Goal: Task Accomplishment & Management: Manage account settings

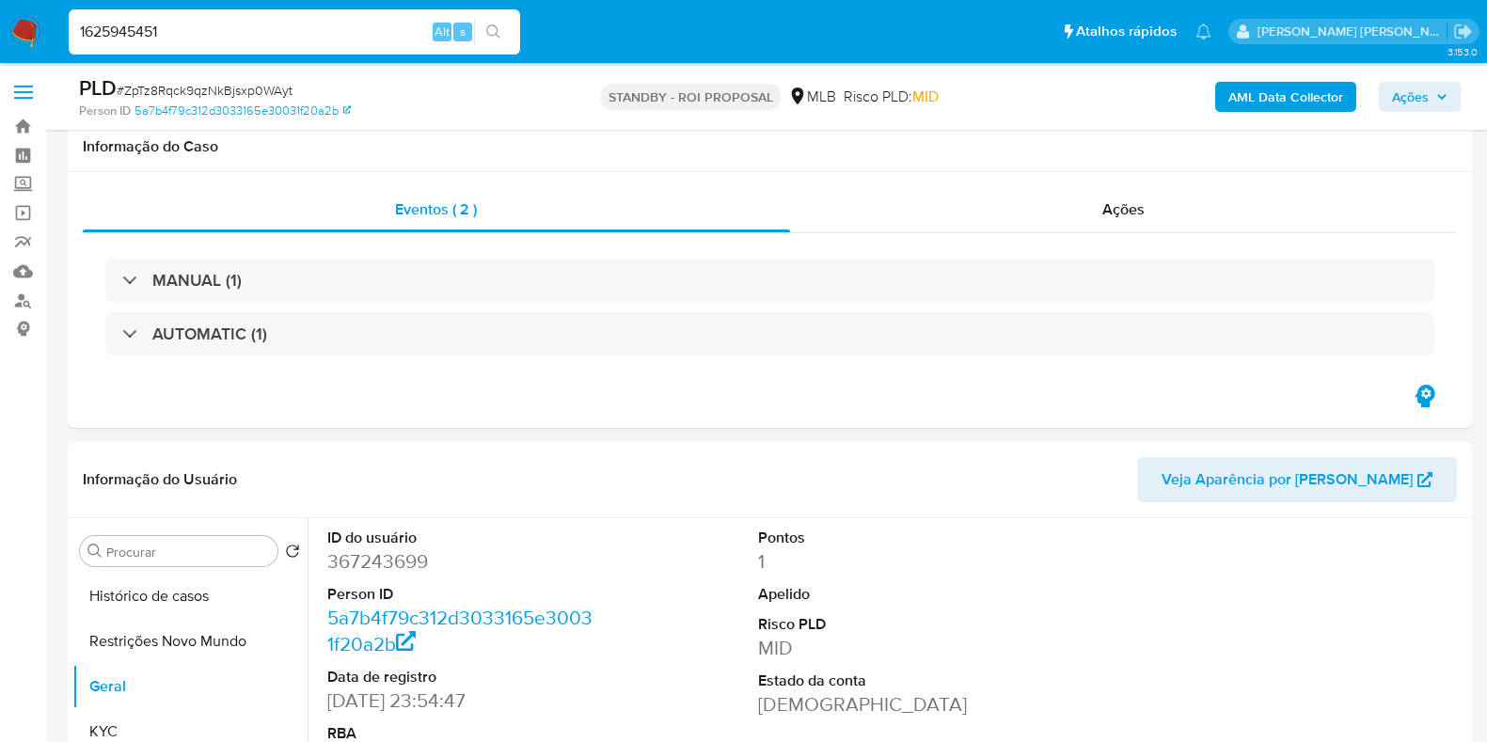
select select "10"
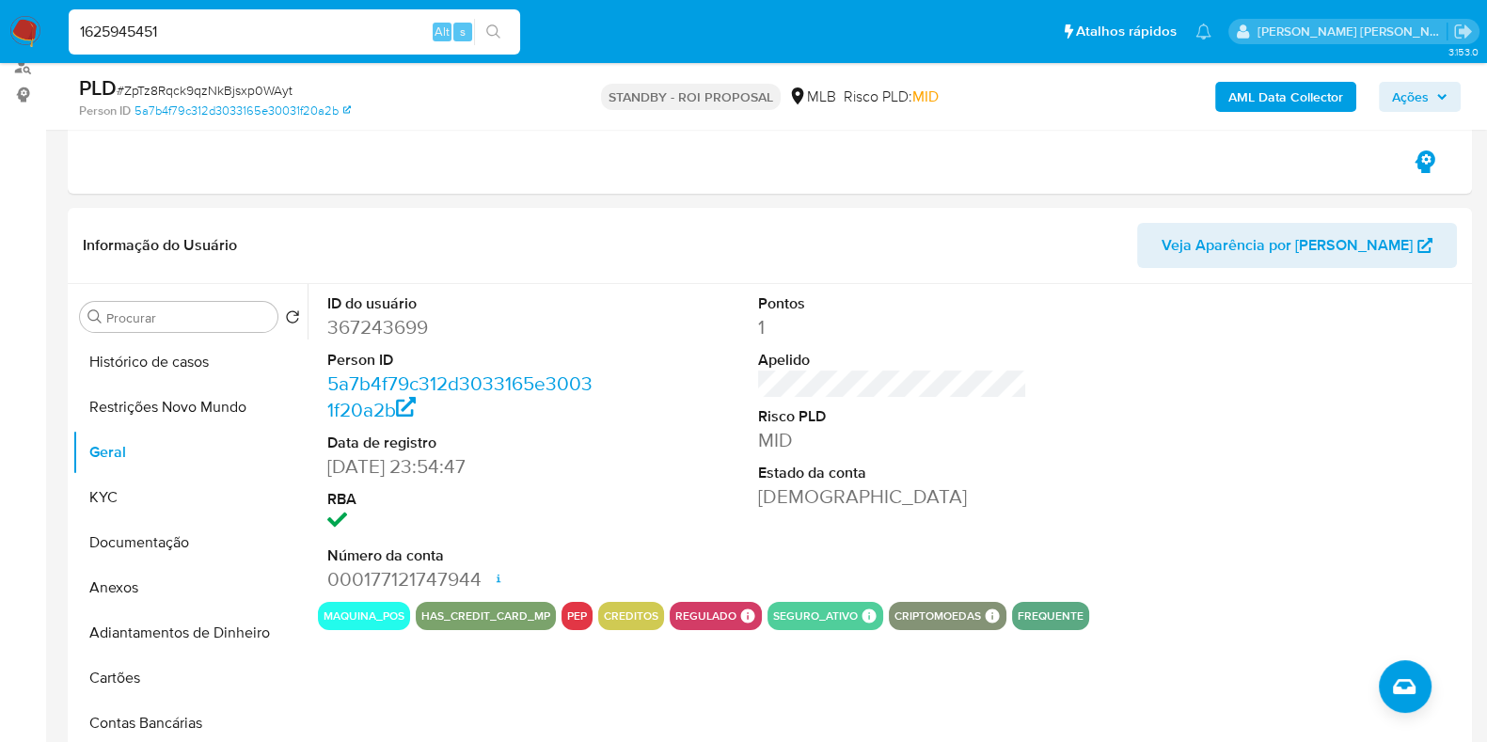
click at [229, 30] on input "1625945451" at bounding box center [294, 32] width 451 height 24
paste input "6584398"
type input "6584398"
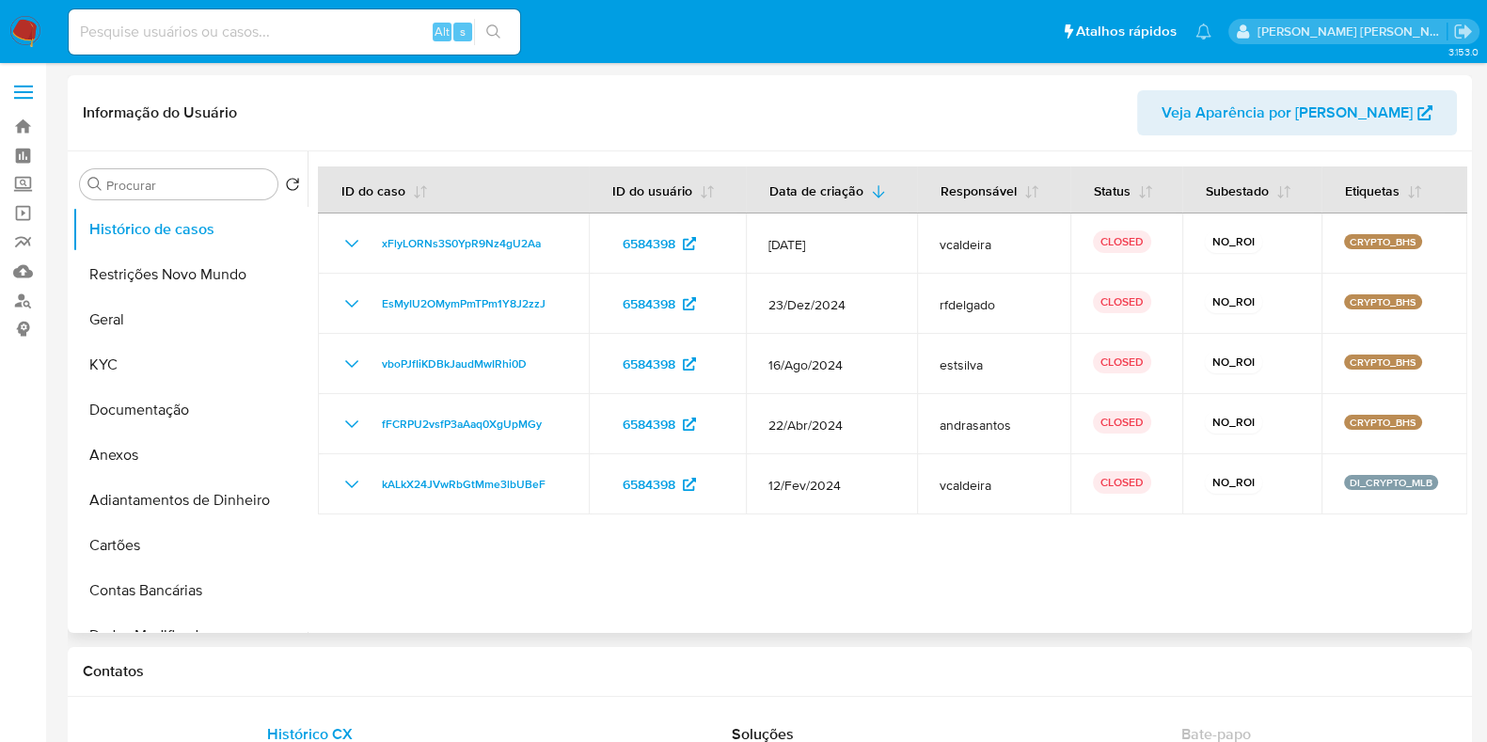
select select "10"
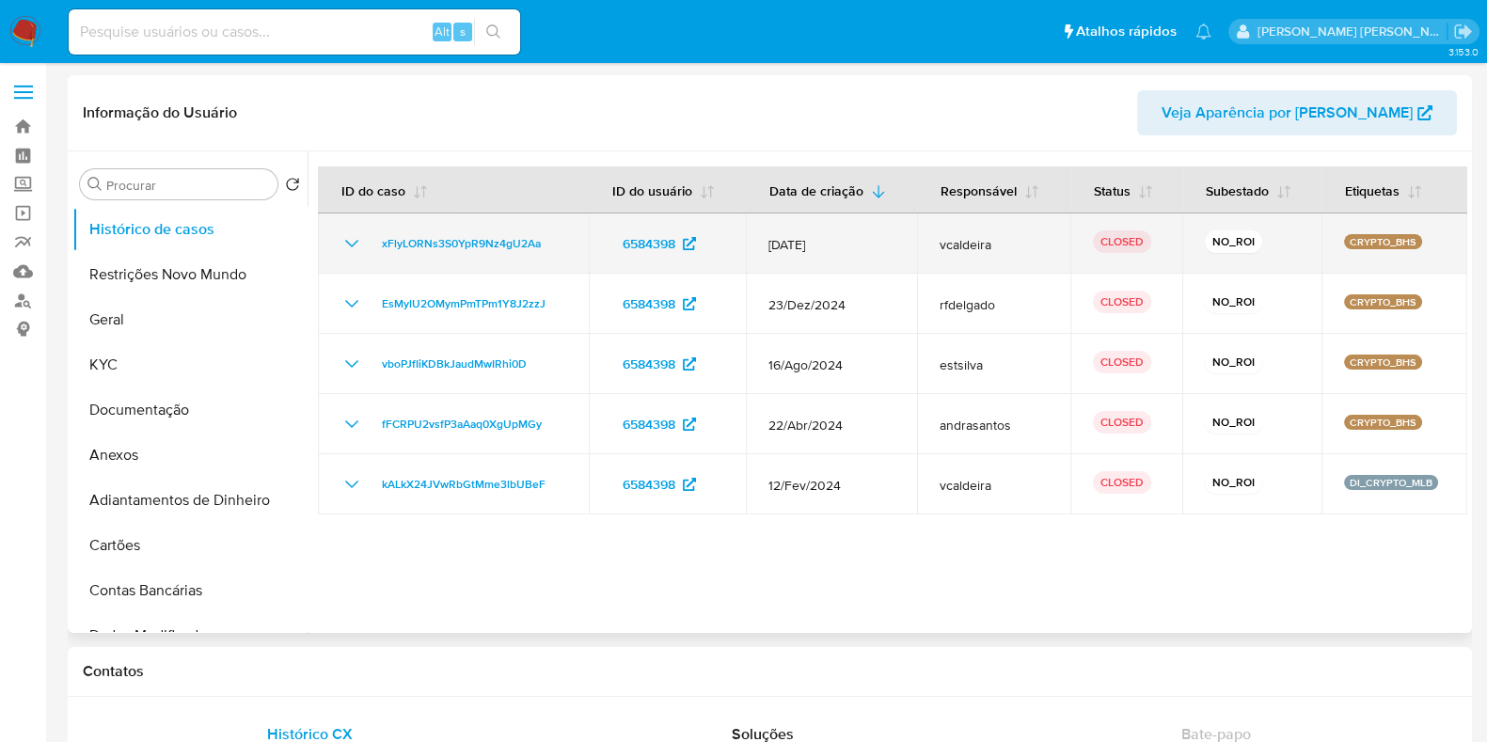
drag, startPoint x: 914, startPoint y: 242, endPoint x: 984, endPoint y: 244, distance: 69.6
click at [981, 244] on td "vcaldeira" at bounding box center [993, 243] width 153 height 60
click at [1015, 245] on span "vcaldeira" at bounding box center [994, 244] width 108 height 17
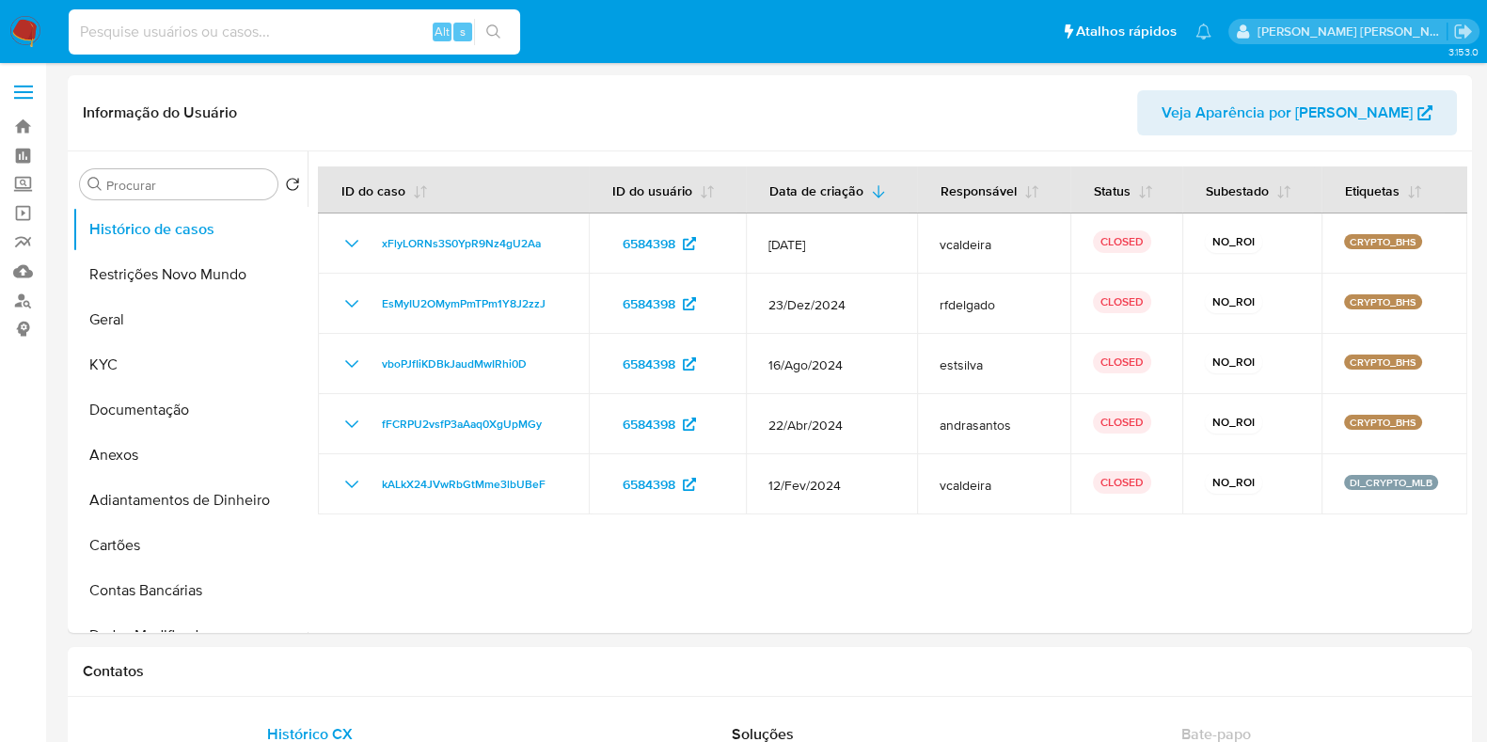
click at [243, 35] on input at bounding box center [294, 32] width 451 height 24
paste input "308666315"
type input "308666315"
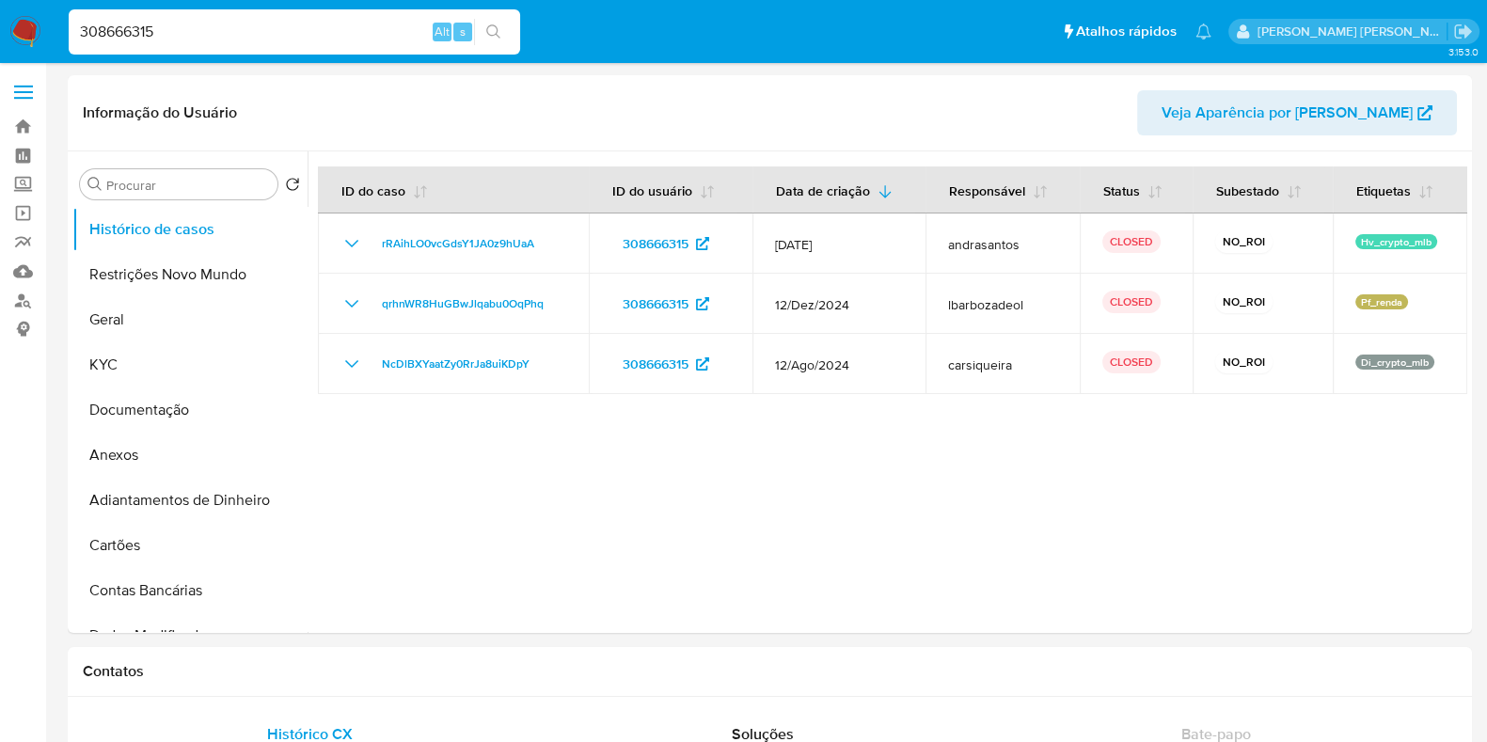
select select "10"
click at [203, 37] on input "308666315" at bounding box center [294, 32] width 451 height 24
paste input "17081039"
type input "317081039"
select select "10"
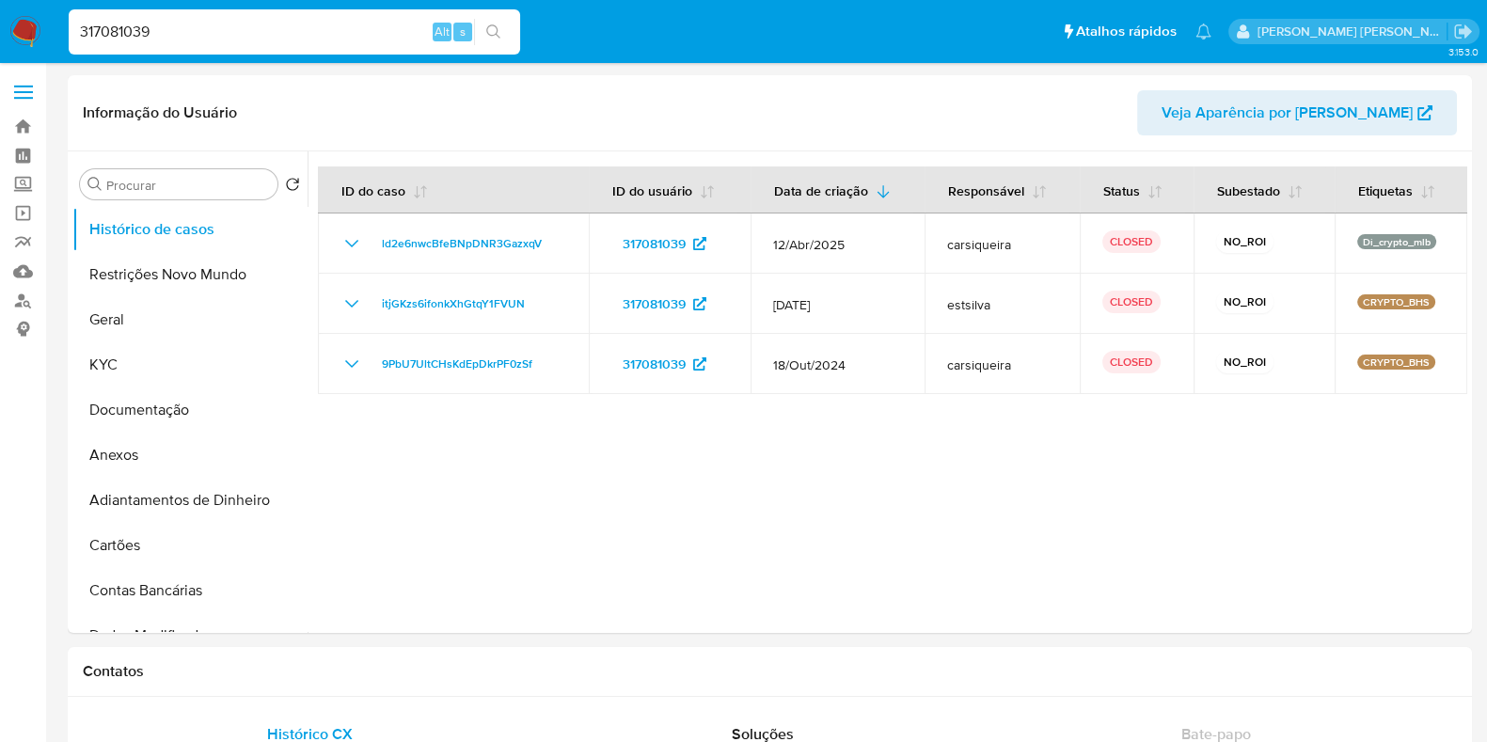
click at [302, 38] on input "317081039" at bounding box center [294, 32] width 451 height 24
paste input "56390434"
type input "56390434"
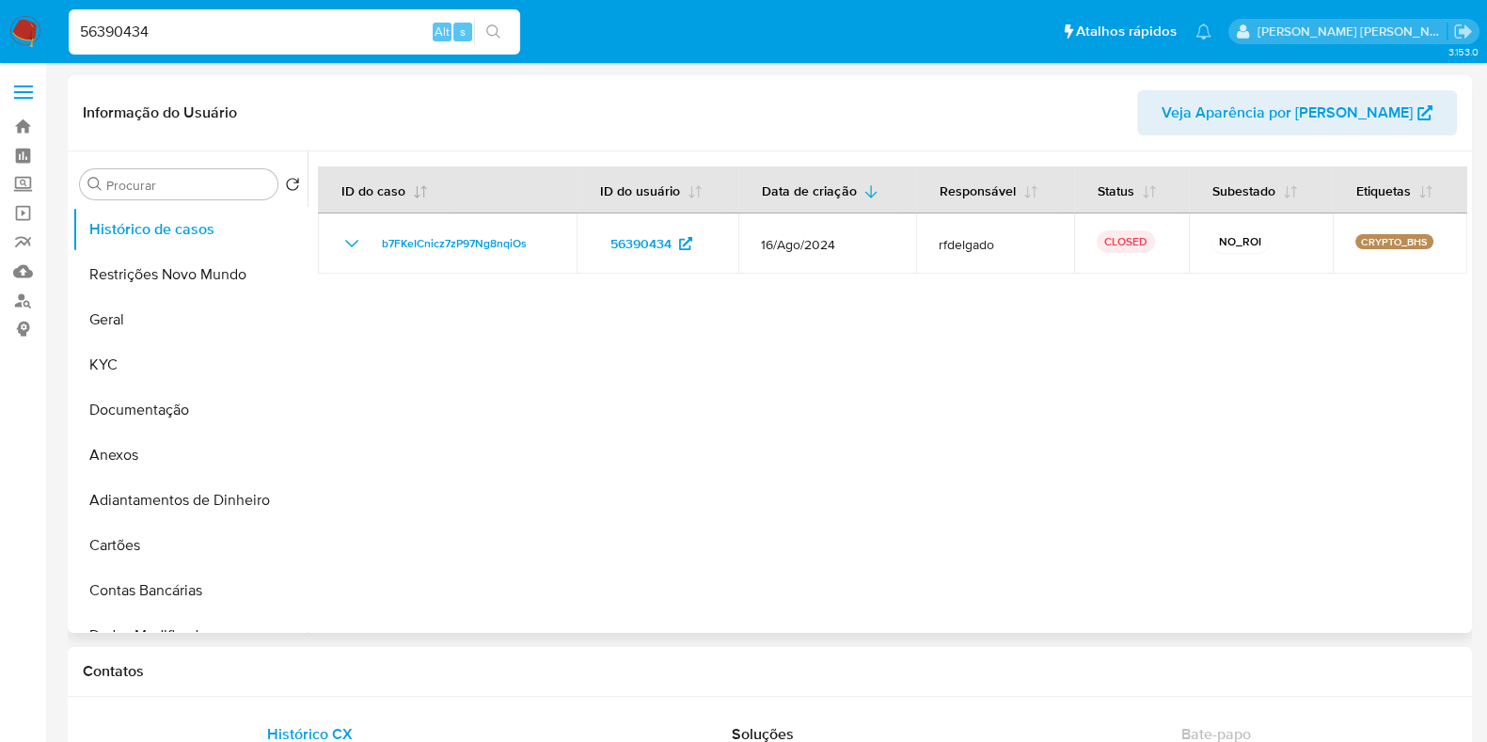
select select "10"
click at [199, 34] on input "56390434" at bounding box center [294, 32] width 451 height 24
paste input "13914755"
type input "513914755"
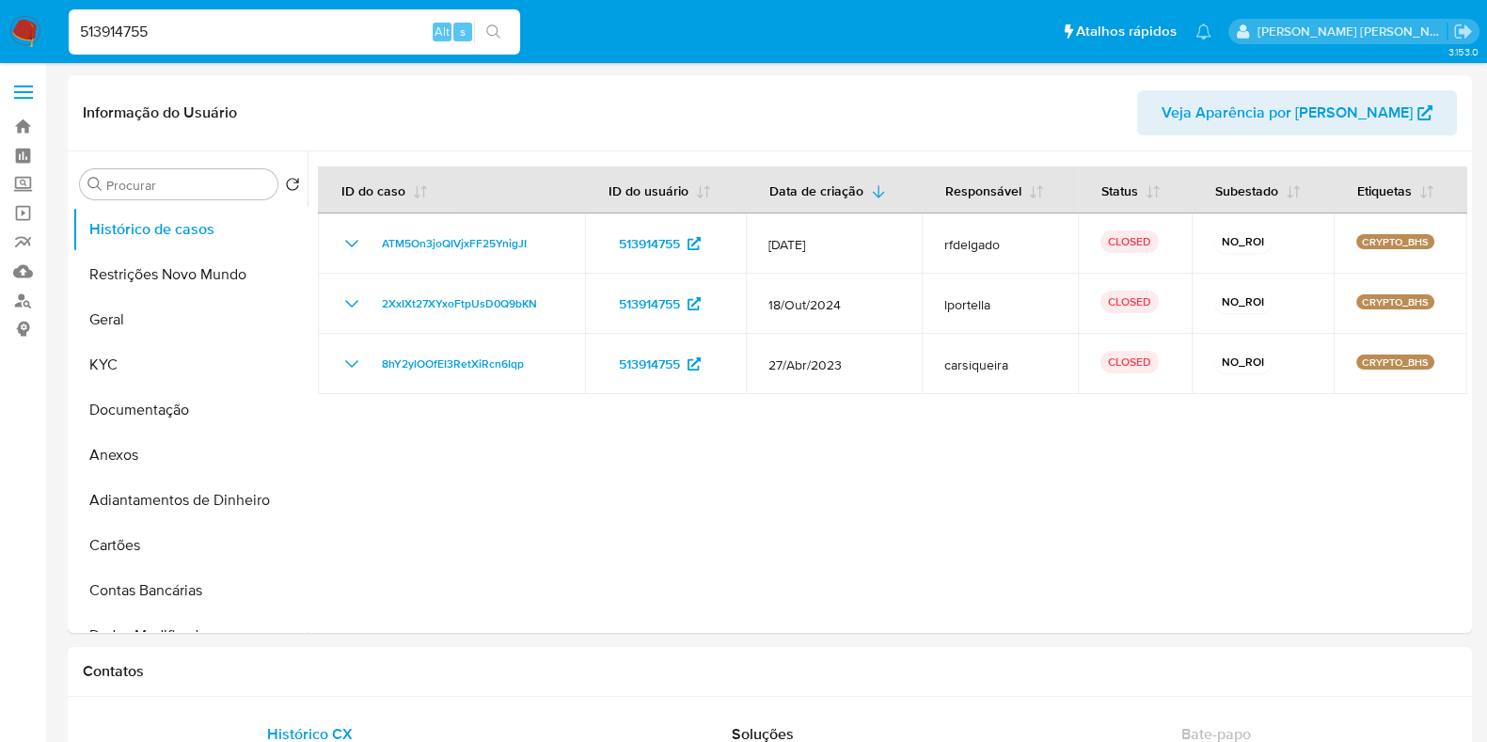
select select "10"
click at [199, 44] on div "513914755 Alt s" at bounding box center [294, 31] width 451 height 45
click at [201, 38] on input "513914755" at bounding box center [294, 32] width 451 height 24
paste input "152023557"
type input "152023557"
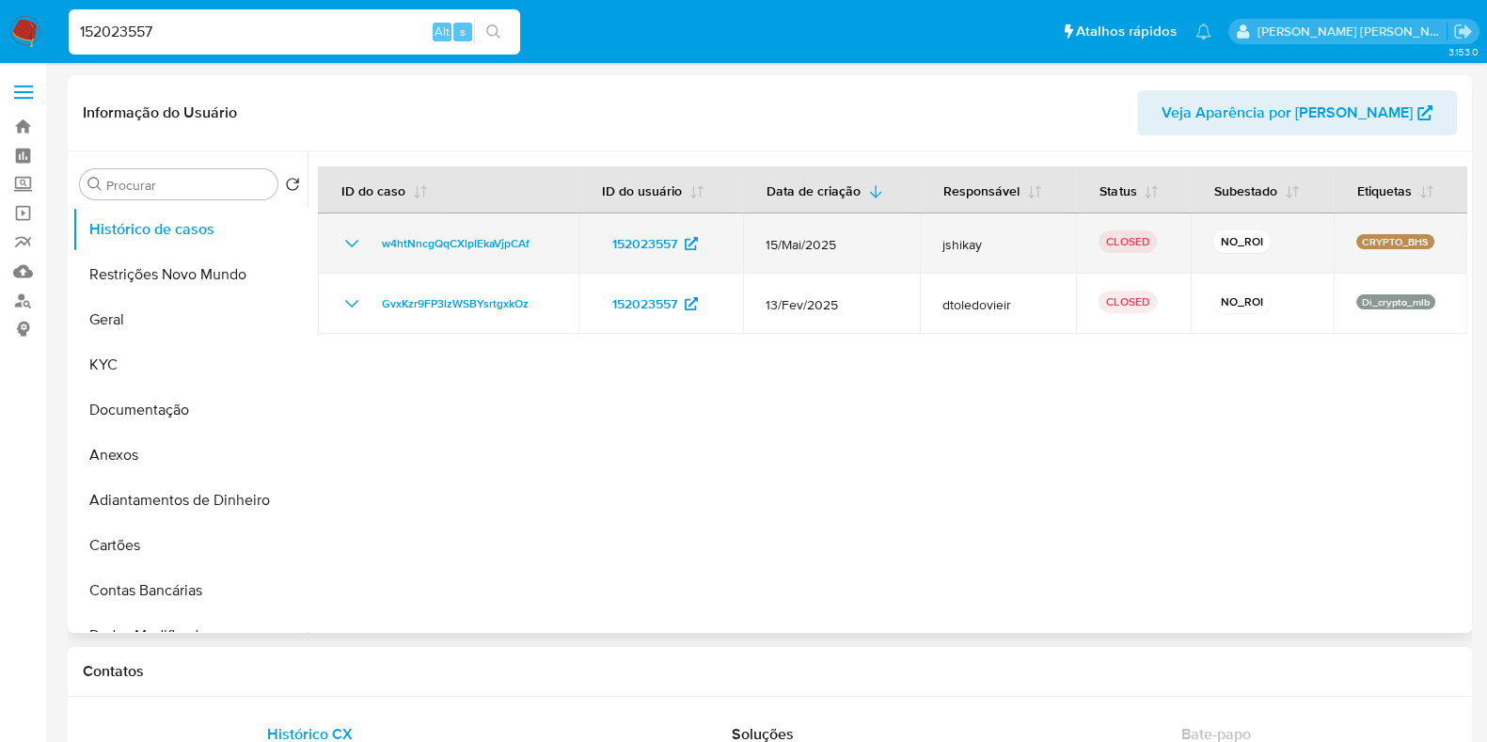
select select "10"
drag, startPoint x: 1012, startPoint y: 244, endPoint x: 923, endPoint y: 239, distance: 89.5
click at [925, 239] on td "jshikay" at bounding box center [998, 243] width 157 height 60
click at [902, 240] on td "15/Mai/2025" at bounding box center [831, 243] width 176 height 60
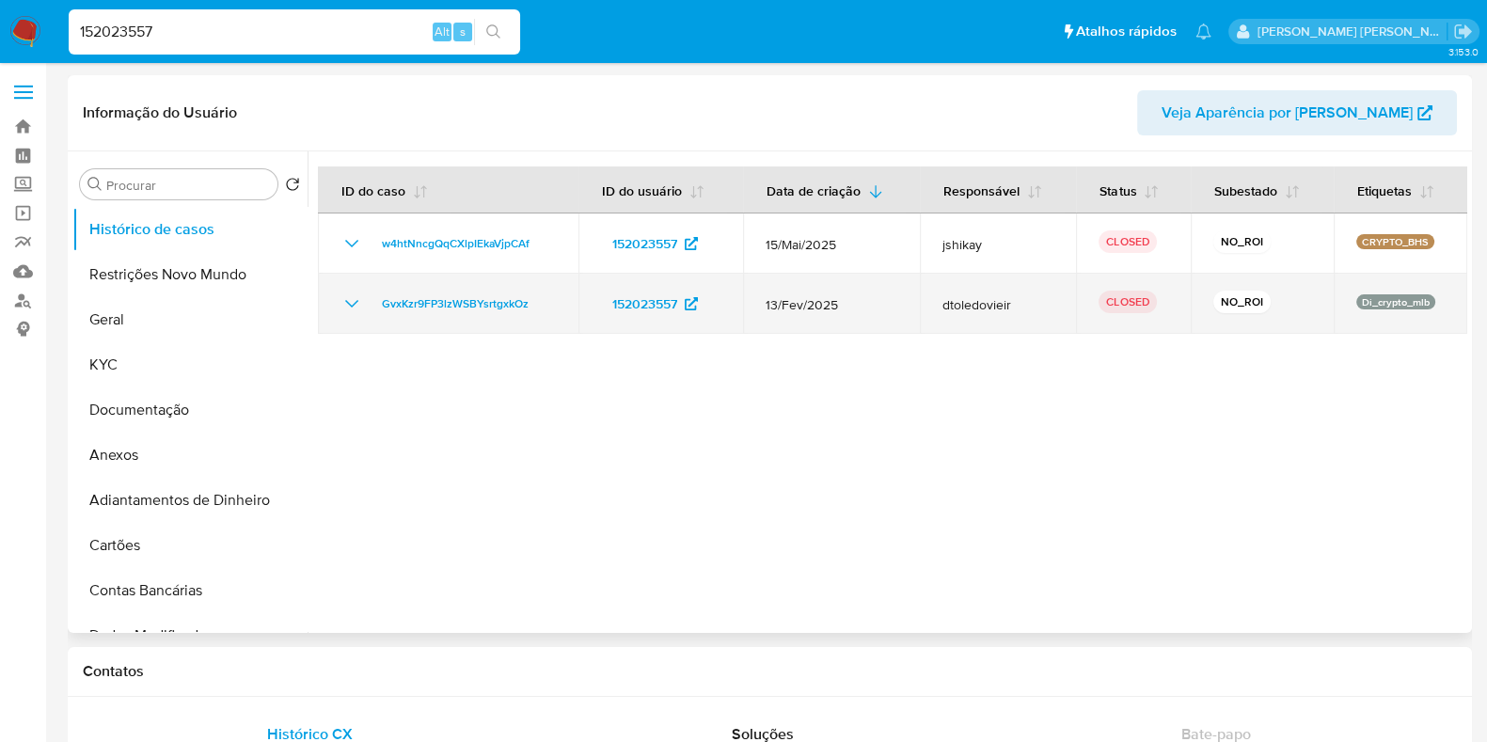
drag, startPoint x: 863, startPoint y: 306, endPoint x: 833, endPoint y: 324, distance: 35.5
click at [780, 312] on span "13/Fev/2025" at bounding box center [831, 304] width 131 height 17
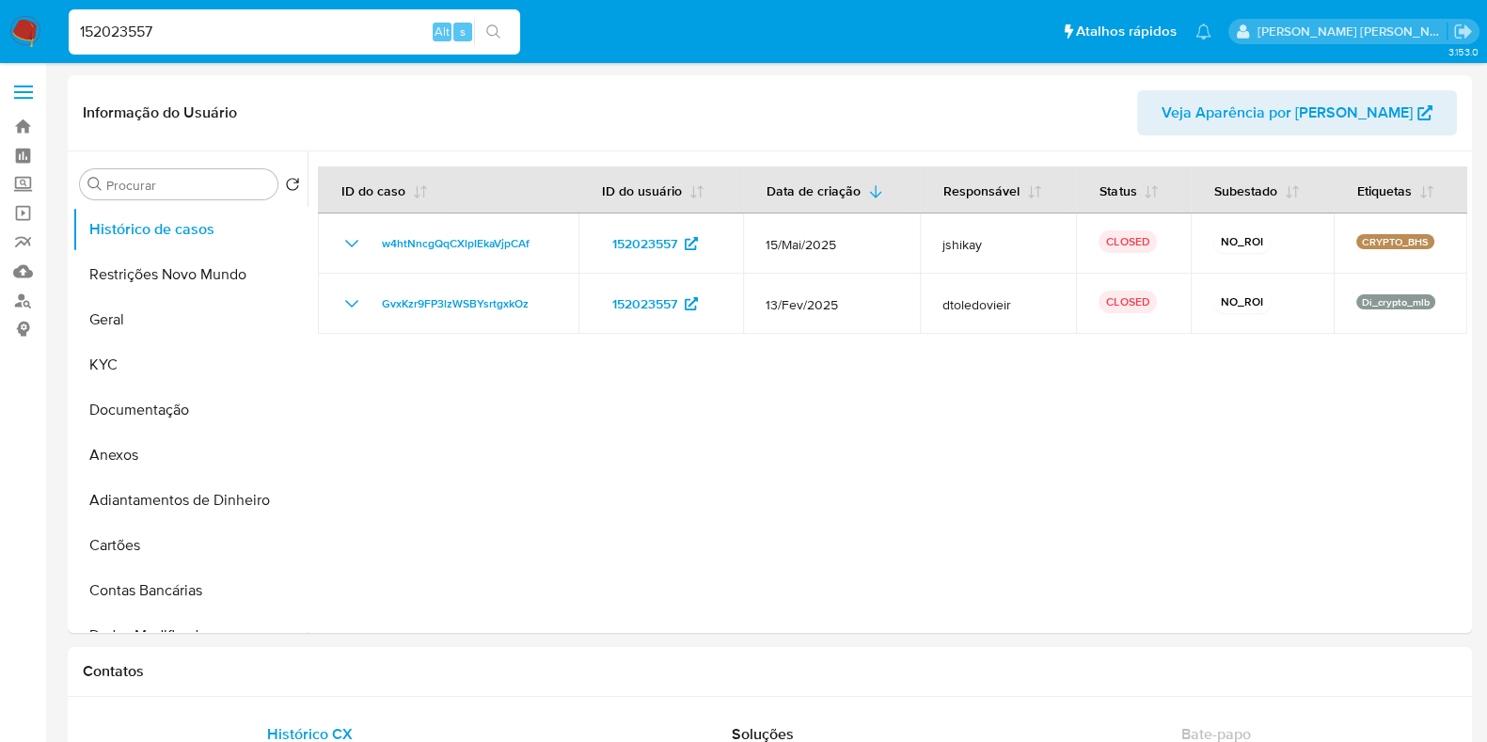
click at [141, 30] on input "152023557" at bounding box center [294, 32] width 451 height 24
paste input "527932031"
type input "527932031"
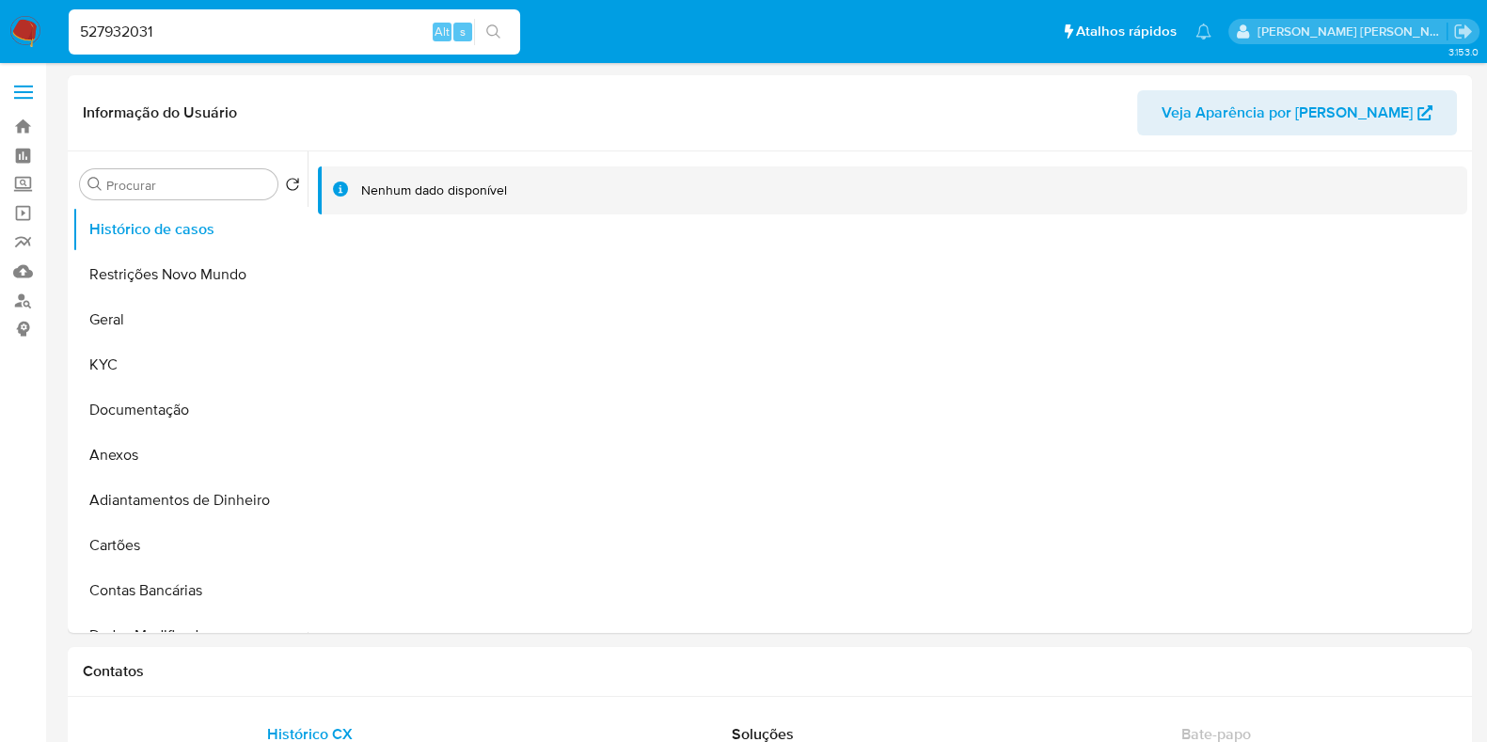
select select "10"
click at [227, 35] on input "527932031" at bounding box center [294, 32] width 451 height 24
paste input "208426810"
type input "208426810"
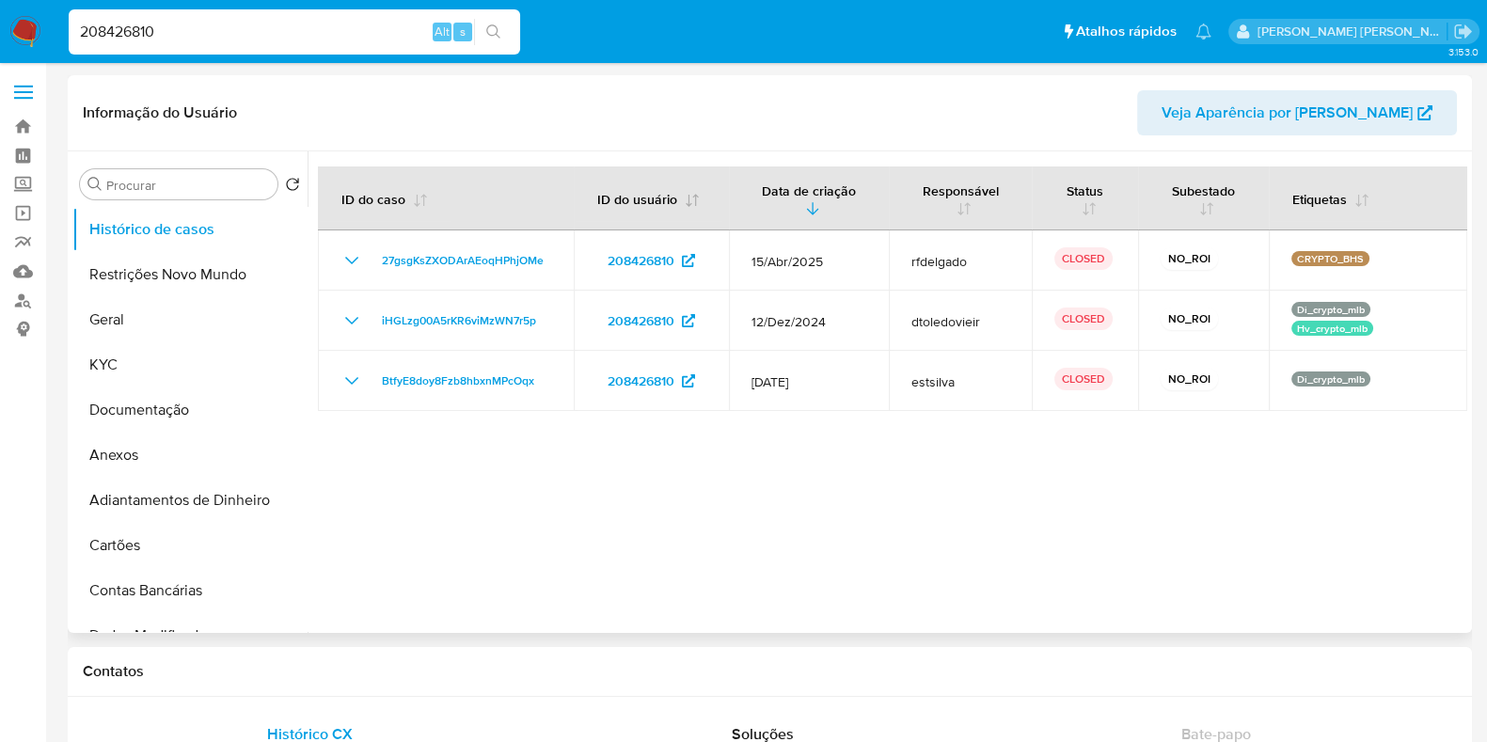
select select "10"
click at [31, 30] on img at bounding box center [25, 32] width 32 height 32
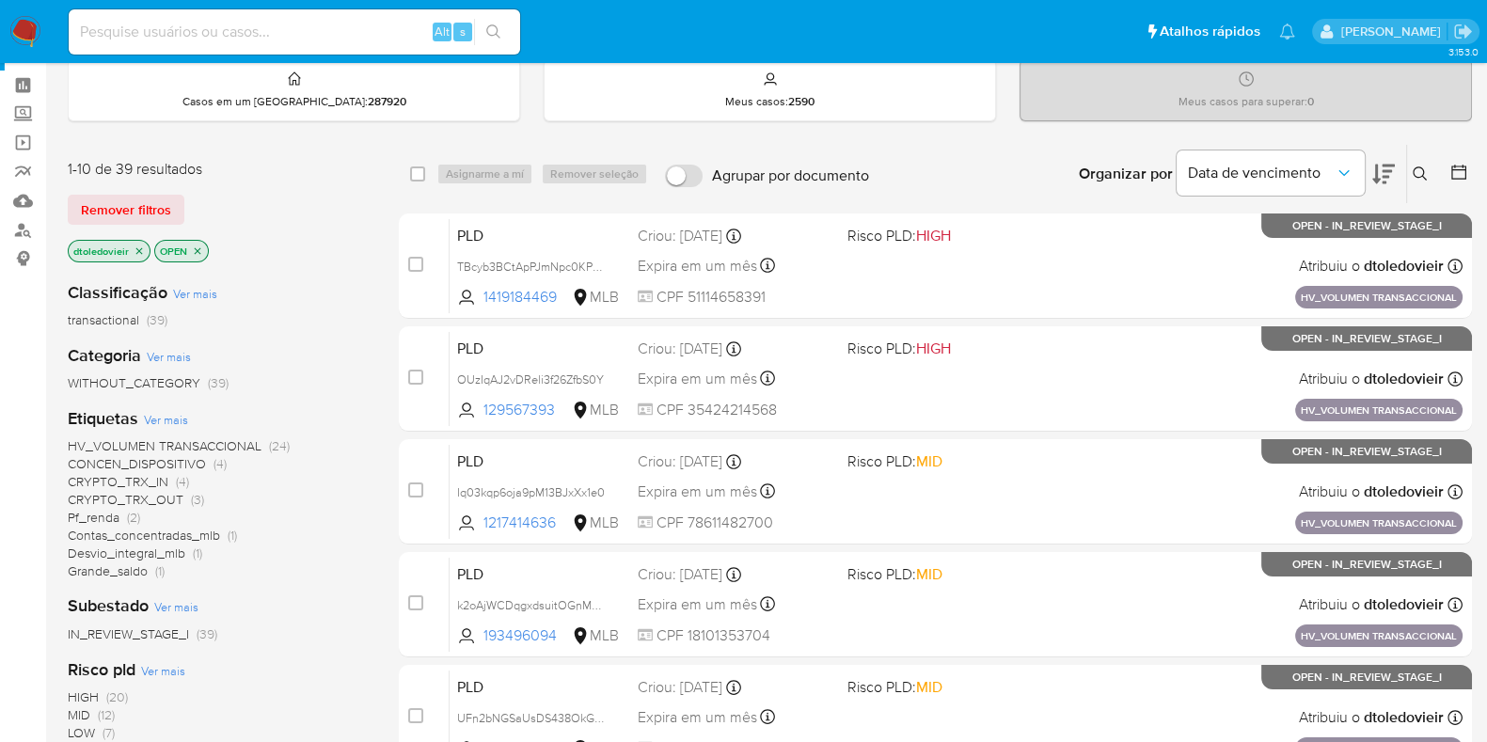
scroll to position [117, 0]
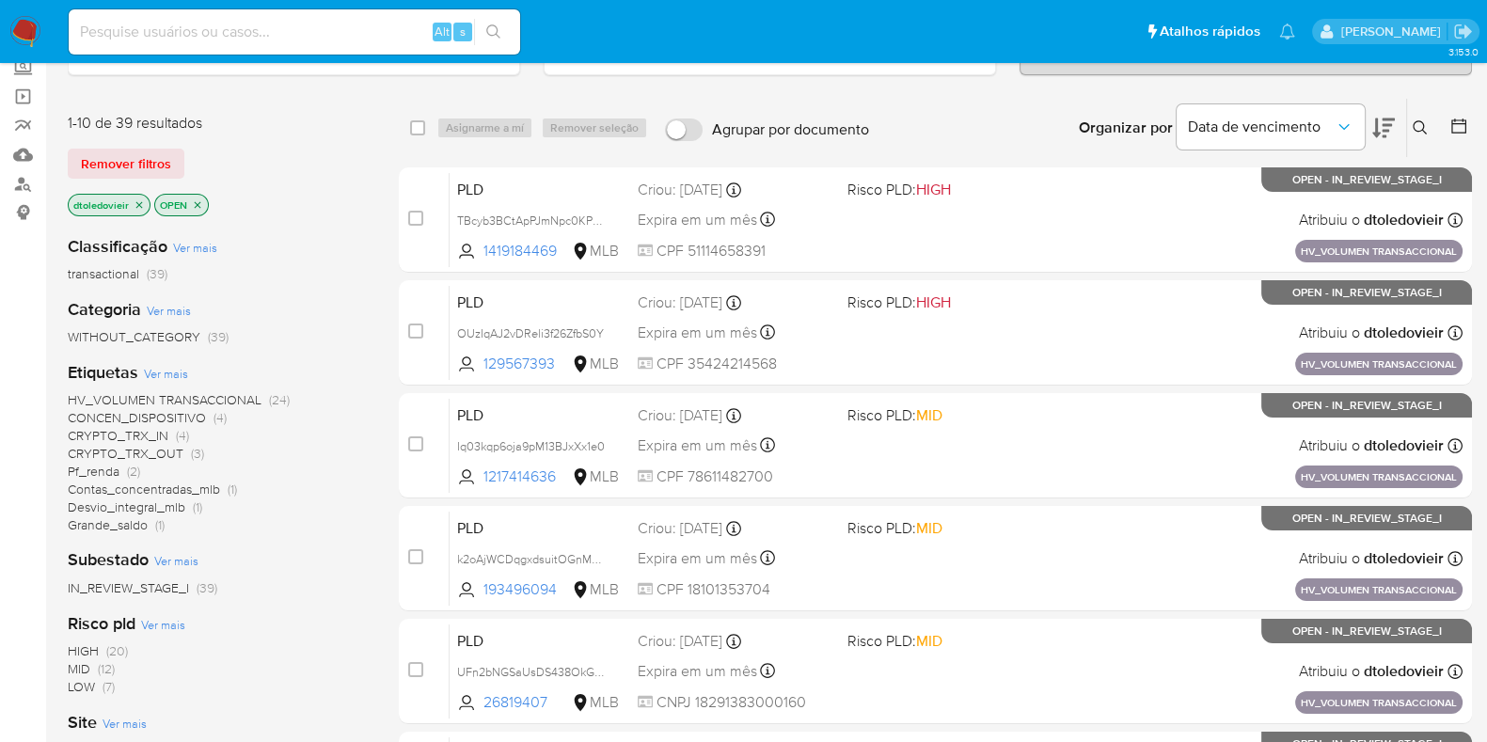
click at [137, 204] on icon "close-filter" at bounding box center [139, 204] width 11 height 11
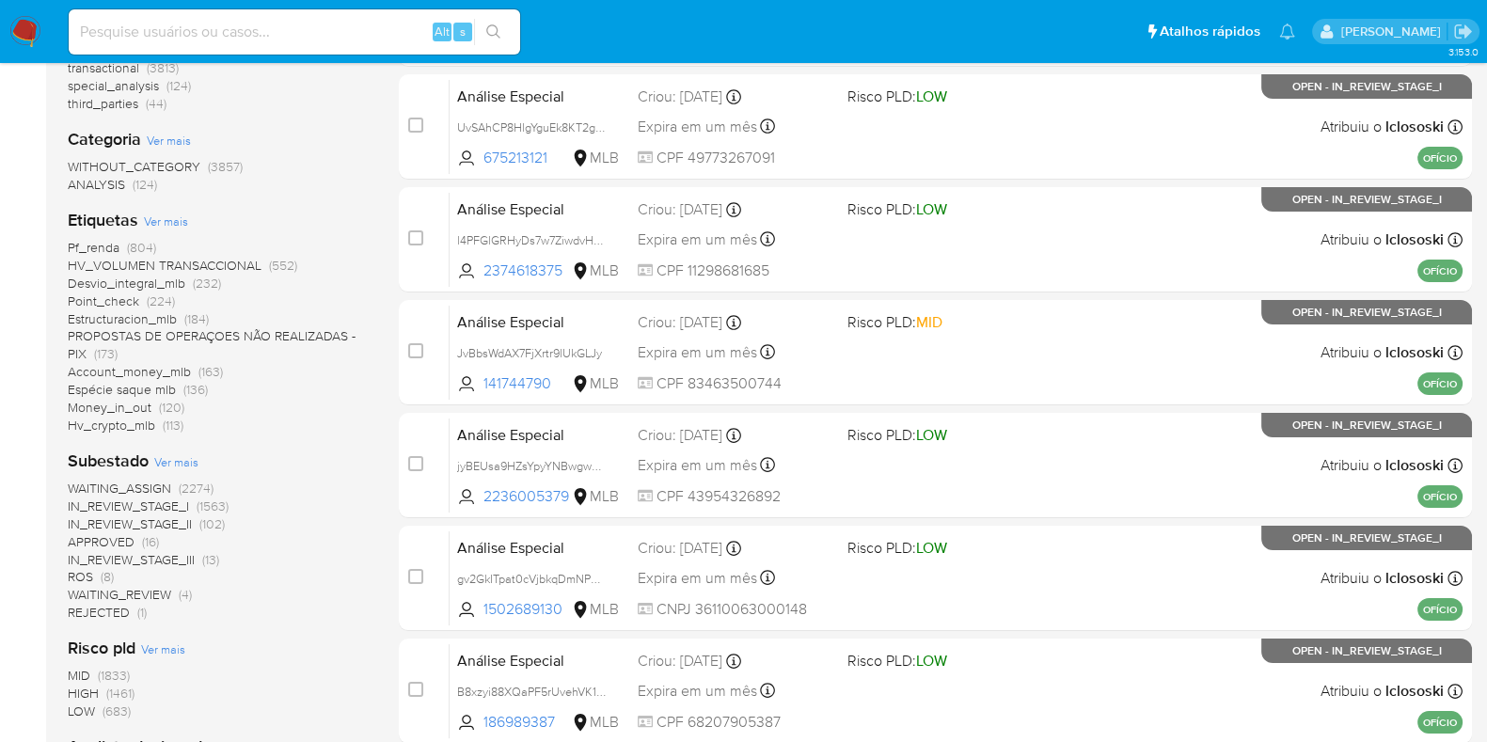
scroll to position [353, 0]
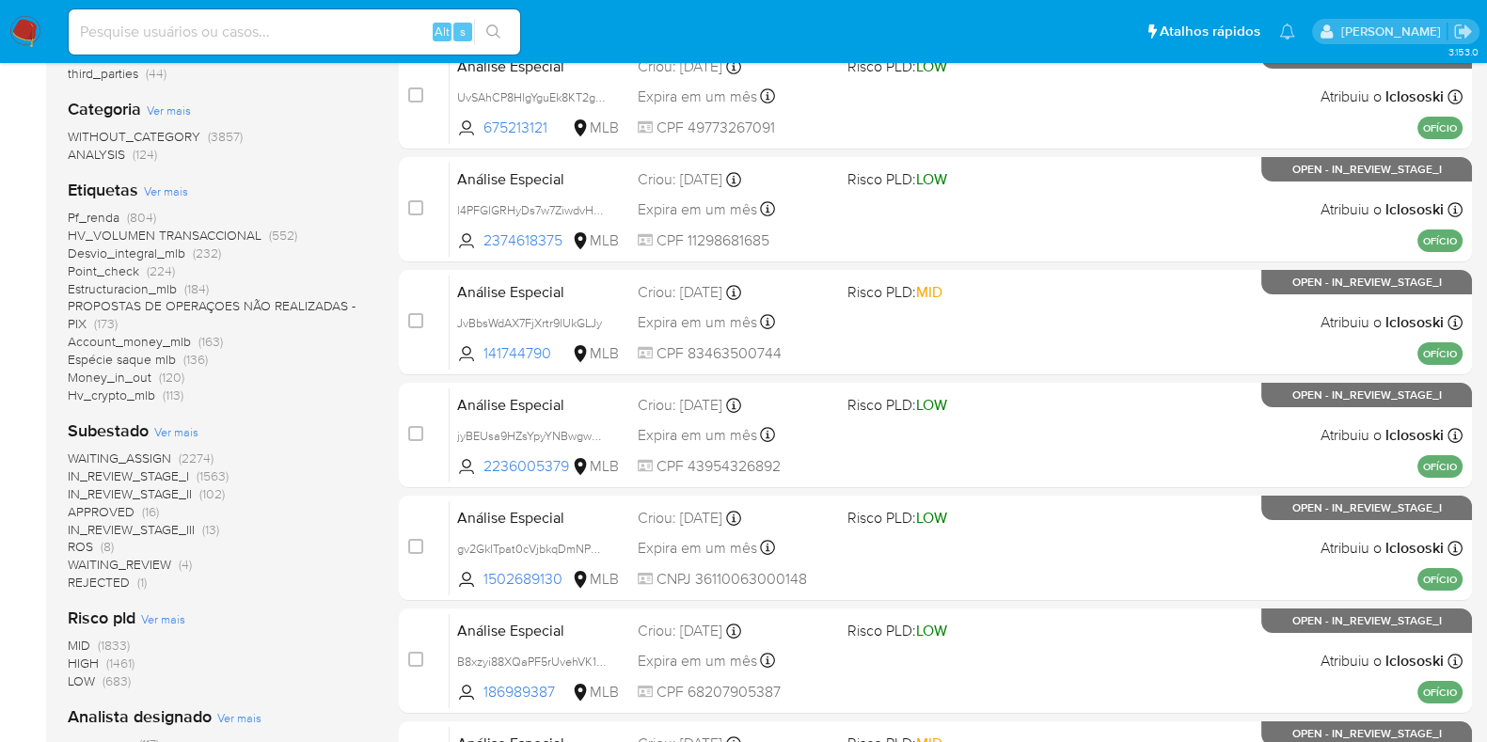
click at [160, 455] on span "WAITING_ASSIGN" at bounding box center [119, 458] width 103 height 19
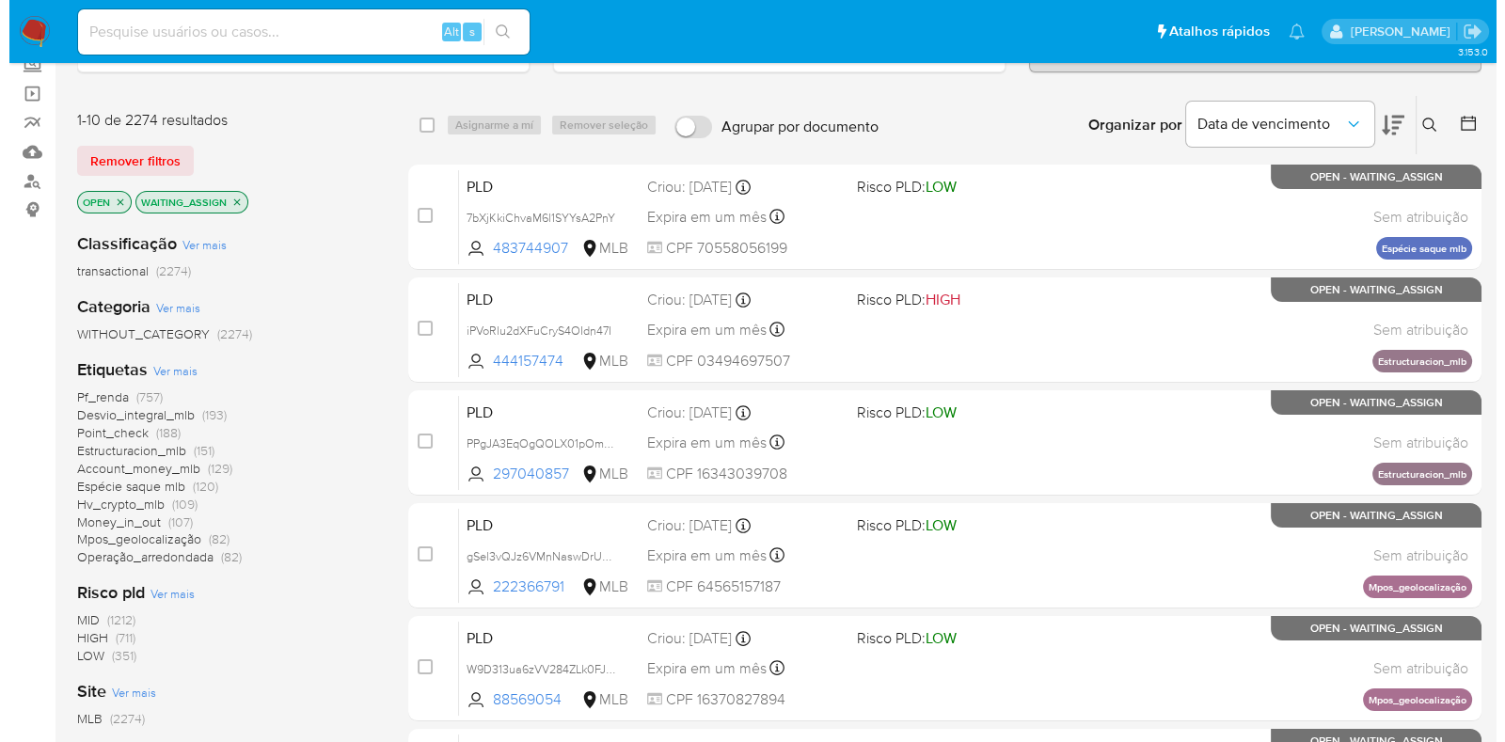
scroll to position [117, 0]
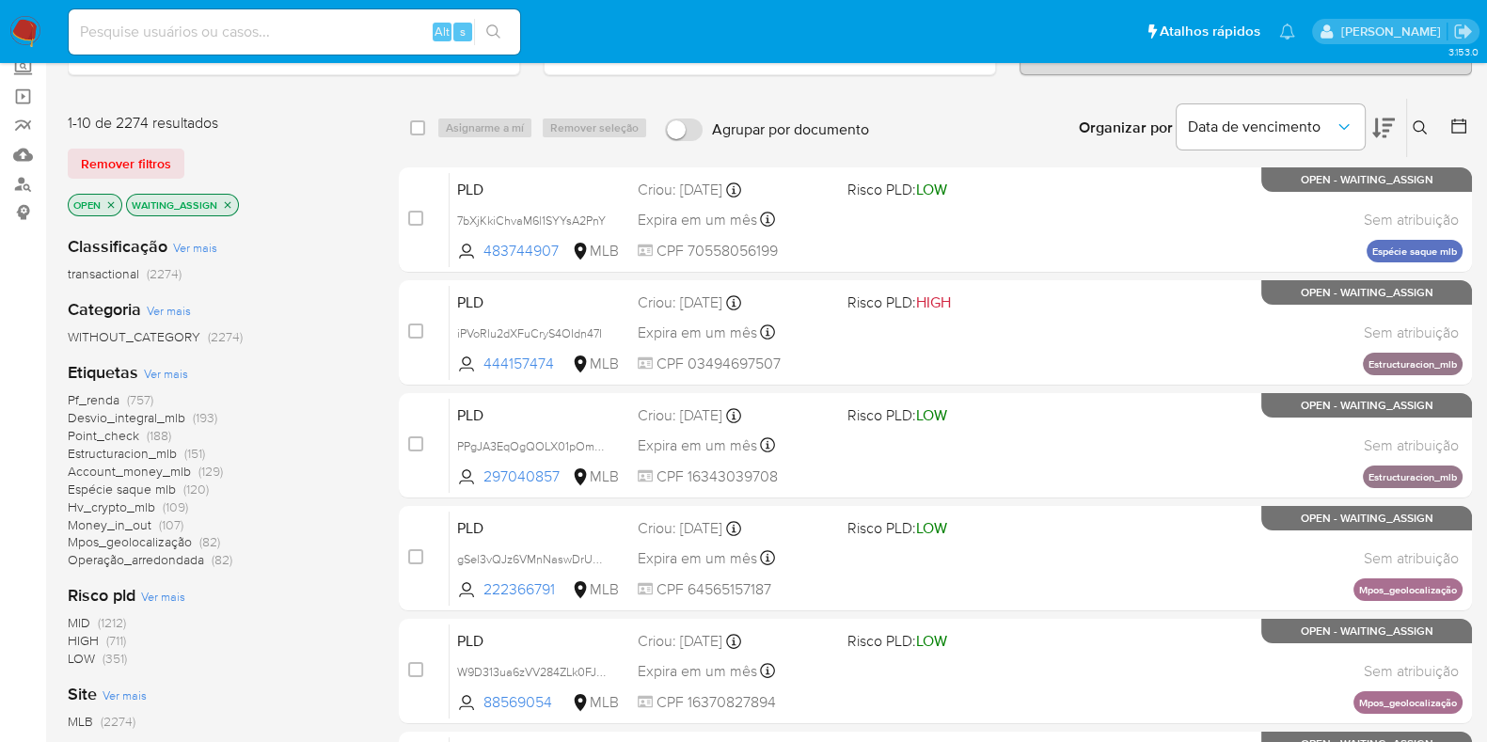
click at [173, 373] on span "Ver mais" at bounding box center [166, 373] width 44 height 17
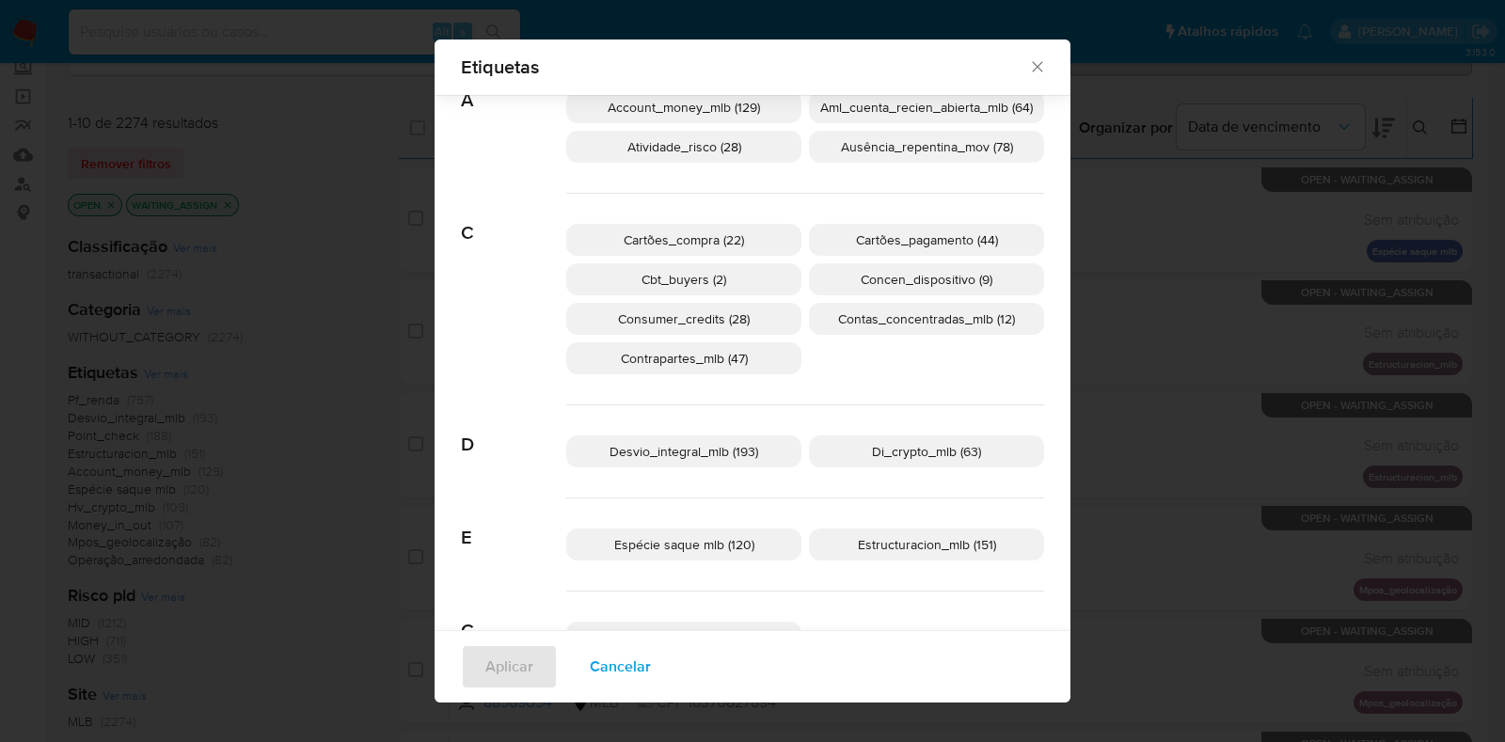
scroll to position [103, 0]
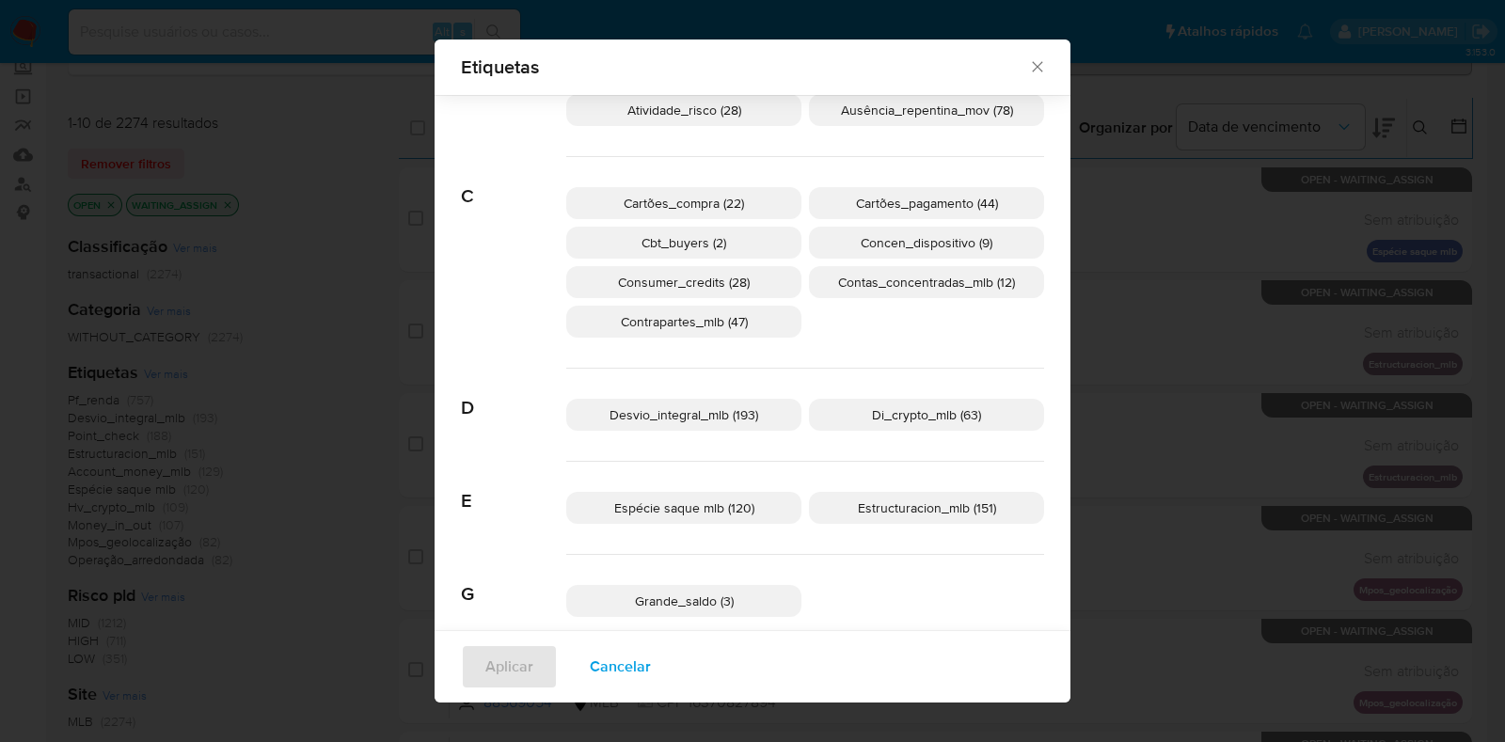
click at [928, 415] on span "Di_crypto_mlb (63)" at bounding box center [926, 414] width 109 height 19
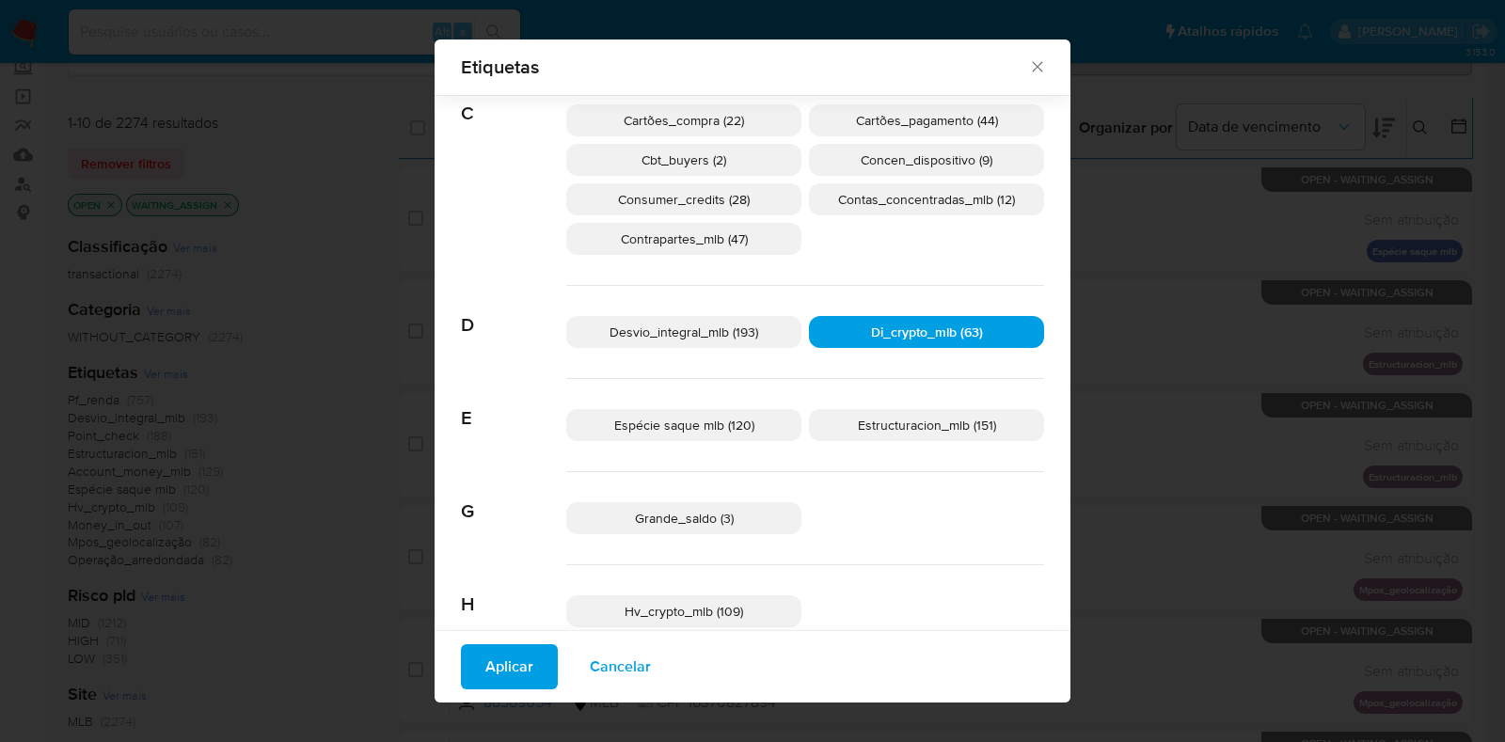
scroll to position [339, 0]
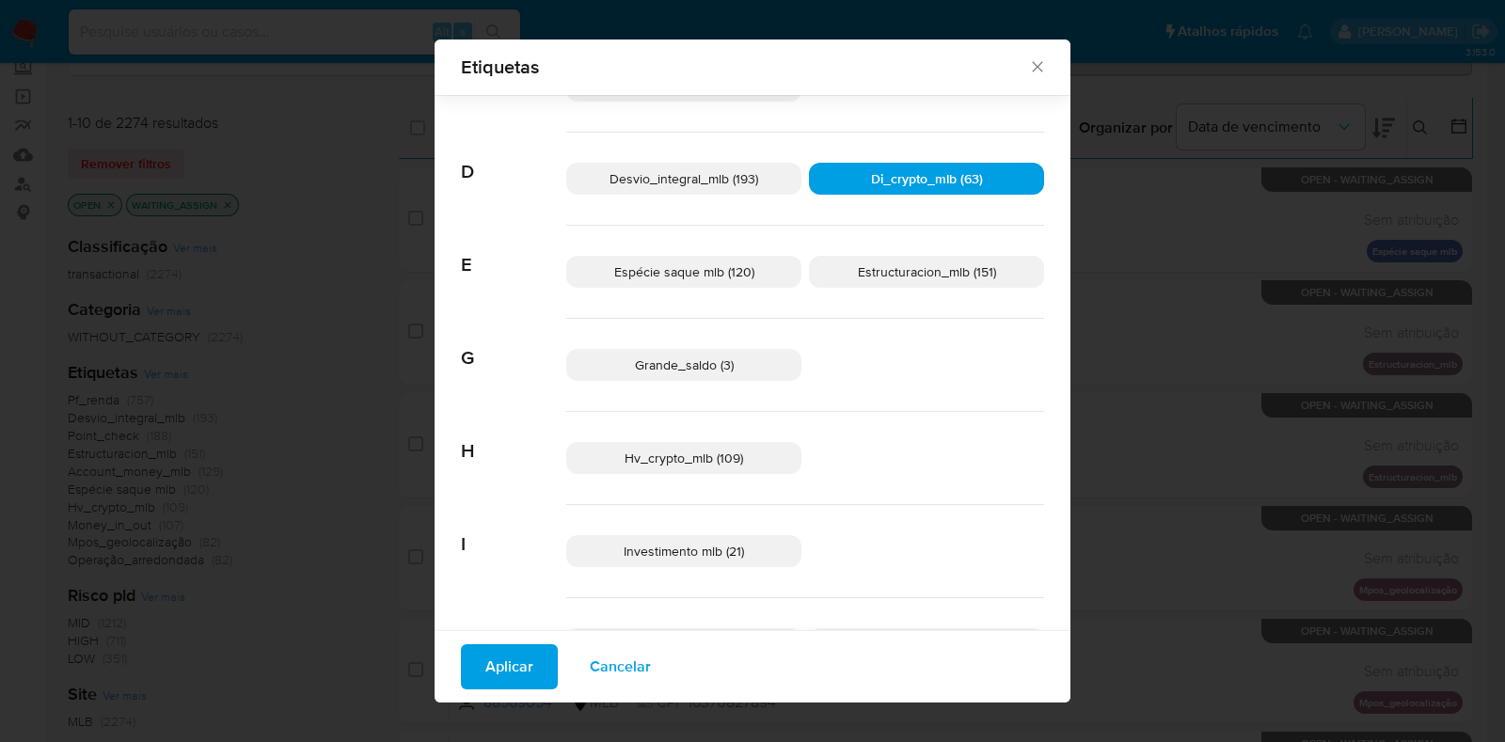
click at [730, 449] on span "Hv_crypto_mlb (109)" at bounding box center [683, 458] width 118 height 19
click at [494, 668] on span "Aplicar" at bounding box center [509, 666] width 48 height 41
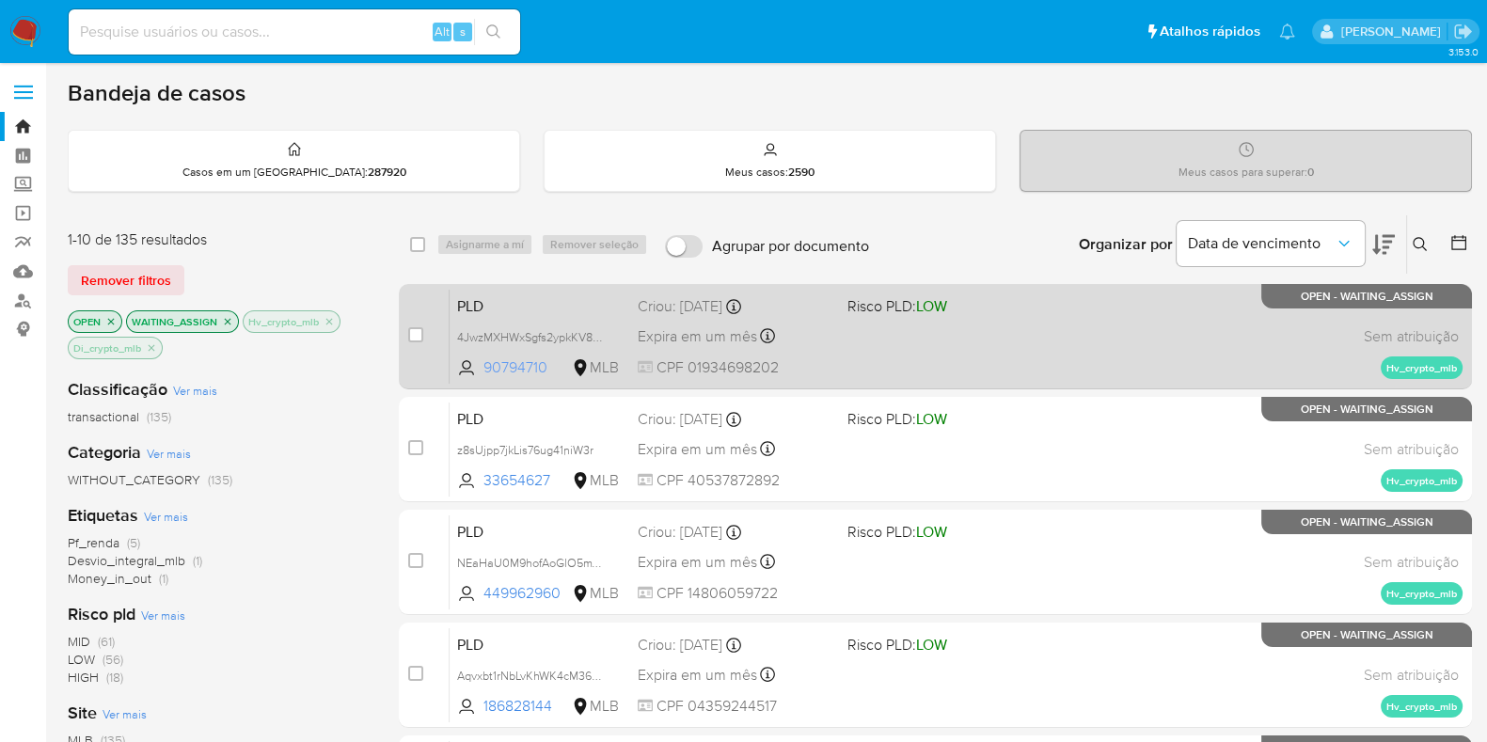
click at [500, 359] on span "90794710" at bounding box center [525, 367] width 85 height 21
drag, startPoint x: 560, startPoint y: 362, endPoint x: 485, endPoint y: 370, distance: 74.7
click at [485, 370] on span "90794710" at bounding box center [525, 367] width 85 height 21
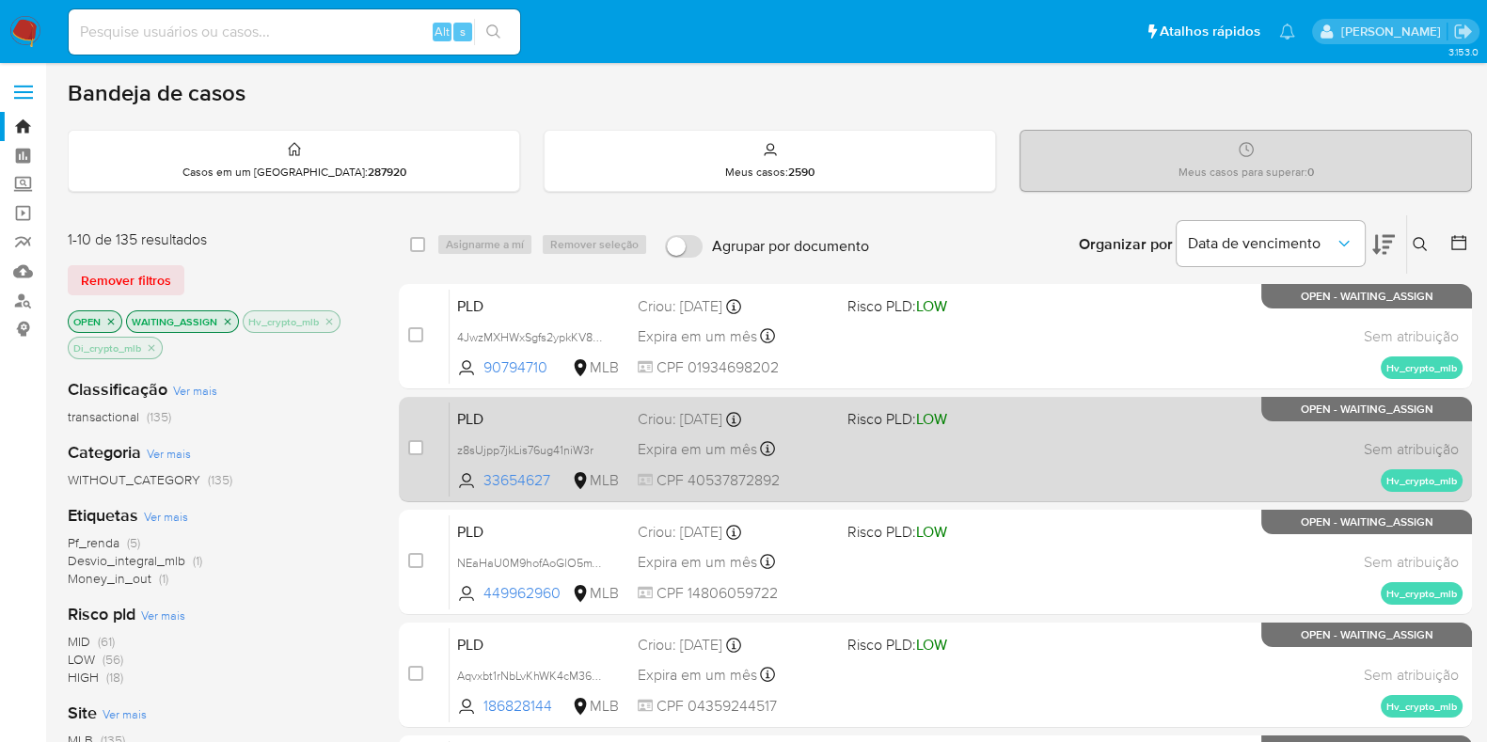
click at [553, 414] on span "PLD" at bounding box center [540, 417] width 166 height 24
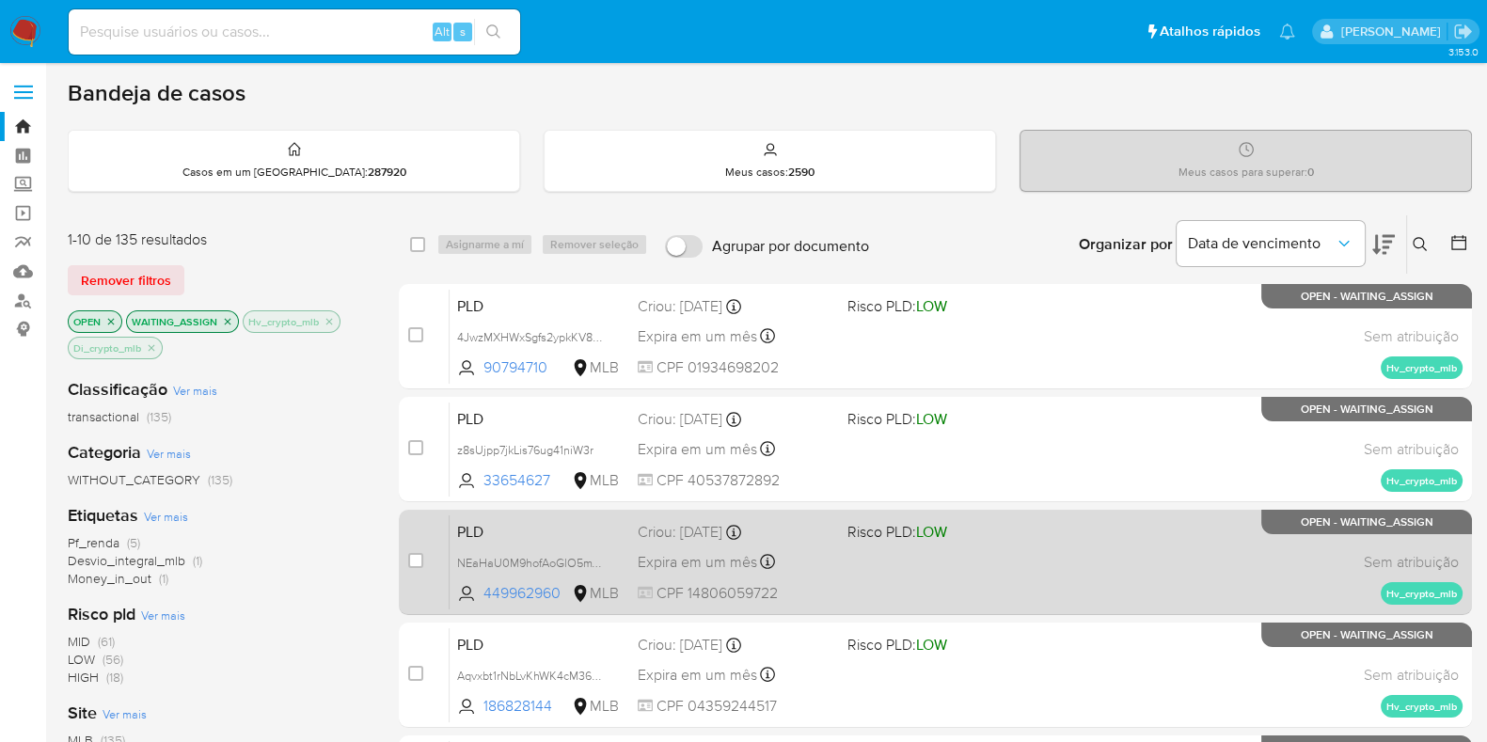
click at [550, 536] on span "PLD" at bounding box center [540, 530] width 166 height 24
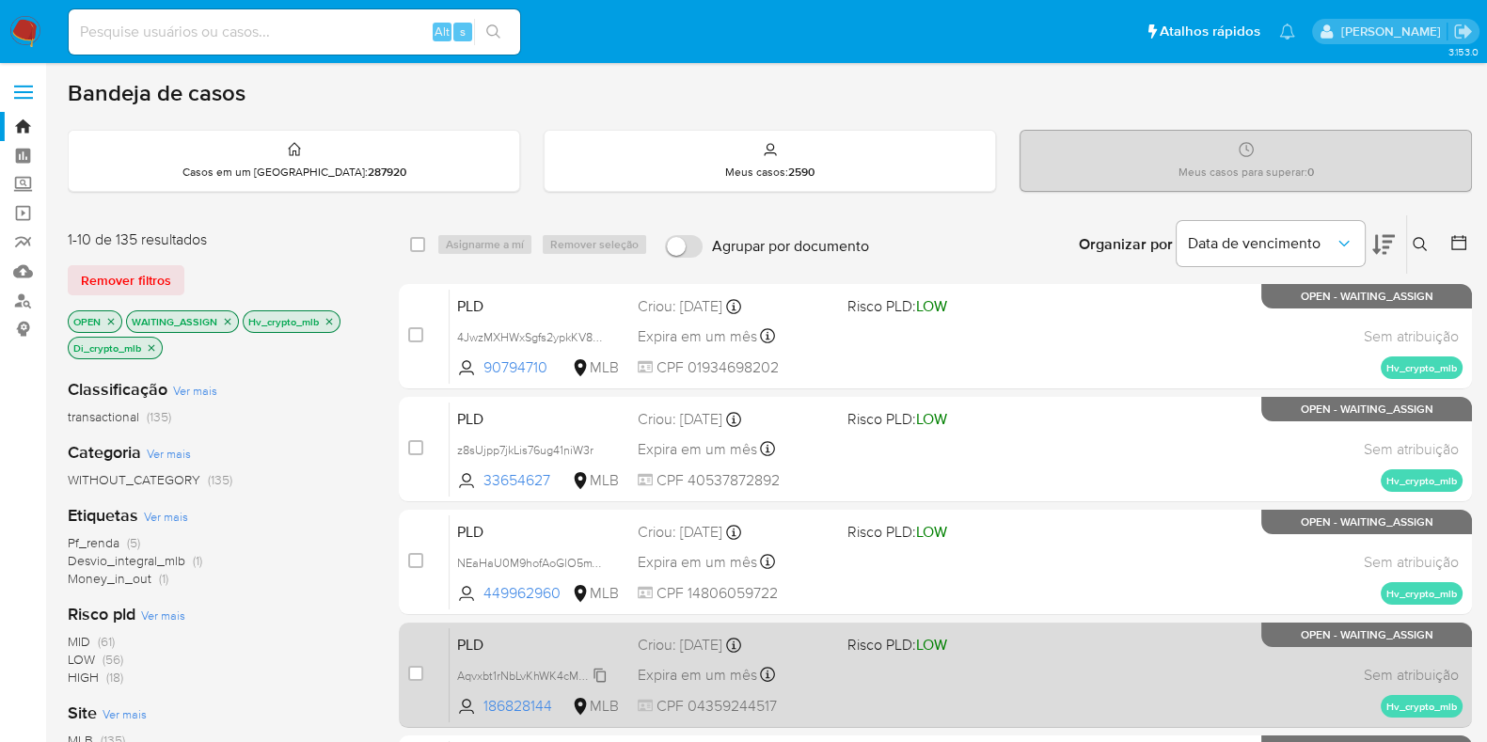
click at [531, 670] on span "Aqvxbt1rNbLvKhWK4cM36epa" at bounding box center [534, 674] width 154 height 21
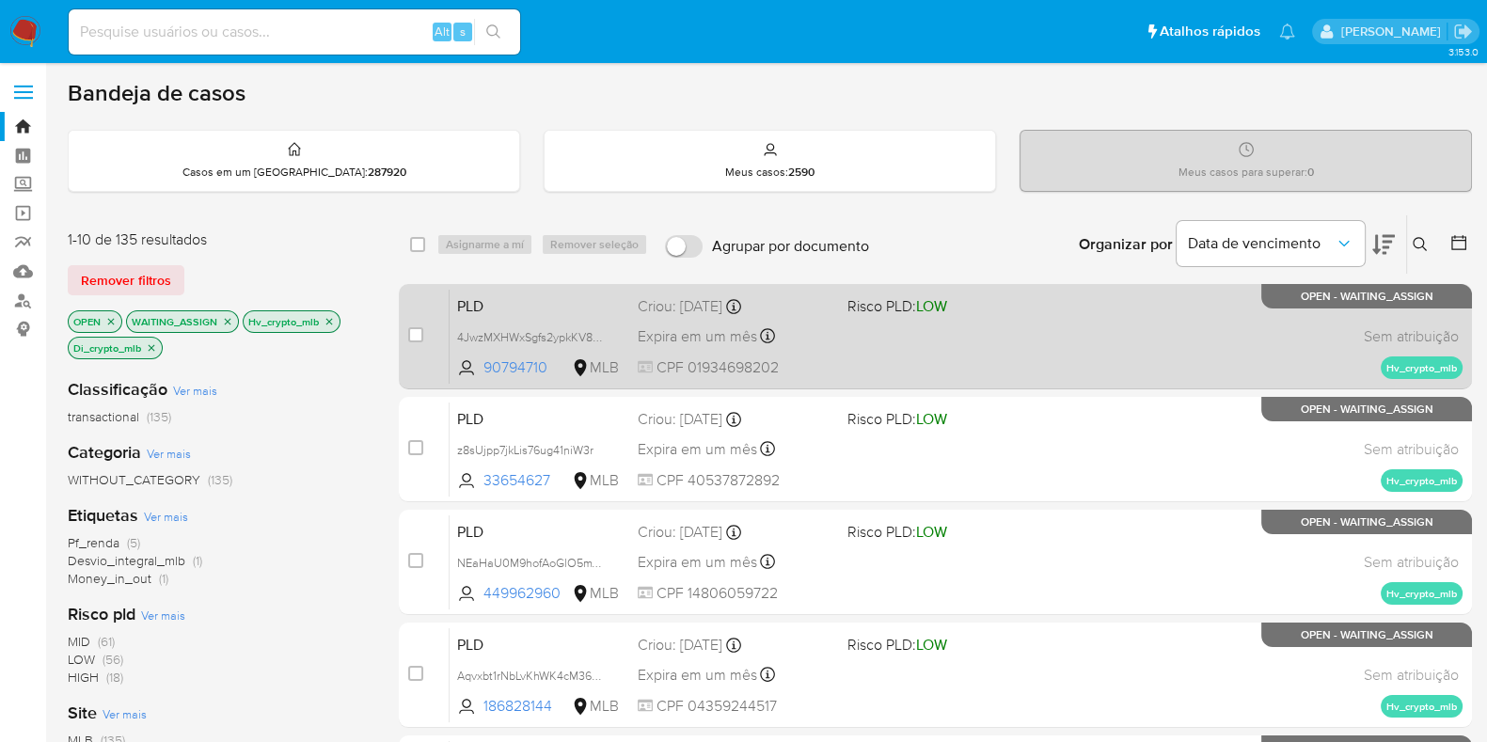
click at [983, 333] on div "PLD 4JwzMXHWxSgfs2ypkKV8TIv1 90794710 MLB Risco PLD: LOW Criou: 12/08/2025 Crio…" at bounding box center [956, 336] width 1013 height 95
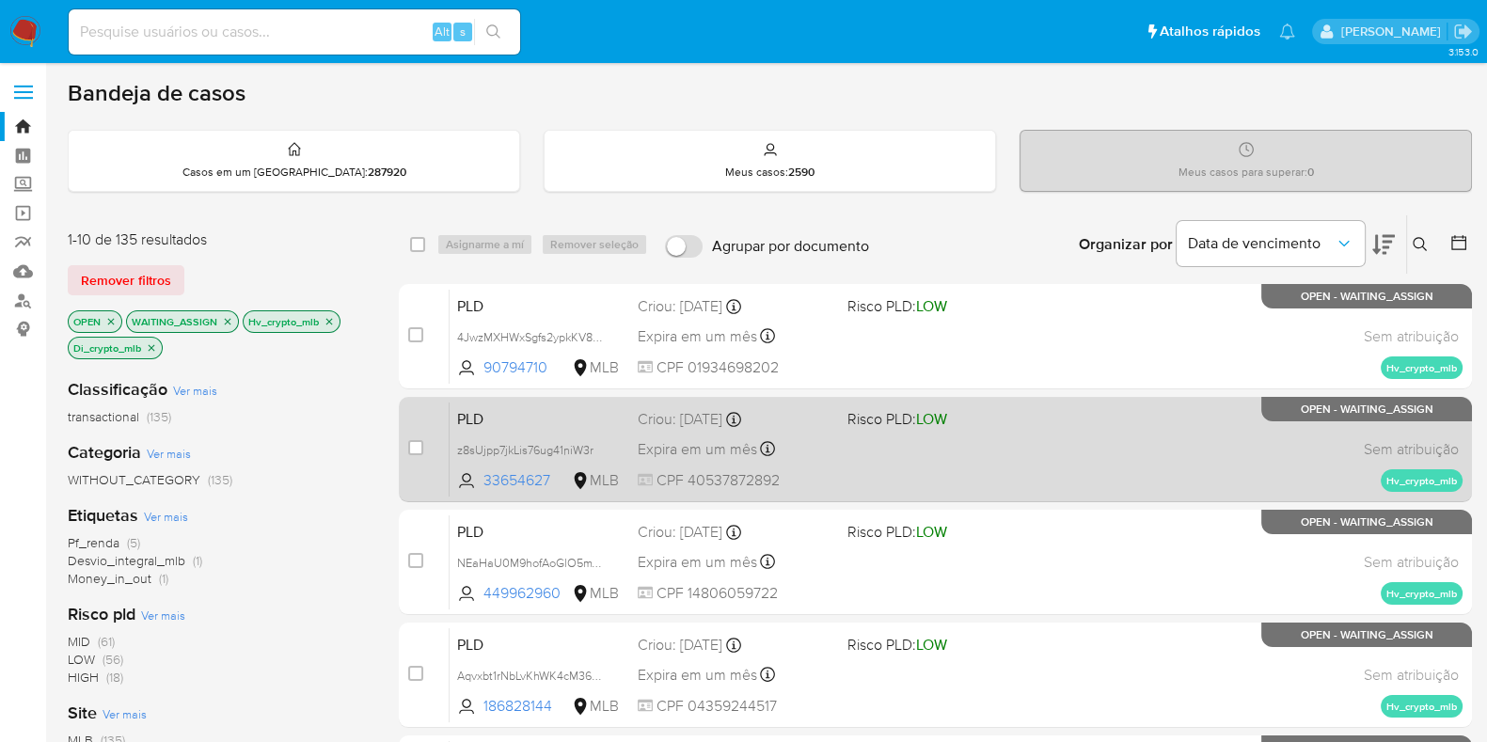
click at [995, 439] on div "PLD z8sUjpp7jkLis76ug41niW3r 33654627 MLB Risco PLD: LOW Criou: 12/08/2025 Crio…" at bounding box center [956, 449] width 1013 height 95
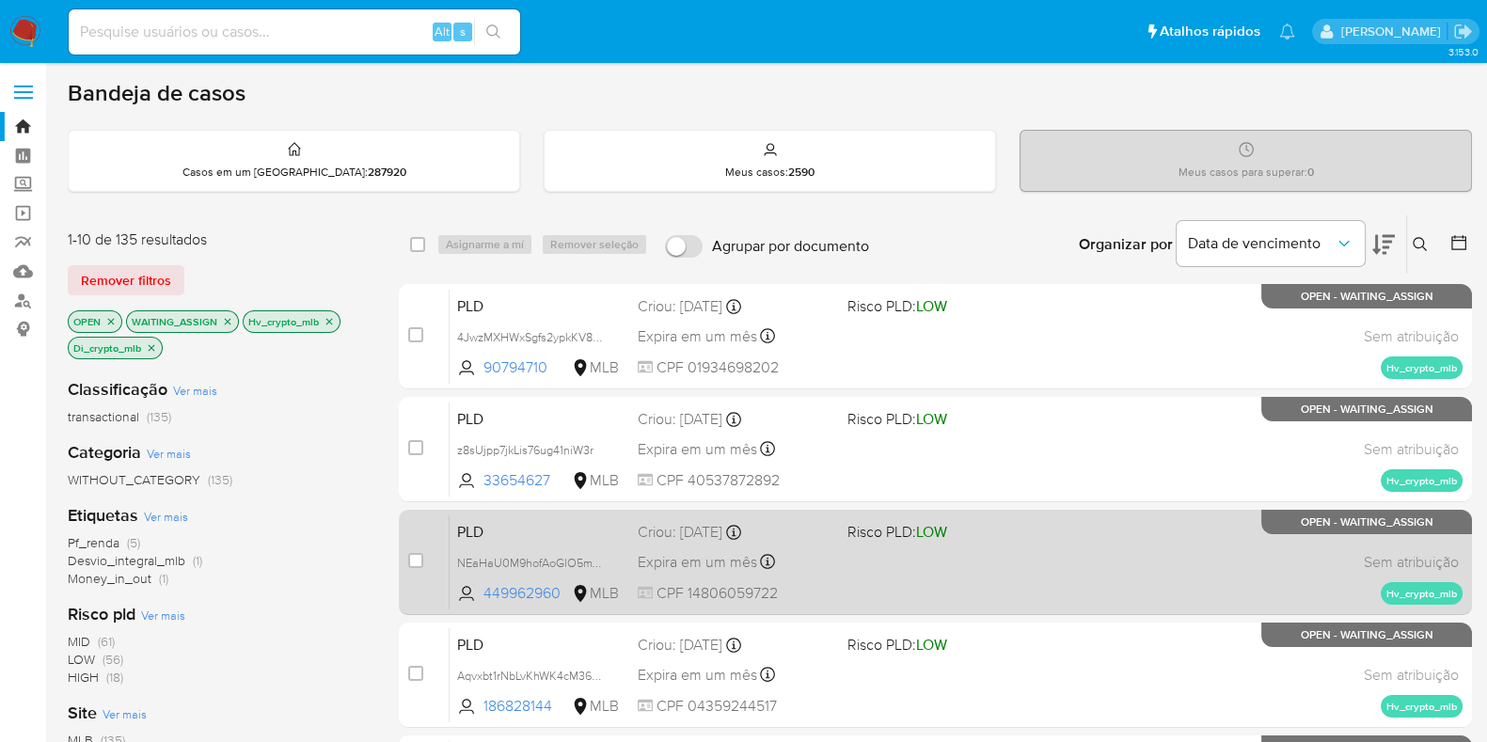
click at [978, 545] on div "PLD NEaHaU0M9hofAoGlO5mYhq3T 449962960 MLB Risco PLD: LOW Criou: 12/08/2025 Cri…" at bounding box center [956, 561] width 1013 height 95
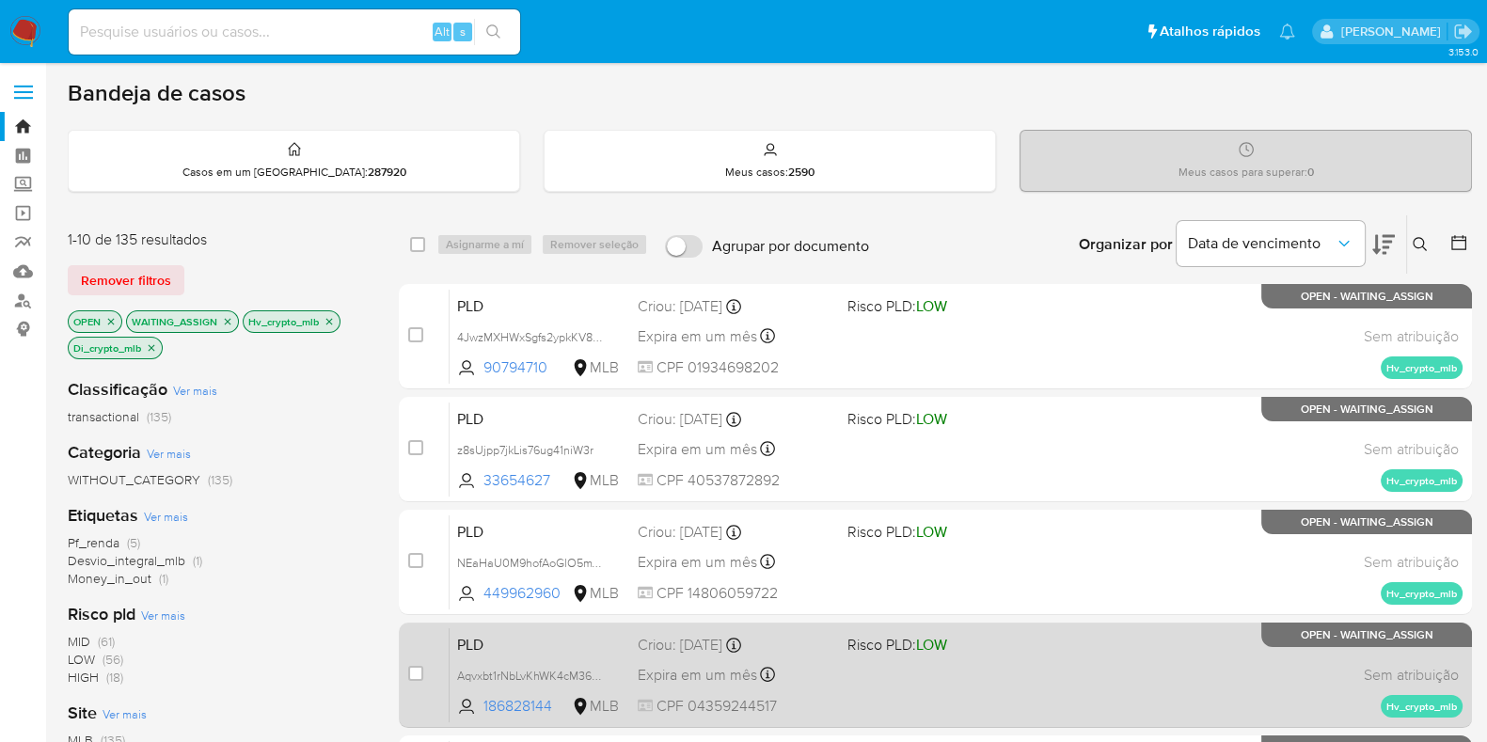
click at [992, 665] on div "PLD Aqvxbt1rNbLvKhWK4cM36epa 186828144 MLB Risco PLD: LOW Criou: 12/08/2025 Cri…" at bounding box center [956, 674] width 1013 height 95
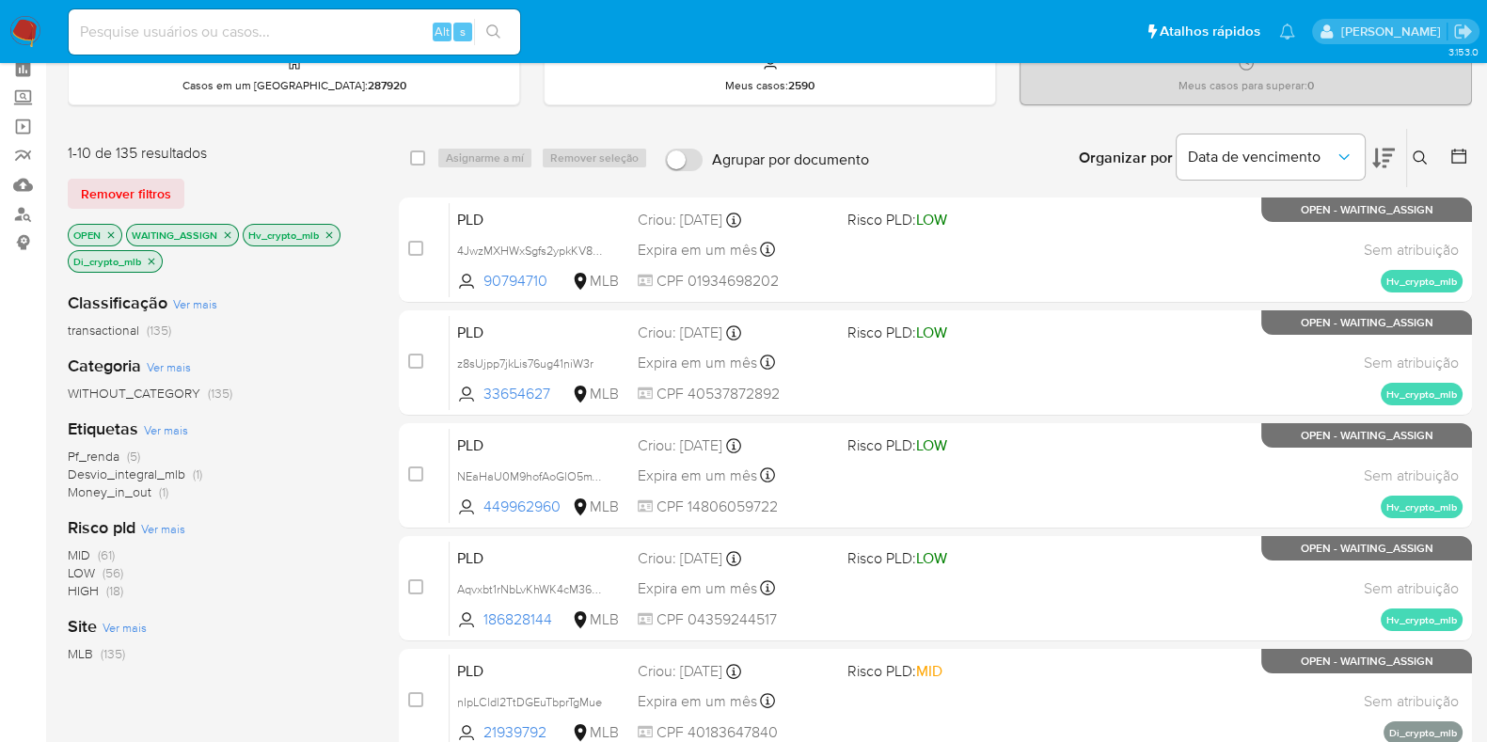
scroll to position [117, 0]
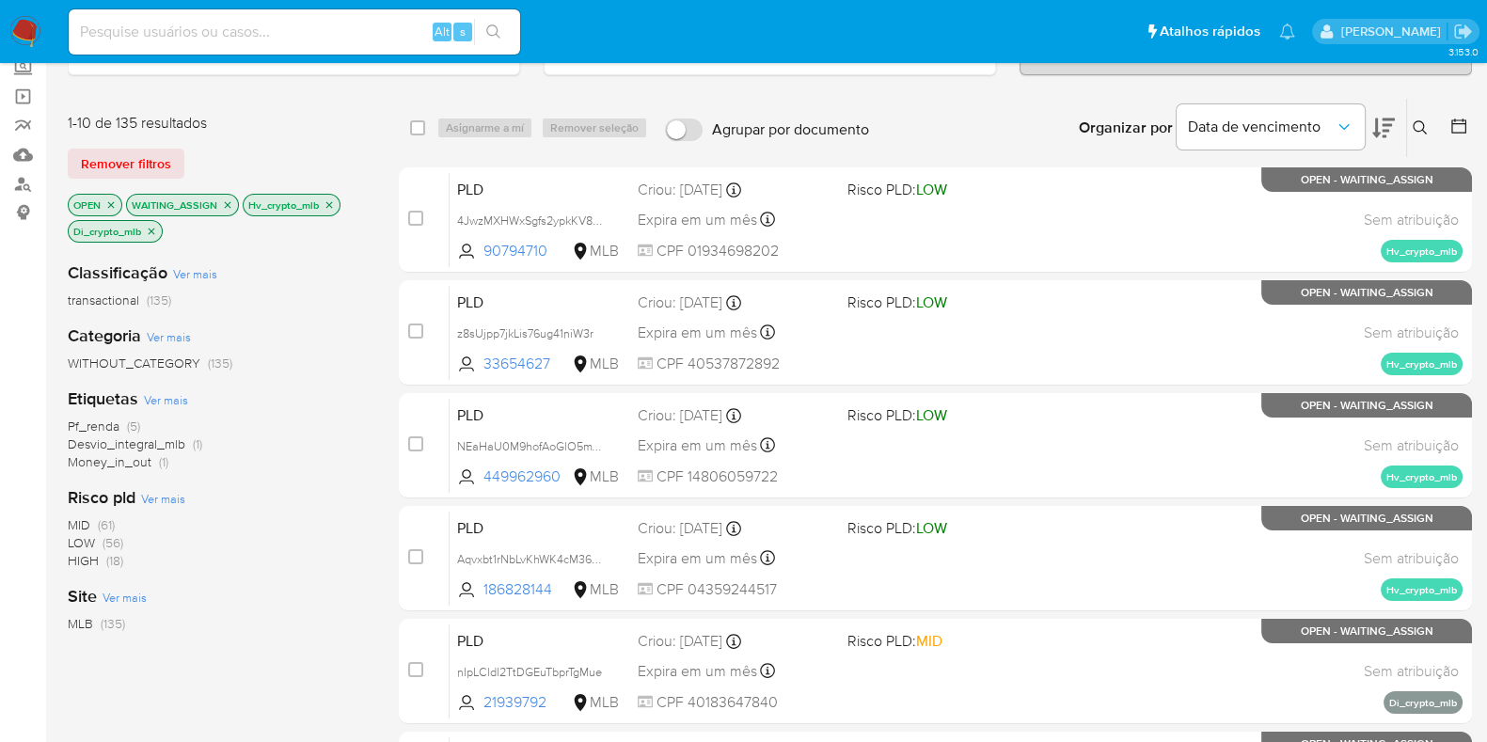
drag, startPoint x: 153, startPoint y: 621, endPoint x: 89, endPoint y: 624, distance: 64.0
click at [89, 624] on div "MLB (135)" at bounding box center [218, 624] width 301 height 18
click at [127, 663] on div "Classificação Ver mais transactional (135) Categoria Ver mais WITHOUT_CATEGORY …" at bounding box center [218, 566] width 301 height 640
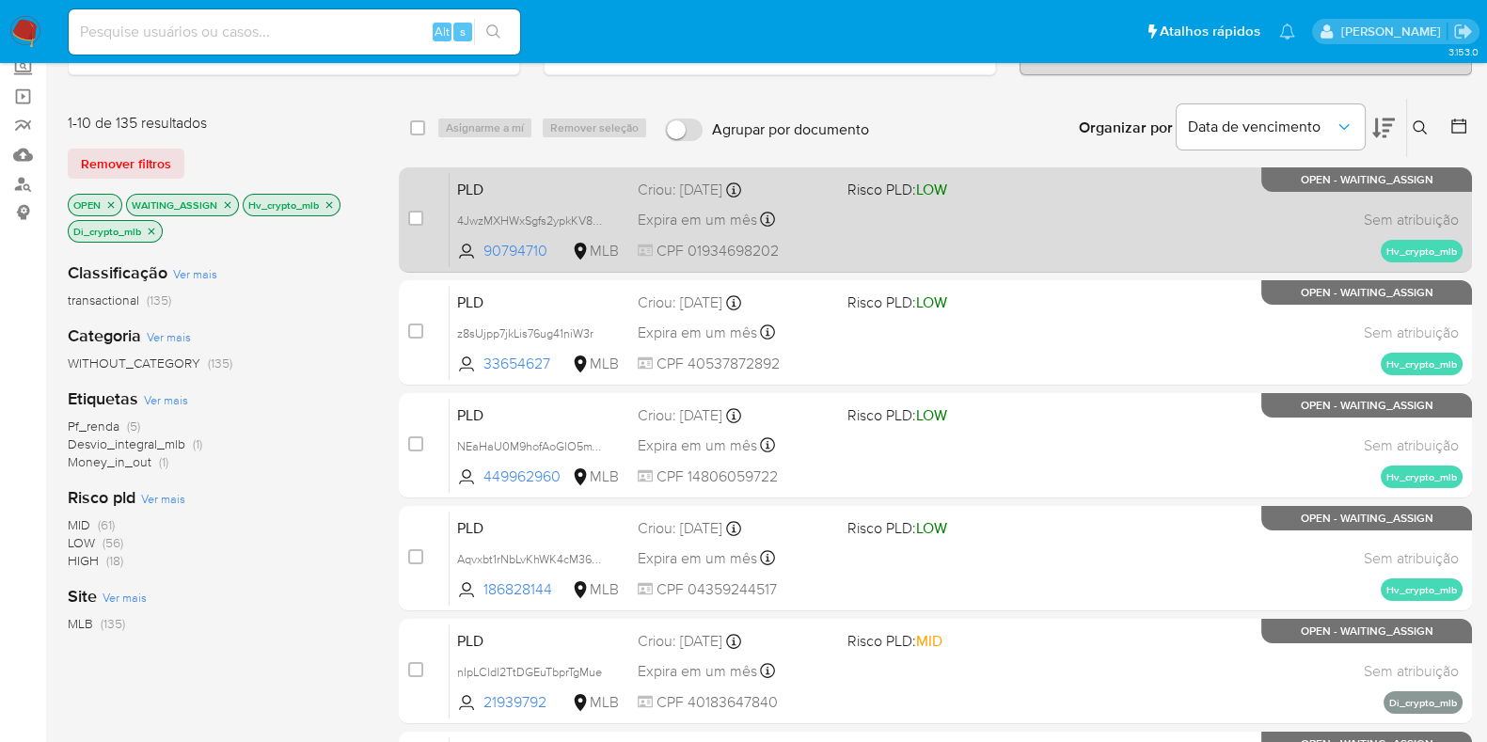
click at [861, 230] on div "PLD 4JwzMXHWxSgfs2ypkKV8TIv1 90794710 MLB Risco PLD: LOW Criou: 12/08/2025 Crio…" at bounding box center [956, 219] width 1013 height 95
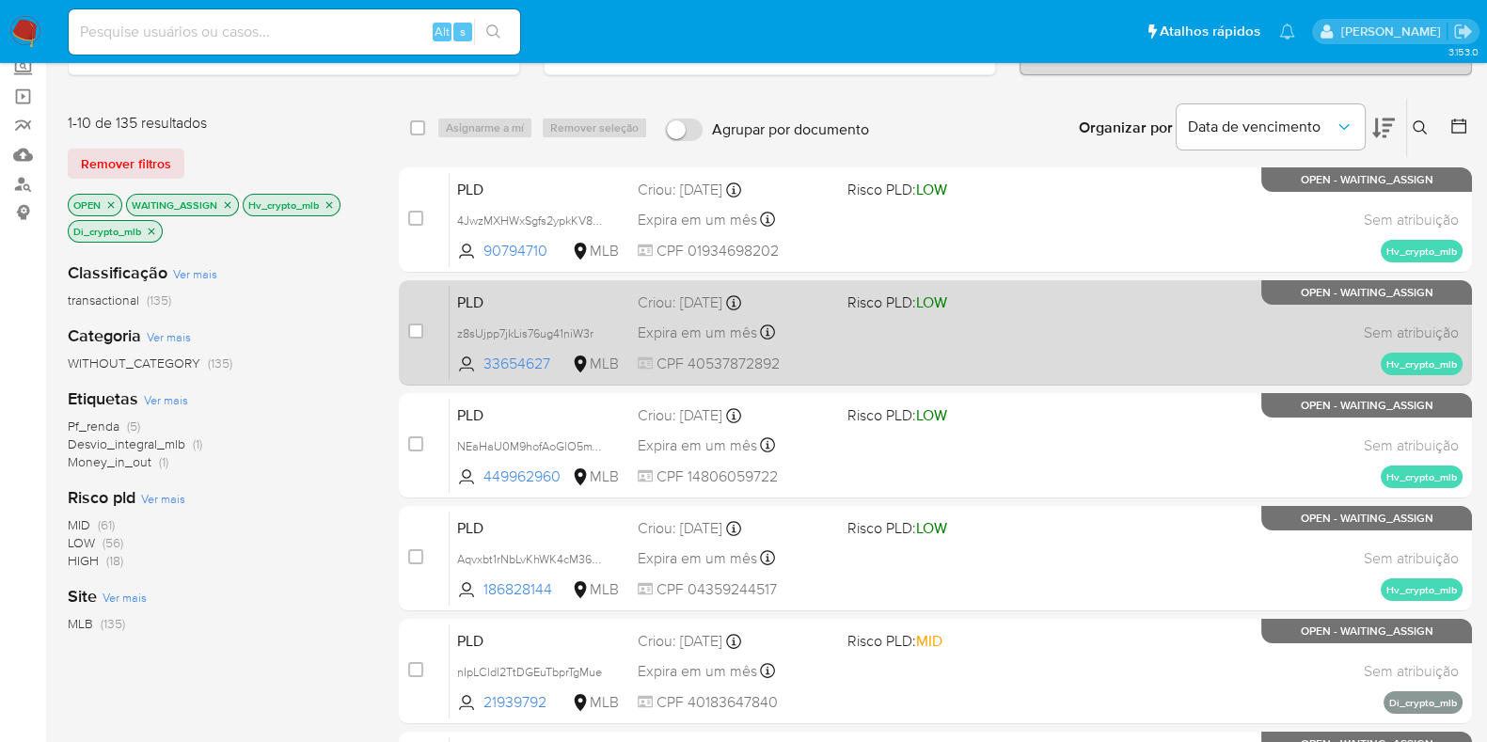
click at [813, 338] on div "Expira em um mês Expira em 26/09/2025 00:32:39" at bounding box center [735, 332] width 195 height 25
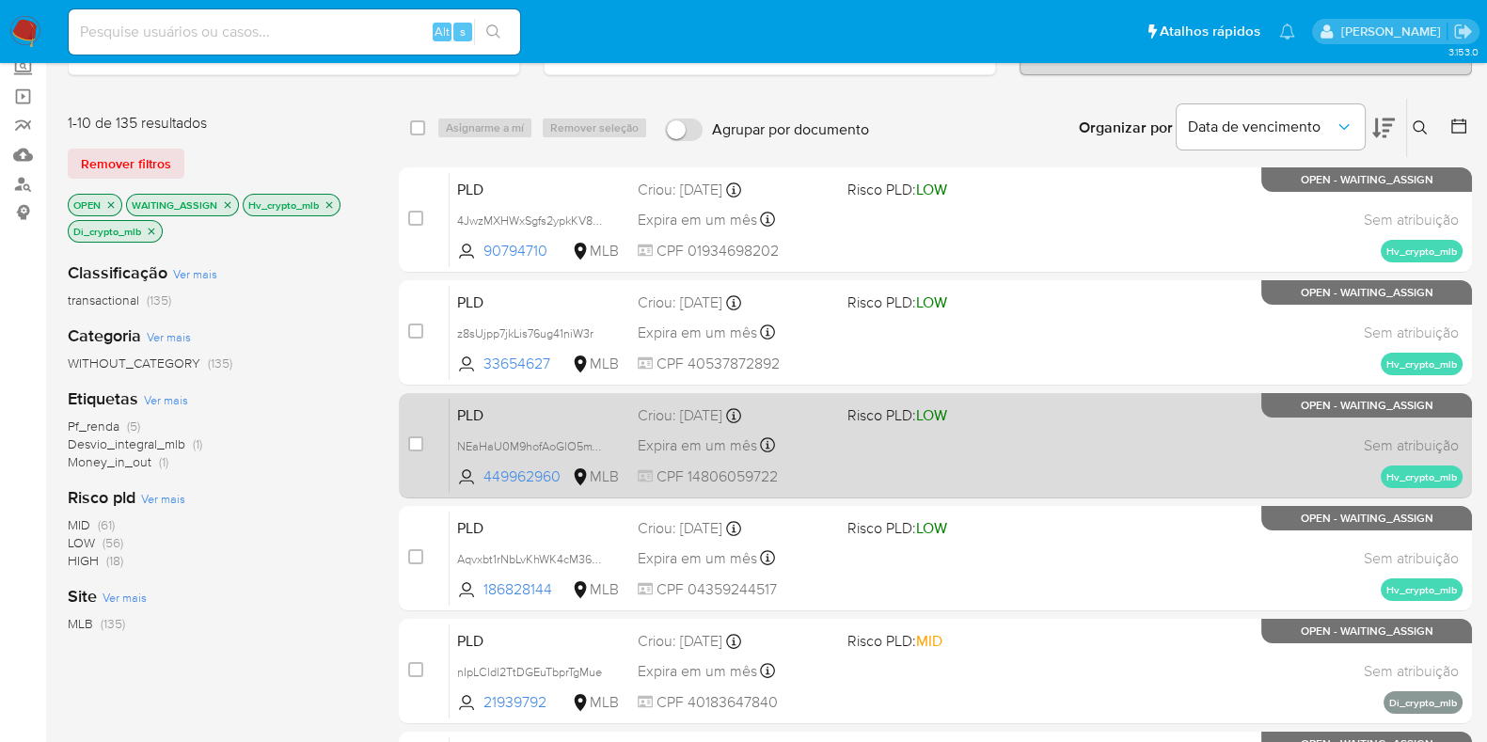
click at [842, 449] on div "PLD NEaHaU0M9hofAoGlO5mYhq3T 449962960 MLB Risco PLD: LOW Criou: 12/08/2025 Cri…" at bounding box center [956, 445] width 1013 height 95
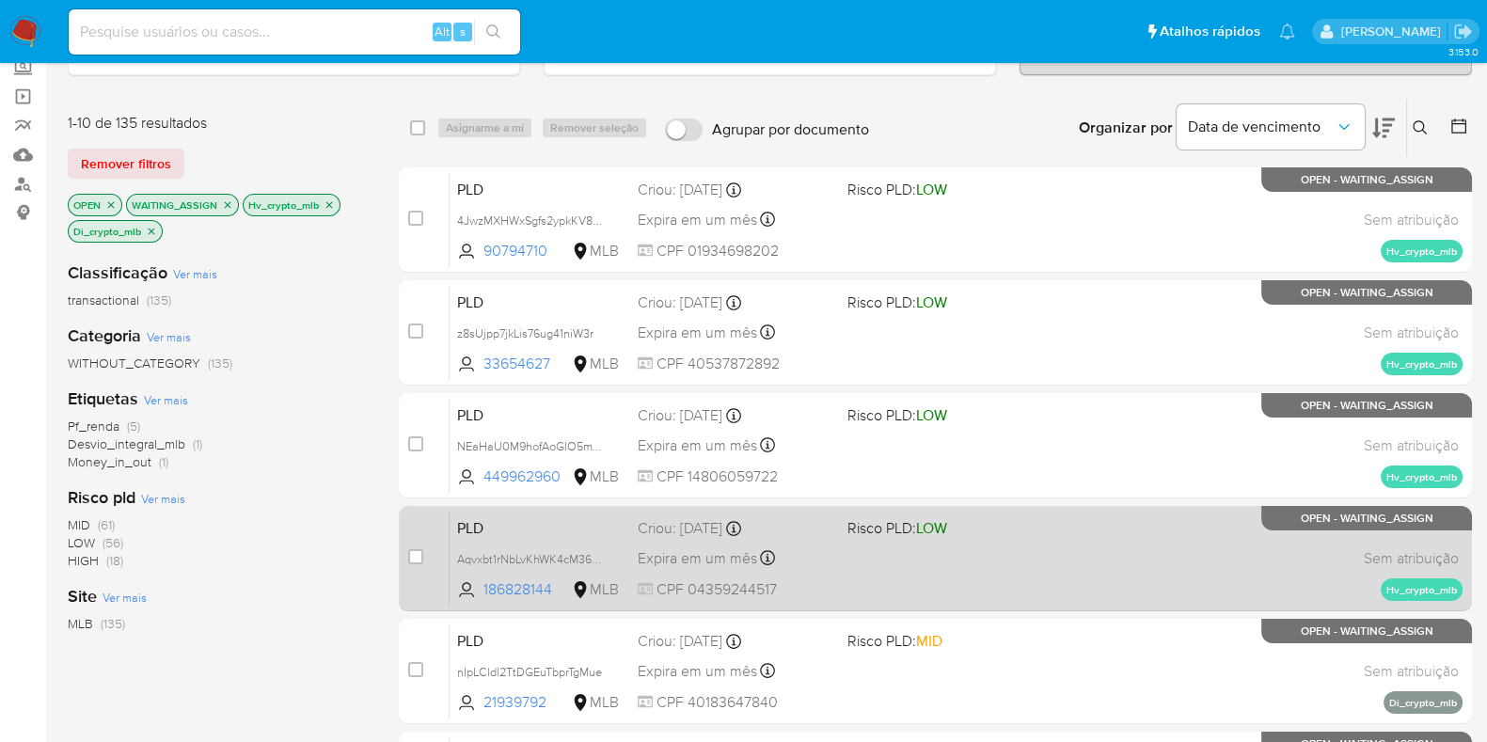
click at [826, 567] on div "Expira em um mês Expira em 26/09/2025 00:31:45" at bounding box center [735, 557] width 195 height 25
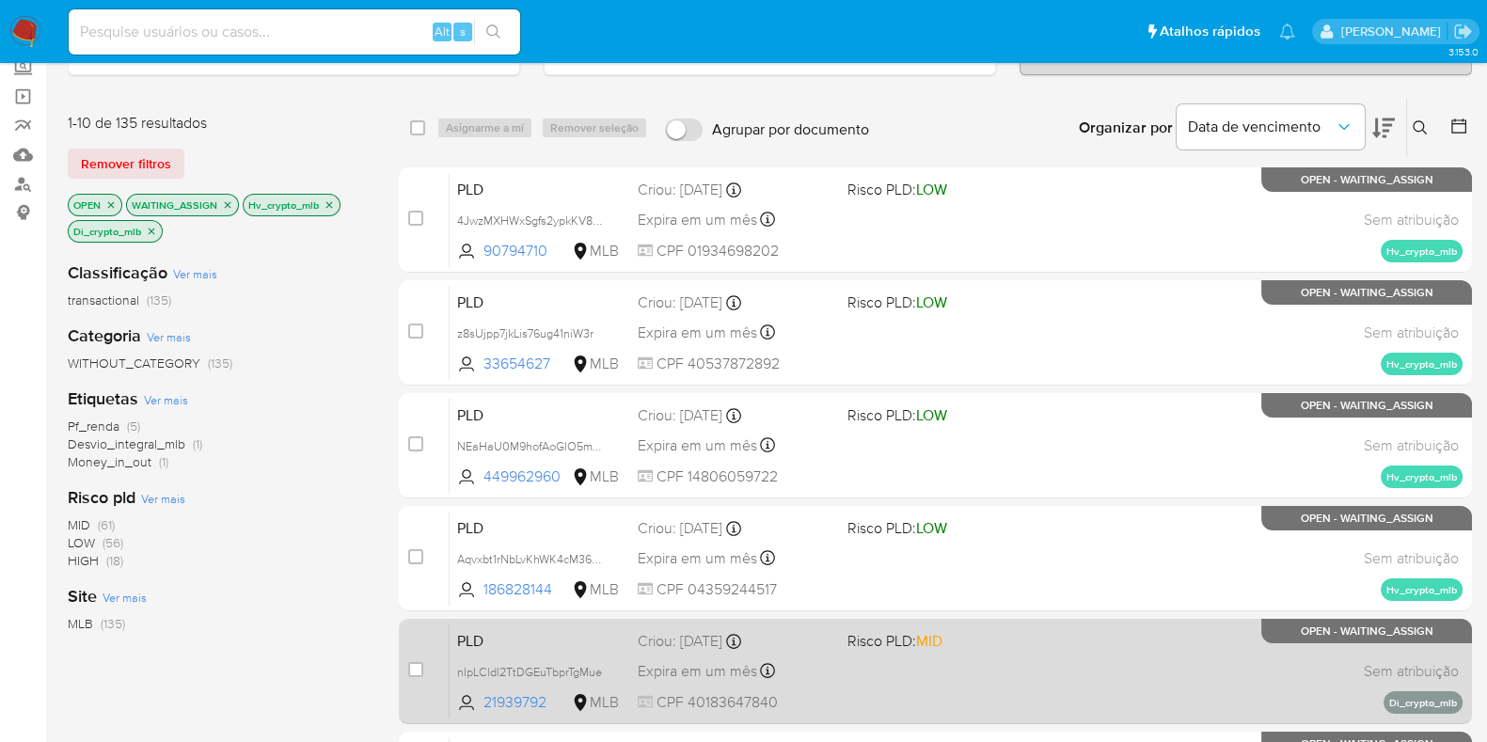
click at [823, 654] on div "PLD nIpLCldl2TtDGEuTbprTgMue 21939792 MLB Risco PLD: MID Criou: 12/08/2025 Crio…" at bounding box center [956, 671] width 1013 height 95
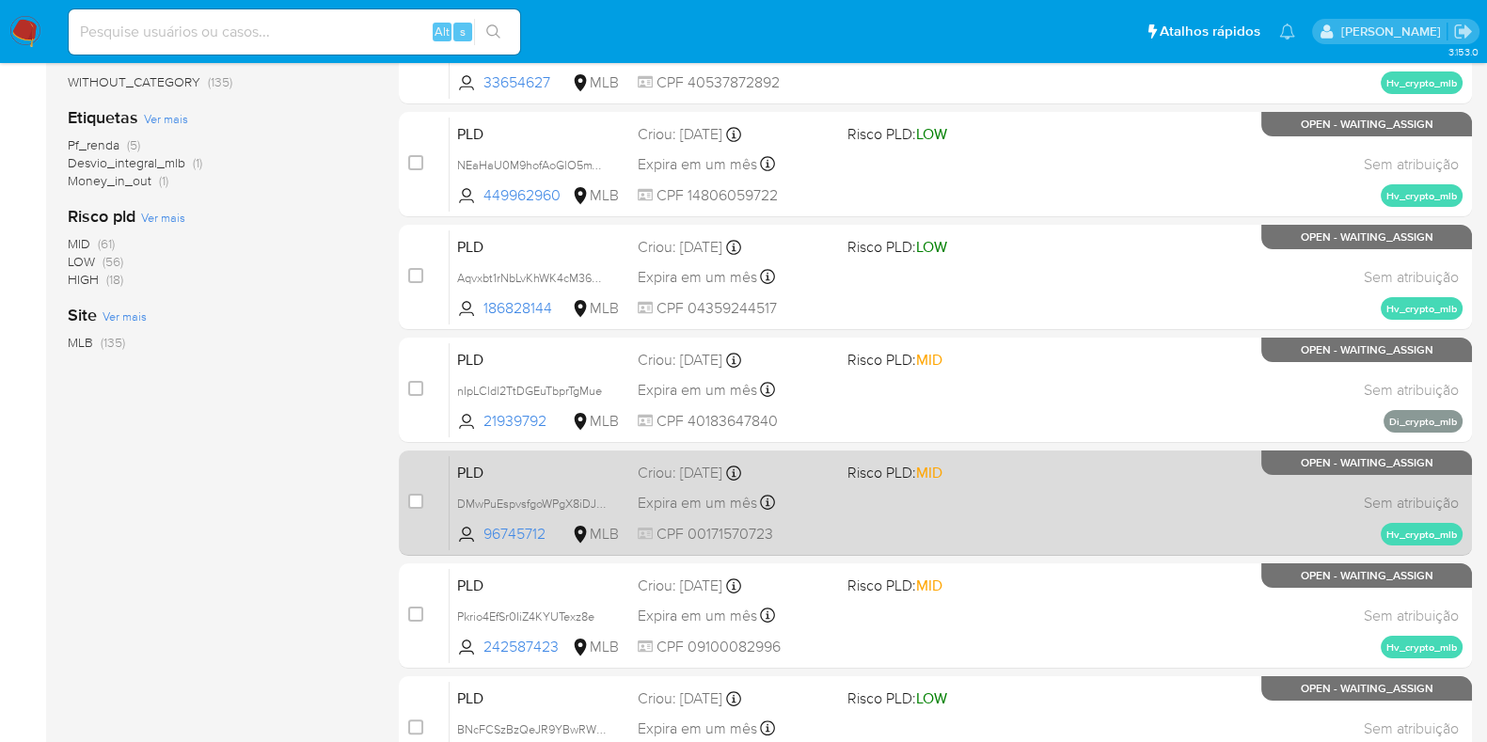
scroll to position [469, 0]
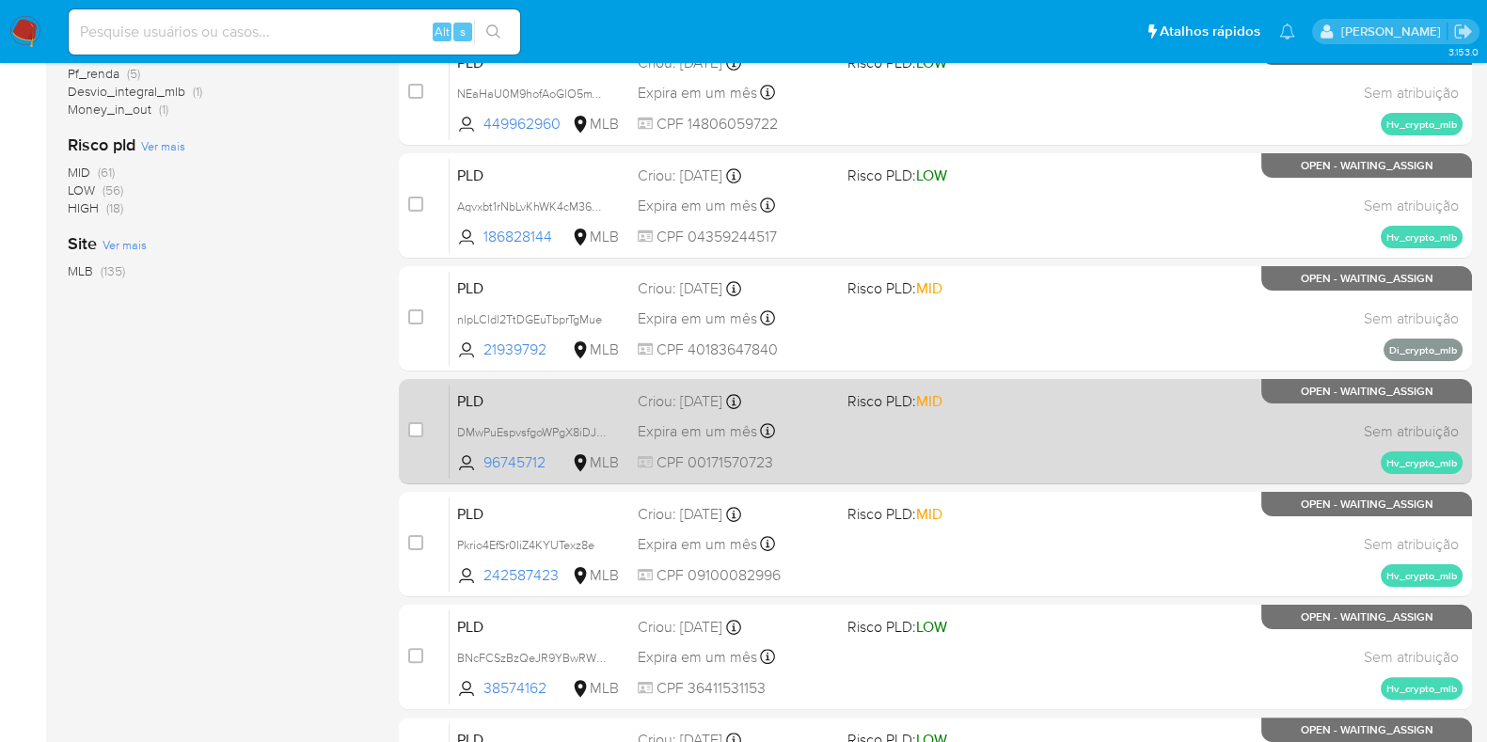
click at [854, 424] on div "PLD DMwPuEspvsfgoWPgX8iDJuWy 96745712 MLB Risco PLD: MID Criou: 12/08/2025 Crio…" at bounding box center [956, 431] width 1013 height 95
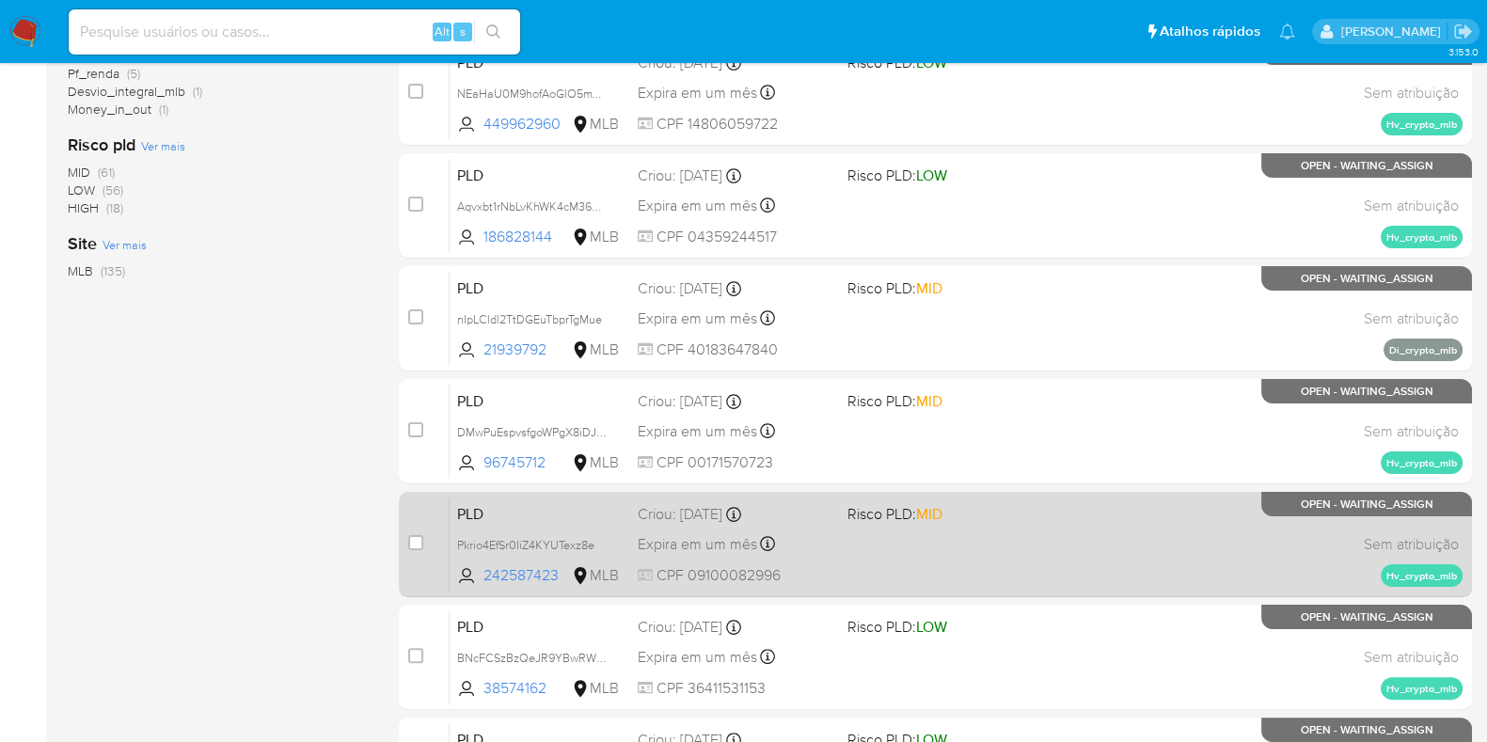
click at [843, 528] on div "PLD Pkrio4EfSr0IiZ4KYUTexz8e 242587423 MLB Risco PLD: MID Criou: 12/08/2025 Cri…" at bounding box center [956, 544] width 1013 height 95
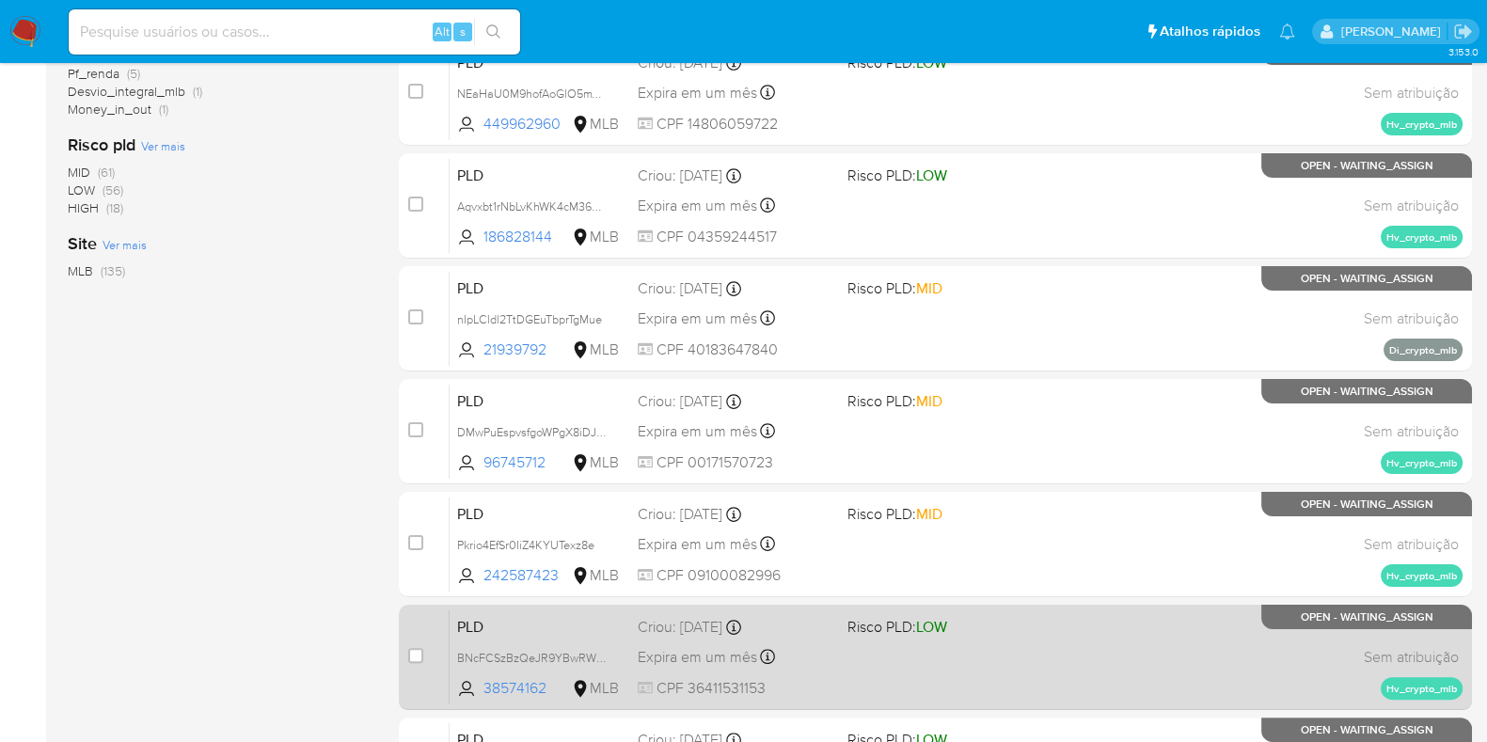
click at [812, 661] on div "Expira em um mês Expira em 26/09/2025 00:31:13" at bounding box center [735, 656] width 195 height 25
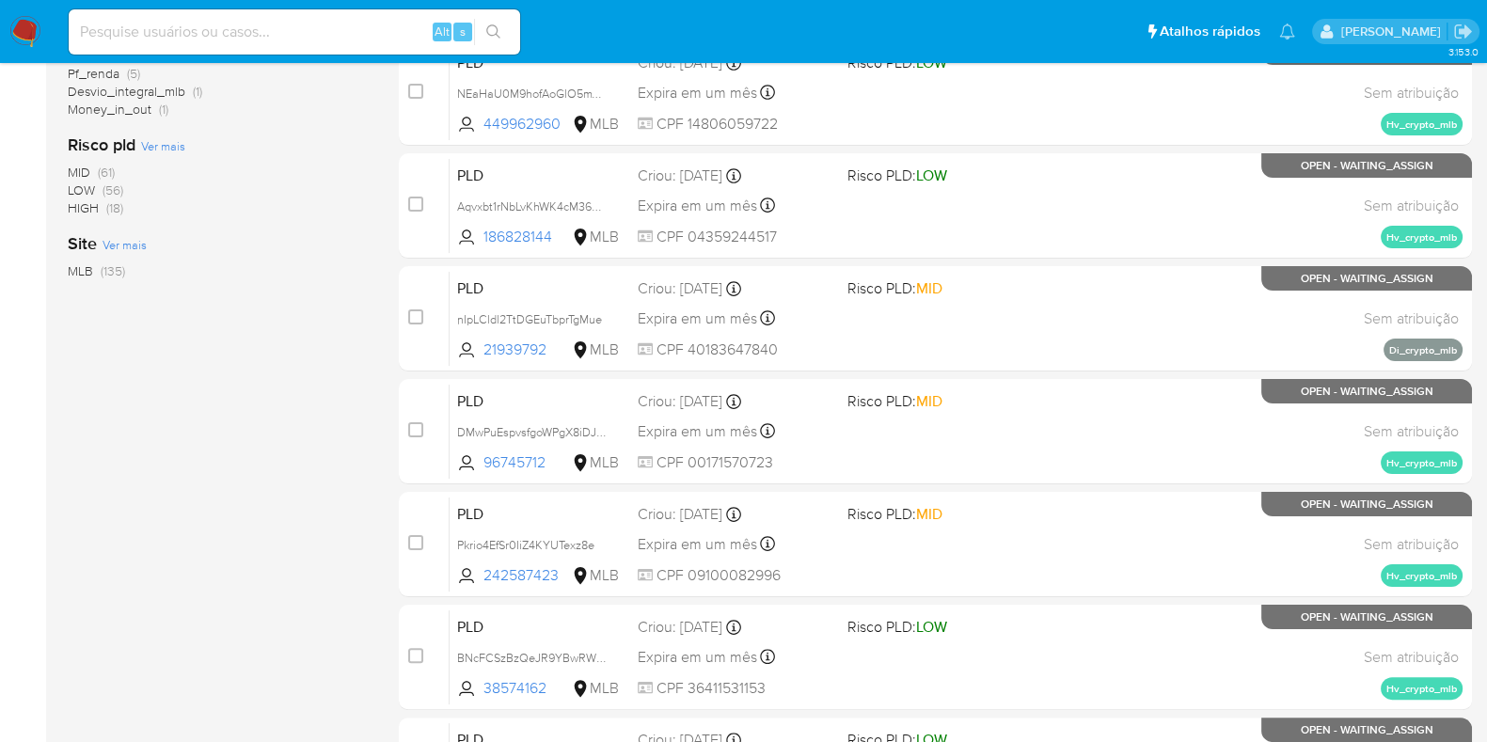
click at [134, 35] on input at bounding box center [294, 32] width 451 height 24
paste input "152023557"
type input "152023557"
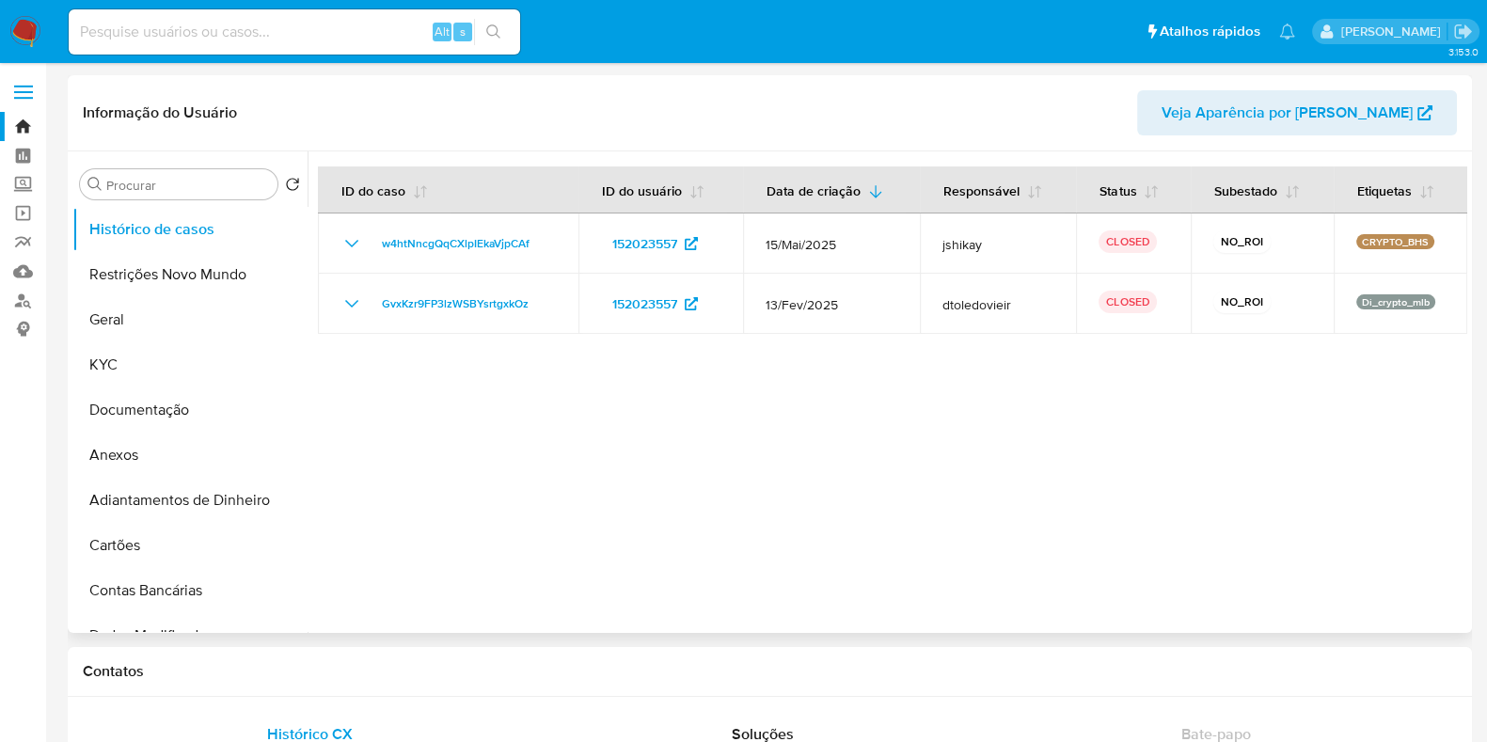
select select "10"
click at [32, 32] on img at bounding box center [25, 32] width 32 height 32
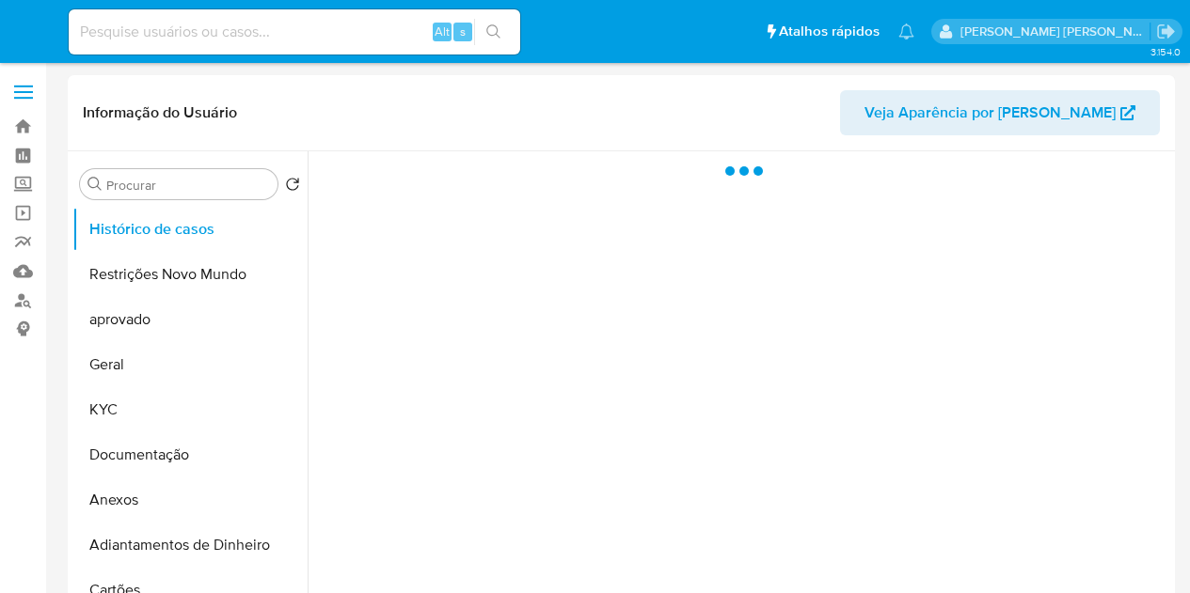
select select "10"
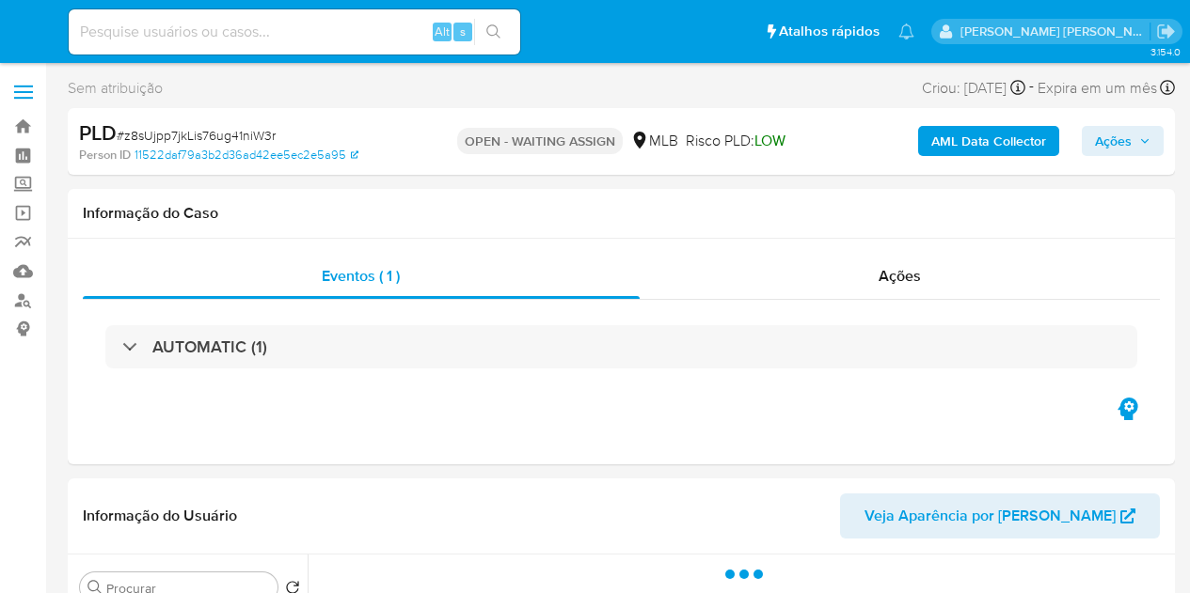
select select "10"
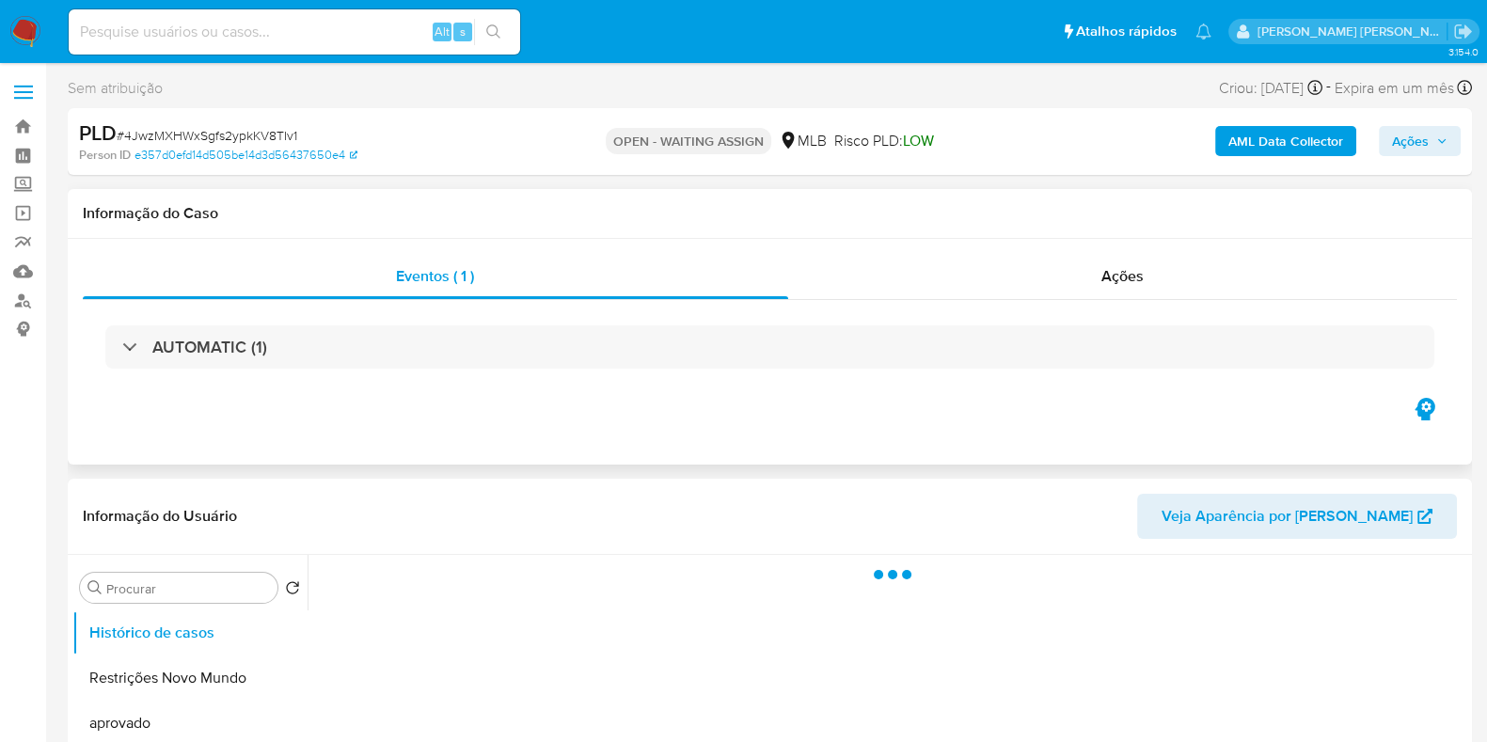
scroll to position [117, 0]
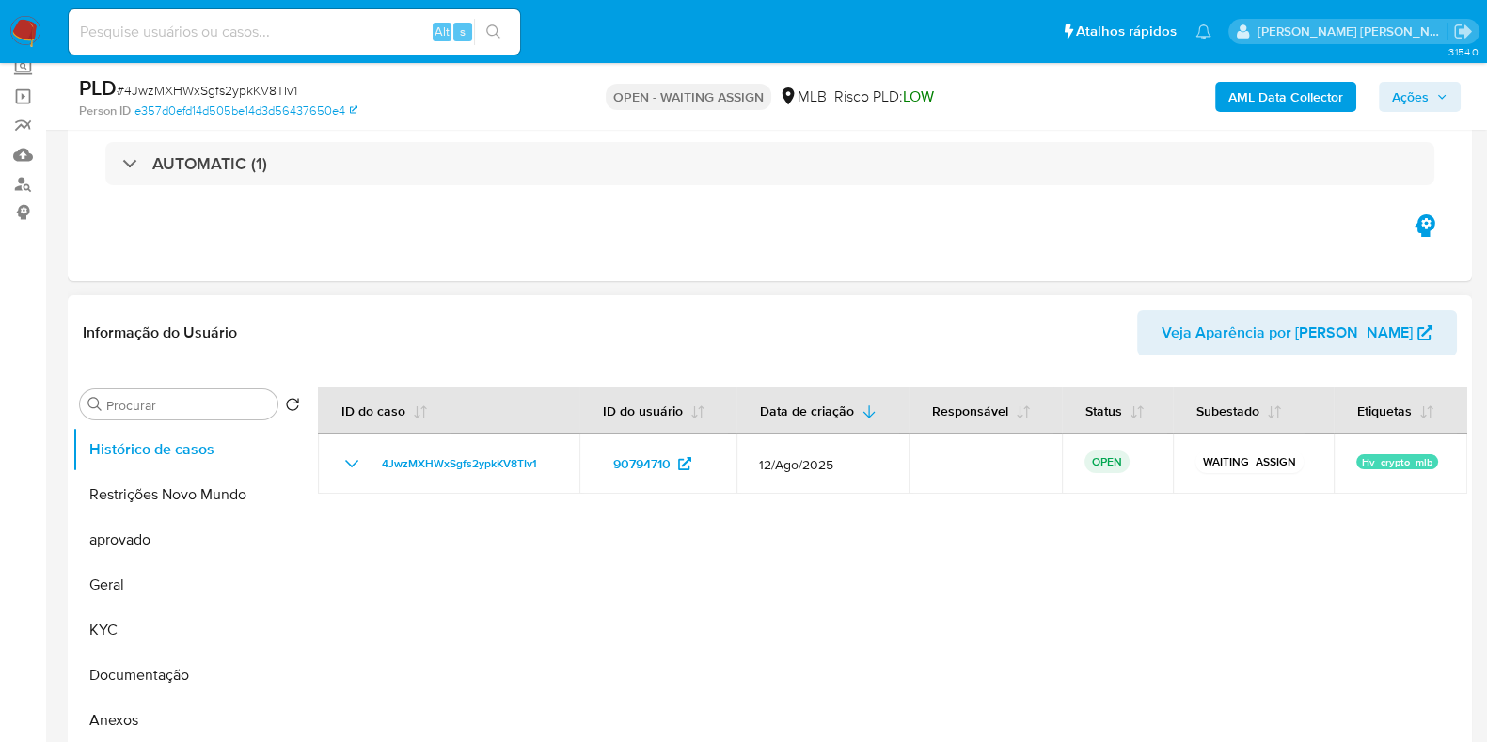
select select "10"
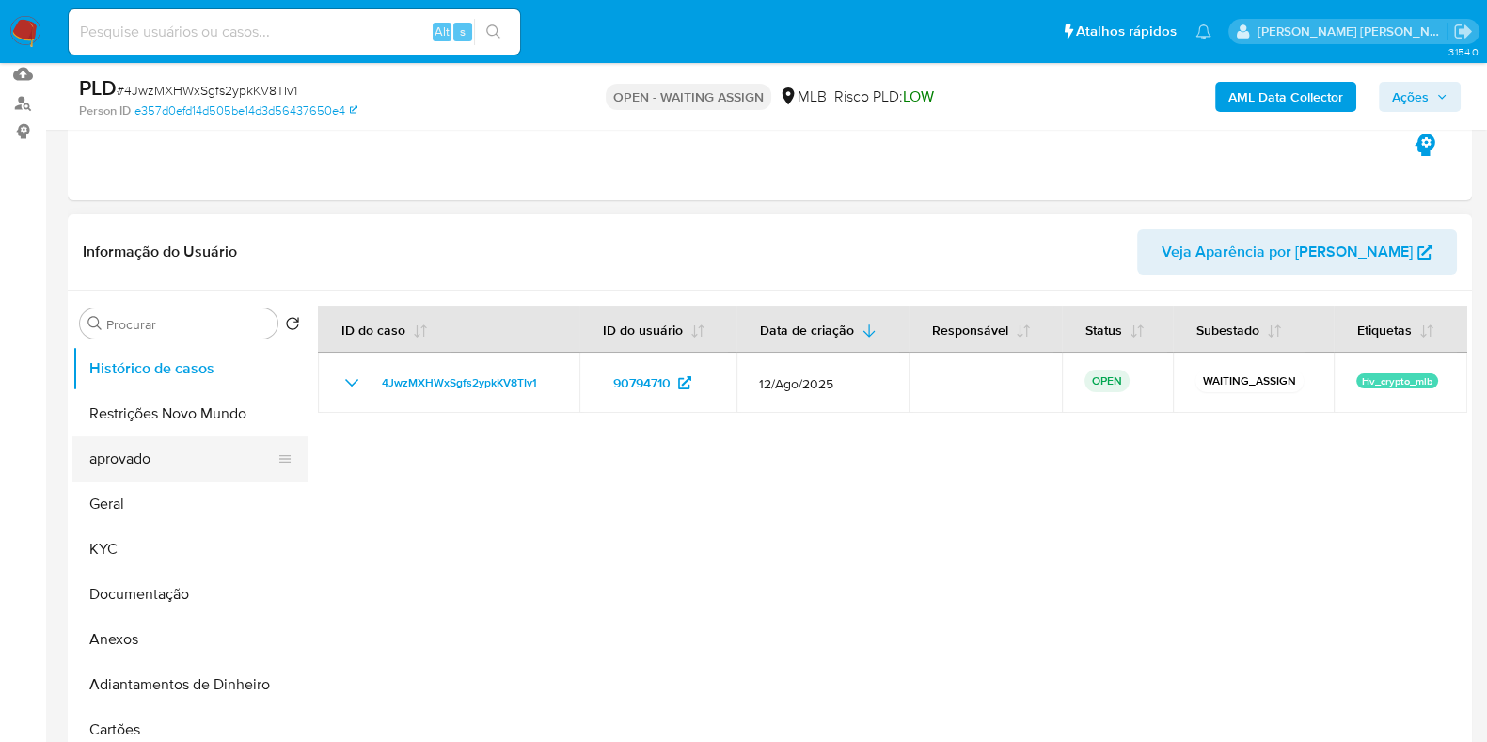
scroll to position [234, 0]
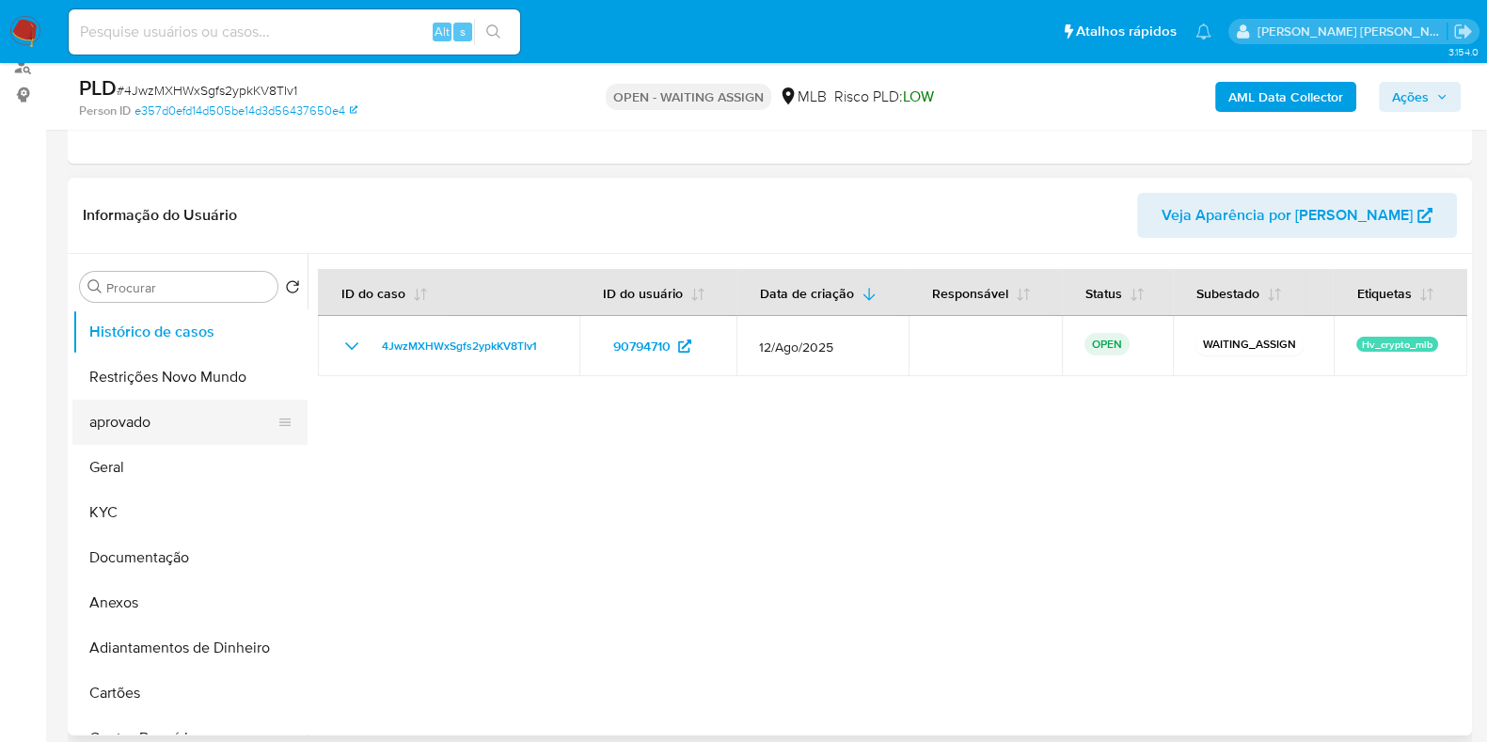
click at [130, 421] on button "aprovado" at bounding box center [182, 422] width 220 height 45
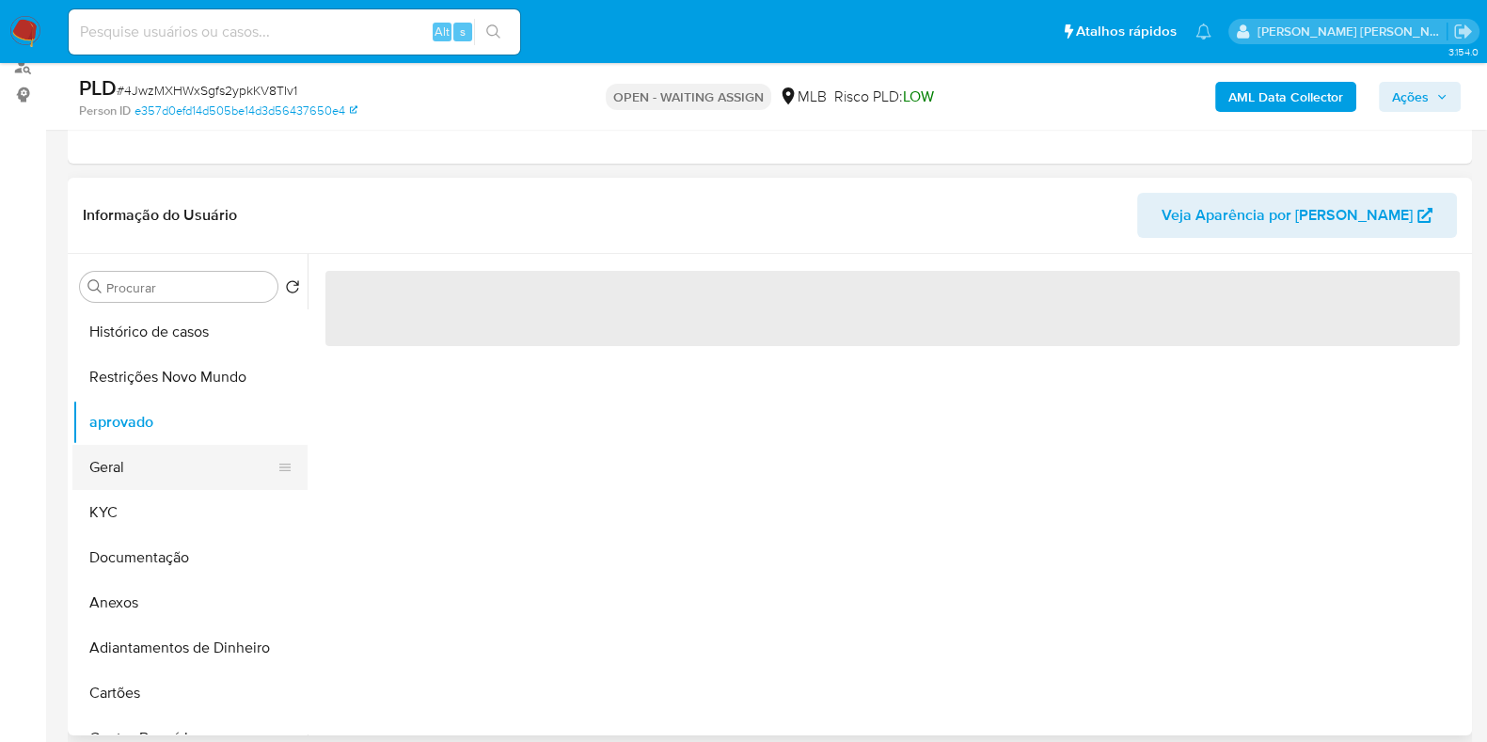
click at [113, 460] on button "Geral" at bounding box center [182, 467] width 220 height 45
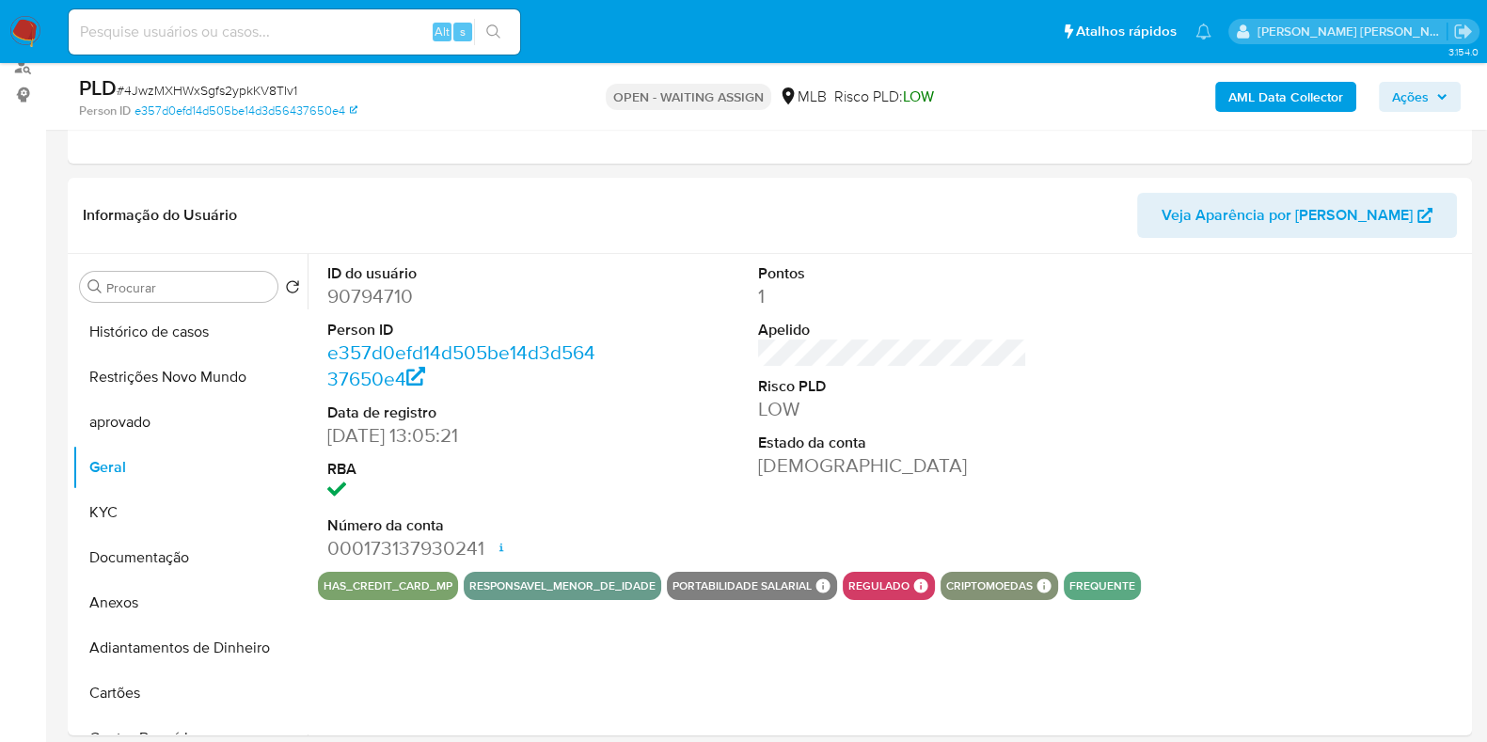
click at [381, 283] on dd "90794710" at bounding box center [461, 296] width 269 height 26
copy dd "90794710"
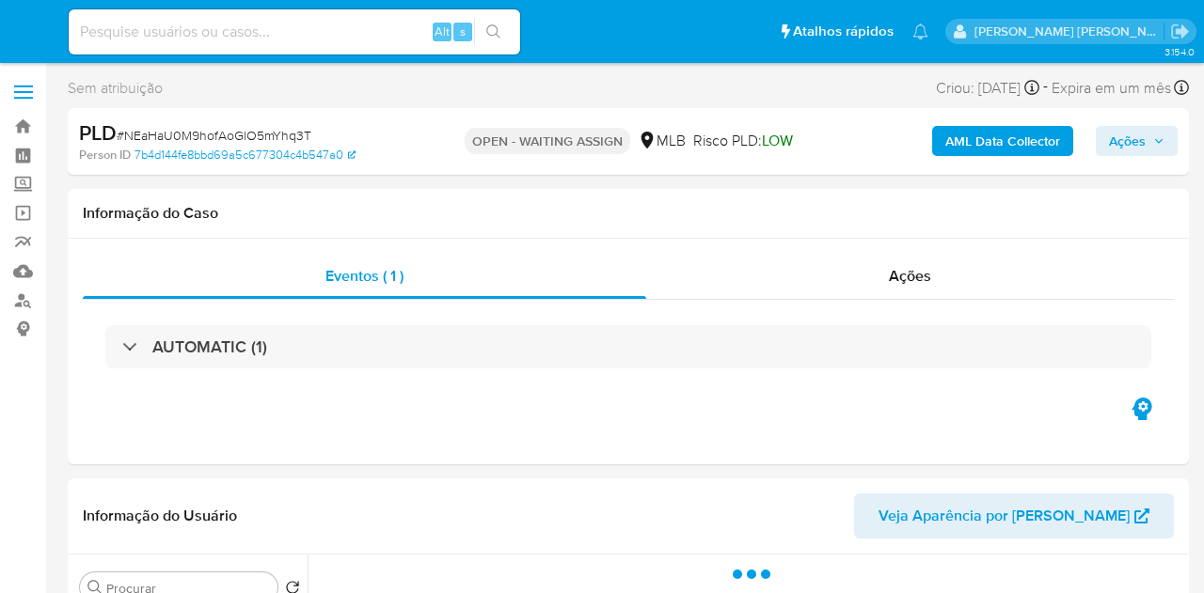
select select "10"
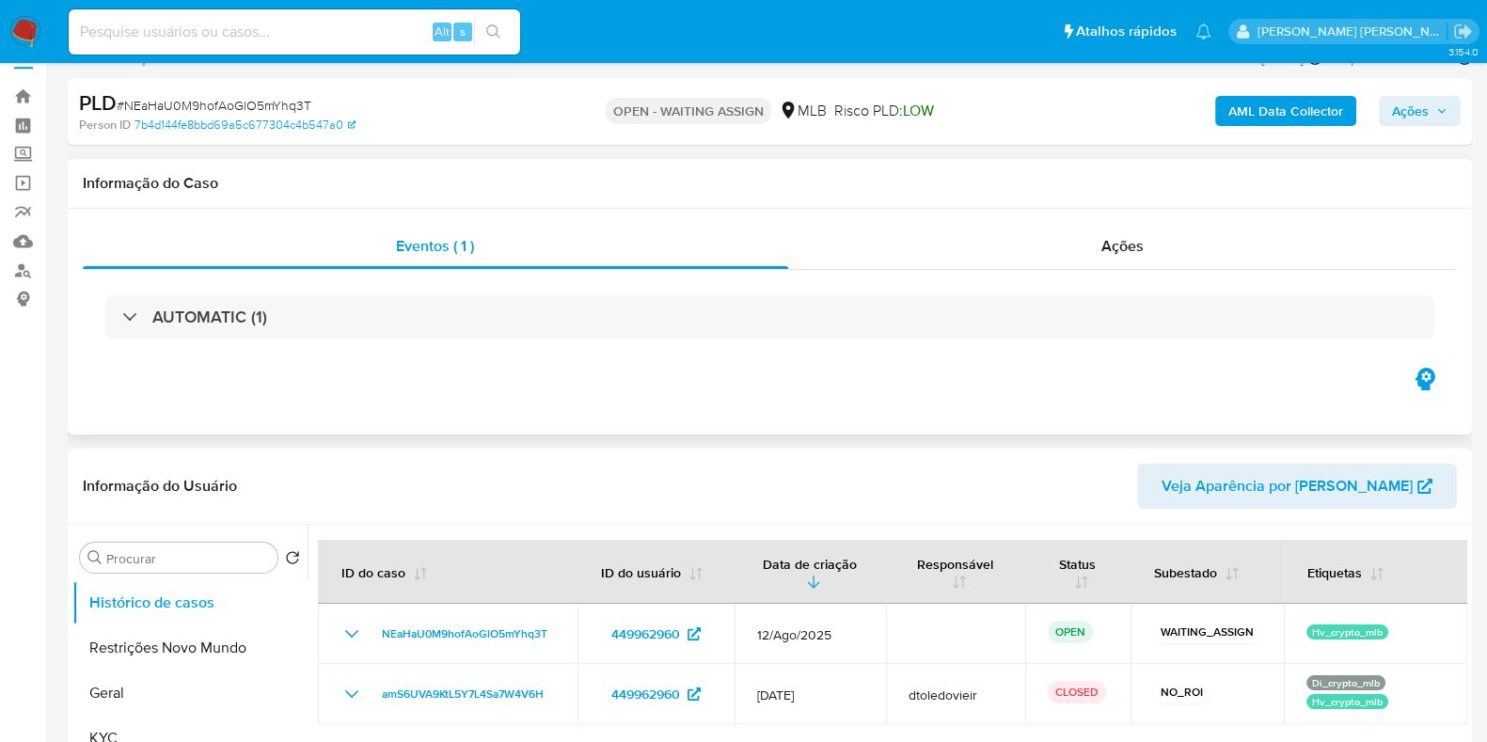
scroll to position [234, 0]
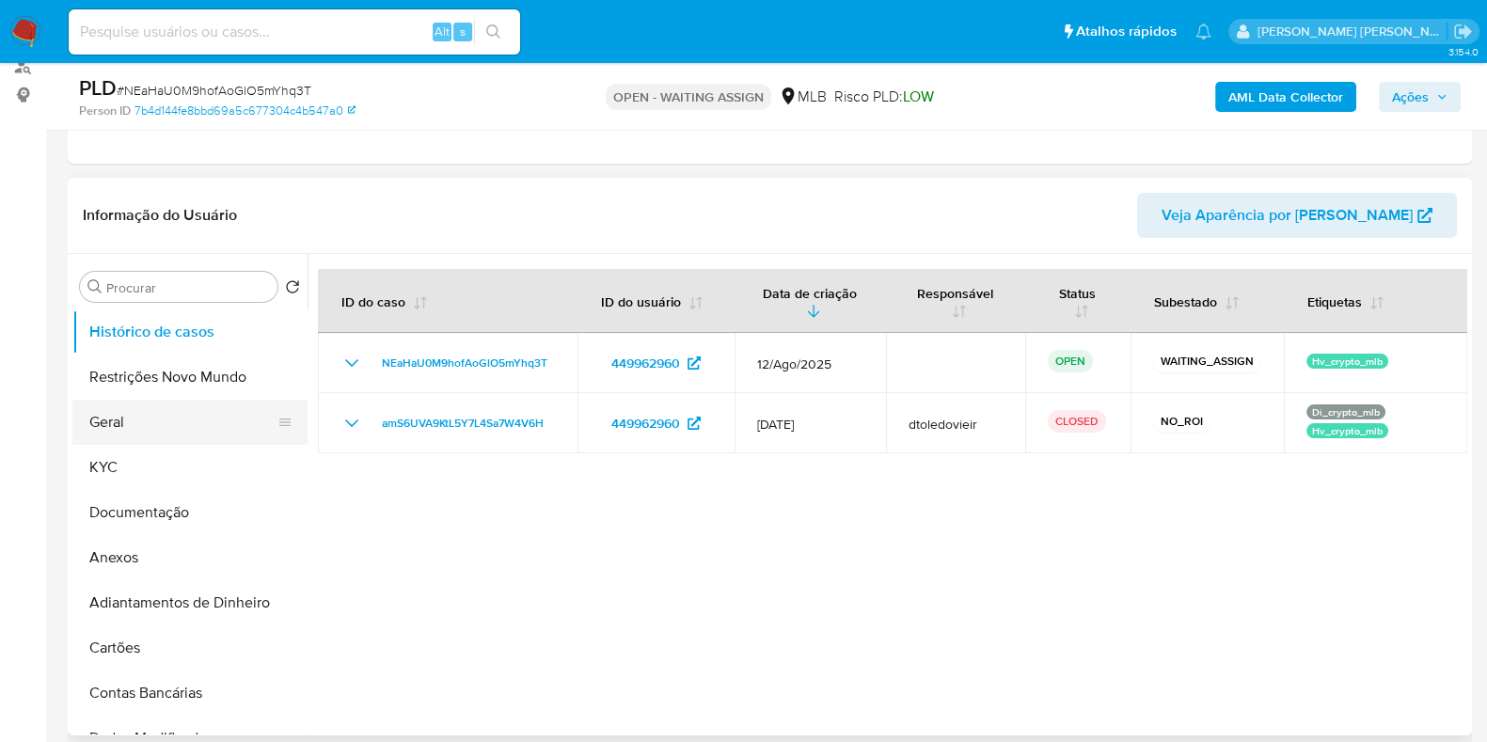
click at [186, 408] on button "Geral" at bounding box center [182, 422] width 220 height 45
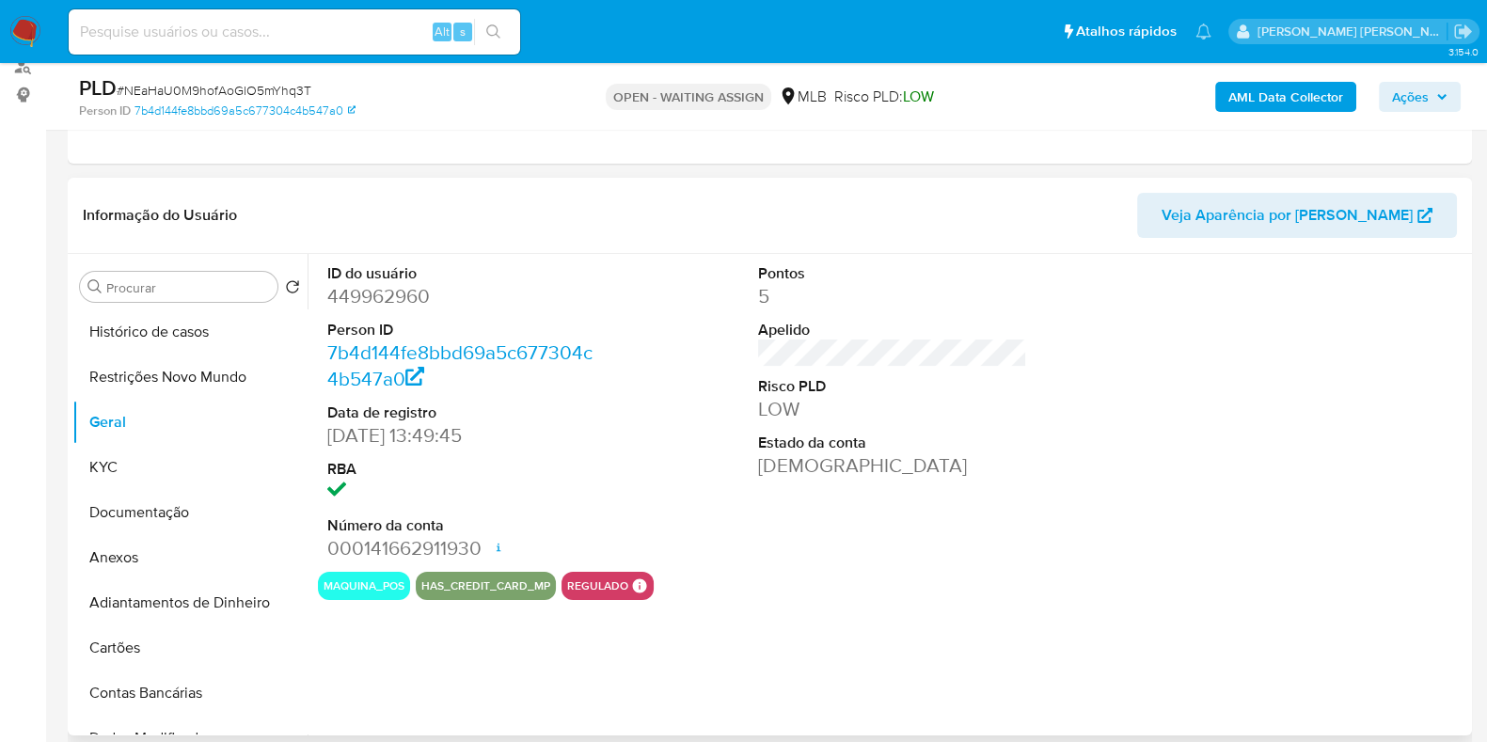
click at [376, 289] on dd "449962960" at bounding box center [461, 296] width 269 height 26
copy dd "449962960"
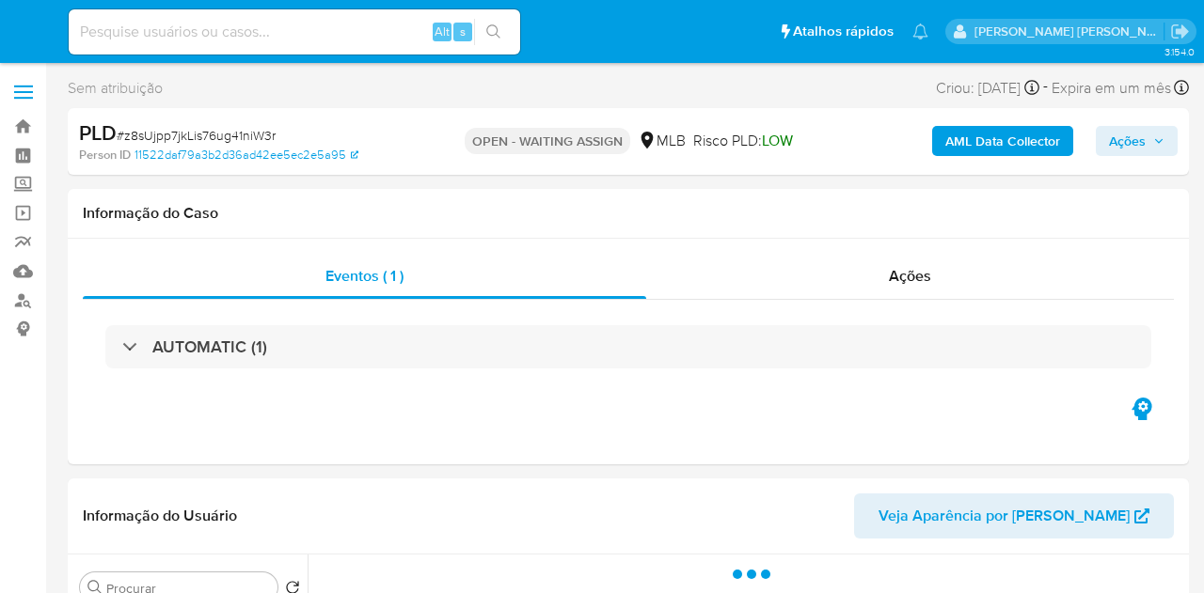
select select "10"
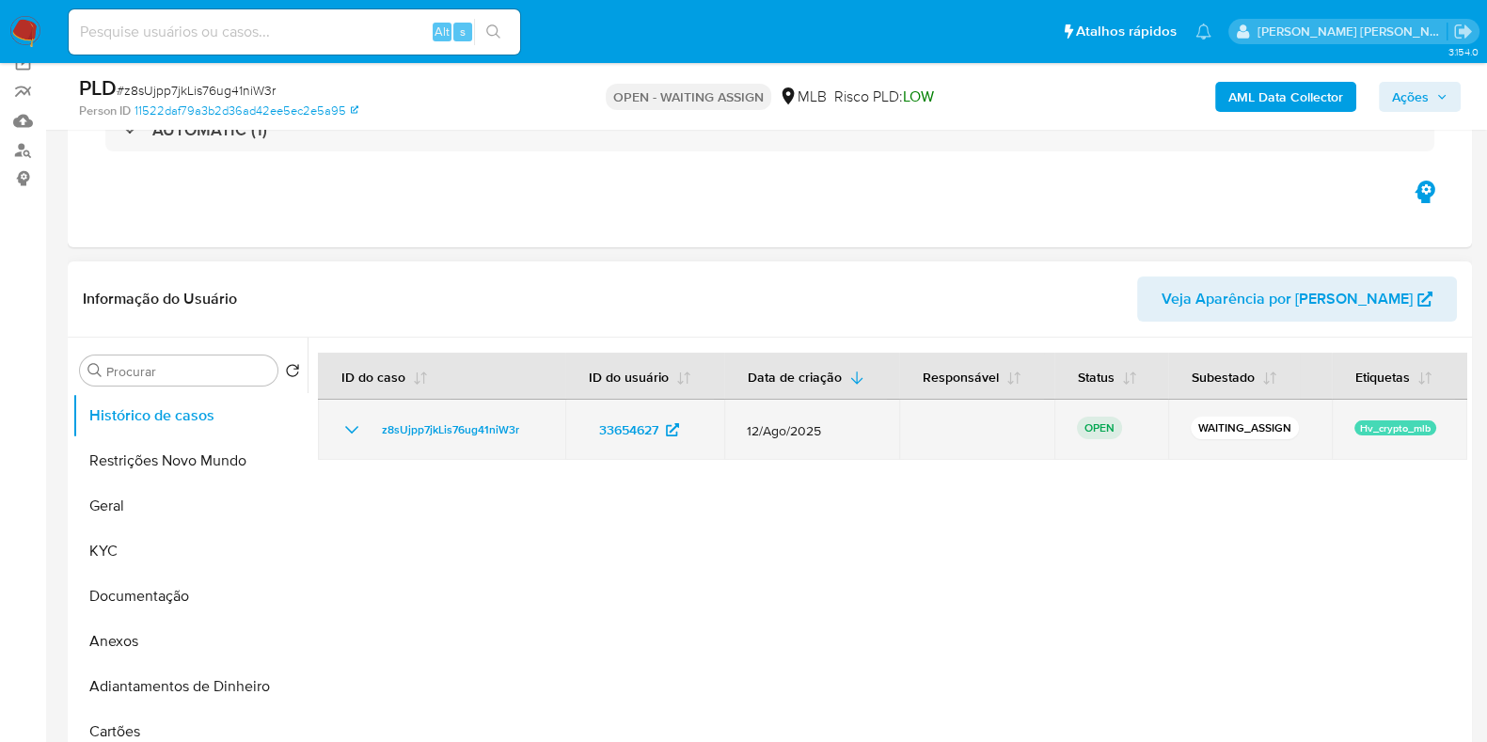
scroll to position [234, 0]
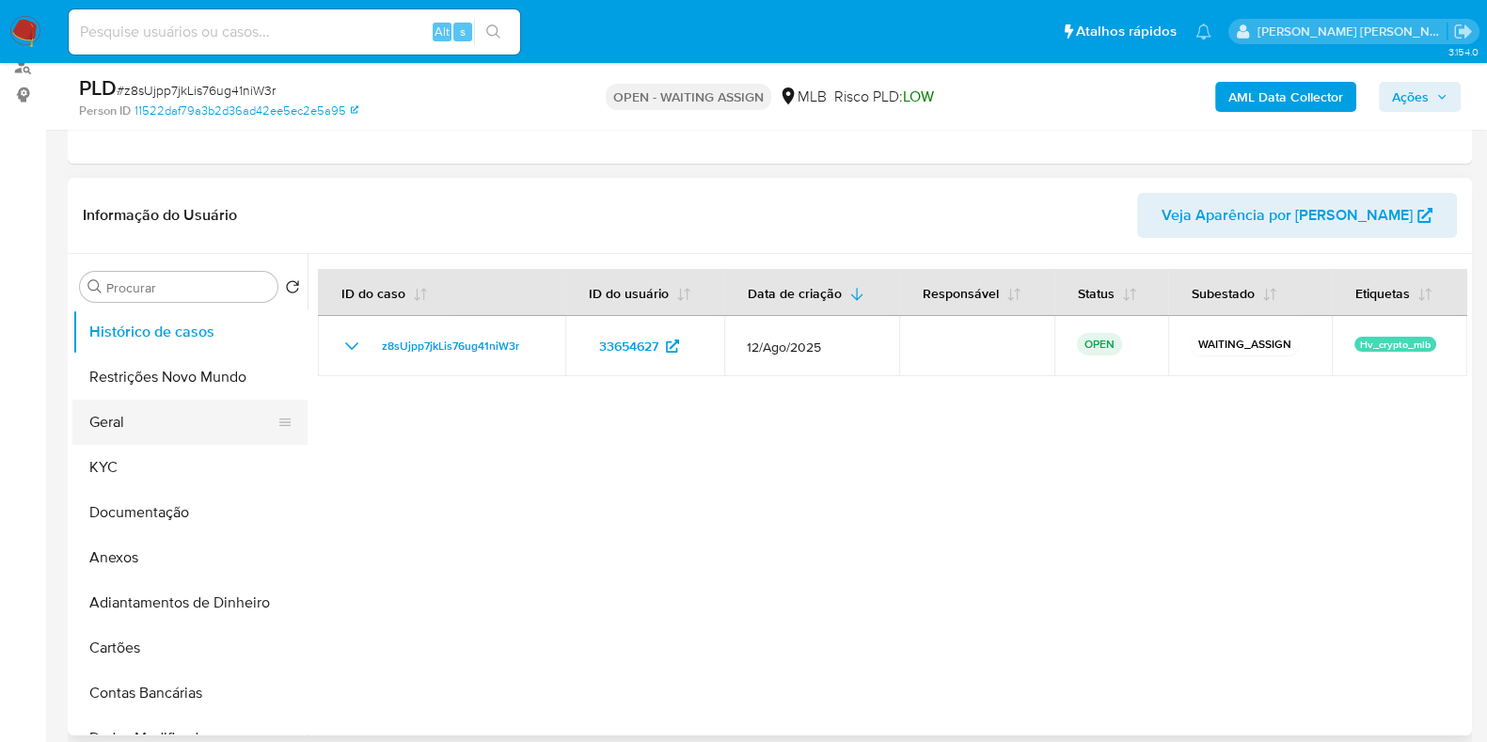
click at [240, 420] on button "Geral" at bounding box center [182, 422] width 220 height 45
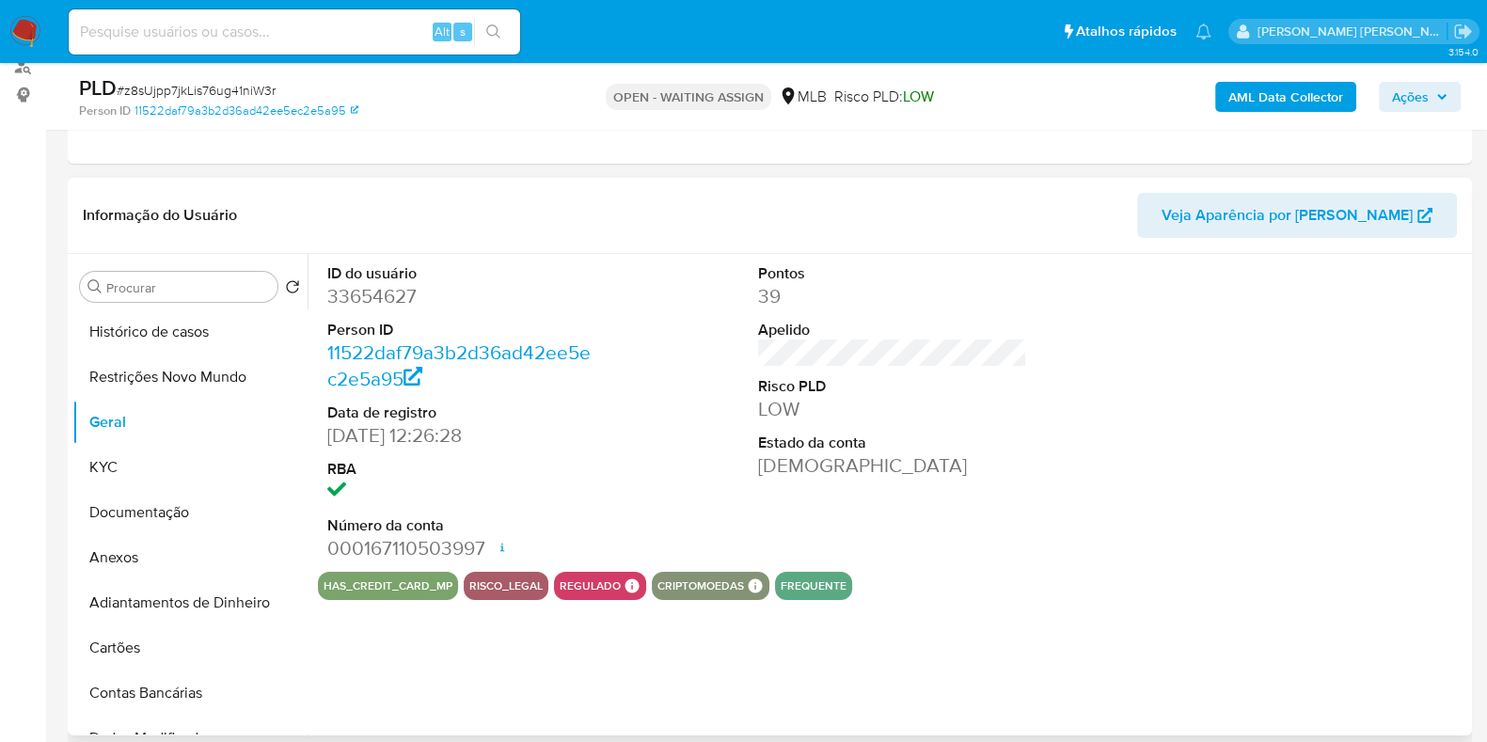
click at [376, 289] on dd "33654627" at bounding box center [461, 296] width 269 height 26
copy dd "33654627"
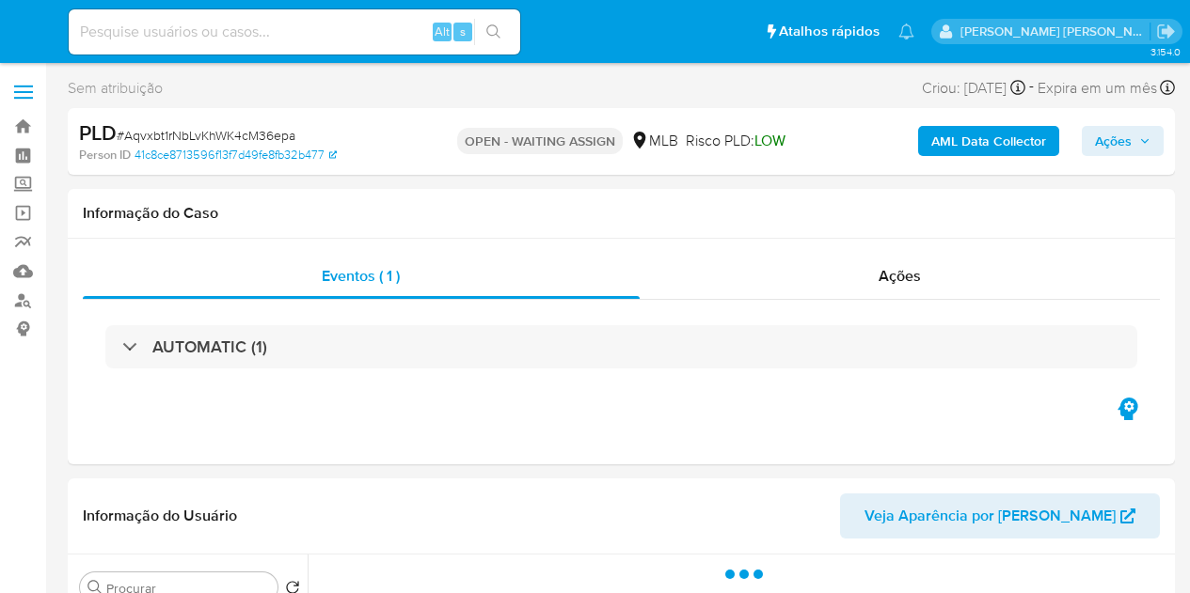
select select "10"
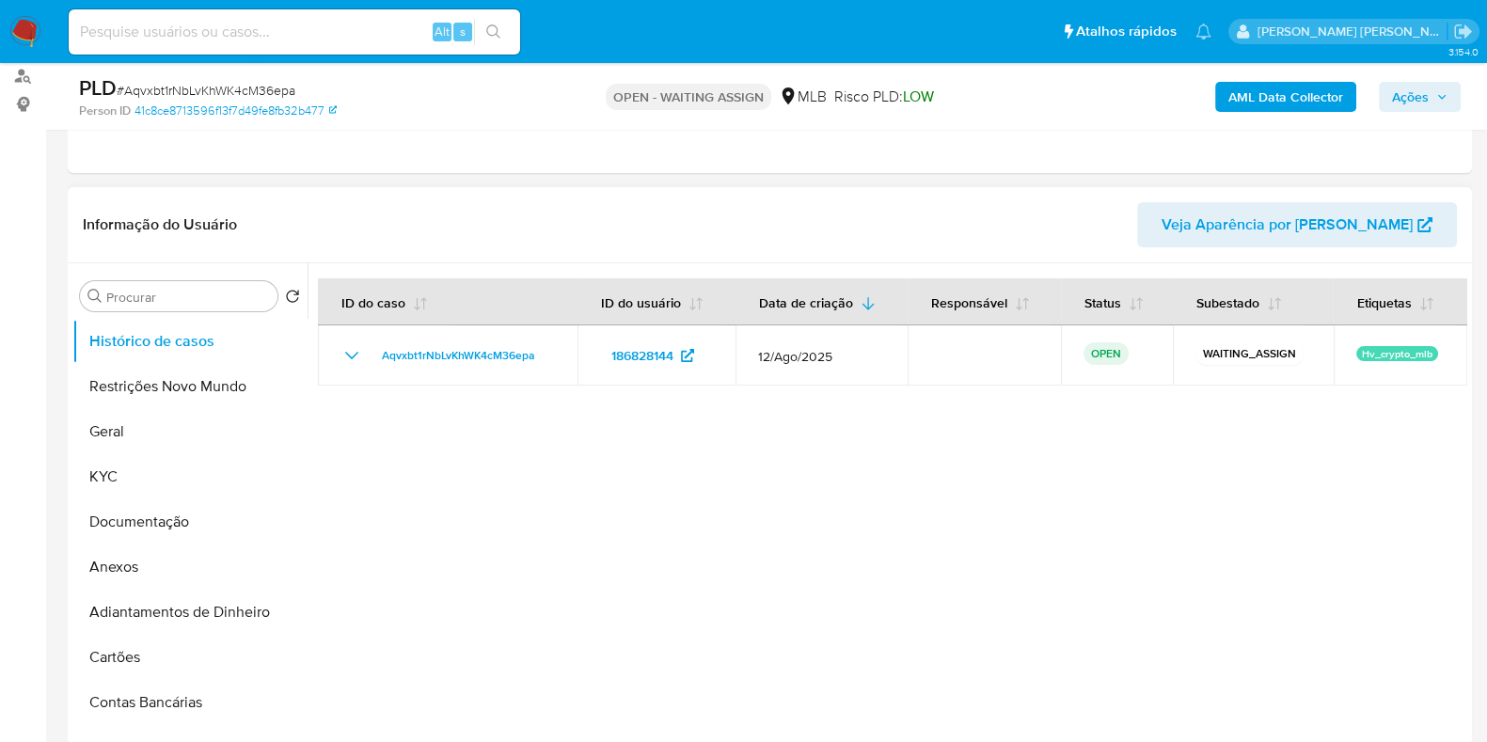
scroll to position [234, 0]
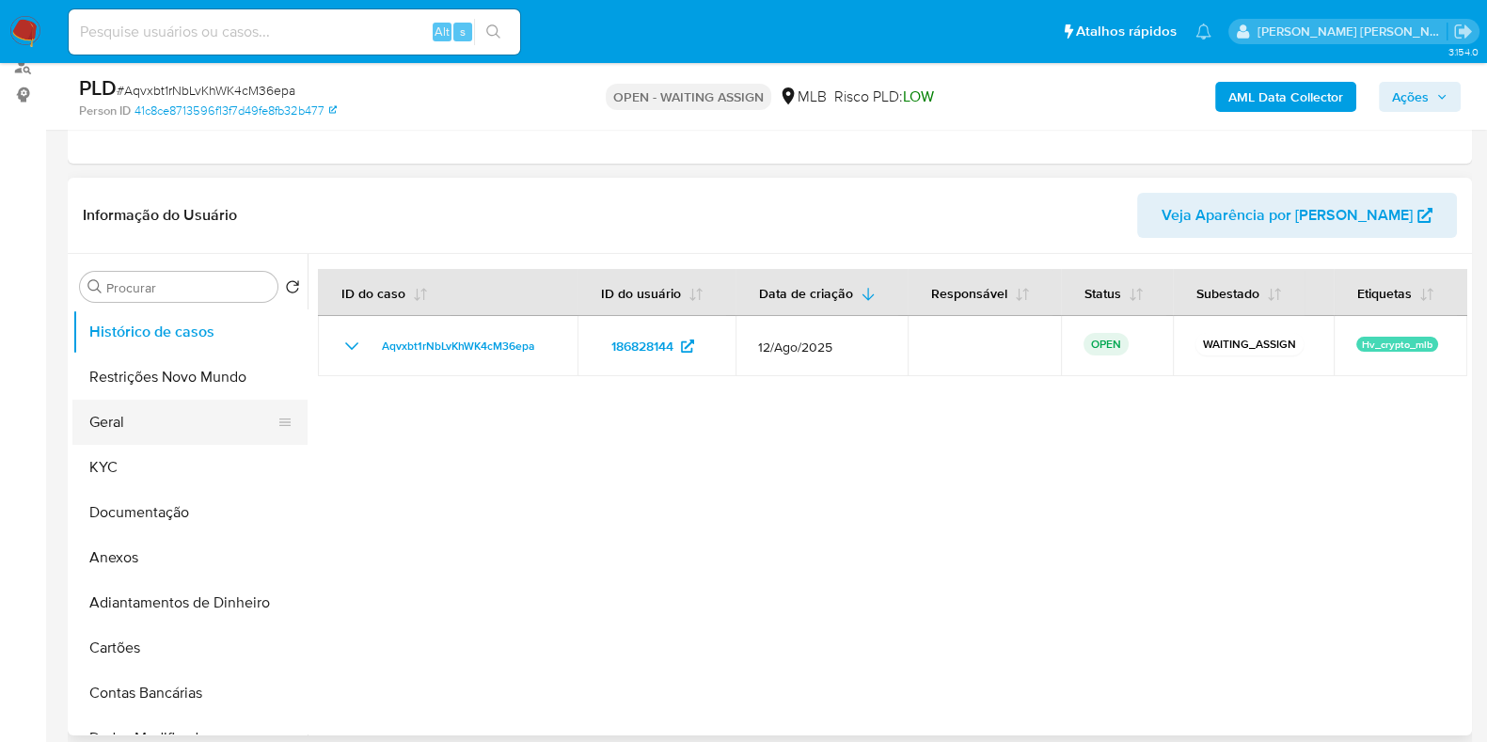
click at [143, 430] on button "Geral" at bounding box center [182, 422] width 220 height 45
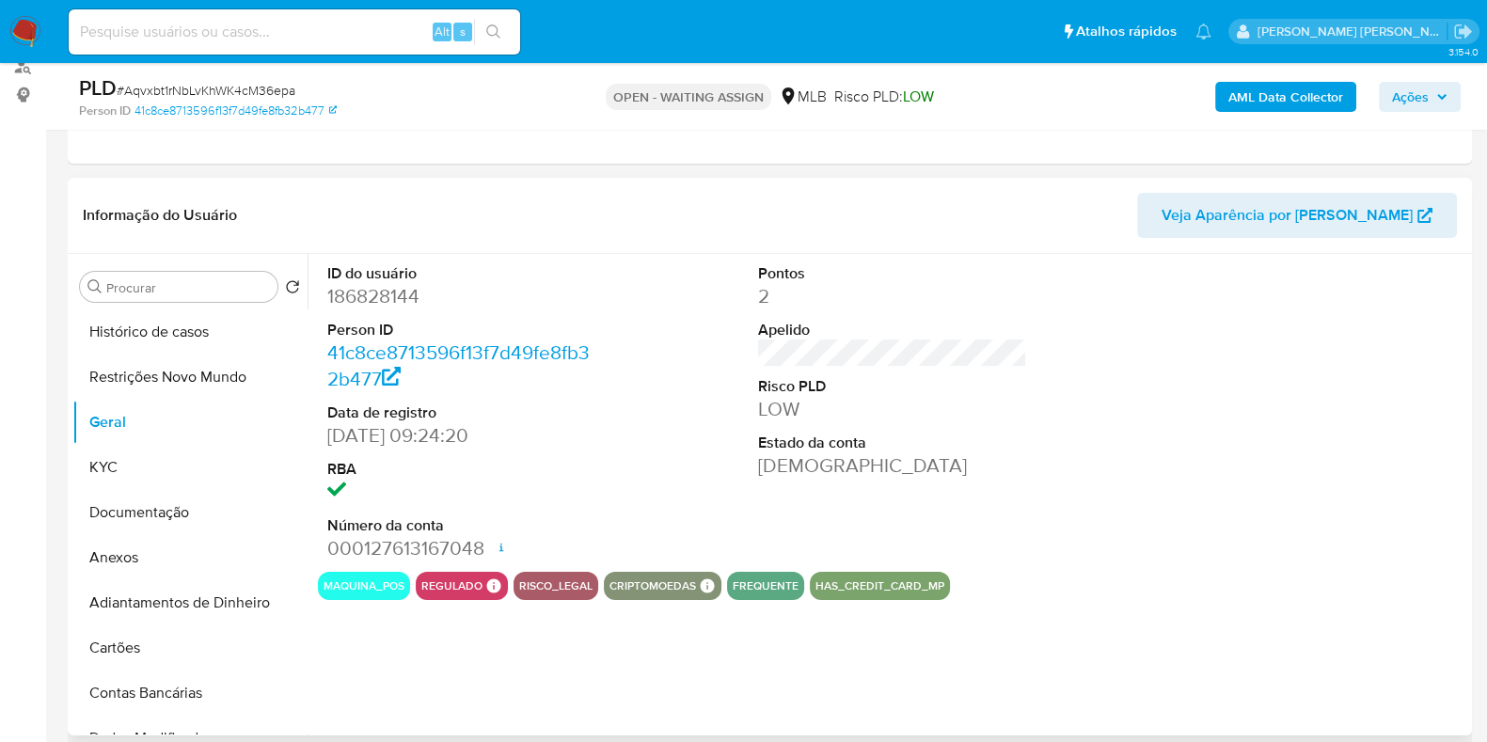
click at [375, 303] on dd "186828144" at bounding box center [461, 296] width 269 height 26
copy dd "186828144"
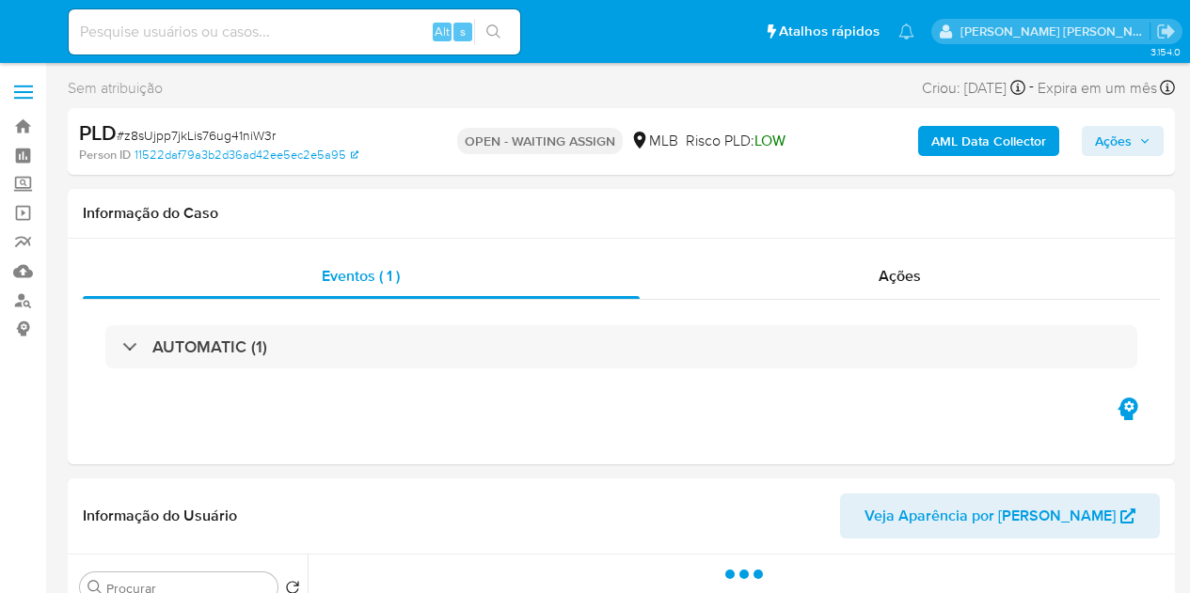
select select "10"
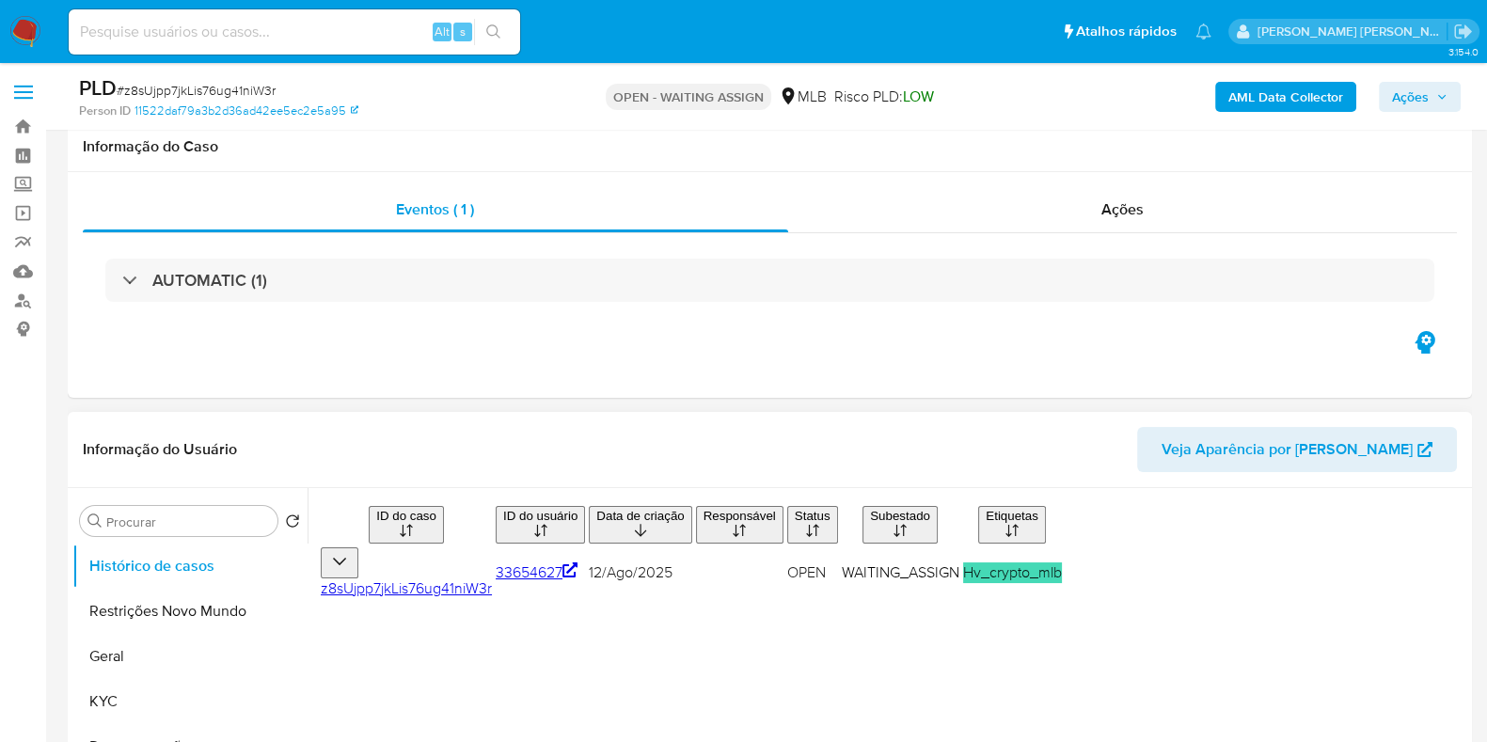
scroll to position [117, 0]
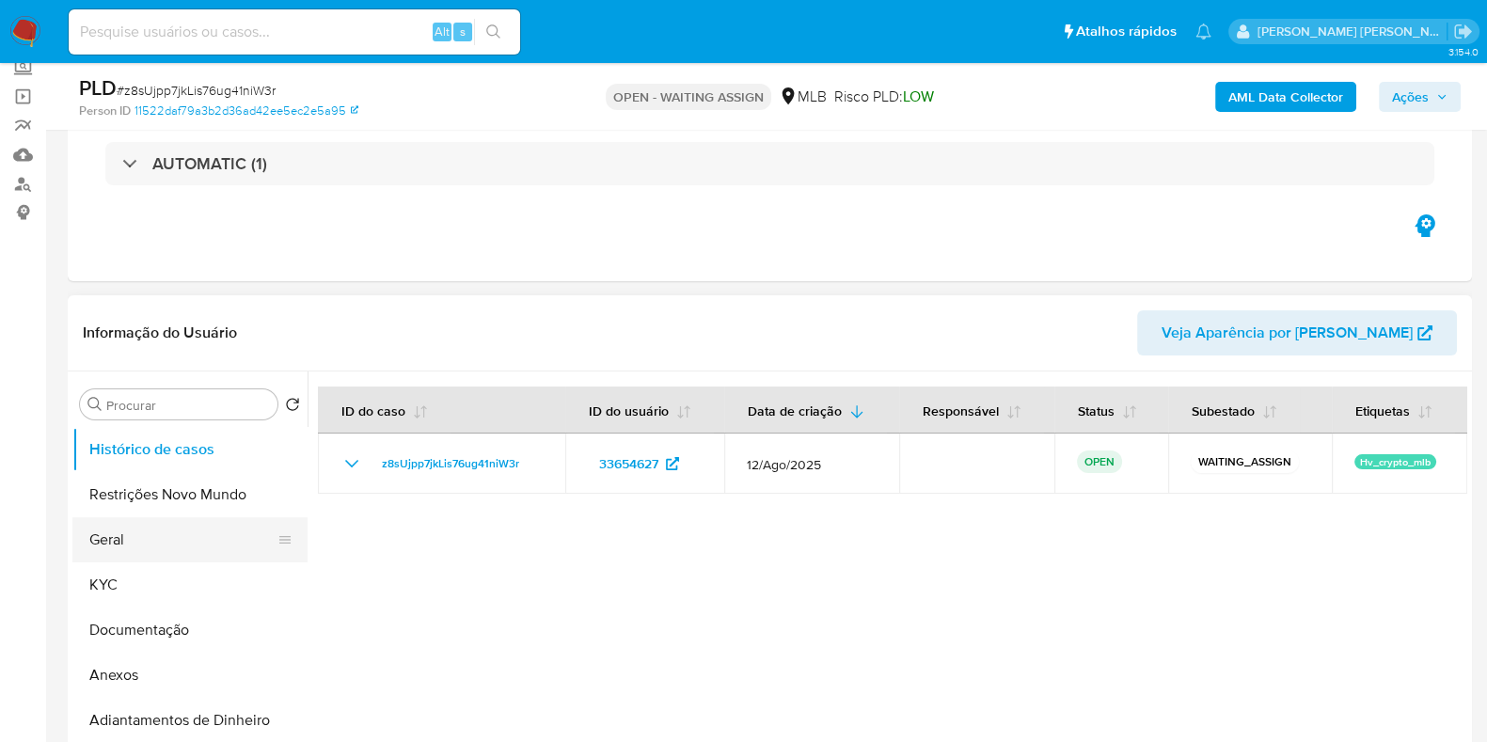
click at [193, 525] on button "Geral" at bounding box center [182, 539] width 220 height 45
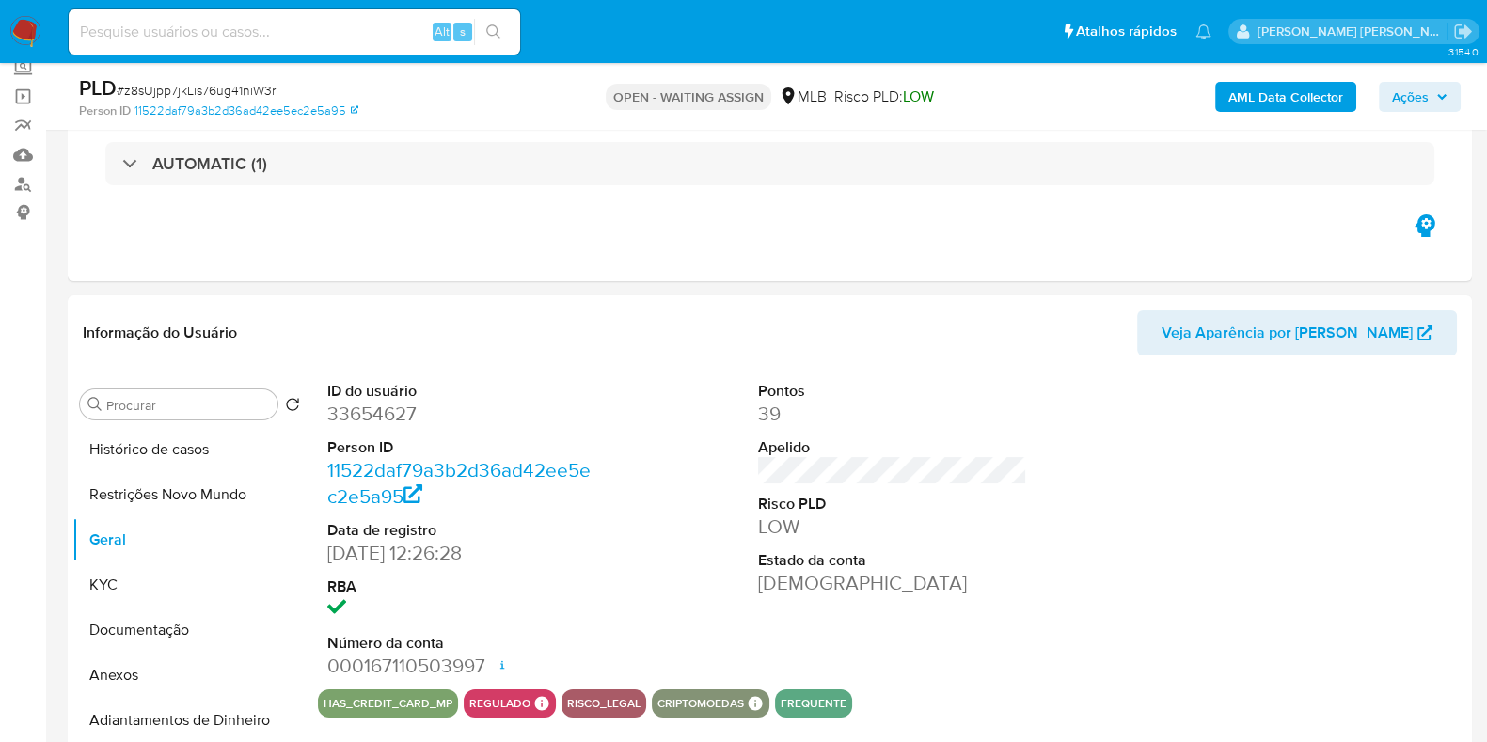
click at [375, 403] on dd "33654627" at bounding box center [461, 414] width 269 height 26
copy dd "33654627"
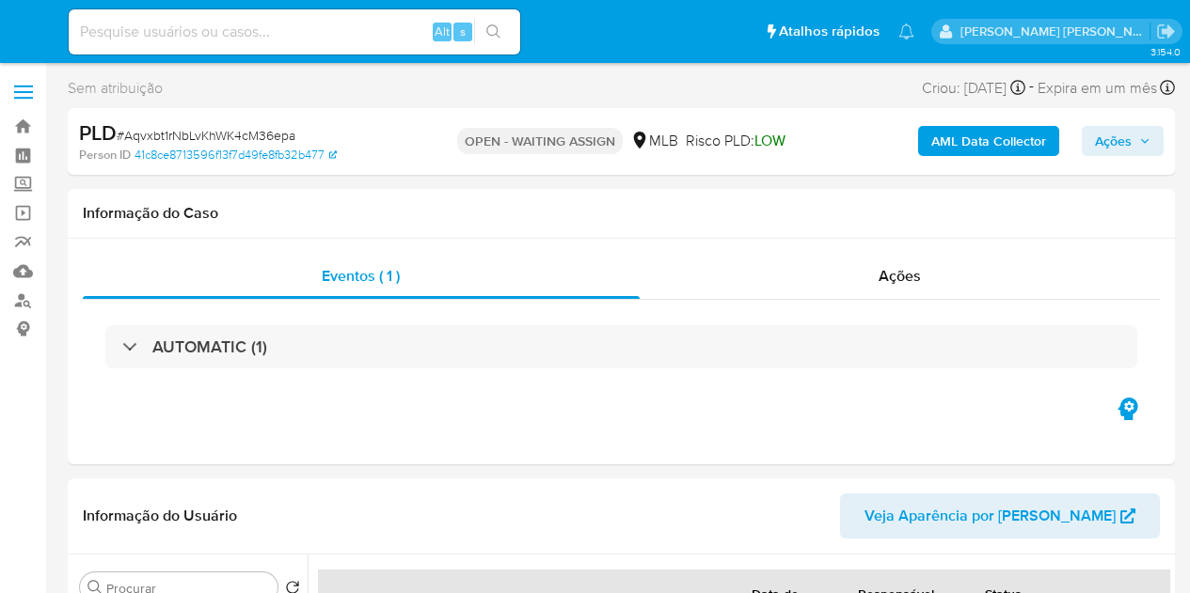
select select "10"
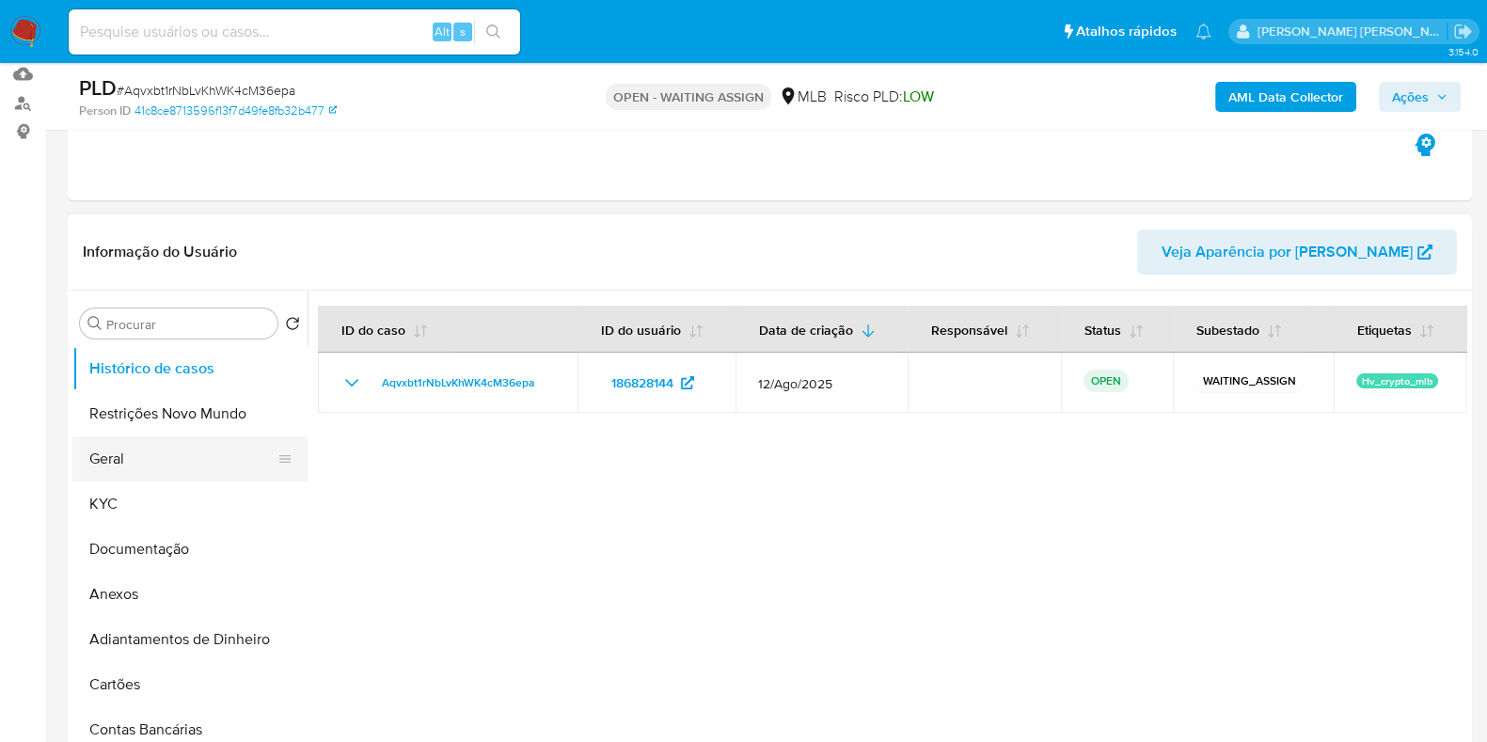
scroll to position [234, 0]
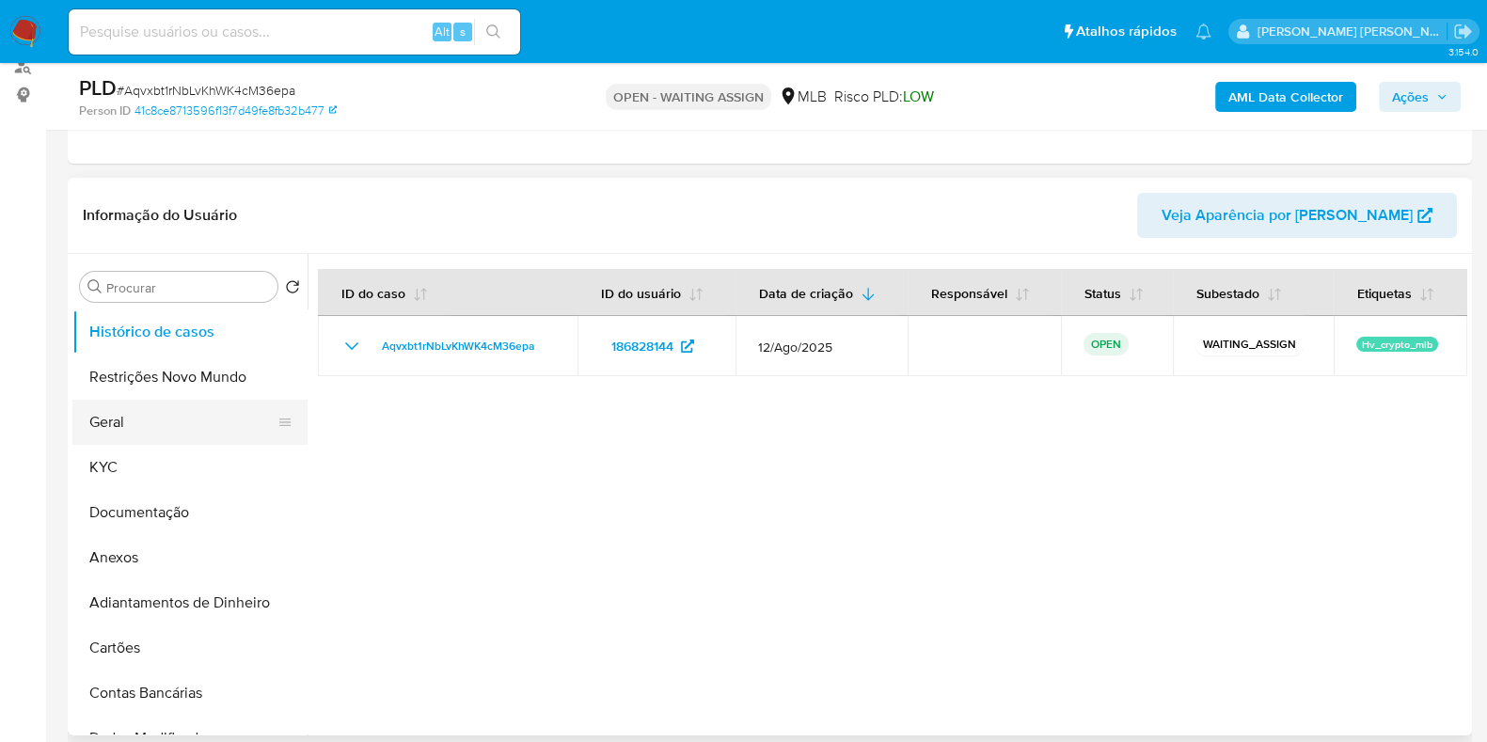
click at [148, 439] on button "Geral" at bounding box center [182, 422] width 220 height 45
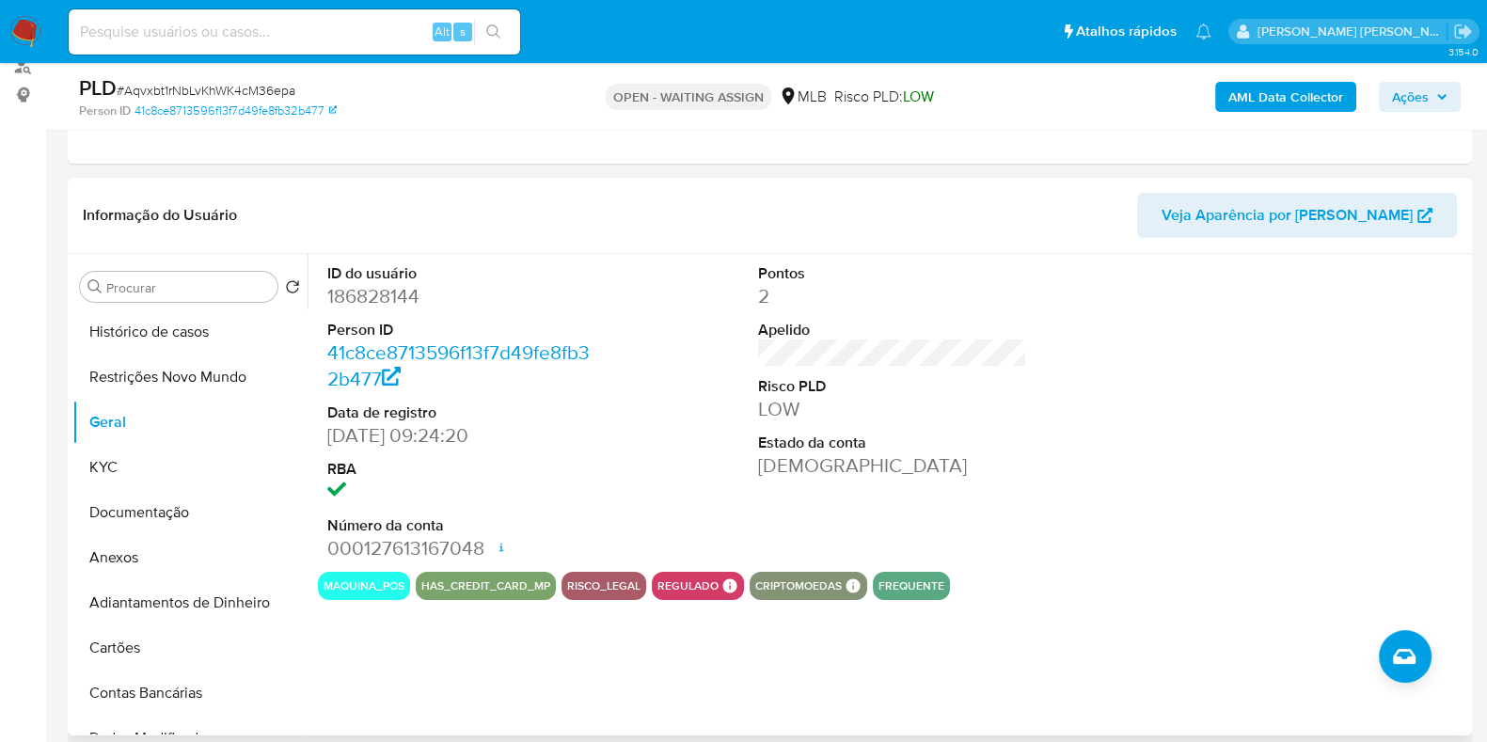
click at [368, 290] on dd "186828144" at bounding box center [461, 296] width 269 height 26
copy dd "186828144"
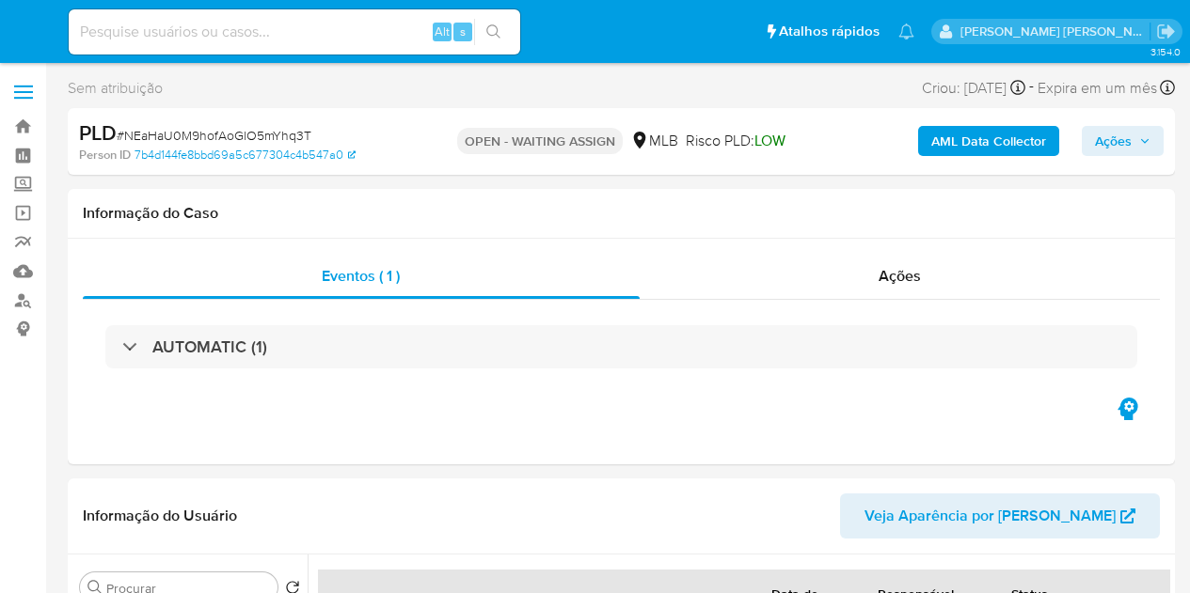
select select "10"
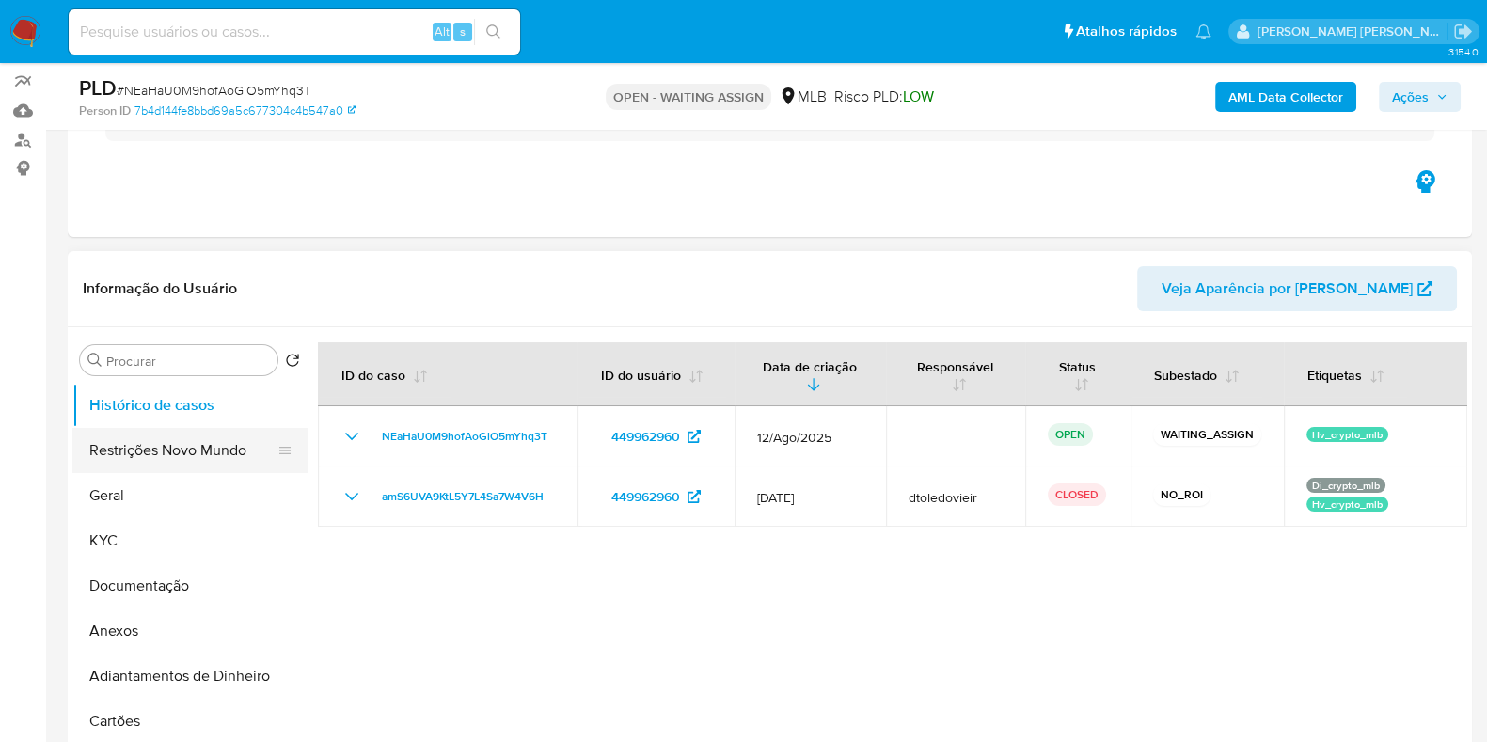
scroll to position [234, 0]
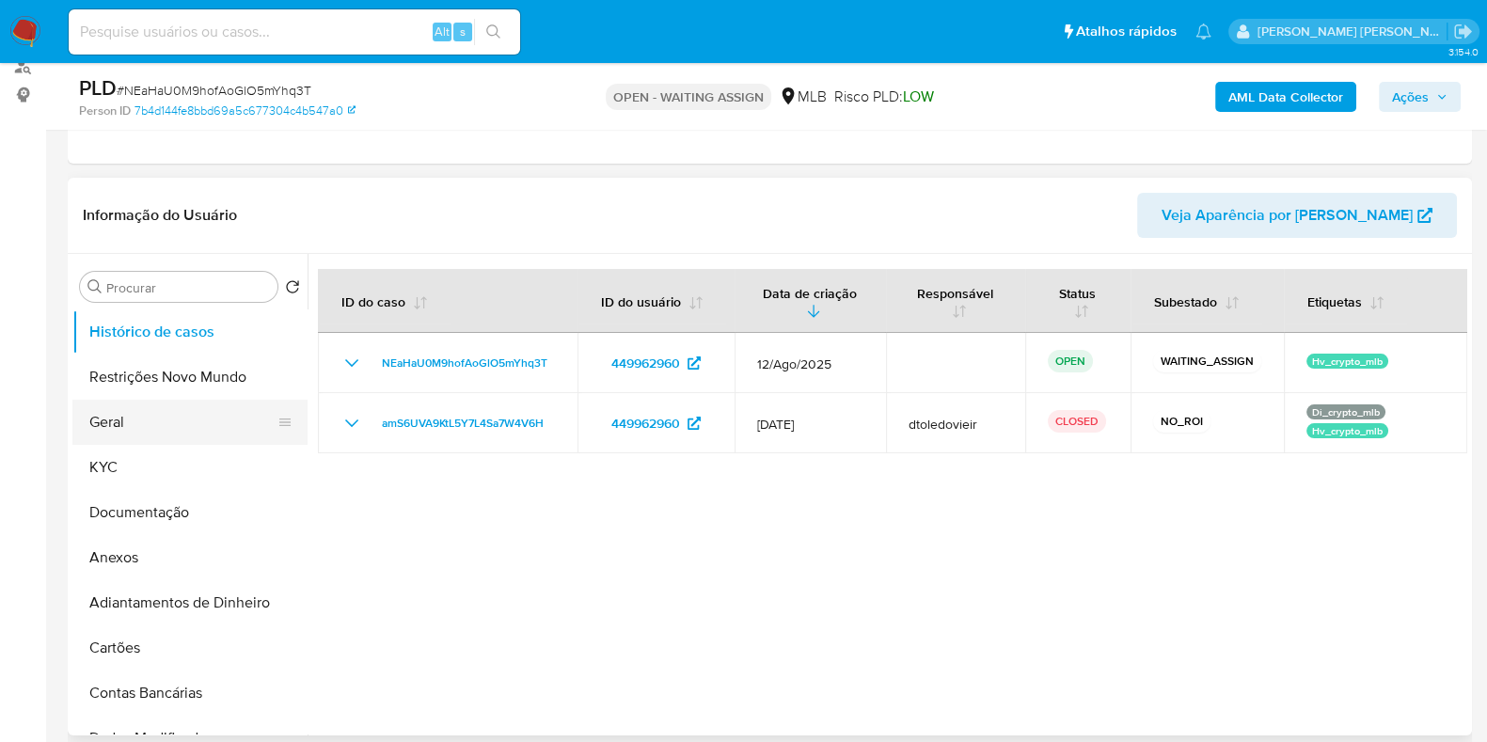
click at [129, 405] on button "Geral" at bounding box center [182, 422] width 220 height 45
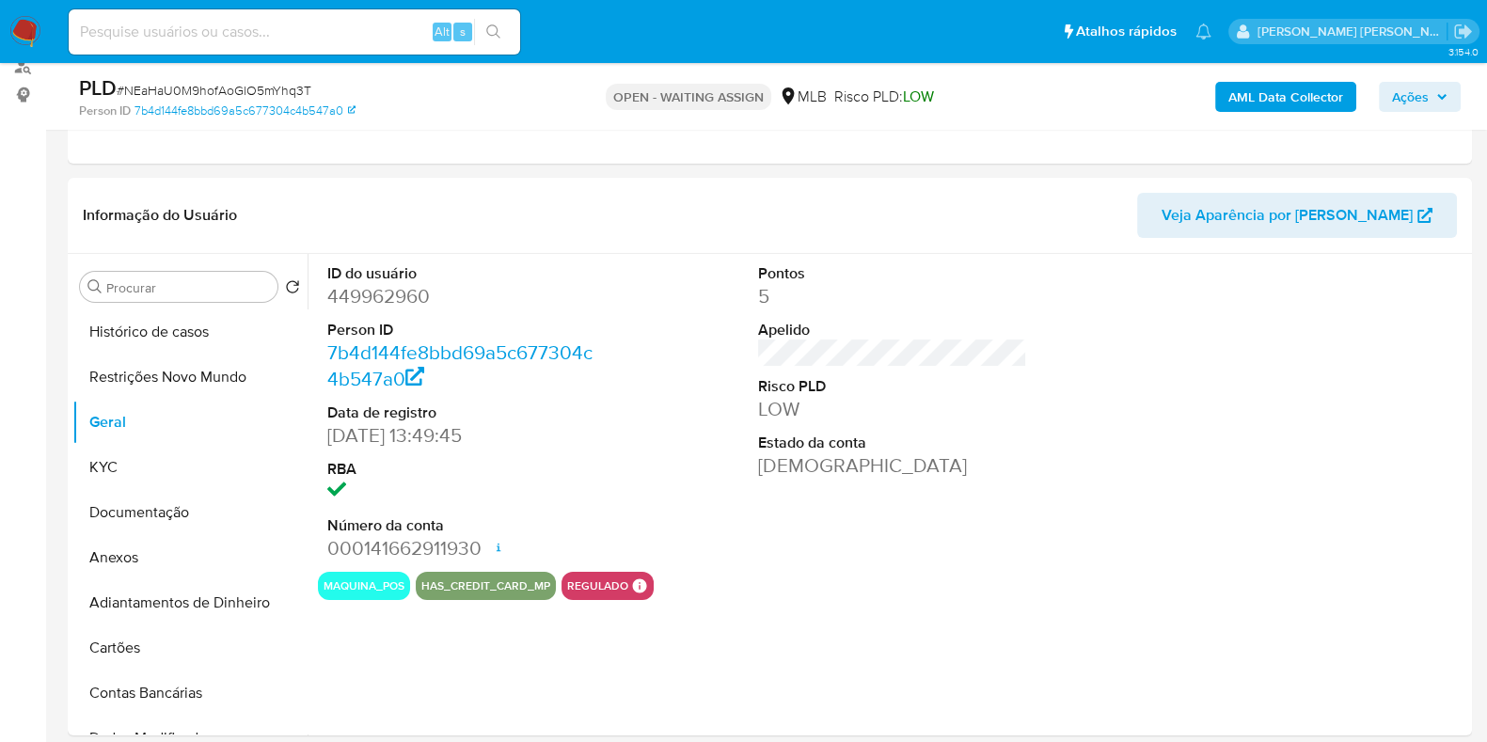
click at [382, 292] on dd "449962960" at bounding box center [461, 296] width 269 height 26
copy dd "449962960"
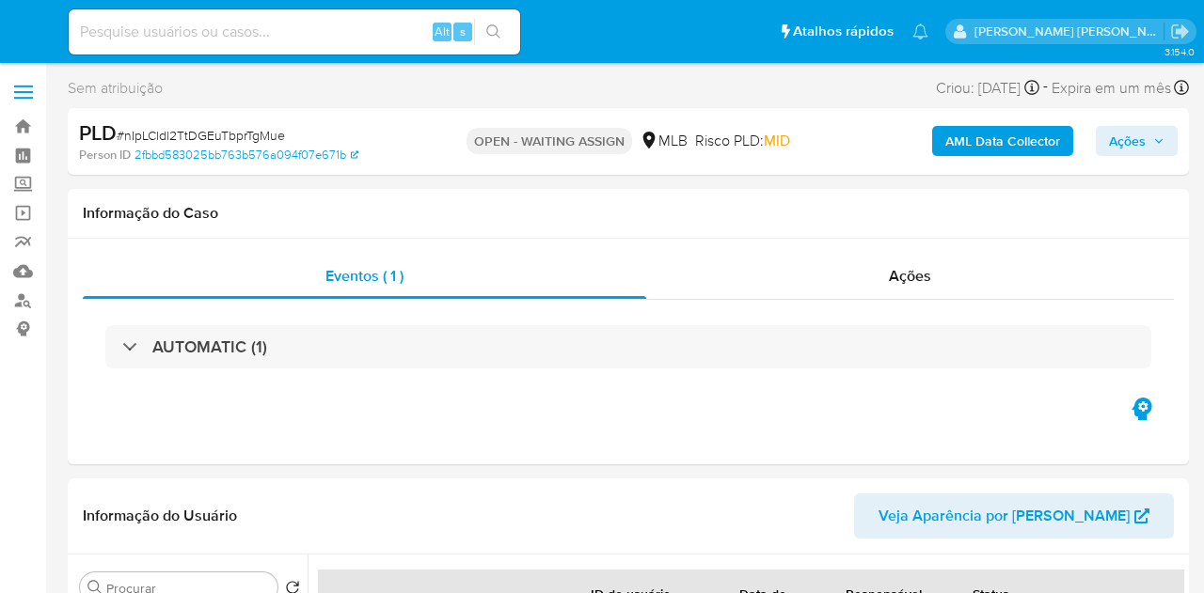
select select "10"
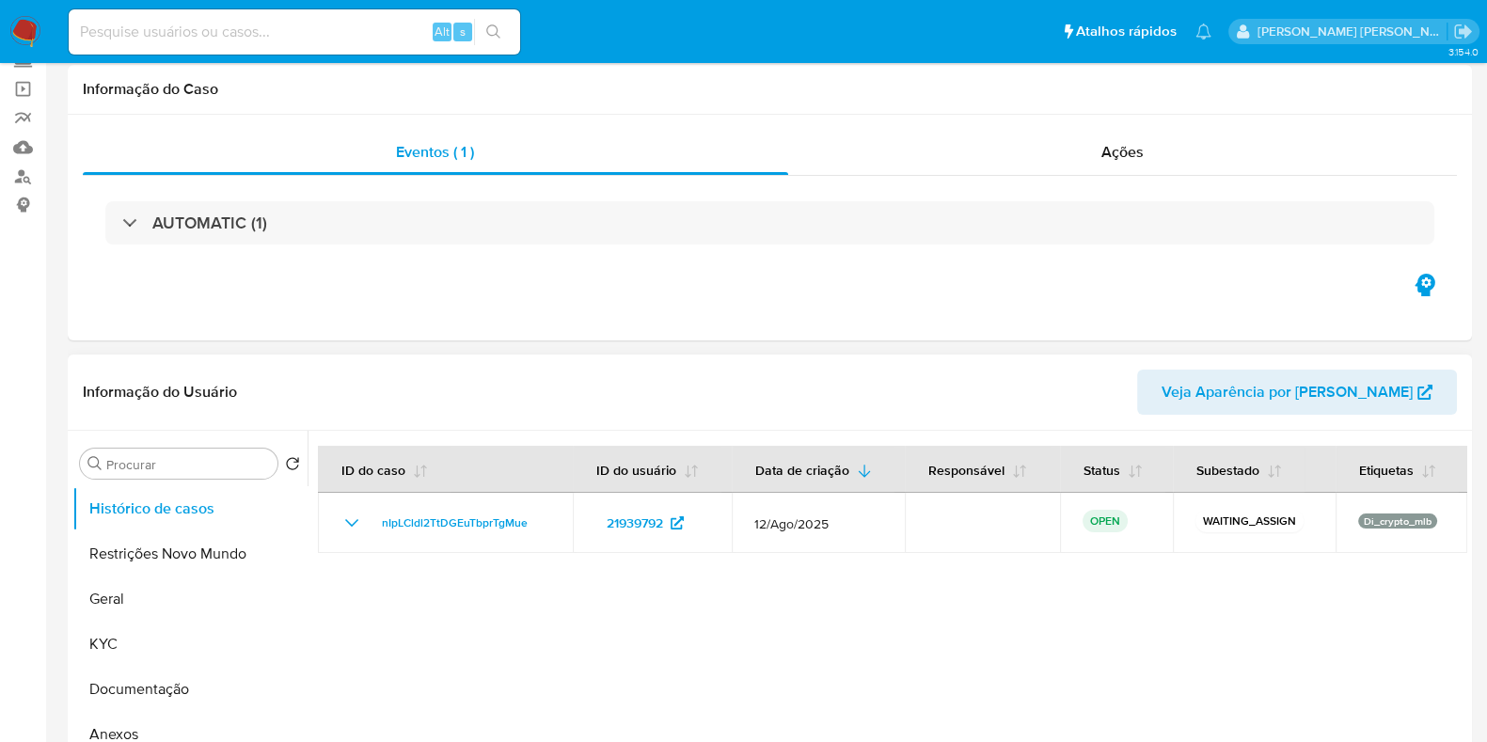
scroll to position [234, 0]
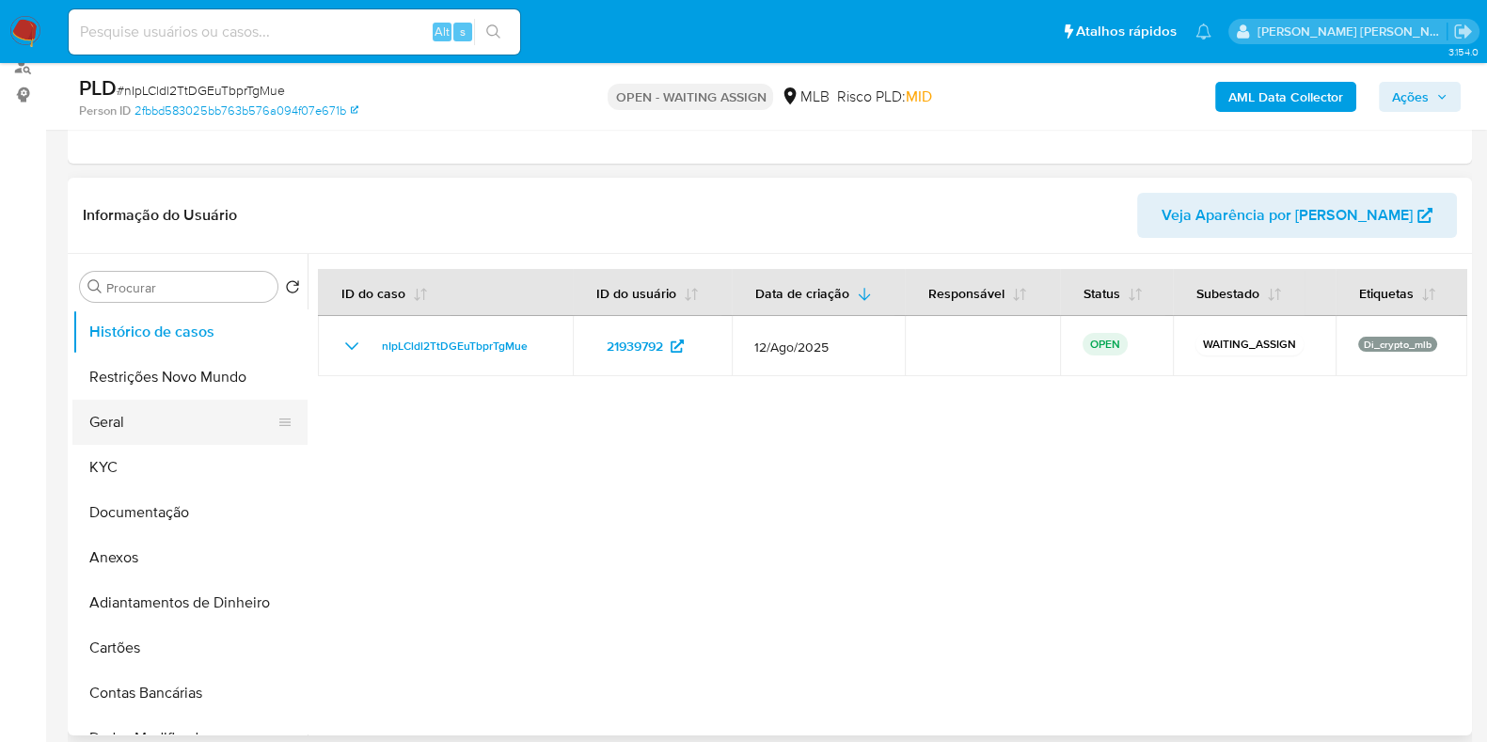
click at [198, 431] on button "Geral" at bounding box center [182, 422] width 220 height 45
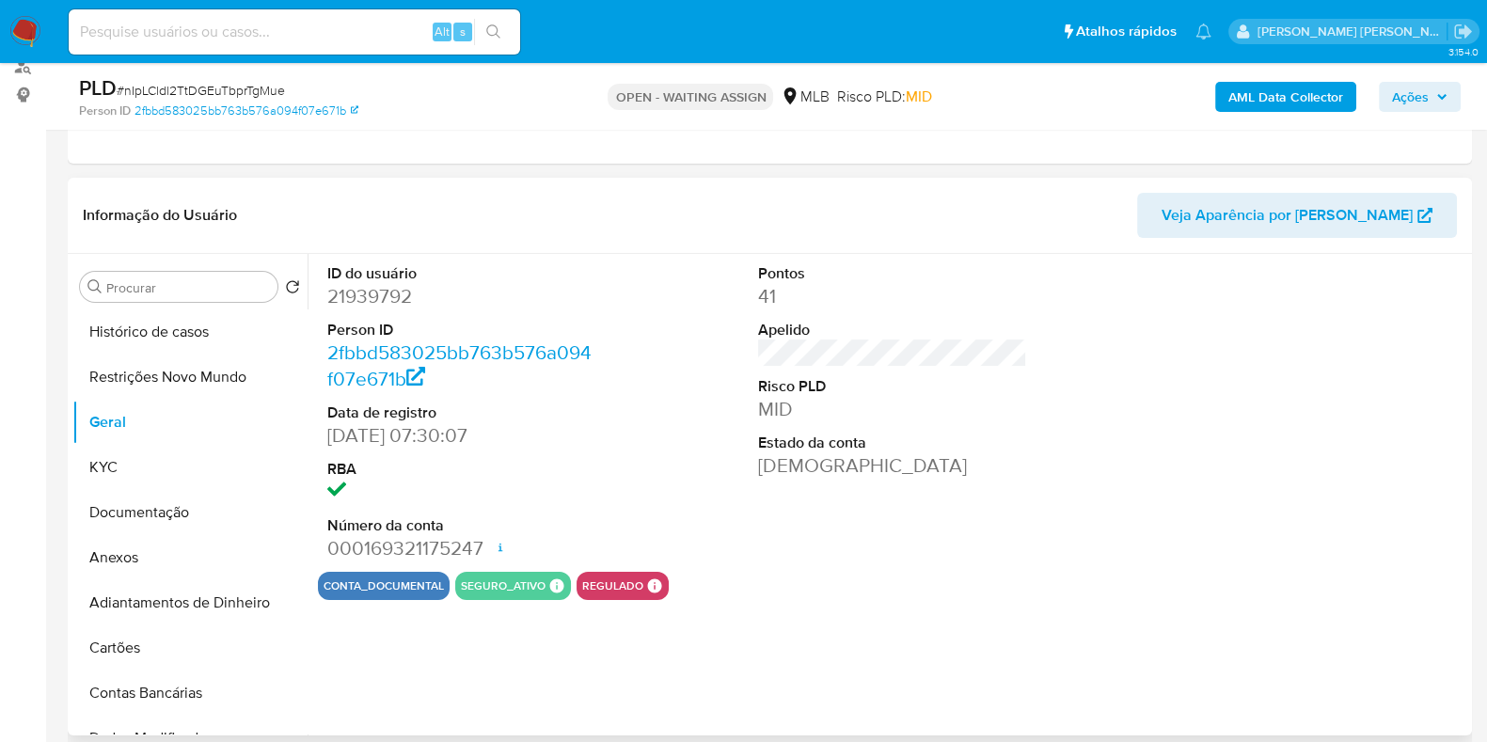
click at [385, 299] on dd "21939792" at bounding box center [461, 296] width 269 height 26
copy dd "21939792"
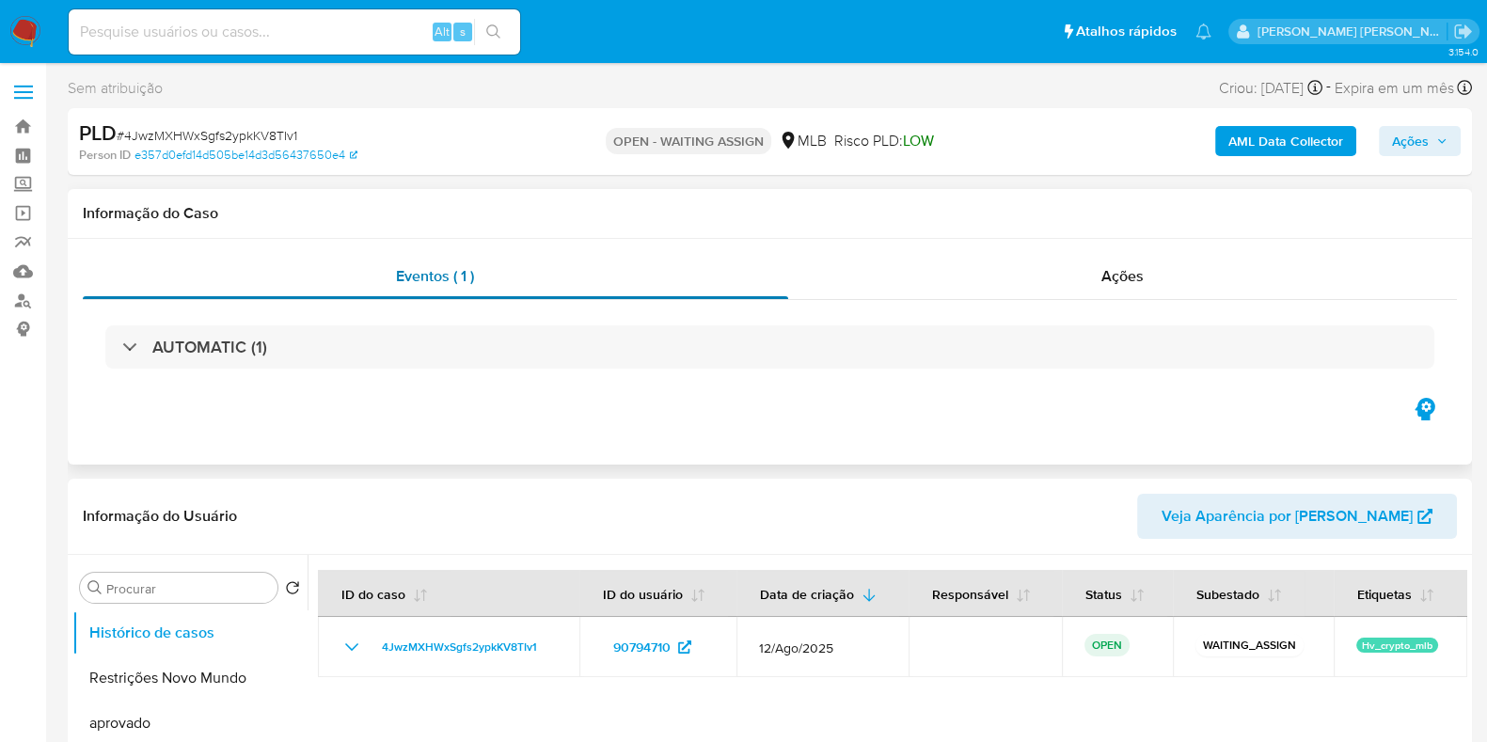
select select "10"
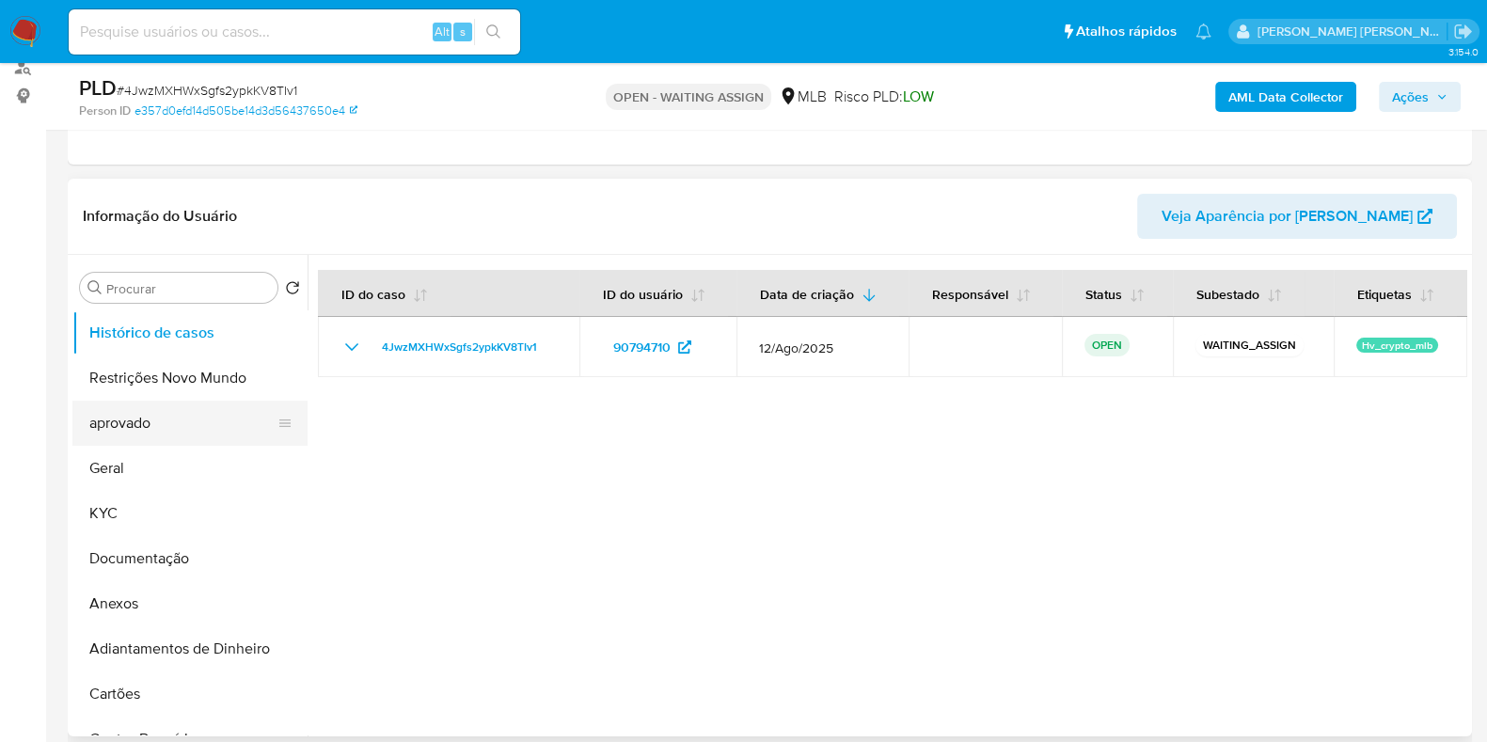
scroll to position [234, 0]
click at [140, 453] on button "Geral" at bounding box center [182, 467] width 220 height 45
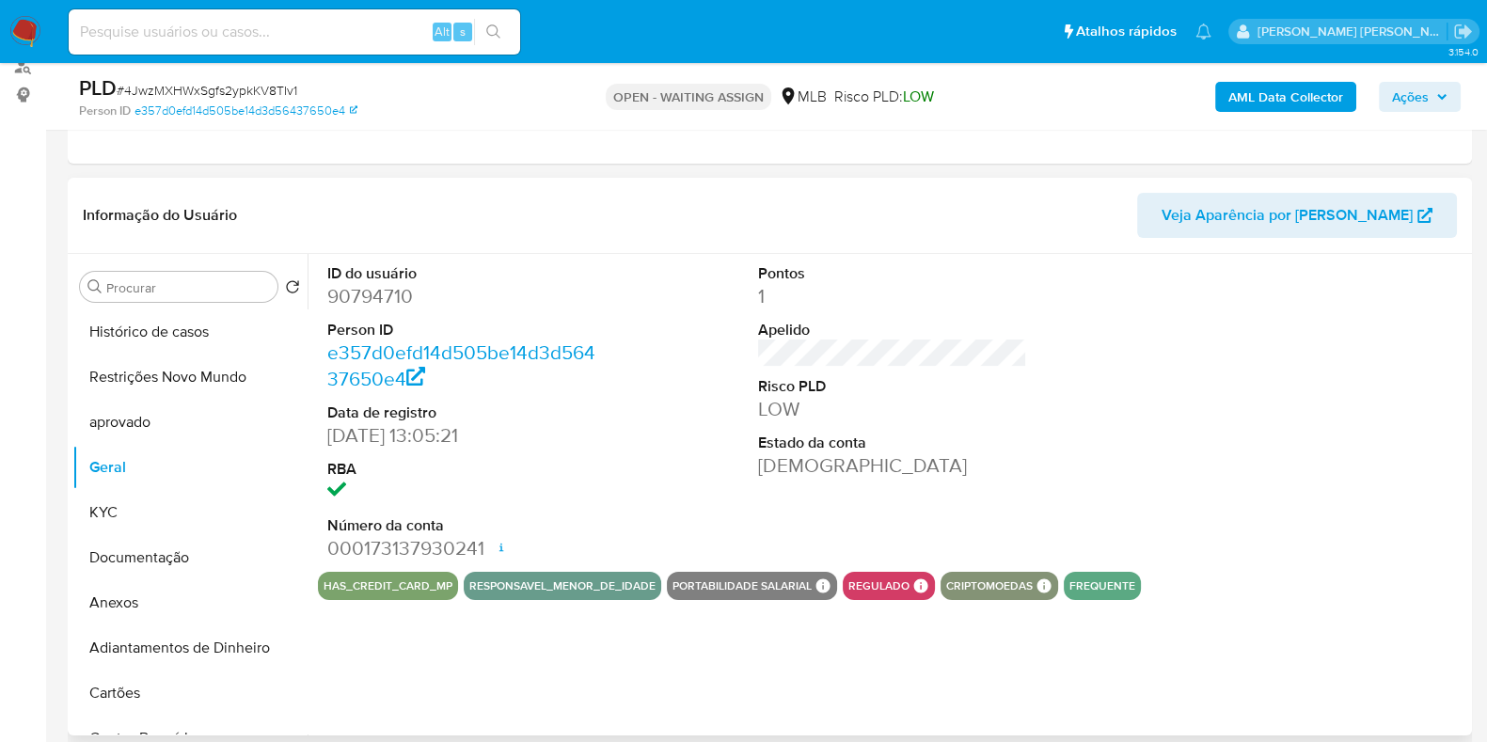
click at [376, 307] on dd "90794710" at bounding box center [461, 296] width 269 height 26
copy dd "90794710"
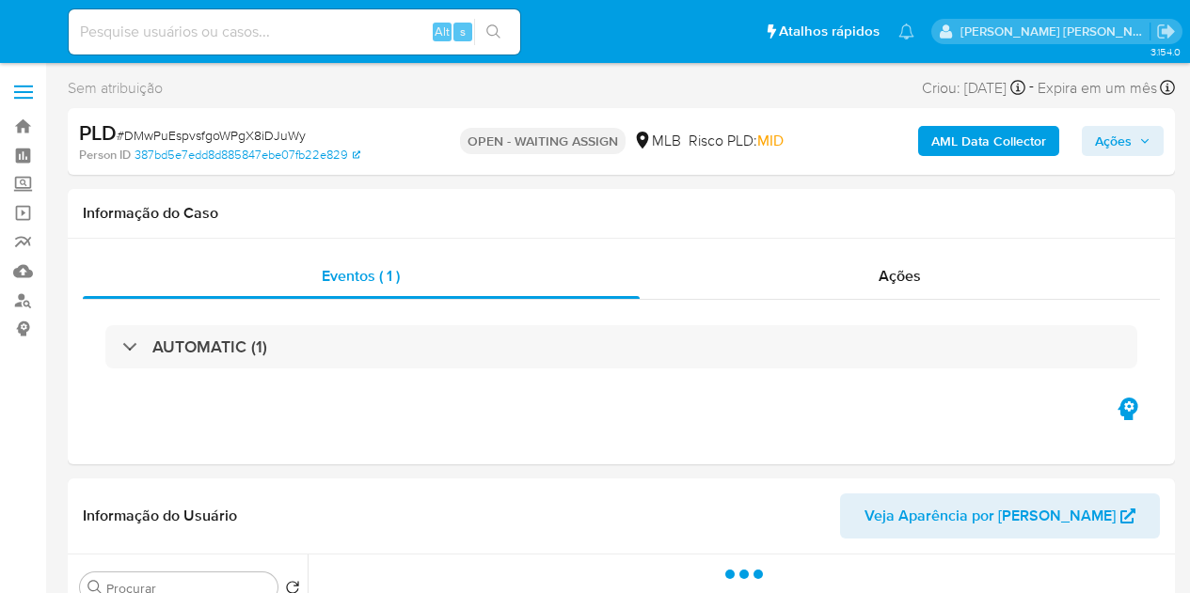
select select "10"
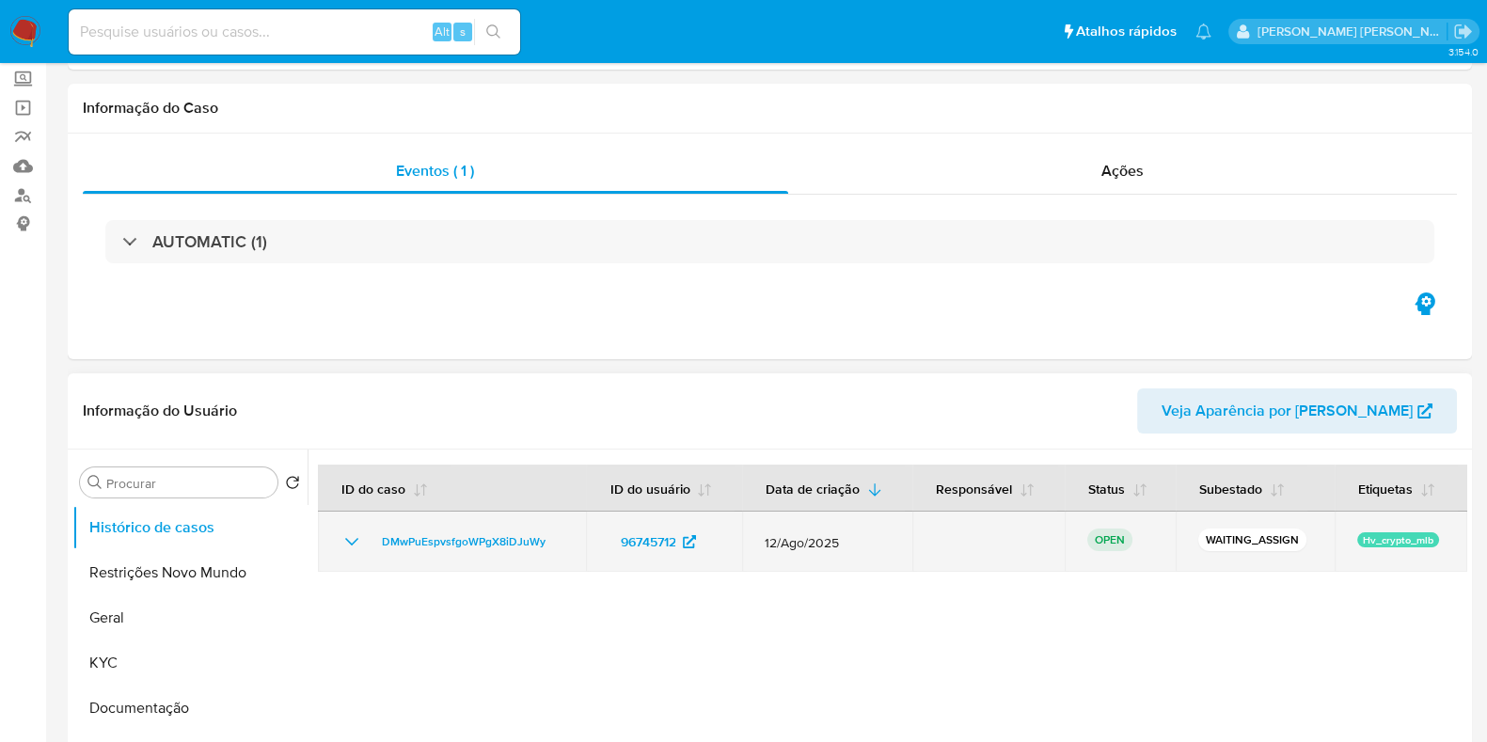
scroll to position [234, 0]
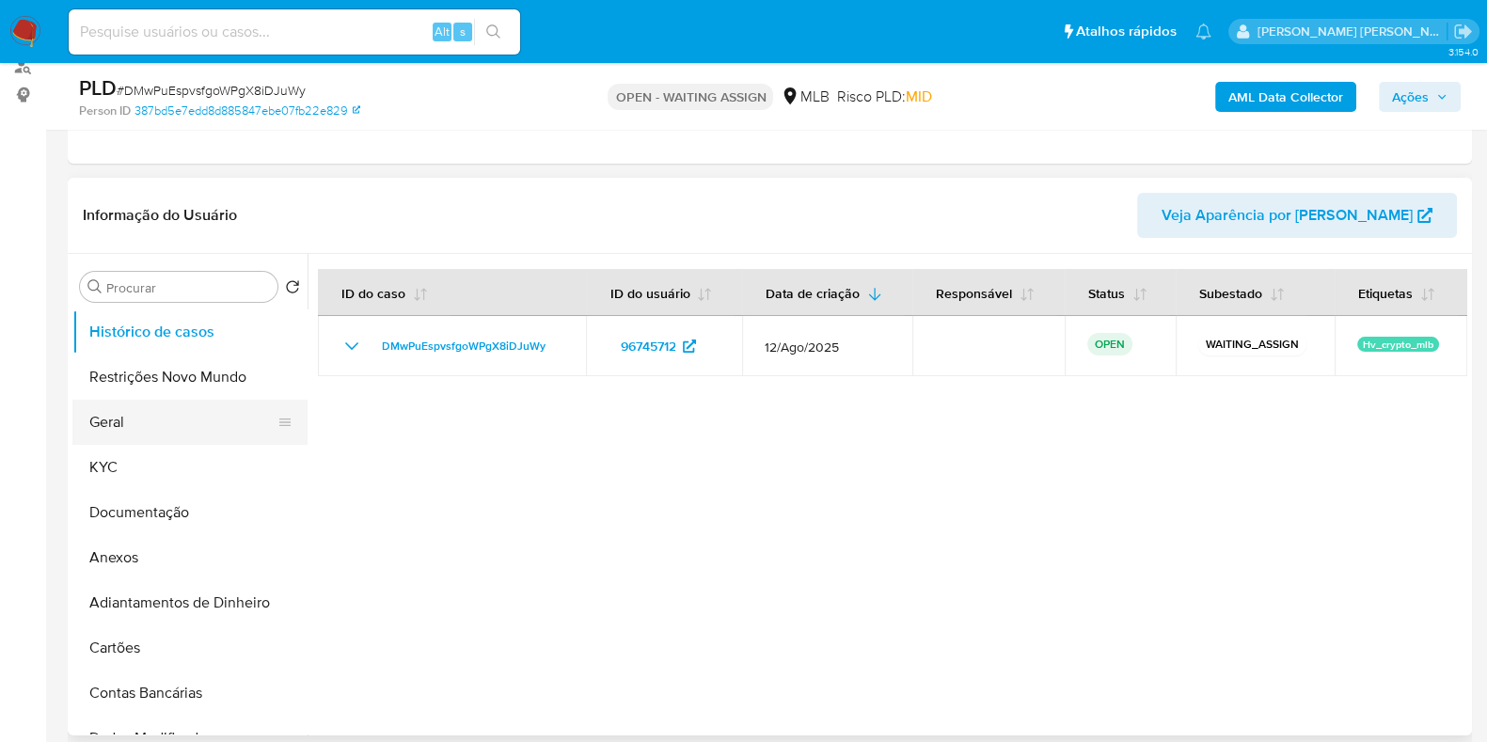
click at [152, 411] on button "Geral" at bounding box center [182, 422] width 220 height 45
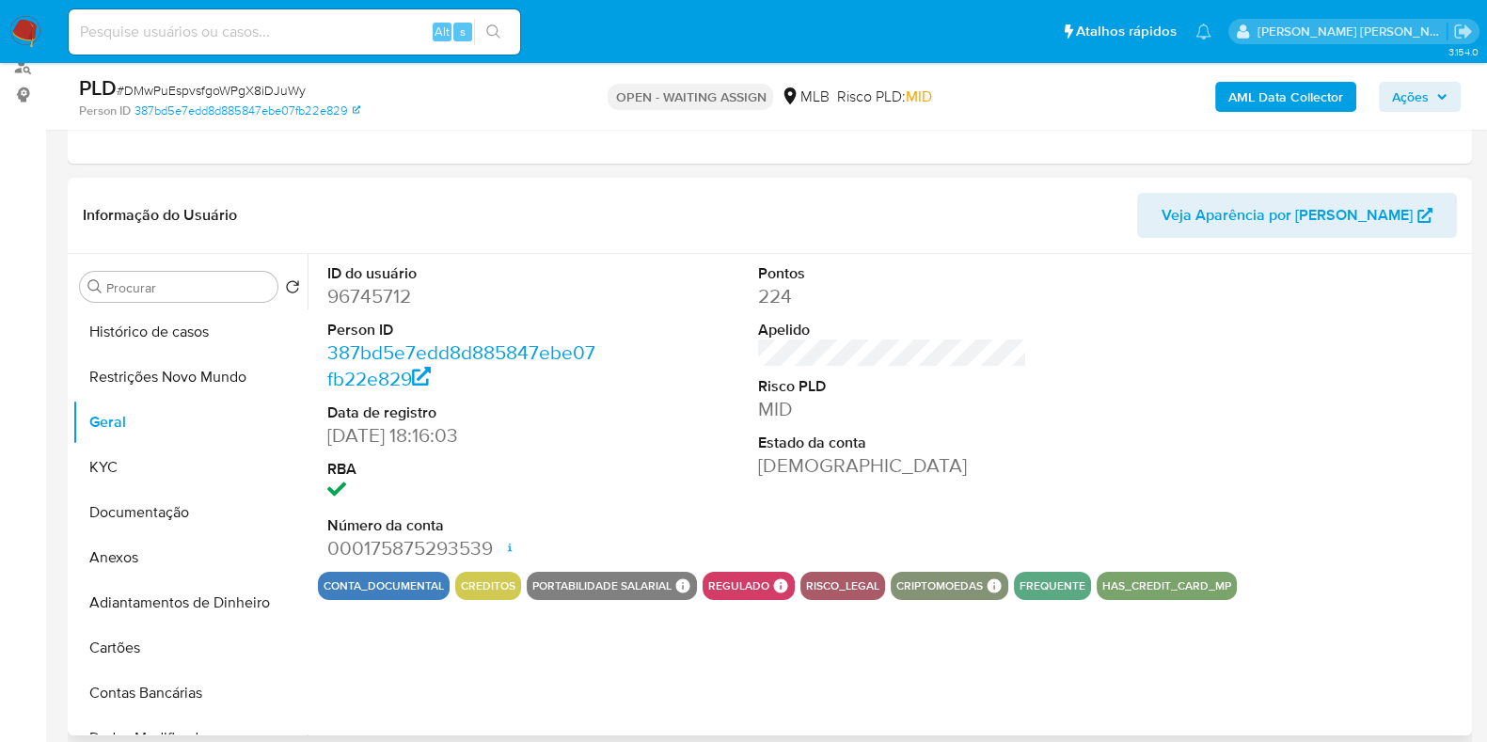
click at [385, 293] on dd "96745712" at bounding box center [461, 296] width 269 height 26
click at [384, 293] on dd "96745712" at bounding box center [461, 296] width 269 height 26
copy dd "96745712"
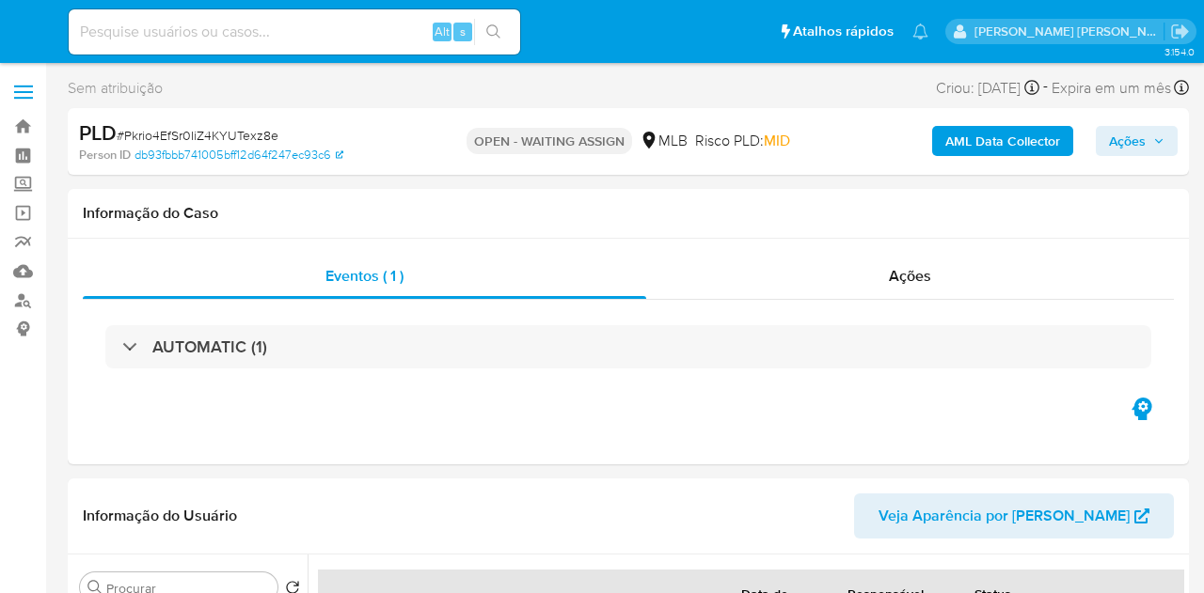
select select "10"
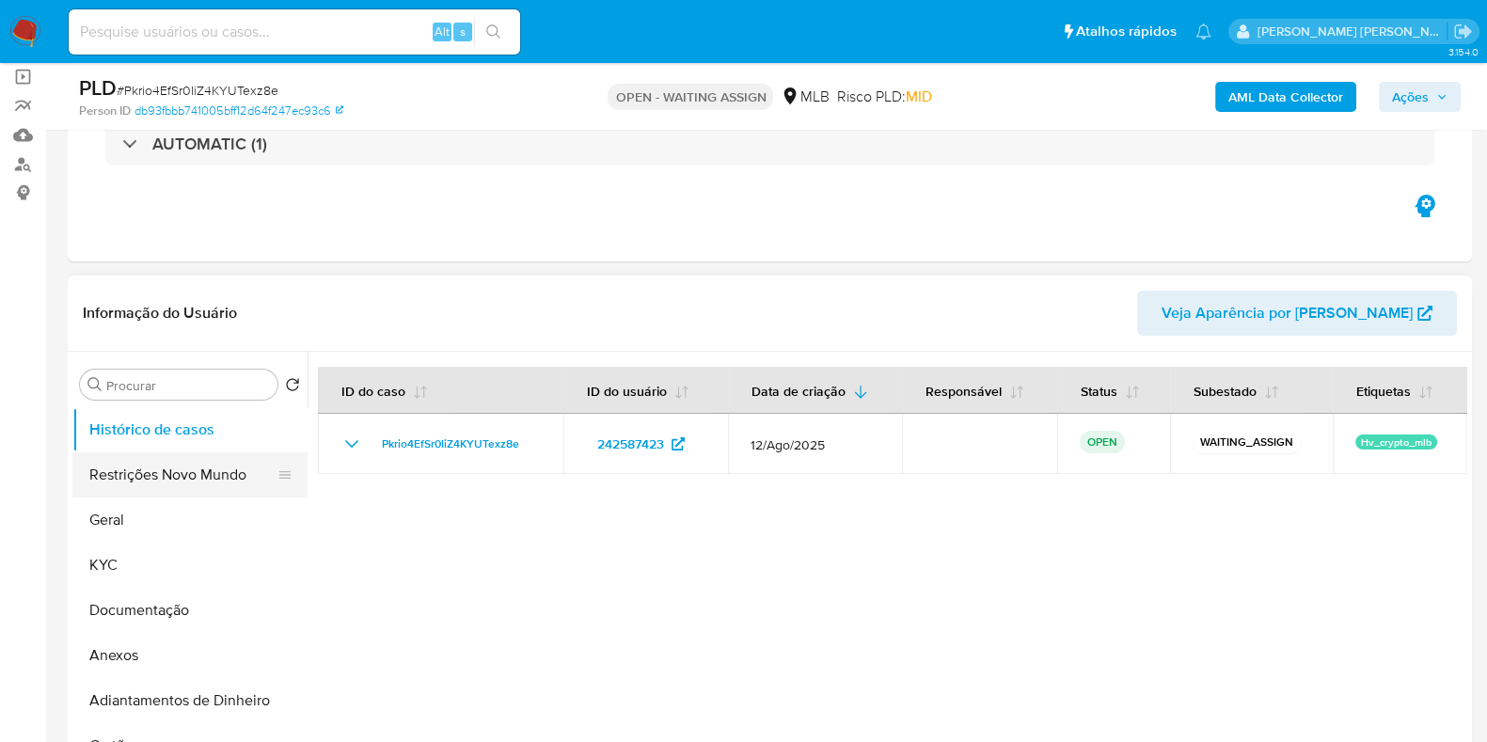
scroll to position [234, 0]
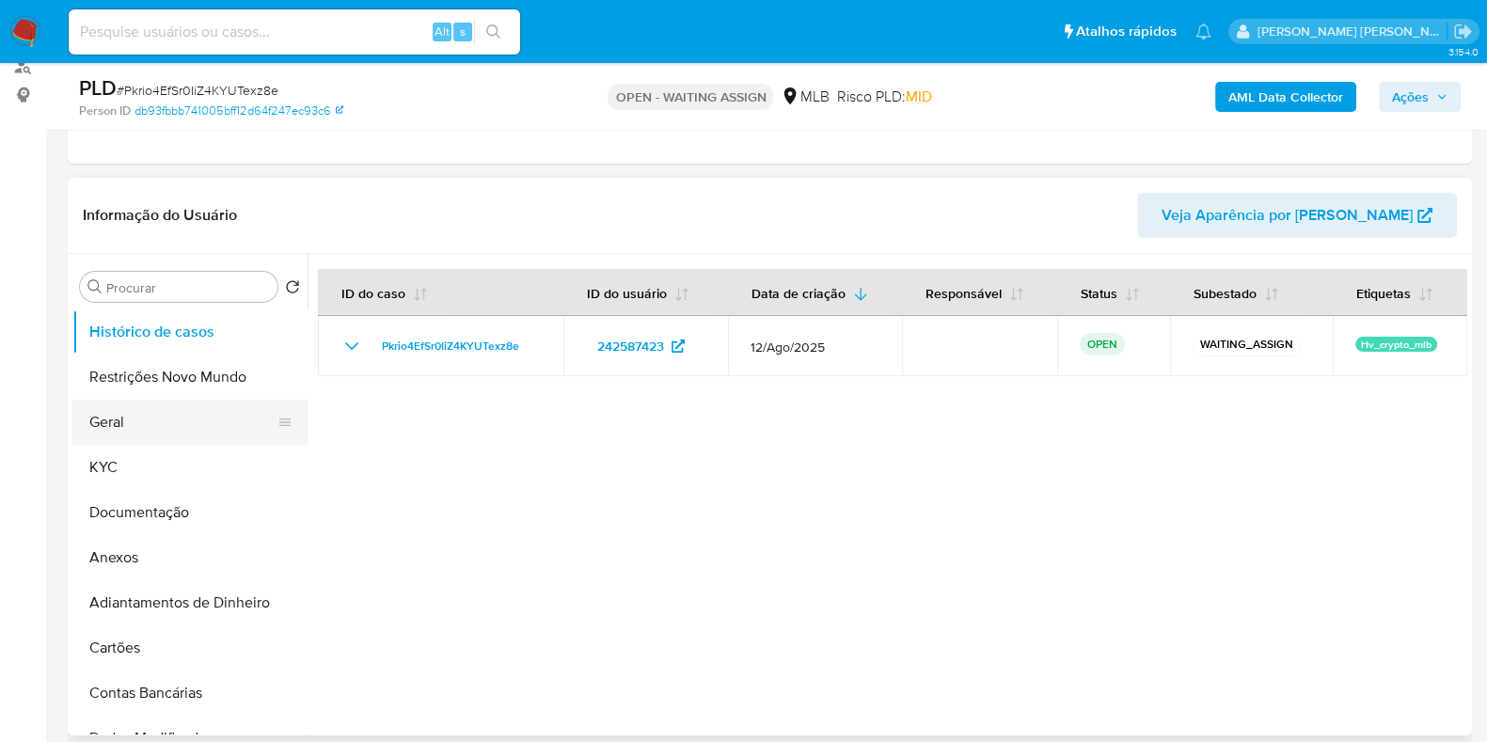
click at [163, 408] on button "Geral" at bounding box center [182, 422] width 220 height 45
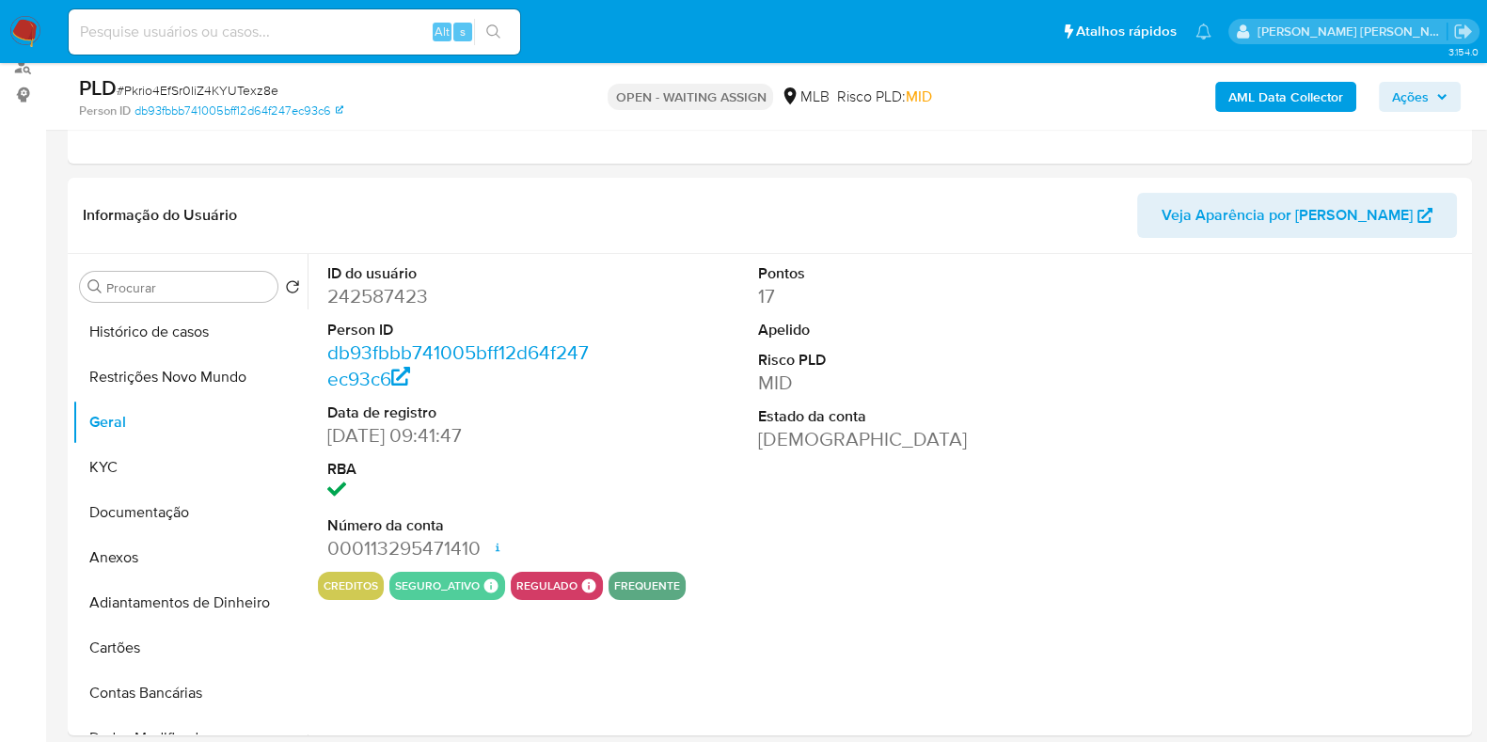
click at [395, 296] on dd "242587423" at bounding box center [461, 296] width 269 height 26
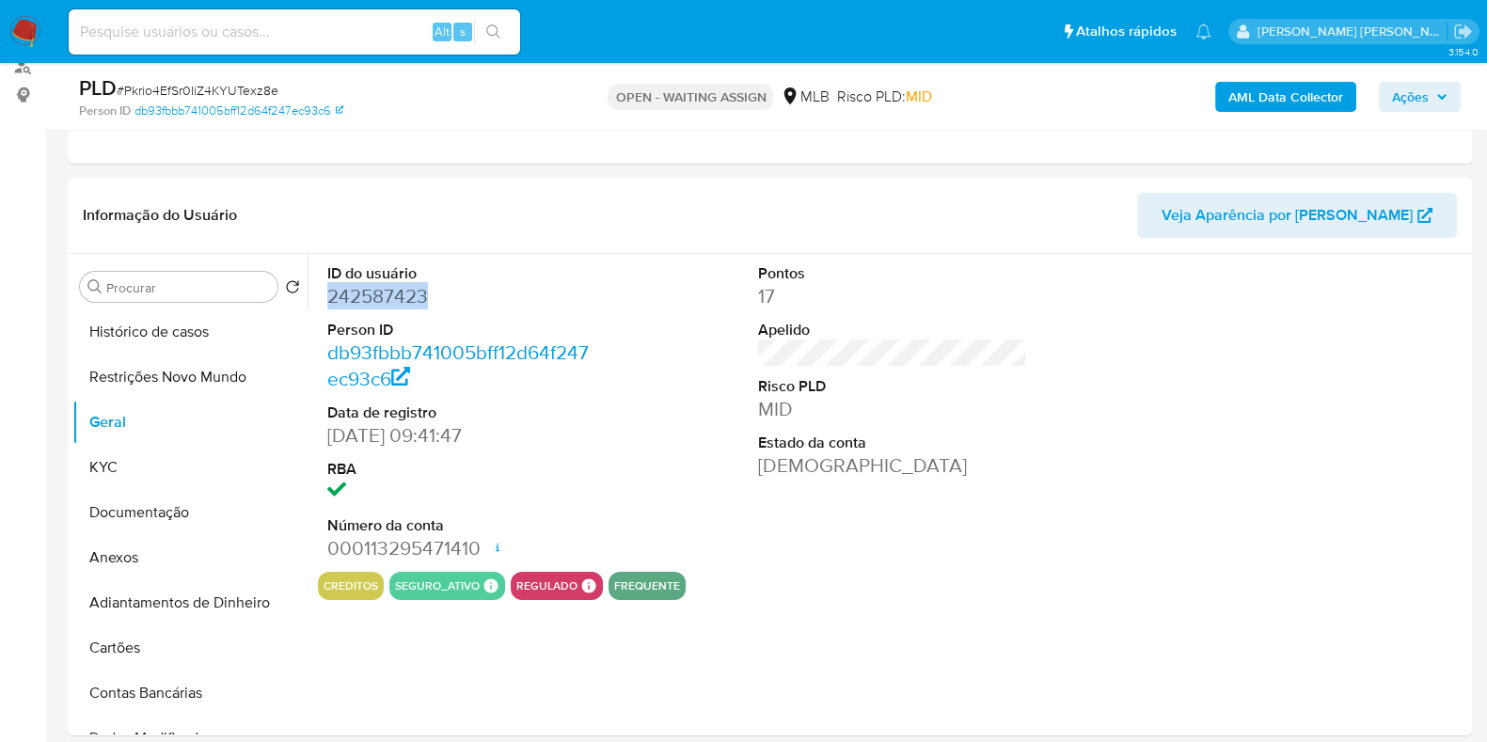
click at [395, 296] on dd "242587423" at bounding box center [461, 296] width 269 height 26
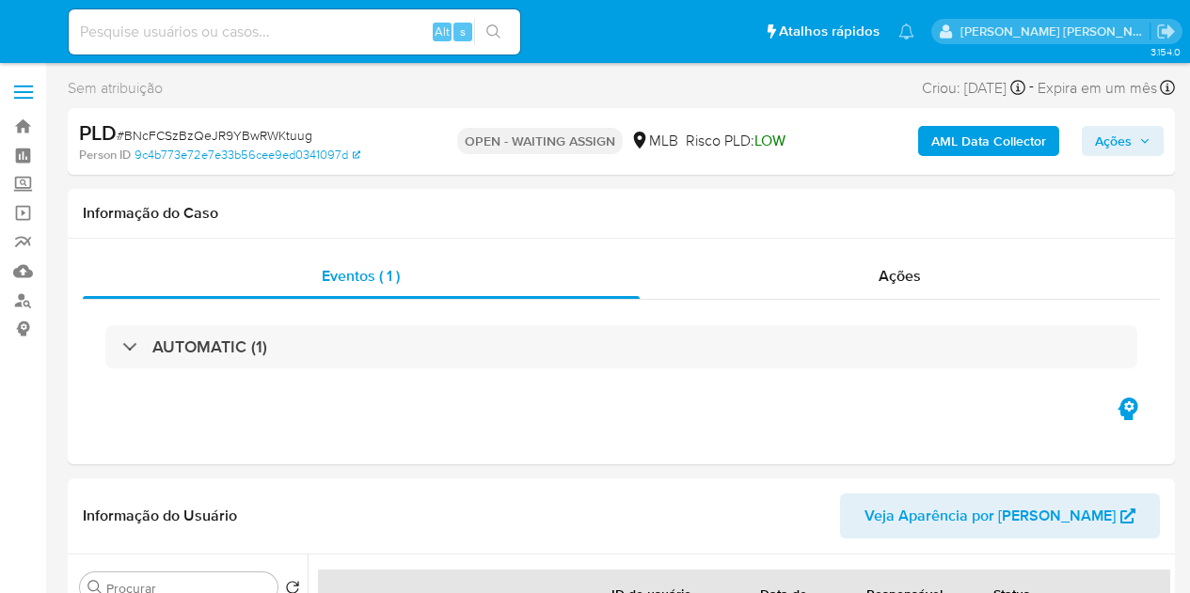
select select "10"
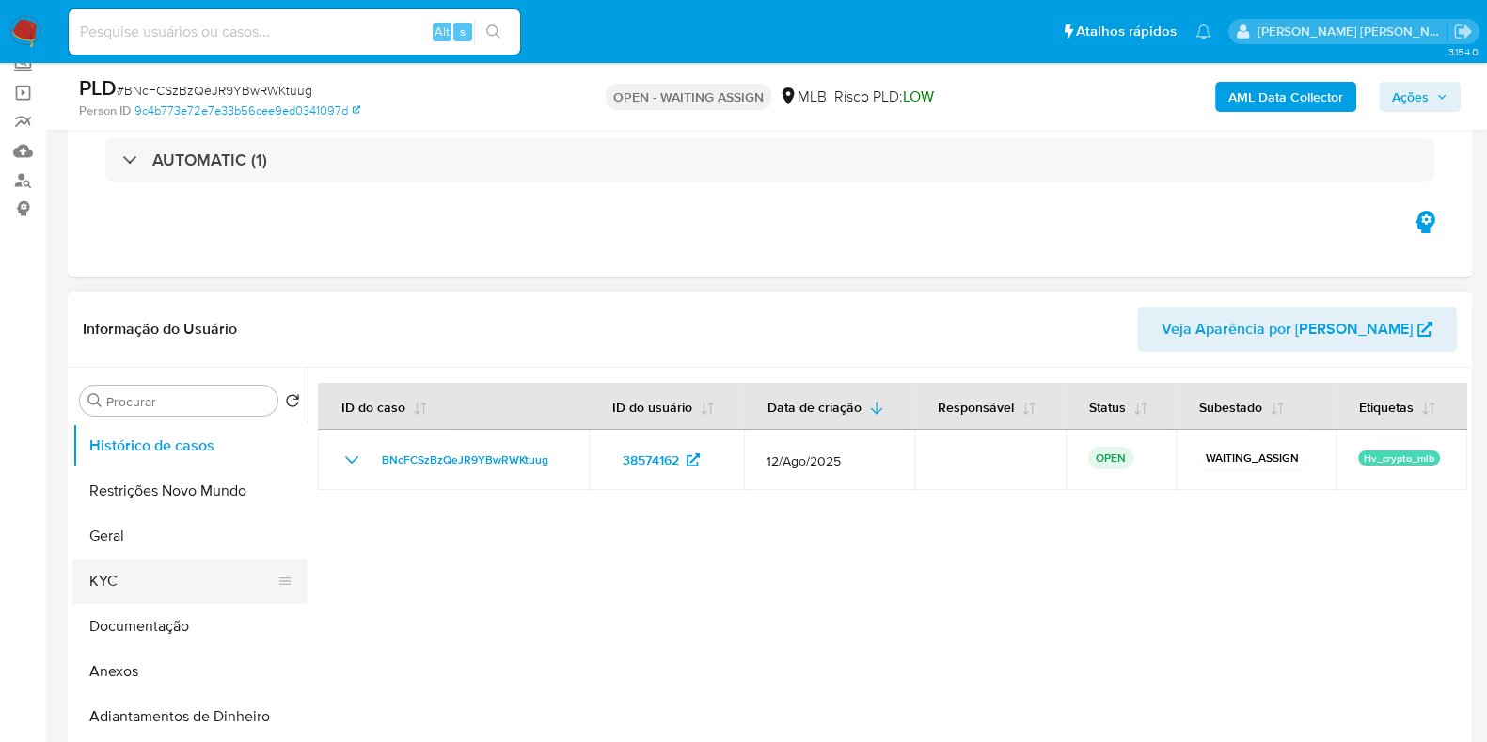
scroll to position [234, 0]
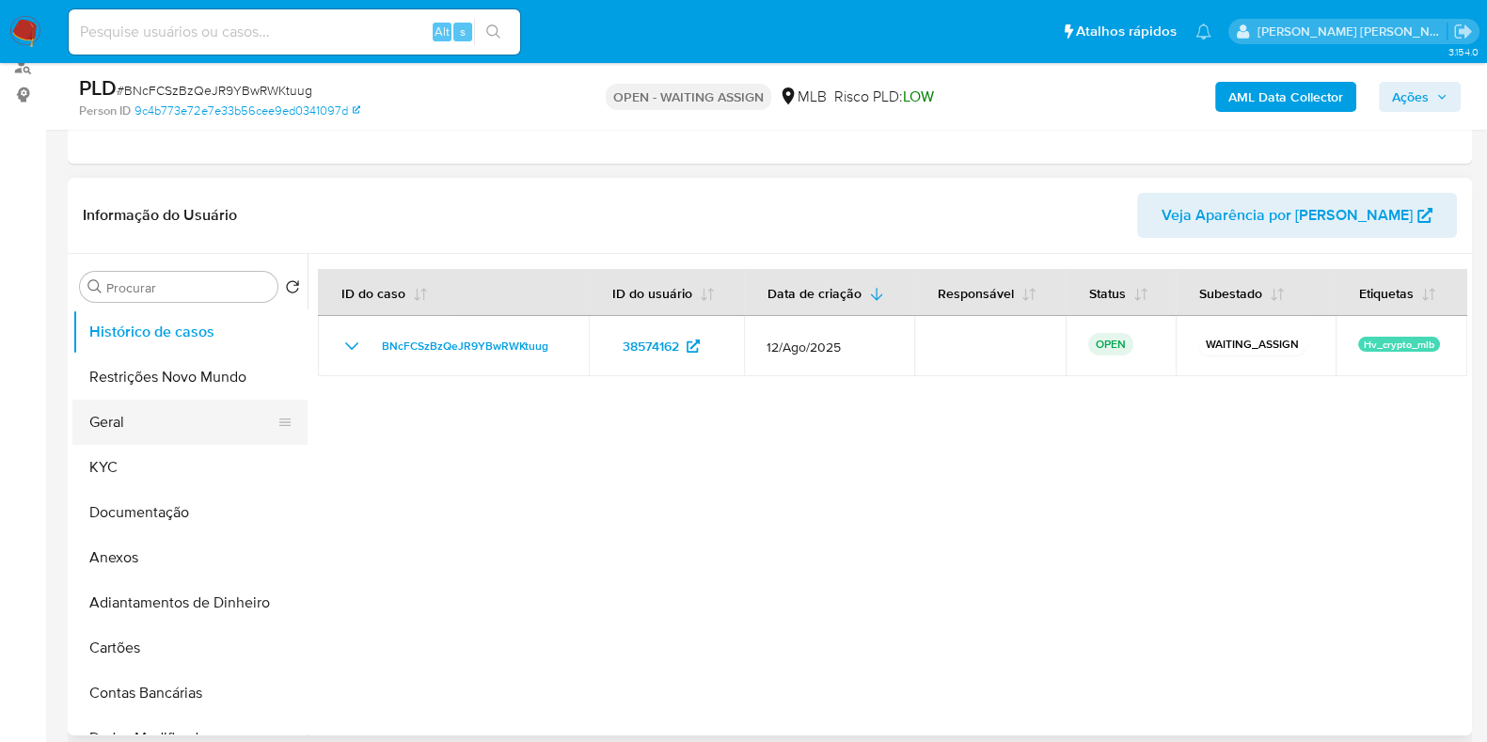
click at [144, 406] on button "Geral" at bounding box center [182, 422] width 220 height 45
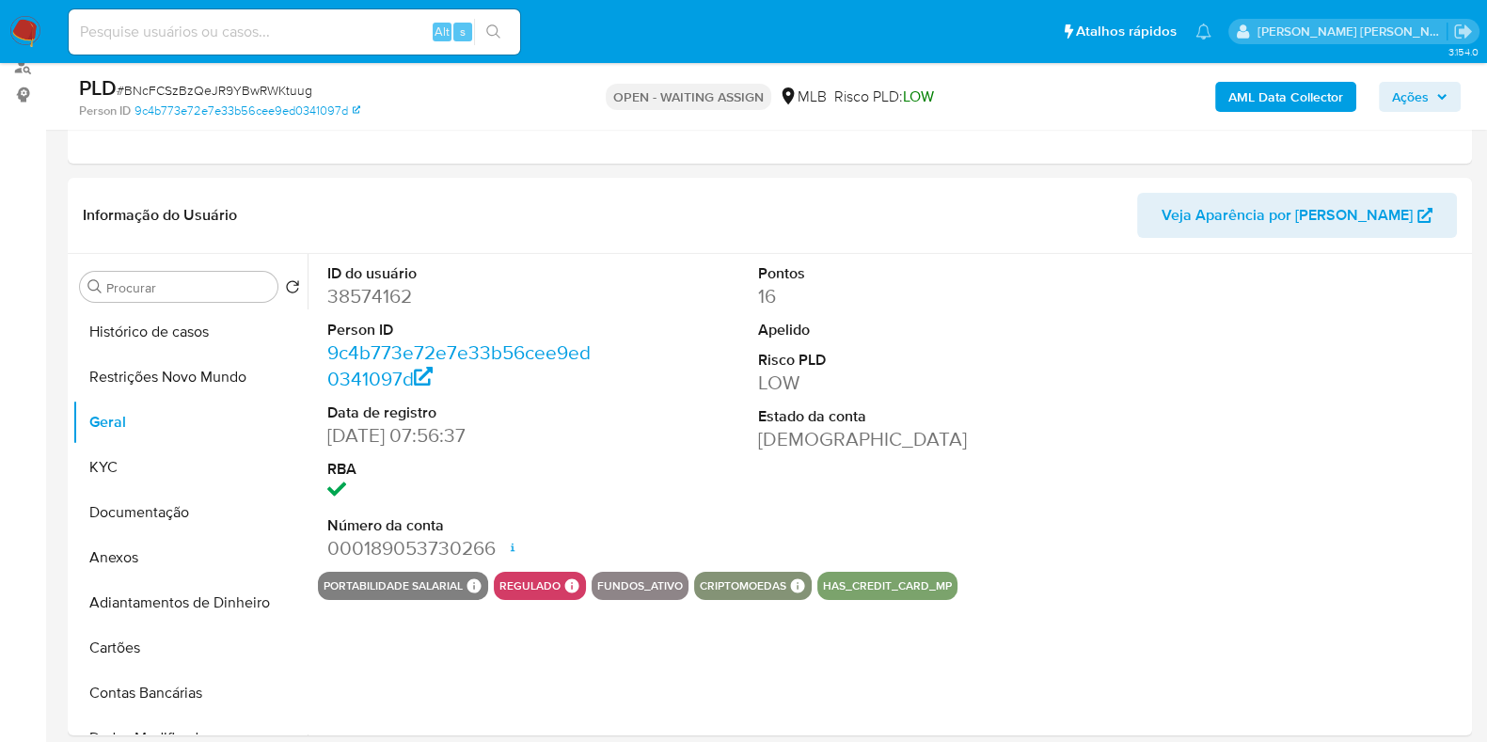
click at [385, 290] on dd "38574162" at bounding box center [461, 296] width 269 height 26
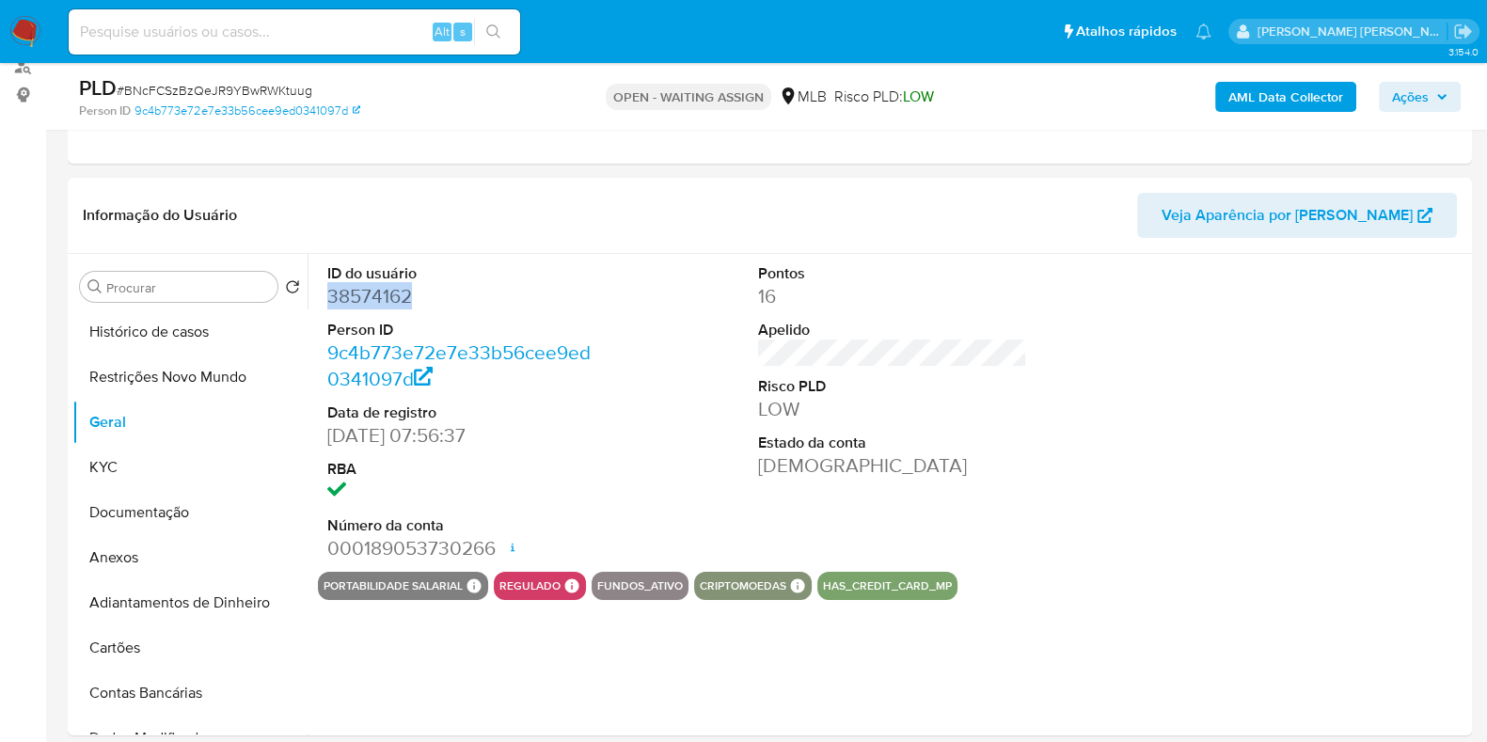
click at [385, 290] on dd "38574162" at bounding box center [461, 296] width 269 height 26
copy dd "38574162"
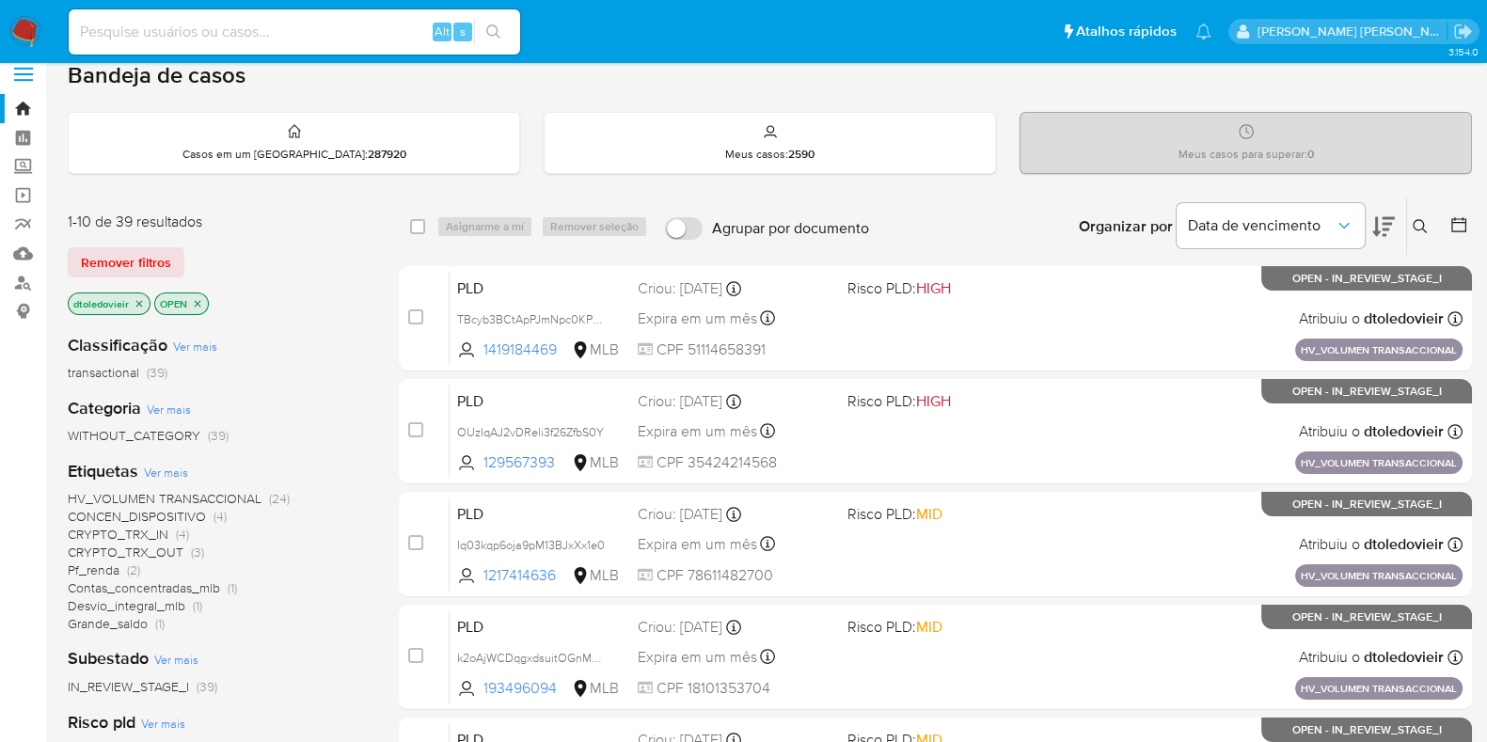
scroll to position [117, 0]
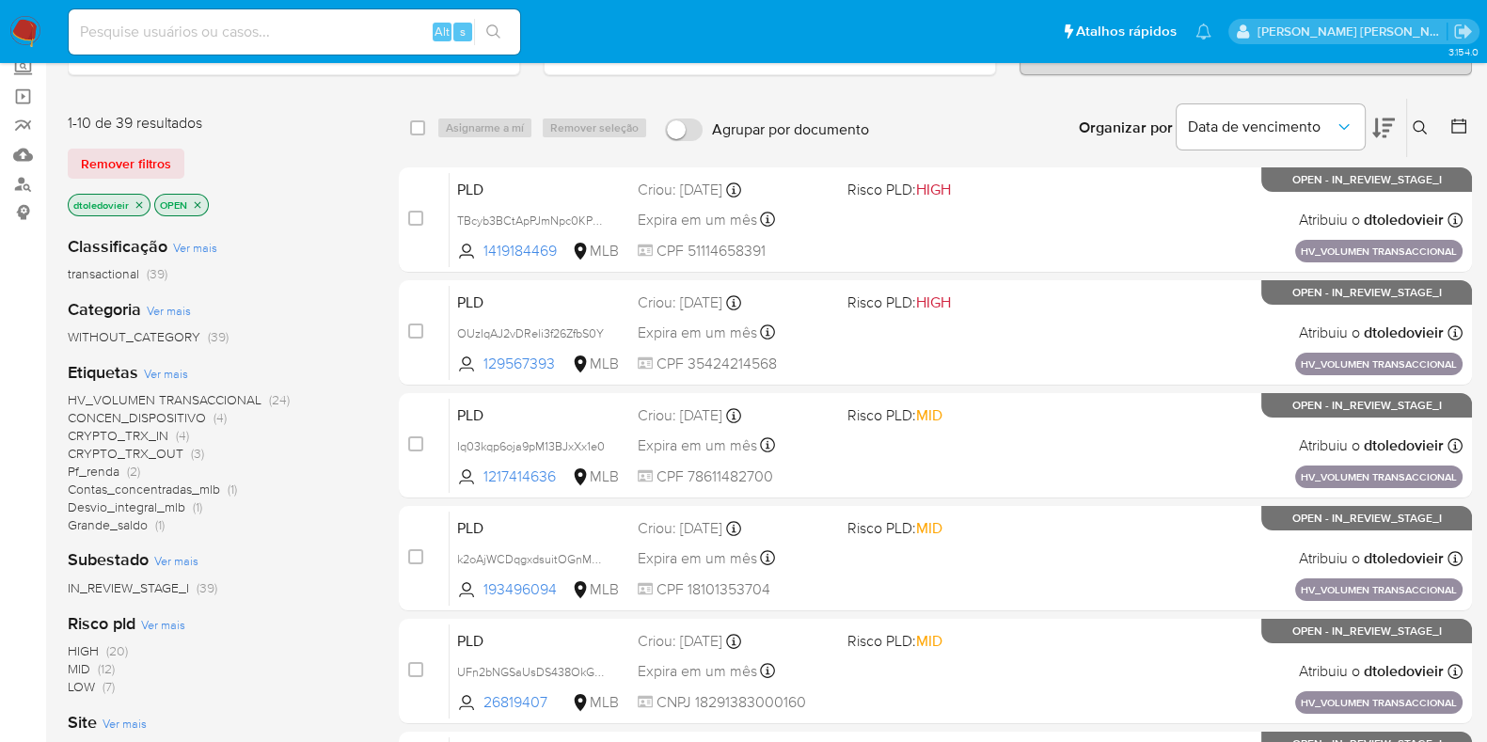
click at [136, 202] on icon "close-filter" at bounding box center [139, 204] width 11 height 11
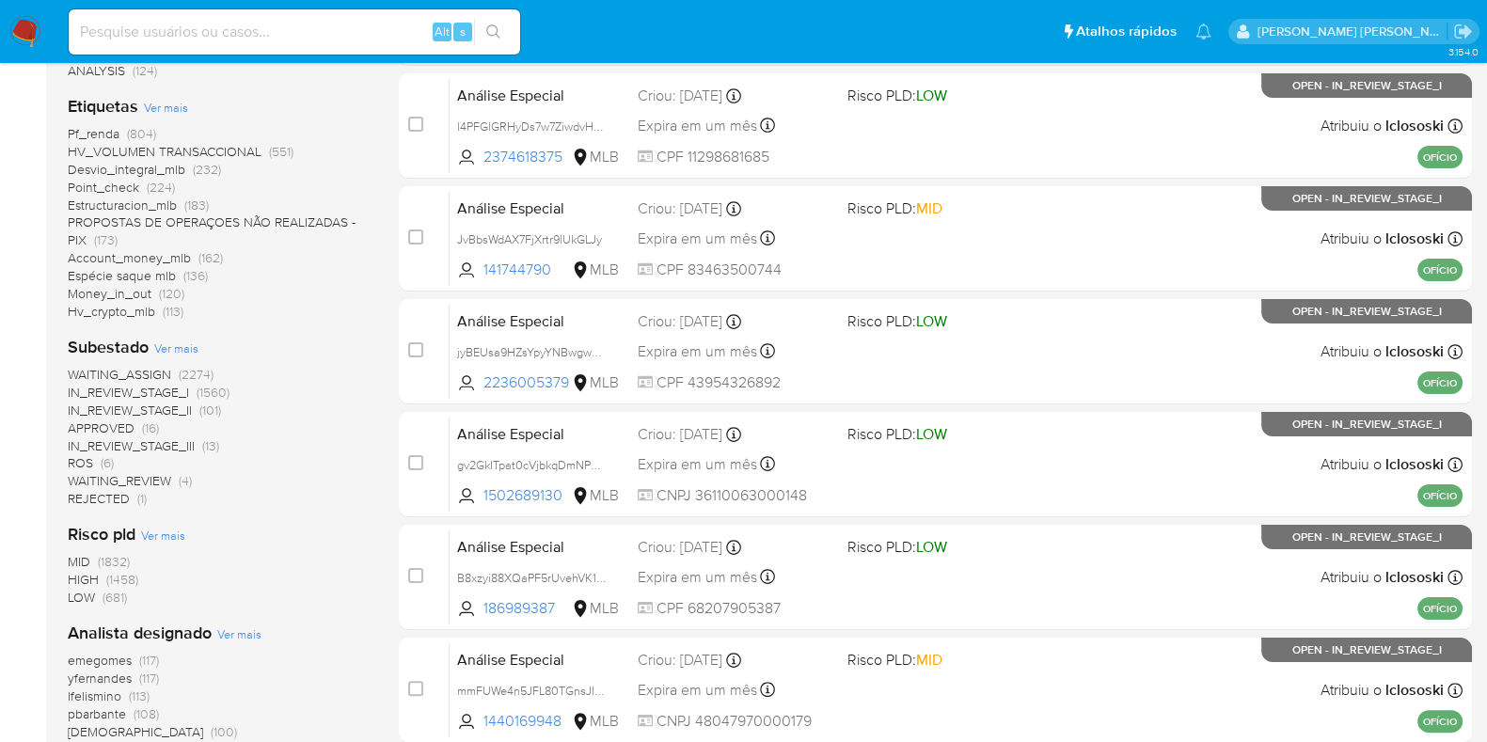
scroll to position [469, 0]
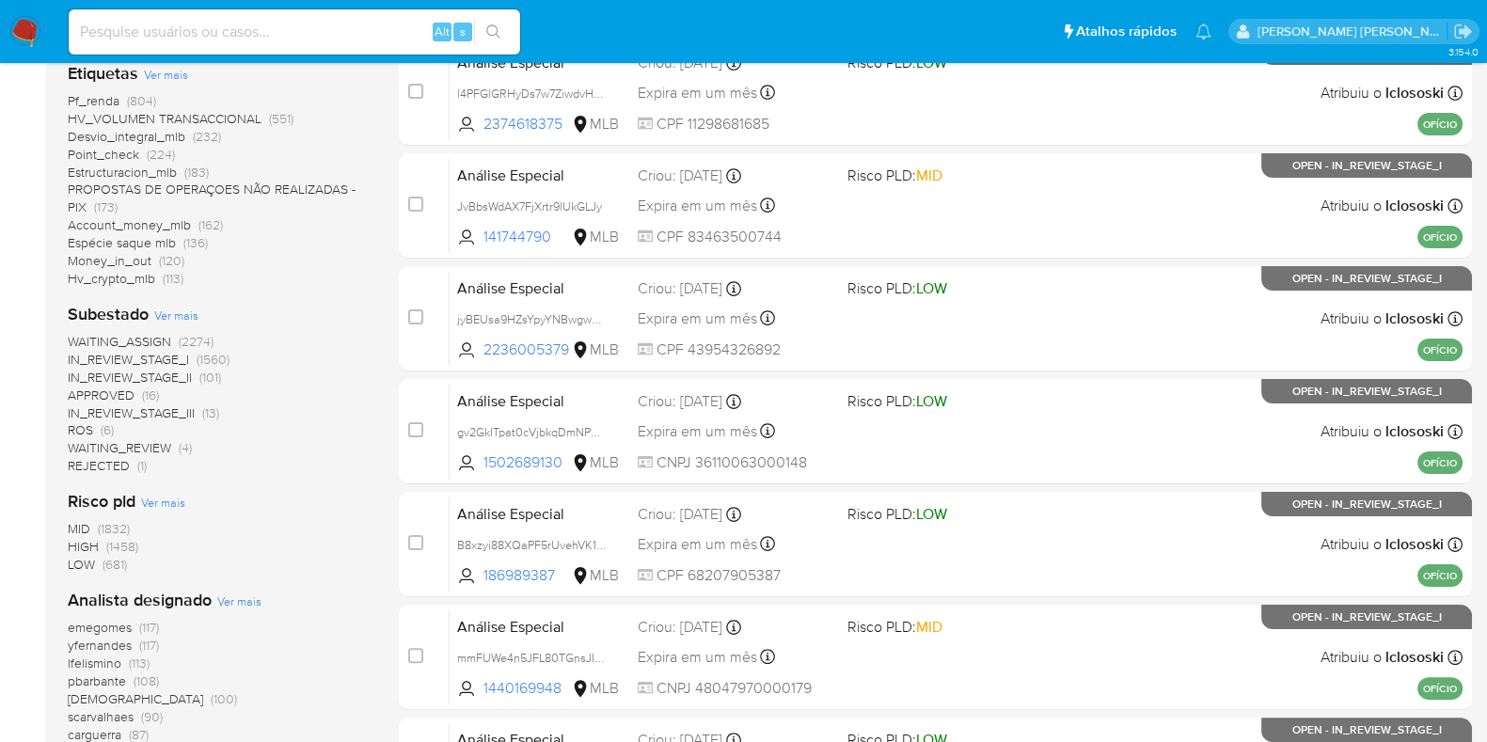
click at [156, 334] on span "WAITING_ASSIGN" at bounding box center [119, 341] width 103 height 19
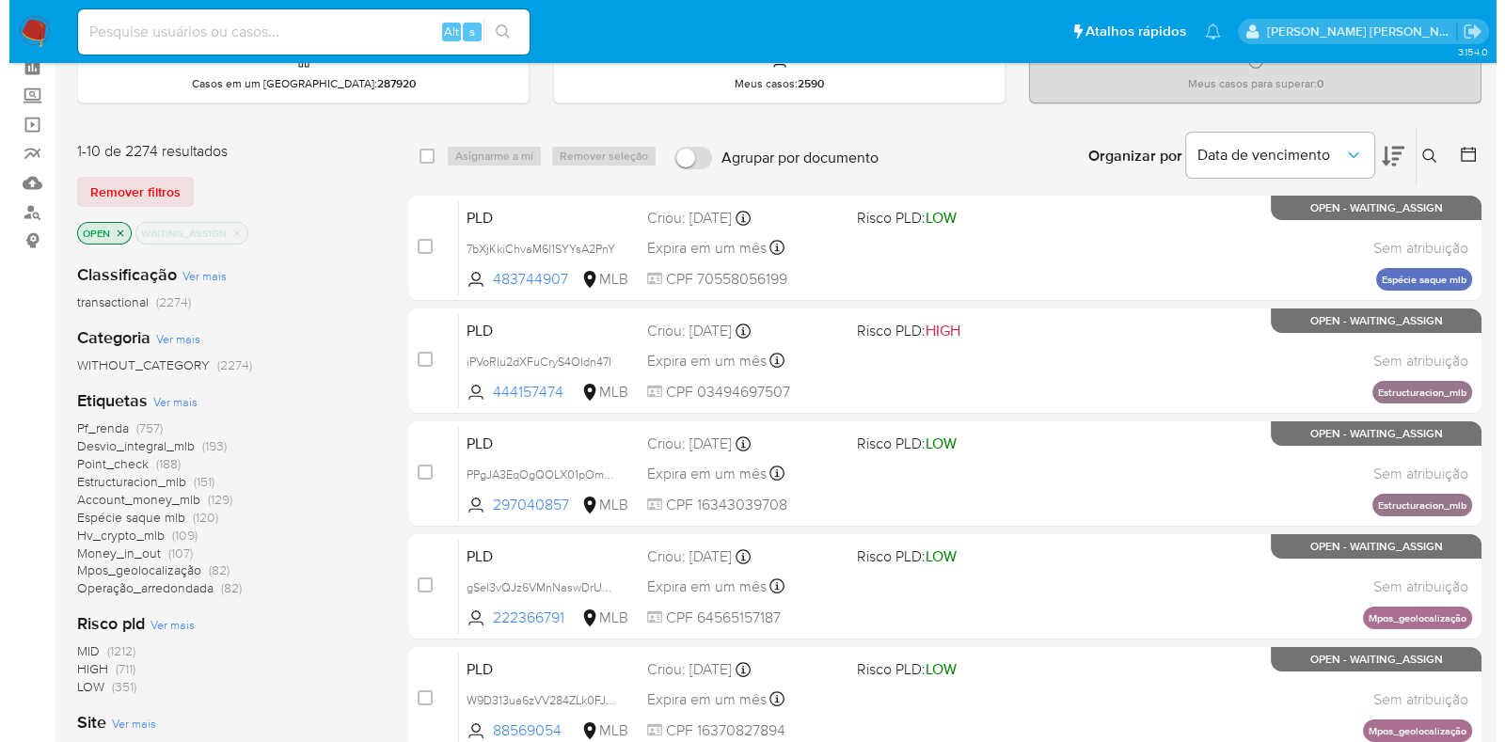
scroll to position [117, 0]
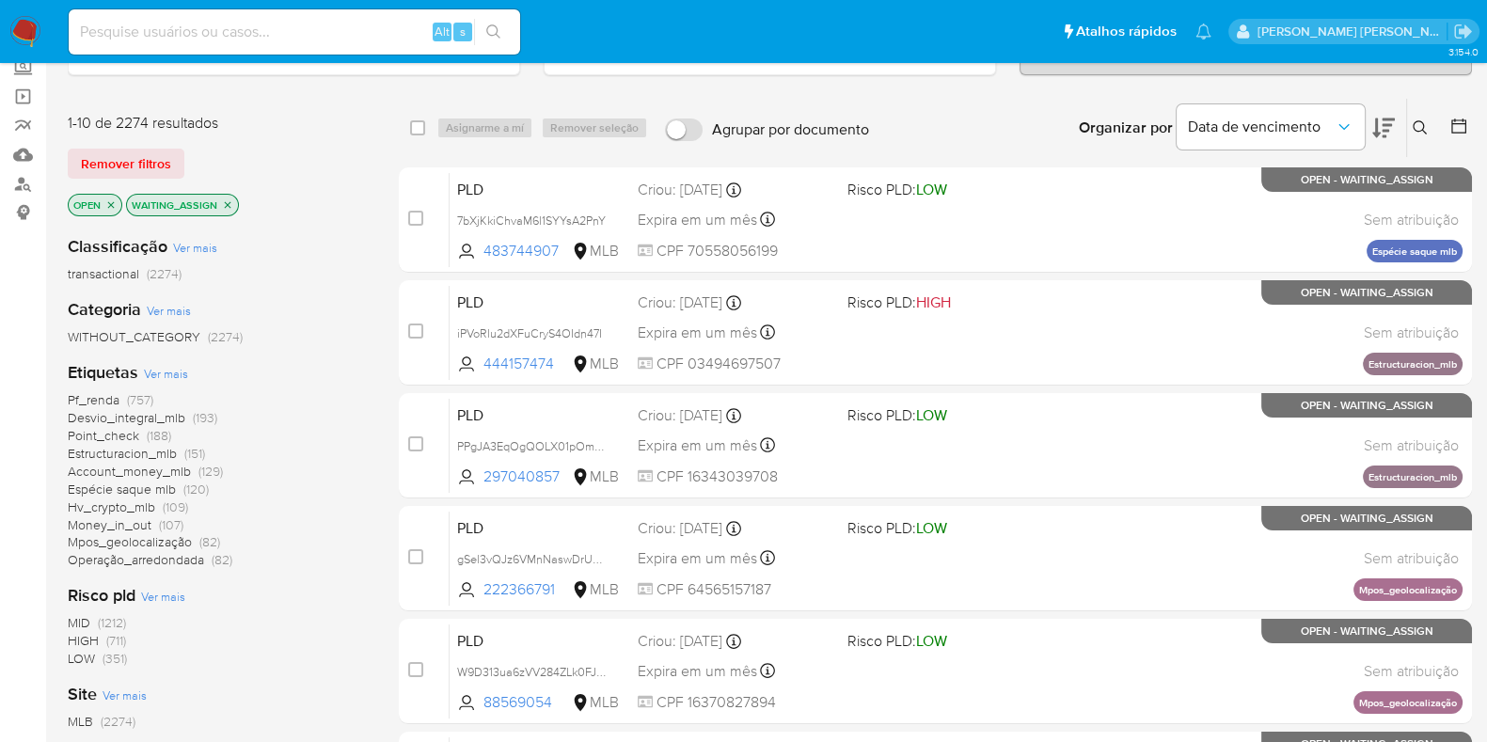
click at [160, 365] on span "Ver mais" at bounding box center [166, 373] width 44 height 17
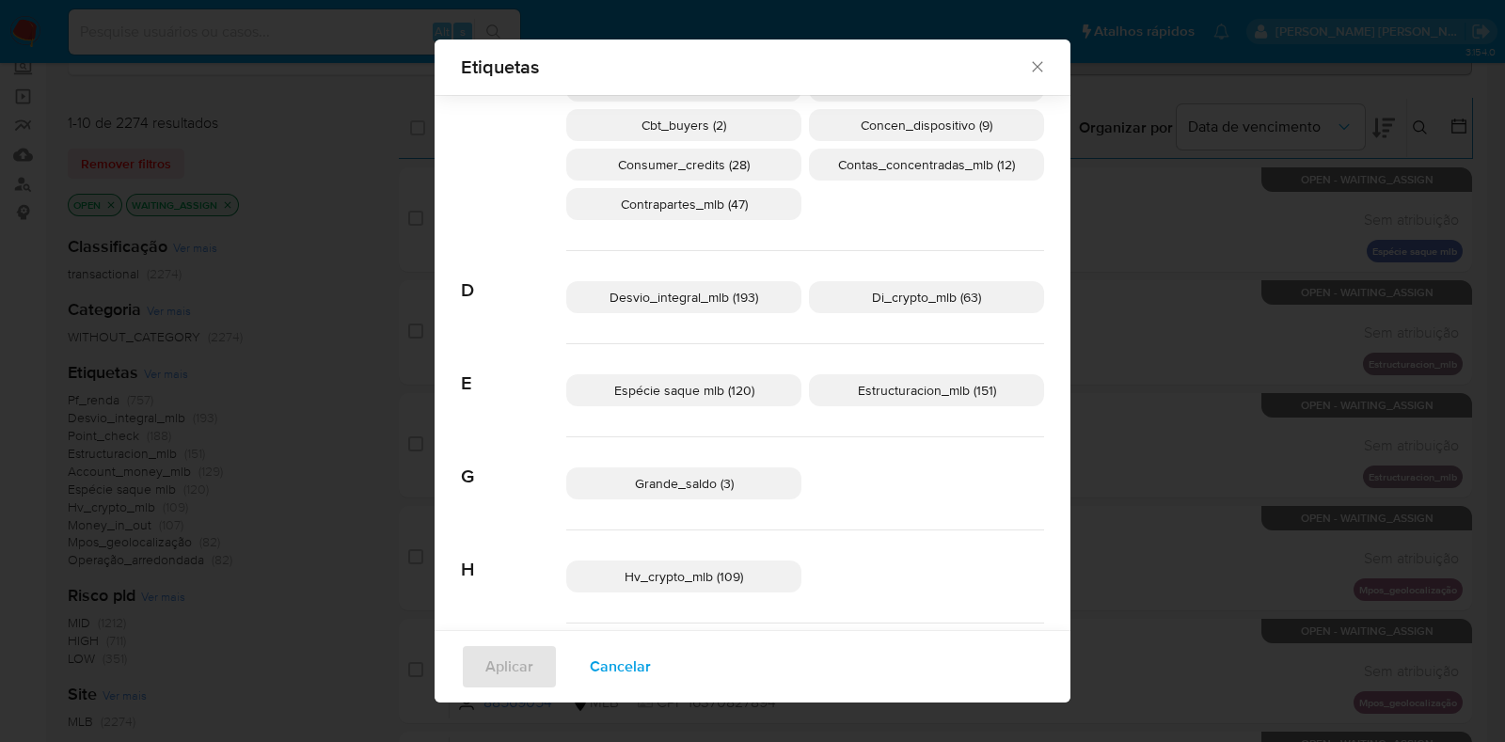
click at [903, 297] on span "Di_crypto_mlb (63)" at bounding box center [926, 297] width 109 height 19
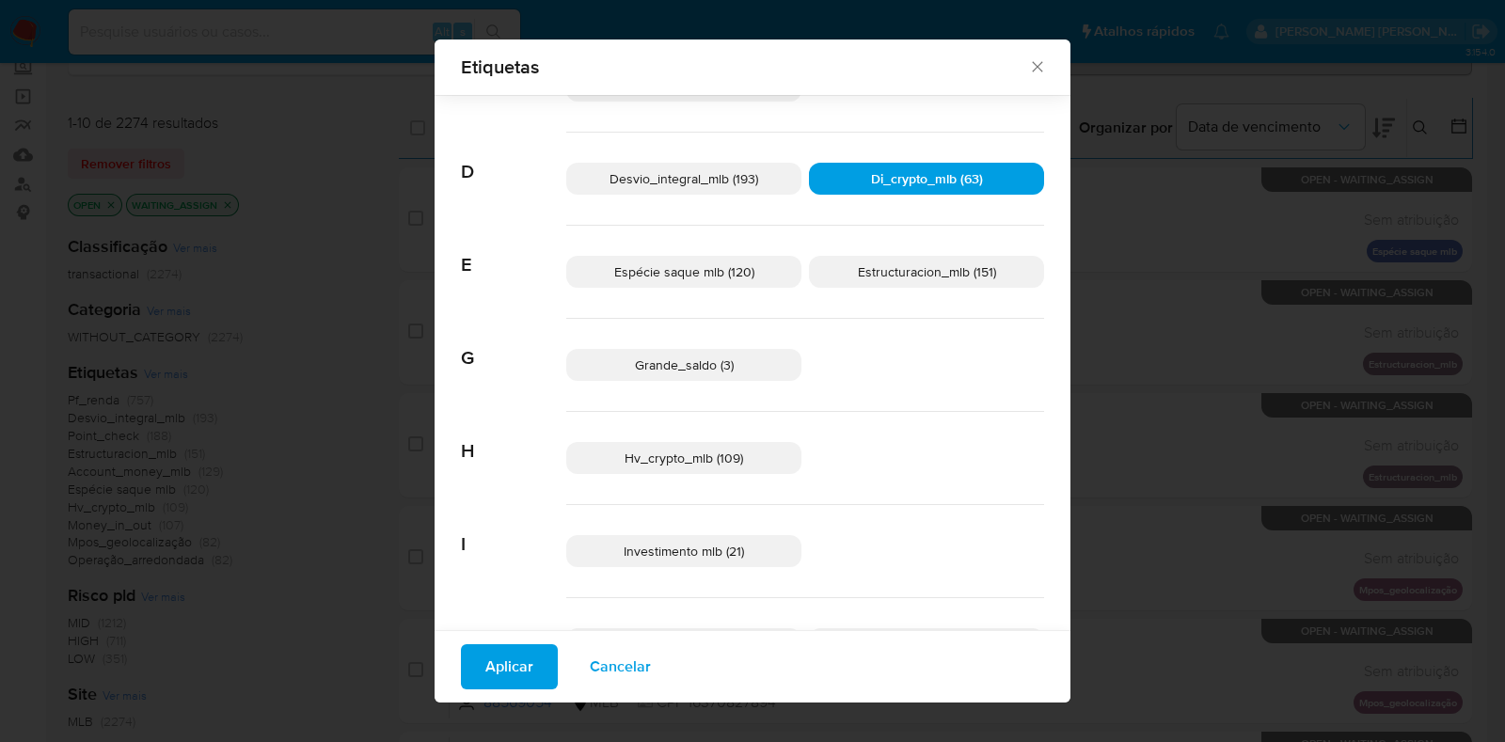
click at [736, 454] on p "Hv_crypto_mlb (109)" at bounding box center [683, 458] width 235 height 32
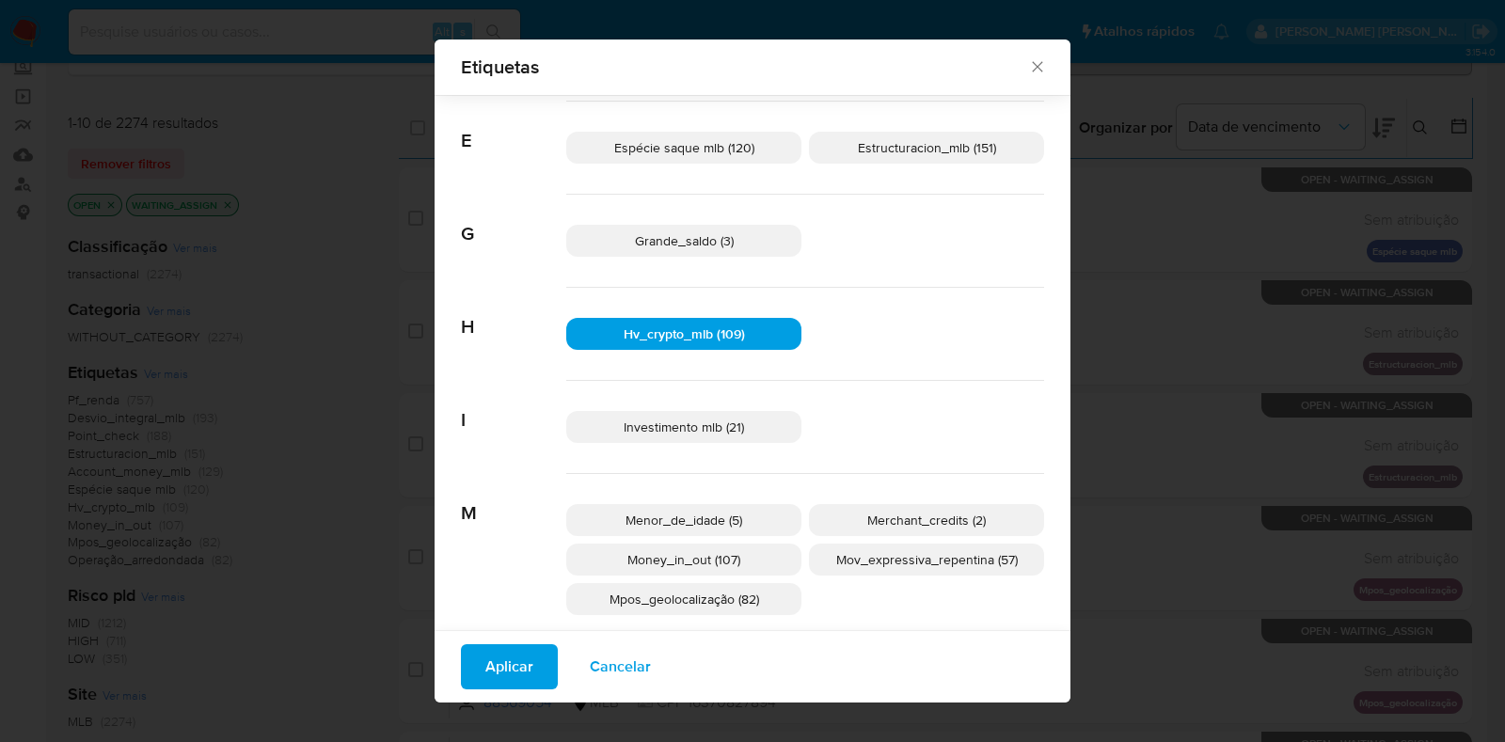
scroll to position [574, 0]
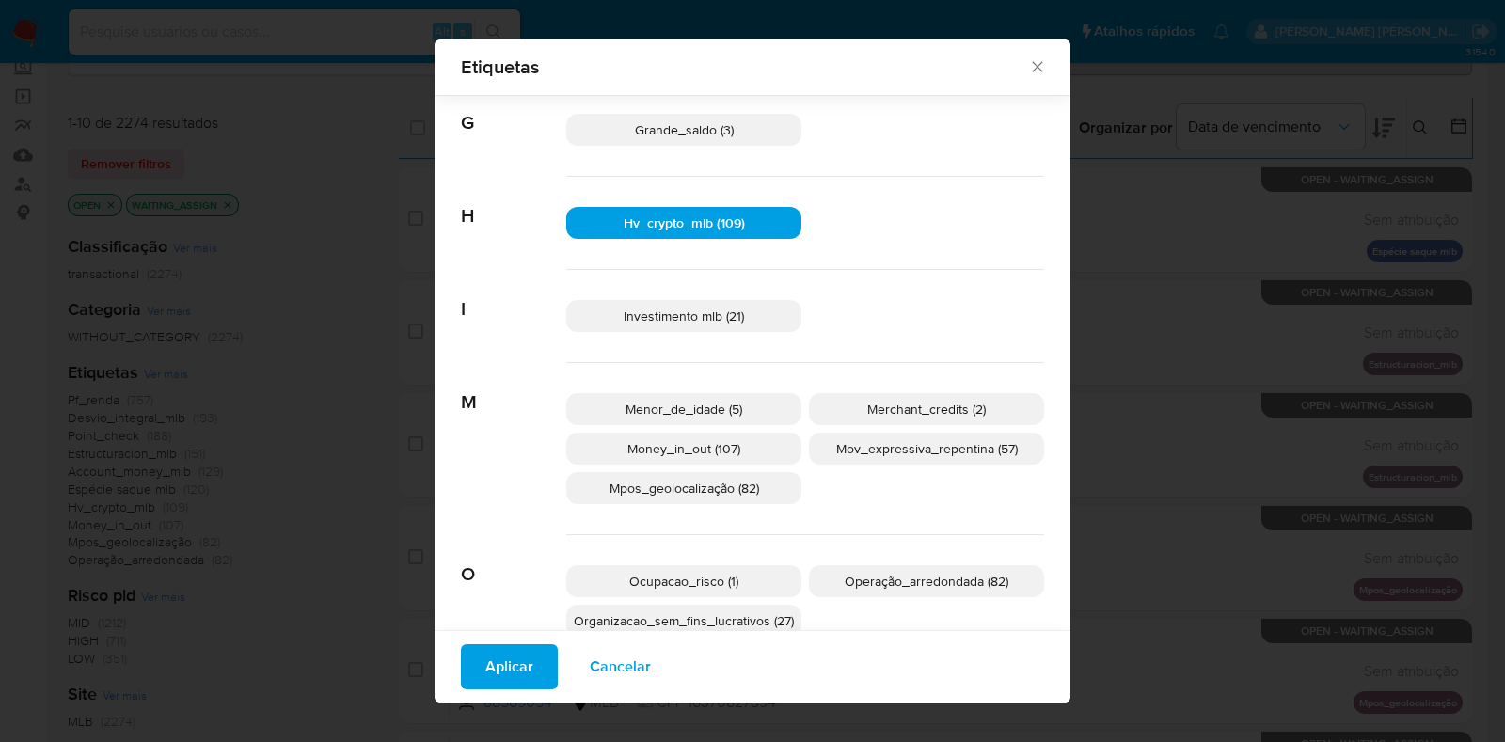
click at [521, 664] on span "Aplicar" at bounding box center [509, 666] width 48 height 41
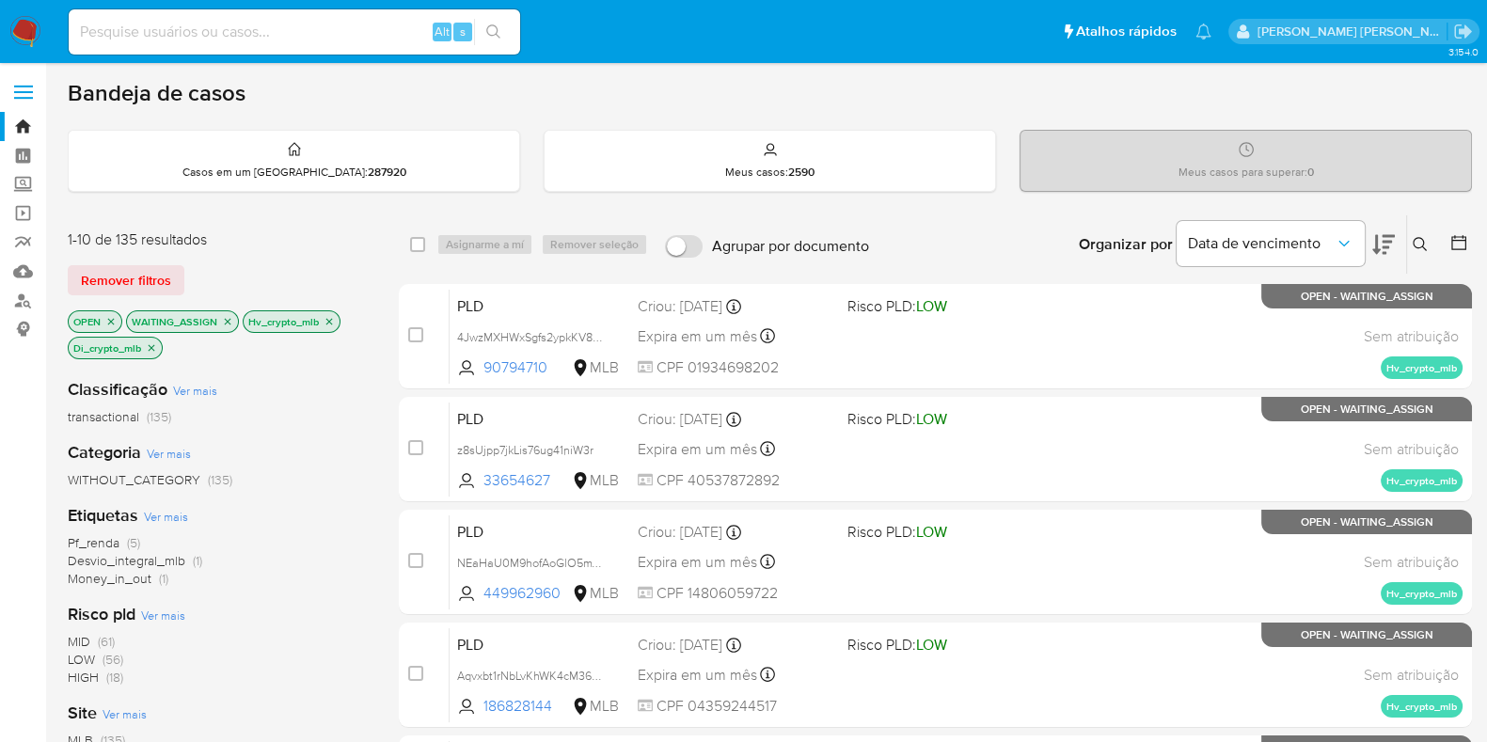
click at [136, 23] on input at bounding box center [294, 32] width 451 height 24
paste input "527932031"
type input "527932031"
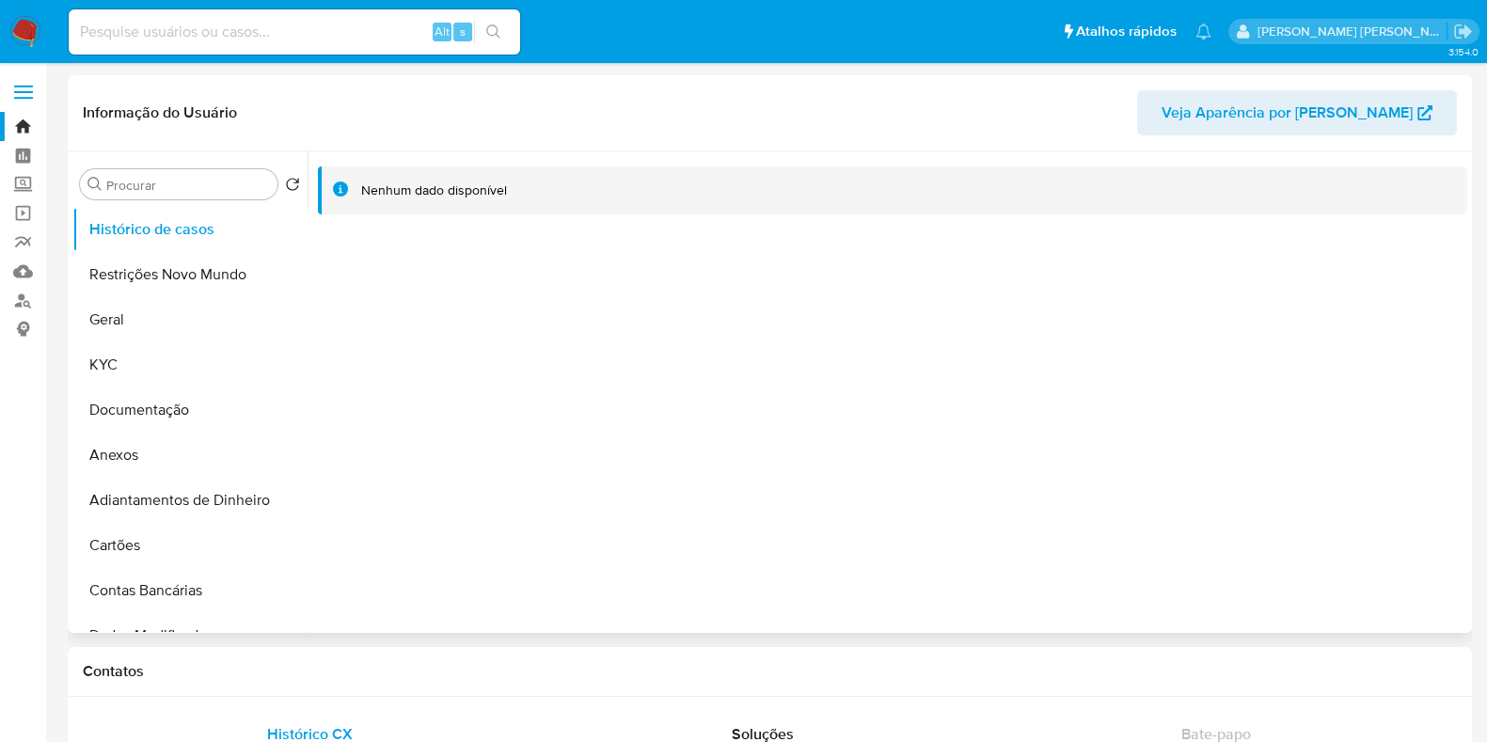
select select "10"
click at [159, 370] on button "KYC" at bounding box center [182, 364] width 220 height 45
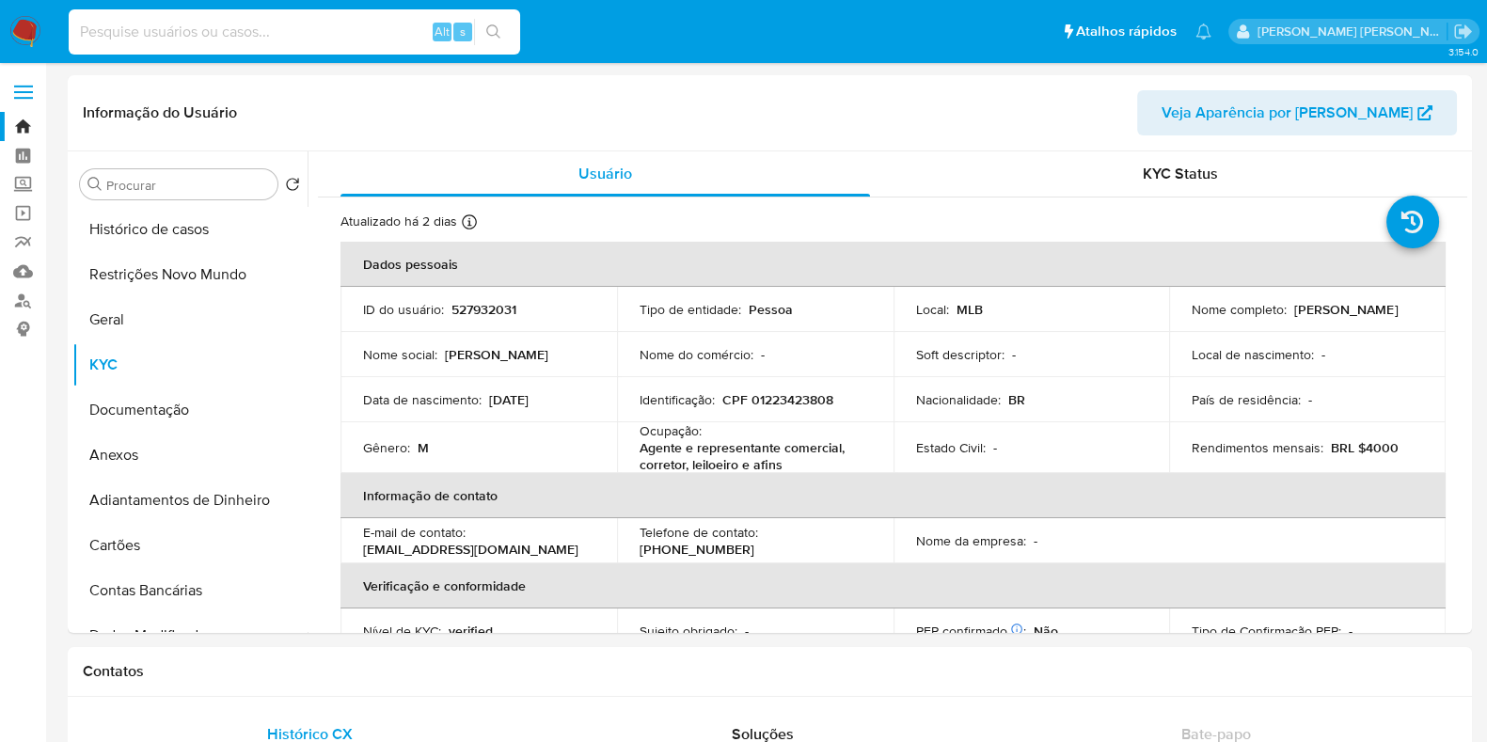
click at [155, 23] on input at bounding box center [294, 32] width 451 height 24
paste input "152023557"
type input "152023557"
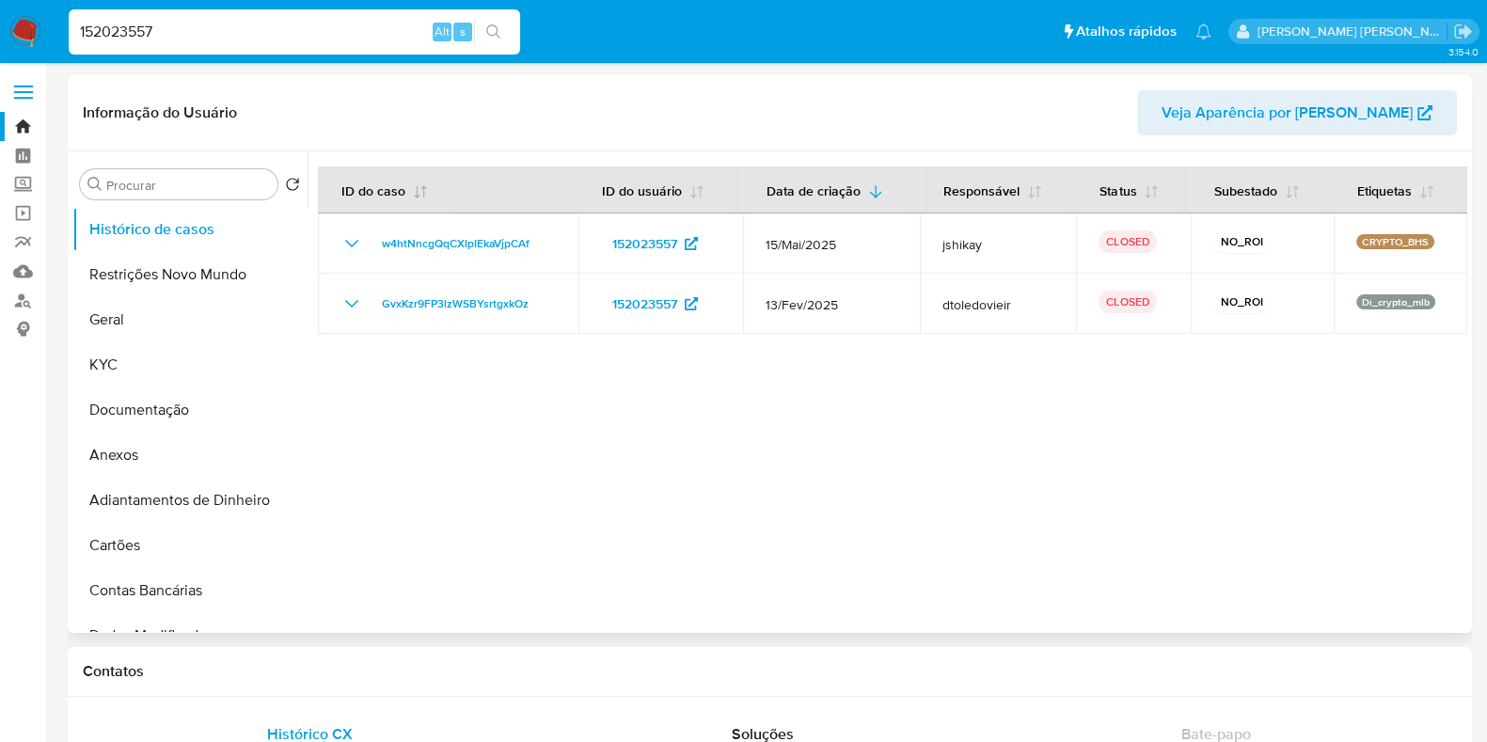
select select "10"
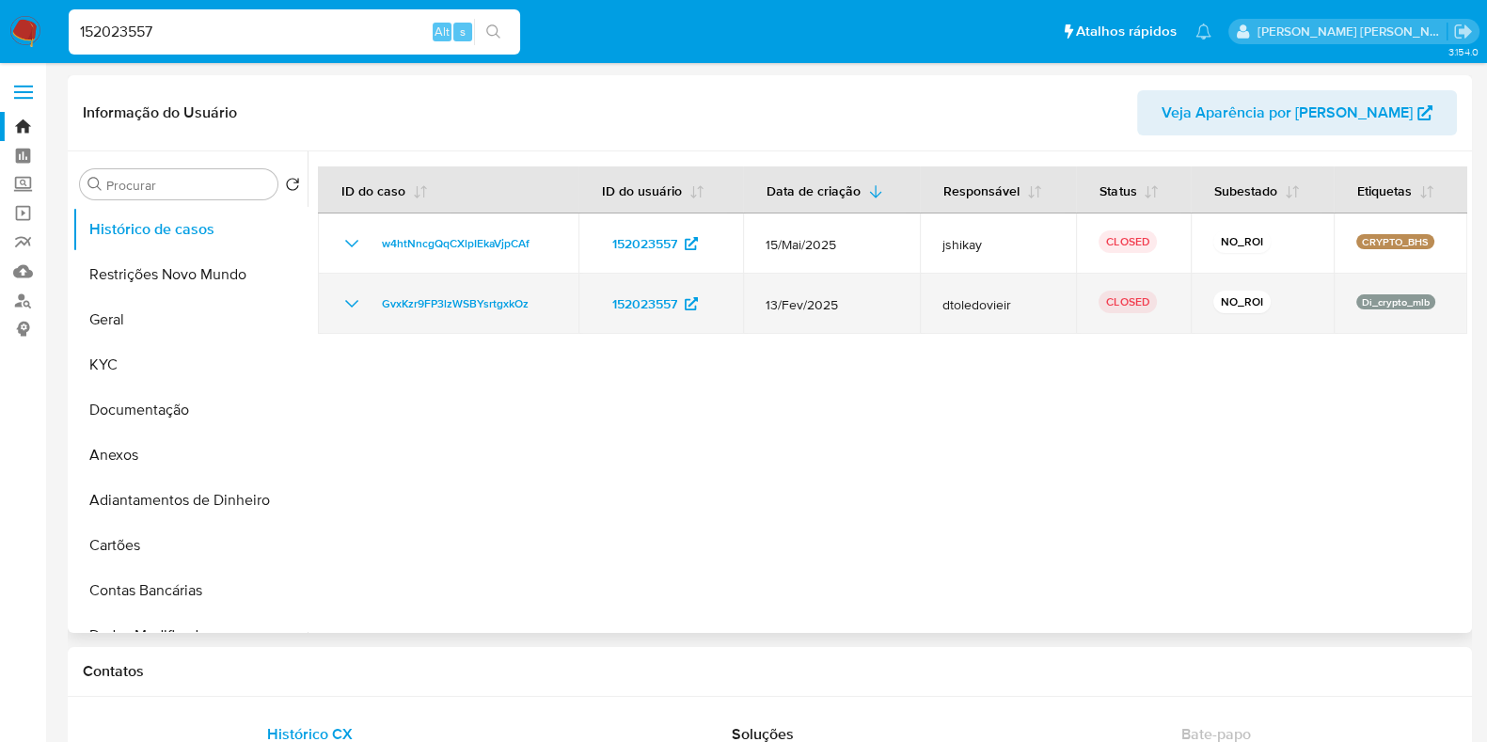
drag, startPoint x: 1270, startPoint y: 297, endPoint x: 1197, endPoint y: 289, distance: 72.9
click at [1197, 289] on td "NO_ROI" at bounding box center [1262, 304] width 143 height 60
click at [1191, 294] on td "NO_ROI" at bounding box center [1262, 304] width 143 height 60
drag, startPoint x: 892, startPoint y: 304, endPoint x: 783, endPoint y: 301, distance: 109.1
click at [783, 301] on span "13/Fev/2025" at bounding box center [831, 304] width 131 height 17
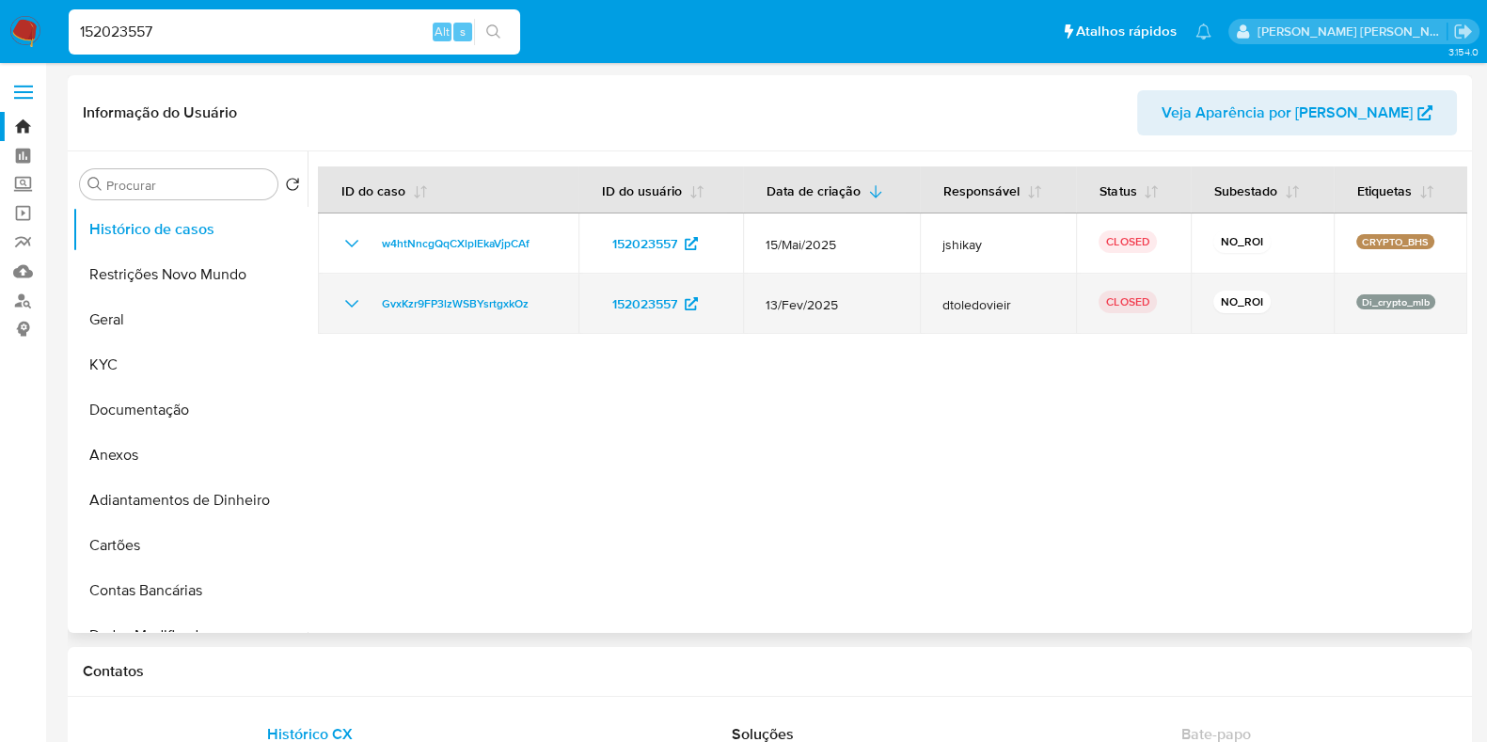
click at [870, 300] on span "13/Fev/2025" at bounding box center [831, 304] width 131 height 17
click at [868, 306] on span "13/Fev/2025" at bounding box center [831, 304] width 131 height 17
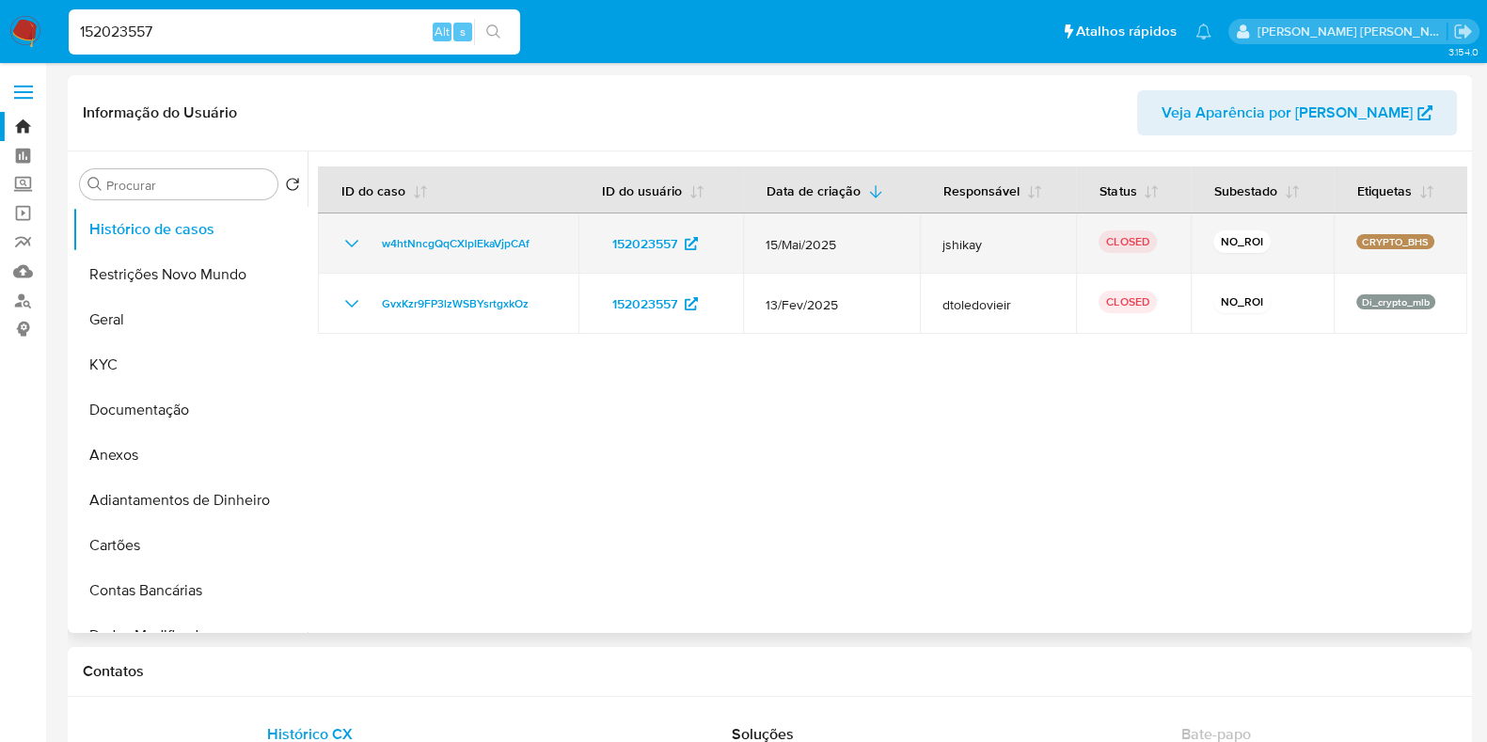
click at [354, 237] on icon "Mostrar/Ocultar" at bounding box center [351, 243] width 23 height 23
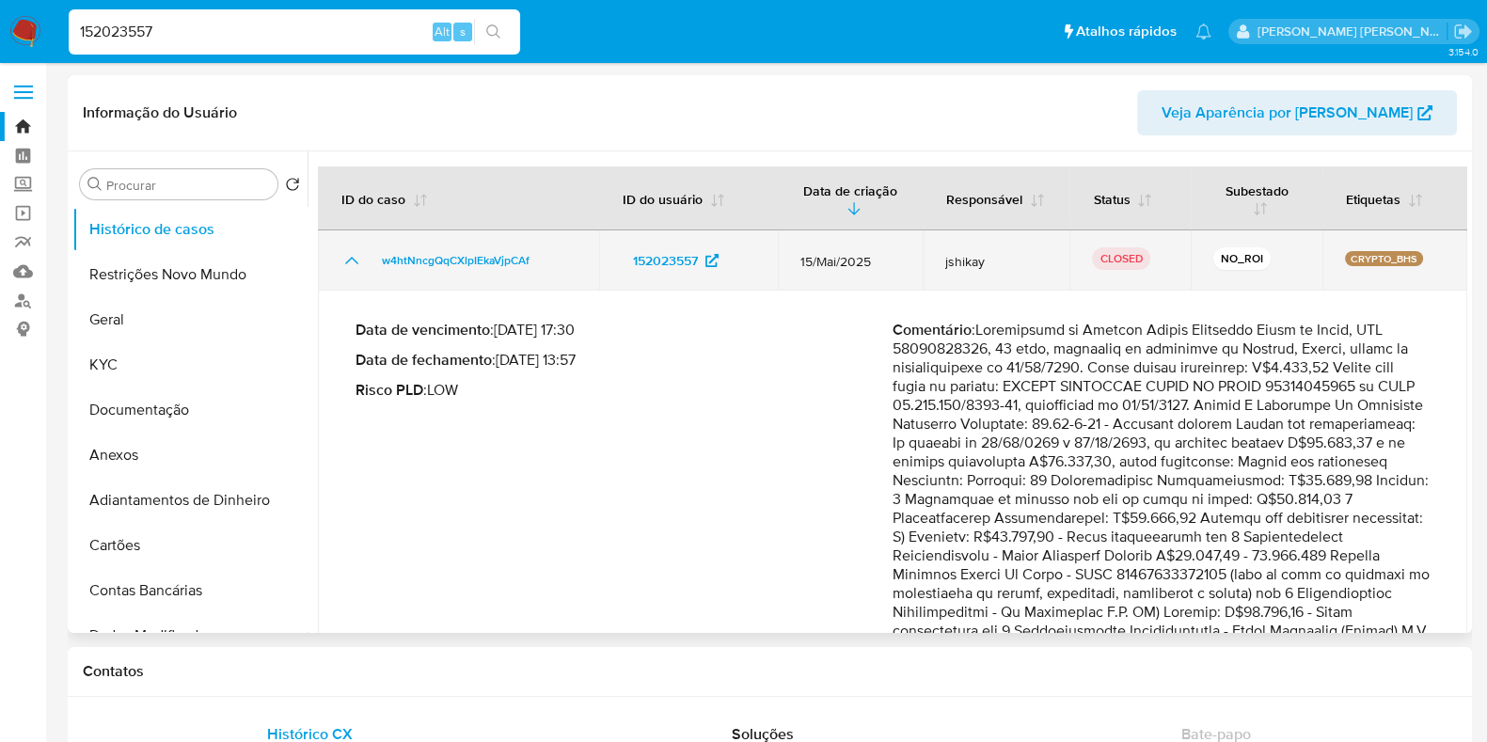
click at [348, 241] on td "w4htNncgQqCXlpIEkaVjpCAf" at bounding box center [458, 260] width 281 height 60
click at [352, 258] on icon "Mostrar/Ocultar" at bounding box center [351, 261] width 13 height 8
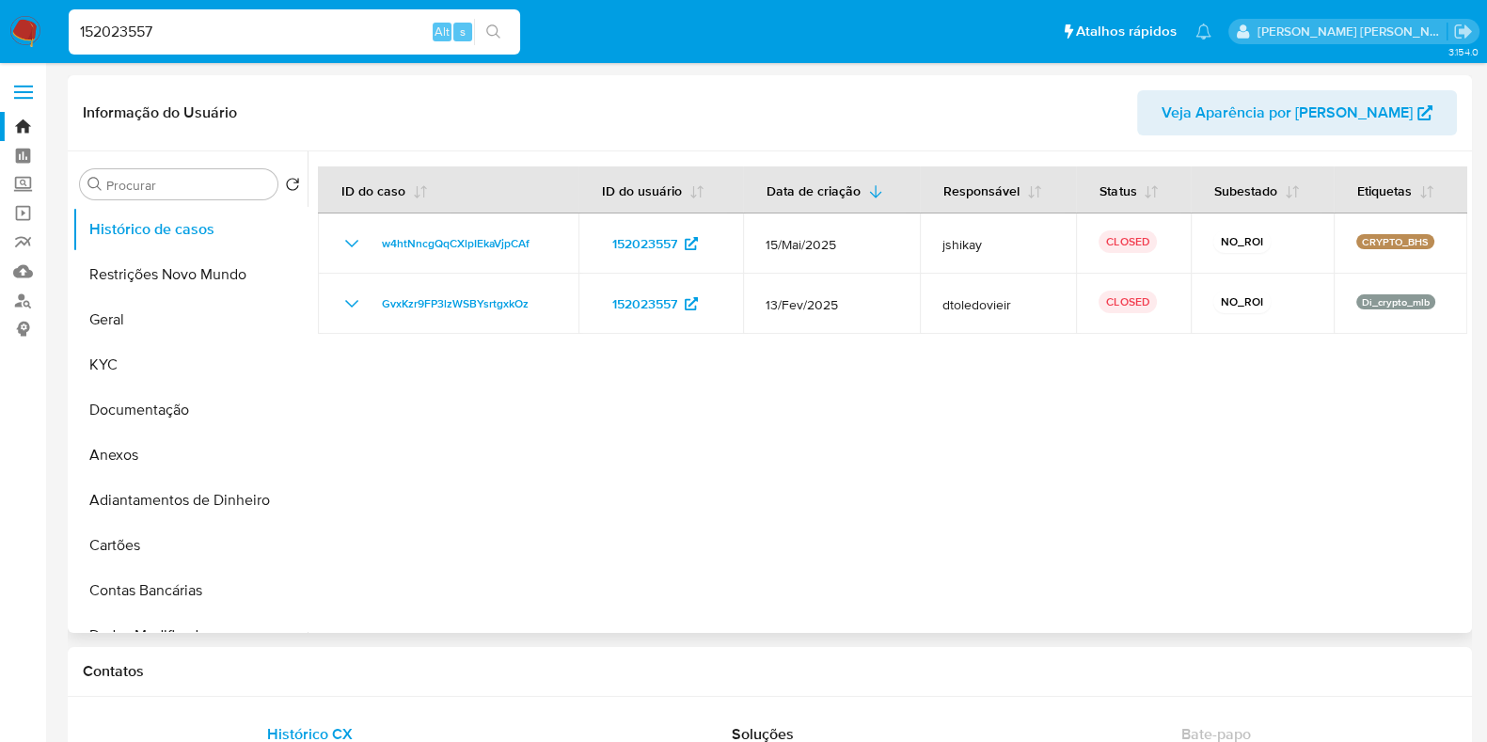
click at [556, 430] on div at bounding box center [888, 392] width 1160 height 482
click at [172, 34] on input "152023557" at bounding box center [294, 32] width 451 height 24
paste input "527932031"
type input "527932031"
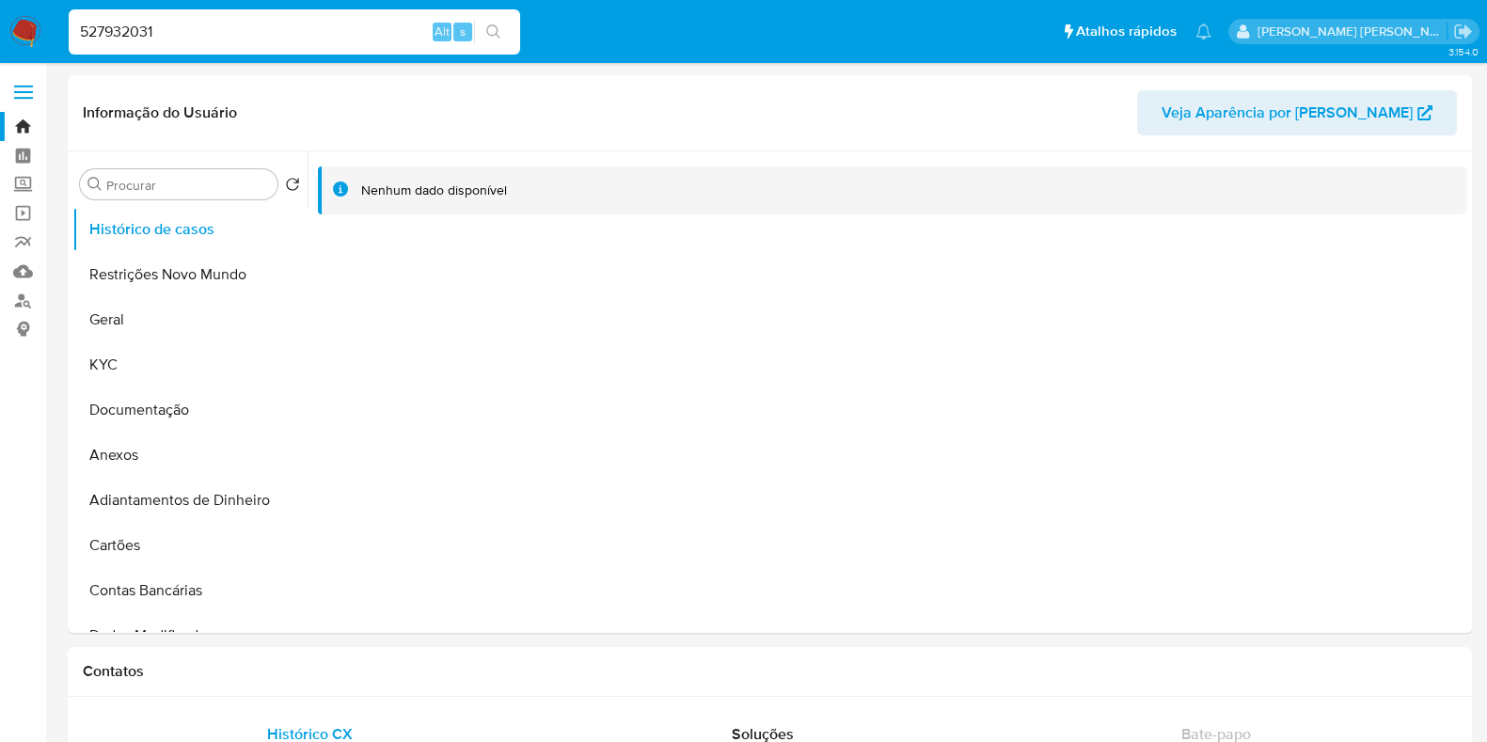
select select "10"
click at [229, 28] on input "527932031" at bounding box center [294, 32] width 451 height 24
paste input "208426810"
type input "208426810"
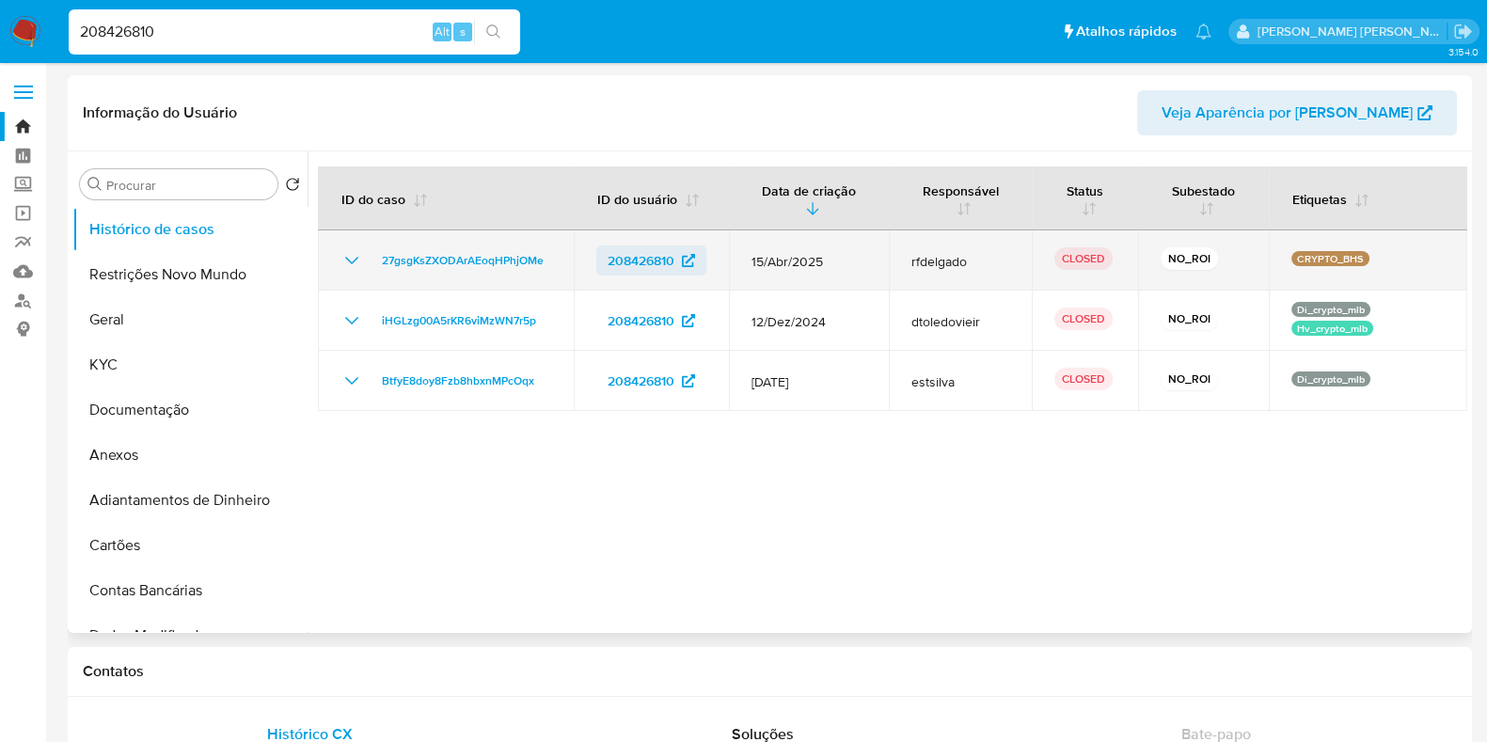
select select "10"
drag, startPoint x: 735, startPoint y: 255, endPoint x: 844, endPoint y: 255, distance: 108.2
click at [842, 255] on td "15/Abr/2025" at bounding box center [809, 260] width 160 height 60
click at [845, 253] on span "15/Abr/2025" at bounding box center [808, 261] width 115 height 17
click at [836, 260] on span "15/Abr/2025" at bounding box center [808, 261] width 115 height 17
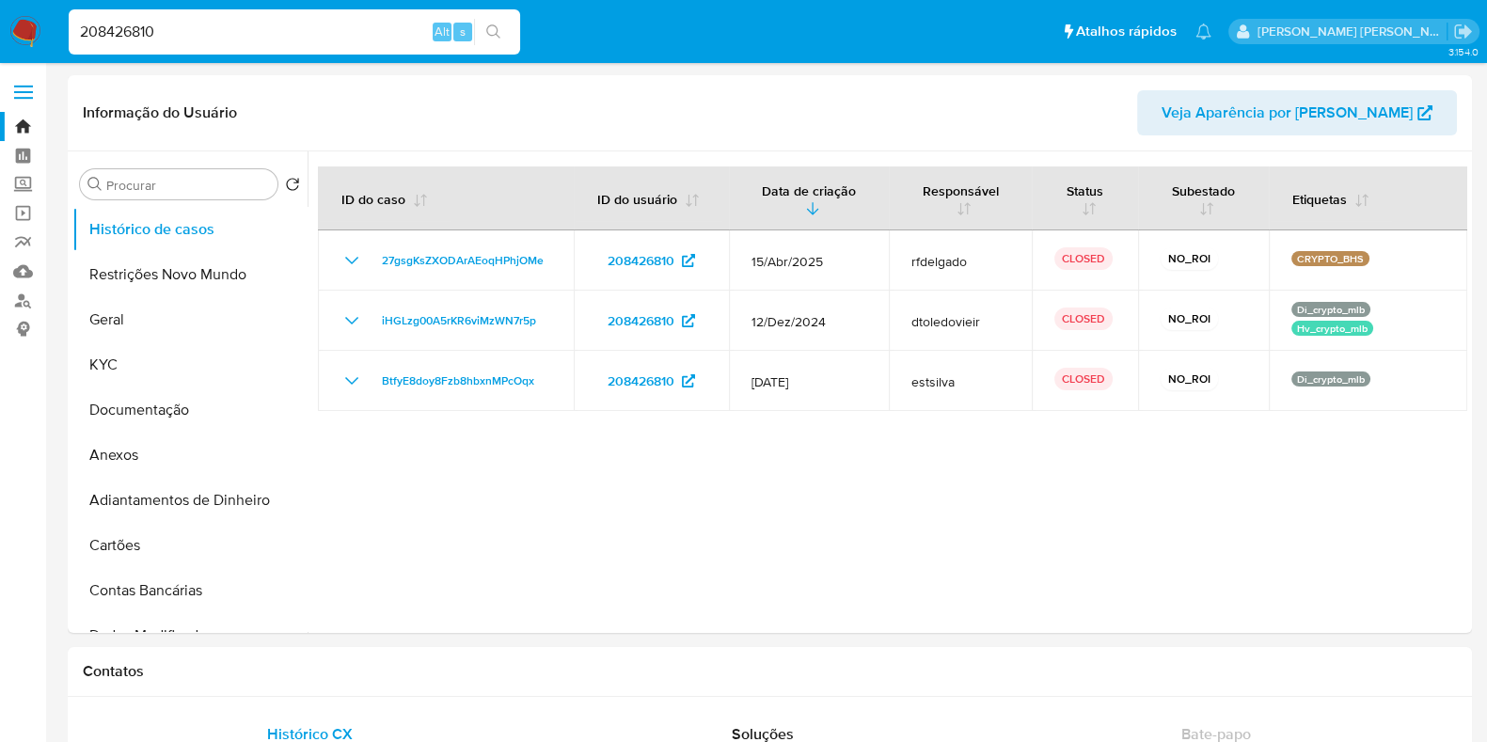
click at [209, 40] on input "208426810" at bounding box center [294, 32] width 451 height 24
paste input "78767685"
type input "78767685"
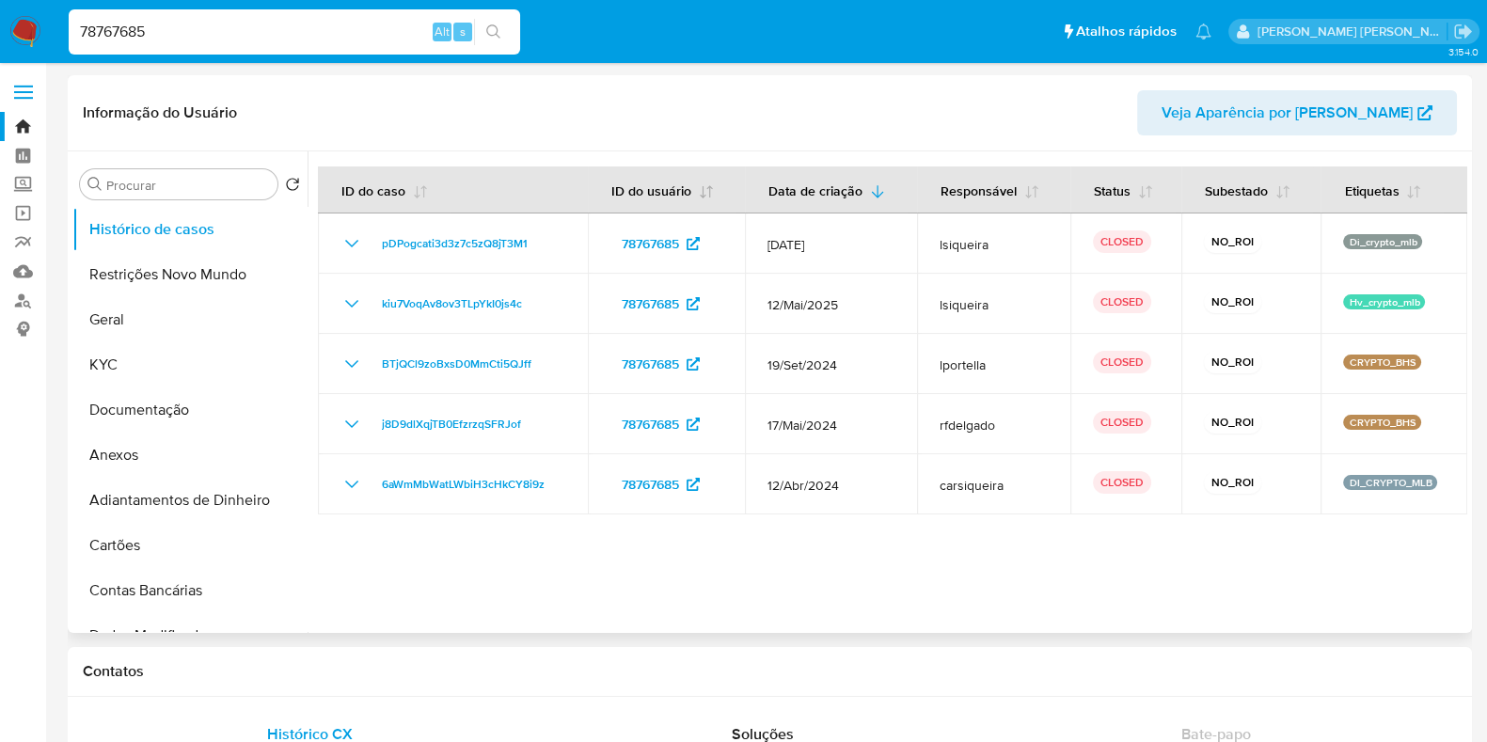
select select "10"
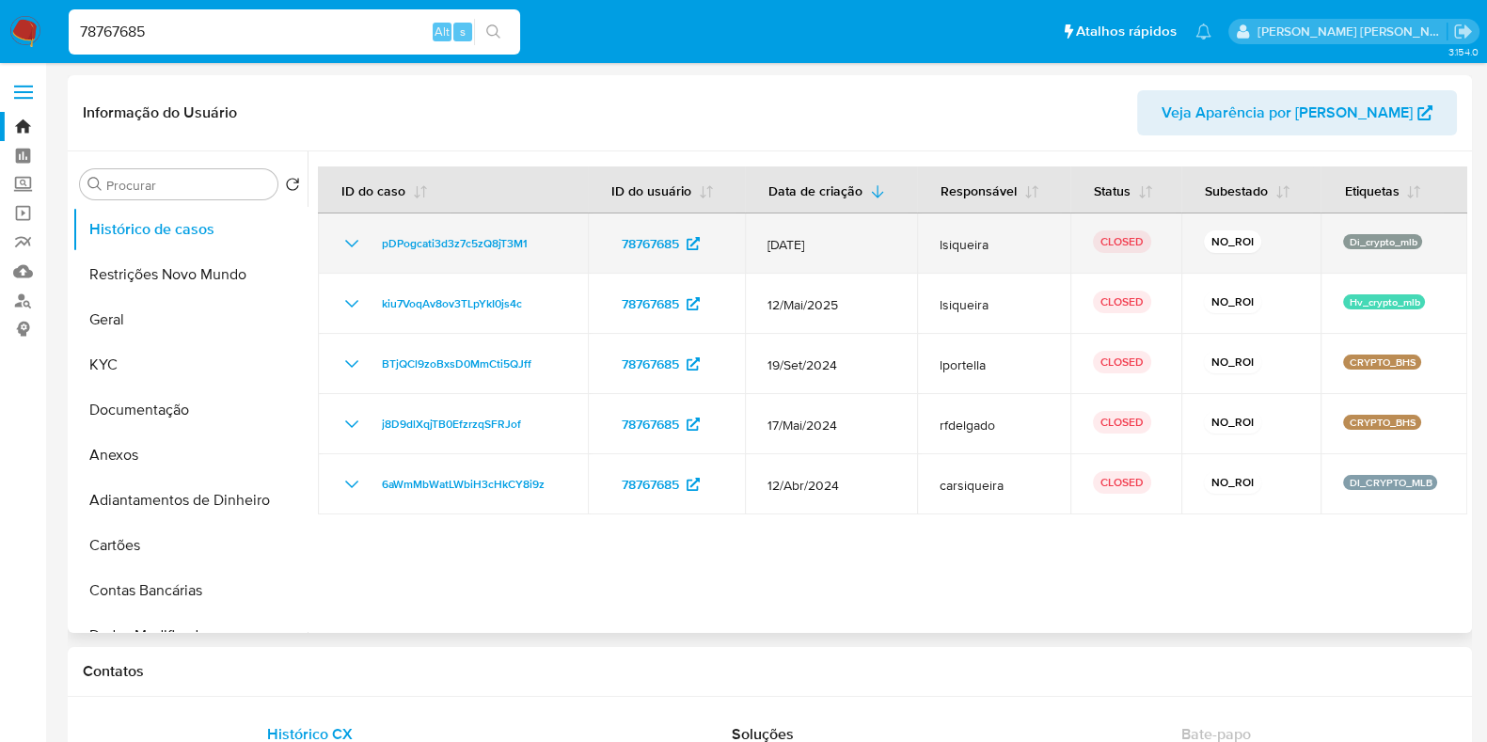
drag, startPoint x: 886, startPoint y: 249, endPoint x: 771, endPoint y: 247, distance: 114.7
click at [771, 247] on span "12/Jun/2025" at bounding box center [830, 244] width 127 height 17
click at [886, 245] on span "12/Jun/2025" at bounding box center [830, 244] width 127 height 17
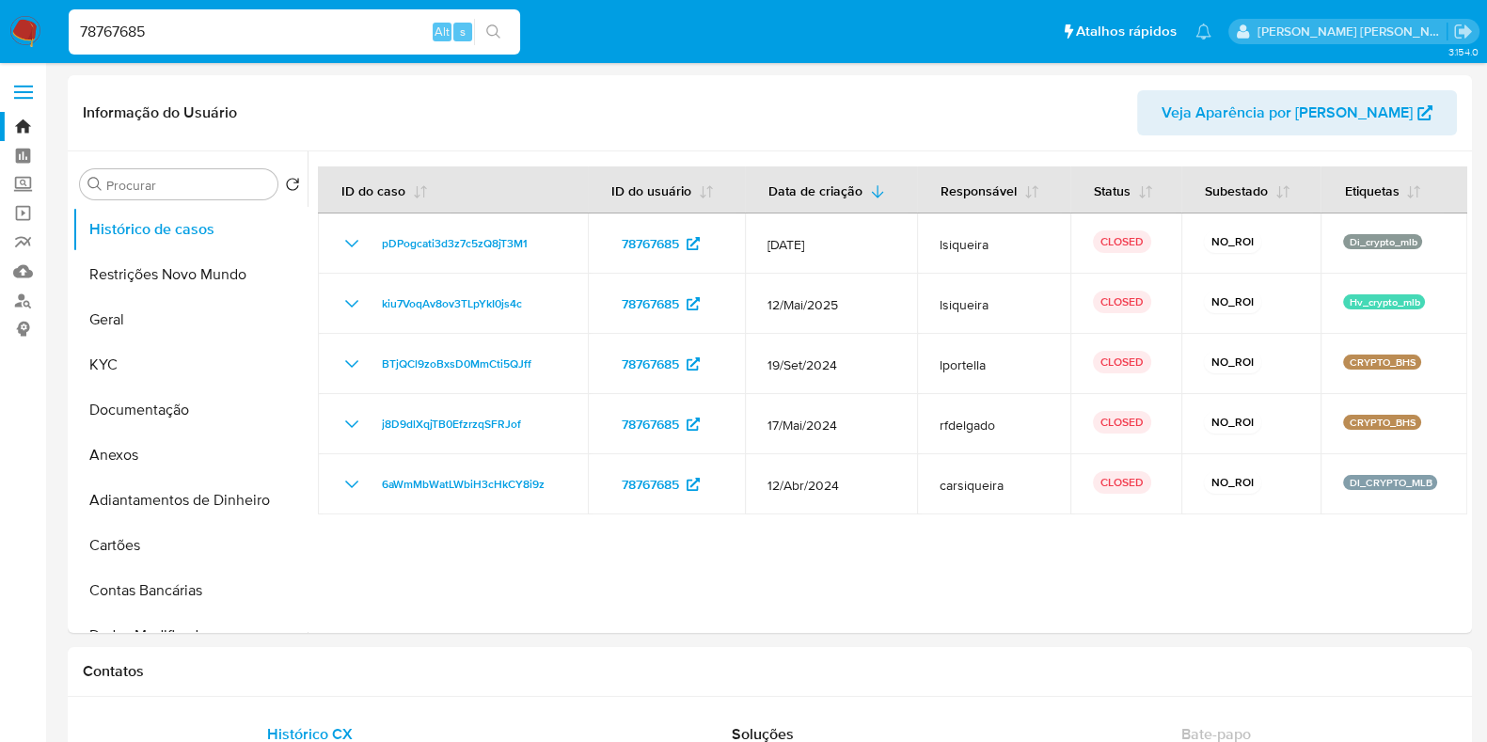
click at [151, 25] on input "78767685" at bounding box center [294, 32] width 451 height 24
paste input "195516094"
type input "1955160945"
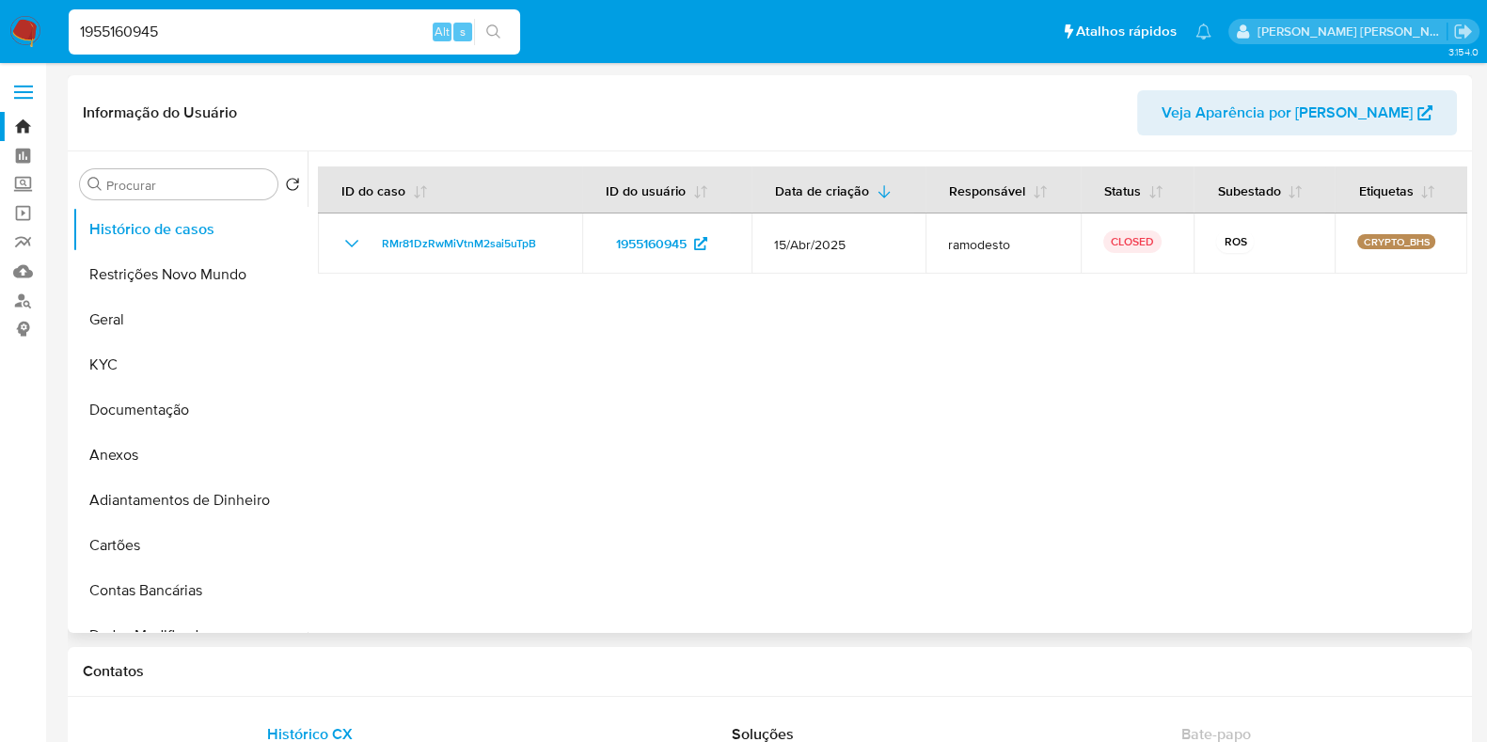
select select "10"
click at [159, 31] on input "1955160945" at bounding box center [294, 32] width 451 height 24
paste input "200297289"
type input "200297289"
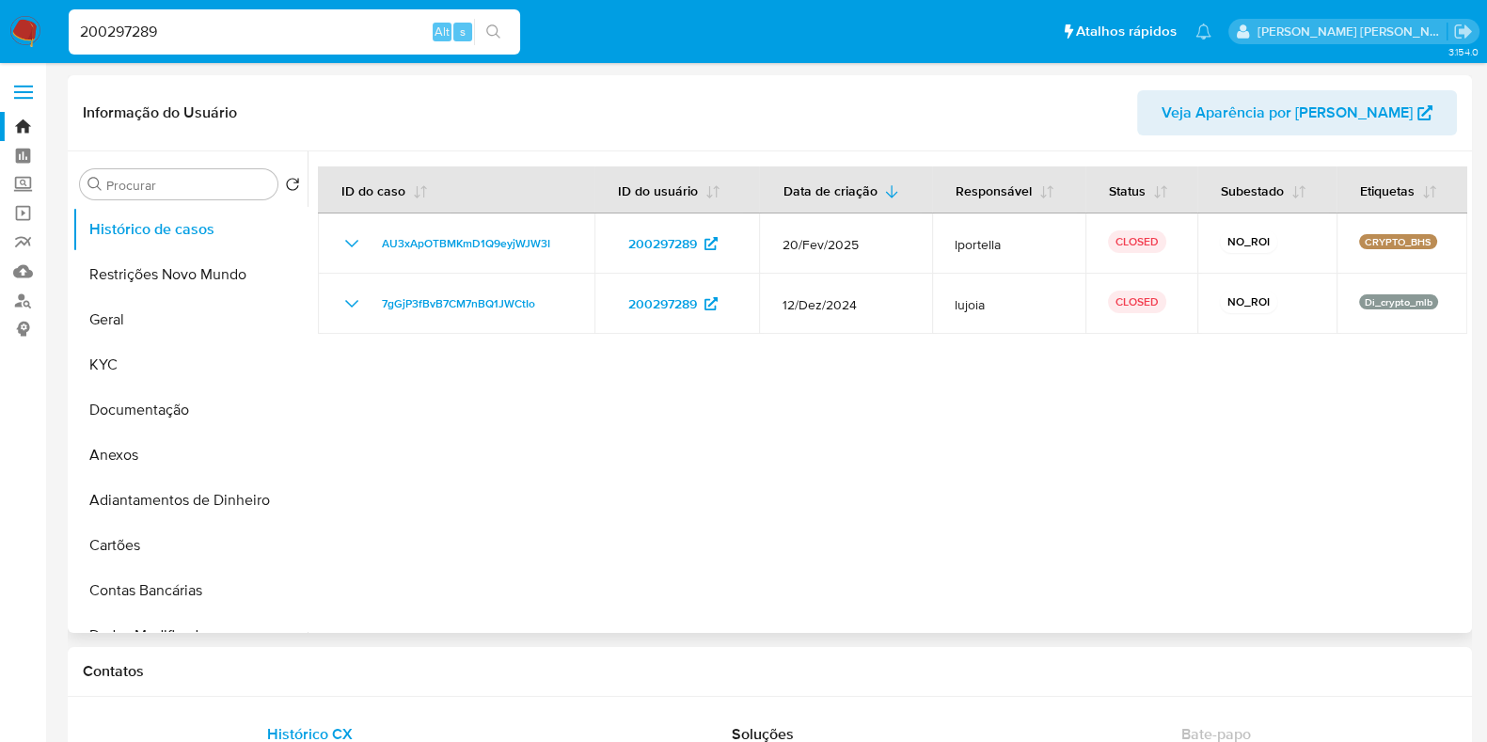
select select "10"
click at [216, 34] on input "200297289" at bounding box center [294, 32] width 451 height 24
paste input "42344230"
type input "242344230"
click at [482, 32] on button "search-icon" at bounding box center [493, 32] width 39 height 26
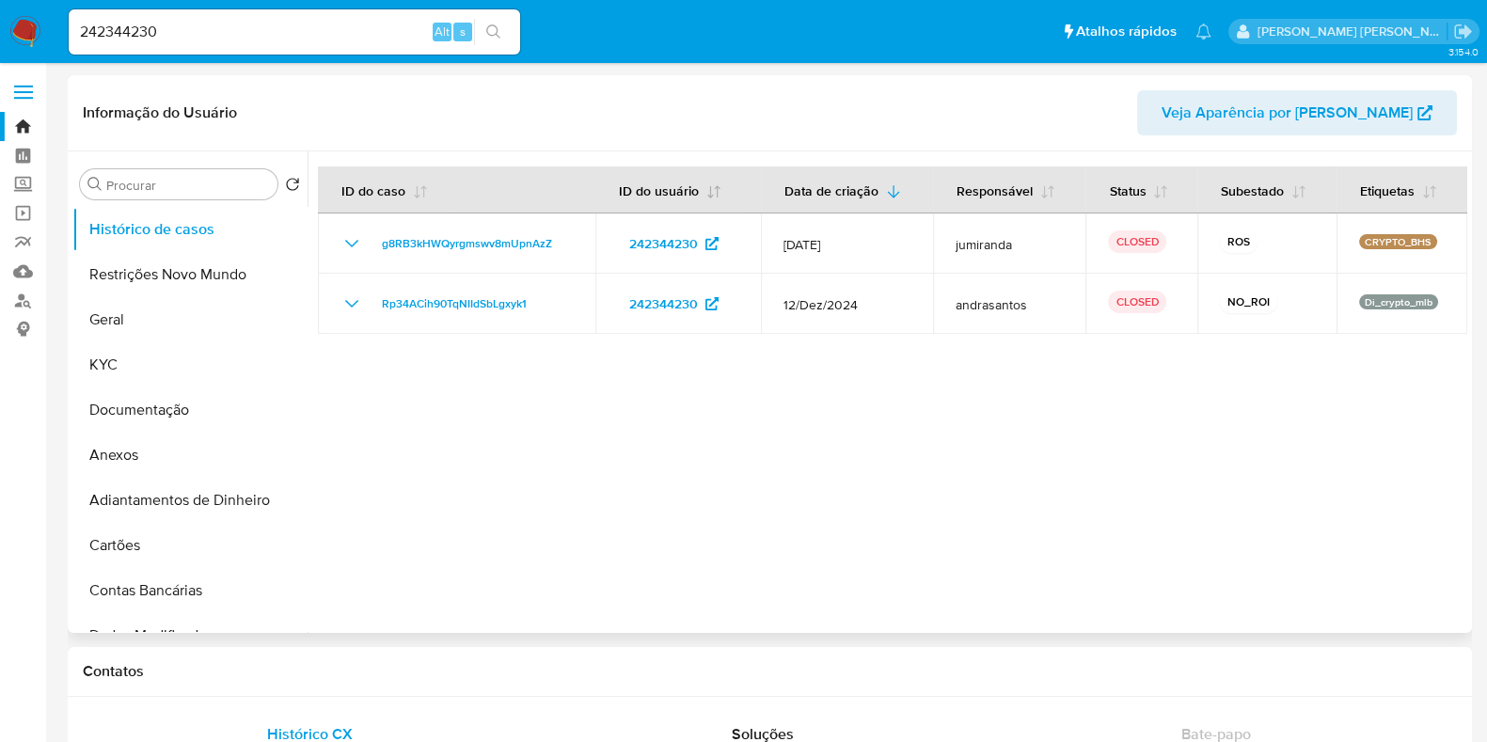
select select "10"
click at [166, 53] on div "242344230 Alt s" at bounding box center [294, 31] width 451 height 45
click at [176, 33] on input "242344230" at bounding box center [294, 32] width 451 height 24
paste input "3423951"
type input "34239510"
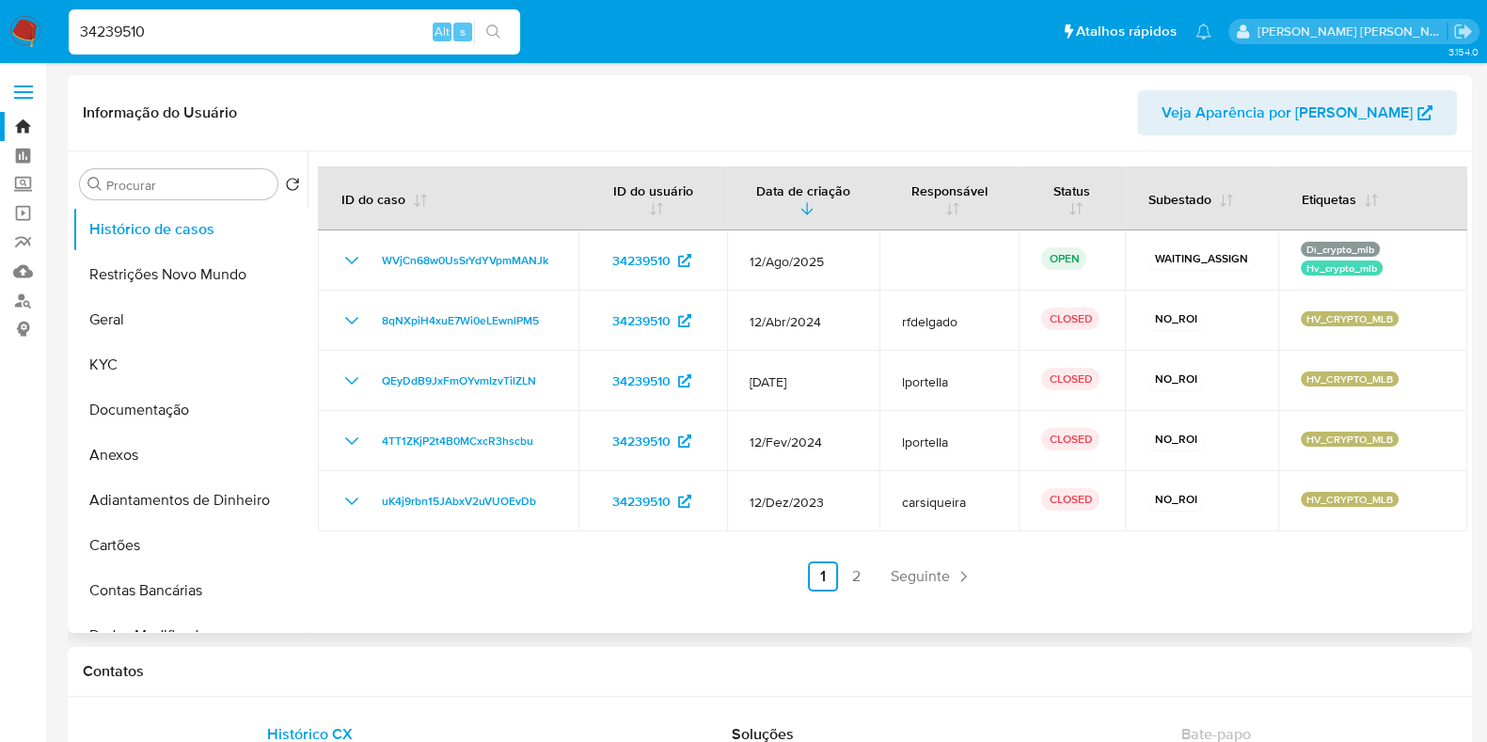
select select "10"
click at [263, 30] on input "34239510" at bounding box center [294, 32] width 451 height 24
paste input "72238022"
type input "72238022"
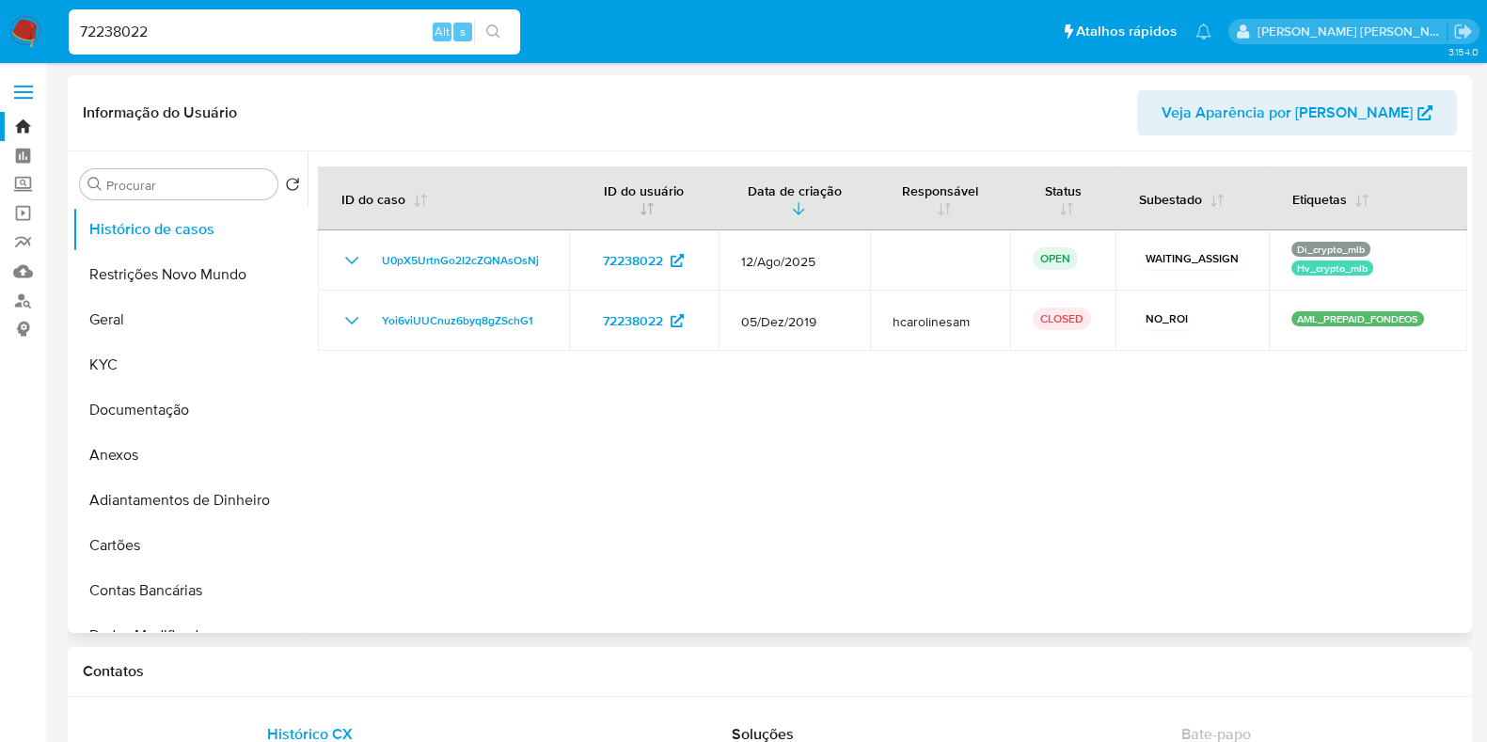
select select "10"
click at [201, 36] on input "72238022" at bounding box center [294, 32] width 451 height 24
paste input "108495554"
type input "108495554"
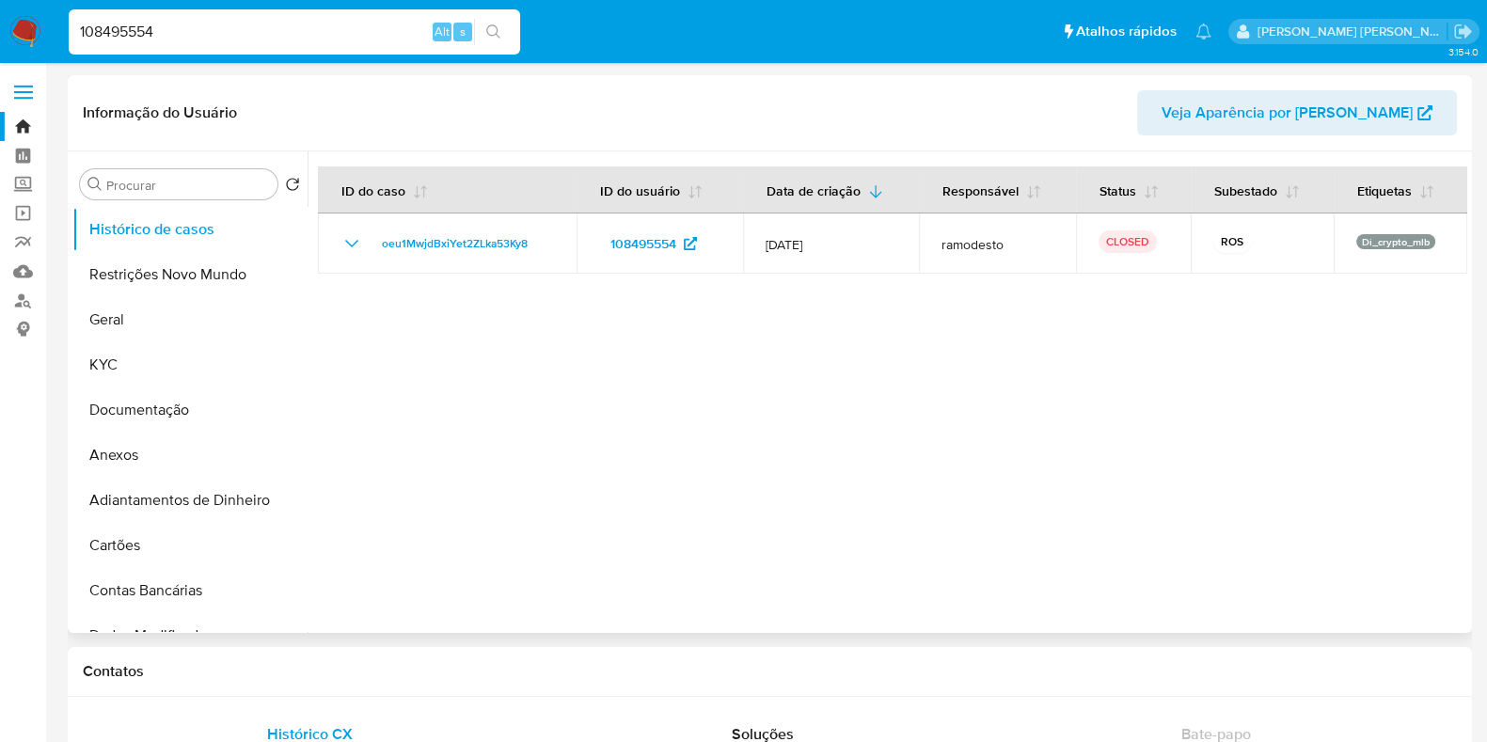
select select "10"
drag, startPoint x: 143, startPoint y: 36, endPoint x: 172, endPoint y: 26, distance: 30.6
click at [144, 36] on input "108495554" at bounding box center [294, 32] width 451 height 24
paste input "97116473"
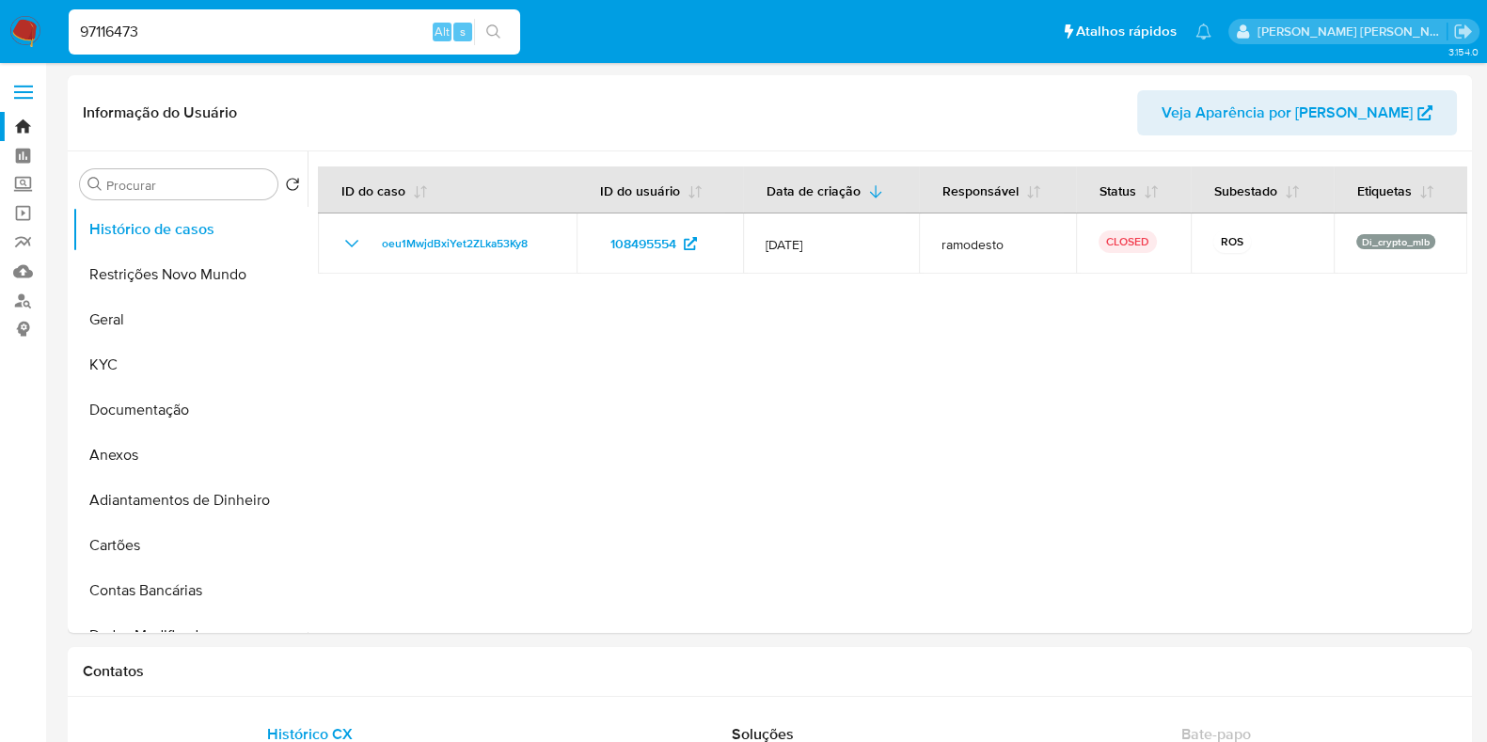
type input "97116473"
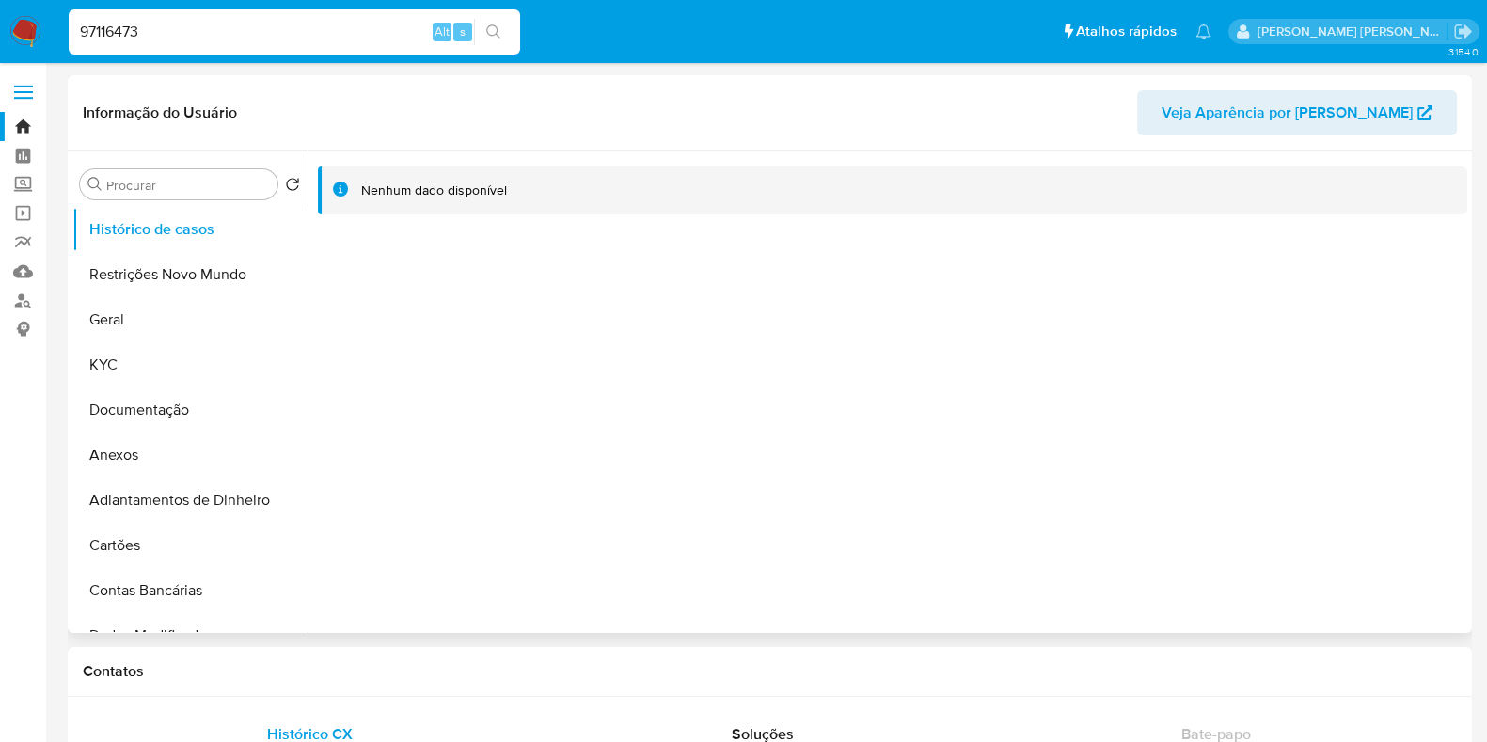
select select "10"
click at [172, 35] on input "97116473" at bounding box center [294, 32] width 451 height 24
paste input "2558258152"
type input "2558258152"
select select "10"
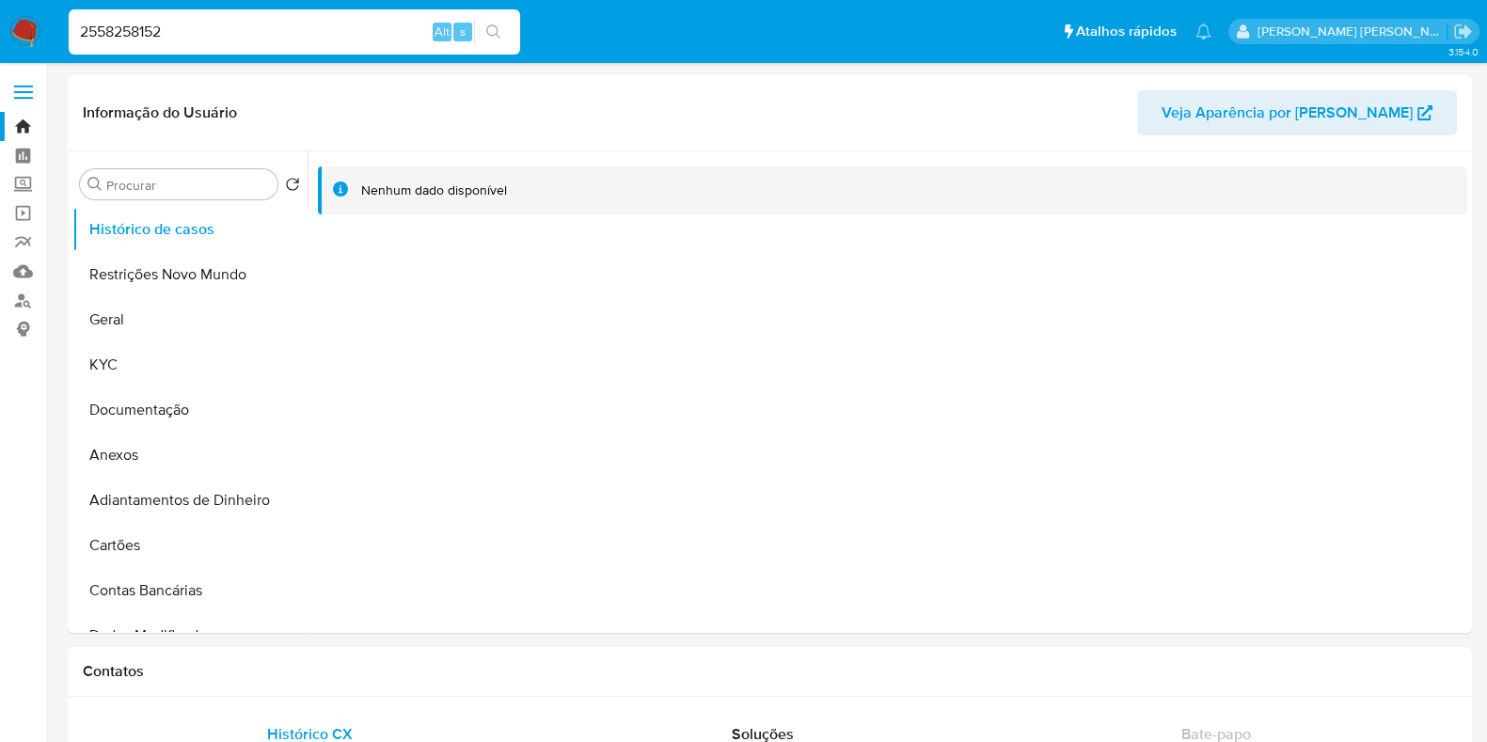
click at [188, 16] on div "2558258152 Alt s" at bounding box center [294, 31] width 451 height 45
click at [175, 39] on input "2558258152" at bounding box center [294, 32] width 451 height 24
paste input "78549507"
type input "78549507"
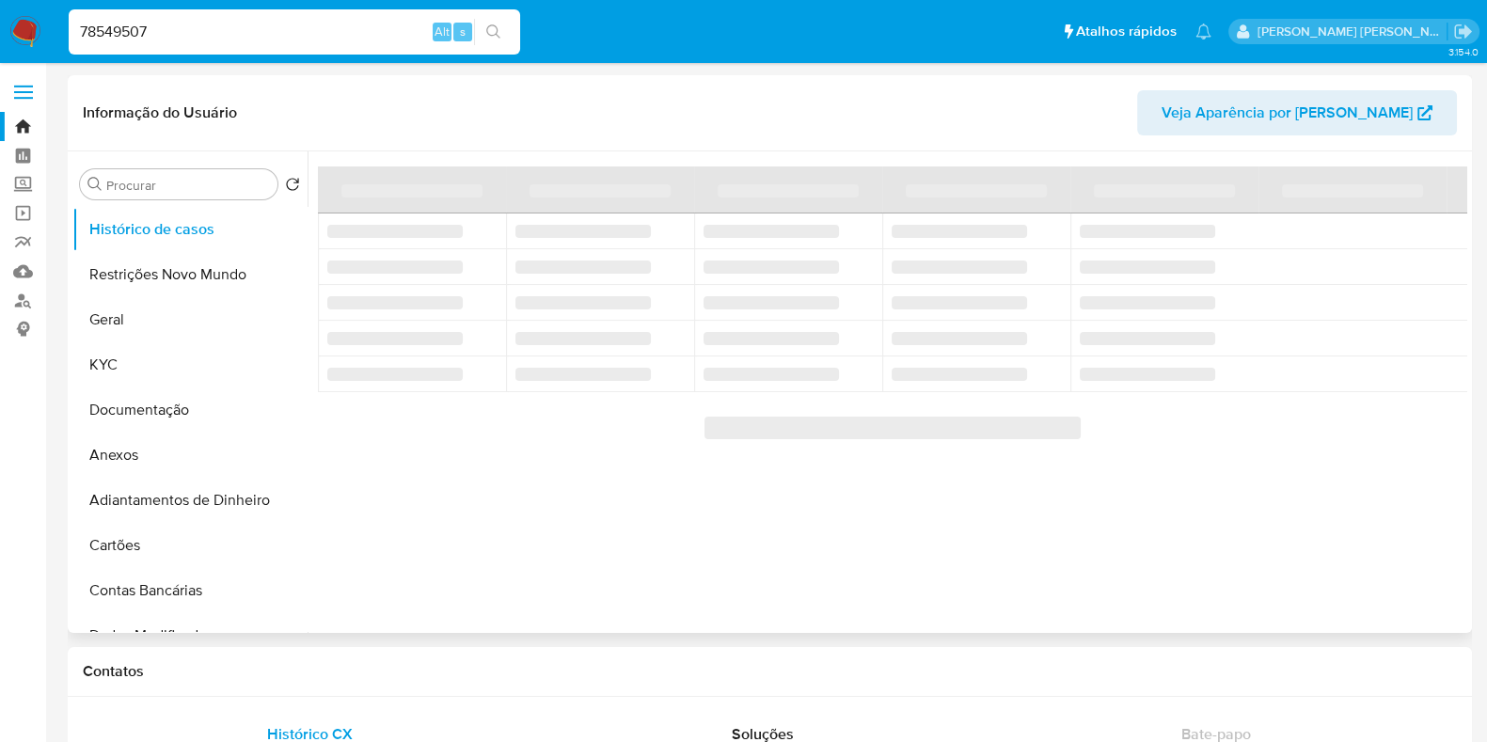
click at [691, 98] on header "Informação do Usuário Veja Aparência por Pessoa" at bounding box center [770, 112] width 1374 height 45
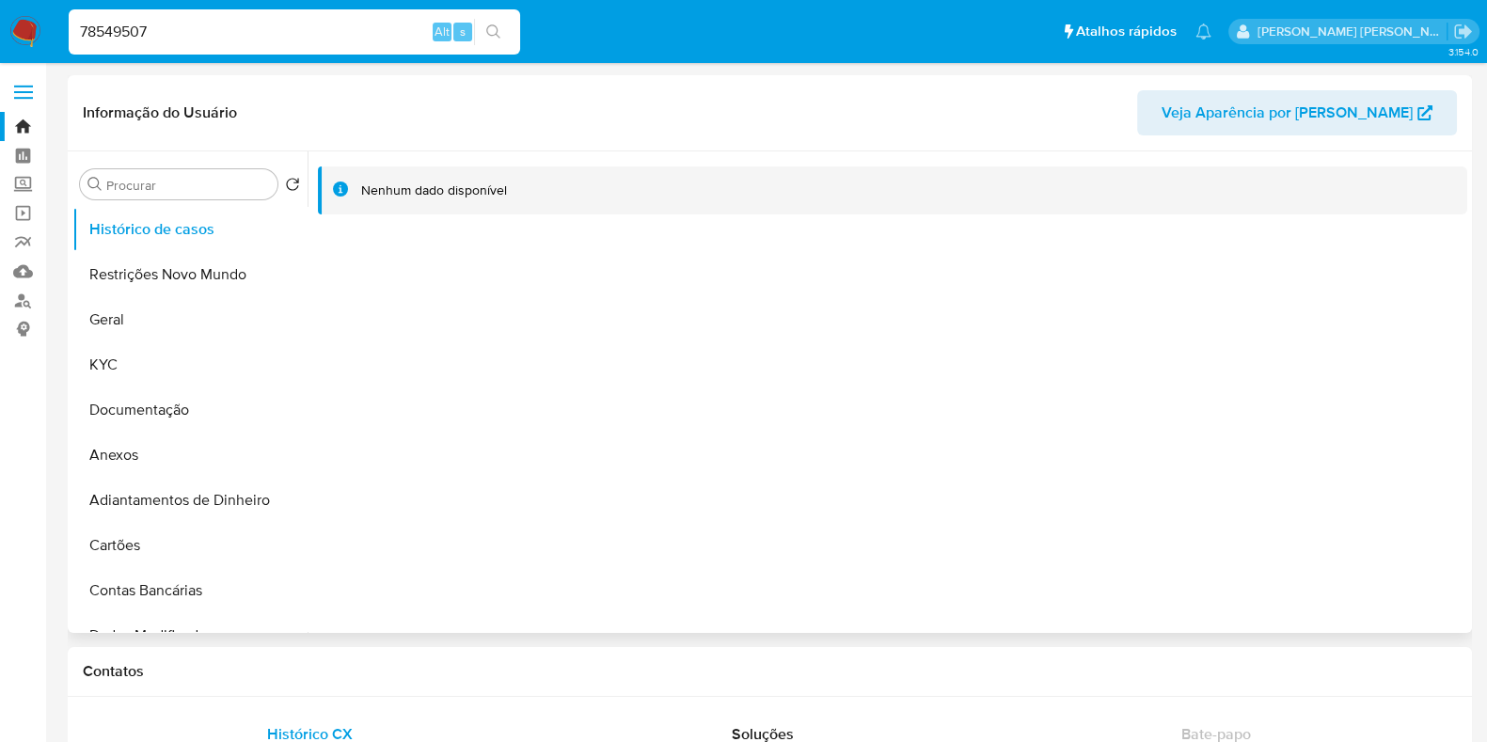
select select "10"
click at [182, 20] on input "78549507" at bounding box center [294, 32] width 451 height 24
paste input "163734186"
type input "163734186"
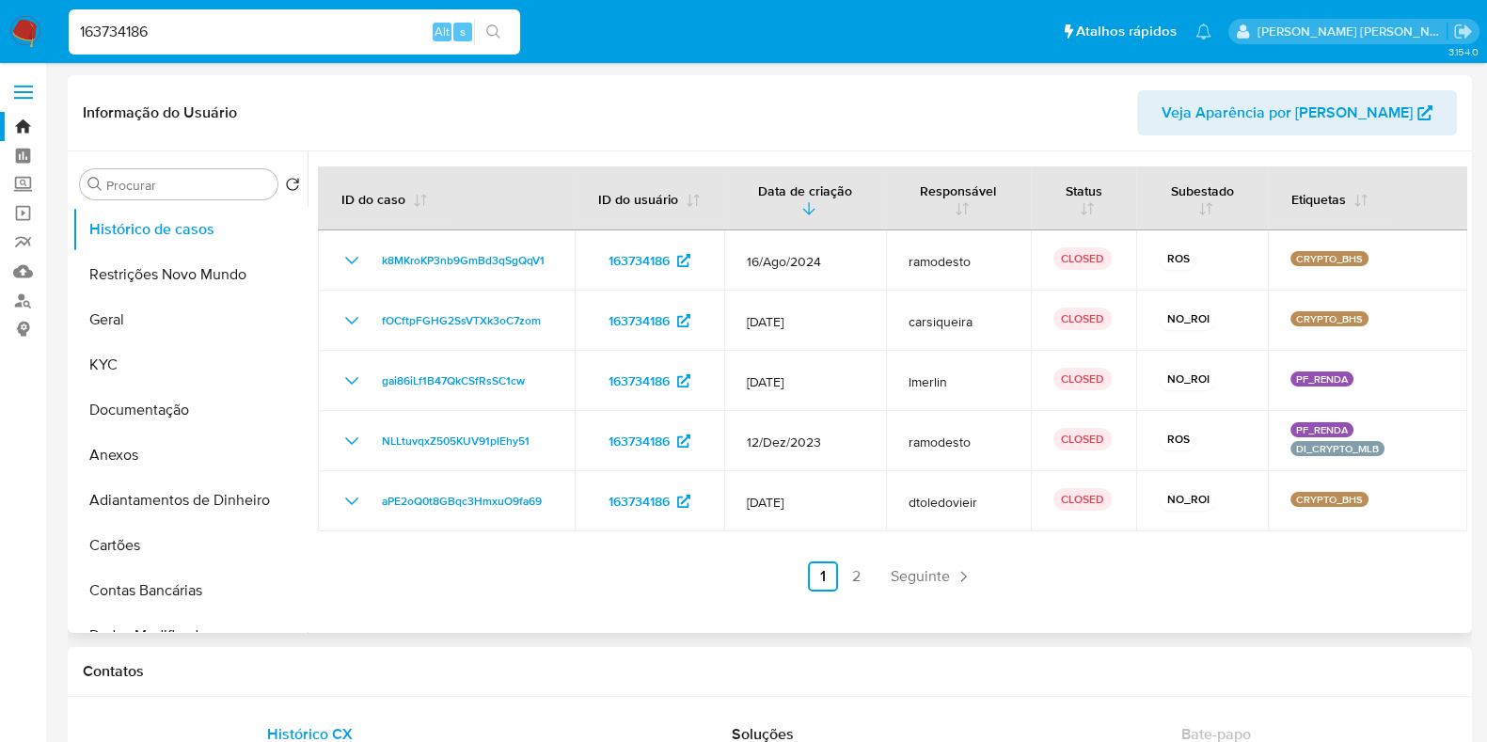
click at [621, 115] on header "Informação do Usuário Veja Aparência por Pessoa" at bounding box center [770, 112] width 1374 height 45
select select "10"
click at [175, 22] on input "163734186" at bounding box center [294, 32] width 451 height 24
paste input "513914755"
type input "513914755"
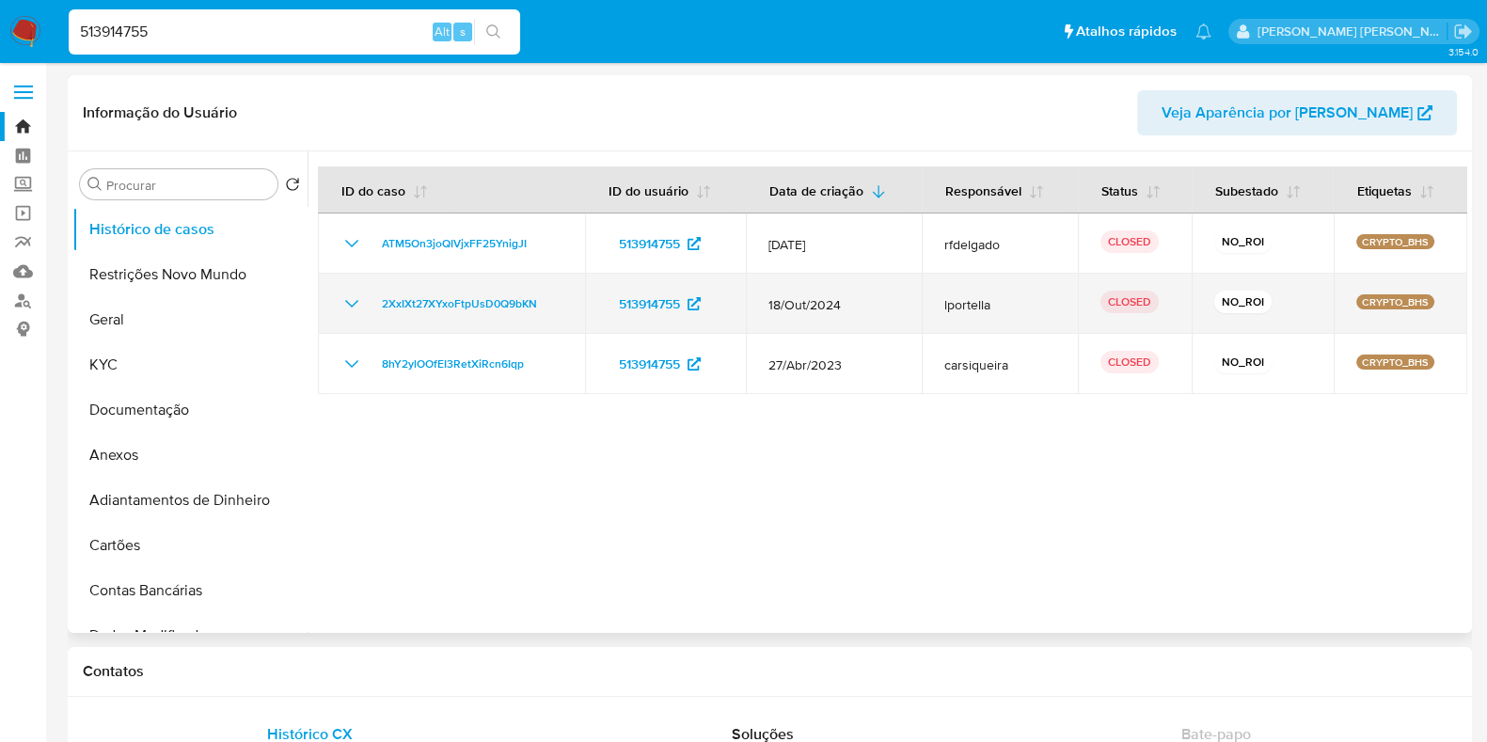
select select "10"
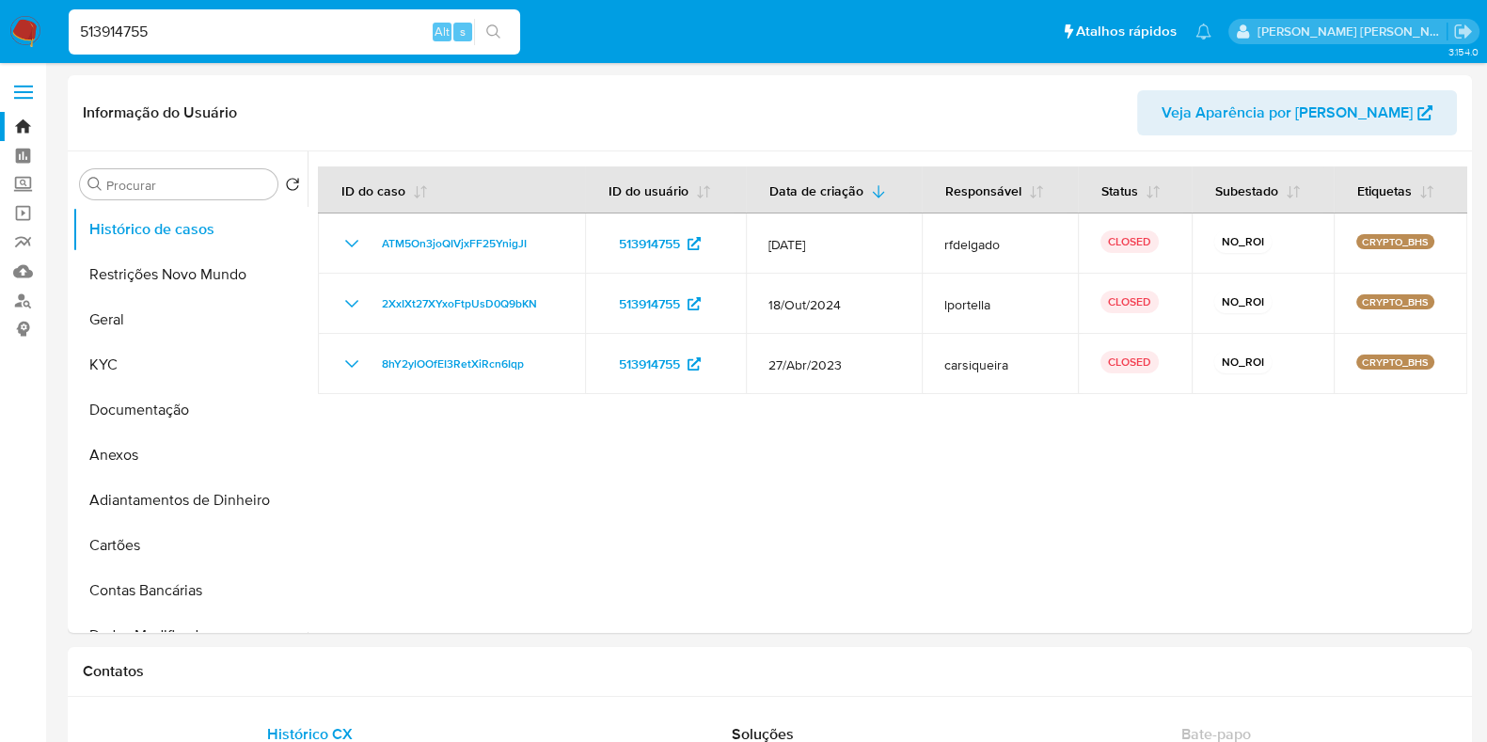
click at [213, 39] on input "513914755" at bounding box center [294, 32] width 451 height 24
paste input "739168586"
type input "739168586"
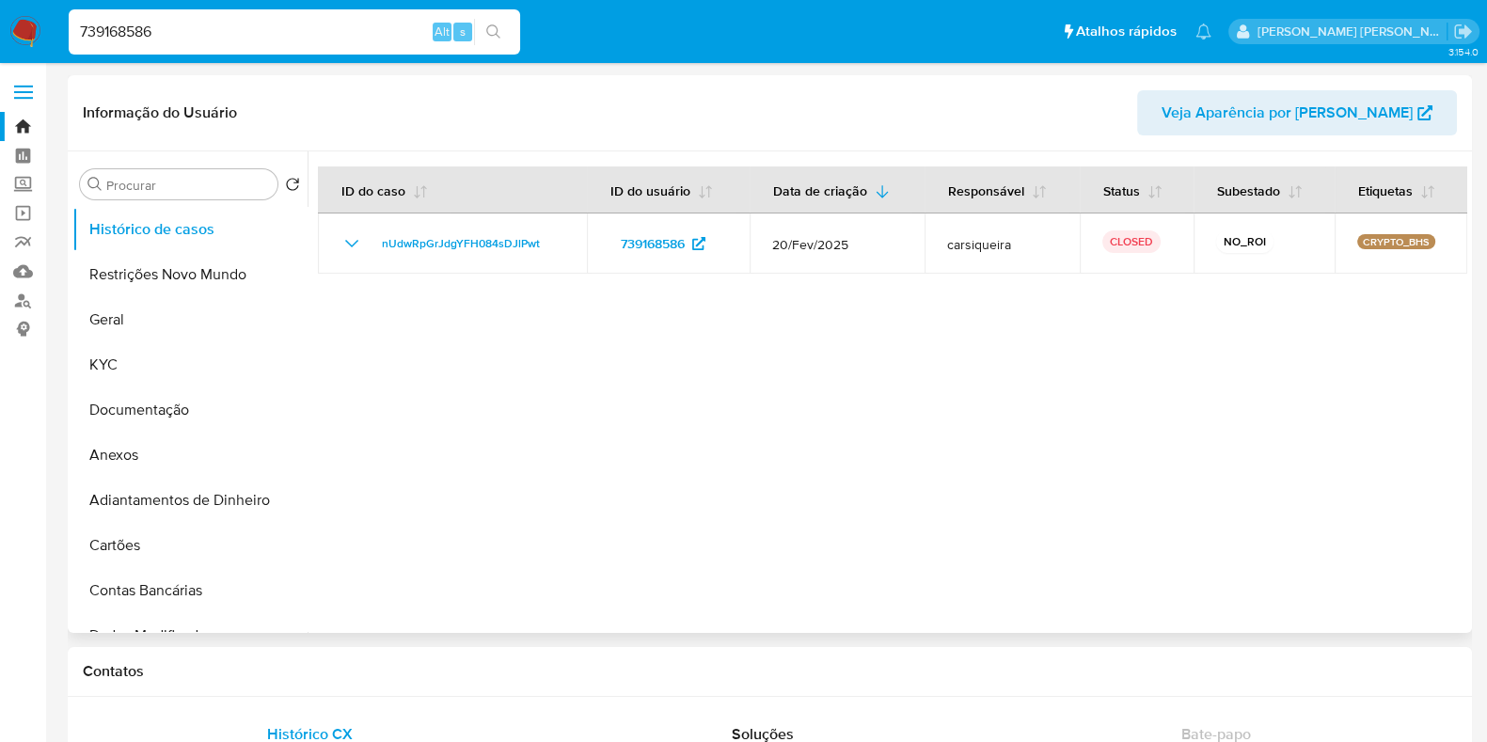
select select "10"
click at [196, 33] on input "739168586" at bounding box center [294, 32] width 451 height 24
paste input "308666315"
type input "308666315"
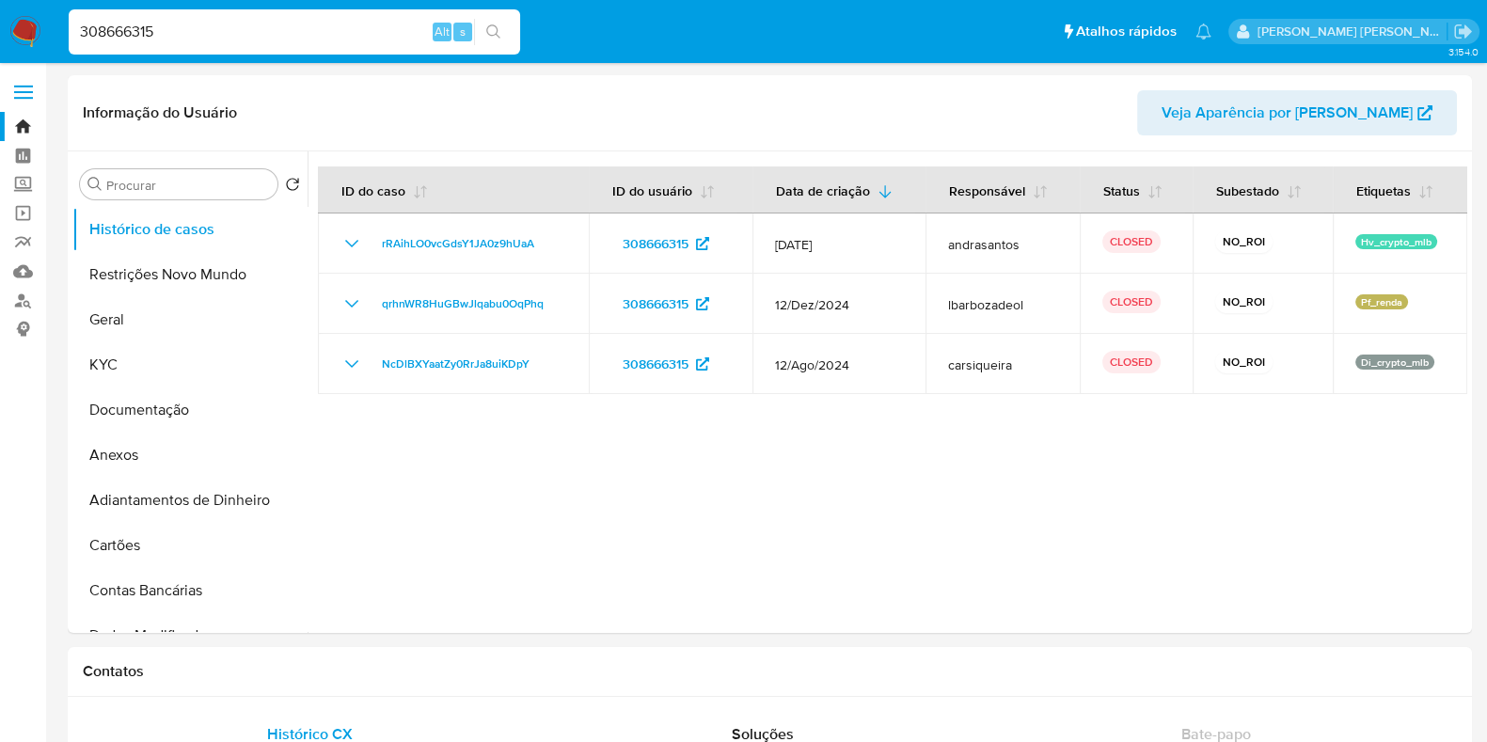
select select "10"
drag, startPoint x: 212, startPoint y: 39, endPoint x: 237, endPoint y: 6, distance: 42.3
click at [210, 39] on input "308666315" at bounding box center [294, 32] width 451 height 24
paste input "1405479182"
type input "1405479182"
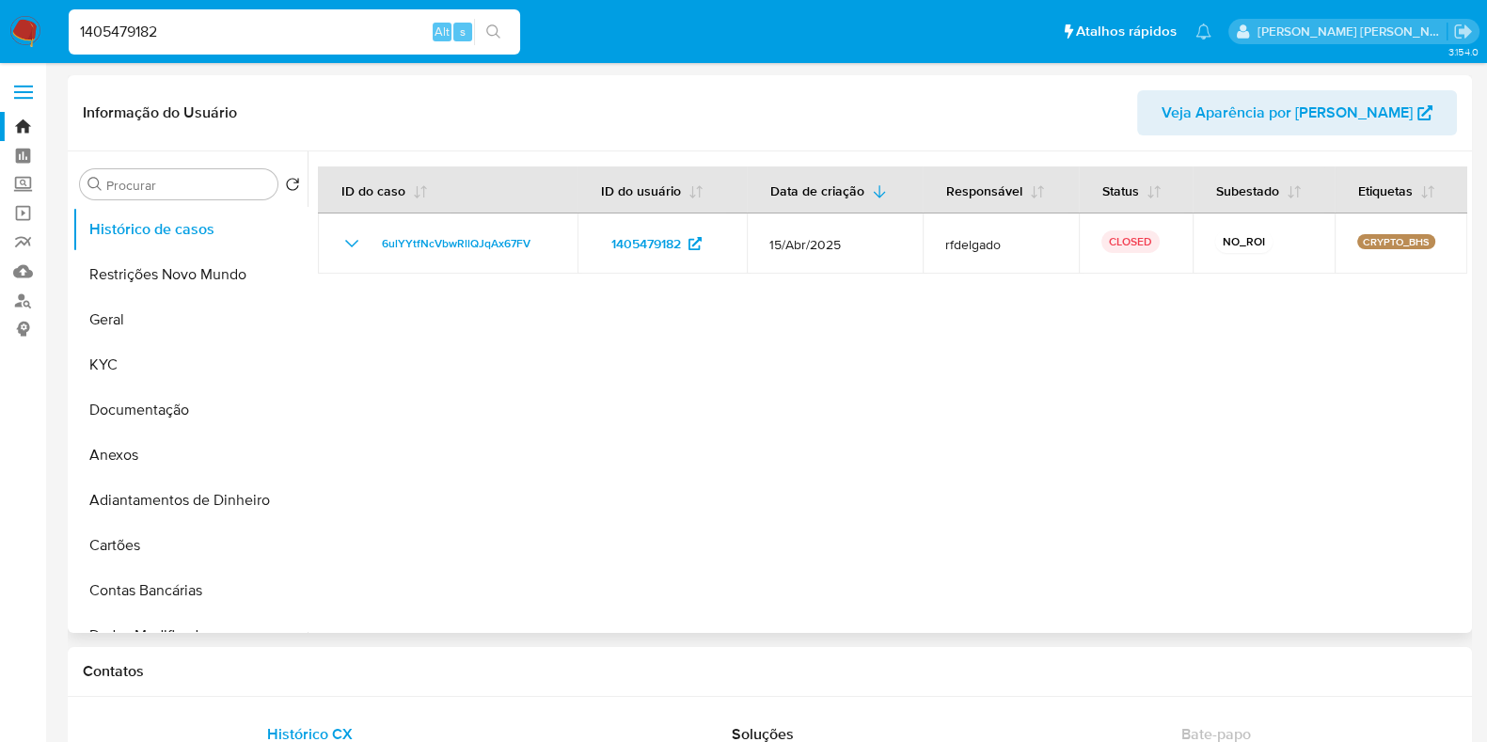
select select "10"
click at [155, 28] on input "1405479182" at bounding box center [294, 32] width 451 height 24
paste input "317081039"
type input "317081039"
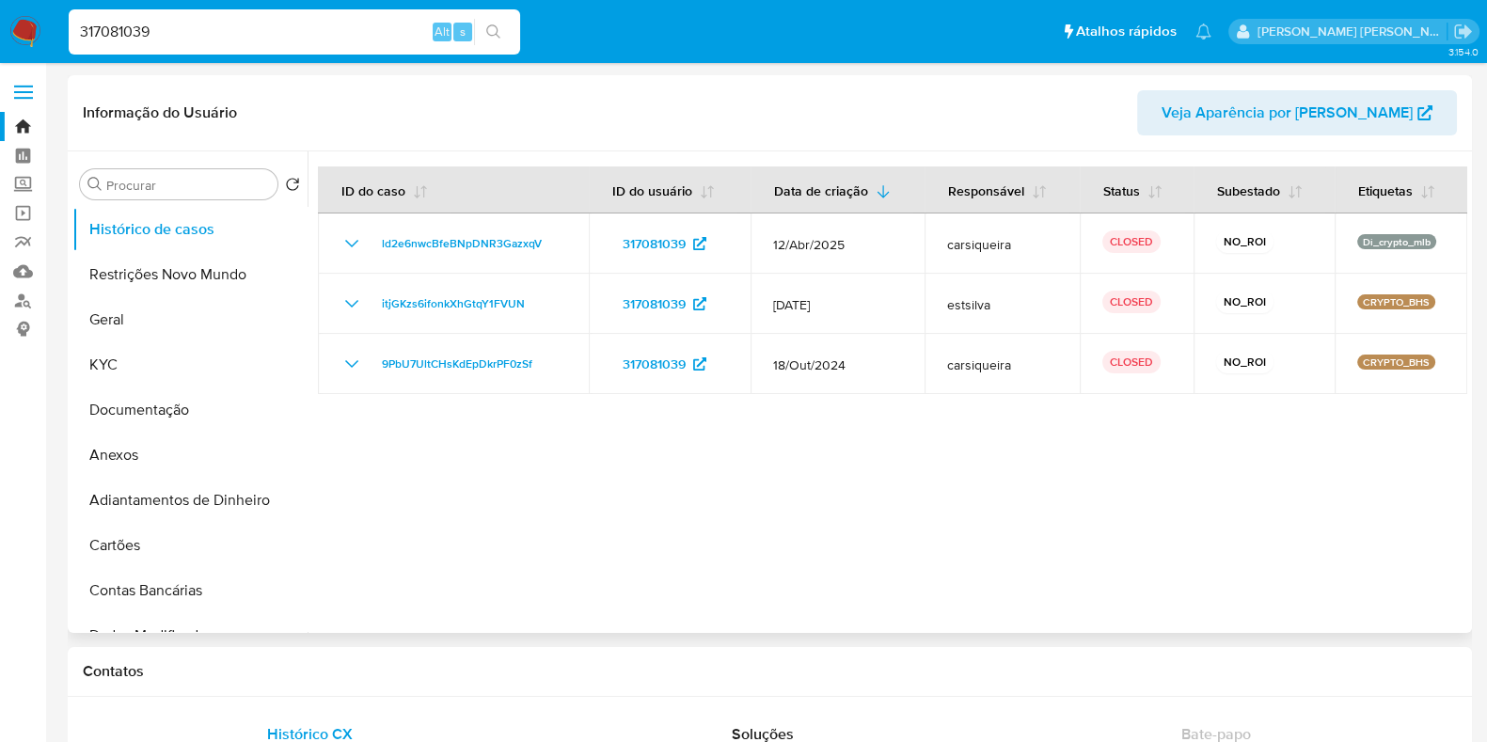
select select "10"
click at [168, 34] on input "317081039" at bounding box center [294, 32] width 451 height 24
paste input "57923082"
type input "57923082"
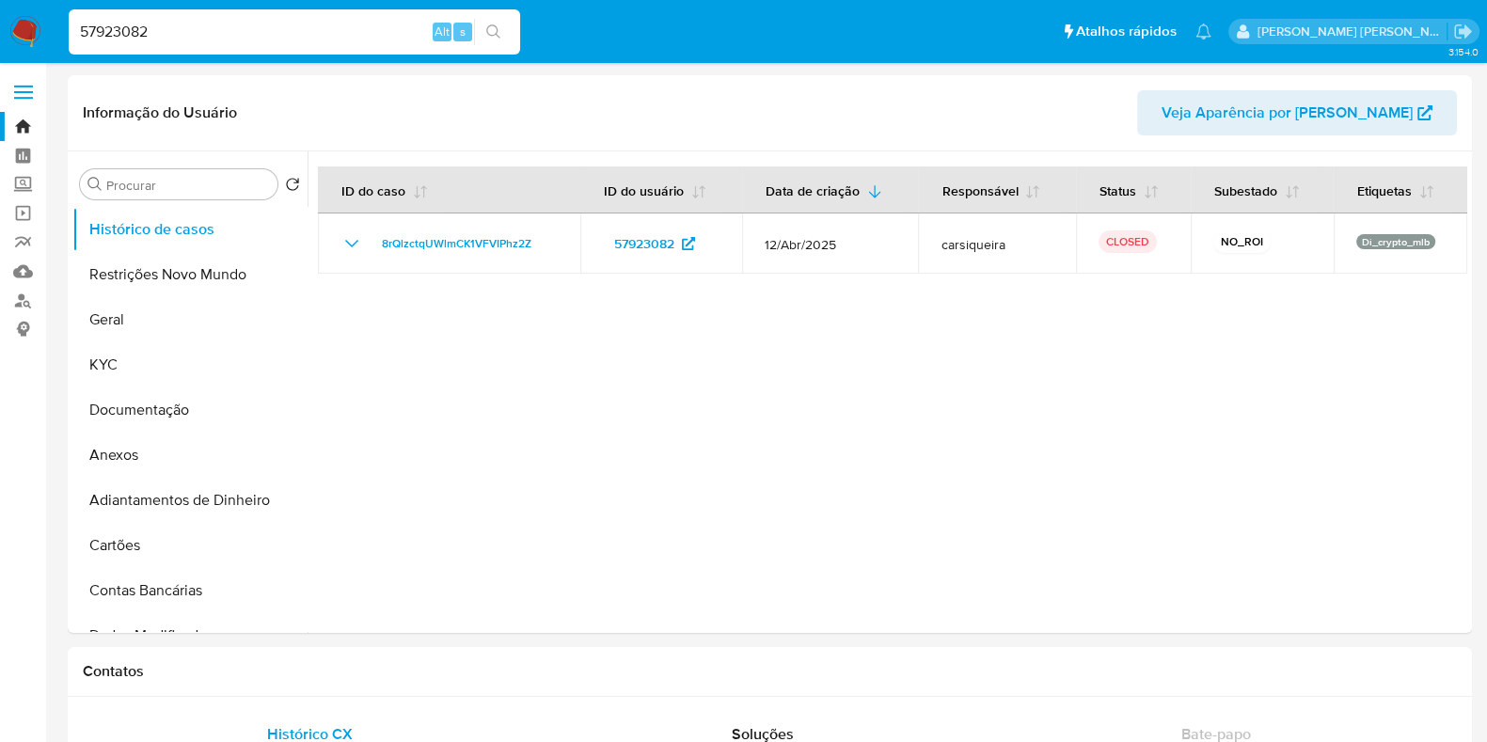
select select "10"
click at [165, 30] on input "57923082" at bounding box center [294, 32] width 451 height 24
paste input "186828144"
type input "186828144"
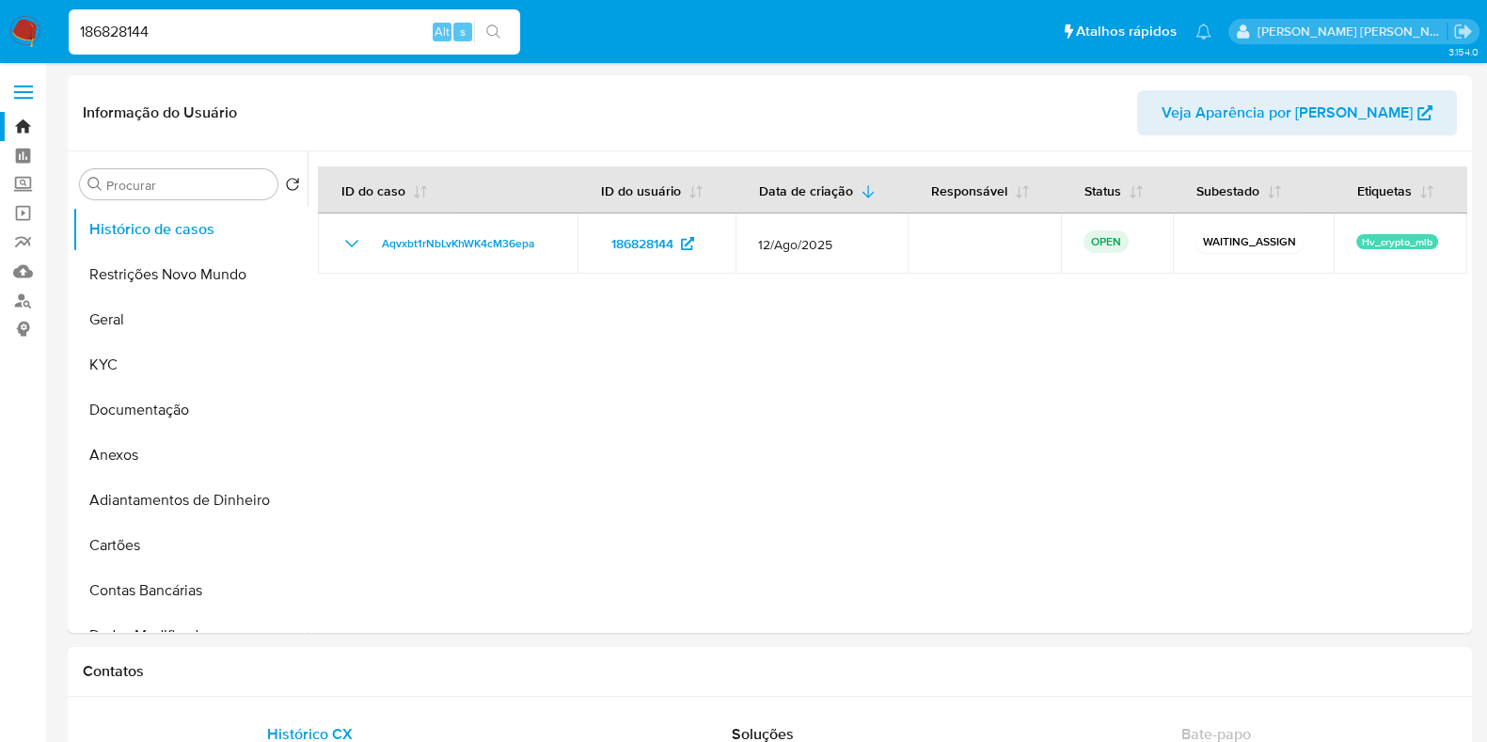
select select "10"
click at [140, 35] on input "186828144" at bounding box center [294, 32] width 451 height 24
paste input "38574162"
type input "38574162"
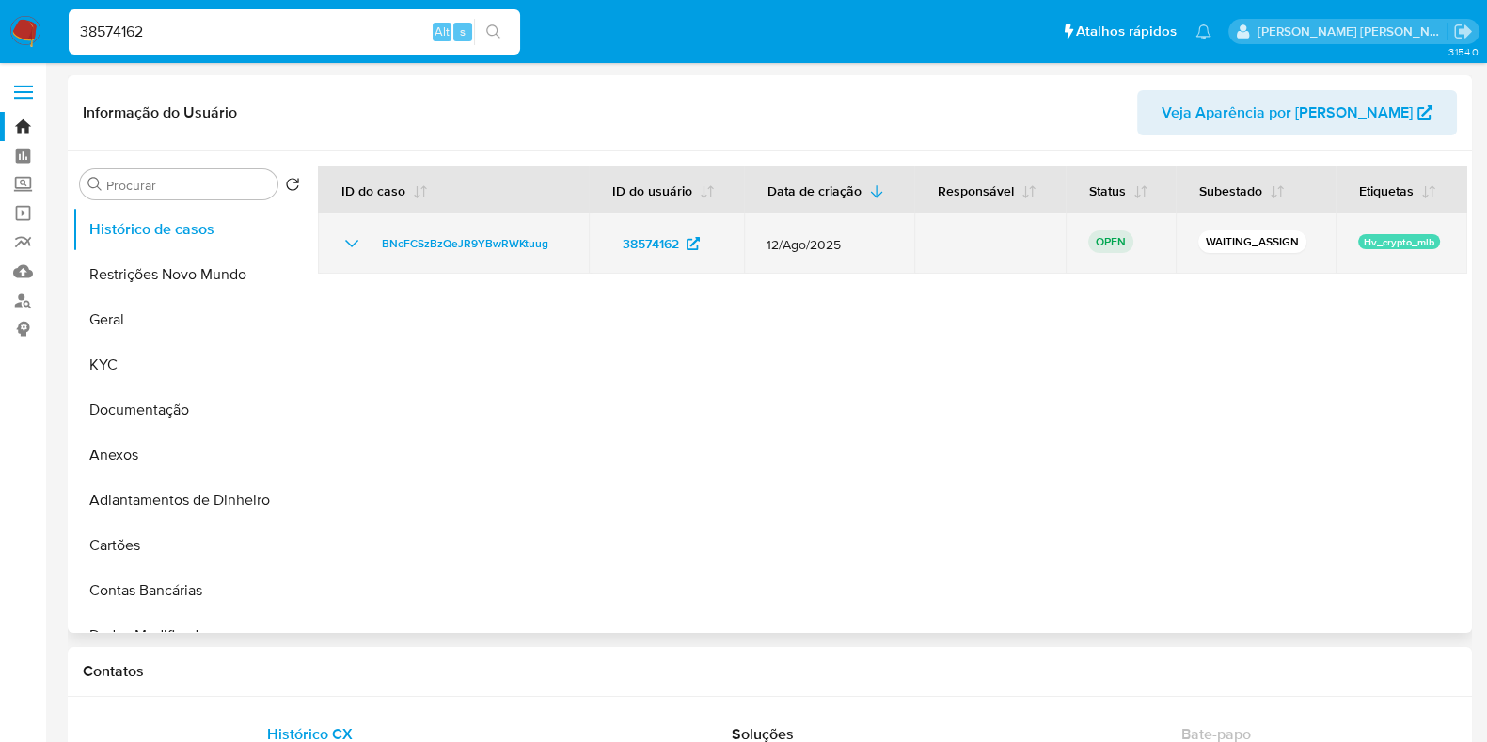
select select "10"
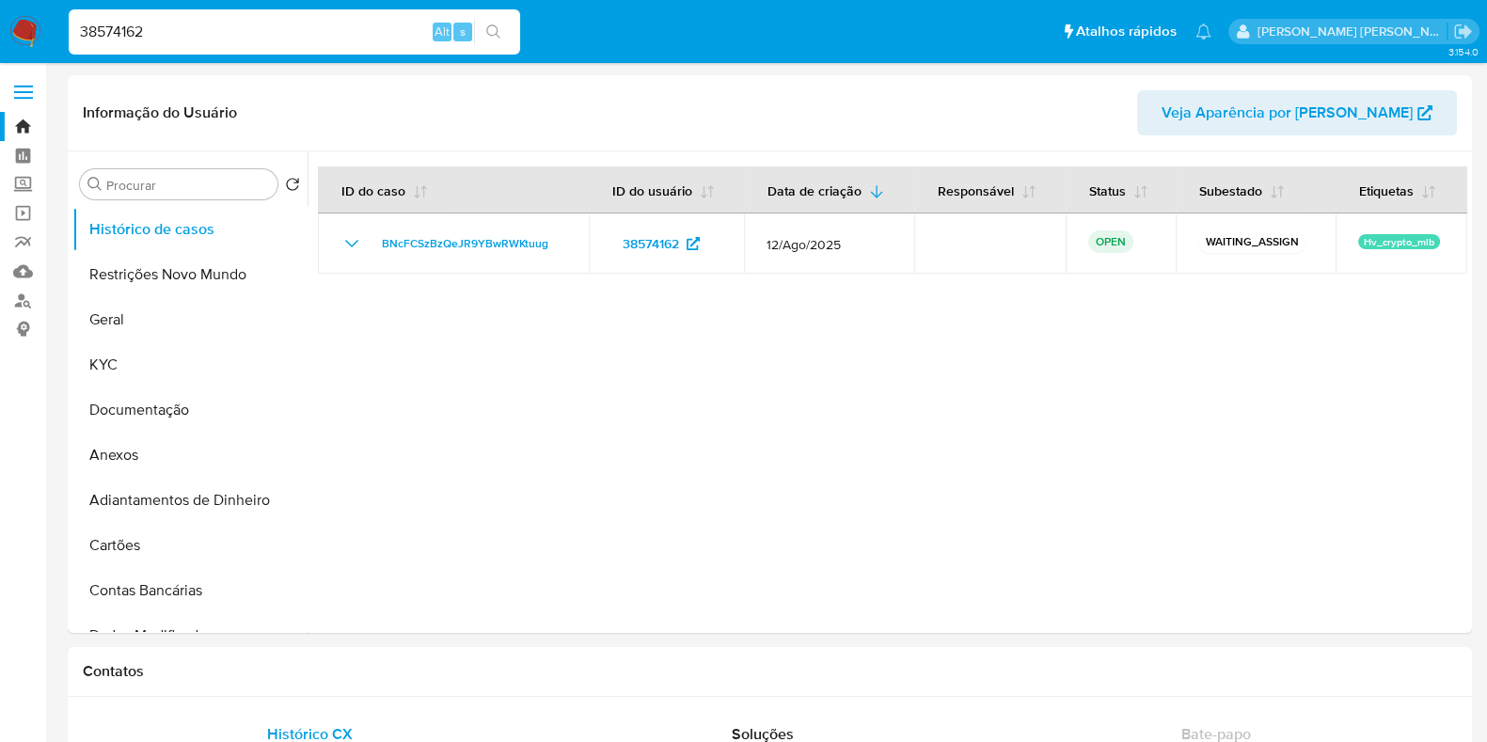
click at [164, 34] on input "38574162" at bounding box center [294, 32] width 451 height 24
paste input "2137543564"
type input "2137543564"
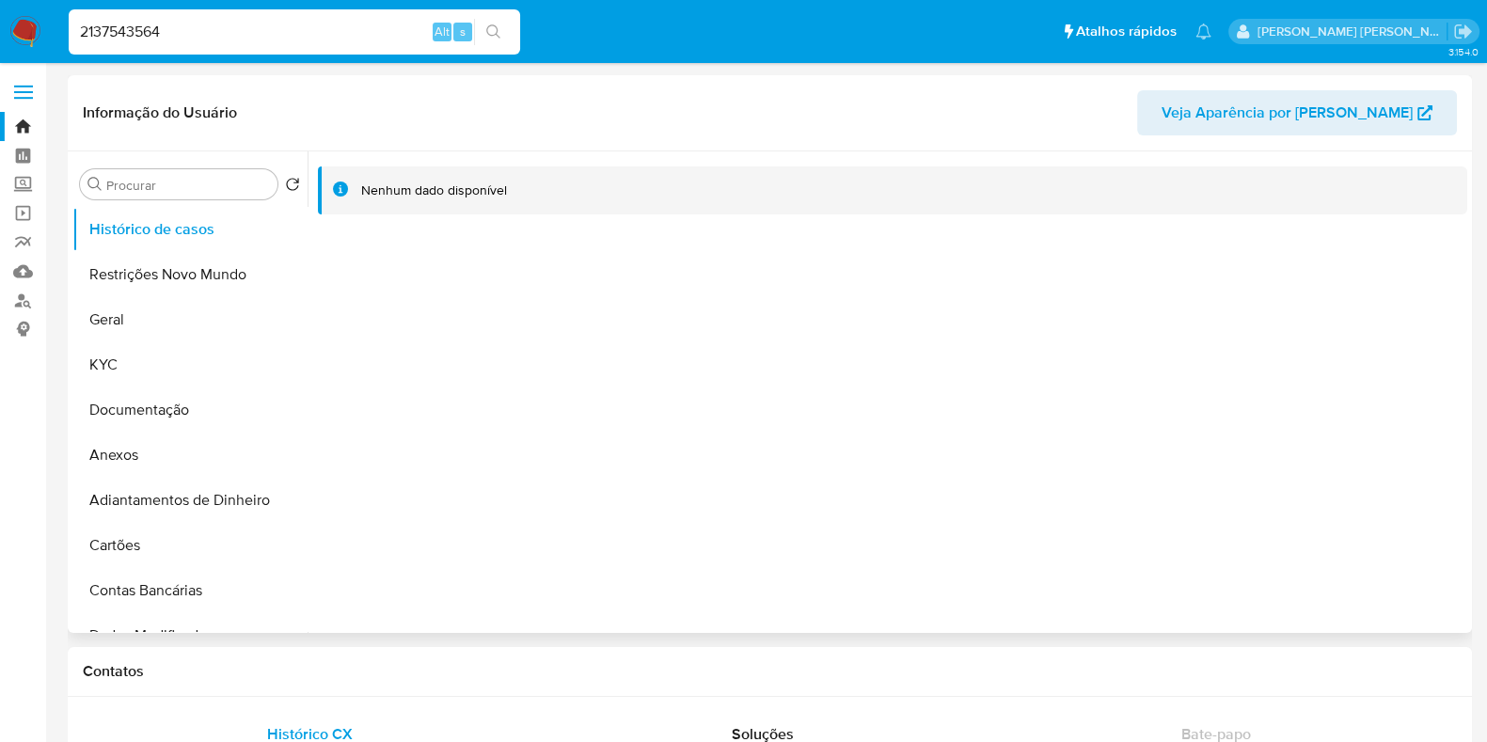
select select "10"
click at [182, 38] on input "2137543564" at bounding box center [294, 32] width 451 height 24
paste input "500201251"
type input "500201251"
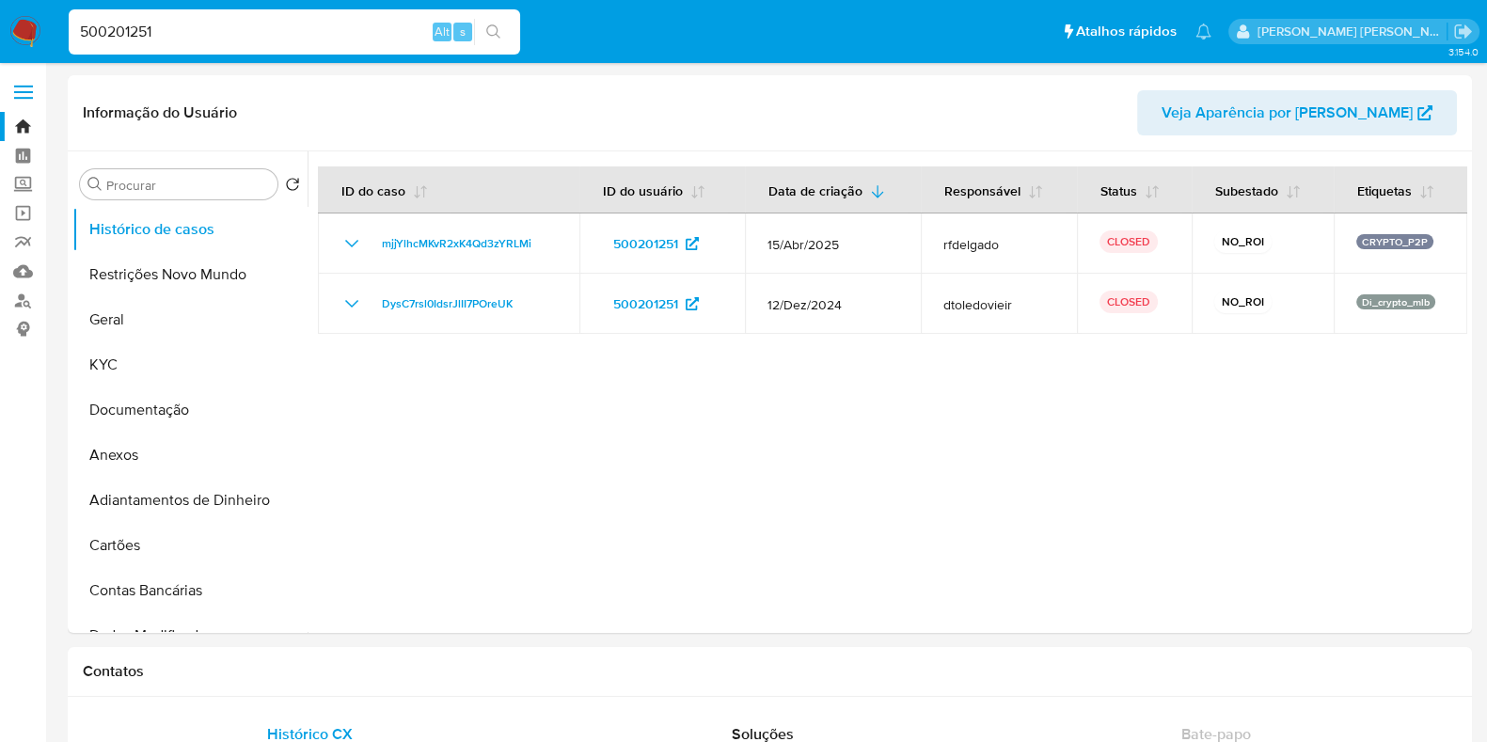
select select "10"
click at [11, 36] on img at bounding box center [25, 32] width 32 height 32
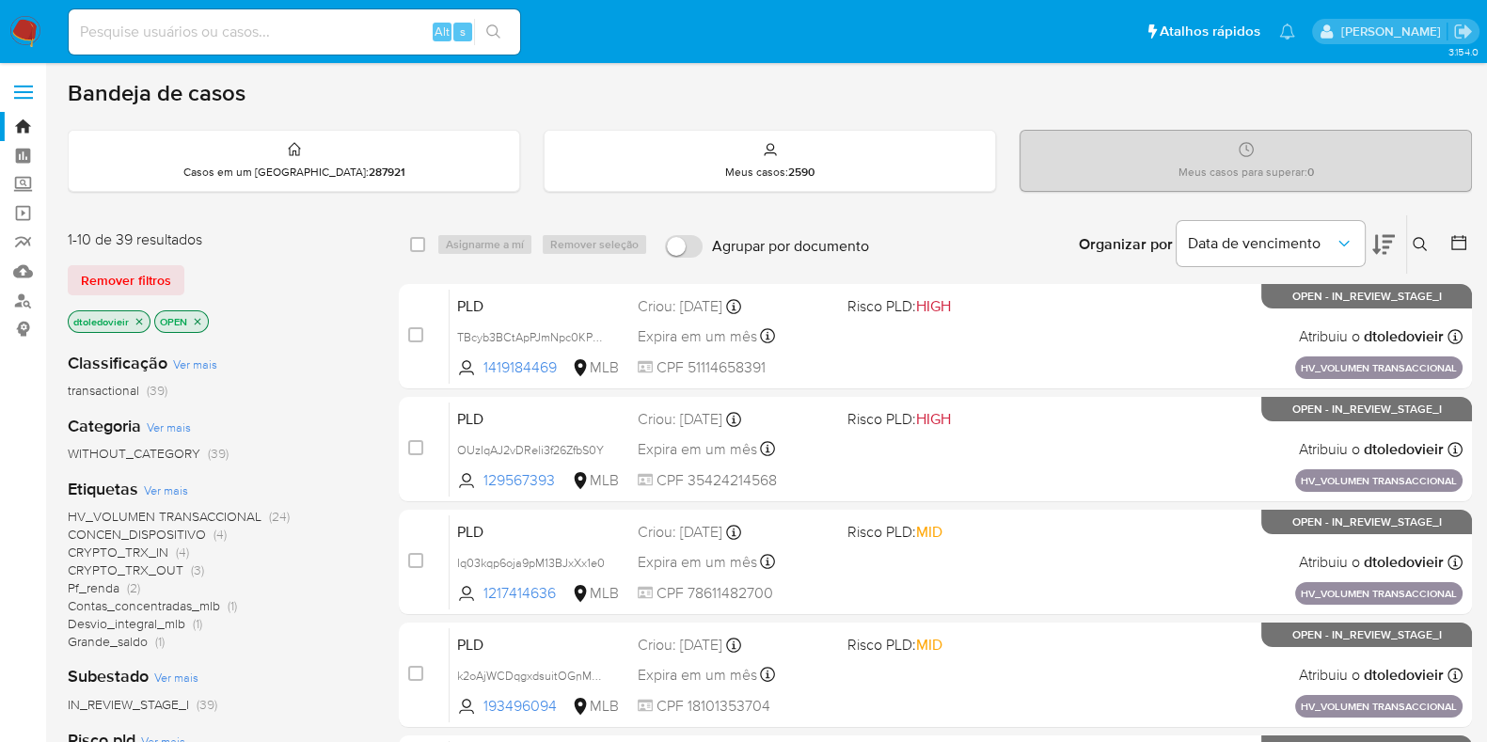
click at [34, 29] on img at bounding box center [25, 32] width 32 height 32
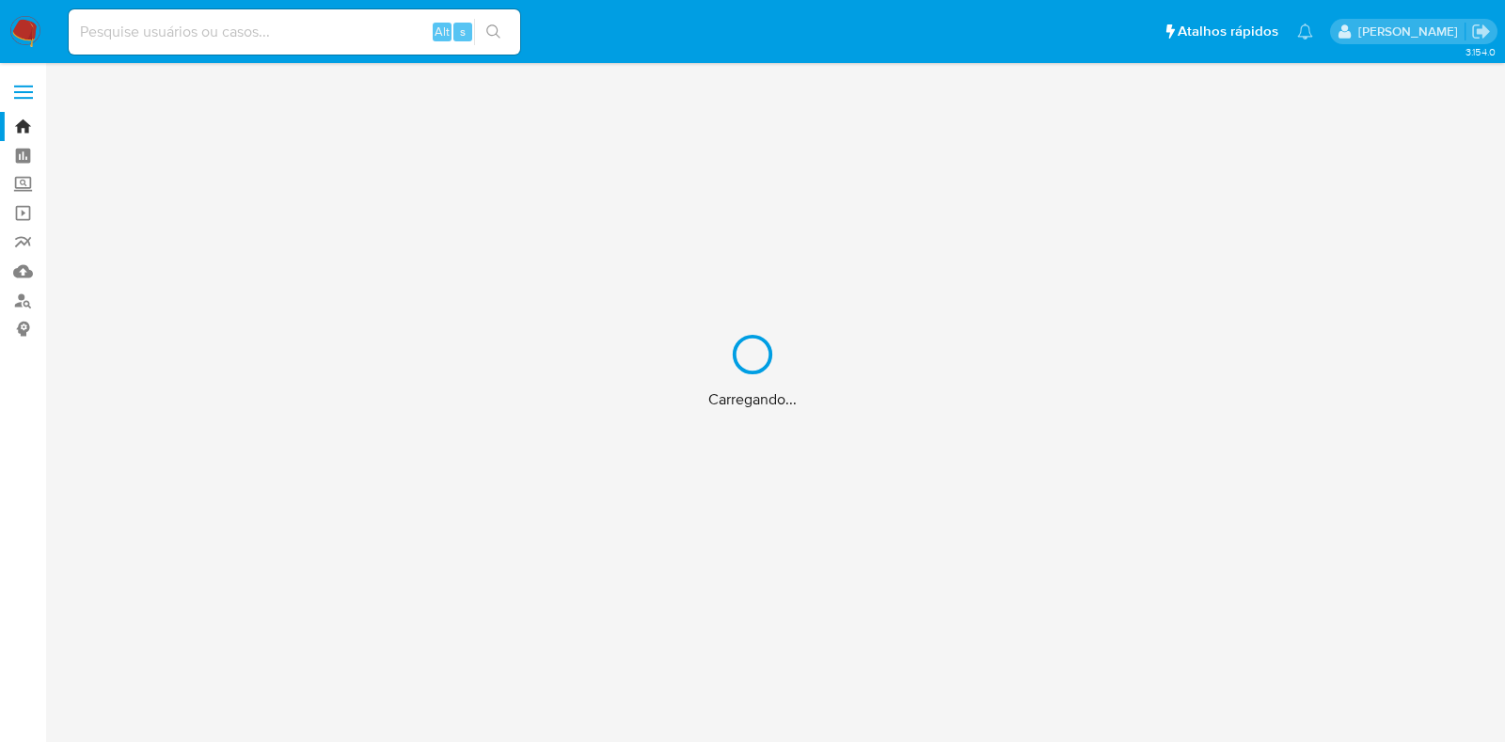
click at [20, 217] on div "Carregando..." at bounding box center [752, 371] width 1505 height 742
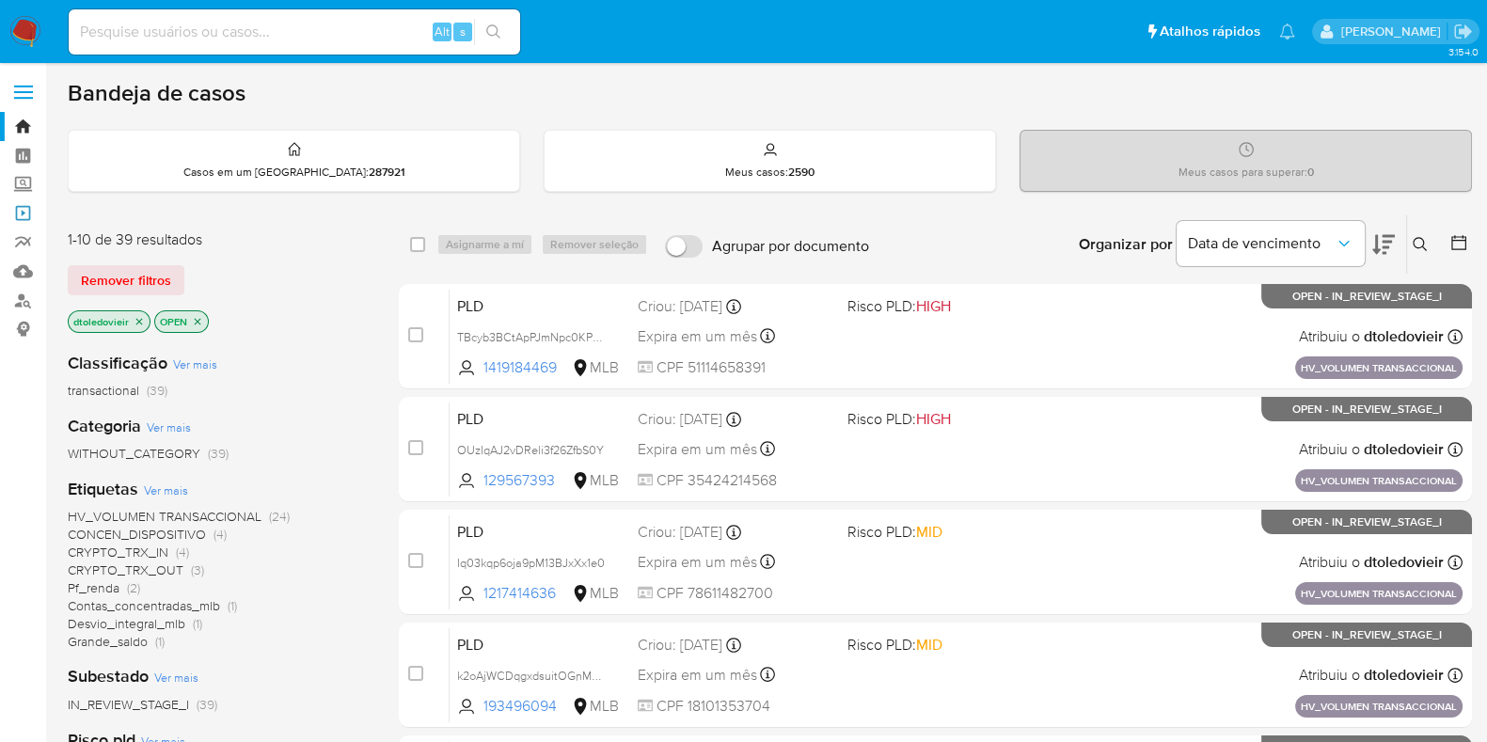
click at [24, 214] on link "Operações em massa" at bounding box center [112, 212] width 224 height 29
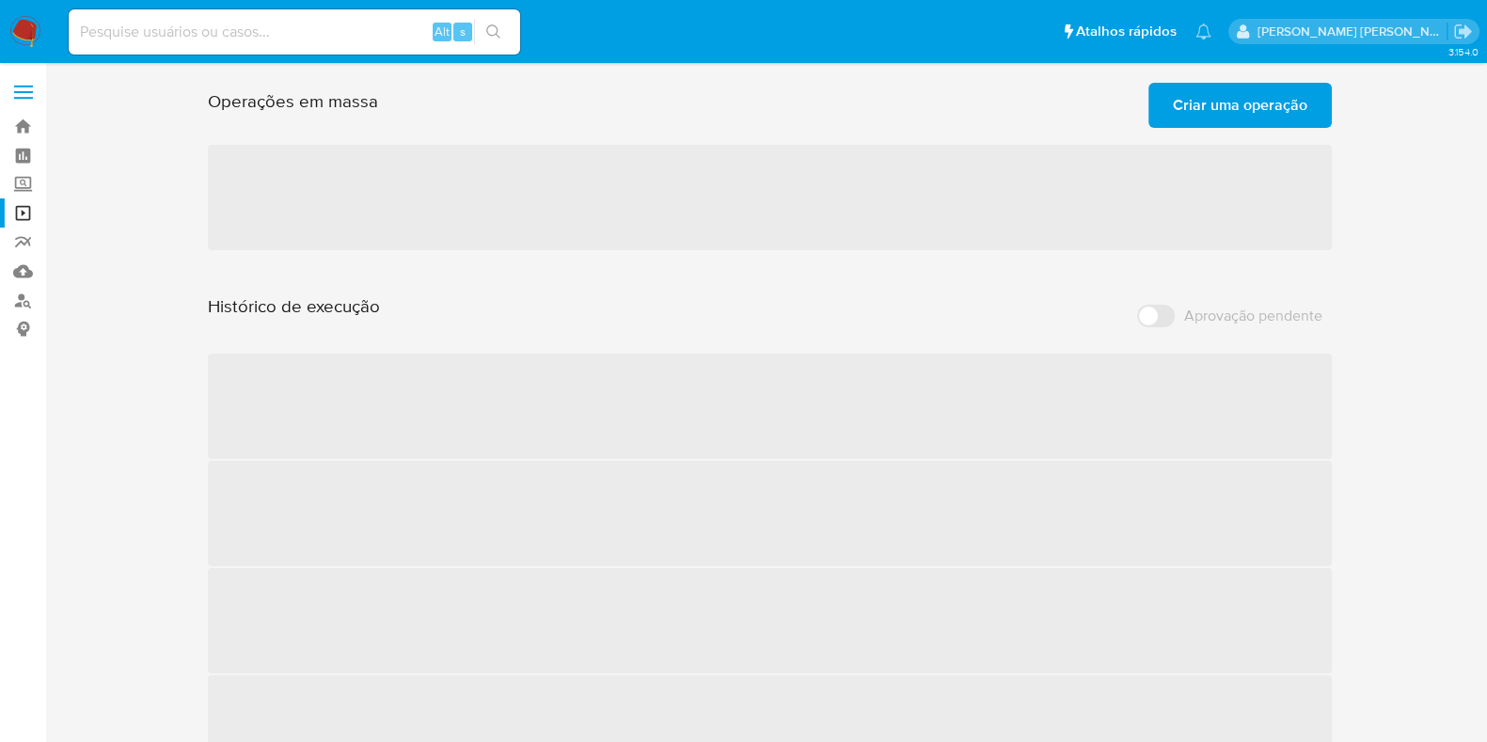
click at [1220, 102] on span "Criar uma operação" at bounding box center [1240, 105] width 134 height 41
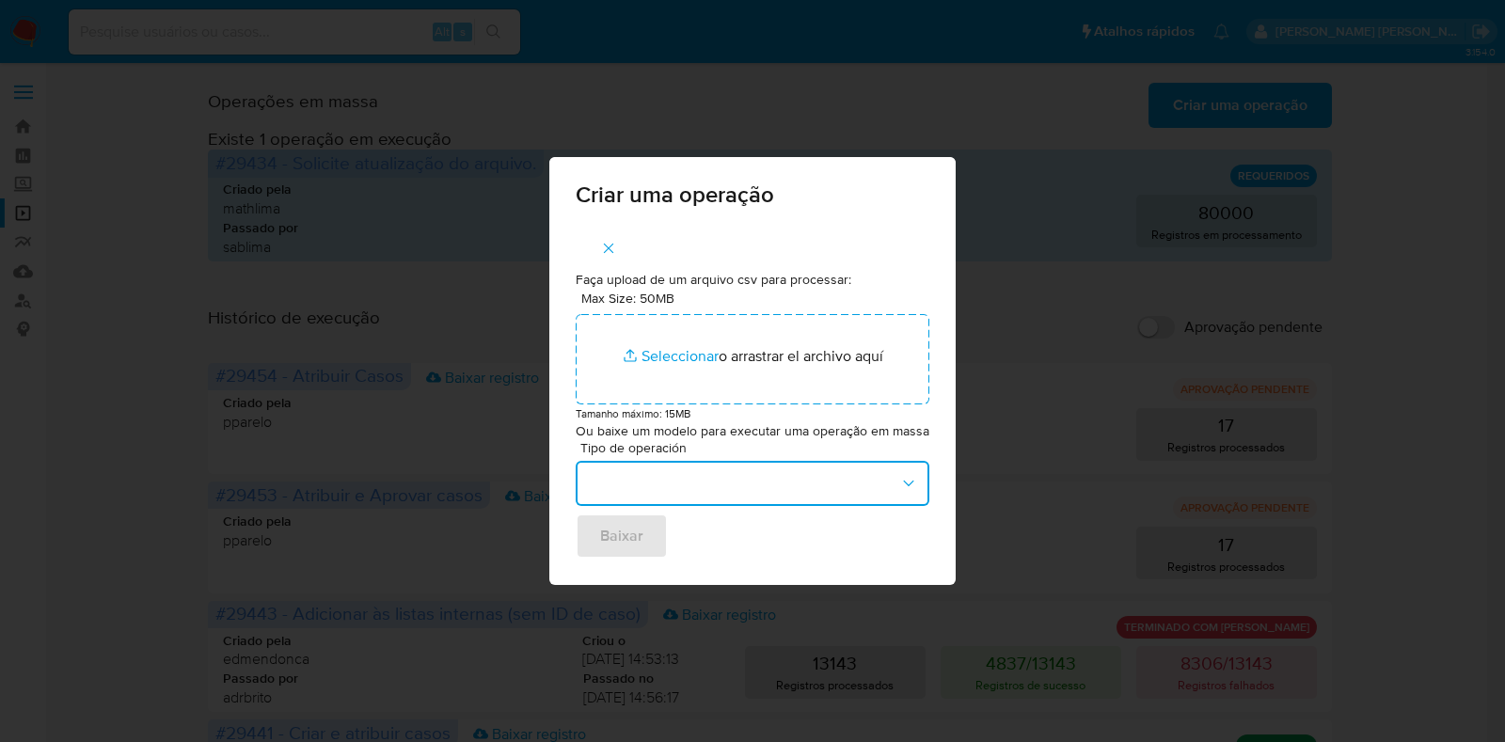
click at [673, 496] on button "button" at bounding box center [753, 483] width 354 height 45
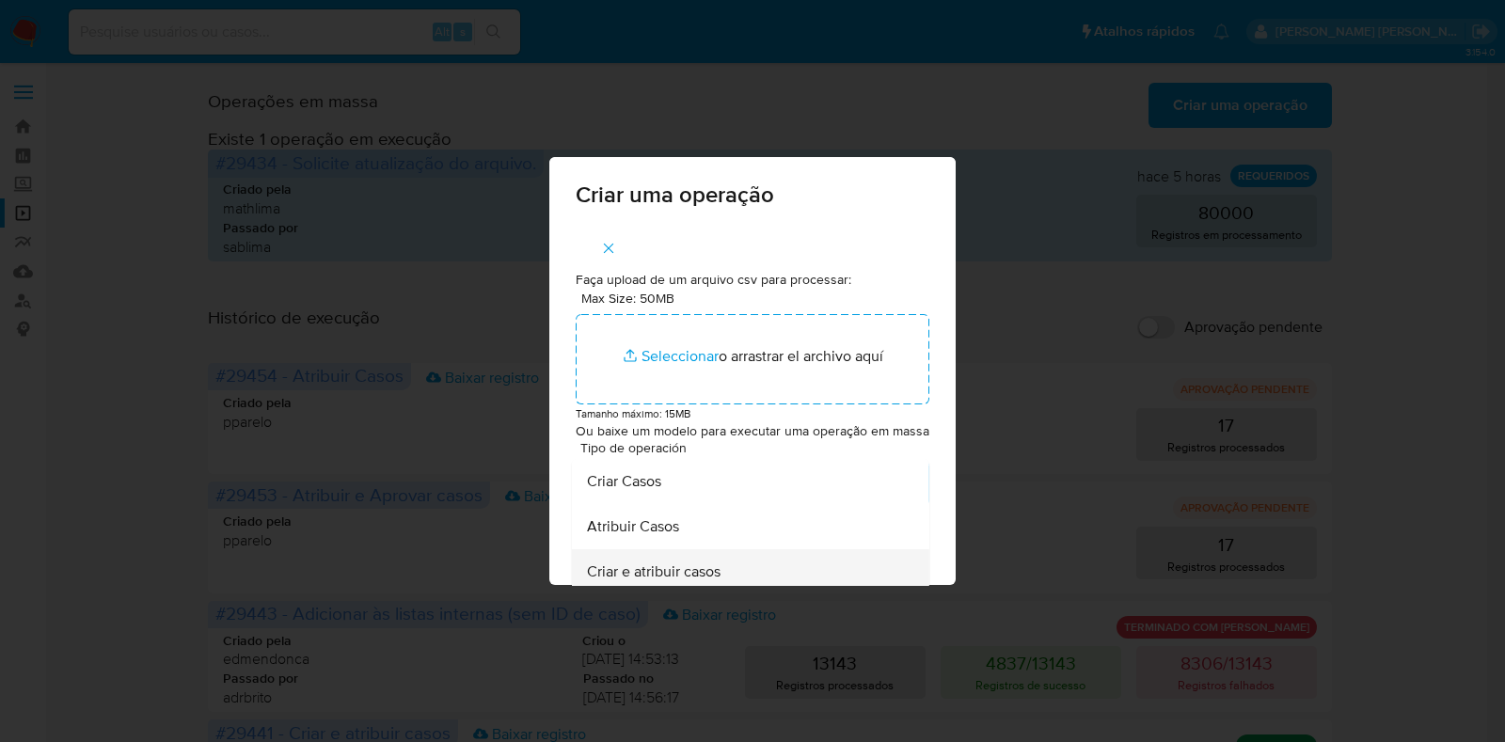
click at [768, 561] on div "Criar e atribuir casos" at bounding box center [745, 571] width 316 height 45
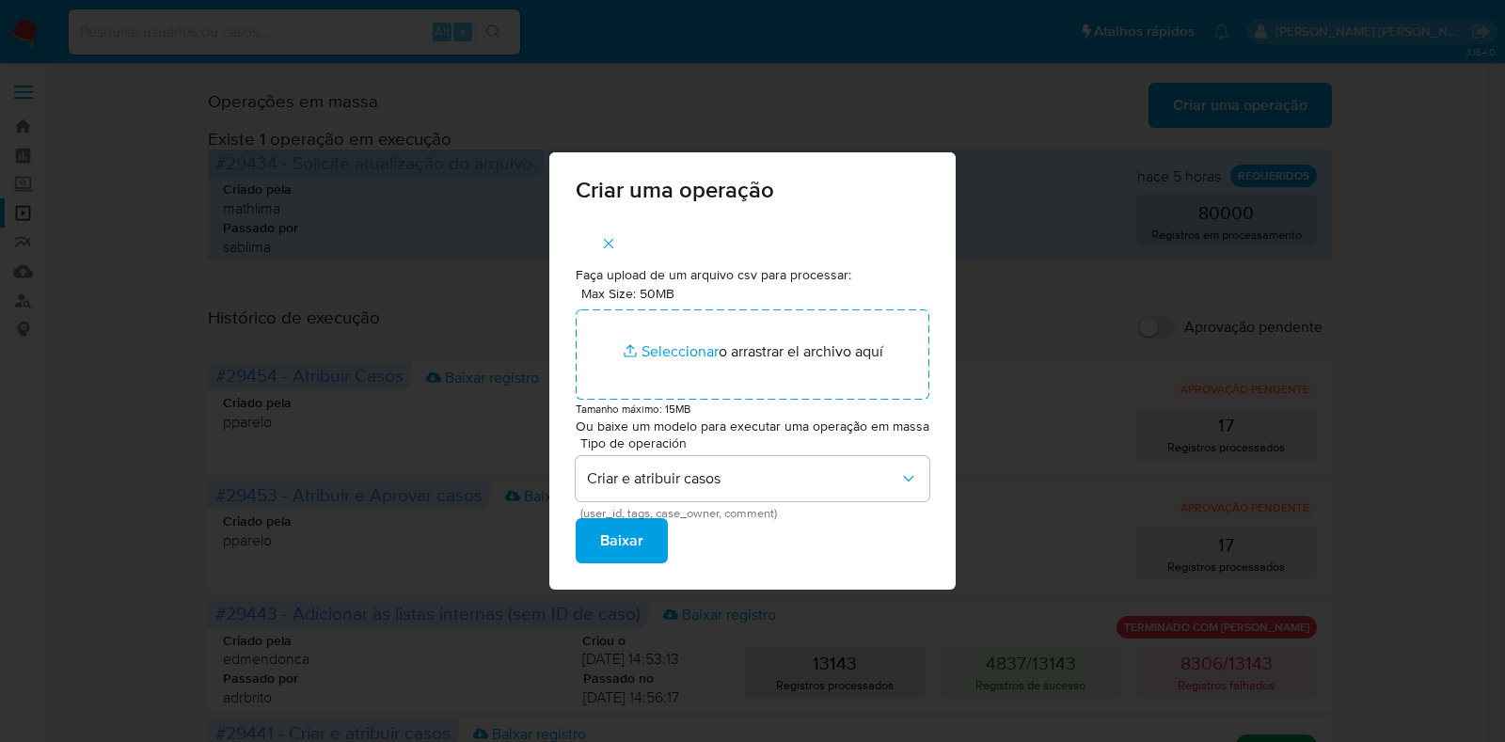
click at [641, 545] on span "Baixar" at bounding box center [621, 540] width 43 height 41
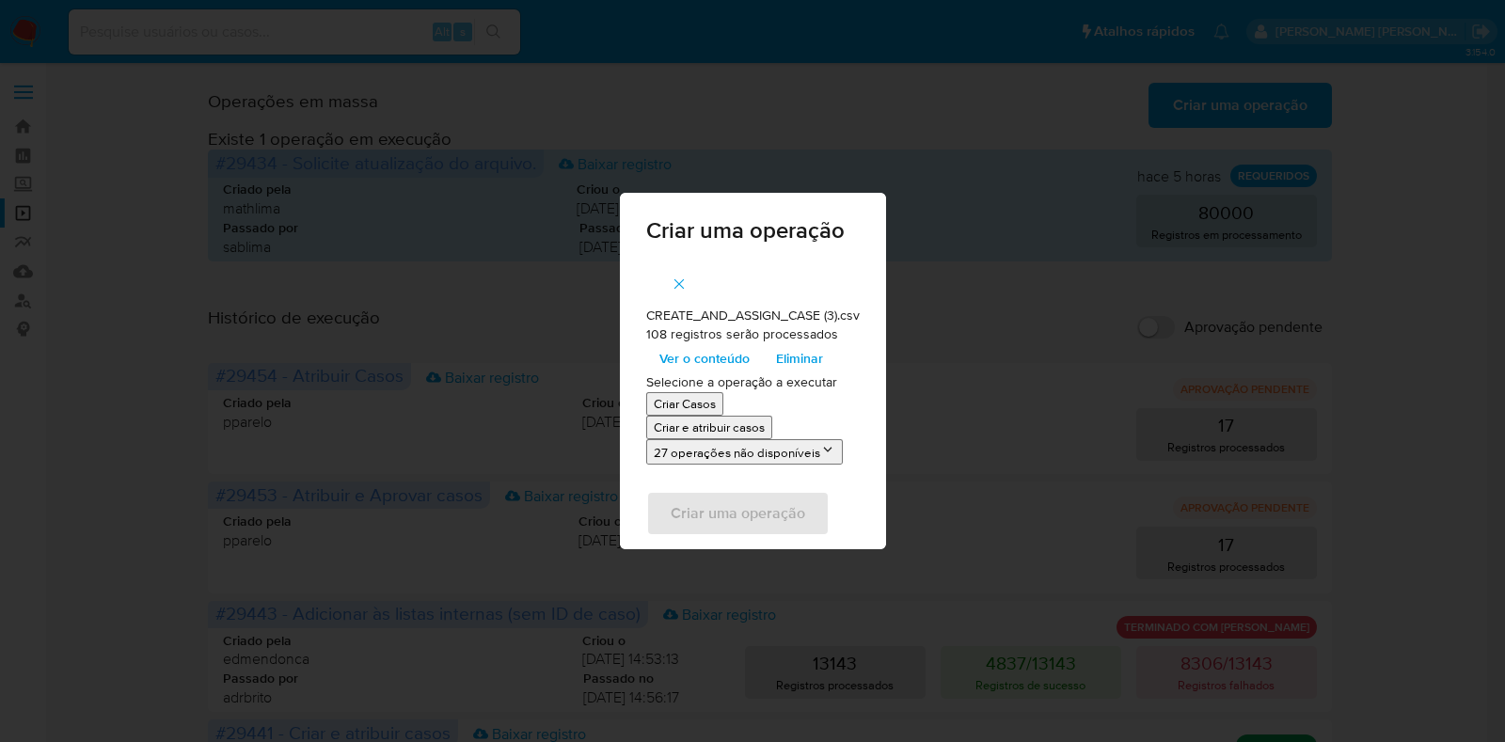
click at [810, 452] on button "27 operações não disponíveis" at bounding box center [744, 451] width 197 height 25
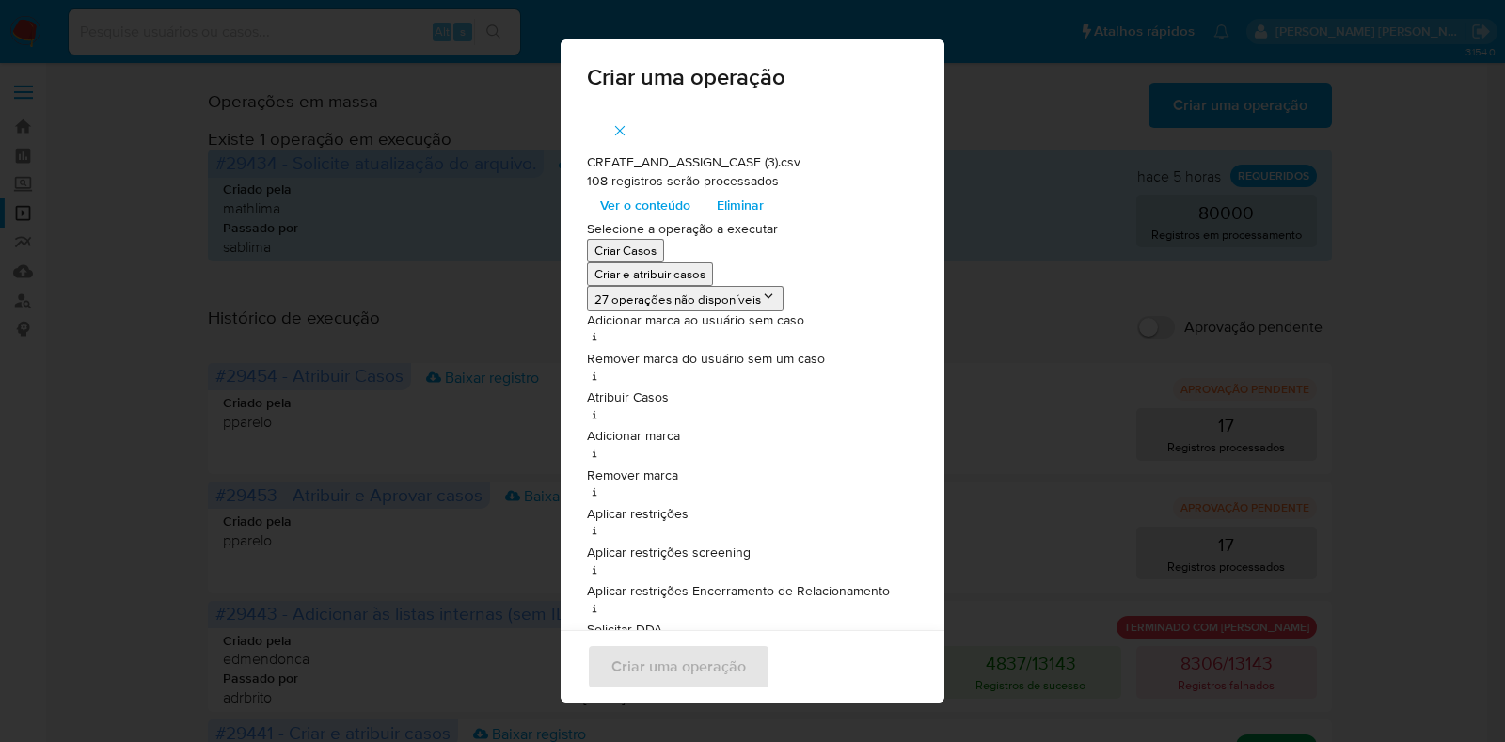
click at [741, 299] on button "27 operações não disponíveis" at bounding box center [685, 298] width 197 height 25
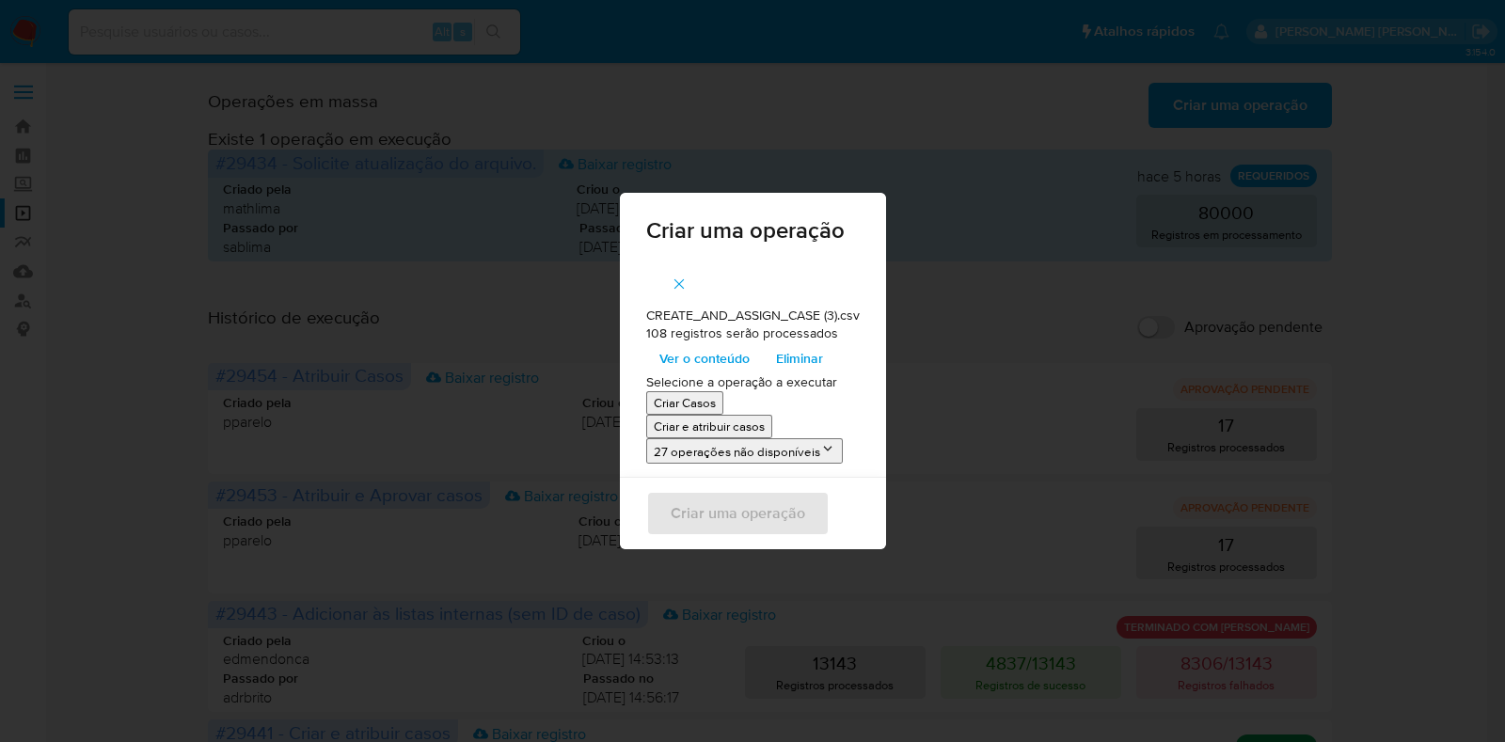
click at [733, 360] on span "Ver o conteúdo" at bounding box center [704, 358] width 90 height 26
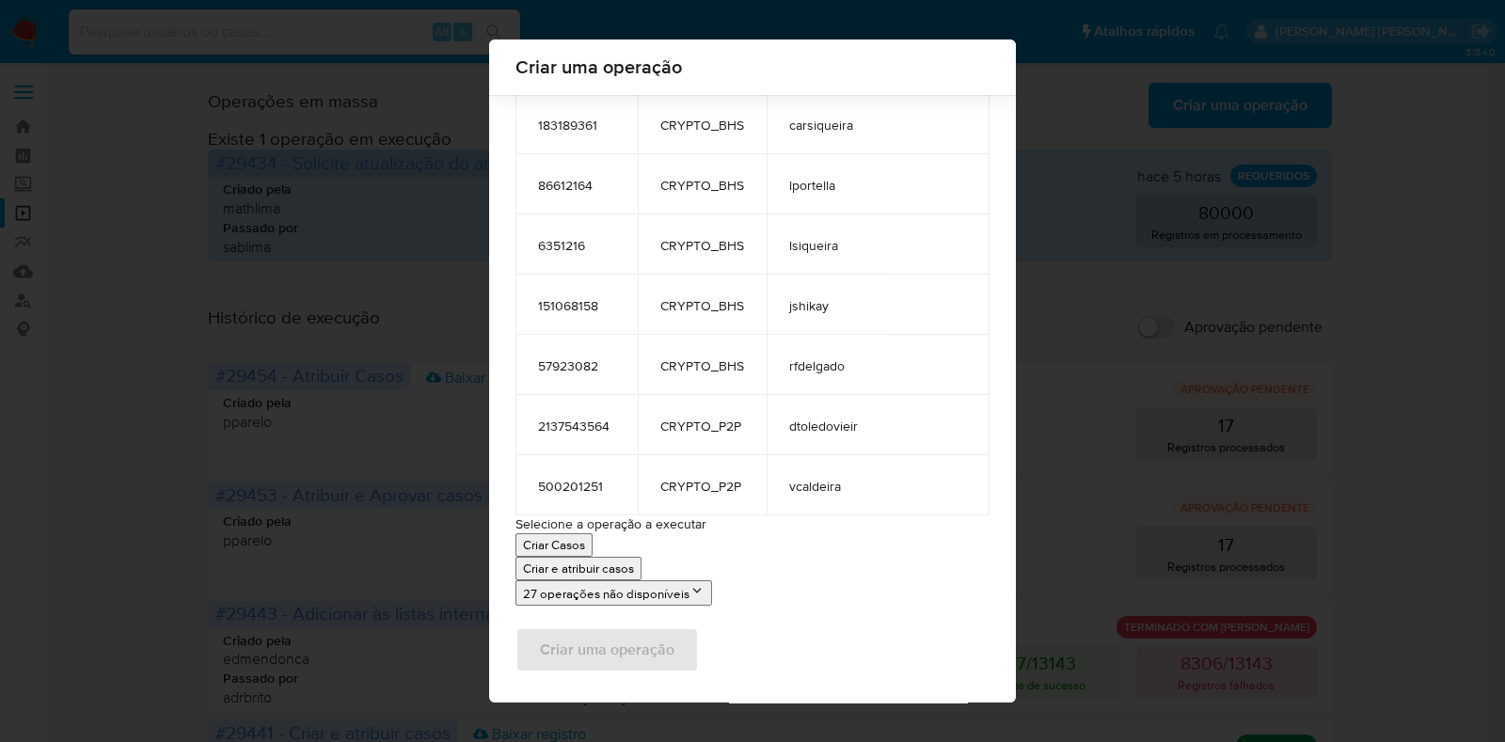
scroll to position [6239, 0]
drag, startPoint x: 858, startPoint y: 482, endPoint x: 579, endPoint y: 420, distance: 285.0
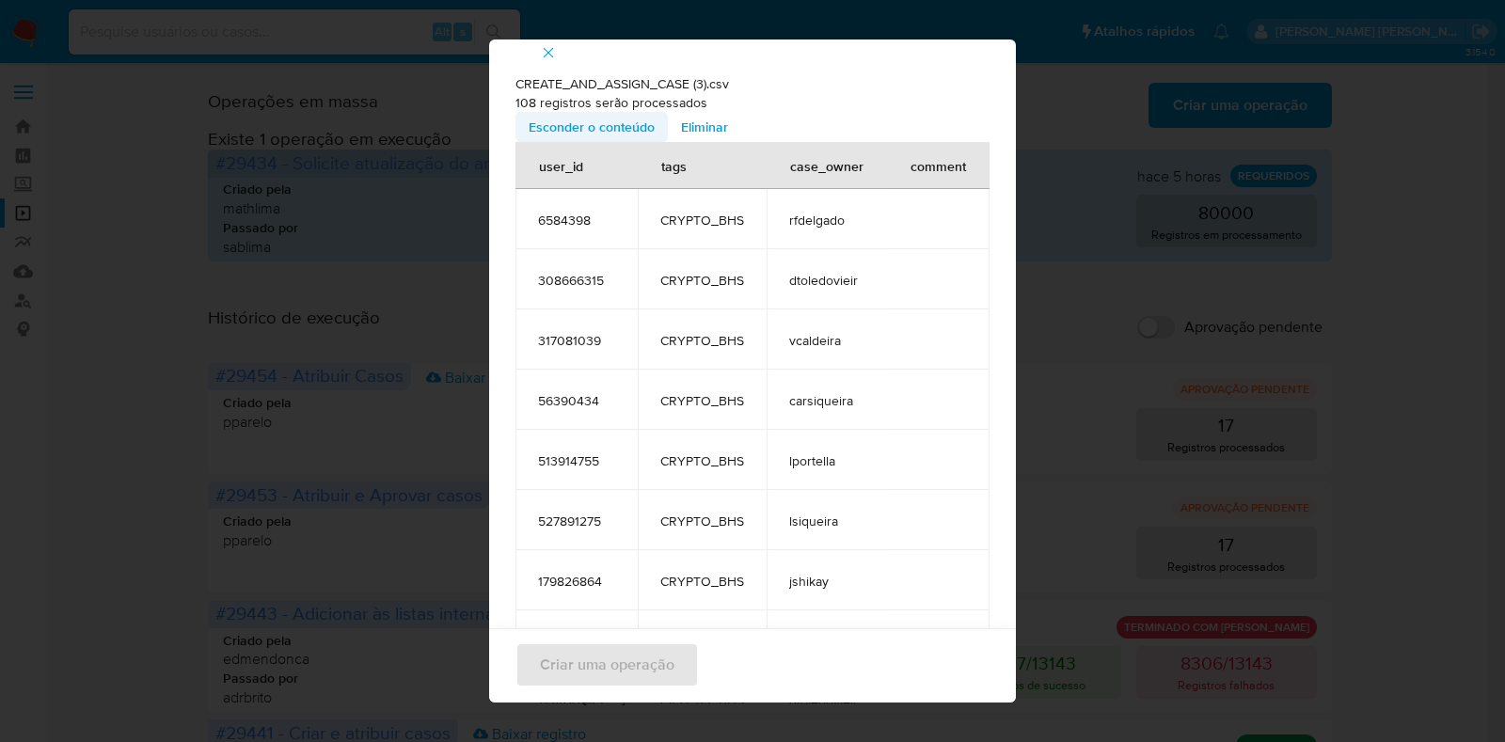
scroll to position [0, 0]
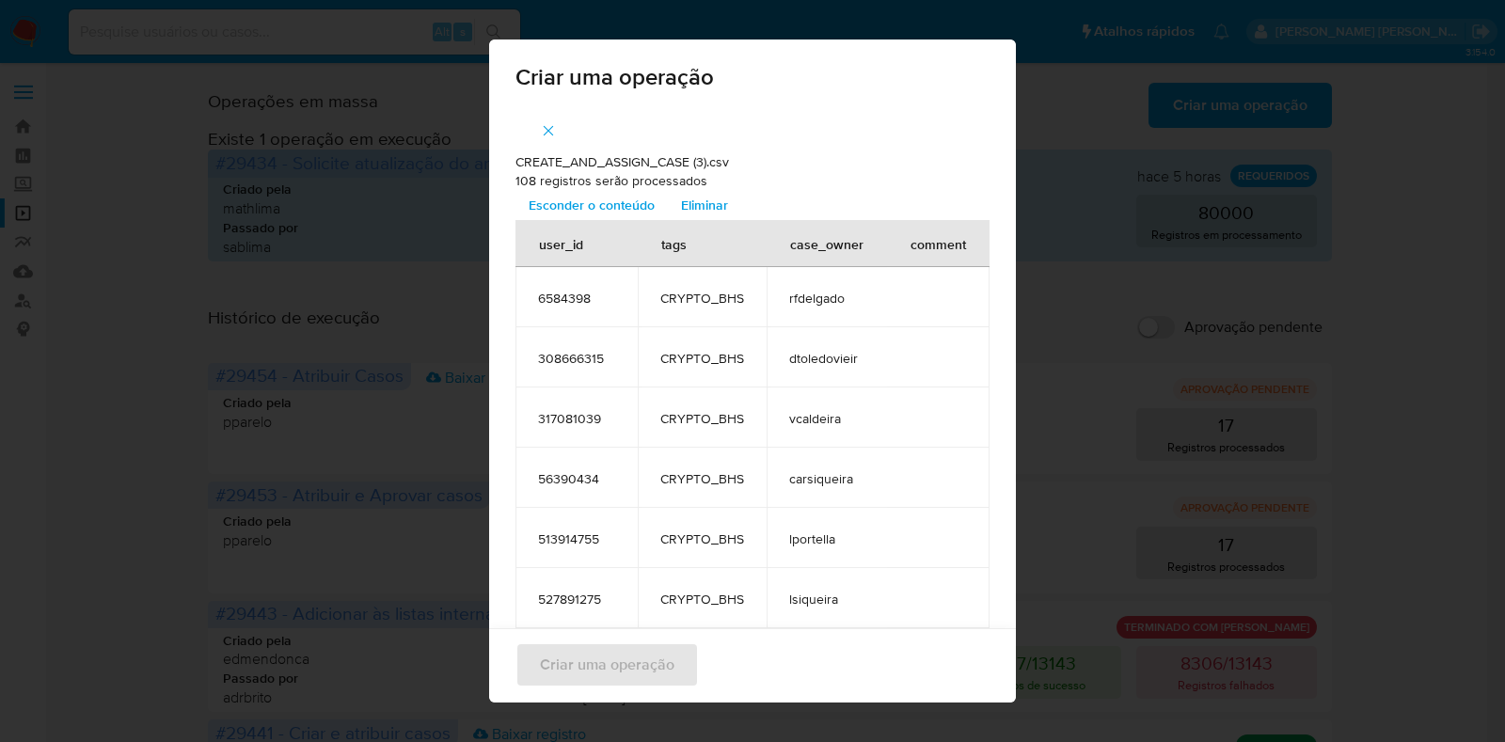
click at [597, 201] on span "Esconder o conteúdo" at bounding box center [592, 205] width 126 height 26
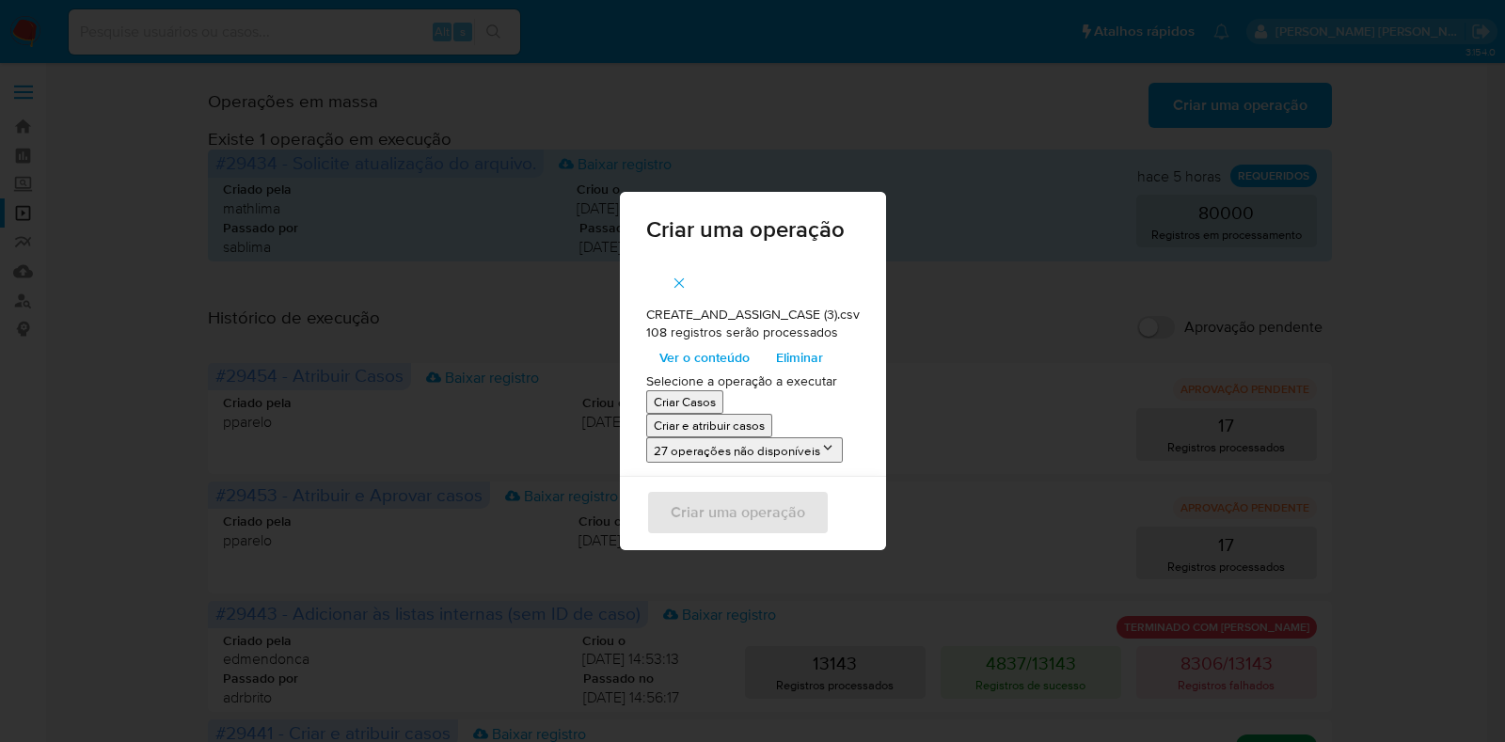
click at [695, 458] on button "27 operações não disponíveis" at bounding box center [744, 449] width 197 height 25
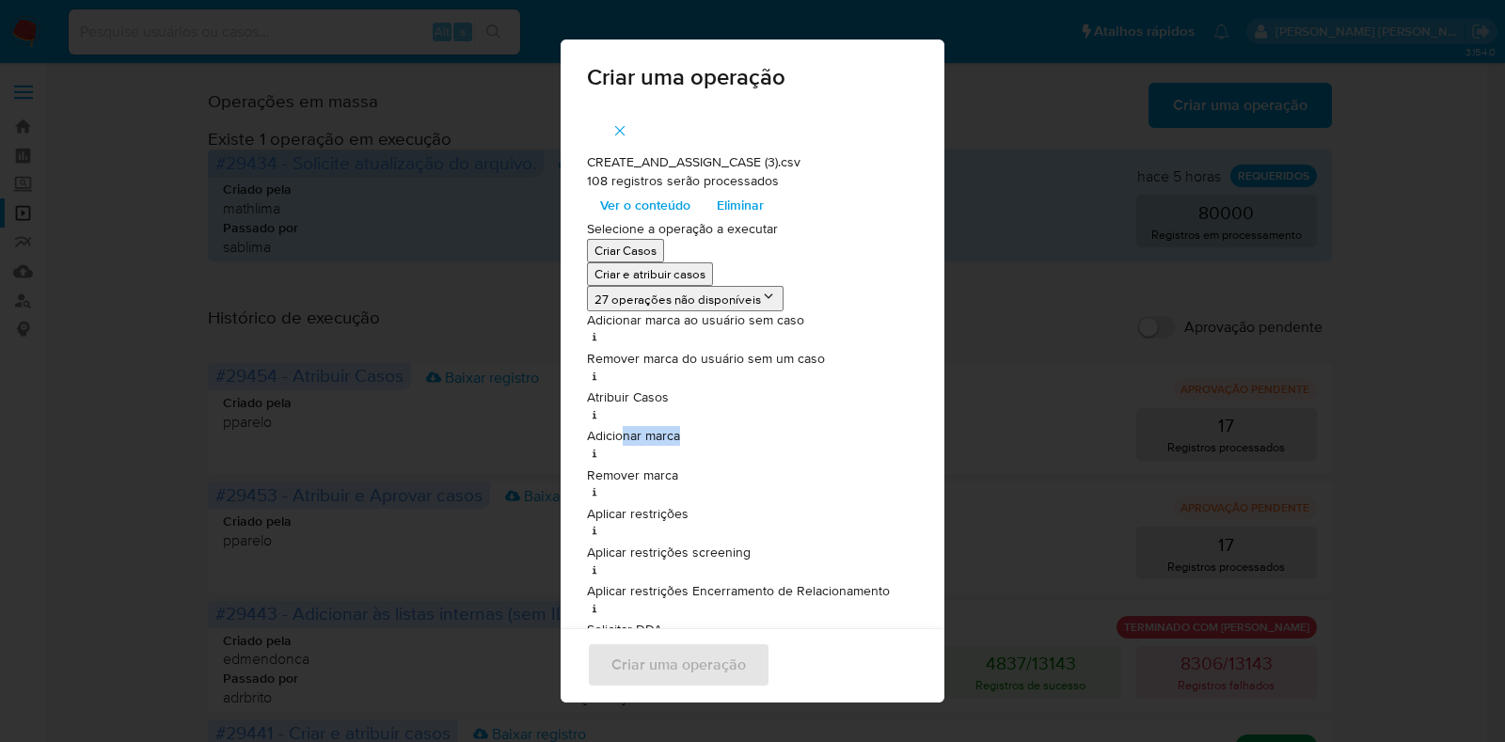
drag, startPoint x: 620, startPoint y: 430, endPoint x: 656, endPoint y: 419, distance: 38.1
click at [678, 432] on p "Adicionar marca" at bounding box center [752, 436] width 331 height 19
drag, startPoint x: 621, startPoint y: 403, endPoint x: 662, endPoint y: 403, distance: 41.4
click at [654, 403] on p "Atribuir Casos" at bounding box center [752, 397] width 331 height 19
drag, startPoint x: 656, startPoint y: 355, endPoint x: 809, endPoint y: 363, distance: 152.6
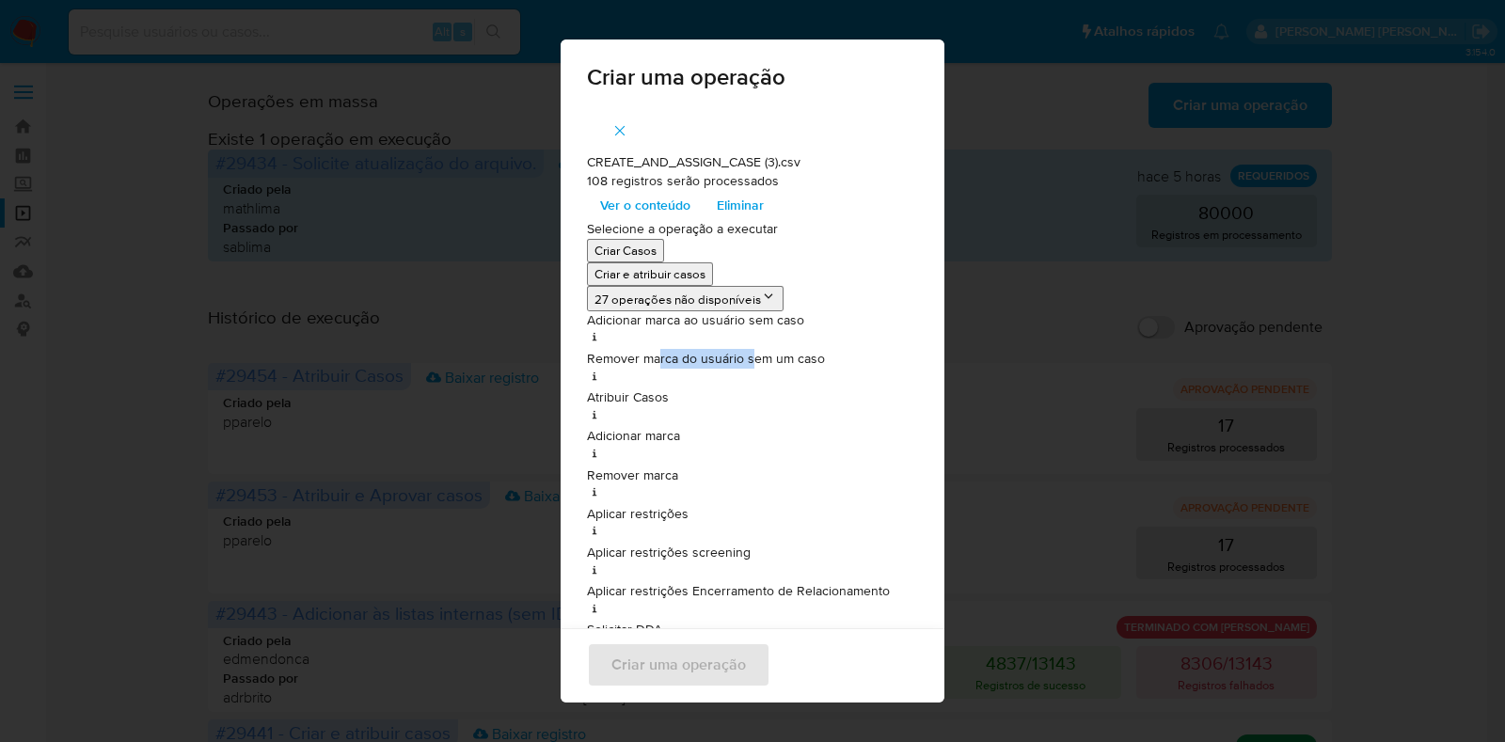
click at [753, 354] on p "Remover marca do usuário sem um caso" at bounding box center [752, 359] width 331 height 19
click at [812, 363] on p "Remover marca do usuário sem um caso" at bounding box center [752, 359] width 331 height 19
click at [837, 252] on li "Criar Casos" at bounding box center [752, 251] width 331 height 24
click at [625, 275] on p "Criar e atribuir casos" at bounding box center [649, 274] width 111 height 18
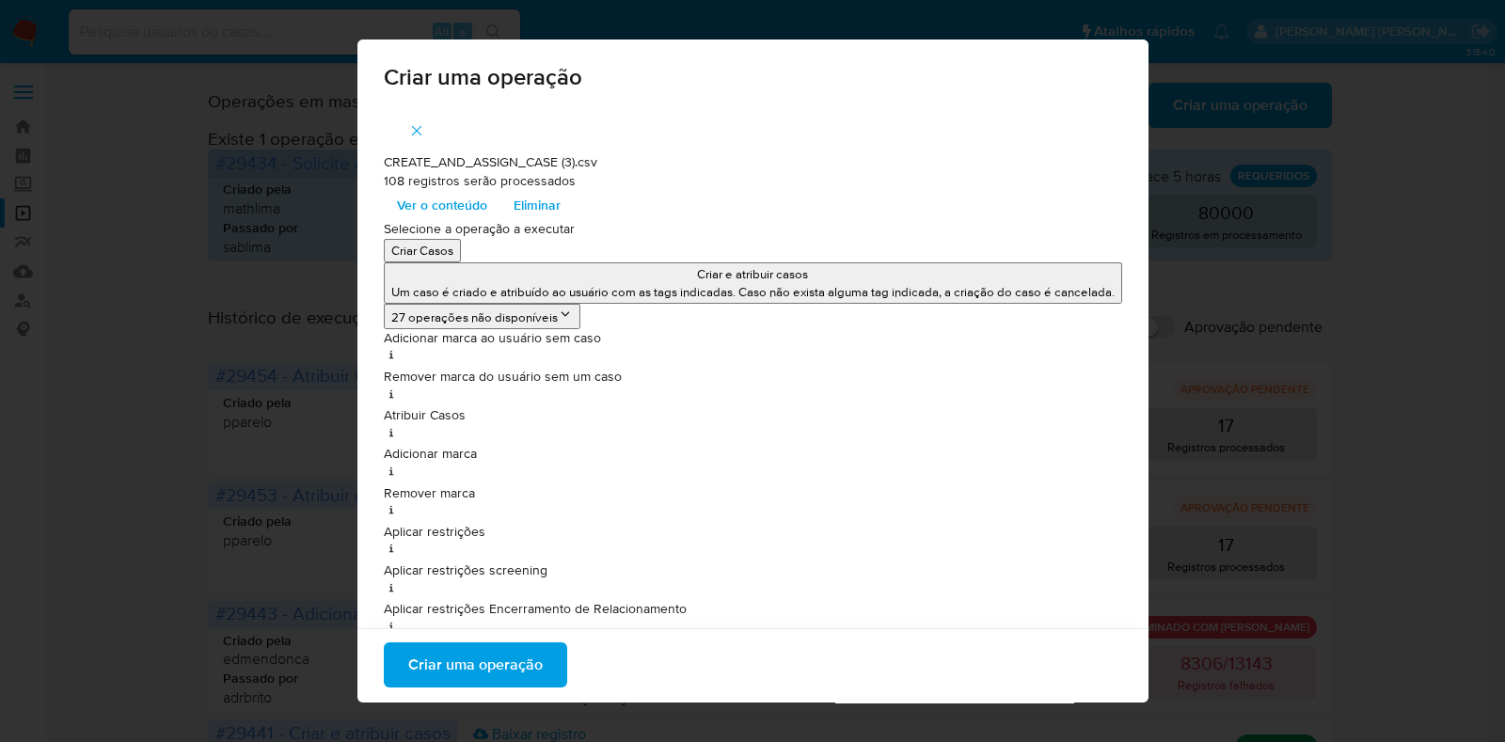
click at [423, 251] on p "Criar Casos" at bounding box center [422, 251] width 62 height 18
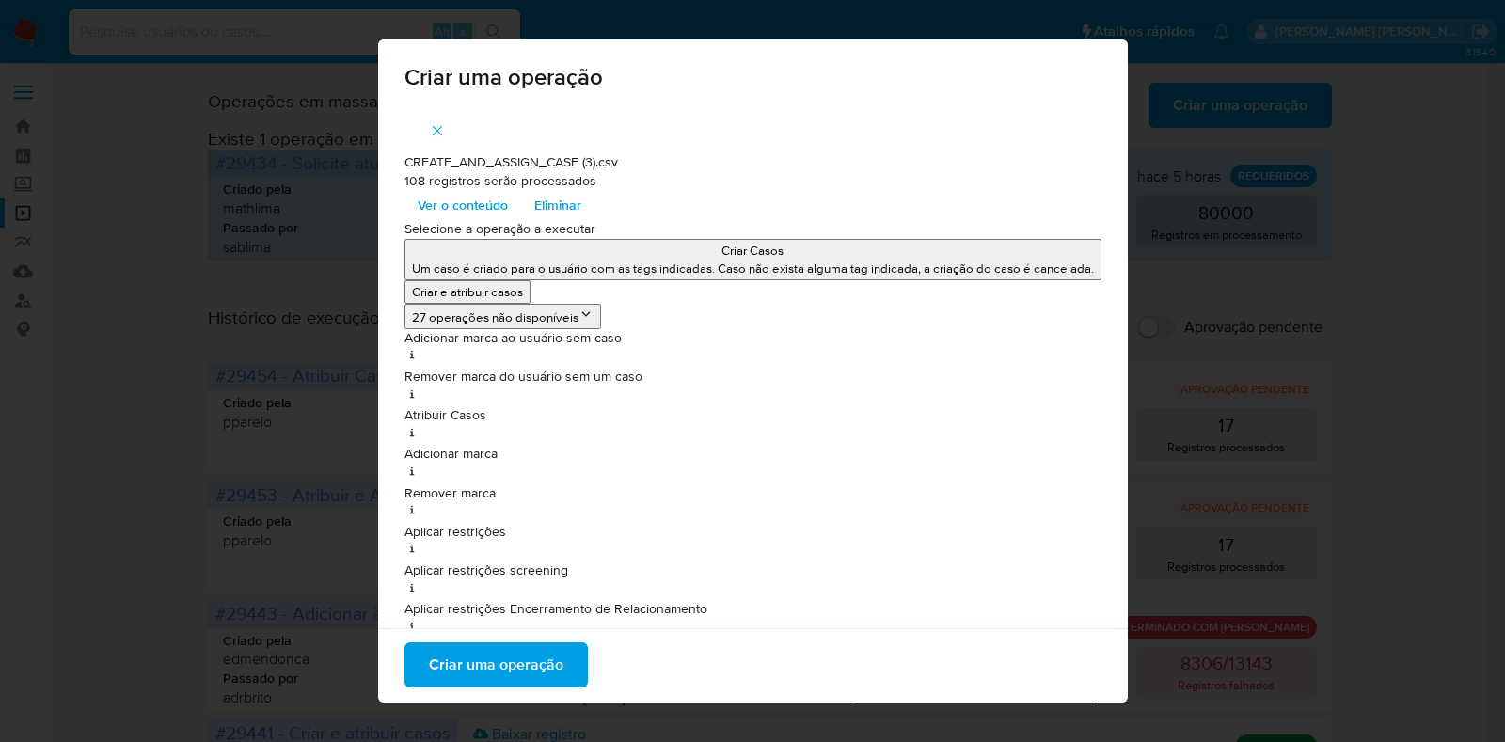
click at [442, 283] on p "Criar e atribuir casos" at bounding box center [467, 292] width 111 height 18
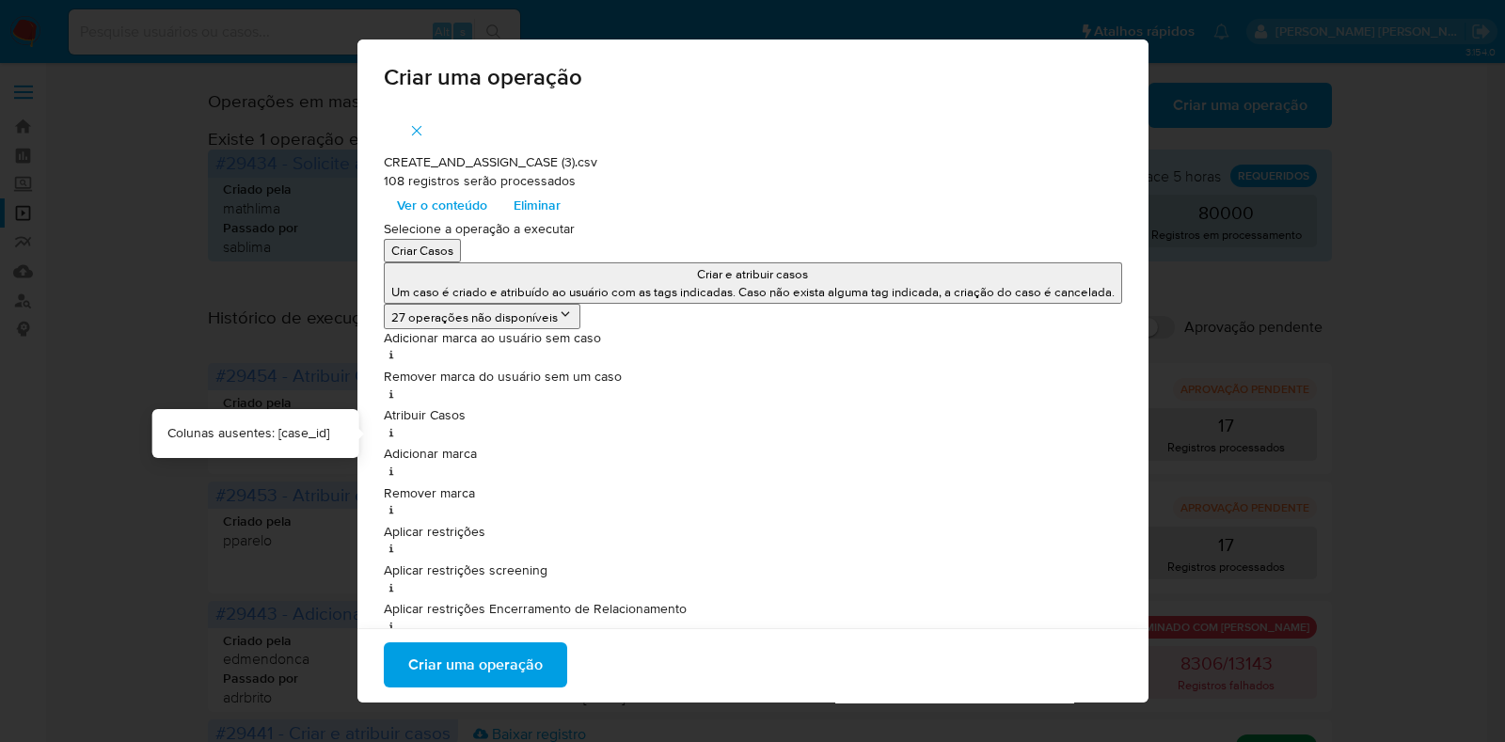
click at [637, 447] on p "Adicionar marca" at bounding box center [753, 454] width 738 height 19
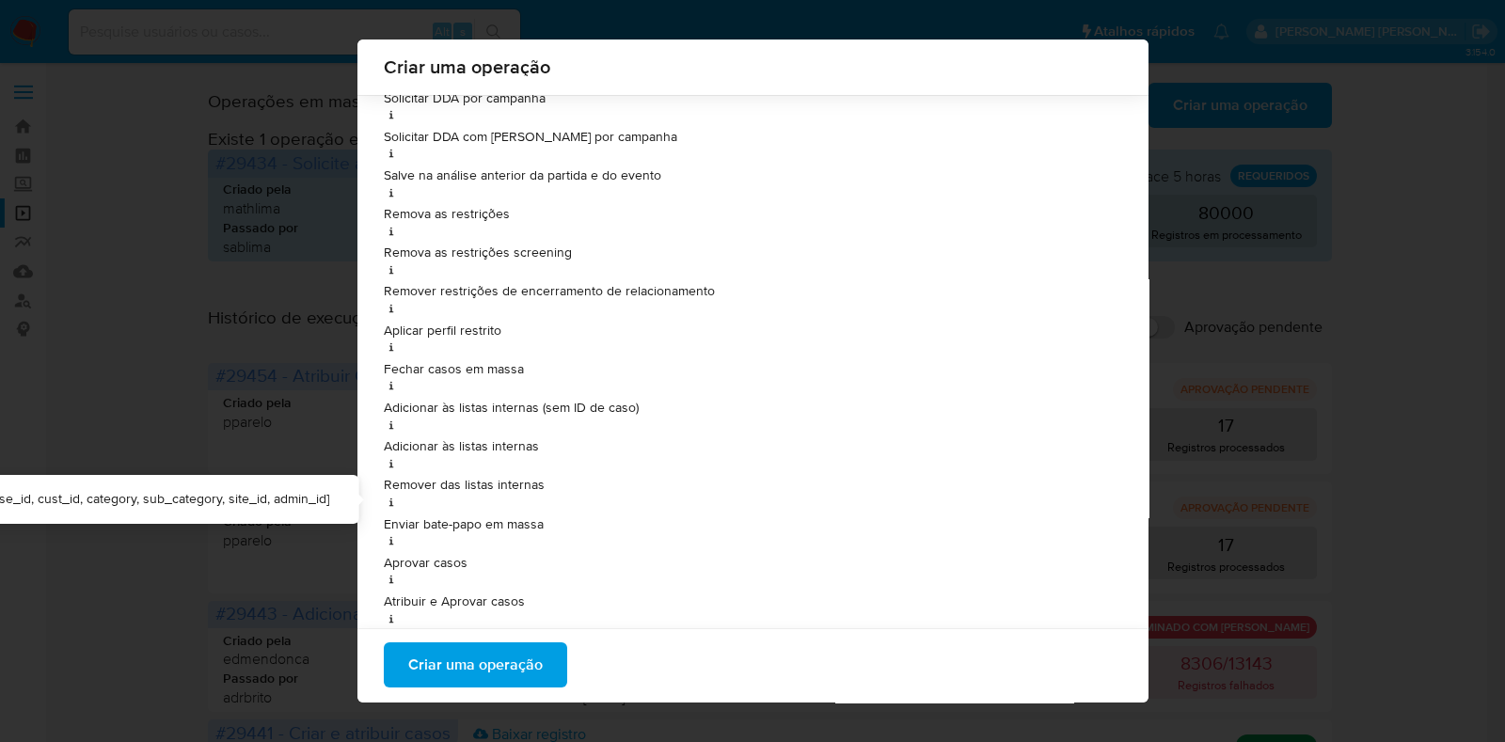
scroll to position [739, 0]
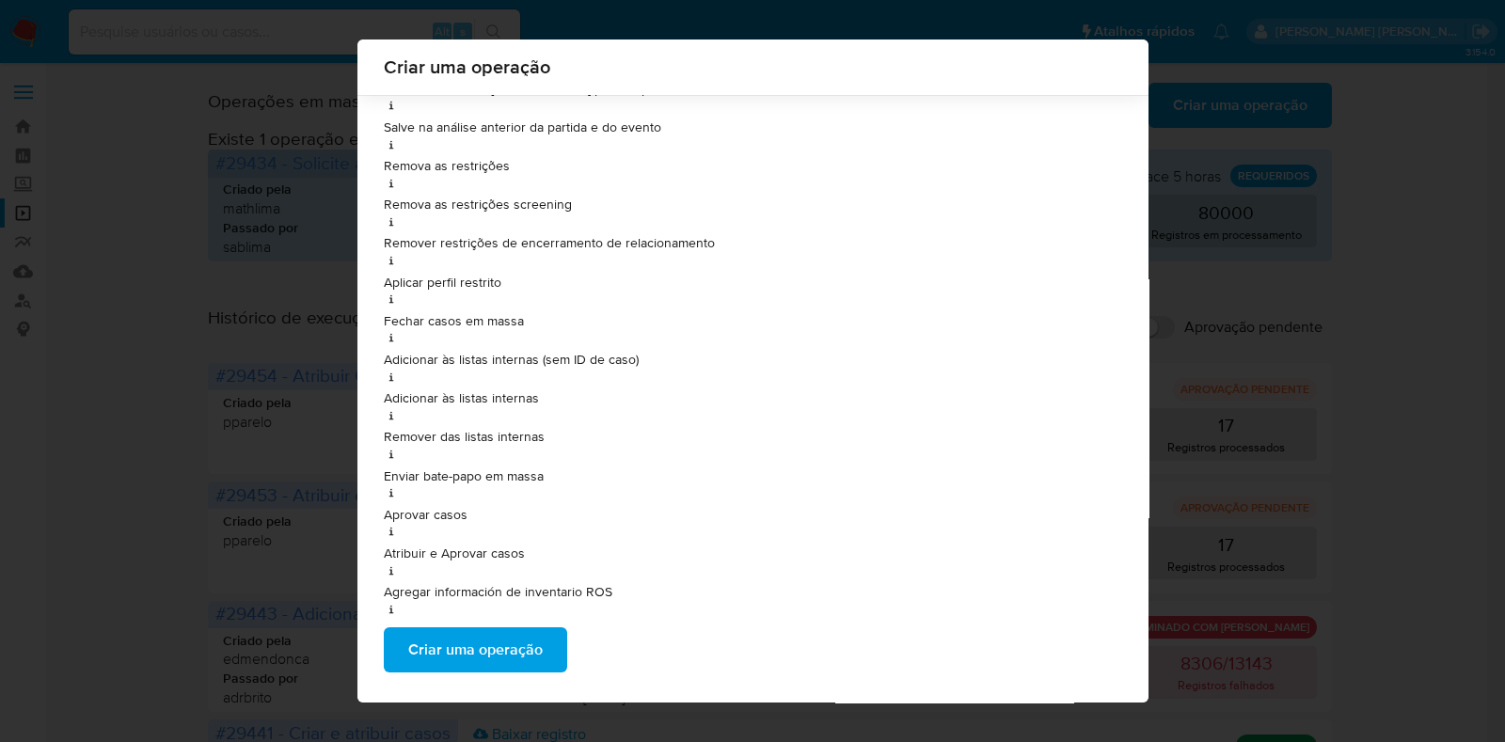
click at [513, 642] on span "Criar uma operação" at bounding box center [475, 649] width 134 height 41
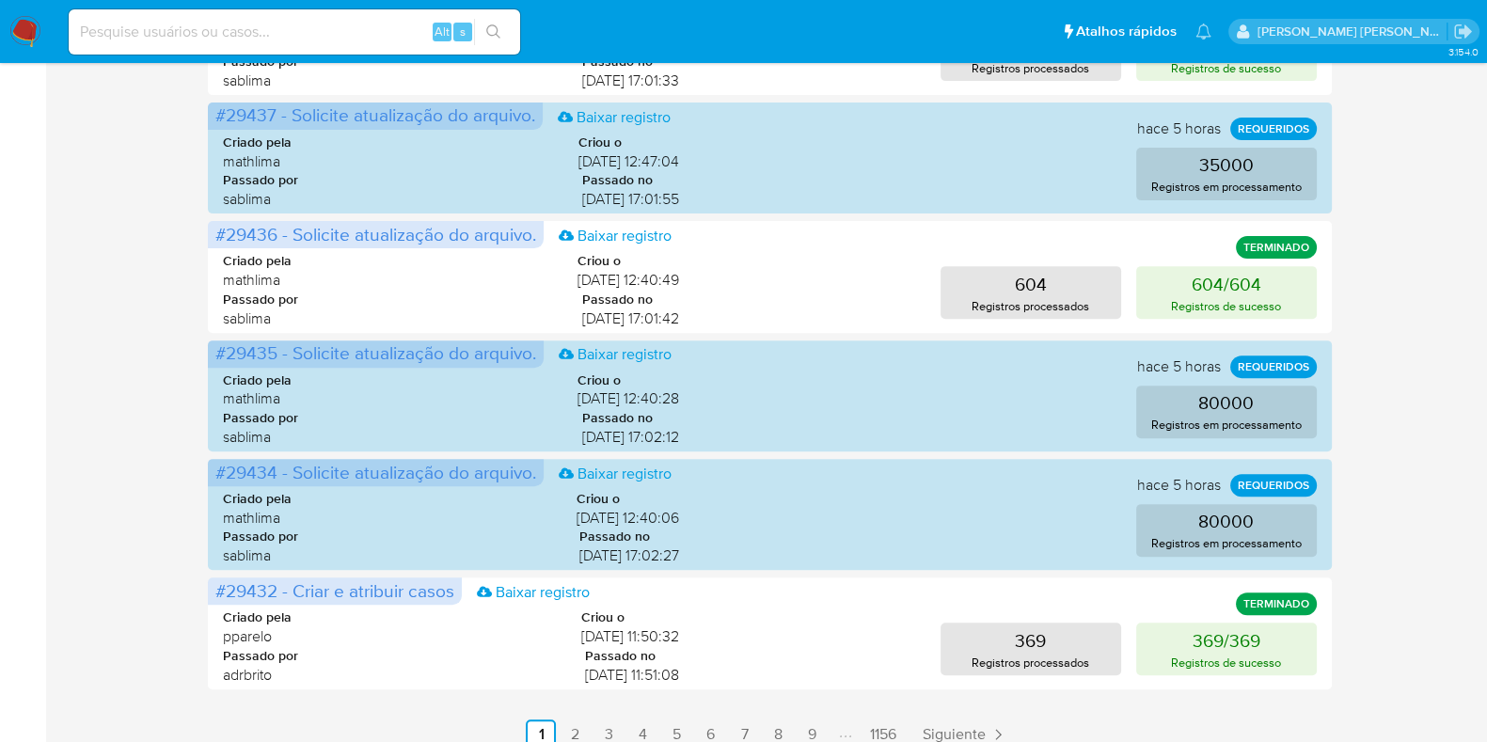
scroll to position [874, 0]
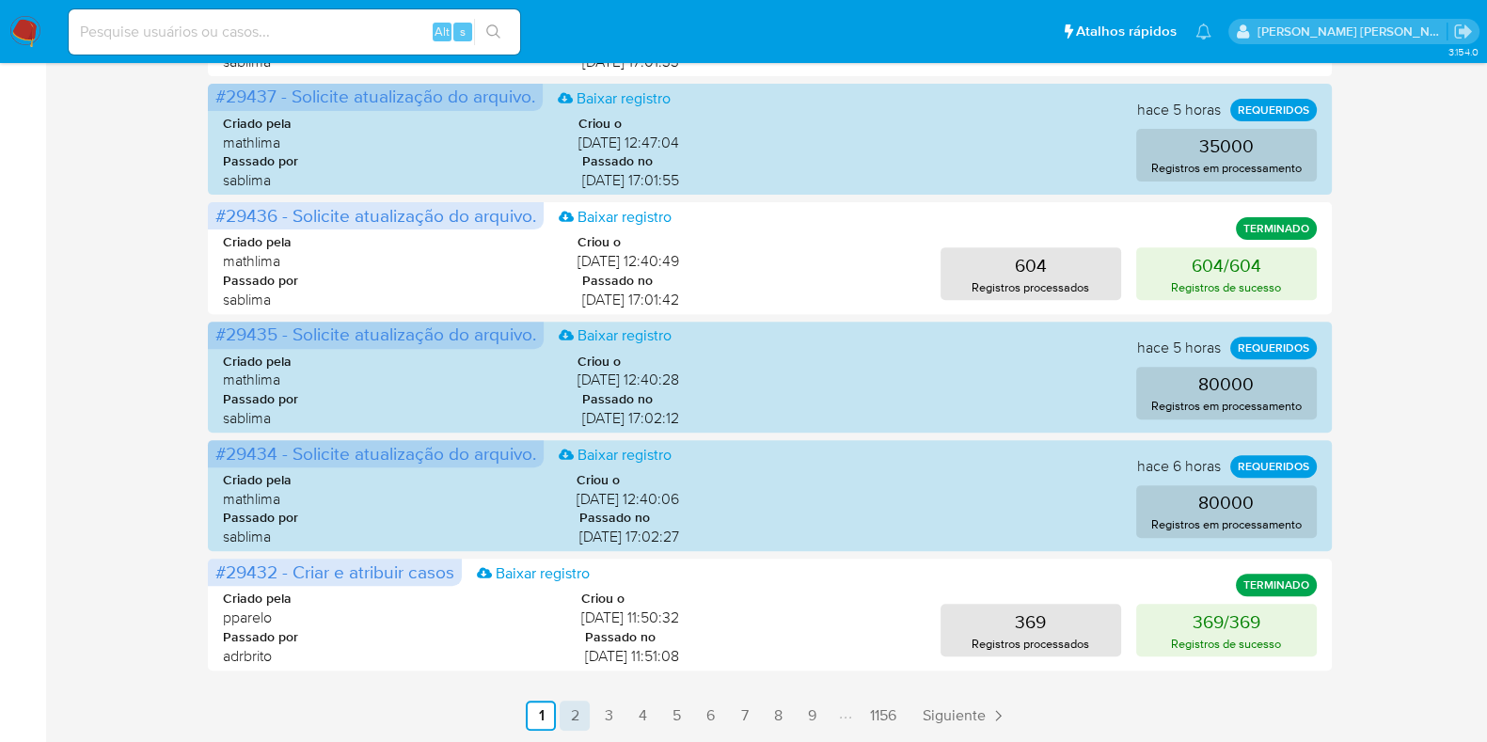
click at [573, 711] on link "2" at bounding box center [575, 716] width 30 height 30
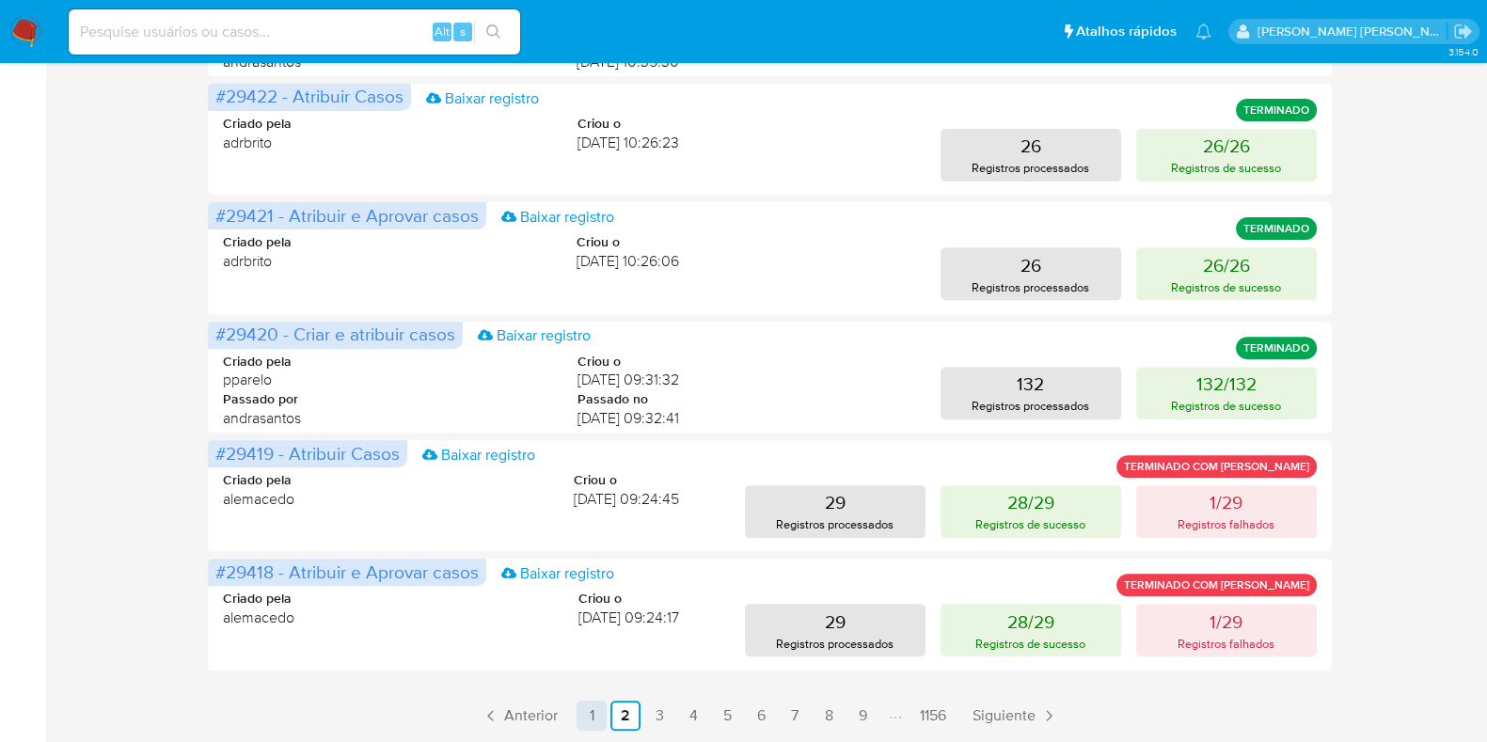
click at [597, 707] on link "1" at bounding box center [591, 716] width 30 height 30
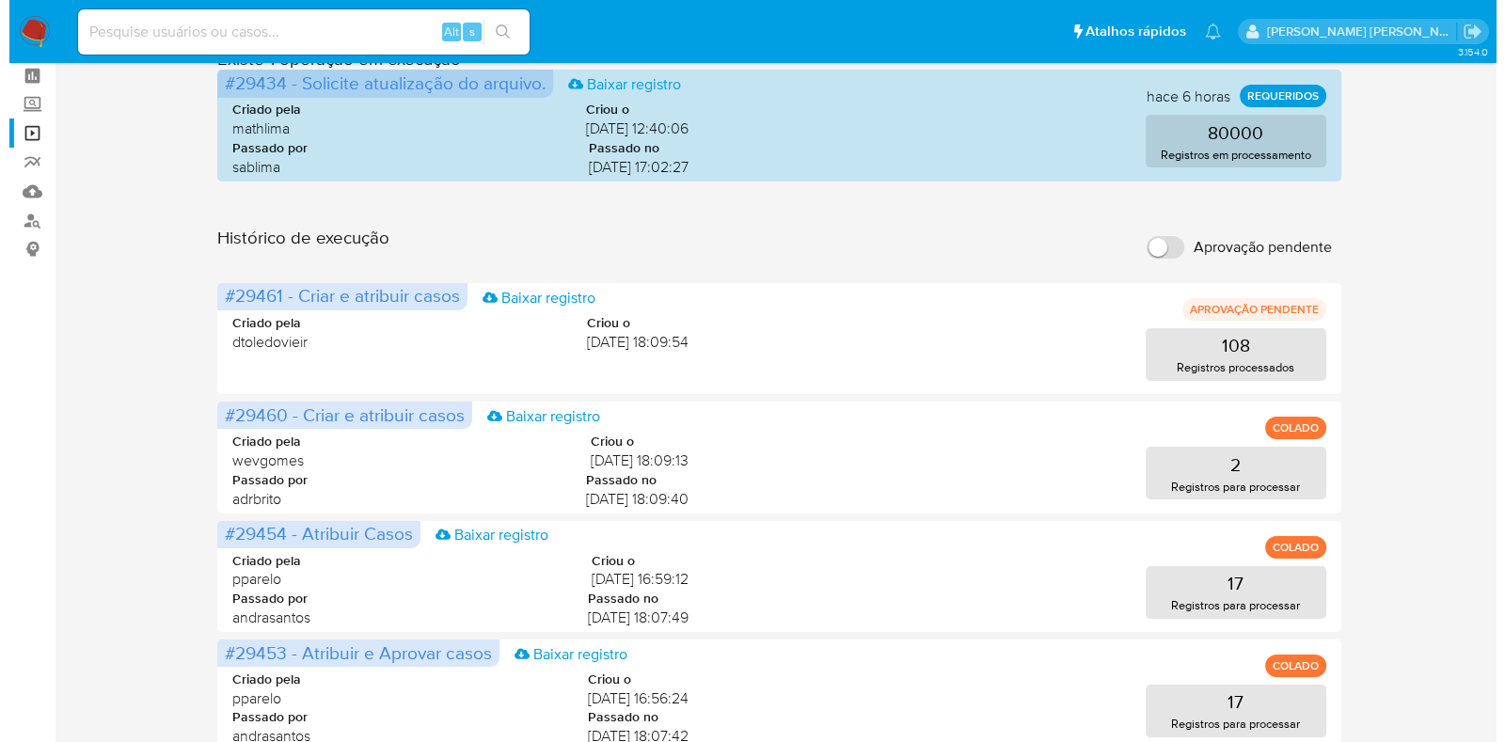
scroll to position [117, 0]
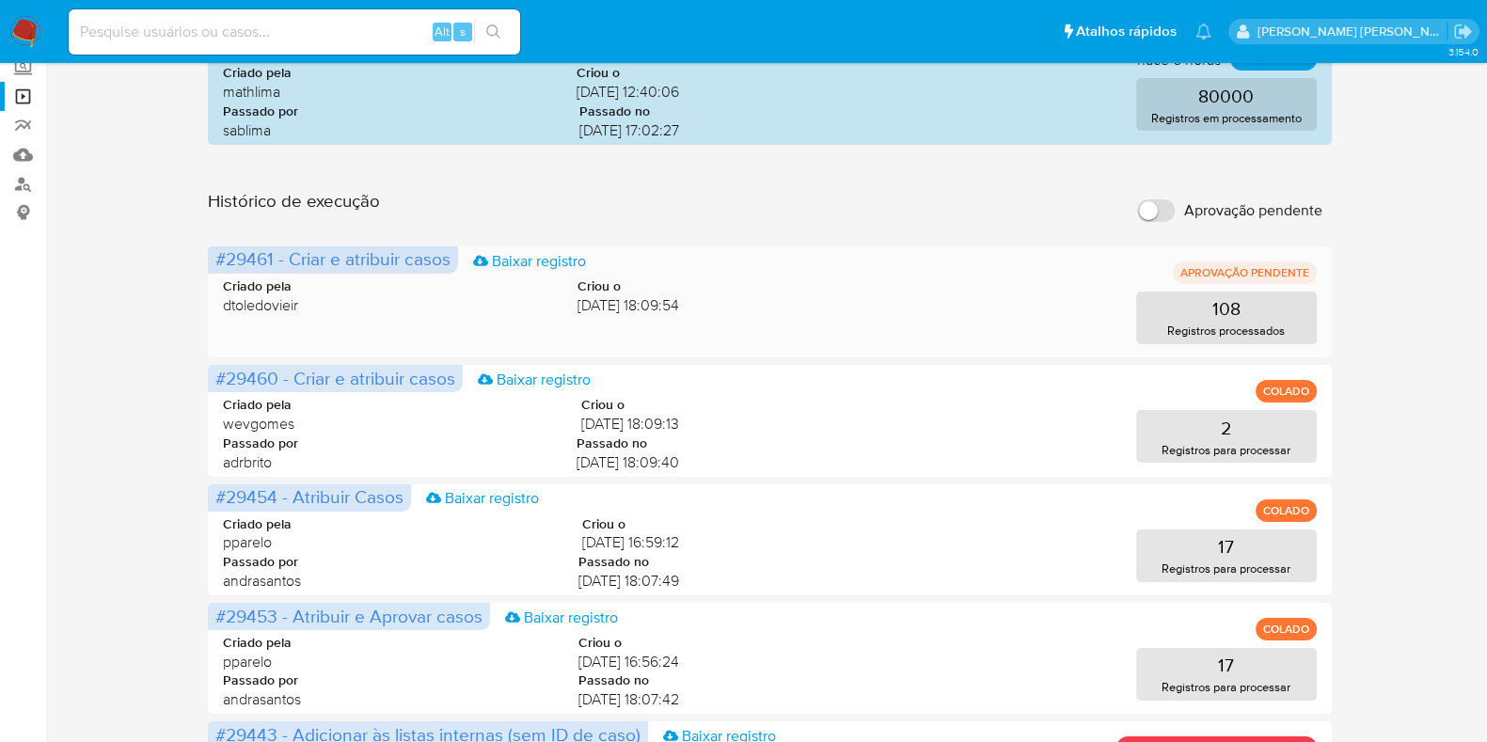
click at [940, 312] on div "108 Registros processados" at bounding box center [1012, 318] width 607 height 53
click at [1188, 317] on button "108 Registros processados" at bounding box center [1226, 318] width 181 height 53
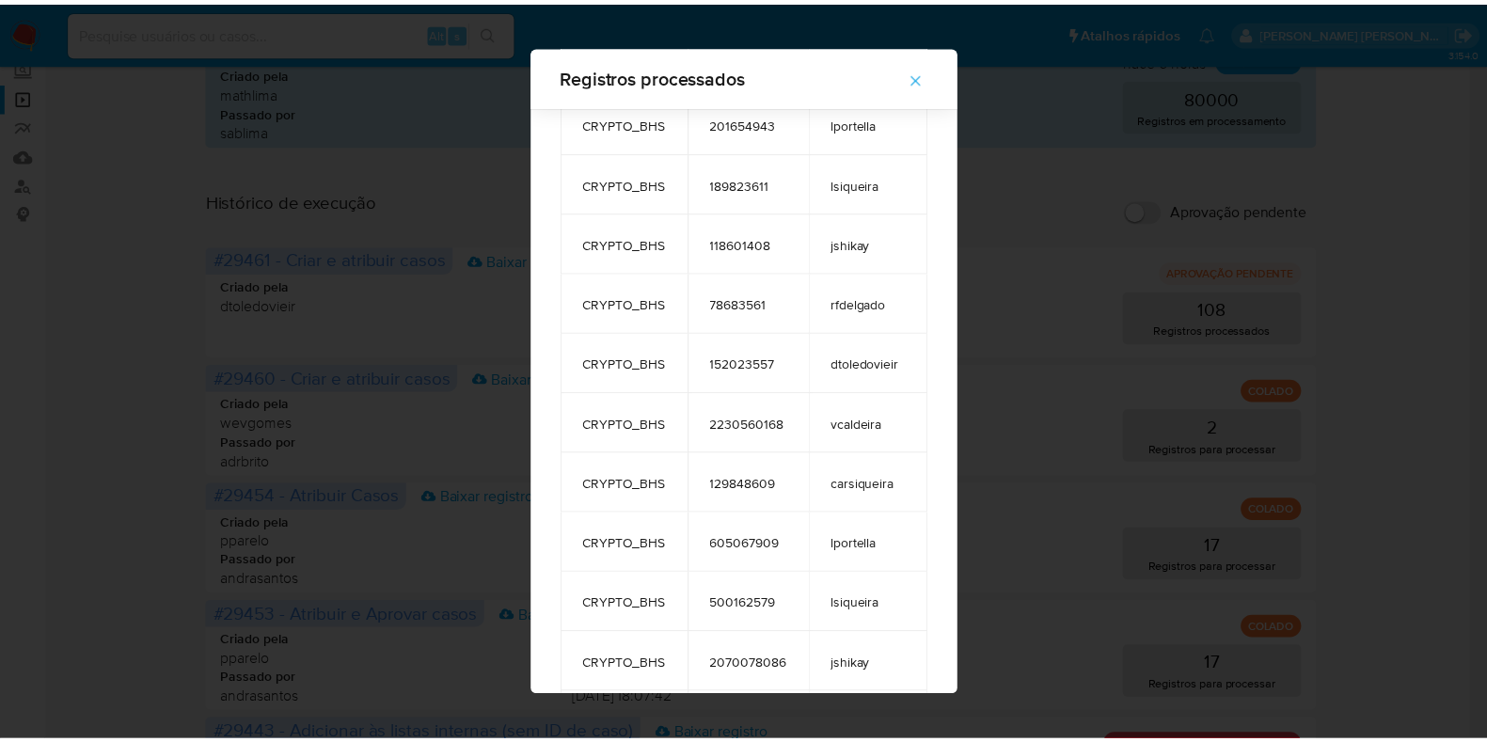
scroll to position [0, 0]
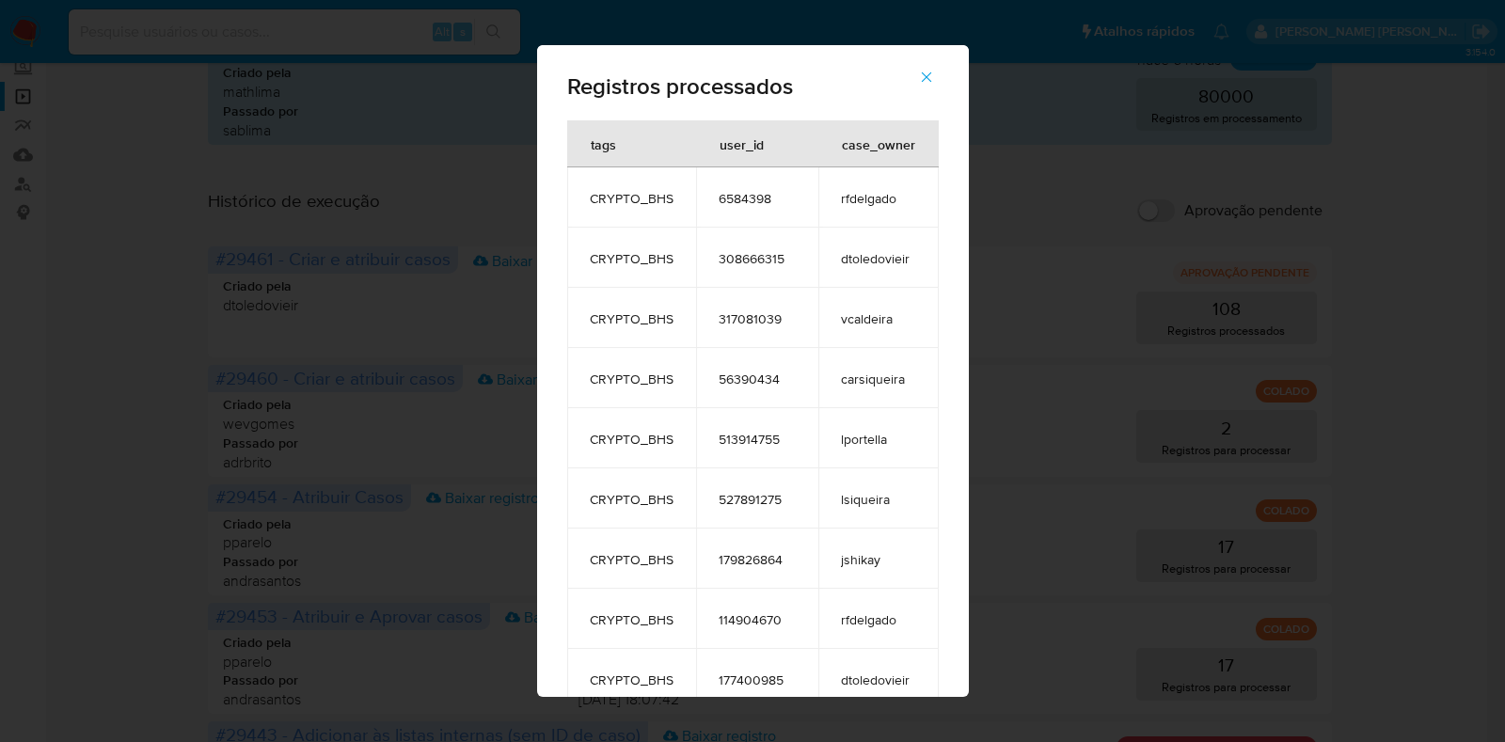
drag, startPoint x: 826, startPoint y: 192, endPoint x: 884, endPoint y: 556, distance: 368.6
click at [926, 74] on icon "button" at bounding box center [926, 77] width 17 height 17
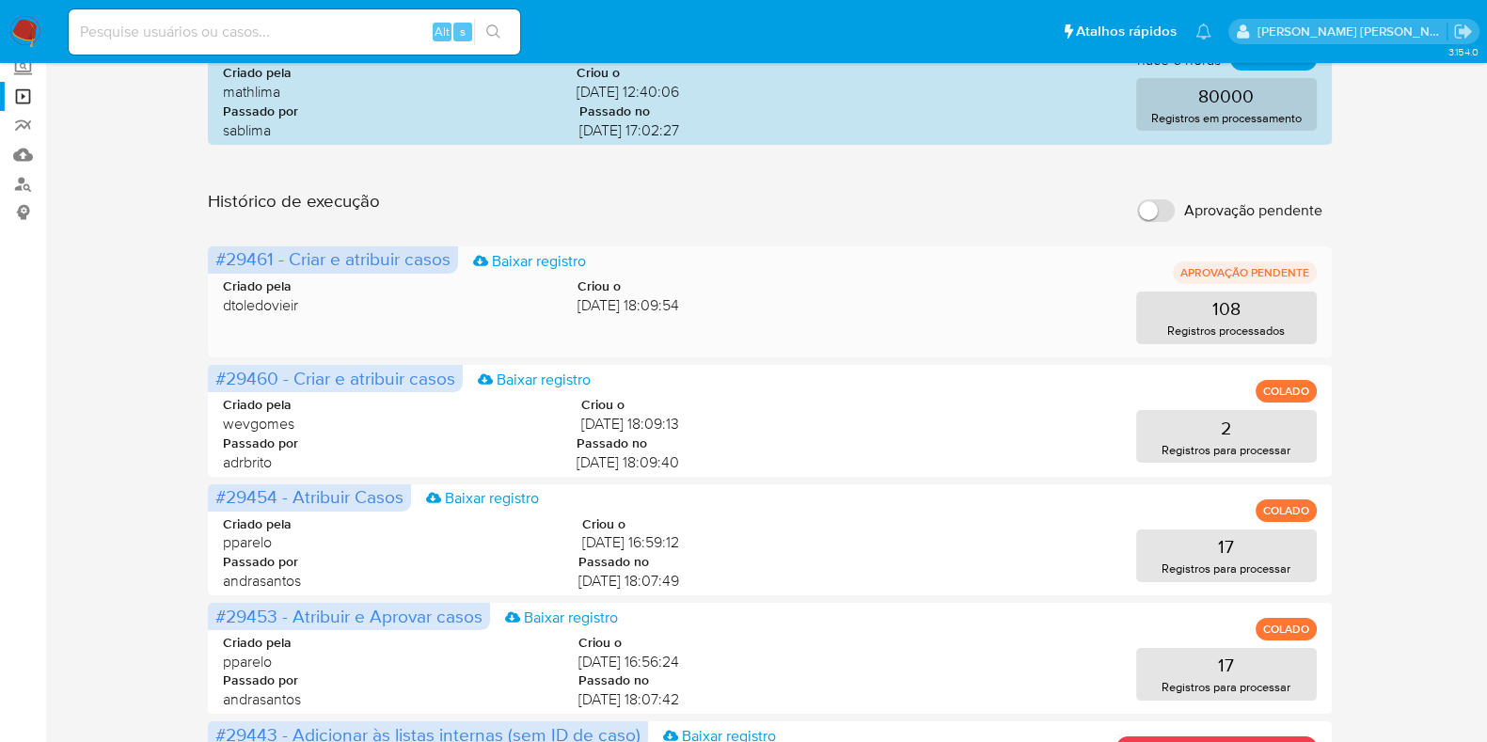
click at [804, 289] on div "Criado pela dtoledovieir Criou o 14/08/2025 18:09:54 108 Registros processados" at bounding box center [769, 299] width 1093 height 90
click at [644, 308] on span "14/08/2025 18:09:54" at bounding box center [628, 305] width 102 height 21
click at [1053, 282] on div "Criado pela dtoledovieir Criou o 14/08/2025 18:09:54 108 Registros processados" at bounding box center [769, 299] width 1093 height 90
click at [903, 306] on div "108 Registros processados" at bounding box center [1012, 318] width 607 height 53
click at [387, 261] on span "#29461 - Criar e atribuir casos" at bounding box center [332, 258] width 235 height 26
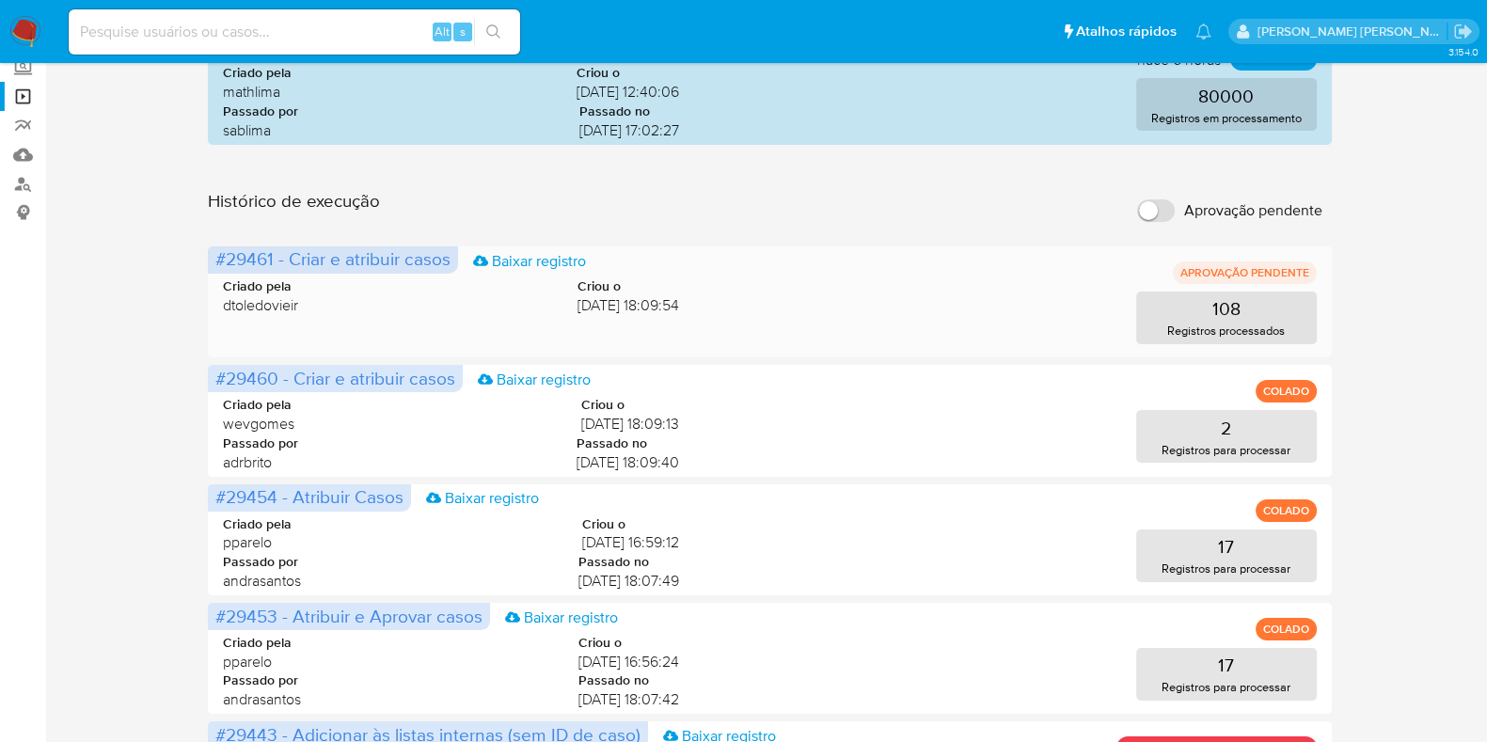
click at [282, 261] on span "#29461 - Criar e atribuir casos" at bounding box center [332, 258] width 235 height 26
click at [229, 262] on span "#29461 - Criar e atribuir casos" at bounding box center [332, 258] width 235 height 26
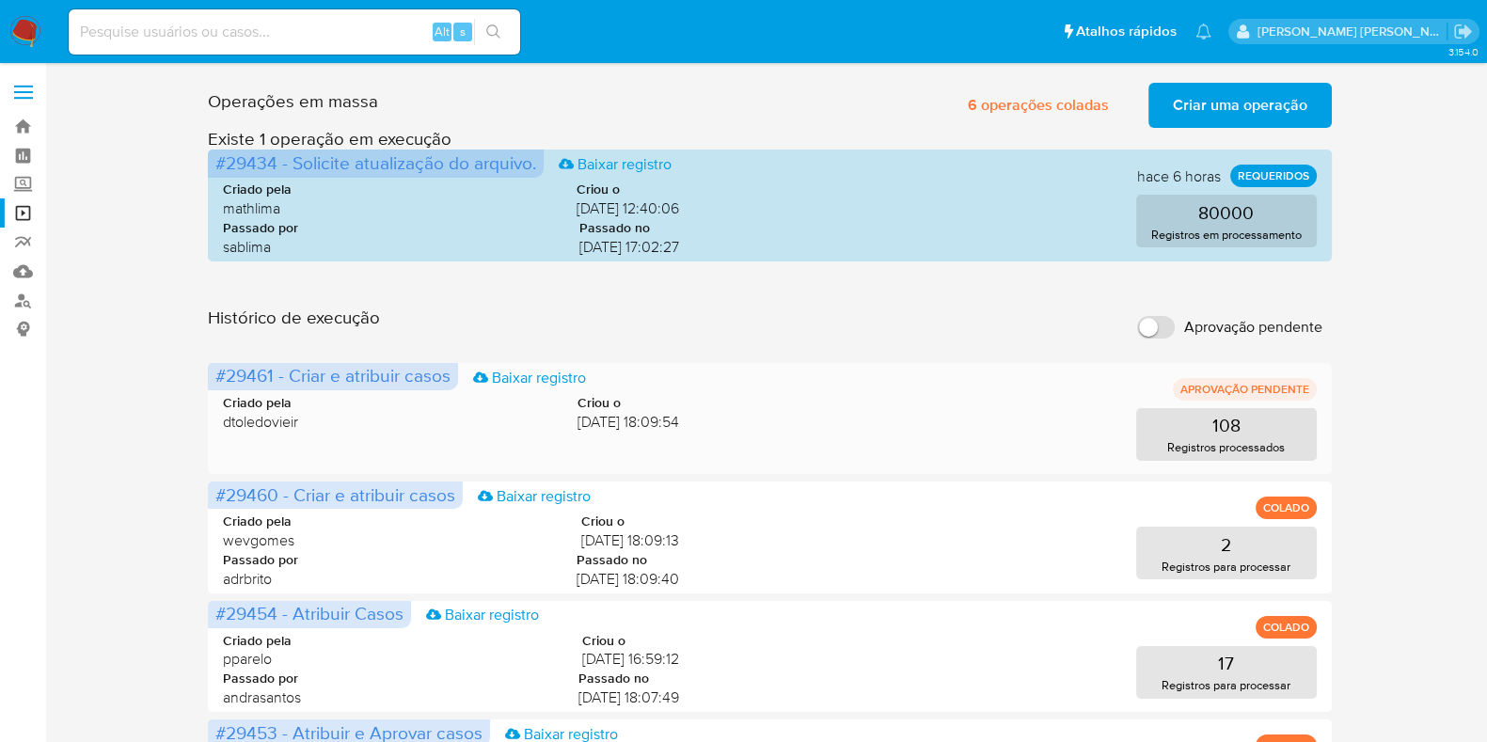
click at [792, 421] on div "108 Registros processados" at bounding box center [1012, 434] width 607 height 53
click at [577, 419] on span "14/08/2025 18:09:54" at bounding box center [628, 422] width 102 height 21
click at [530, 391] on div "Criado pela dtoledovieir Criou o 14/08/2025 18:09:54 108 Registros processados" at bounding box center [769, 416] width 1093 height 90
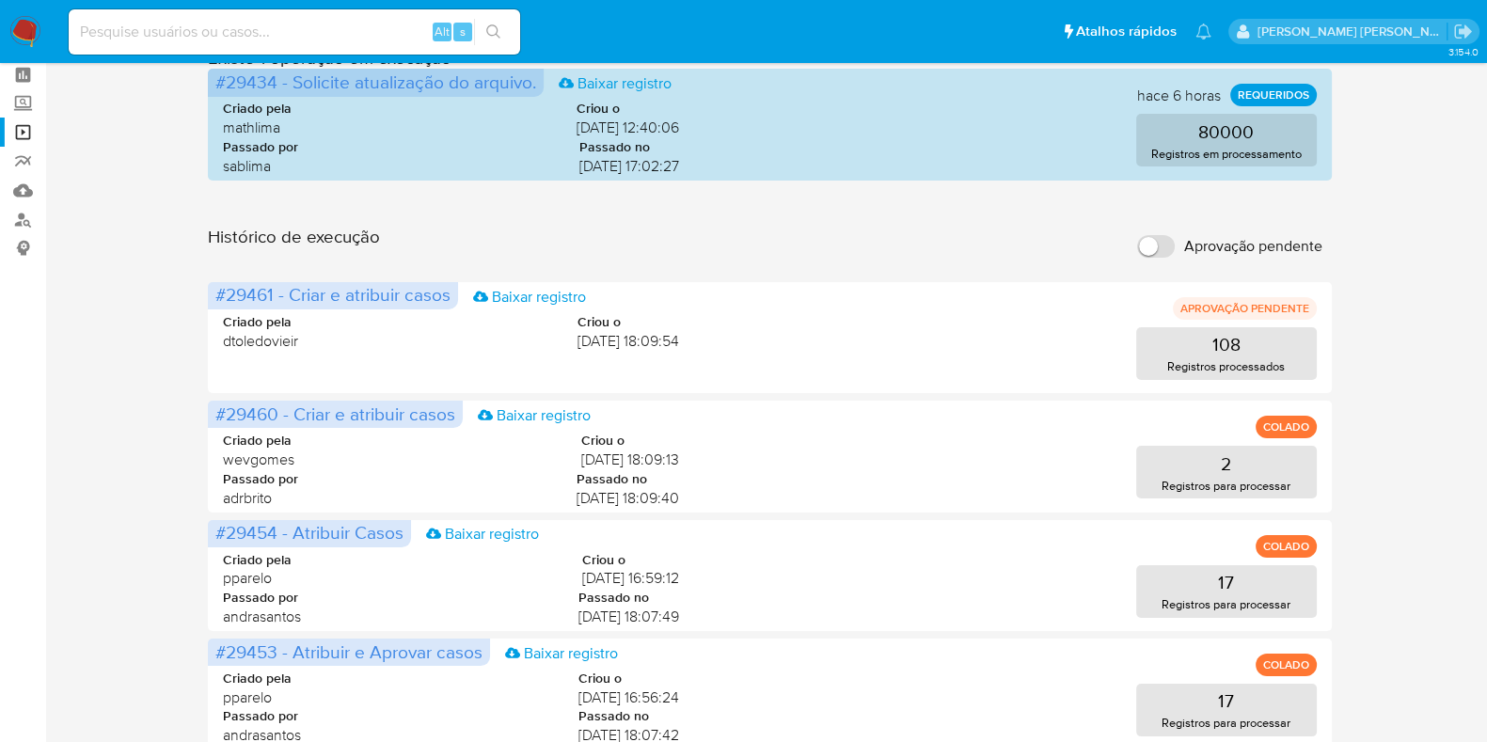
scroll to position [117, 0]
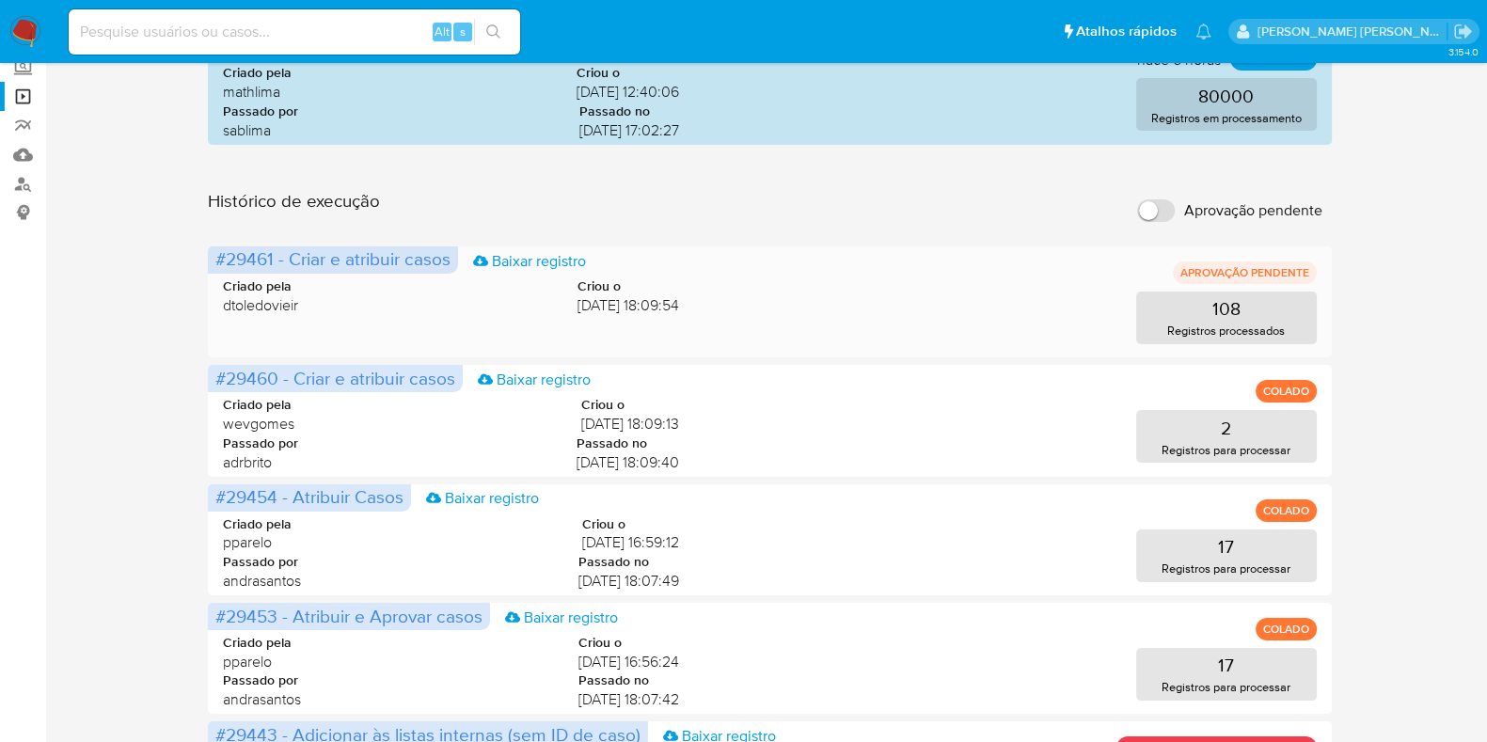
click at [1010, 303] on div "108 Registros processados" at bounding box center [1012, 318] width 607 height 53
click at [1013, 298] on div "108 Registros processados" at bounding box center [1012, 318] width 607 height 53
click at [1270, 279] on p "APROVAÇÃO PENDENTE" at bounding box center [1245, 272] width 144 height 23
click at [694, 328] on div "Criado pela dtoledovieir Criou o 14/08/2025 18:09:54 108 Registros processados" at bounding box center [769, 299] width 1093 height 90
click at [409, 328] on div "Criado pela dtoledovieir Criou o 14/08/2025 18:09:54 108 Registros processados" at bounding box center [769, 299] width 1093 height 90
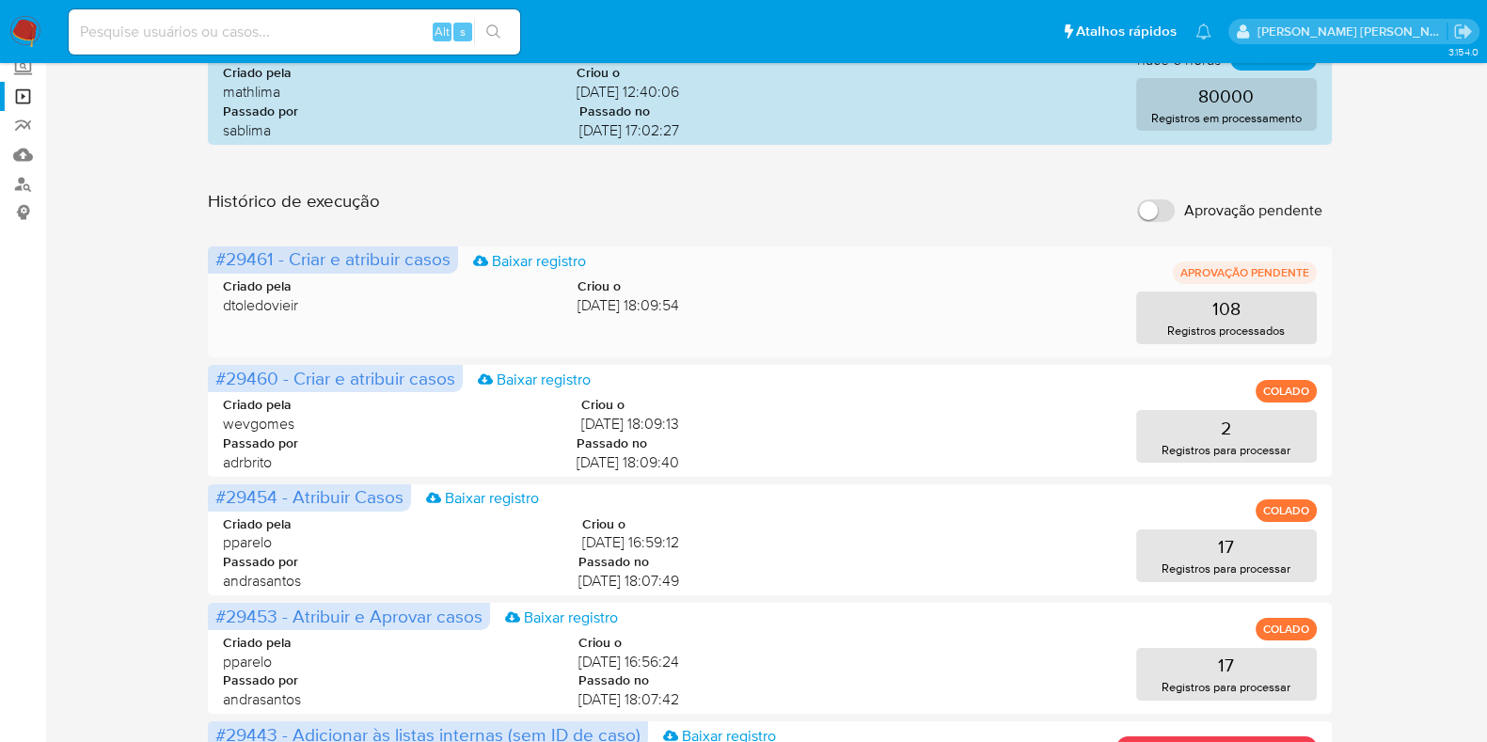
click at [264, 308] on span "dtoledovieir" at bounding box center [260, 305] width 75 height 21
click at [577, 306] on span "14/08/2025 18:09:54" at bounding box center [628, 305] width 102 height 21
click at [577, 296] on span "14/08/2025 18:09:54" at bounding box center [628, 305] width 102 height 21
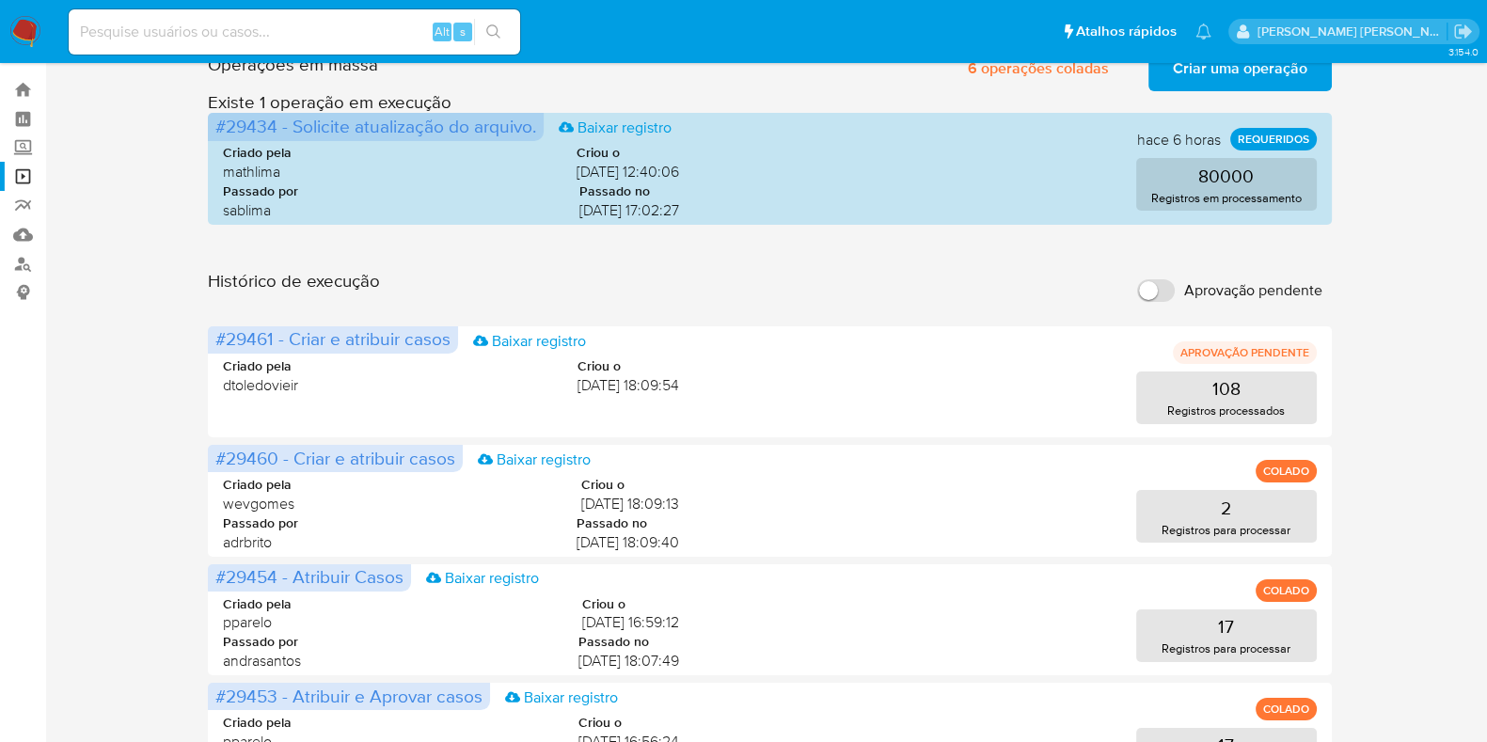
scroll to position [0, 0]
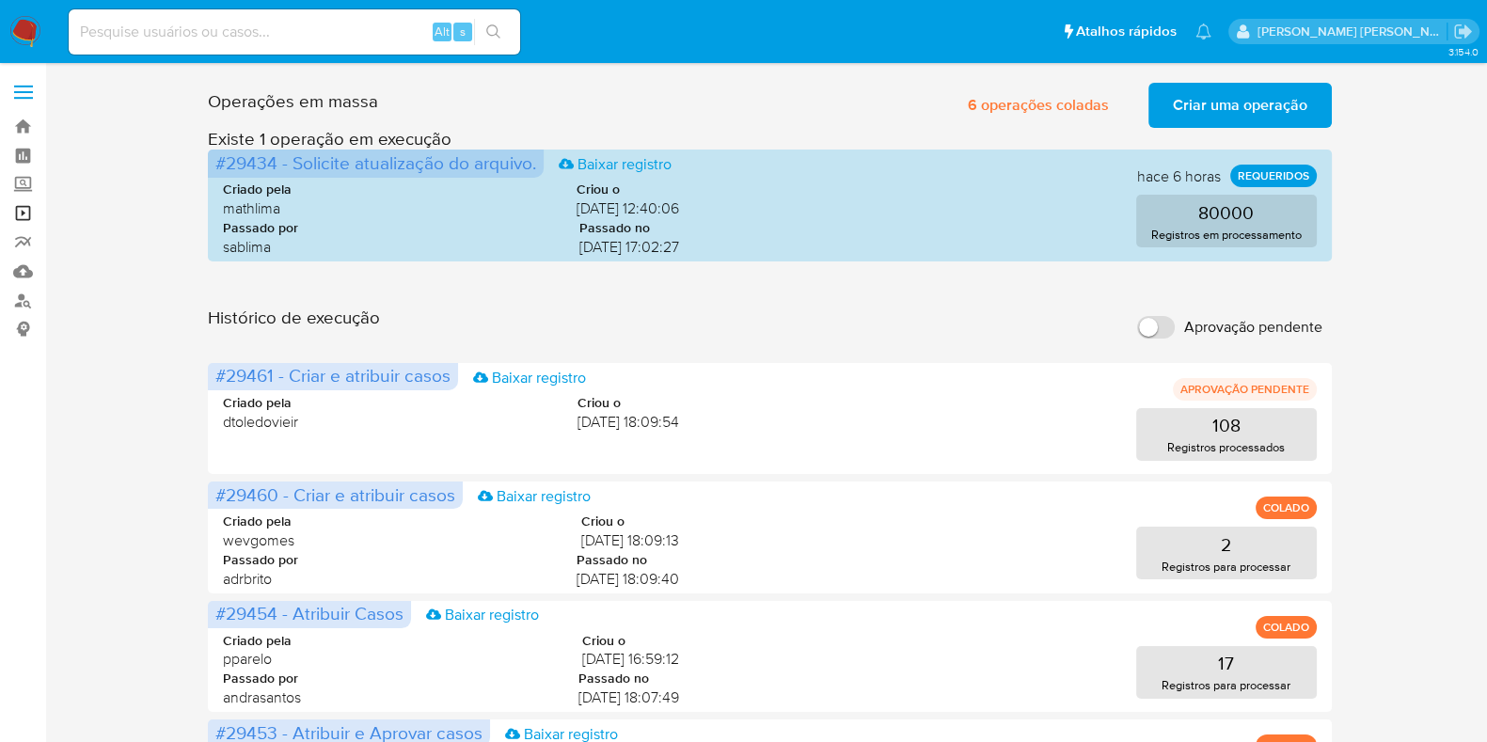
click at [35, 220] on link "Operações em massa" at bounding box center [112, 212] width 224 height 29
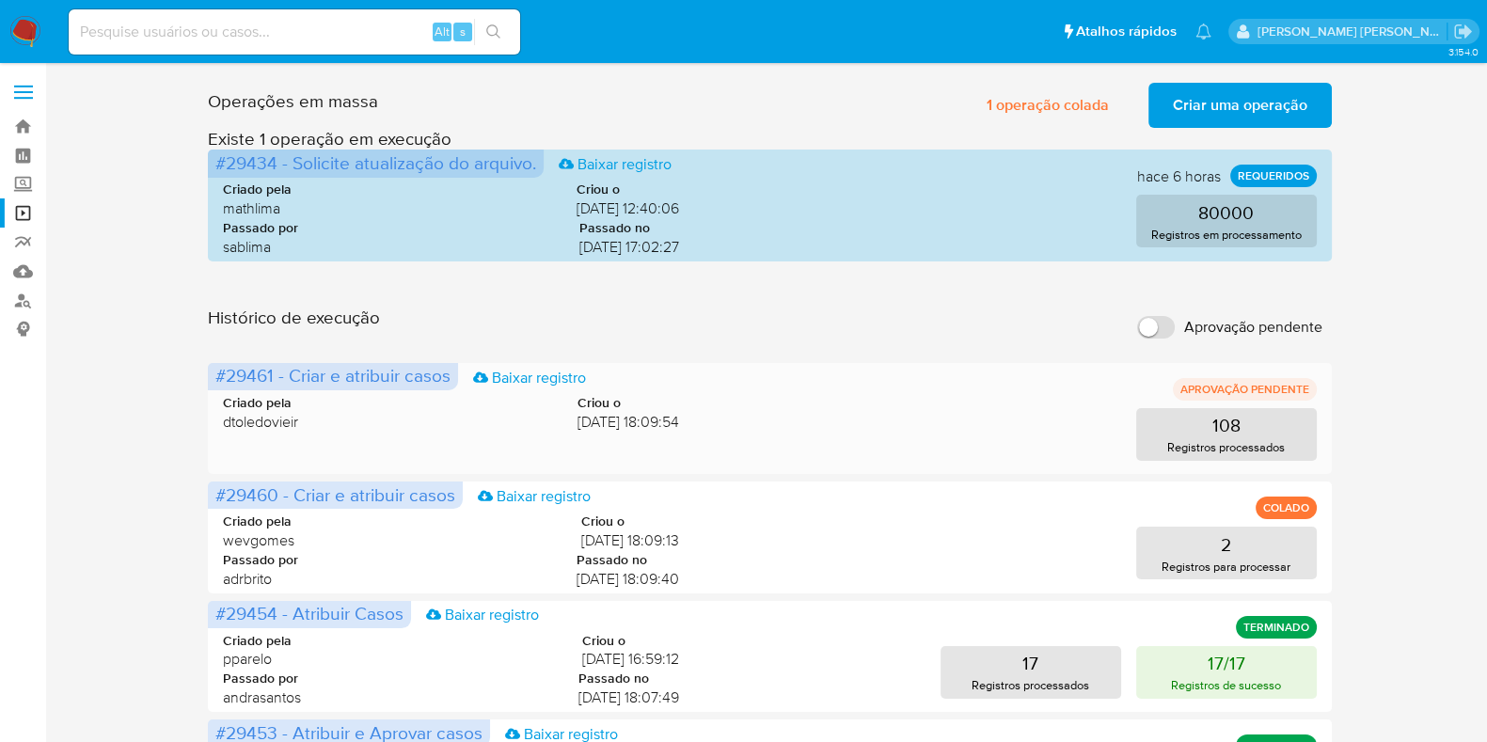
click at [637, 415] on span "[DATE] 18:09:54" at bounding box center [628, 422] width 102 height 21
click at [1228, 101] on span "Criar uma operação" at bounding box center [1240, 105] width 134 height 41
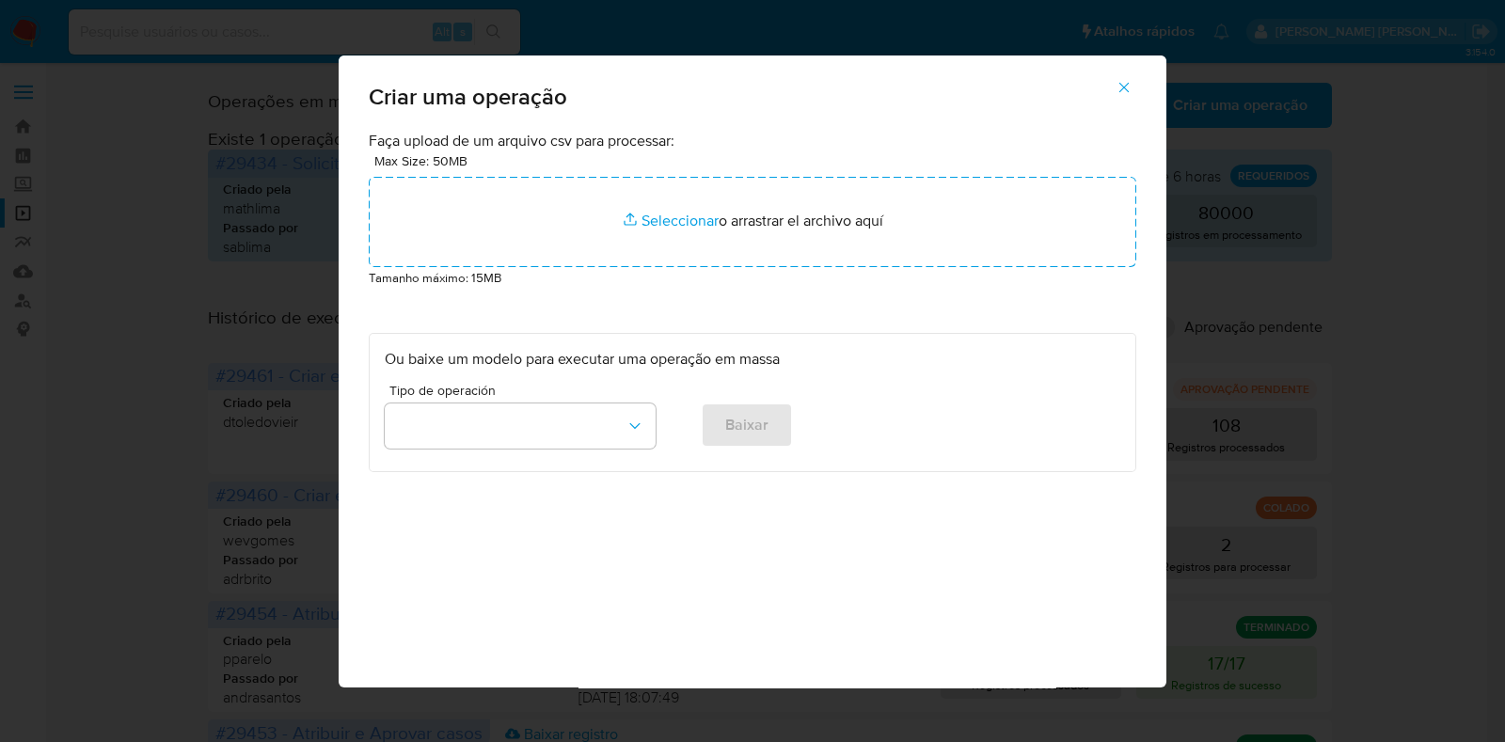
click at [305, 250] on div "Criar uma operação Faça upload de um arquivo csv para processar: Max Size: 50MB…" at bounding box center [752, 371] width 1505 height 742
click at [1117, 80] on icon "button" at bounding box center [1123, 87] width 17 height 17
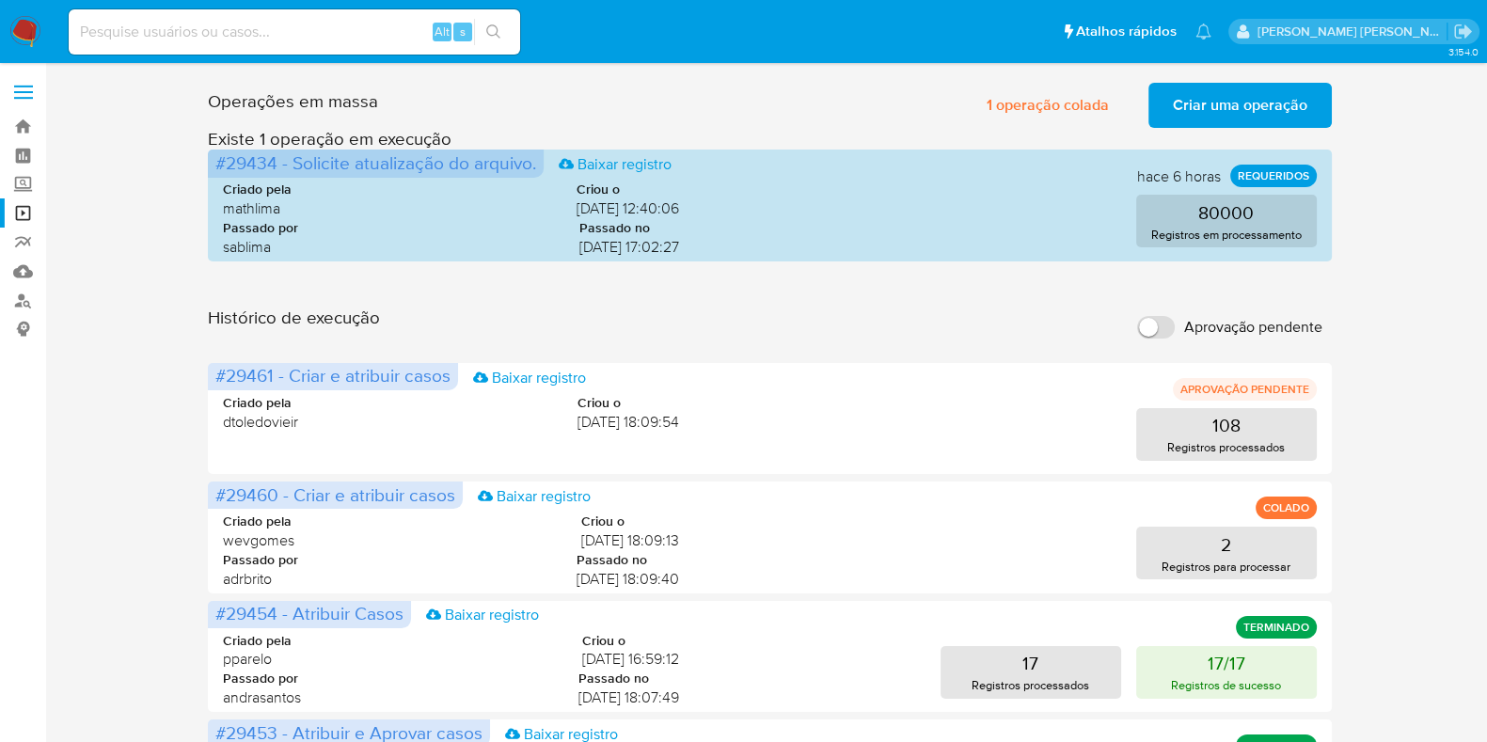
click at [1027, 338] on div "Histórico de execução Aprovação pendente" at bounding box center [769, 327] width 1123 height 41
click at [498, 418] on div "Criado pela dtoledovieir Criou o [DATE] 18:09:54" at bounding box center [451, 413] width 456 height 38
click at [560, 435] on div "Criado pela dtoledovieir Criou o [DATE] 18:09:54 108 Registros processados" at bounding box center [769, 416] width 1093 height 90
click at [1039, 433] on div "108 Registros processados" at bounding box center [1012, 434] width 607 height 53
click at [1145, 426] on button "108 Registros processados" at bounding box center [1226, 434] width 181 height 53
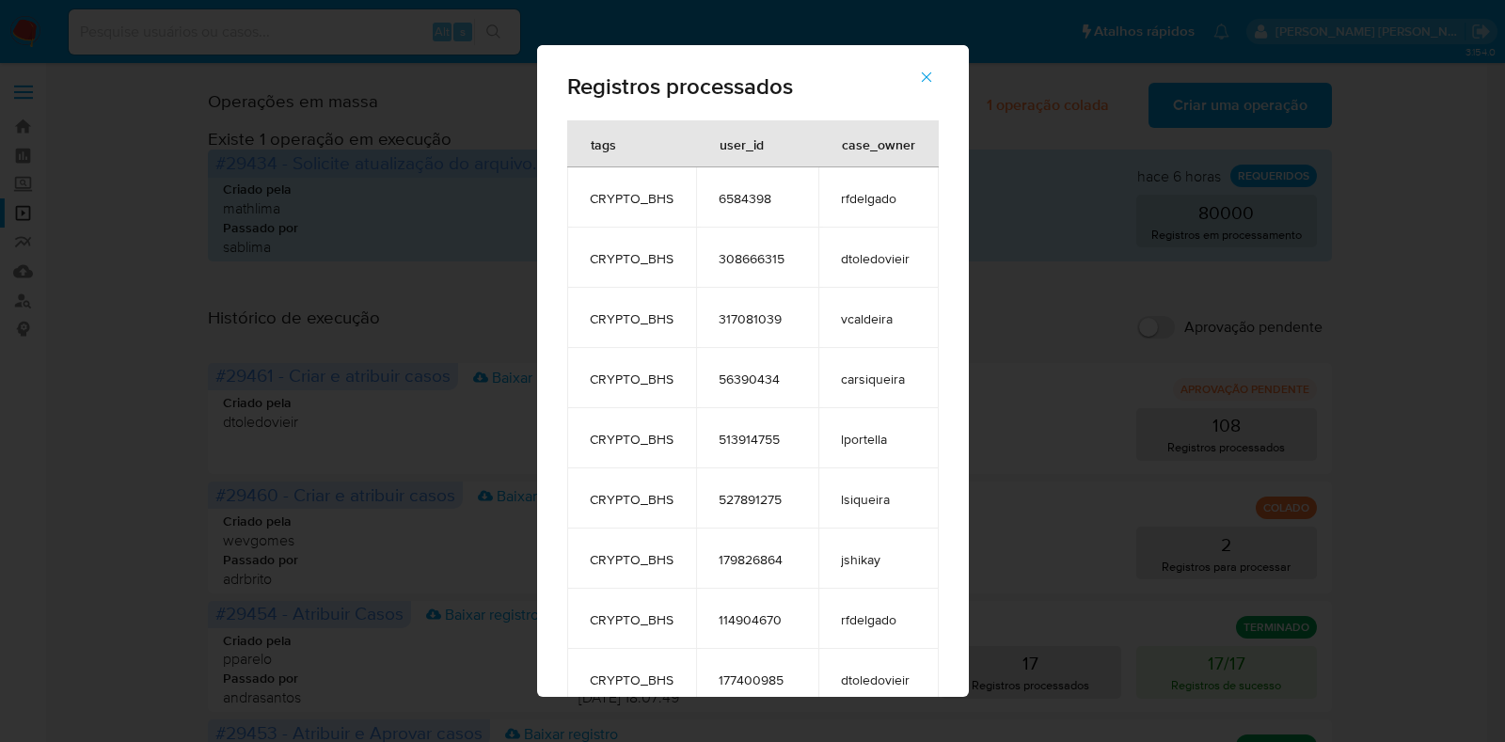
click at [1208, 426] on div "Registros processados tags user_id case_owner CRYPTO_BHS 6584398 rfdelgado CRYP…" at bounding box center [752, 371] width 1505 height 742
click at [929, 81] on icon "button" at bounding box center [926, 77] width 10 height 10
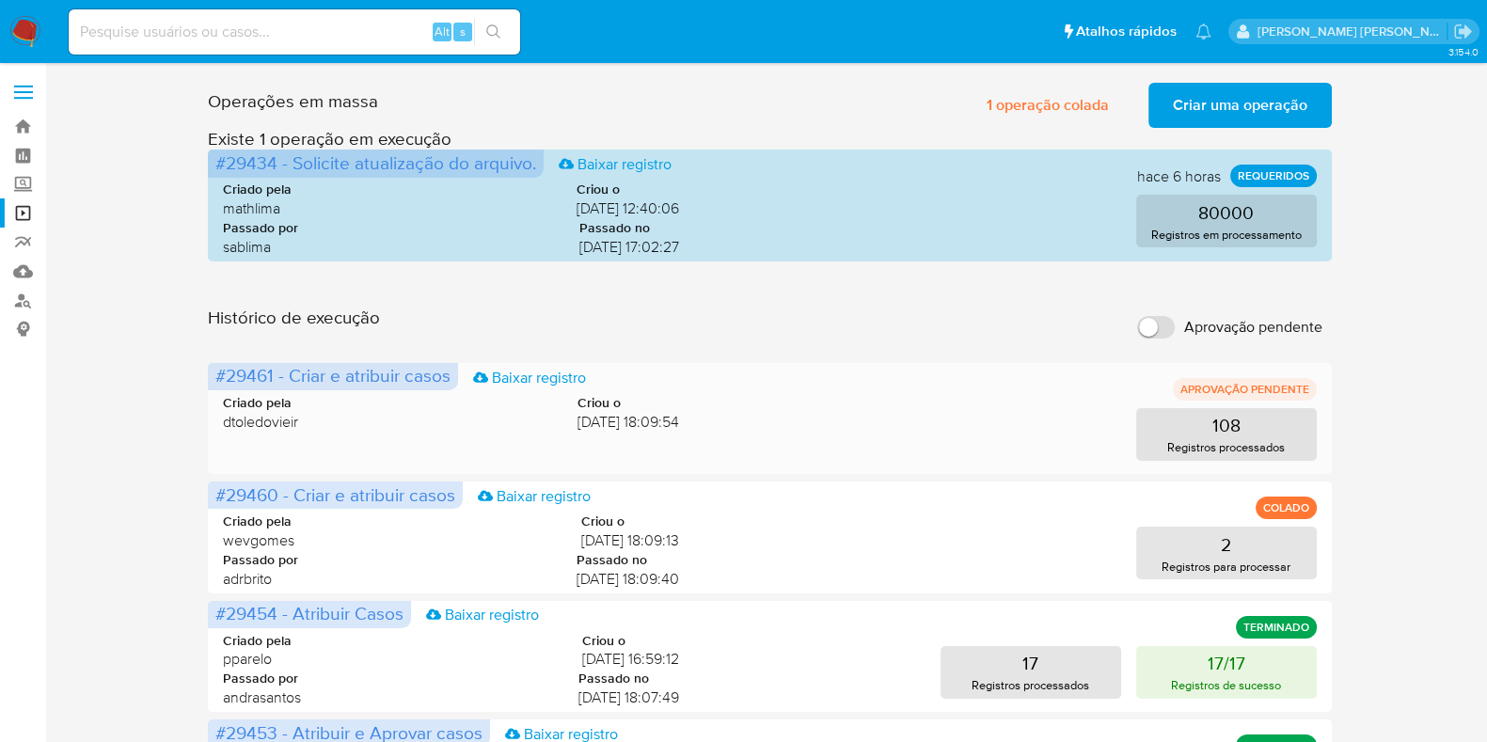
click at [827, 417] on div "108 Registros processados" at bounding box center [1012, 434] width 607 height 53
click at [1203, 107] on span "Criar uma operação" at bounding box center [1240, 105] width 134 height 41
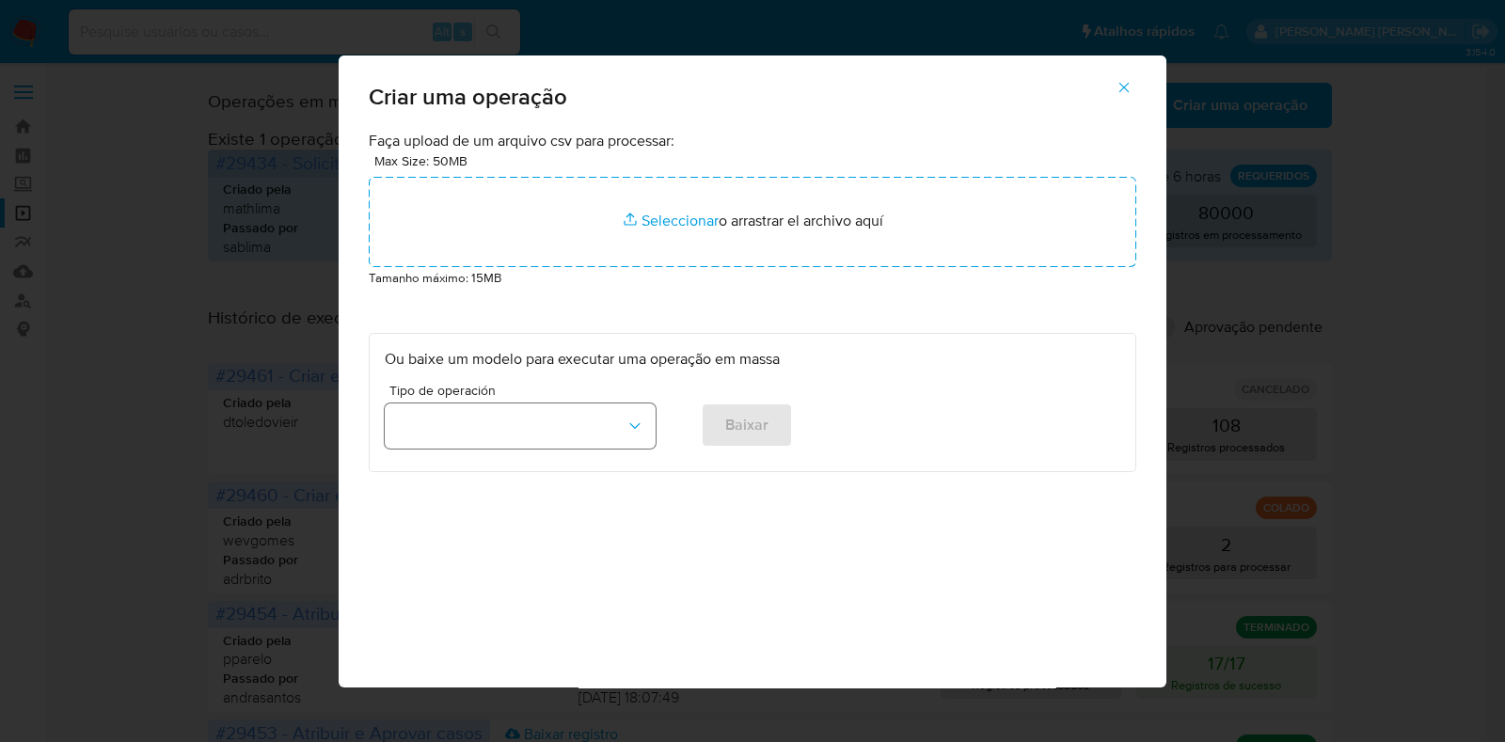
click at [494, 416] on button "button" at bounding box center [520, 425] width 271 height 45
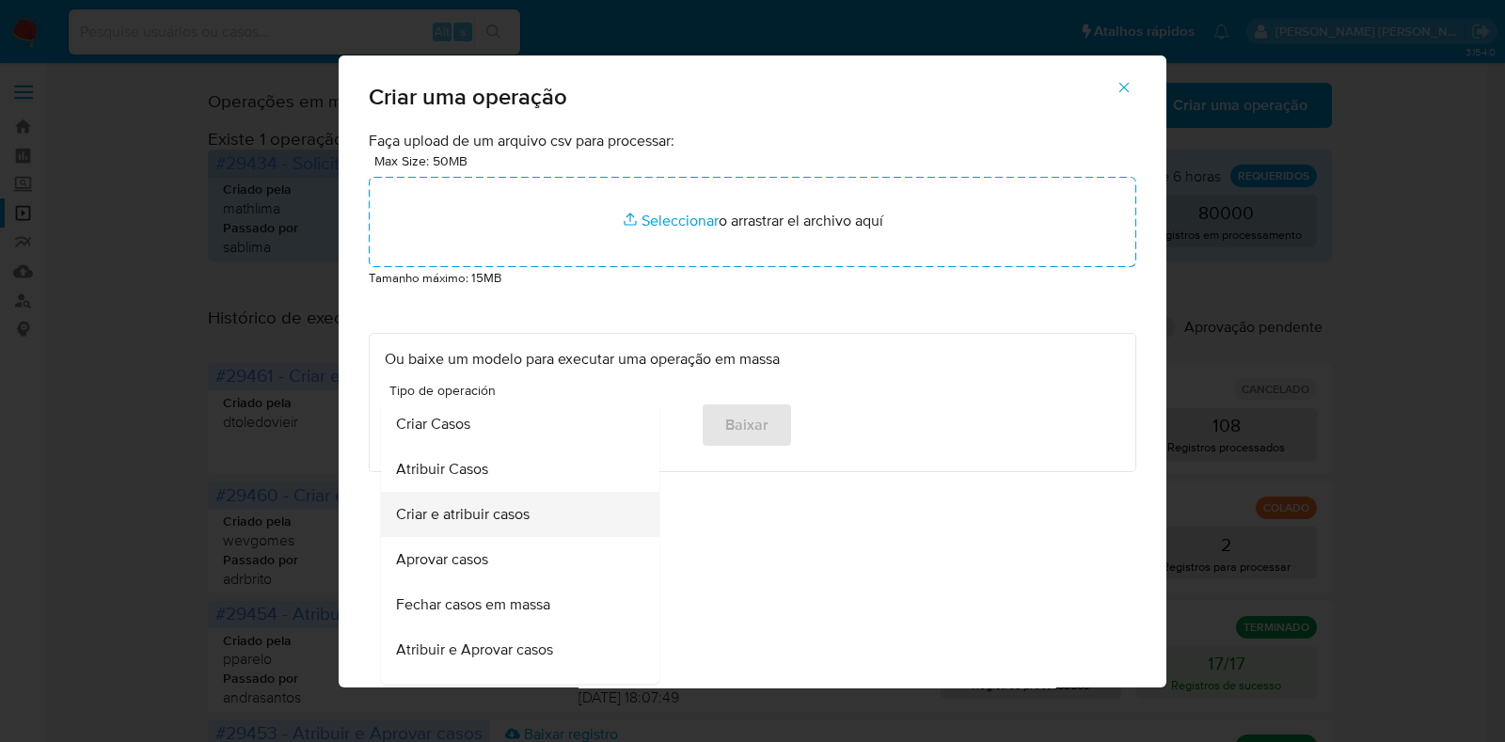
click at [560, 520] on div "Criar e atribuir casos" at bounding box center [514, 515] width 237 height 45
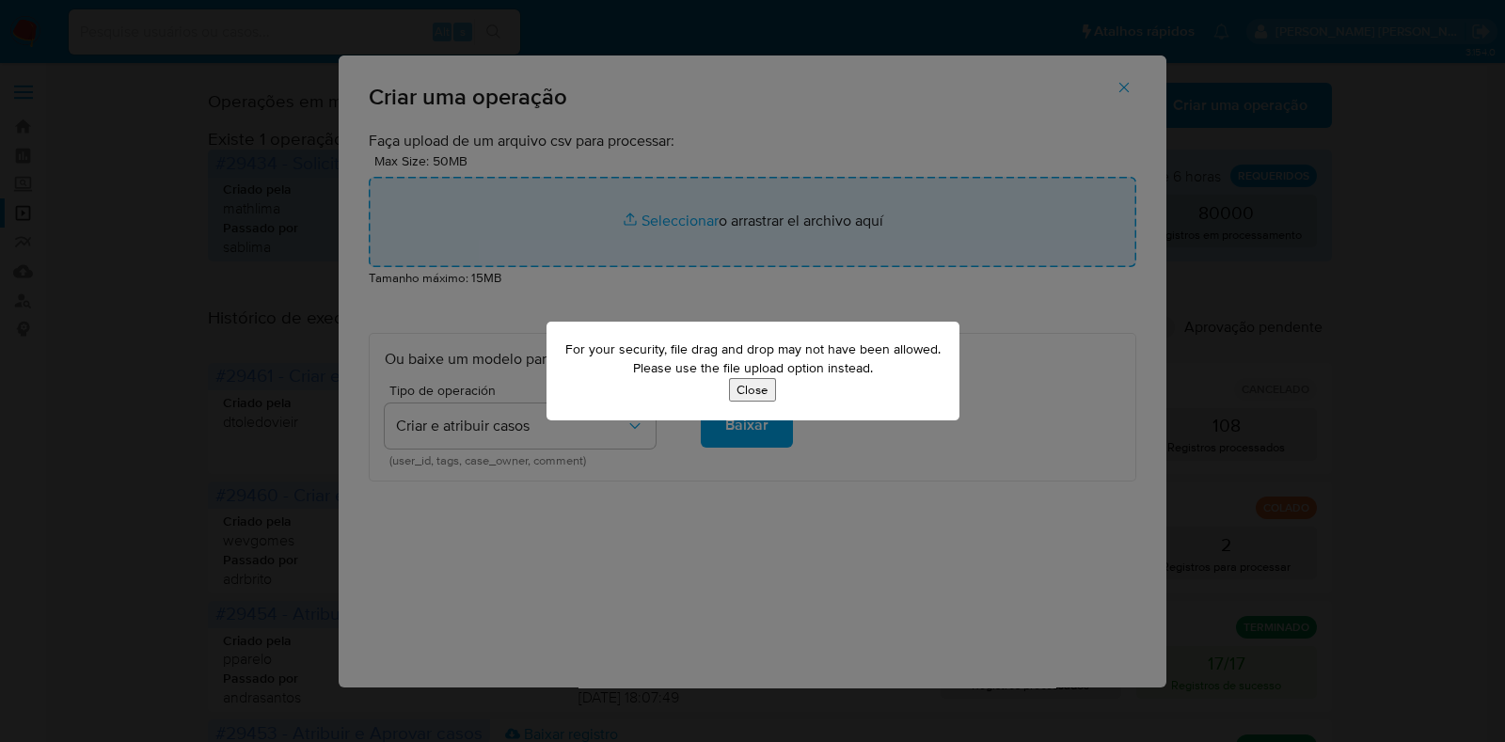
drag, startPoint x: 878, startPoint y: 372, endPoint x: 569, endPoint y: 357, distance: 309.8
click at [569, 357] on p "For your security, file drag and drop may not have been allowed. Please use the…" at bounding box center [752, 358] width 375 height 37
copy p "For your security, file drag and drop may not have been allowed. Please use the…"
click at [757, 385] on button "Close" at bounding box center [752, 390] width 47 height 24
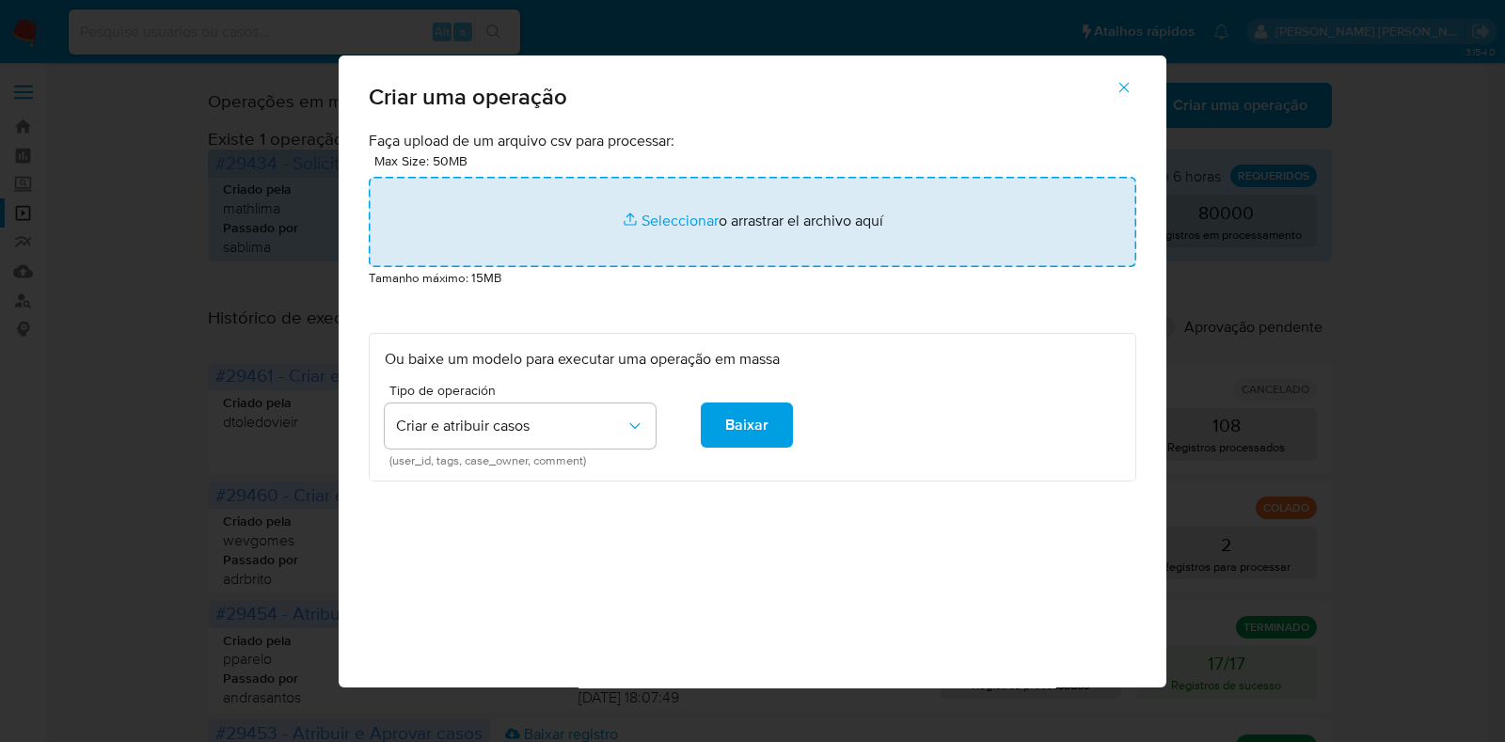
click at [792, 270] on p "Tamanho máximo: 15MB" at bounding box center [752, 277] width 767 height 21
click at [832, 229] on input "file" at bounding box center [752, 222] width 767 height 90
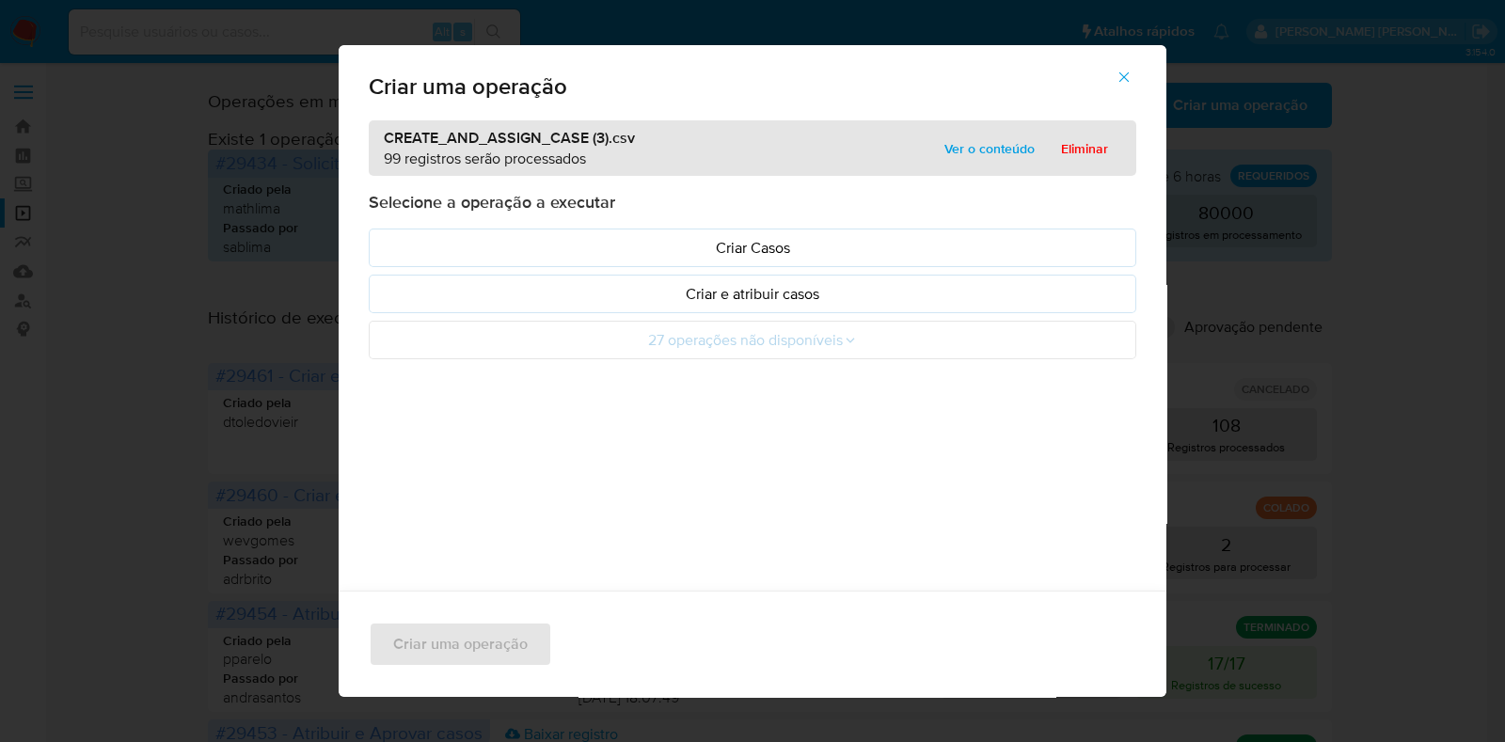
click at [992, 139] on span "Ver o conteúdo" at bounding box center [989, 148] width 90 height 26
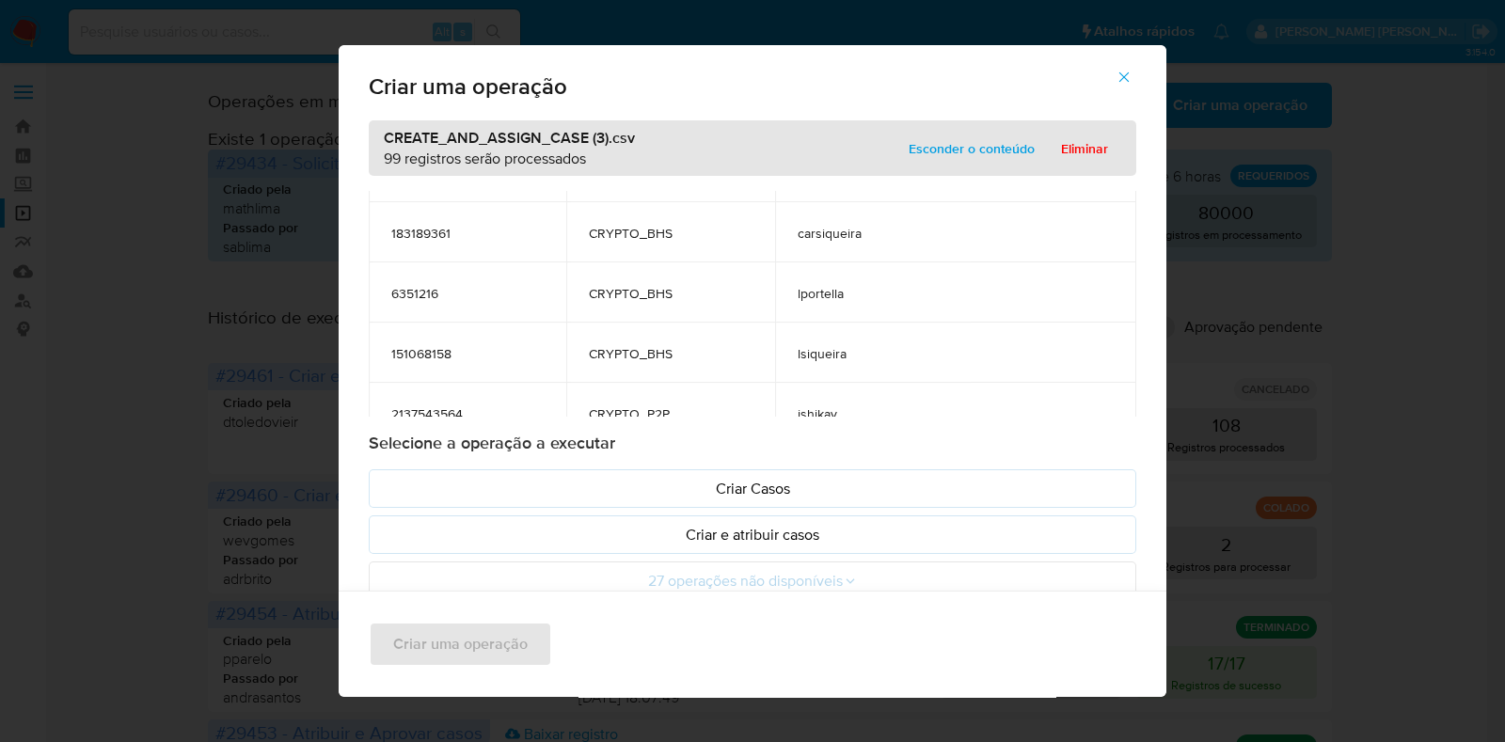
scroll to position [5778, 0]
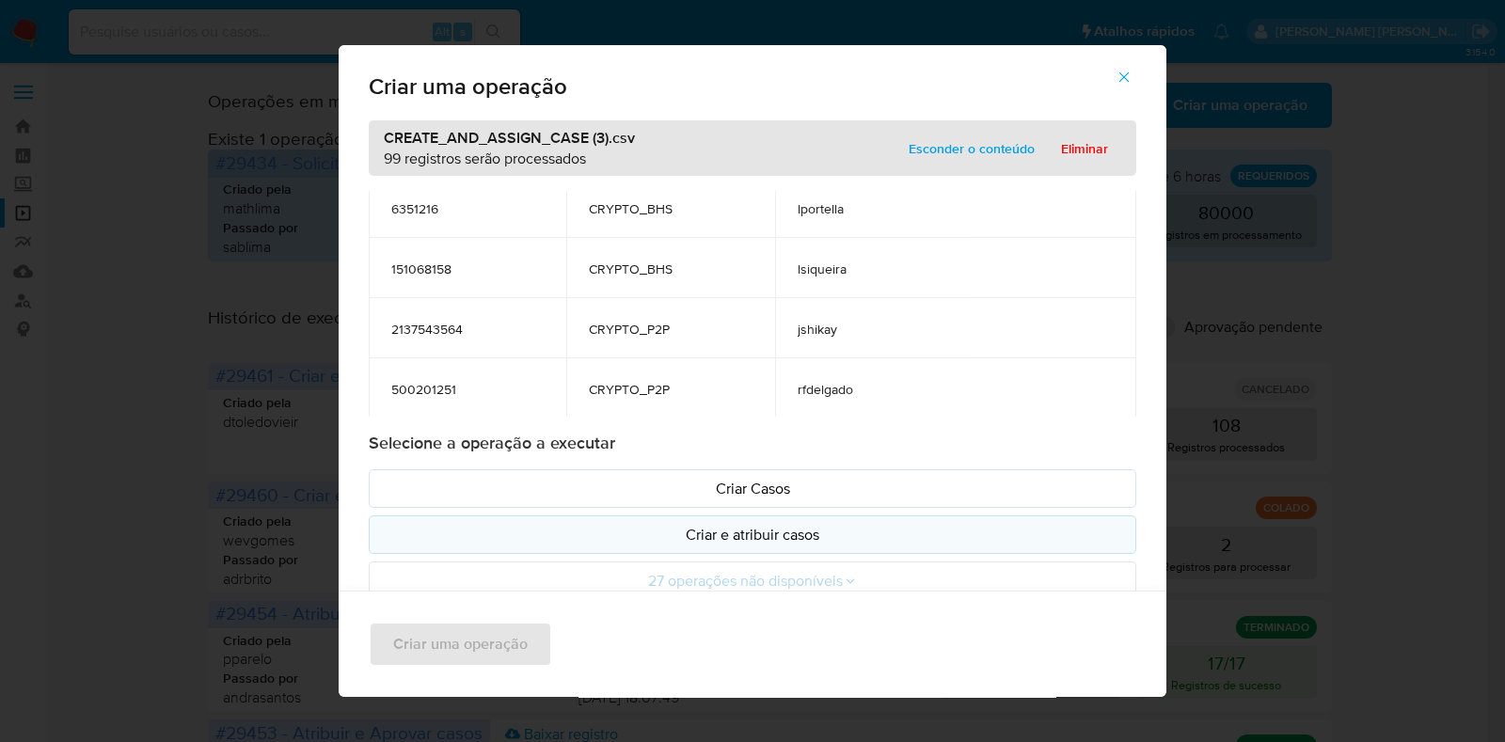
click at [813, 532] on p "Criar e atribuir casos" at bounding box center [752, 535] width 735 height 22
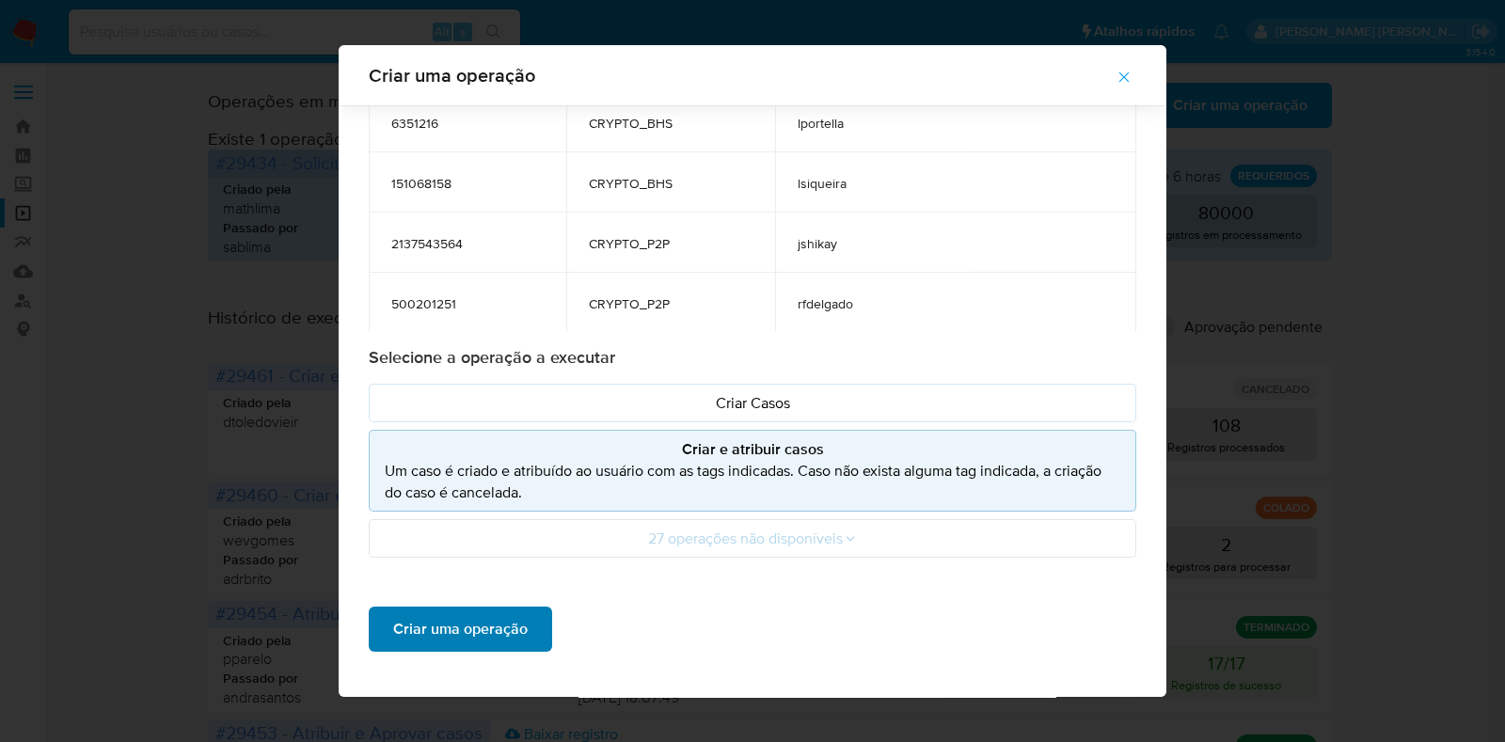
click at [483, 627] on span "Criar uma operação" at bounding box center [460, 628] width 134 height 41
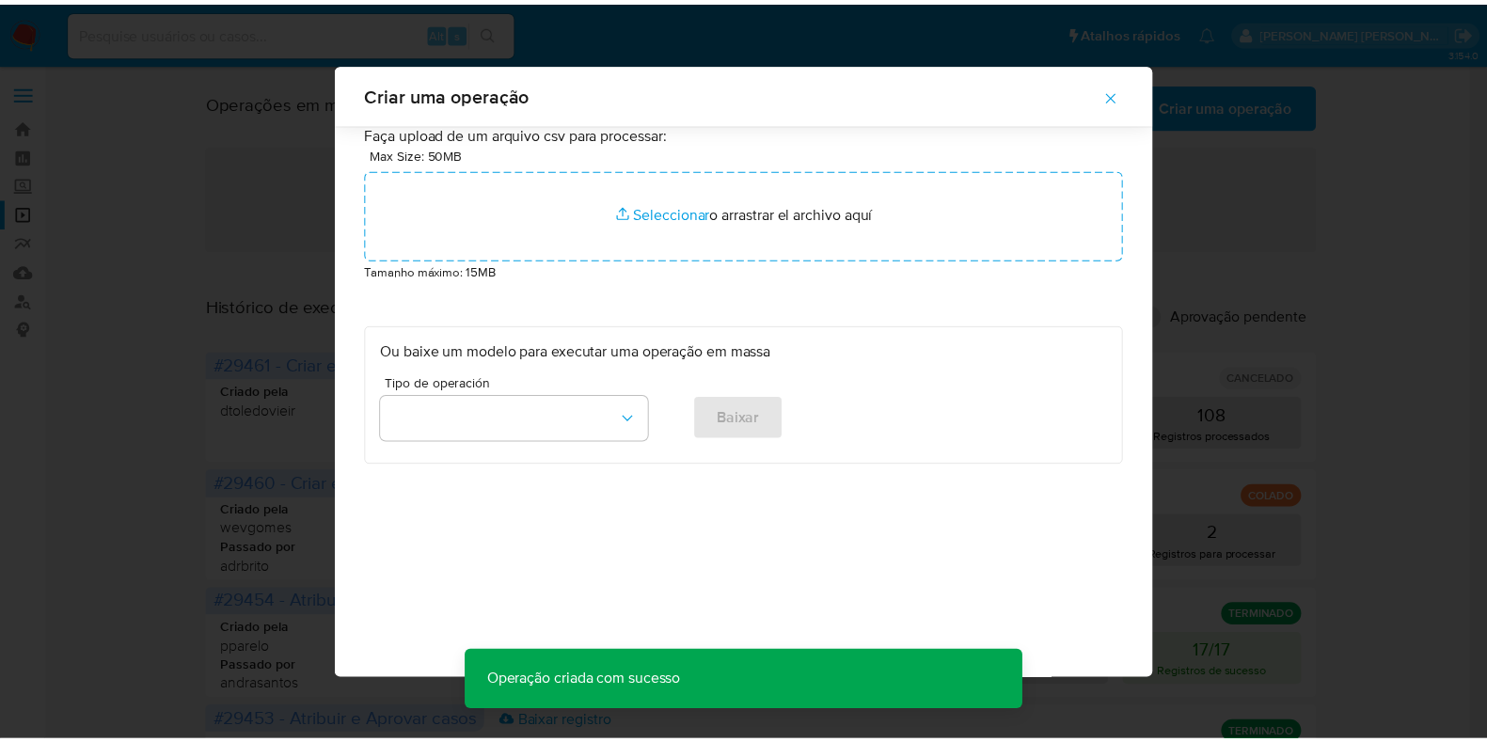
scroll to position [0, 0]
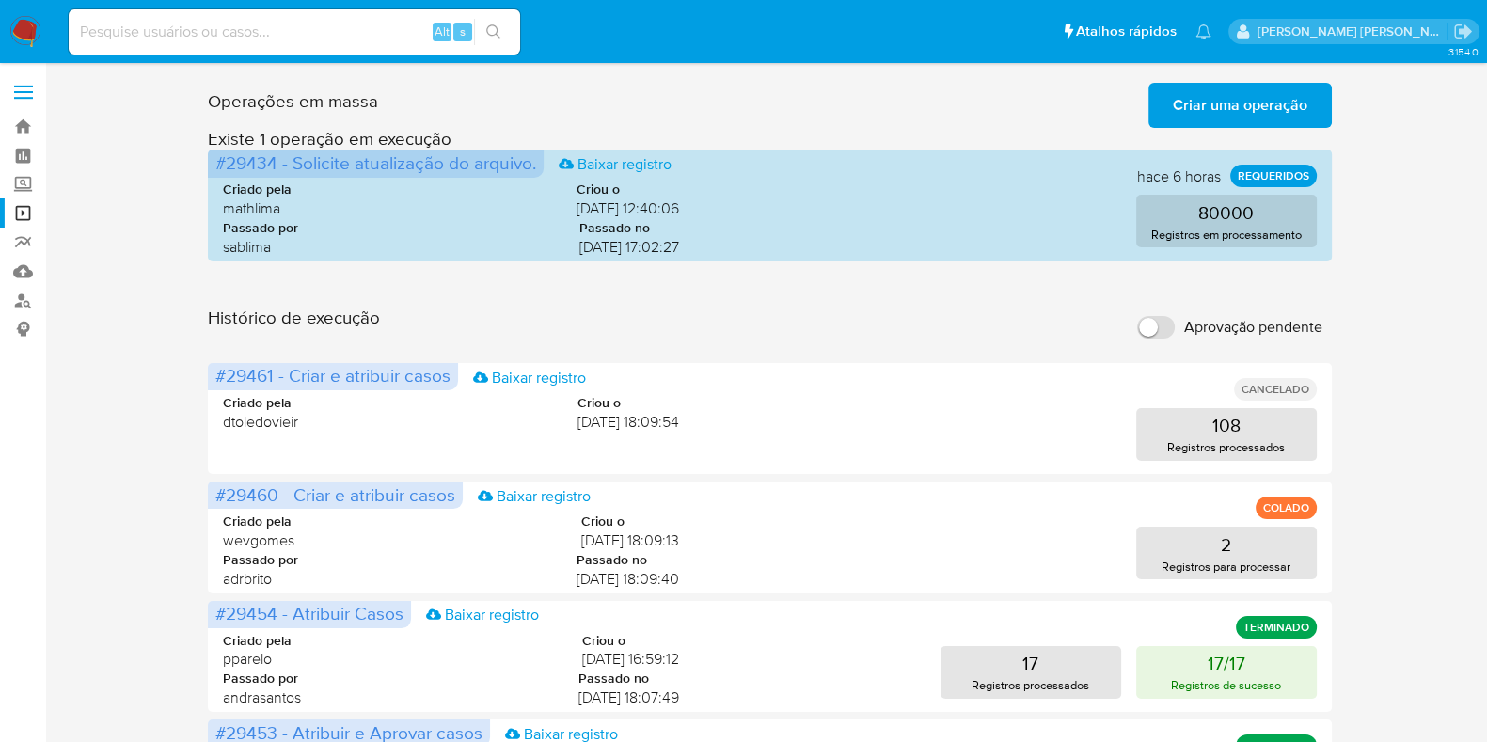
click at [33, 27] on img at bounding box center [25, 32] width 32 height 32
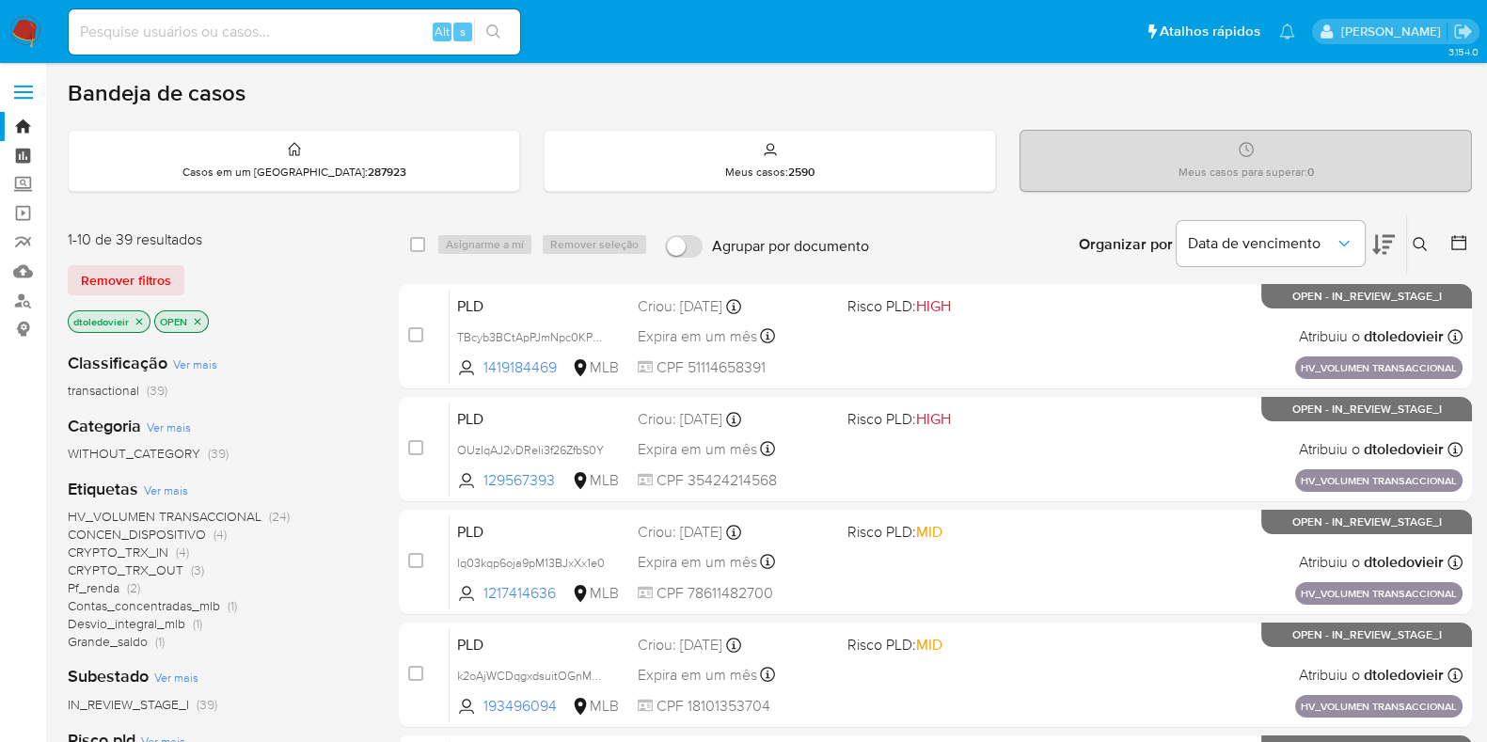
click at [22, 150] on link "Painel" at bounding box center [112, 155] width 224 height 29
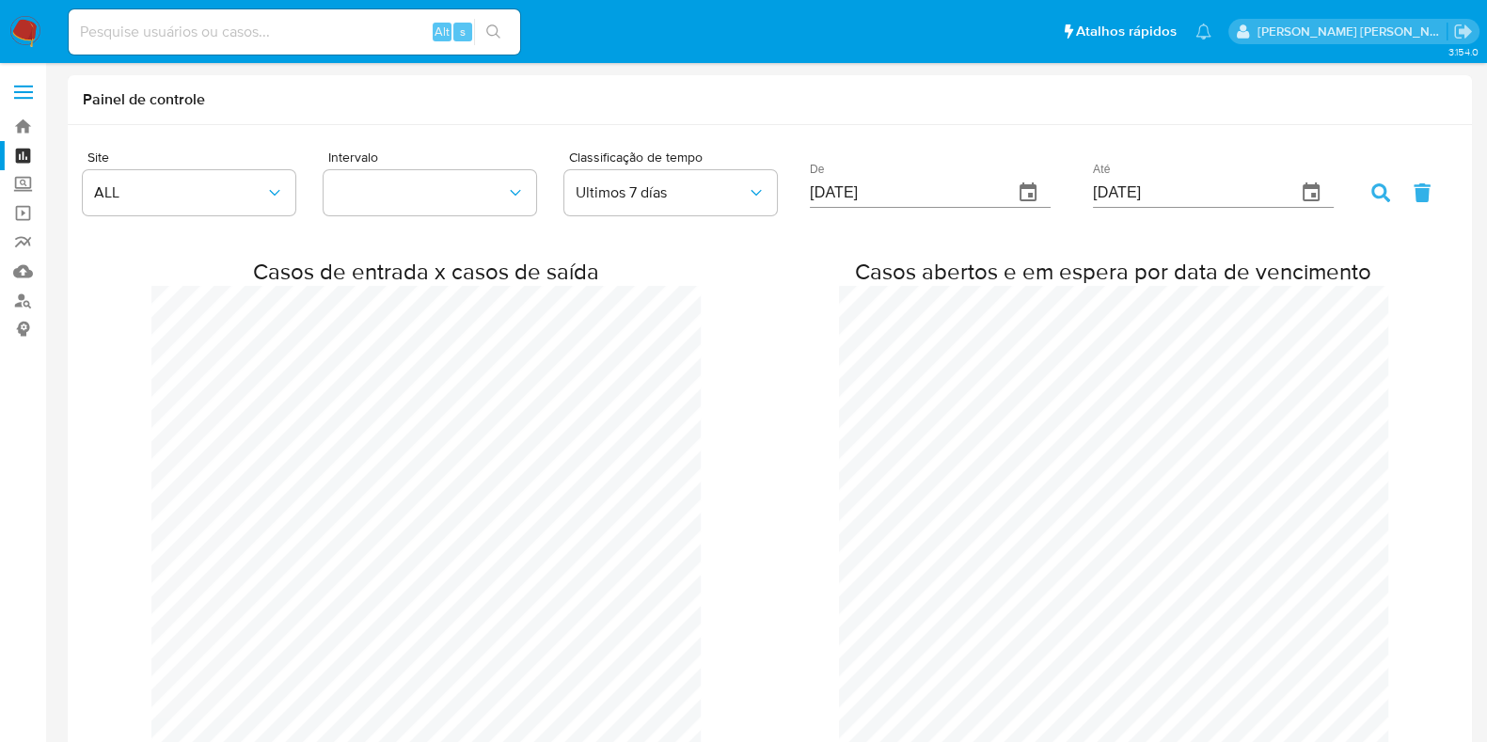
click at [27, 35] on img at bounding box center [25, 32] width 32 height 32
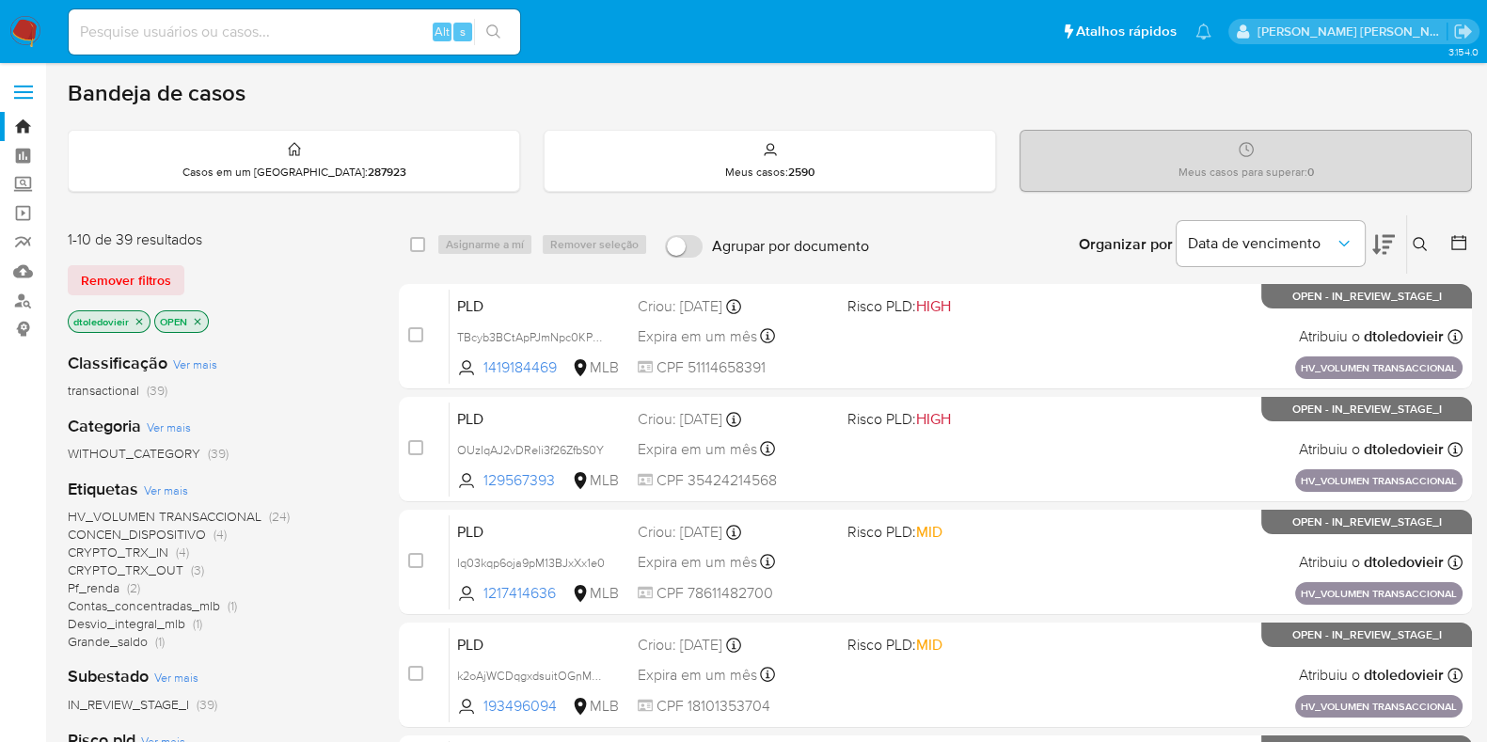
click at [294, 37] on input at bounding box center [294, 32] width 451 height 24
paste input "367243699"
type input "367243699"
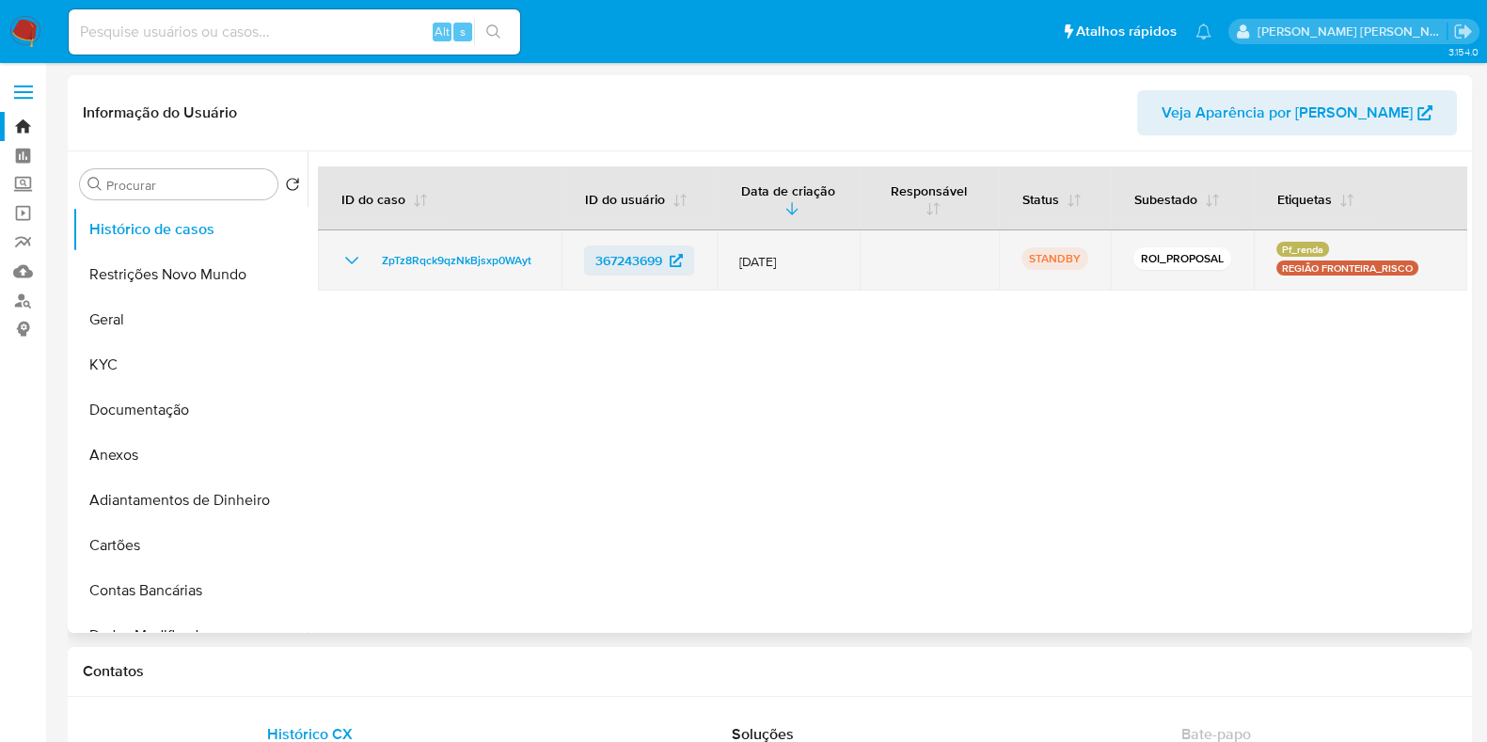
select select "10"
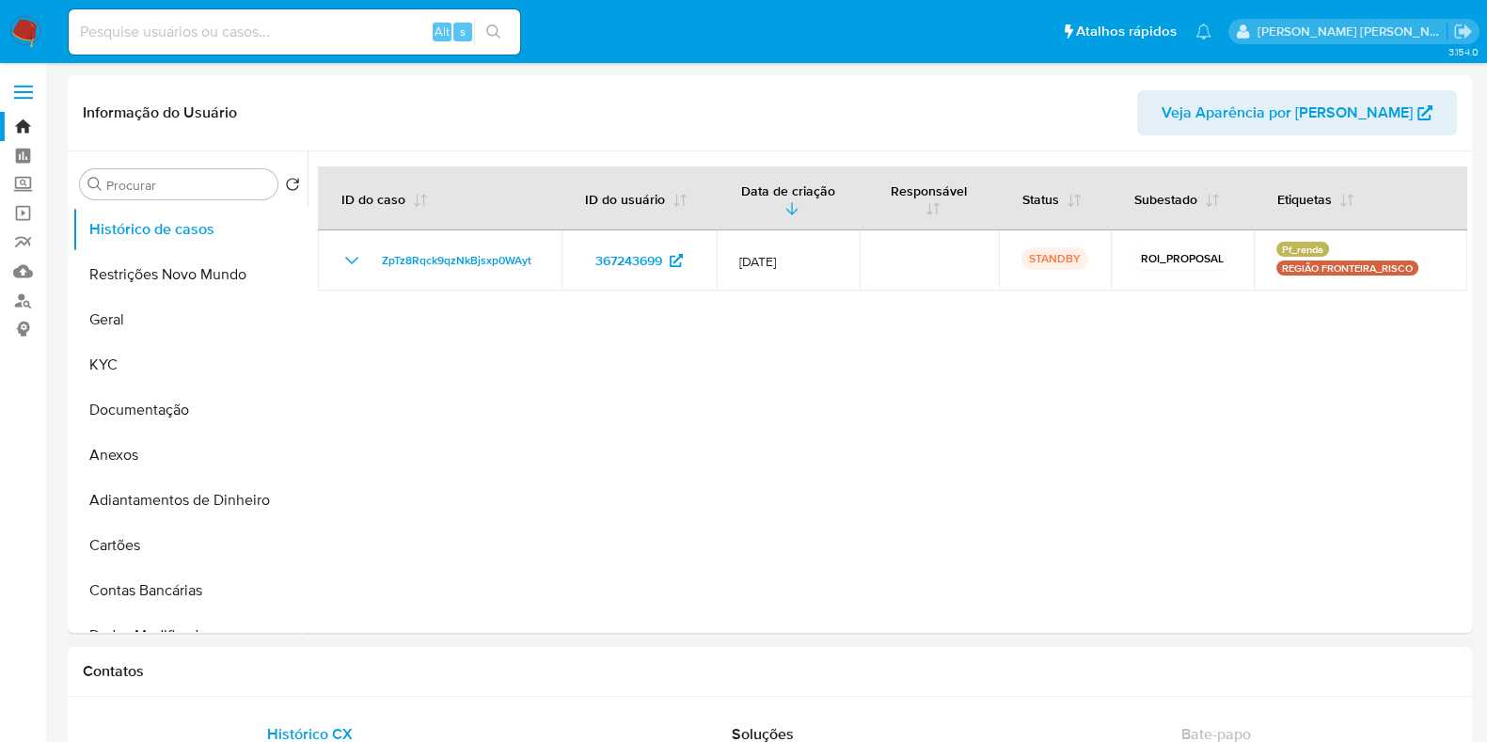
click at [251, 13] on div "Alt s" at bounding box center [294, 31] width 451 height 45
click at [248, 24] on input at bounding box center [294, 32] width 451 height 24
paste input "1625945451"
type input "1625945451"
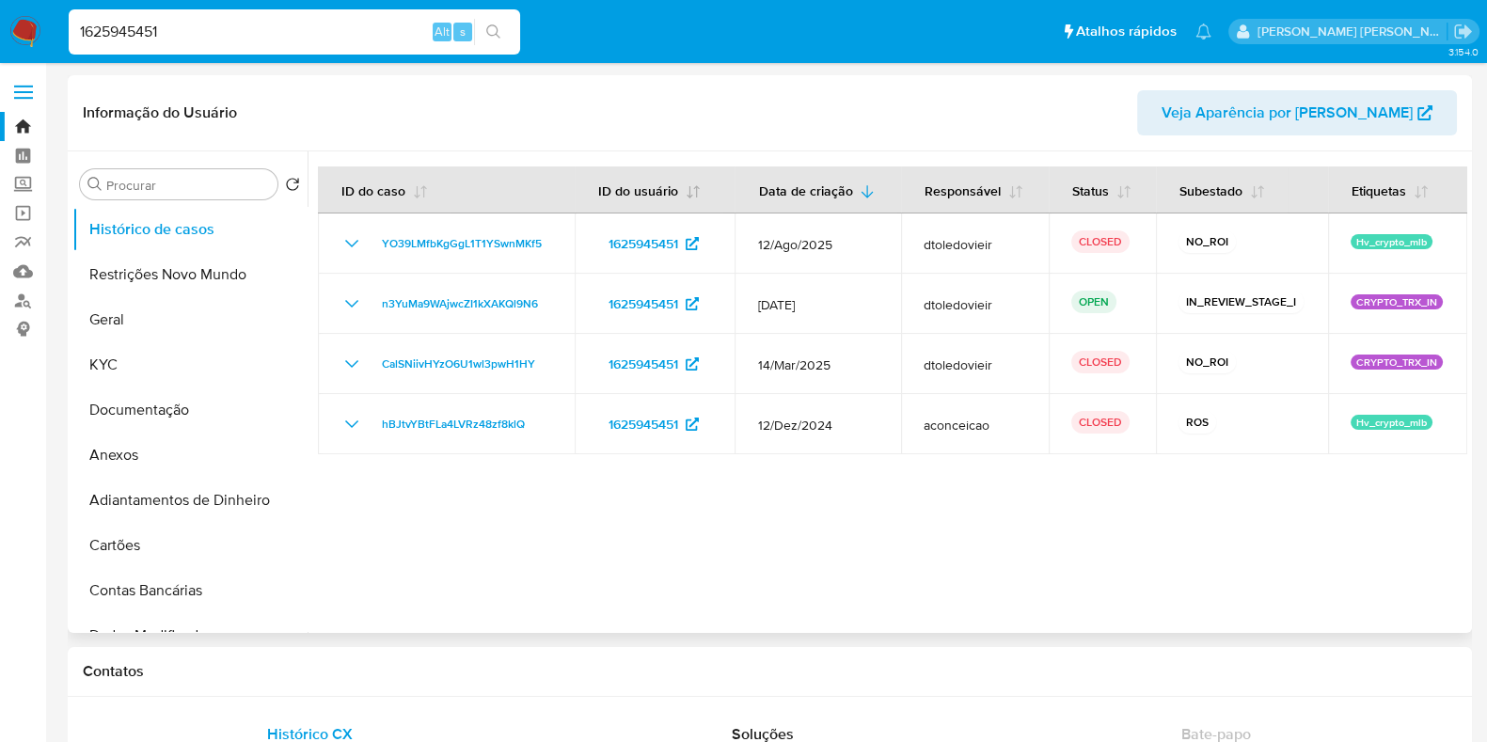
select select "10"
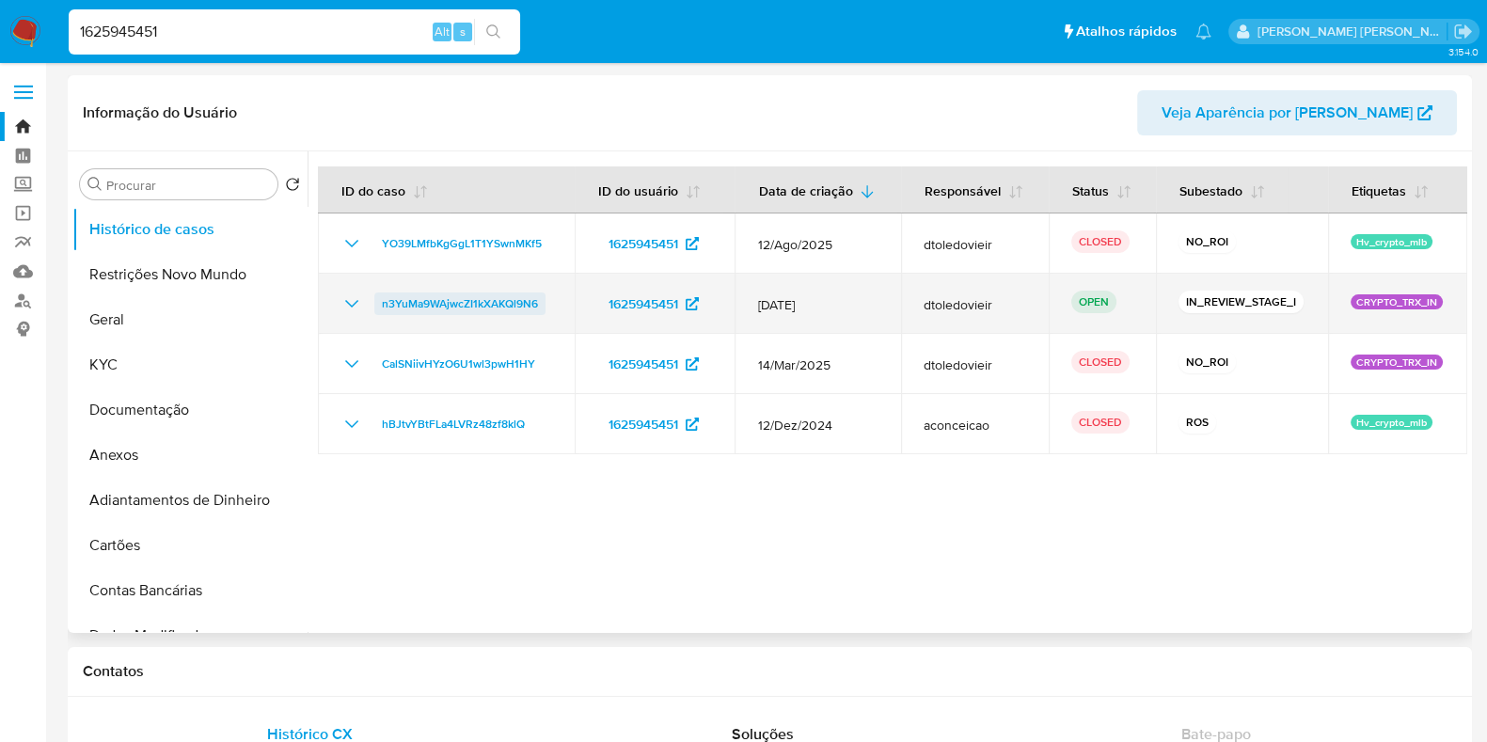
click at [486, 300] on span "n3YuMa9WAjwcZI1kXAKQl9N6" at bounding box center [460, 303] width 156 height 23
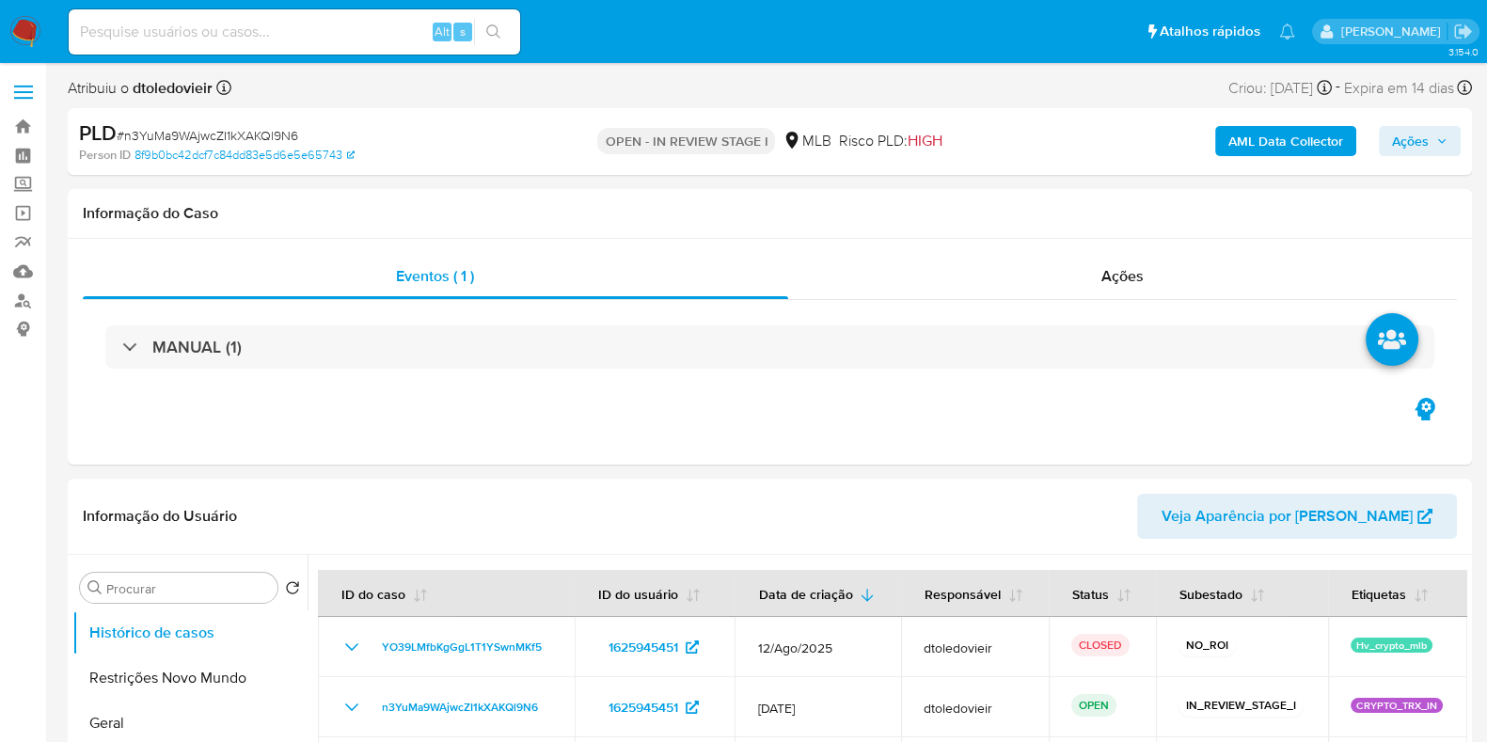
select select "10"
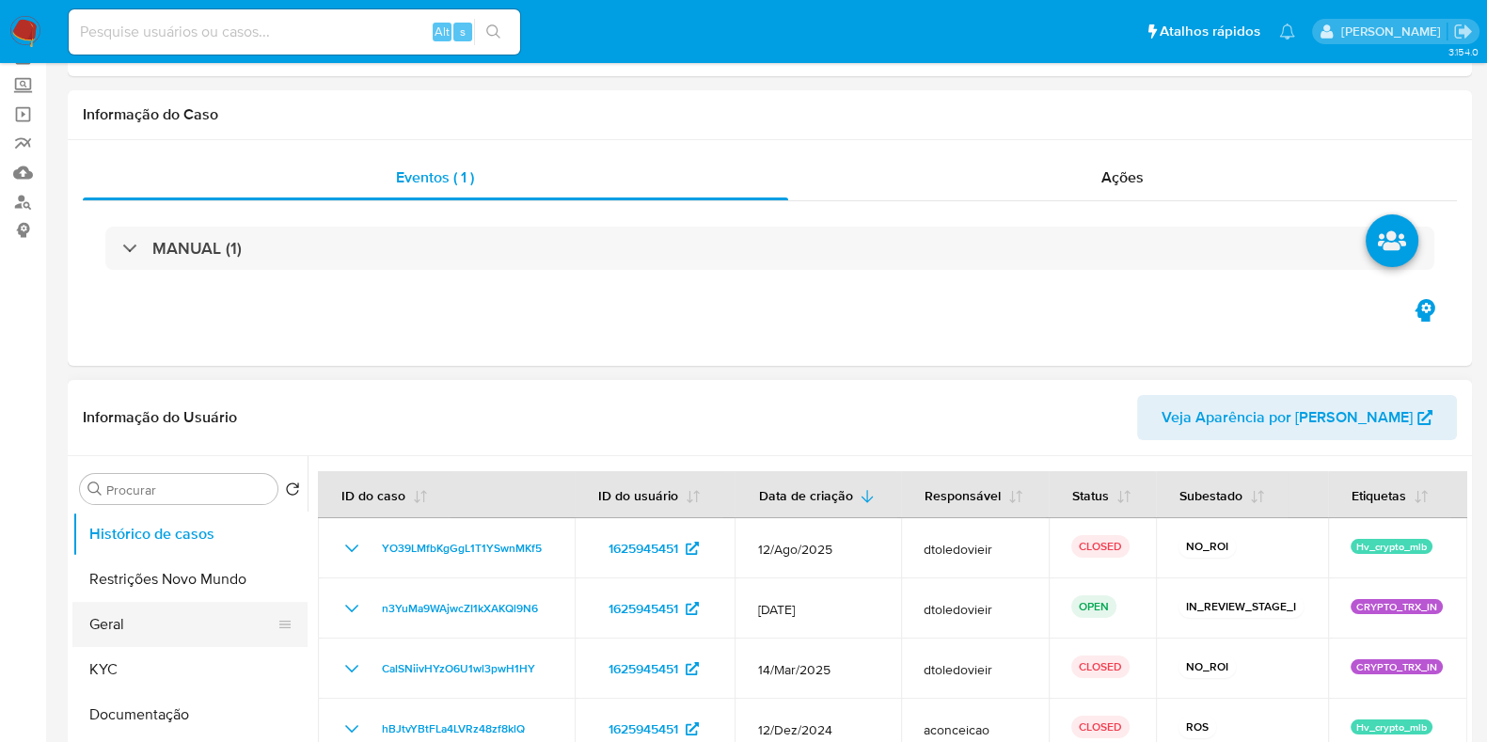
scroll to position [234, 0]
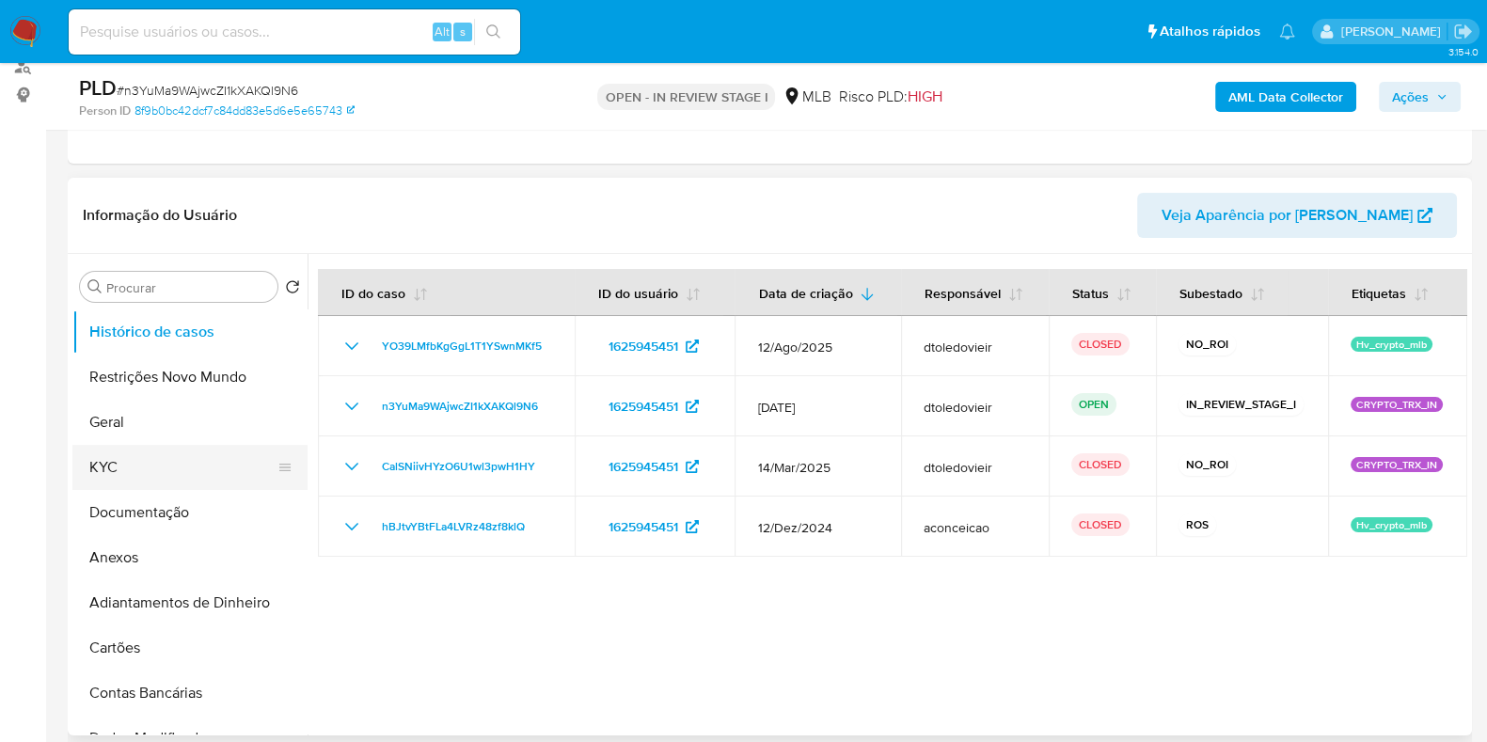
click at [165, 456] on button "KYC" at bounding box center [182, 467] width 220 height 45
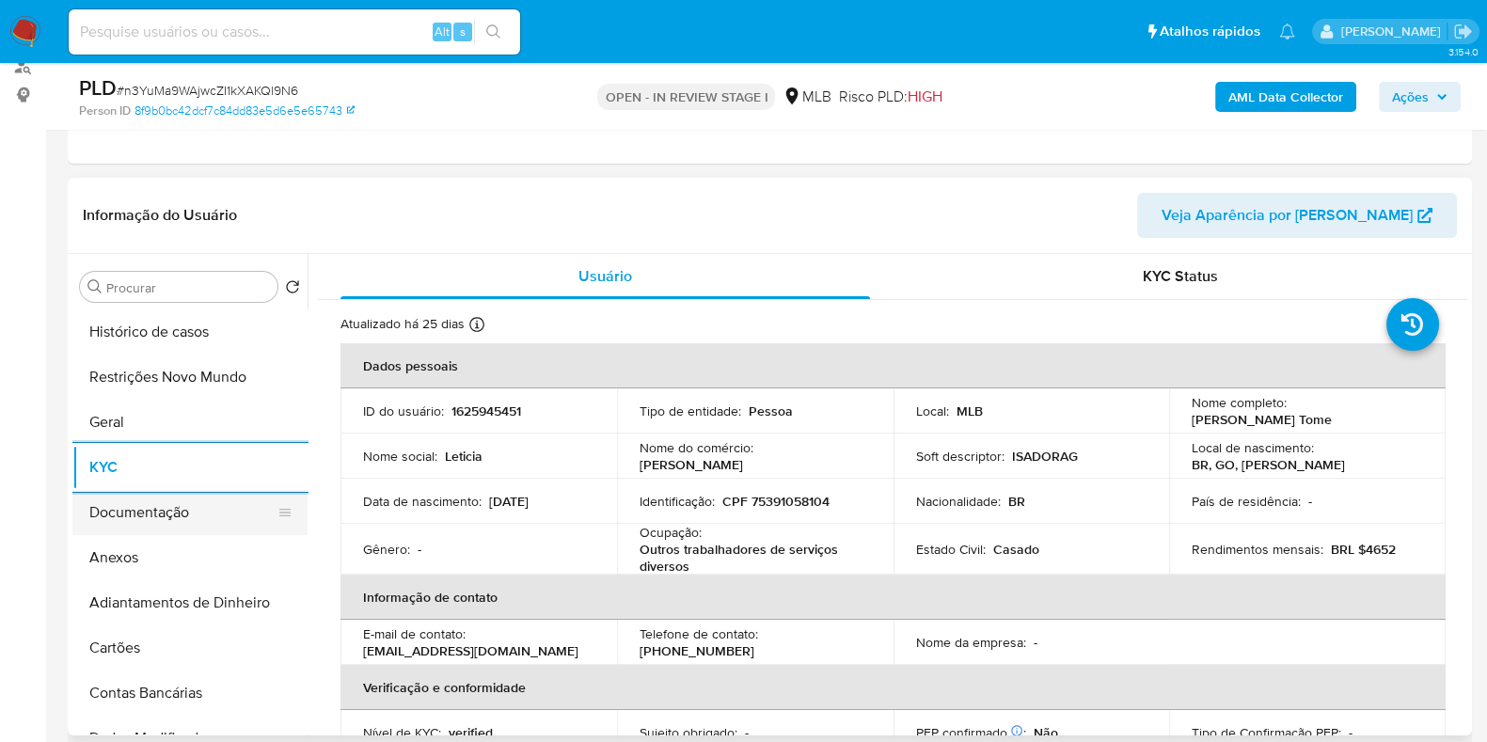
click at [185, 497] on button "Documentação" at bounding box center [182, 512] width 220 height 45
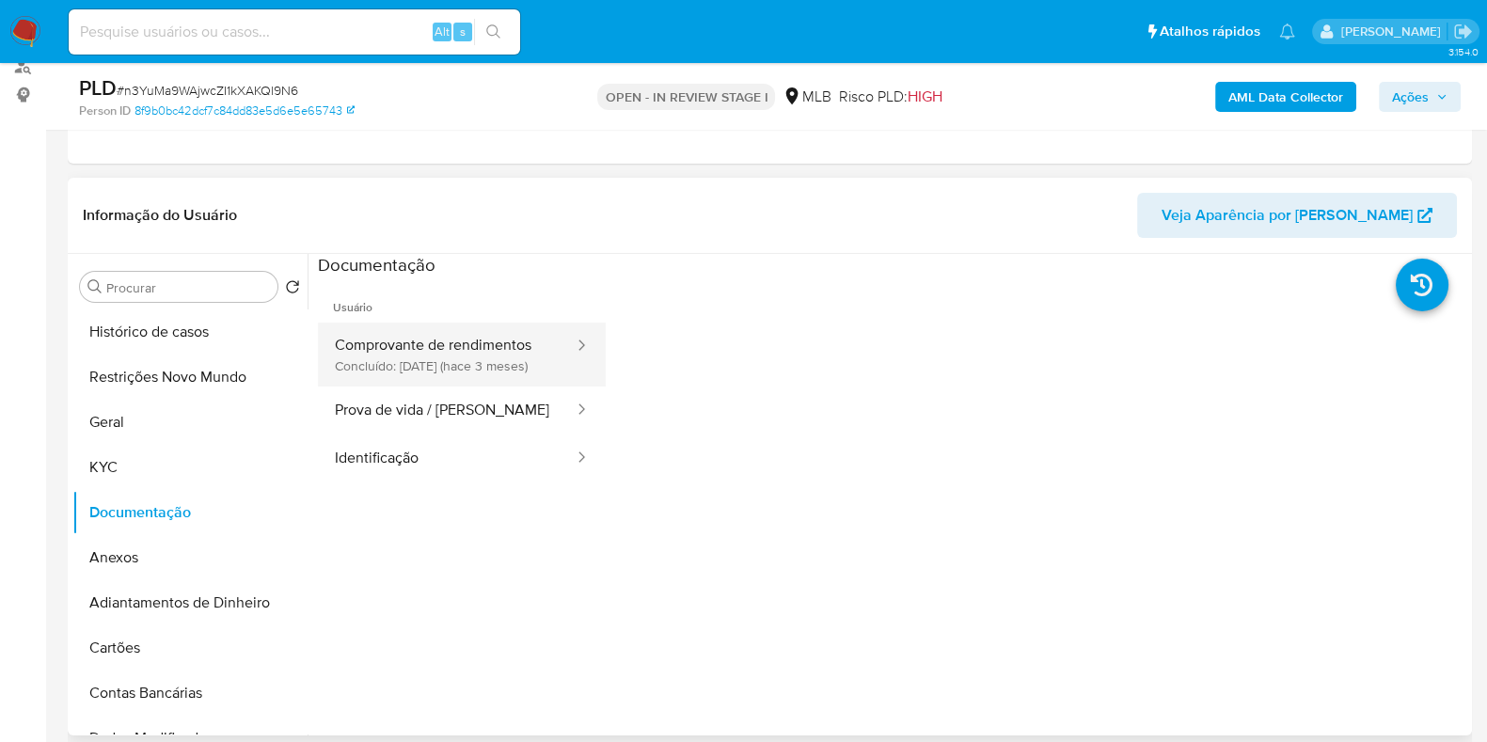
click at [436, 365] on button "Comprovante de rendimentos Concluído: [DATE] (hace 3 meses)" at bounding box center [447, 355] width 258 height 64
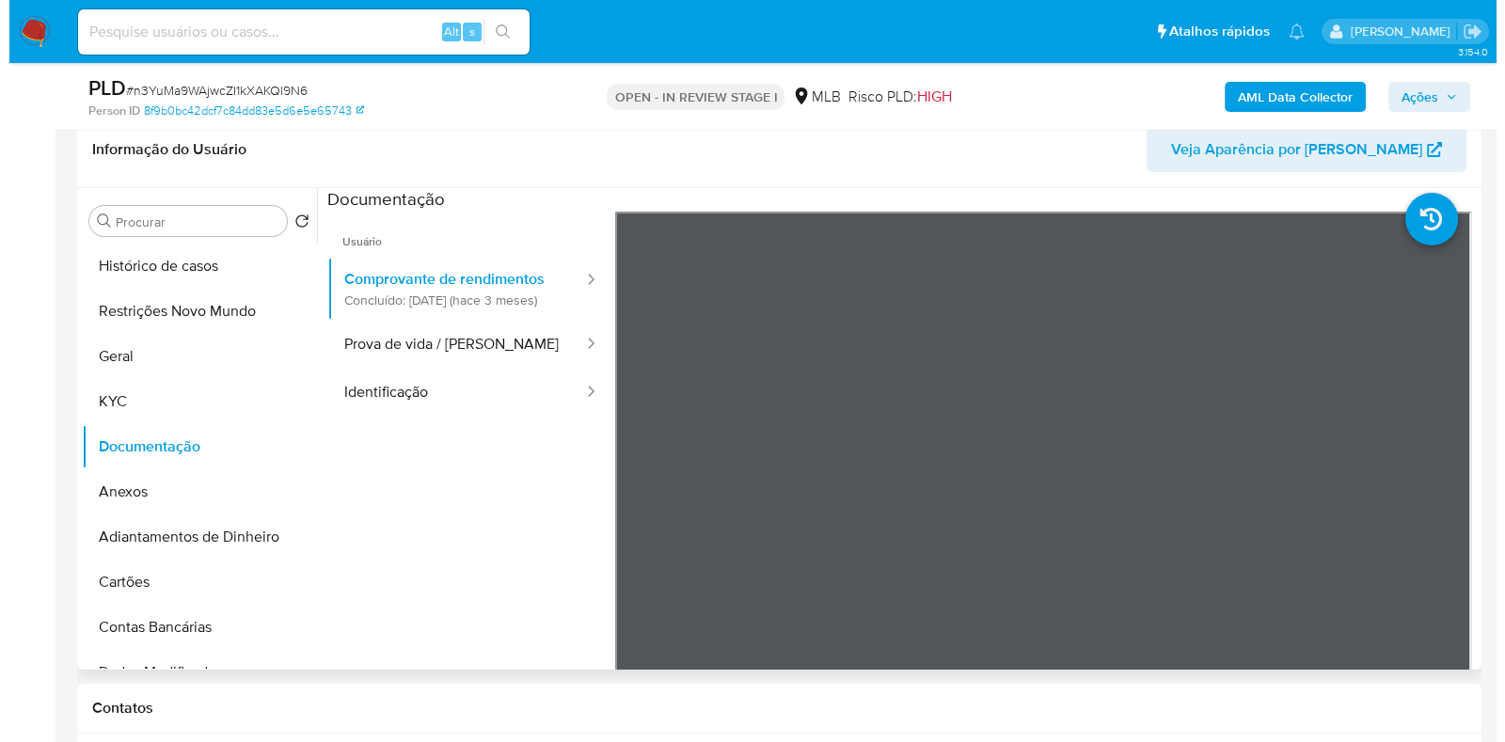
scroll to position [353, 0]
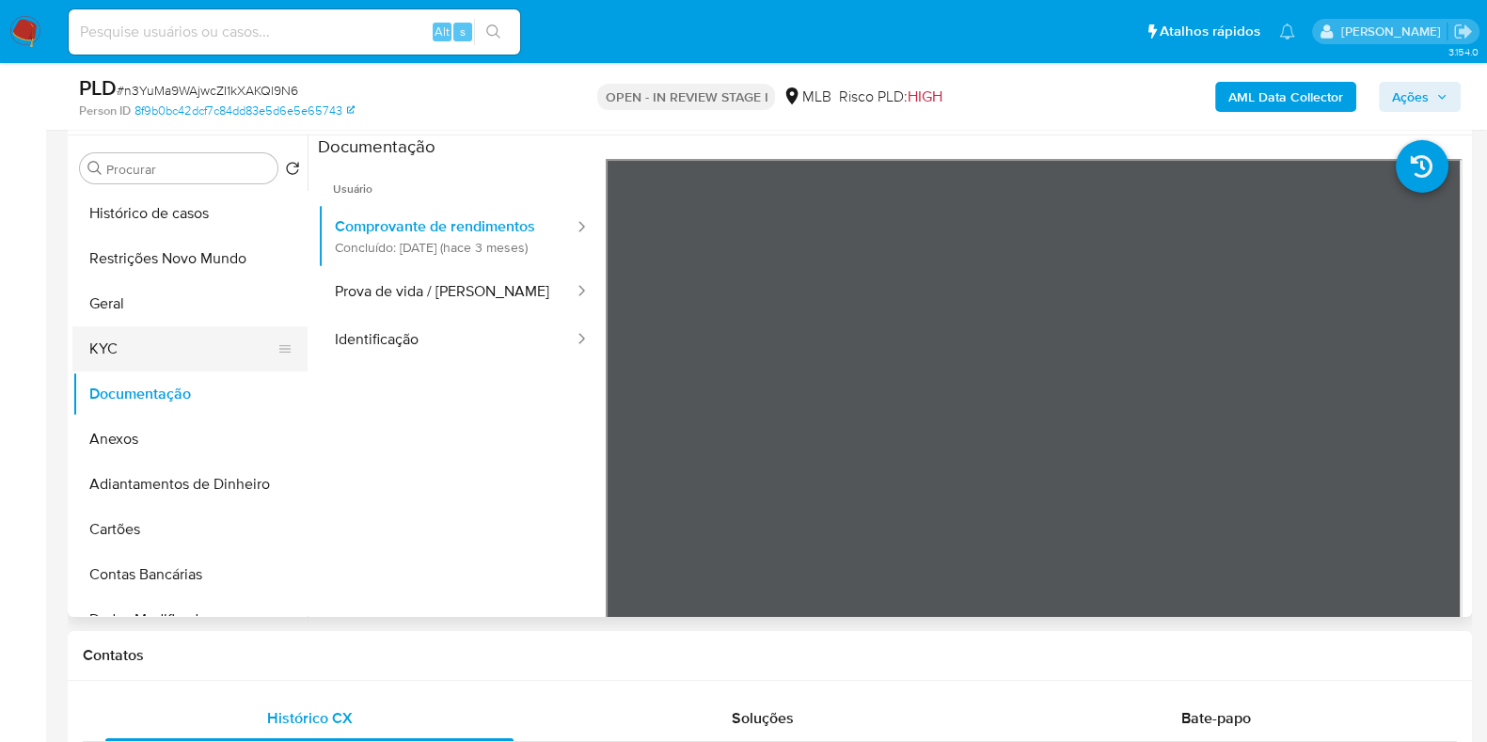
click at [161, 346] on button "KYC" at bounding box center [182, 348] width 220 height 45
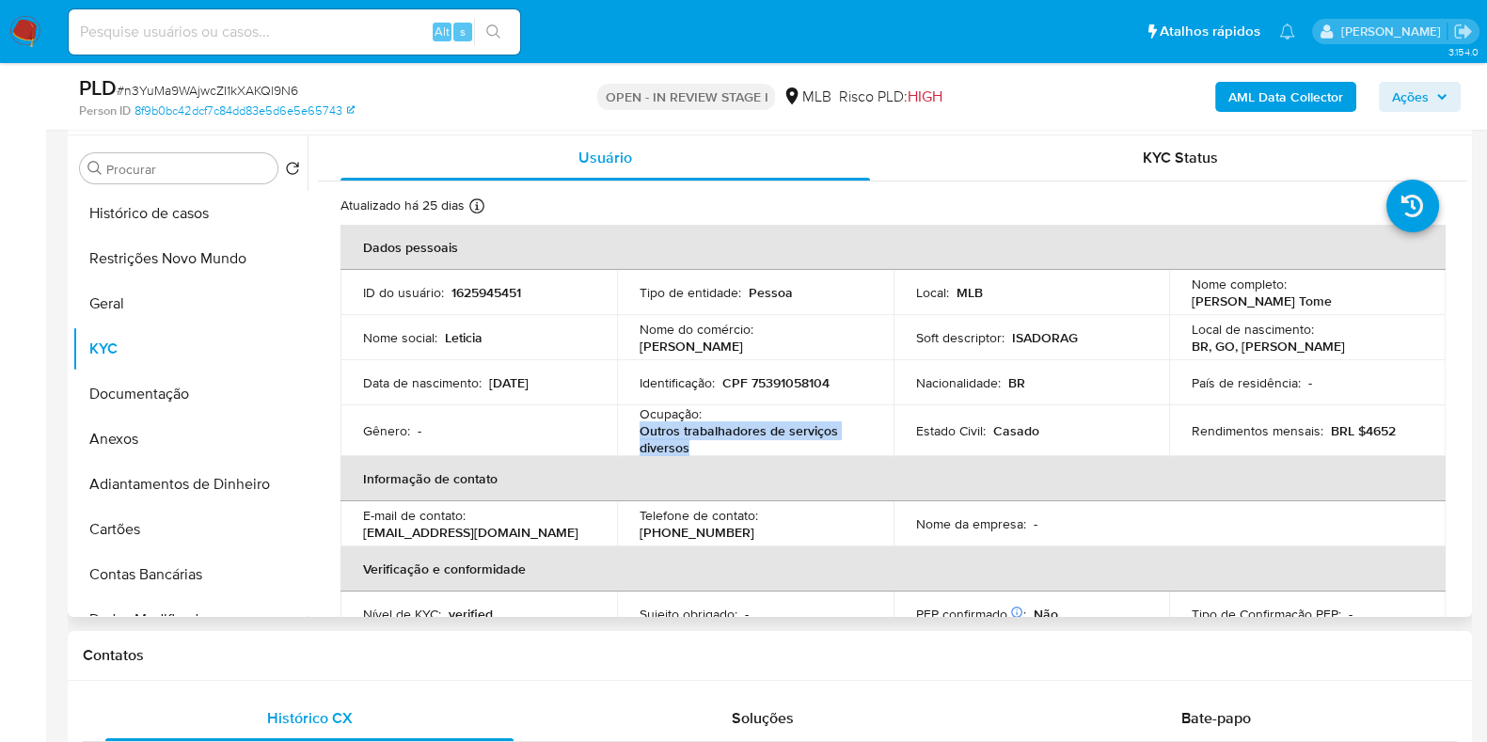
drag, startPoint x: 687, startPoint y: 447, endPoint x: 625, endPoint y: 430, distance: 63.4
click at [625, 430] on td "Ocupação : Outros trabalhadores de serviços diversos" at bounding box center [755, 430] width 276 height 51
copy p "Outros trabalhadores de serviços diversos"
click at [197, 385] on button "Documentação" at bounding box center [182, 393] width 220 height 45
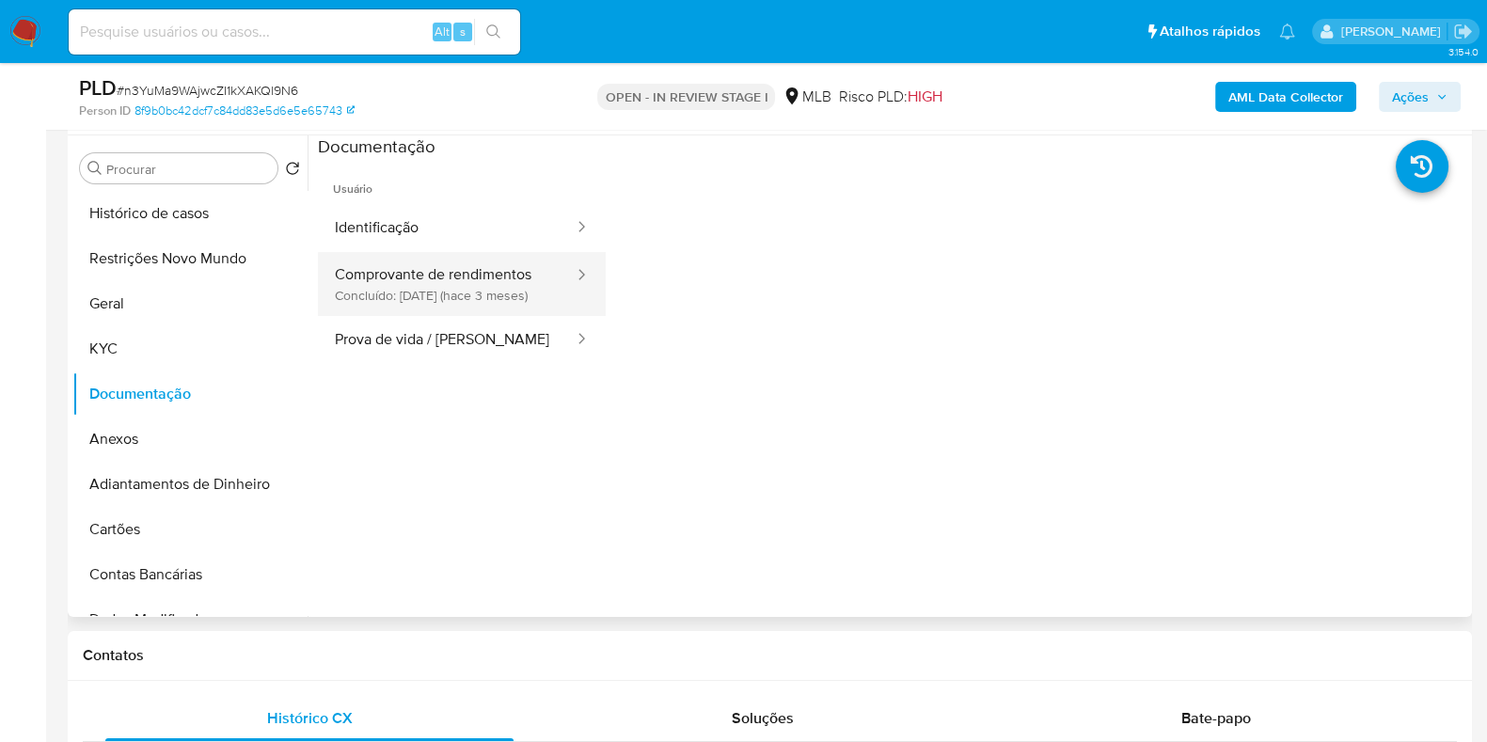
click at [450, 265] on button "Comprovante de rendimentos Concluído: [DATE] (hace 3 meses)" at bounding box center [447, 284] width 258 height 64
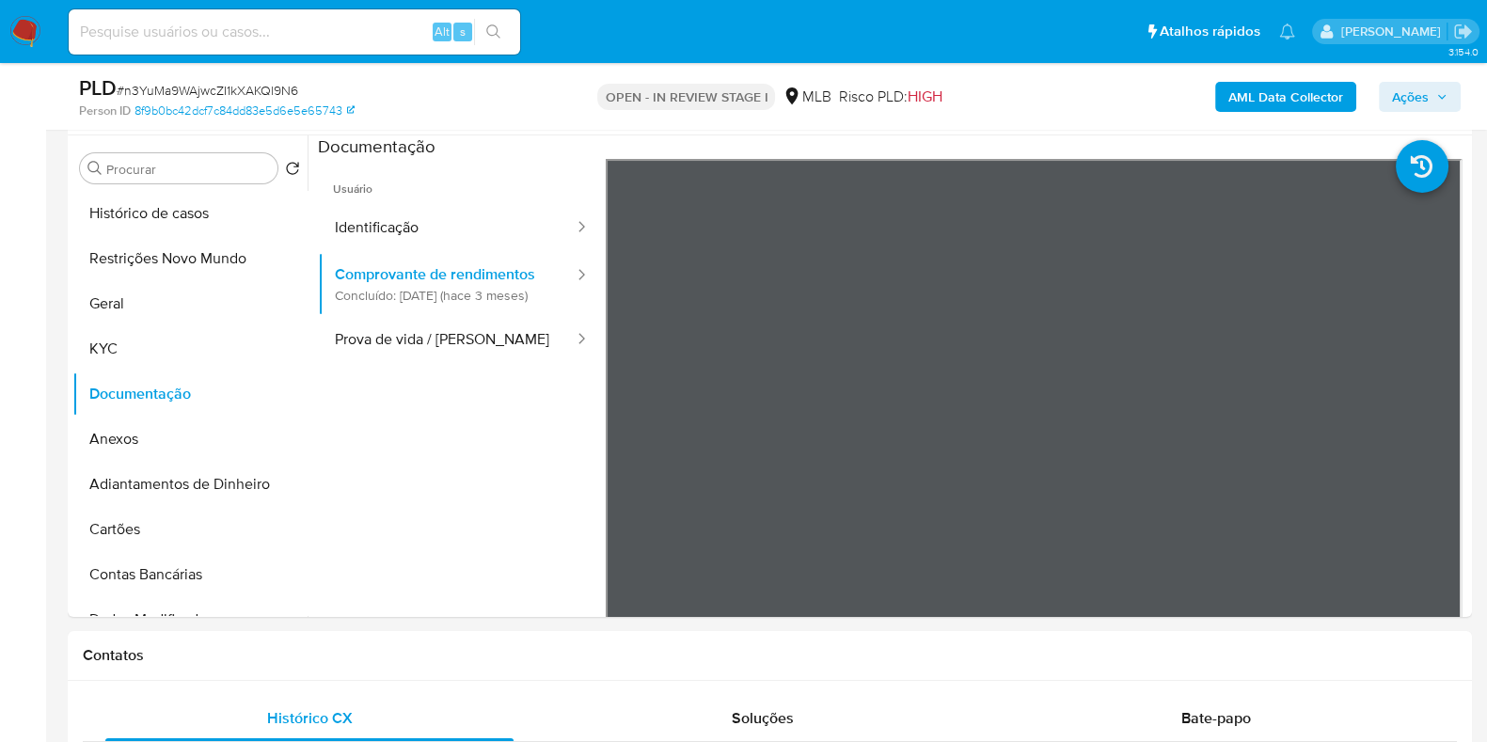
click at [1267, 88] on b "AML Data Collector" at bounding box center [1285, 97] width 115 height 30
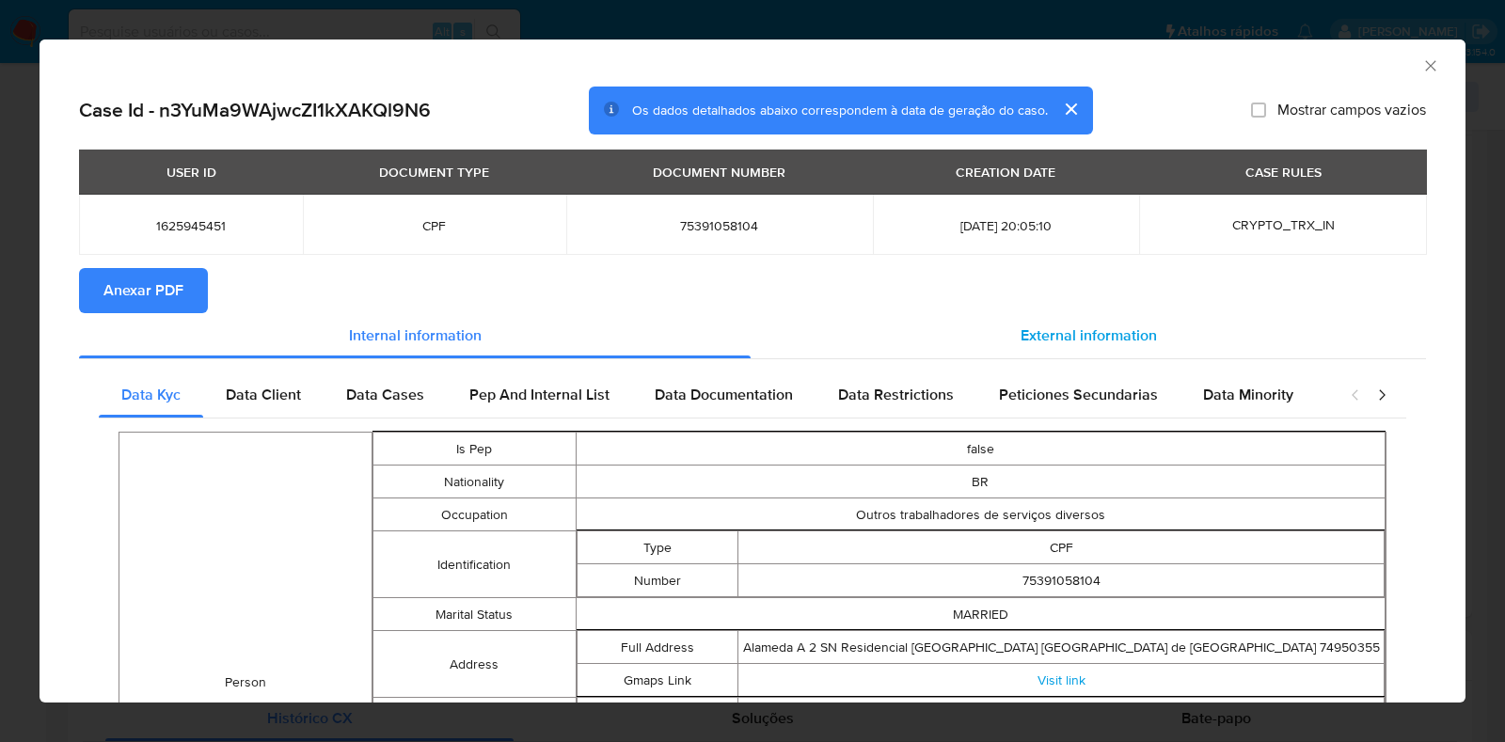
click at [1105, 344] on span "External information" at bounding box center [1088, 335] width 136 height 22
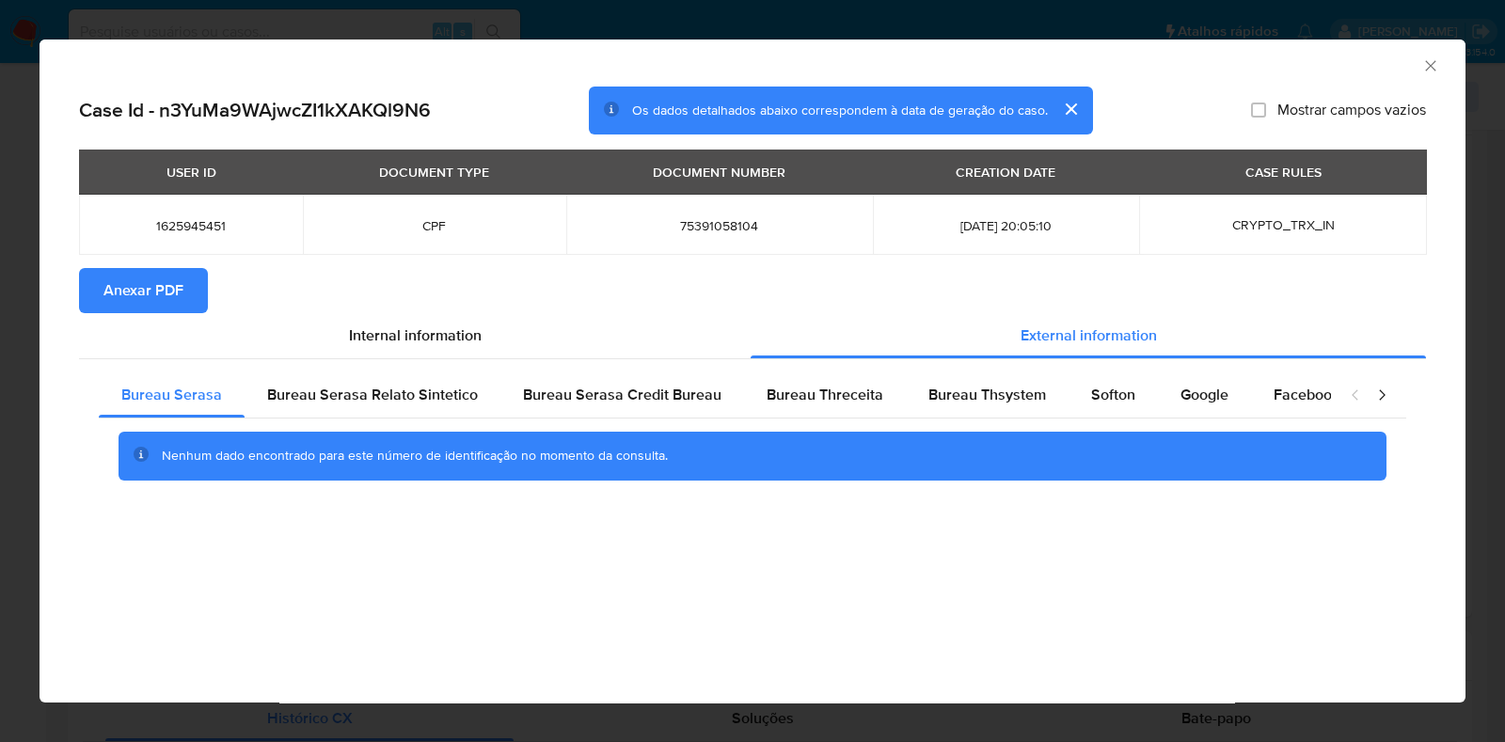
click at [177, 293] on span "Anexar PDF" at bounding box center [143, 290] width 80 height 41
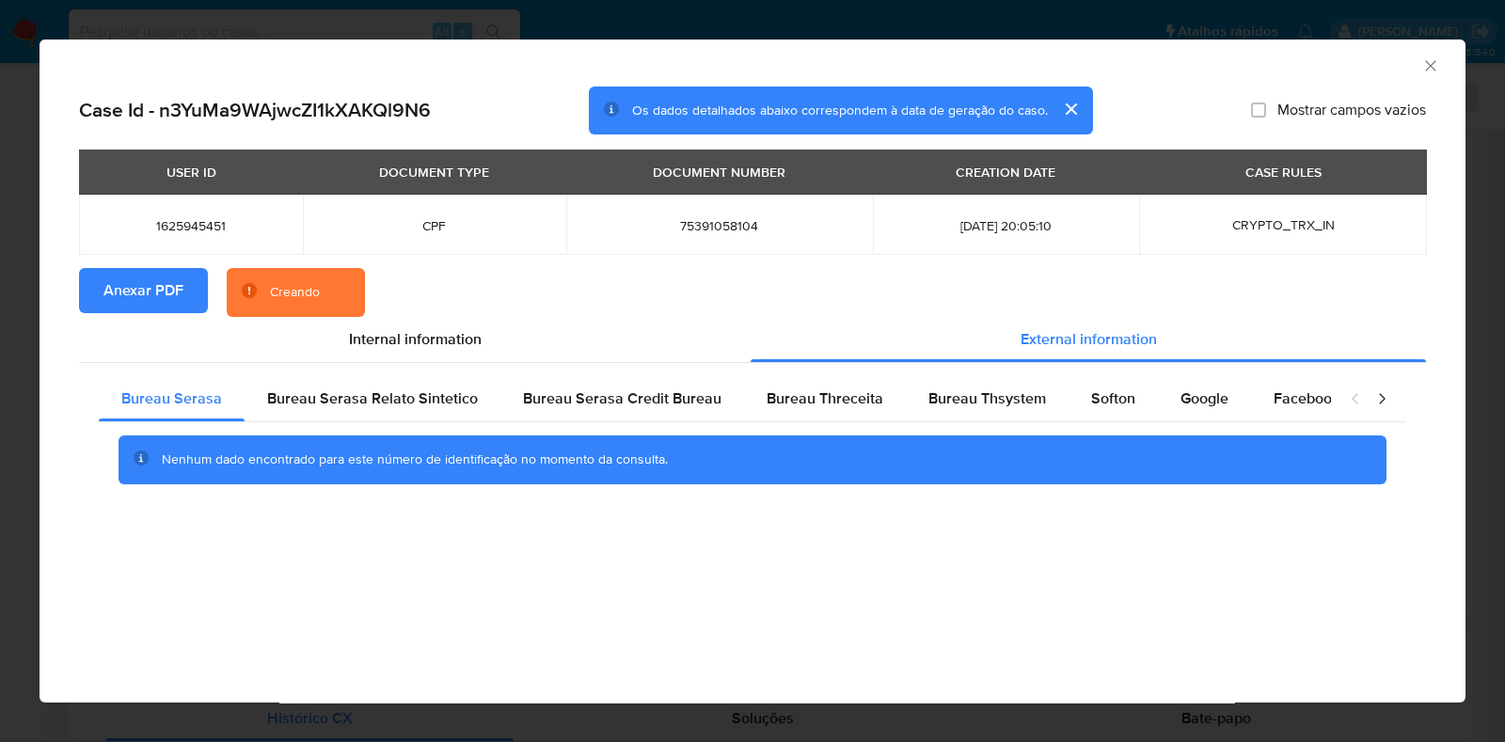
click at [395, 310] on section "Anexar PDF Creando" at bounding box center [752, 292] width 1347 height 49
click at [987, 414] on div "Bureau Thsystem" at bounding box center [987, 398] width 163 height 45
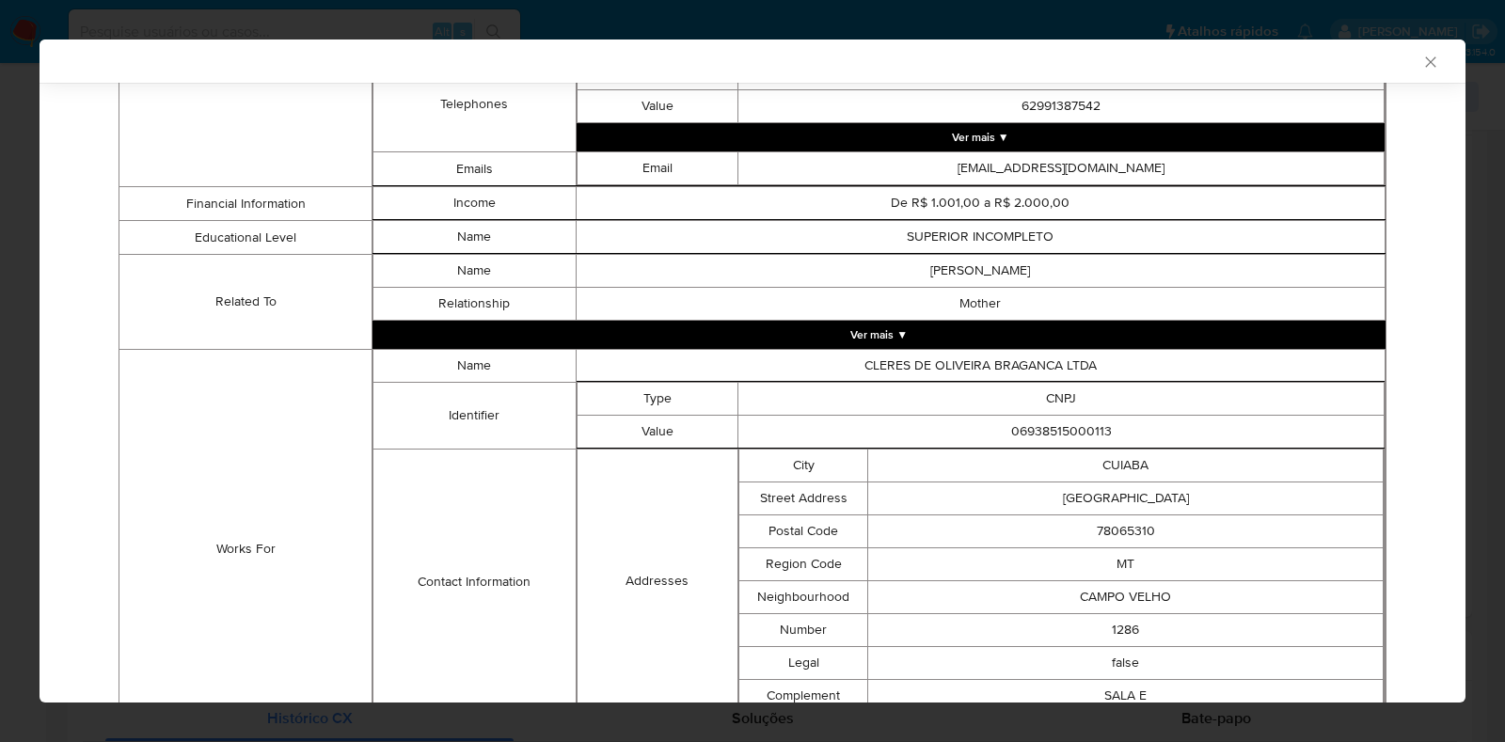
scroll to position [1392, 0]
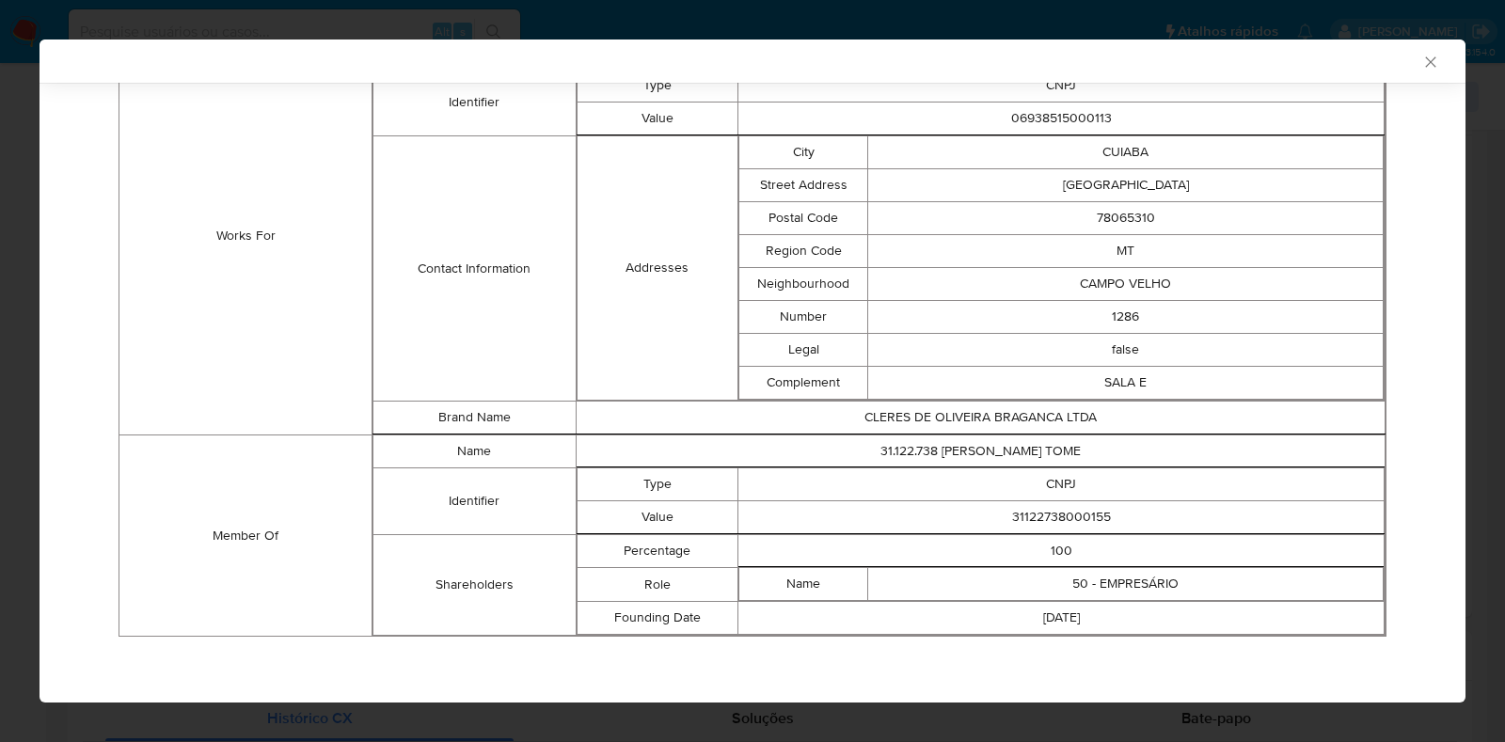
click at [1027, 517] on td "31122738000155" at bounding box center [1061, 517] width 646 height 33
click at [1028, 517] on td "31122738000155" at bounding box center [1061, 517] width 646 height 33
copy td "31122738000155"
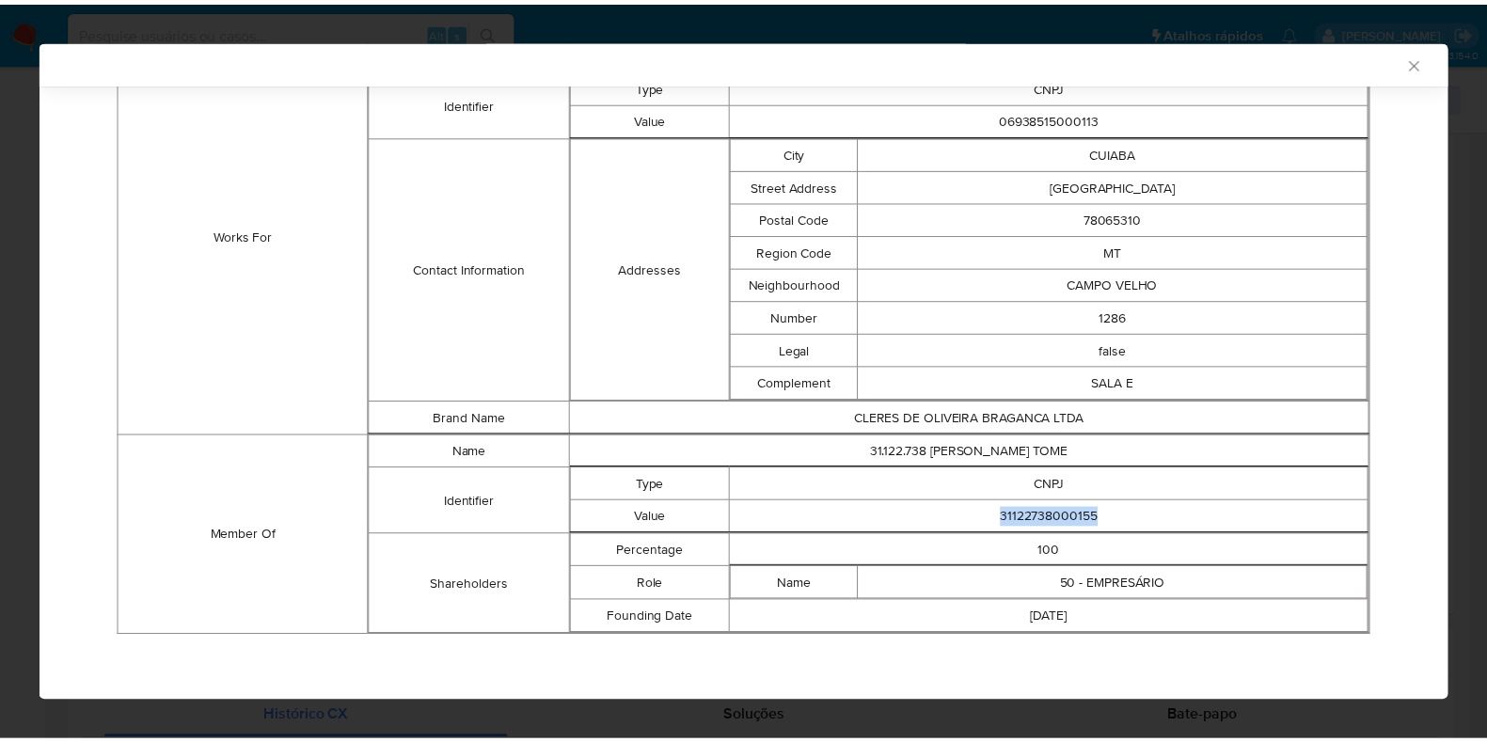
scroll to position [1388, 0]
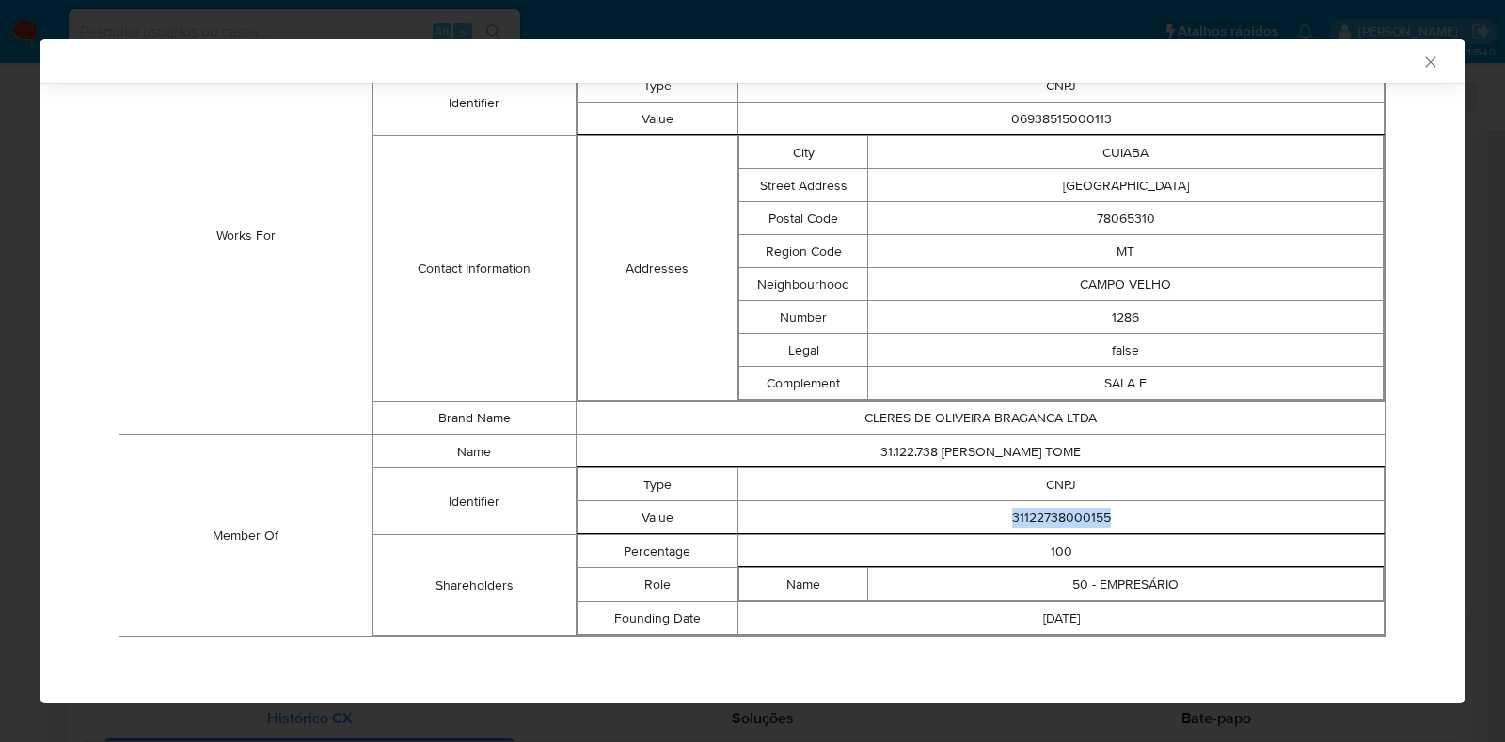
click at [1161, 24] on div "AML Data Collector Case Id - n3YuMa9WAjwcZI1kXAKQl9N6 Os dados detalhados abaix…" at bounding box center [752, 371] width 1505 height 742
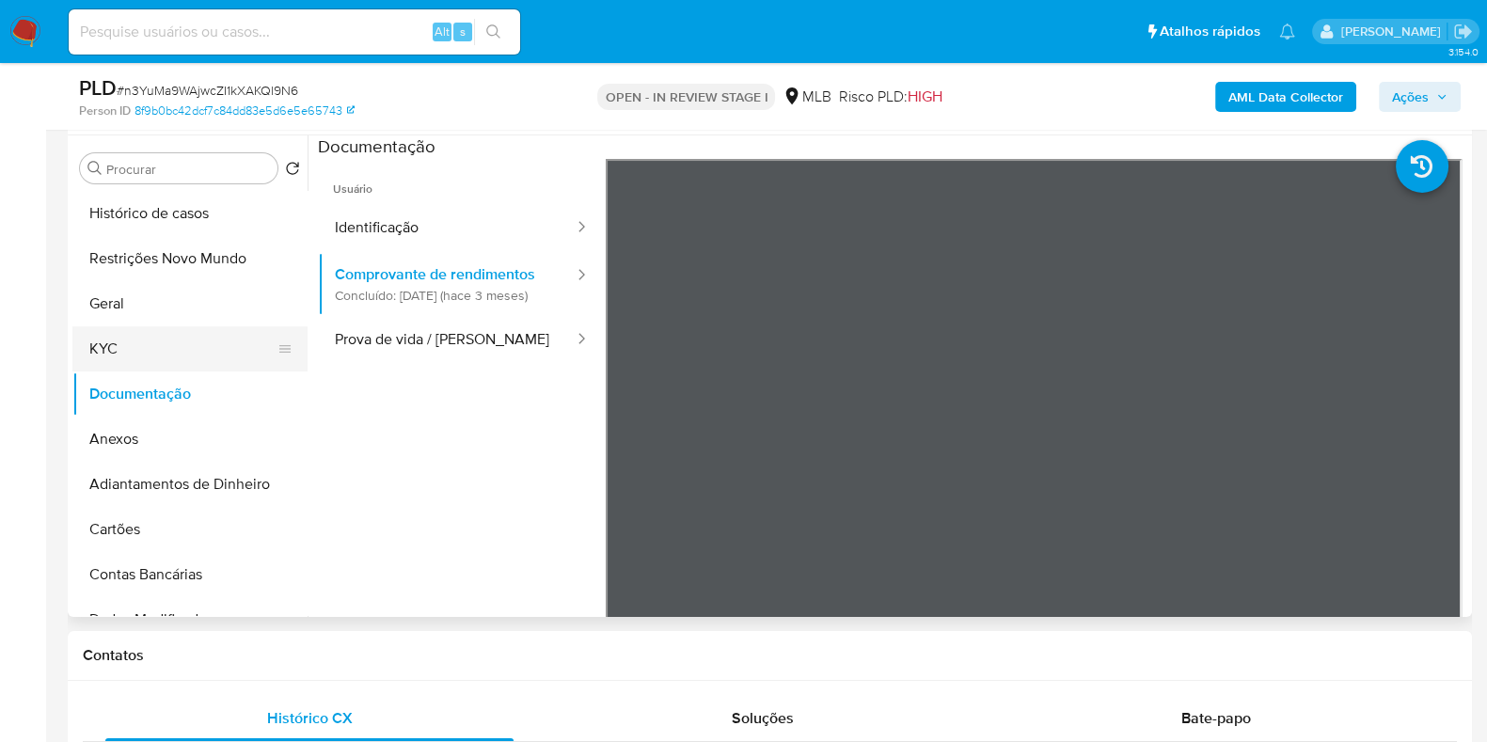
drag, startPoint x: 111, startPoint y: 358, endPoint x: 152, endPoint y: 348, distance: 42.7
click at [112, 359] on button "KYC" at bounding box center [182, 348] width 220 height 45
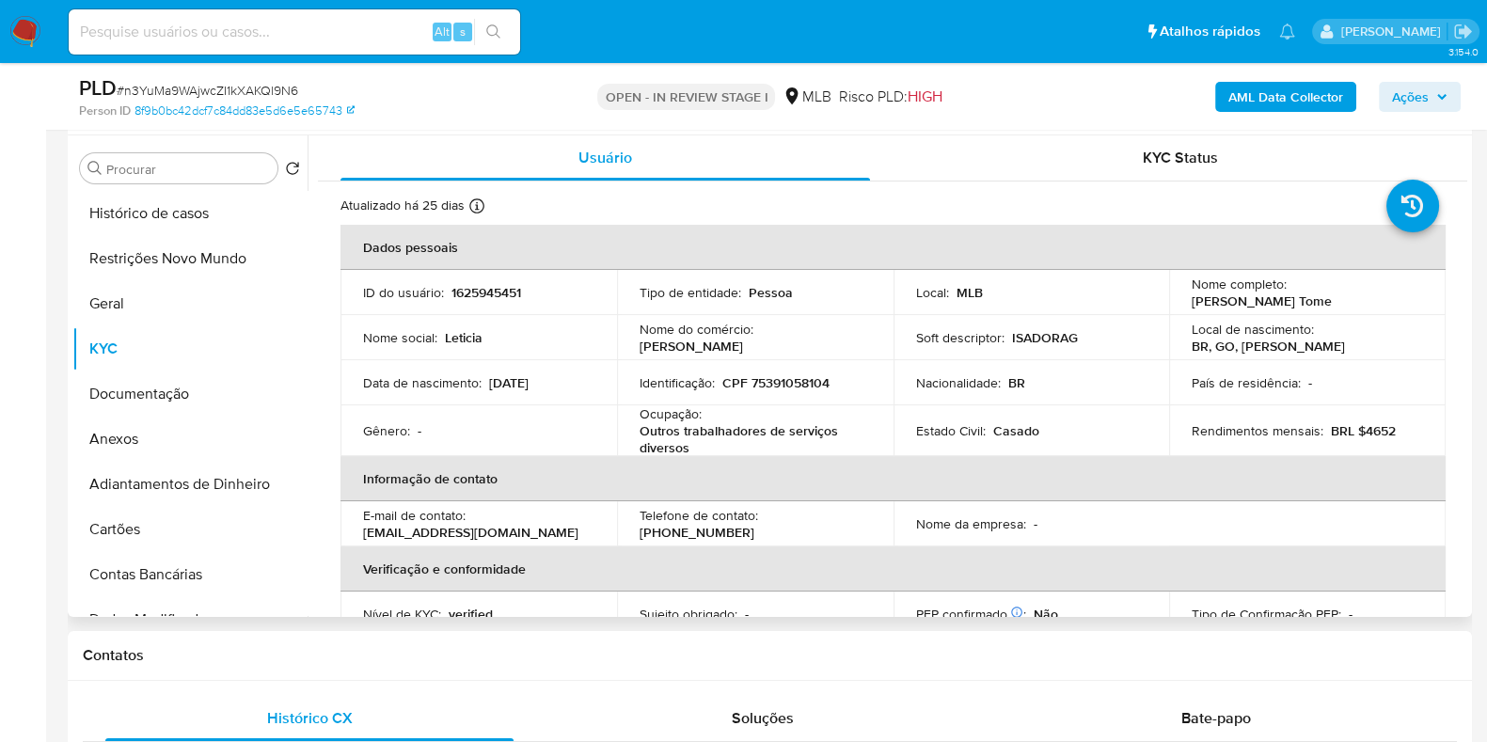
drag, startPoint x: 1325, startPoint y: 303, endPoint x: 1185, endPoint y: 304, distance: 140.1
click at [1192, 304] on div "Nome completo : Leticia Bitencourt Tome" at bounding box center [1307, 293] width 231 height 34
copy p "Leticia Bitencourt Tome"
click at [772, 389] on p "CPF 75391058104" at bounding box center [775, 382] width 107 height 17
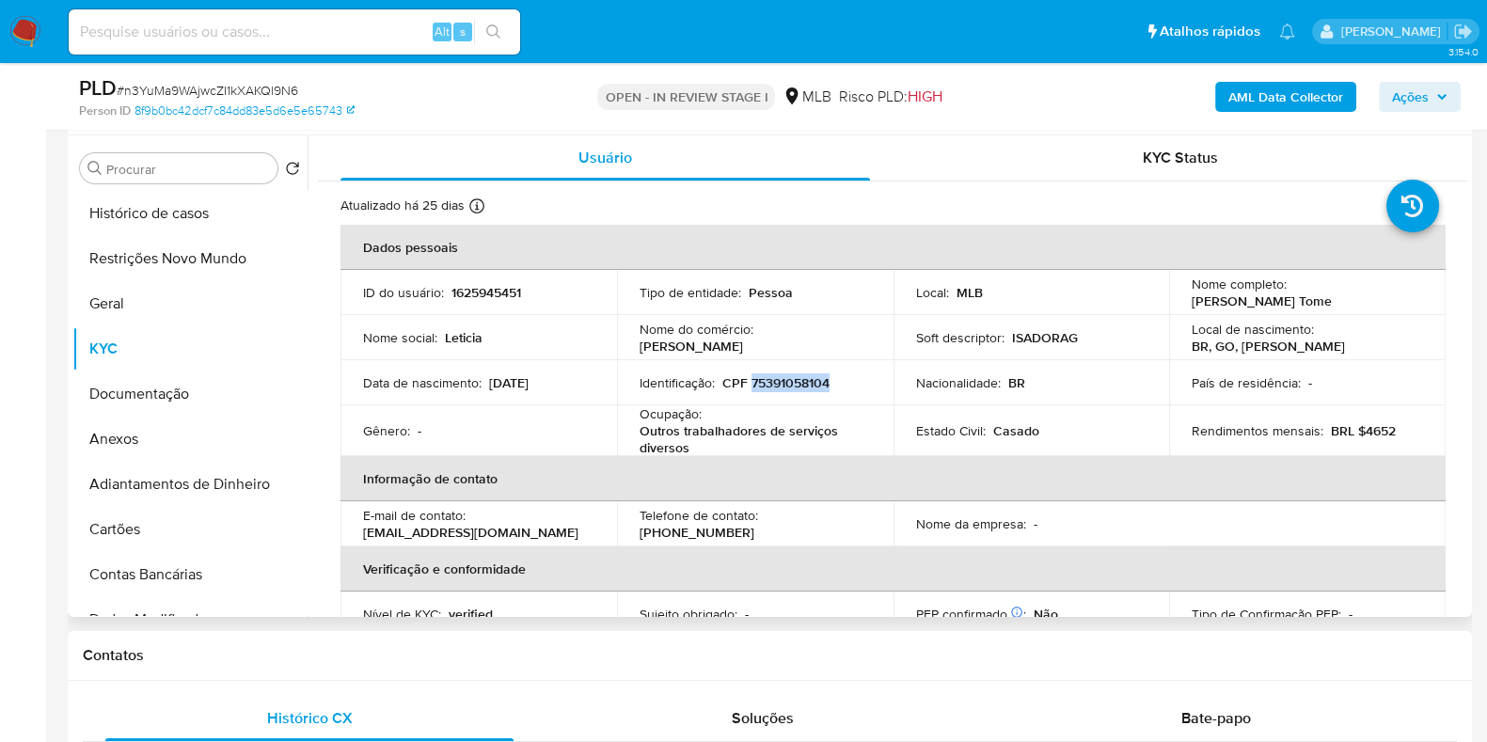
copy p "75391058104"
drag, startPoint x: 1338, startPoint y: 303, endPoint x: 1171, endPoint y: 296, distance: 167.5
click at [1171, 296] on td "Nome completo : Leticia Bitencourt Tome" at bounding box center [1307, 292] width 276 height 45
copy p "Leticia Bitencourt Tome"
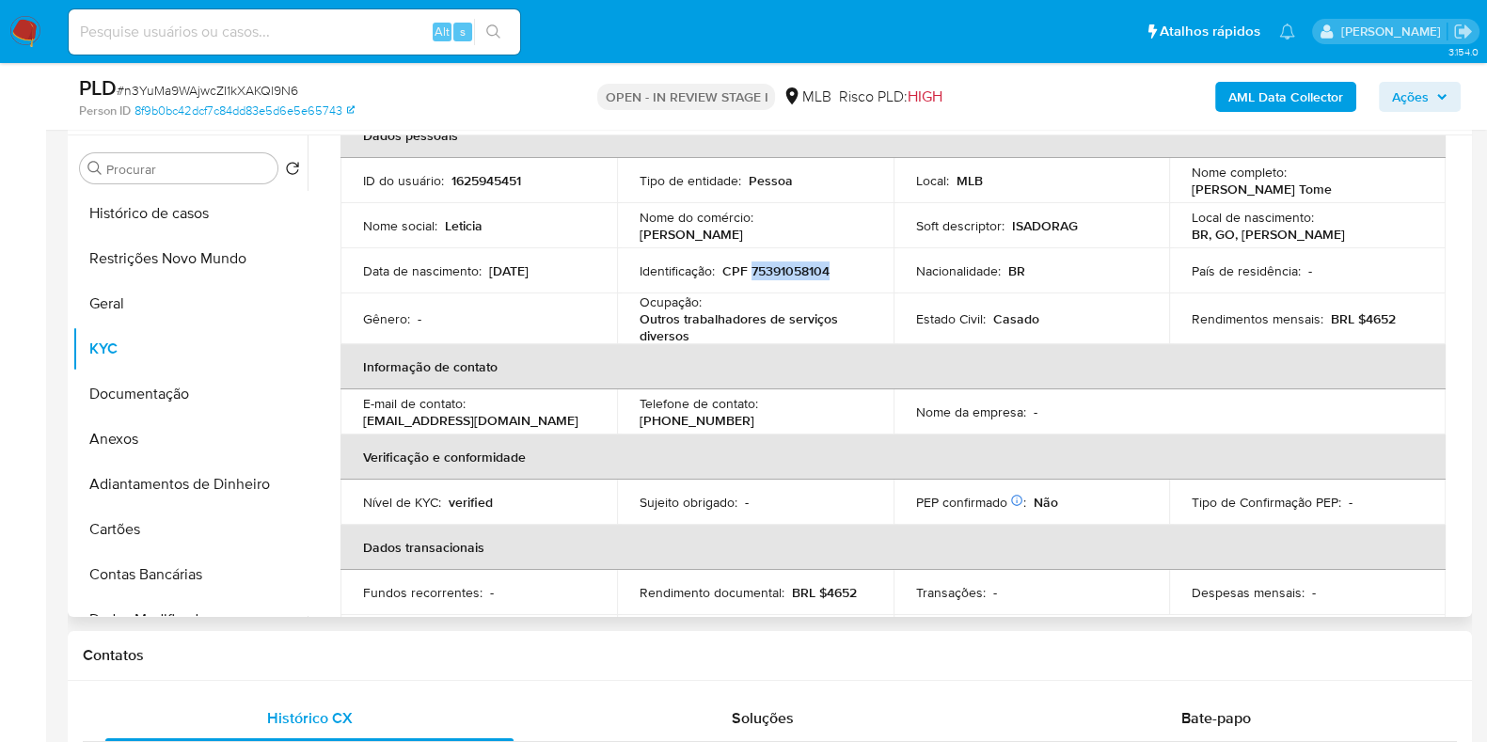
scroll to position [0, 0]
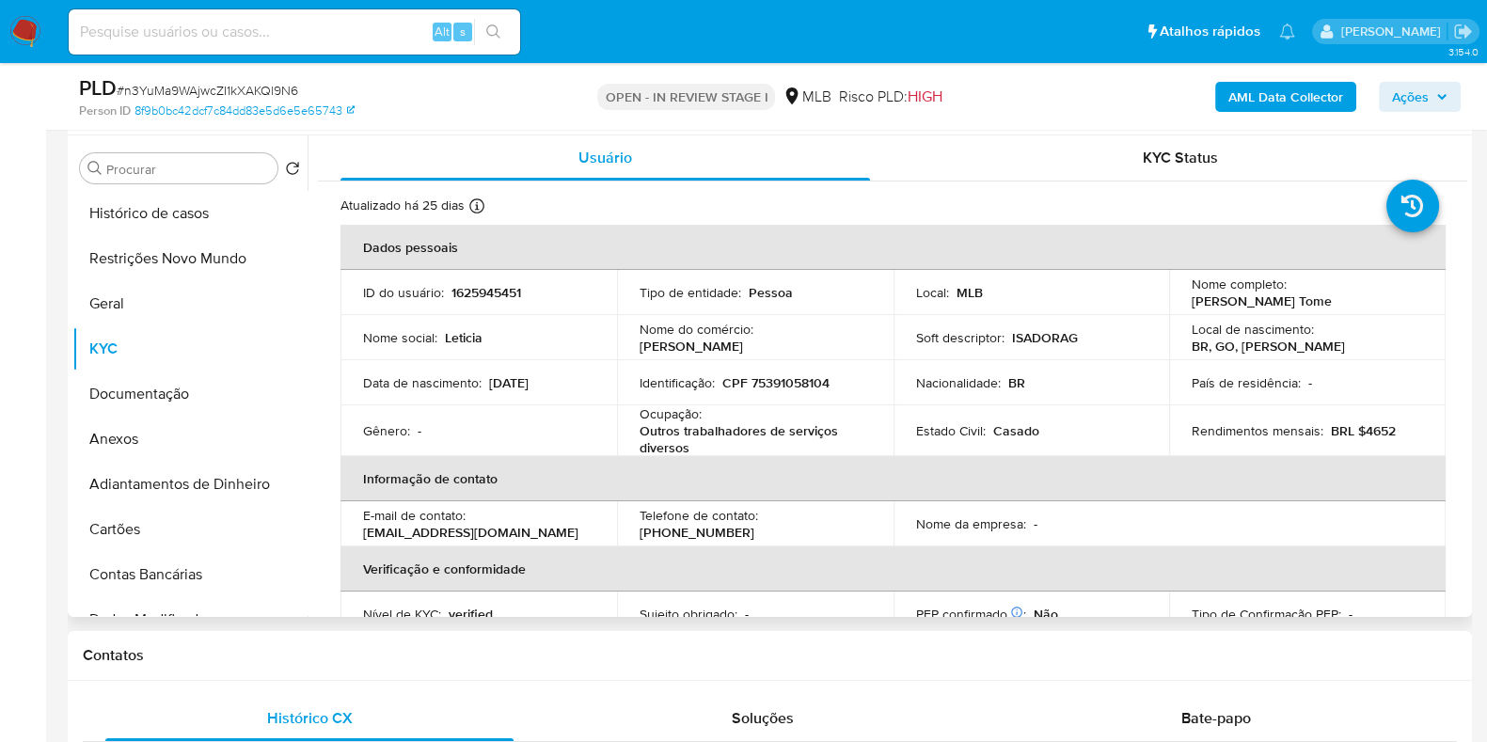
click at [785, 387] on p "CPF 75391058104" at bounding box center [775, 382] width 107 height 17
copy p "75391058104"
click at [191, 266] on button "Restrições Novo Mundo" at bounding box center [182, 258] width 220 height 45
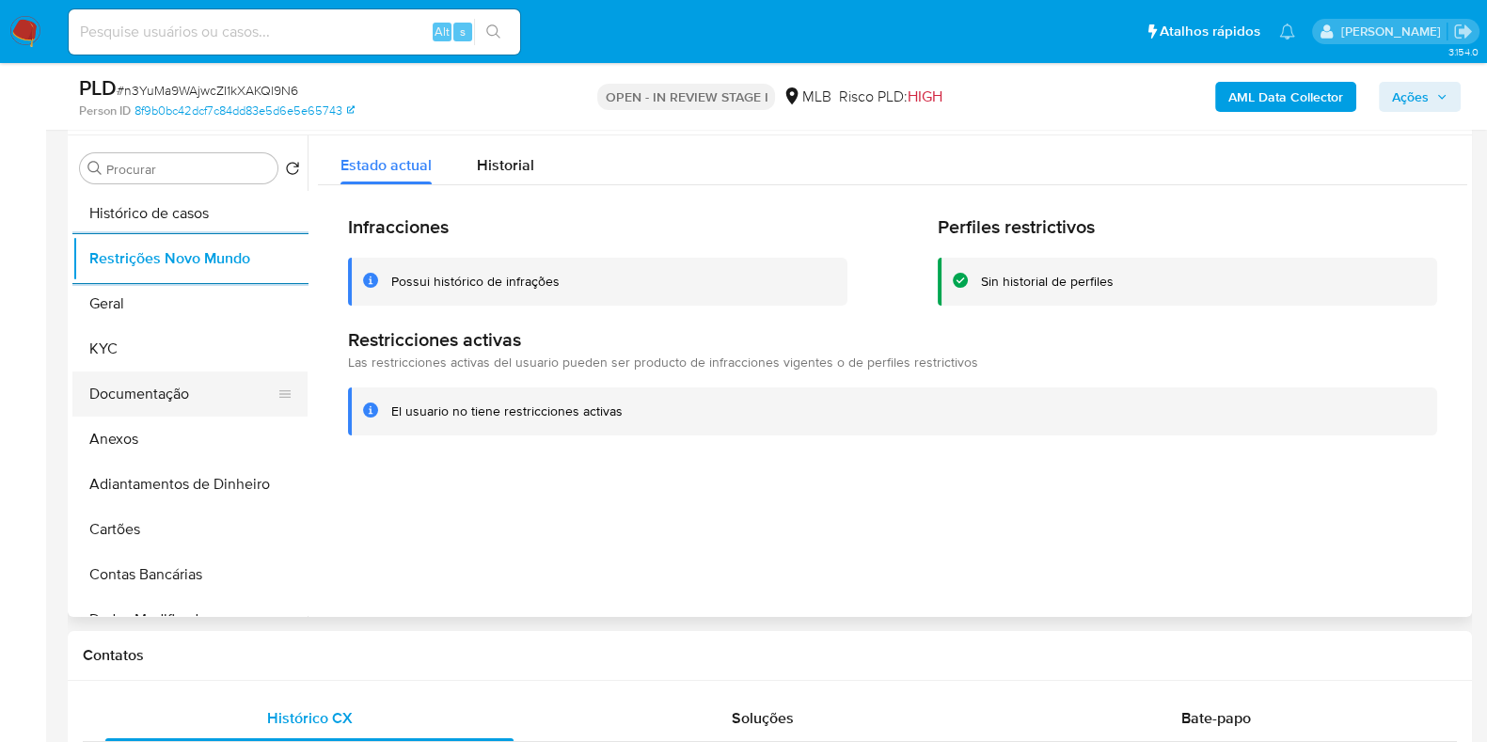
click at [192, 388] on button "Documentação" at bounding box center [182, 393] width 220 height 45
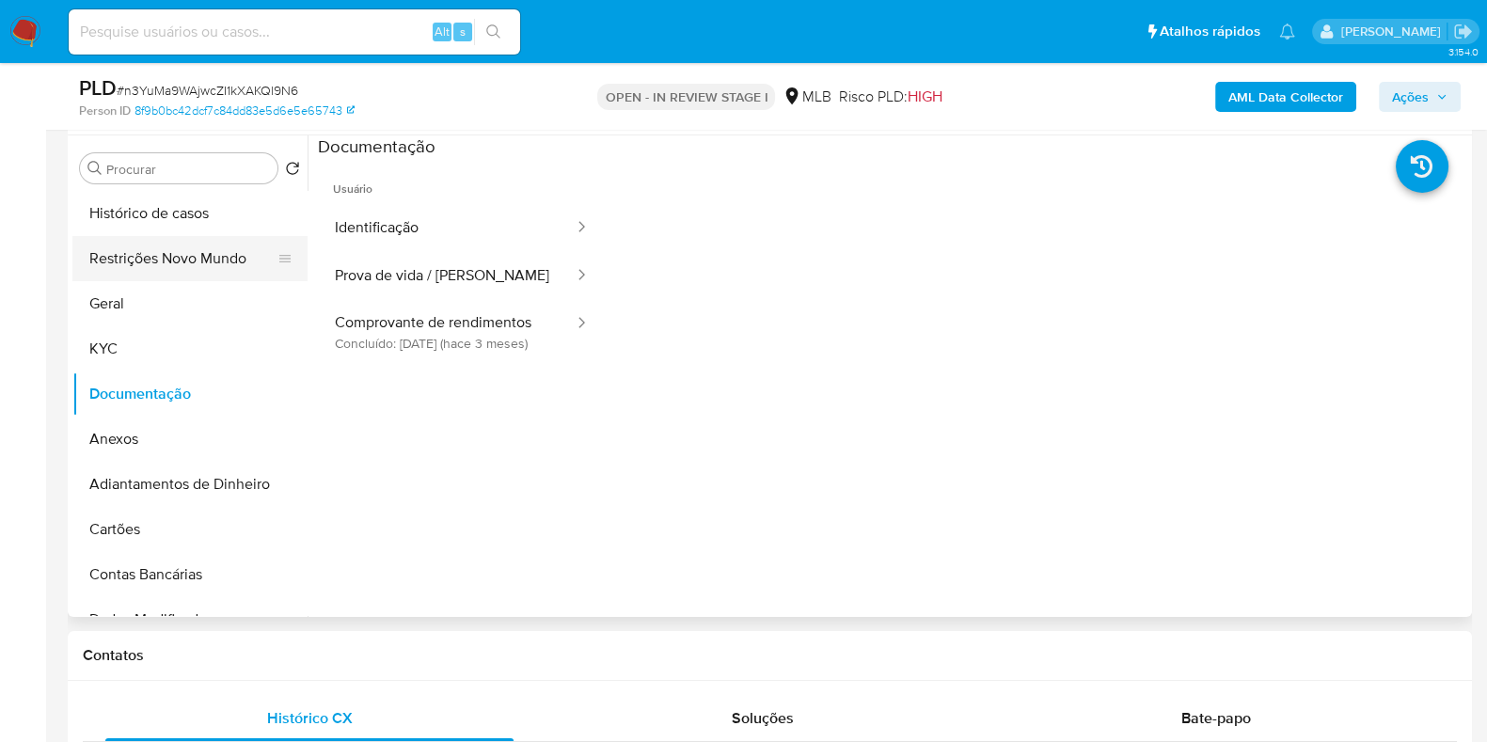
click at [174, 249] on button "Restrições Novo Mundo" at bounding box center [182, 258] width 220 height 45
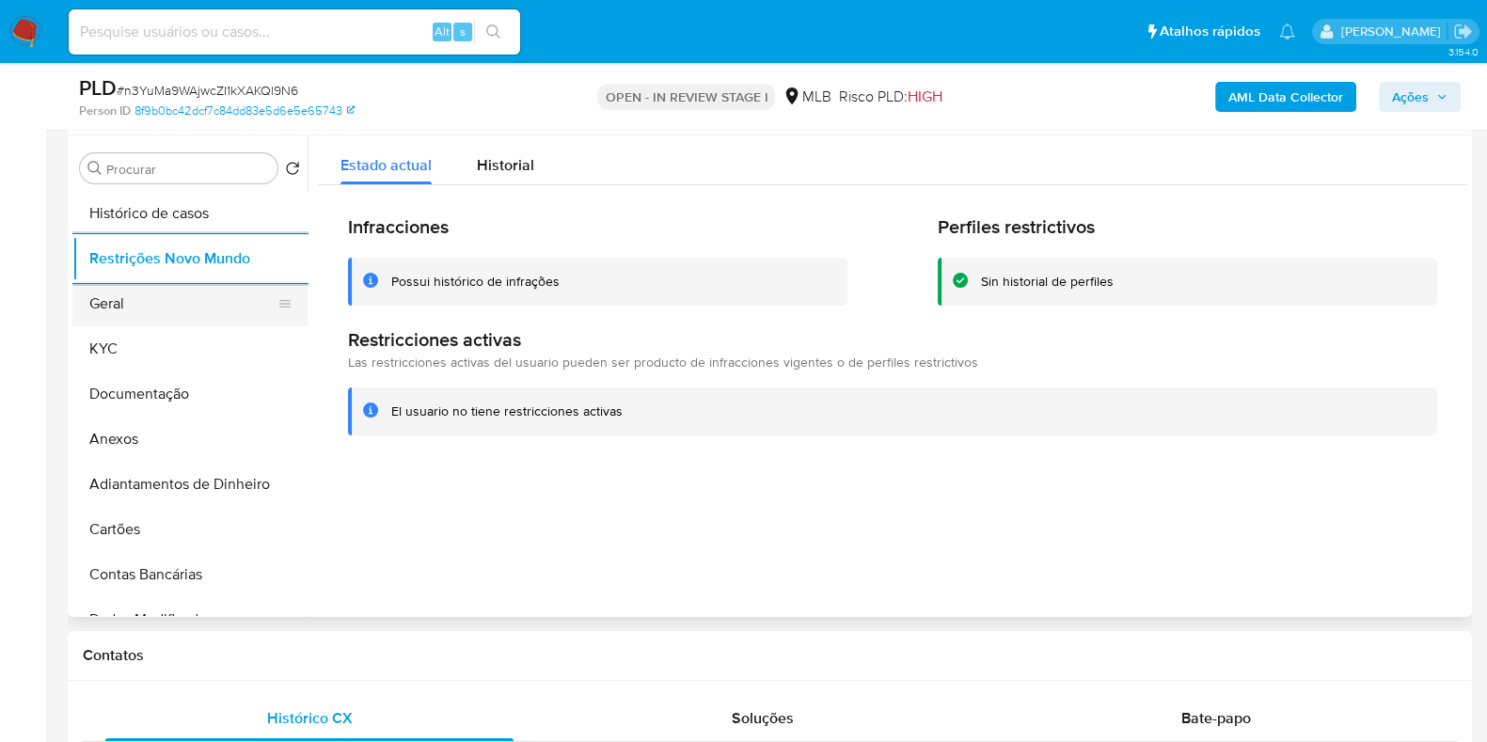
click at [170, 301] on button "Geral" at bounding box center [182, 303] width 220 height 45
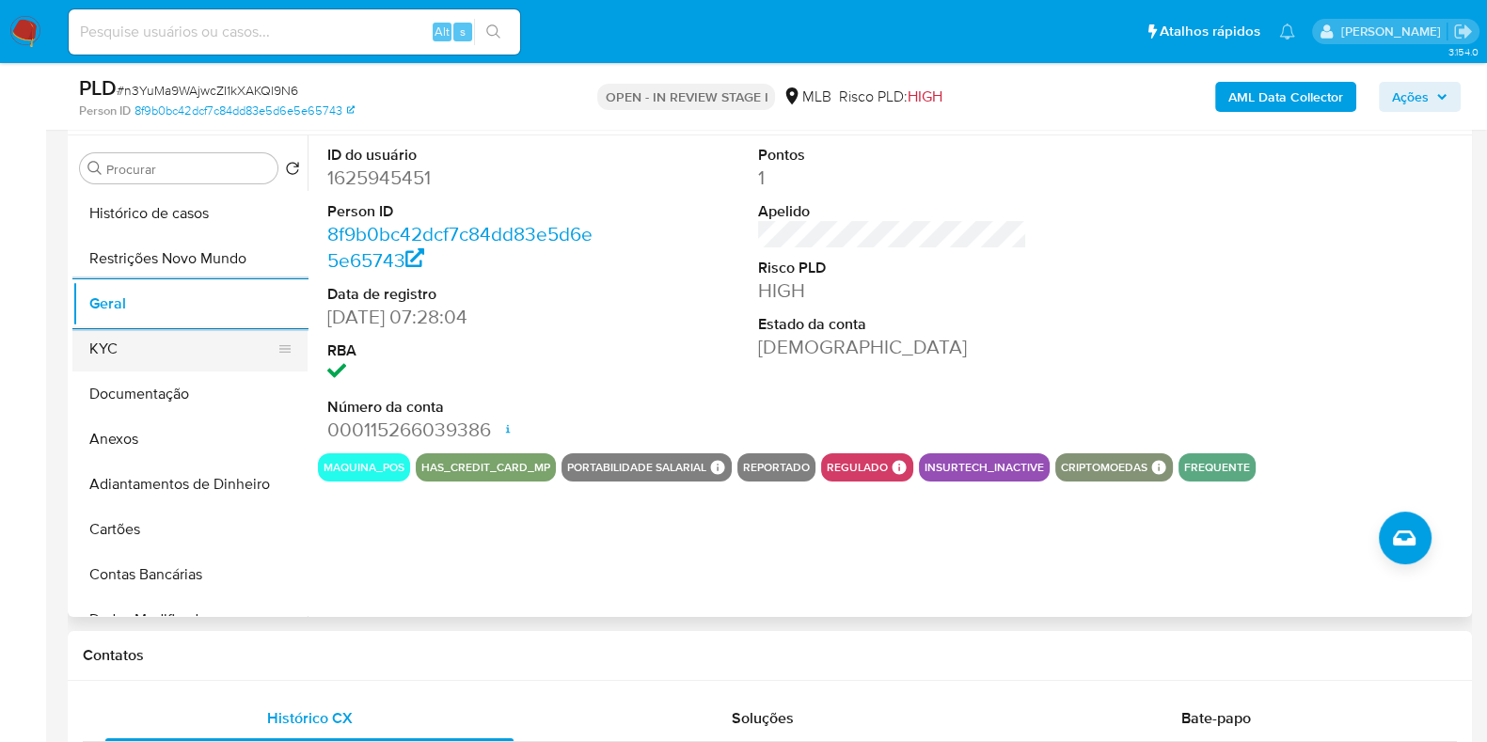
click at [136, 337] on button "KYC" at bounding box center [182, 348] width 220 height 45
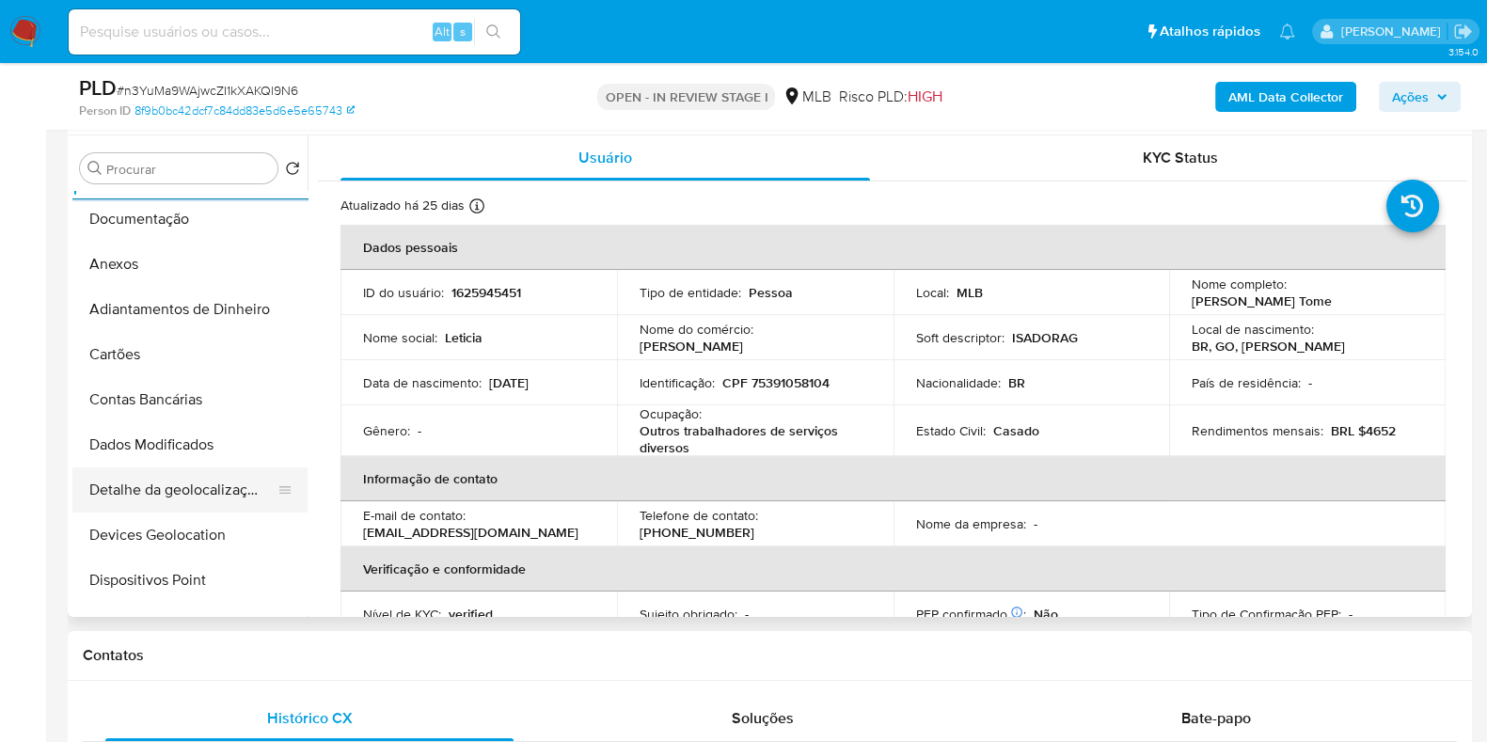
scroll to position [353, 0]
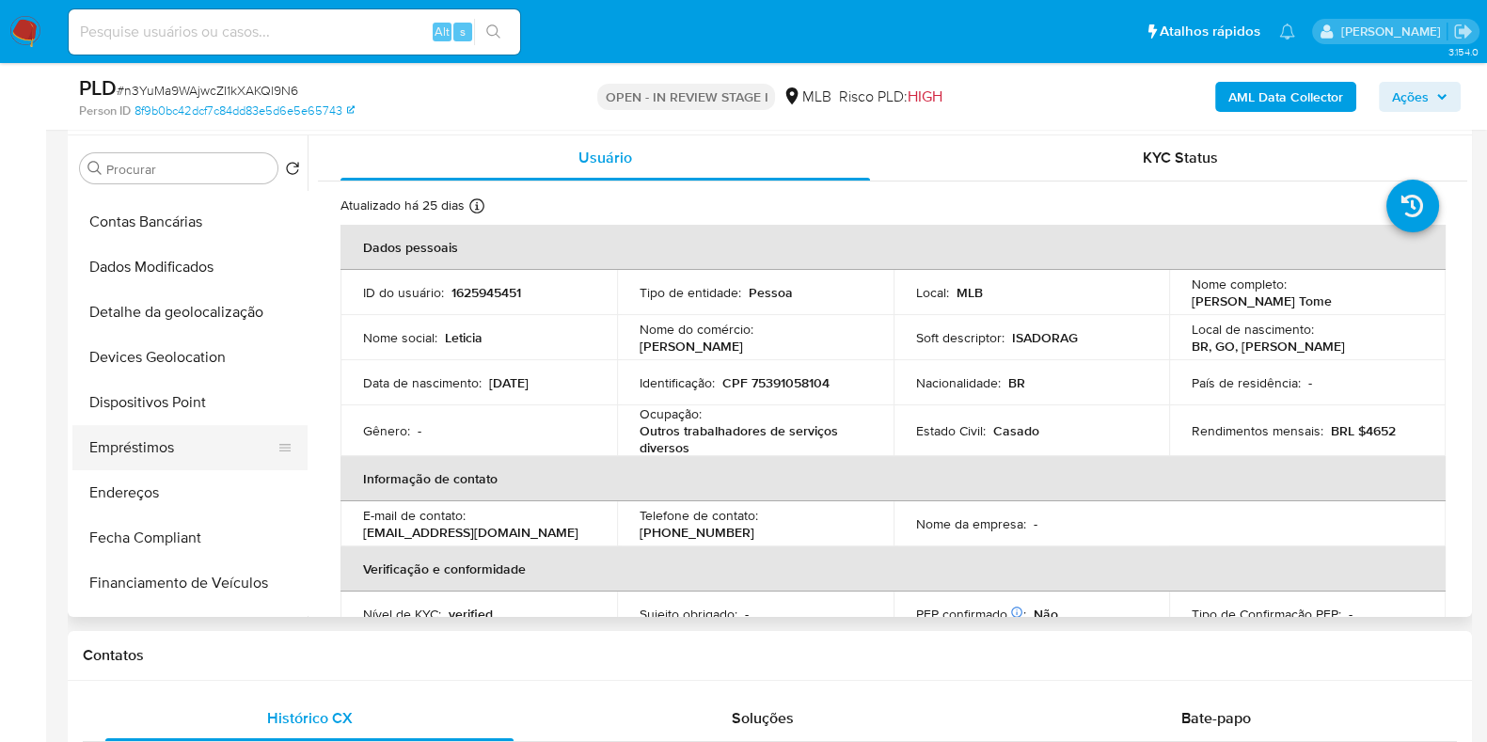
click at [160, 463] on button "Empréstimos" at bounding box center [182, 447] width 220 height 45
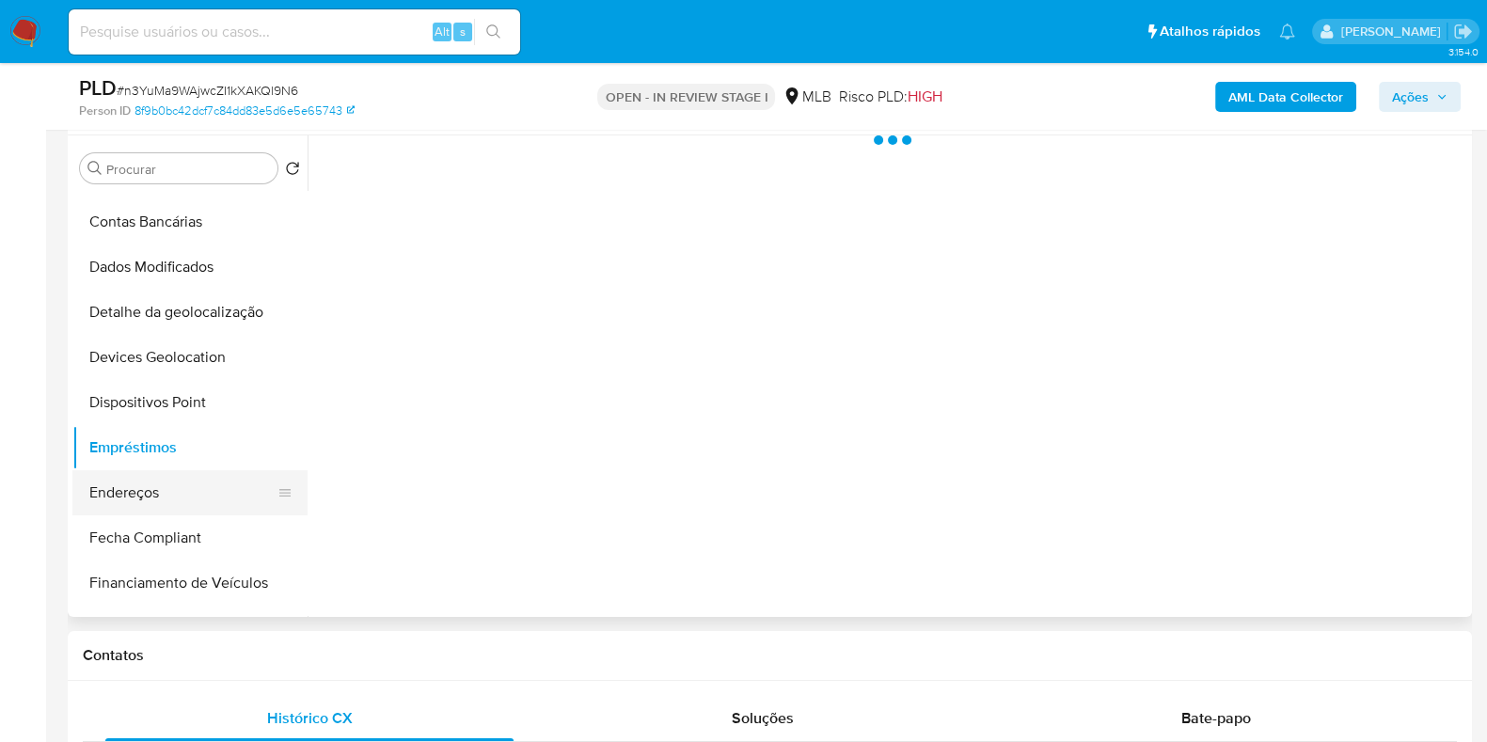
click at [150, 477] on button "Endereços" at bounding box center [182, 492] width 220 height 45
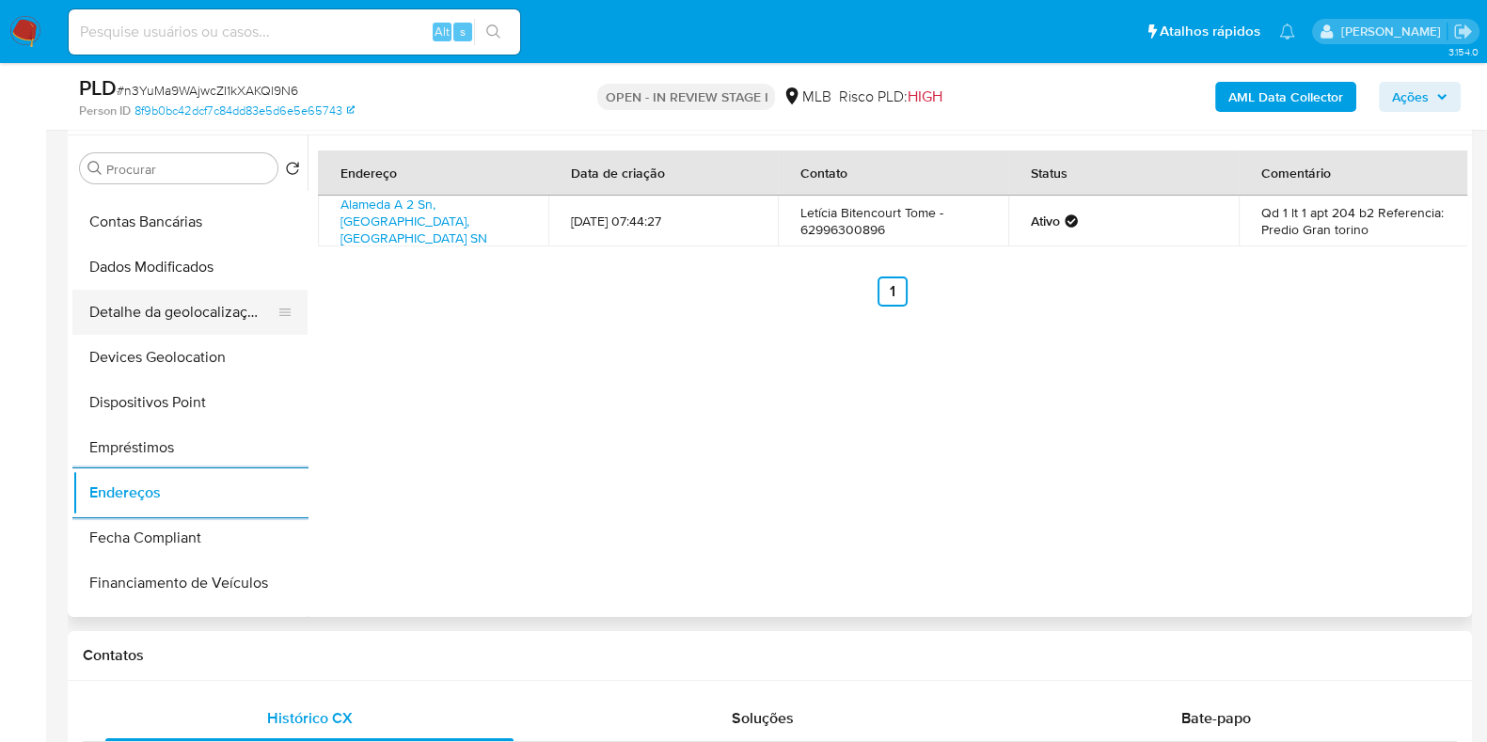
click at [179, 308] on button "Detalhe da geolocalização" at bounding box center [182, 312] width 220 height 45
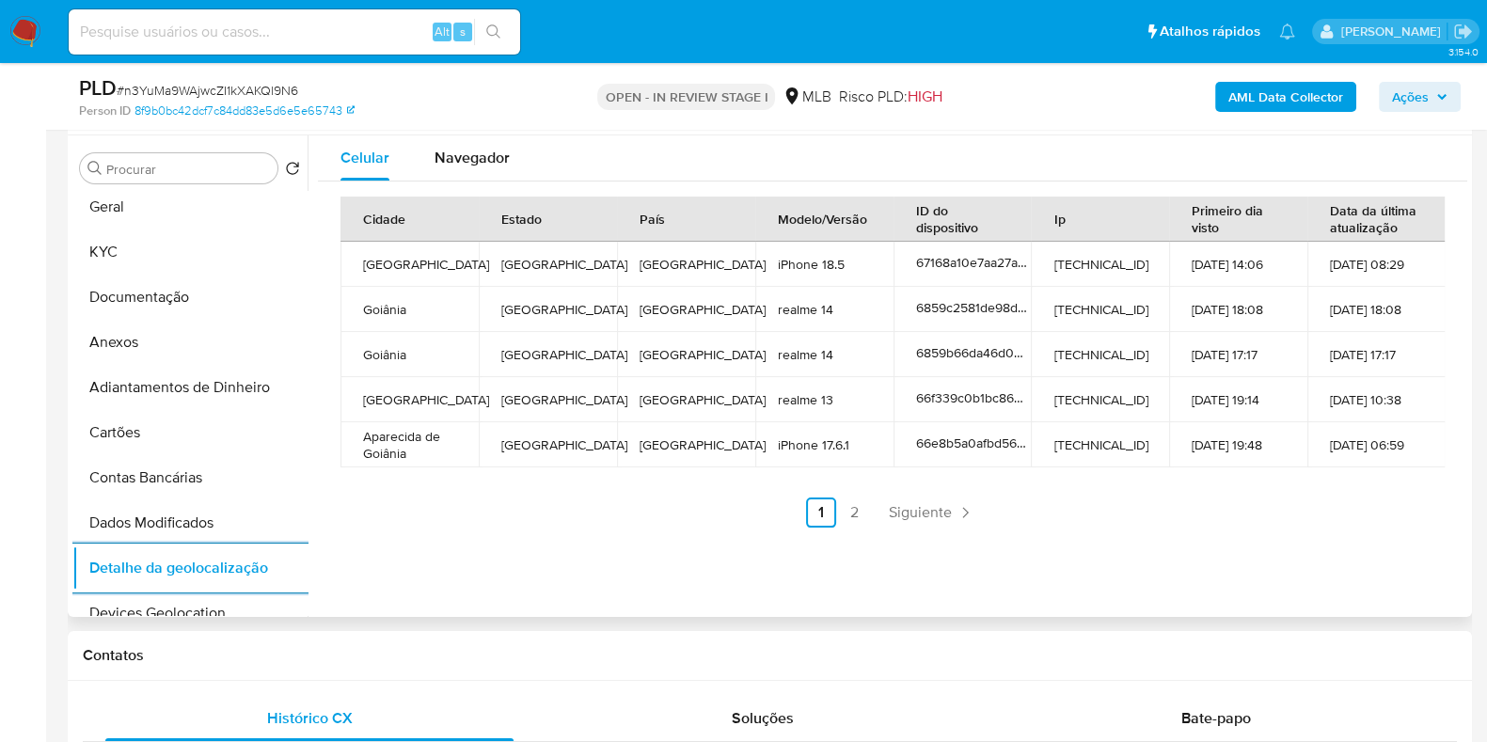
scroll to position [0, 0]
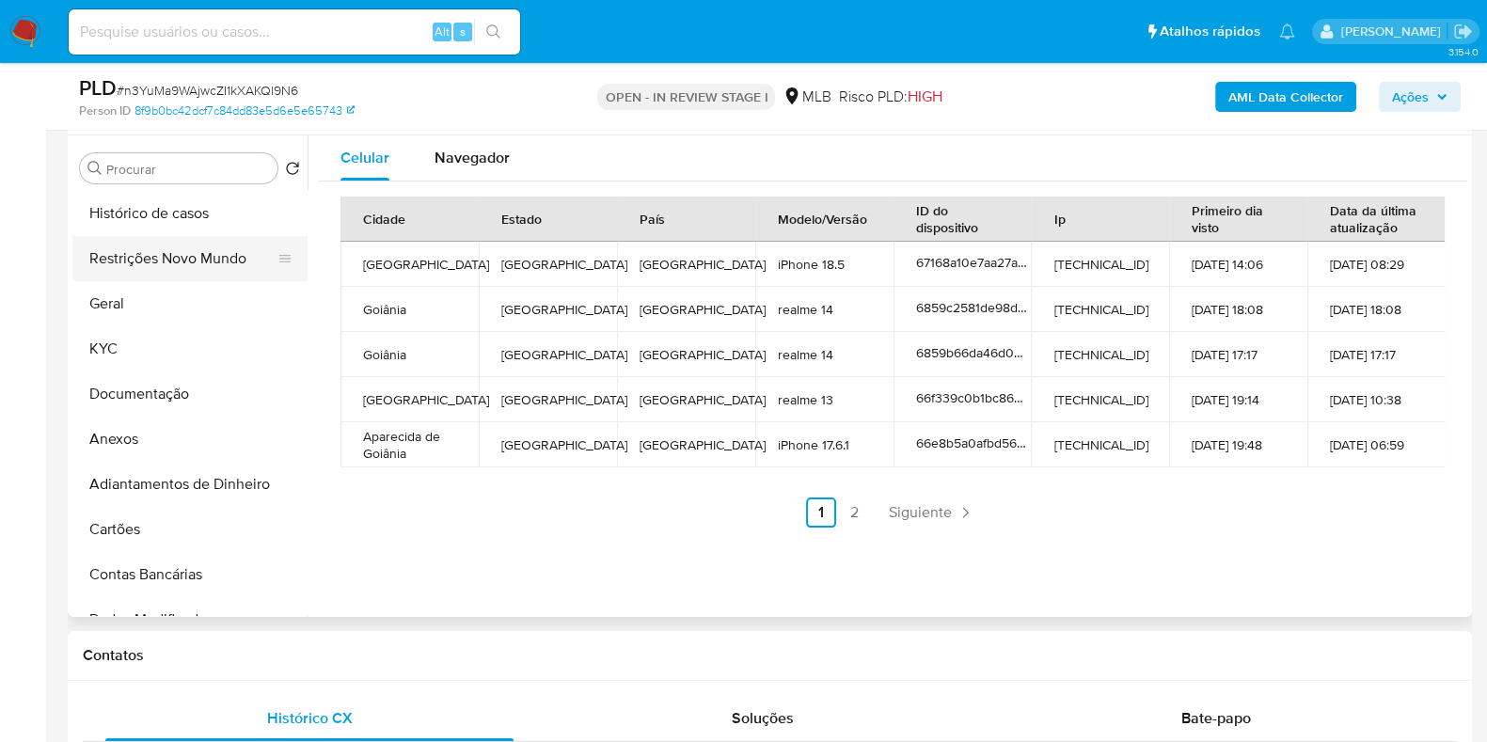
click at [162, 246] on button "Restrições Novo Mundo" at bounding box center [182, 258] width 220 height 45
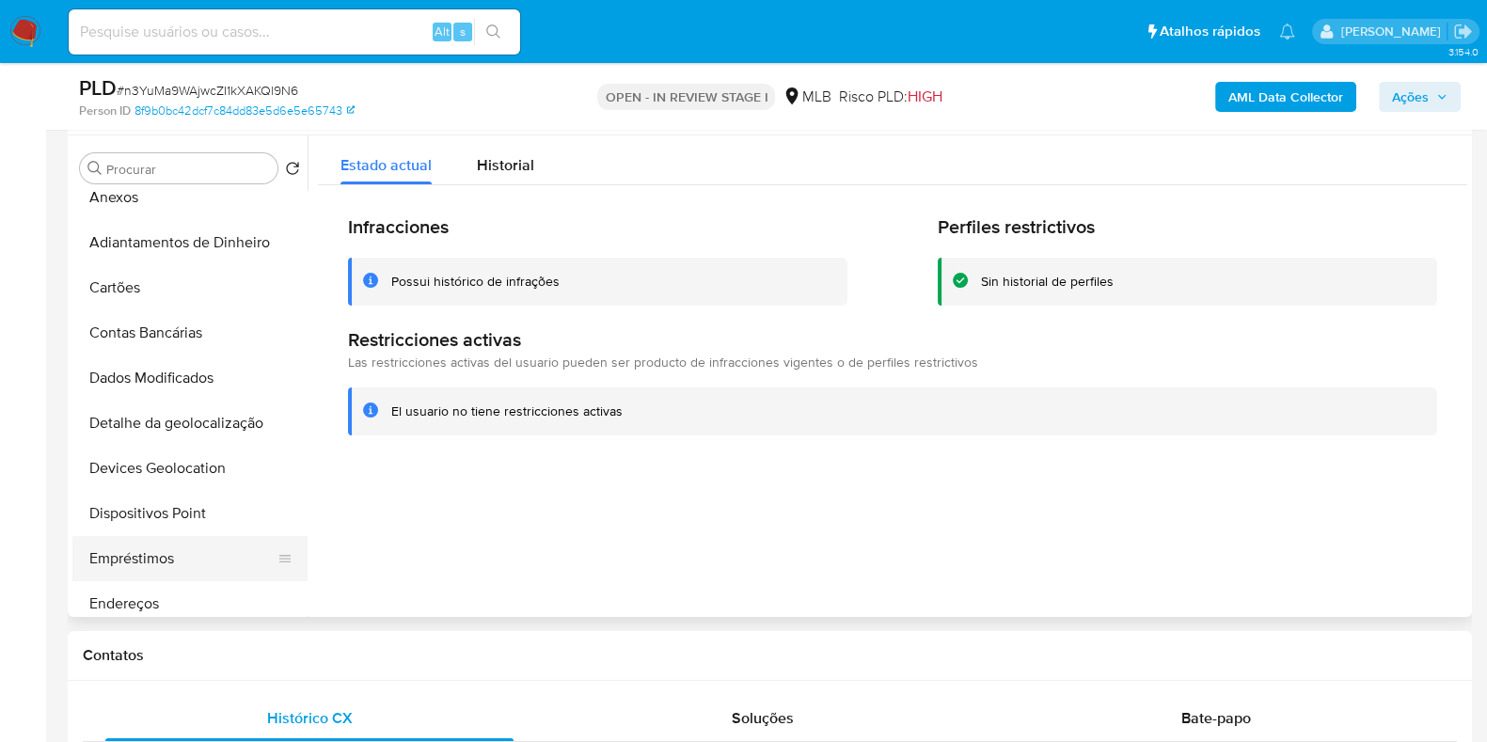
scroll to position [469, 0]
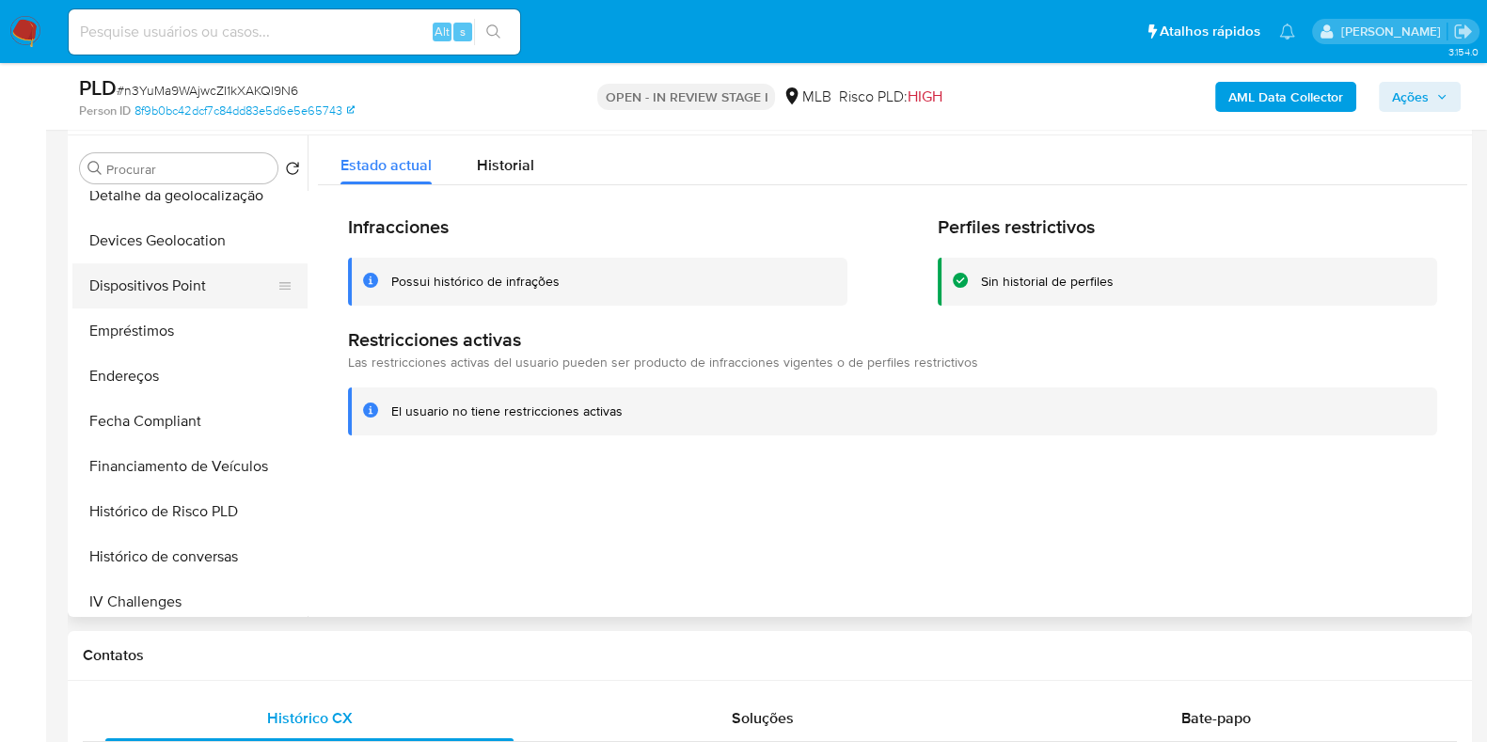
click at [183, 263] on button "Dispositivos Point" at bounding box center [182, 285] width 220 height 45
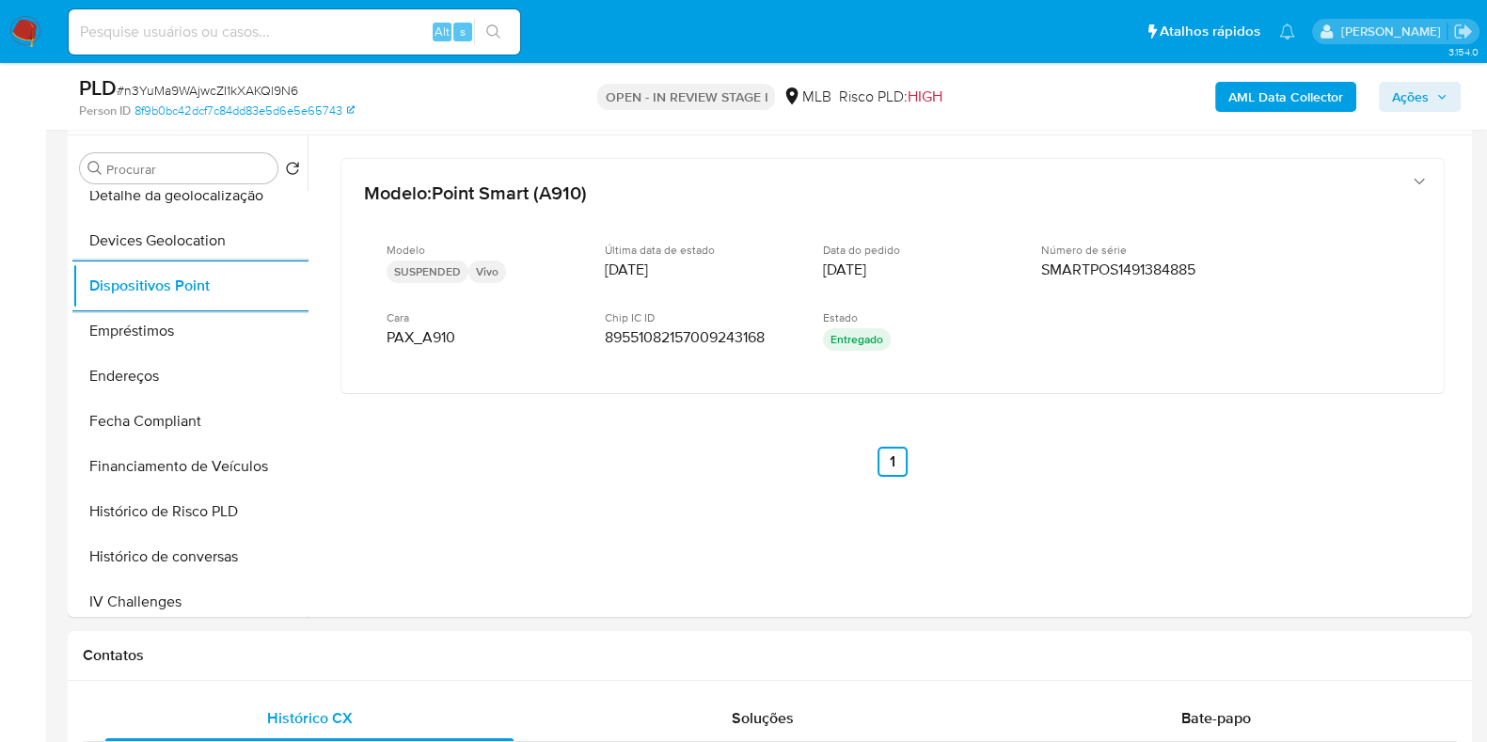
click at [1286, 101] on b "AML Data Collector" at bounding box center [1285, 97] width 115 height 30
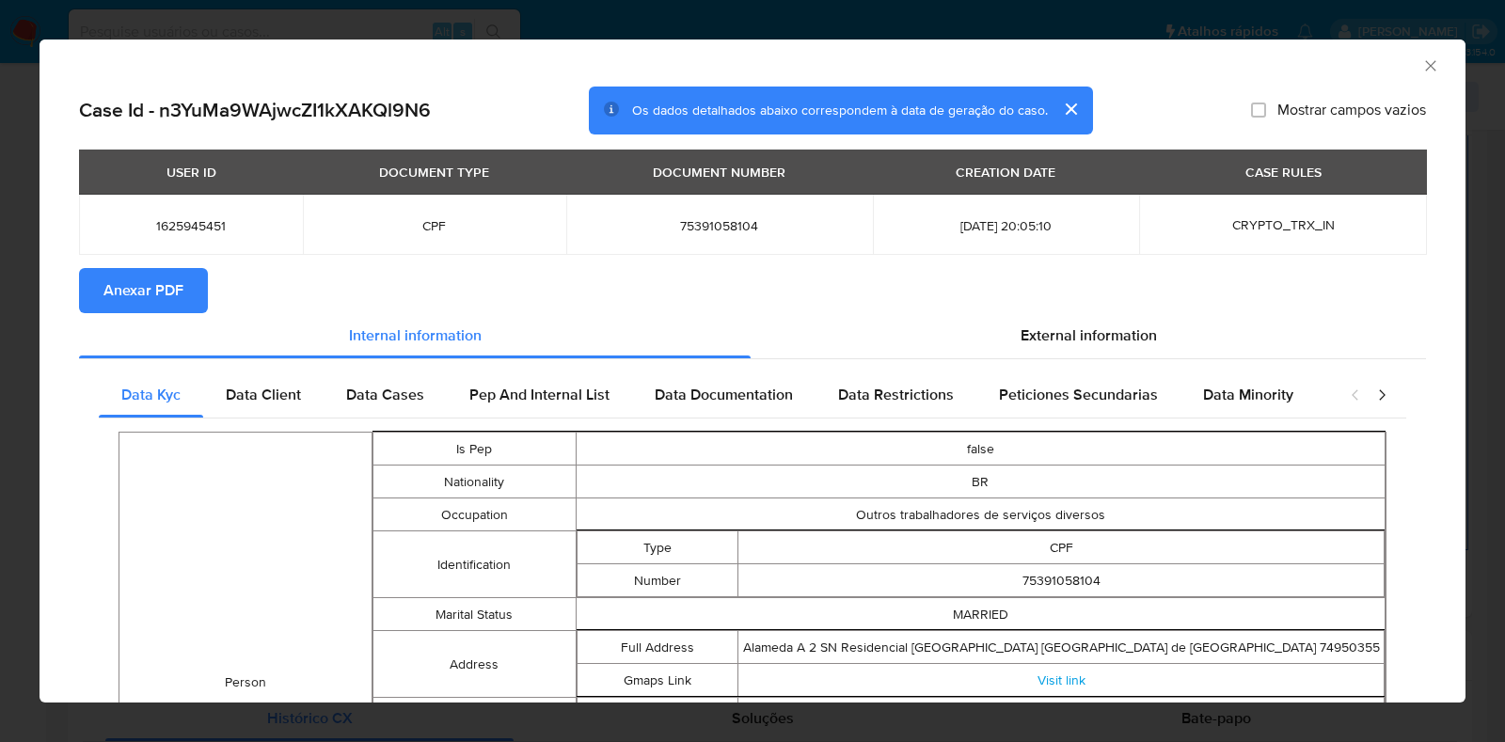
click at [1421, 67] on div "AML Data Collector" at bounding box center [752, 62] width 1426 height 47
click at [1421, 62] on icon "Fechar a janela" at bounding box center [1430, 65] width 19 height 19
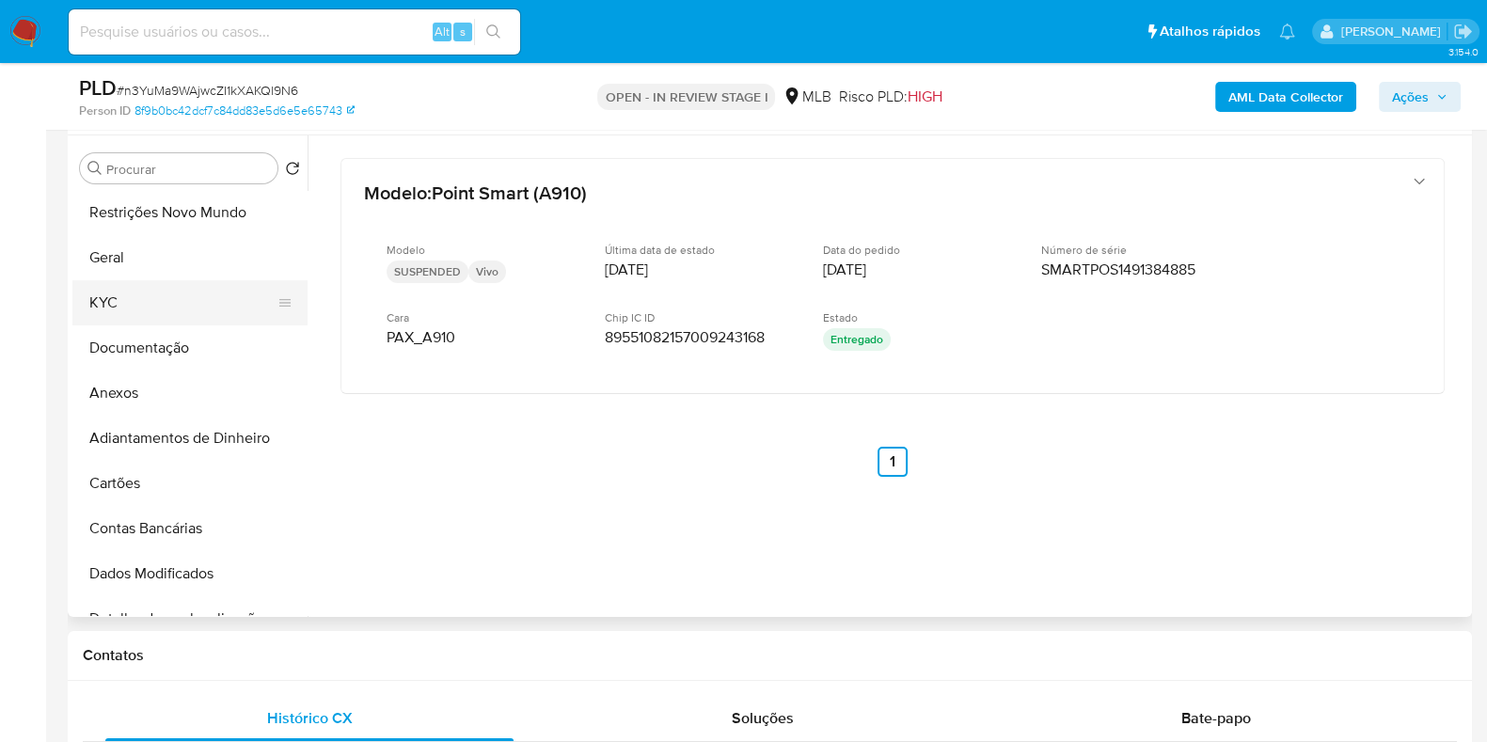
scroll to position [0, 0]
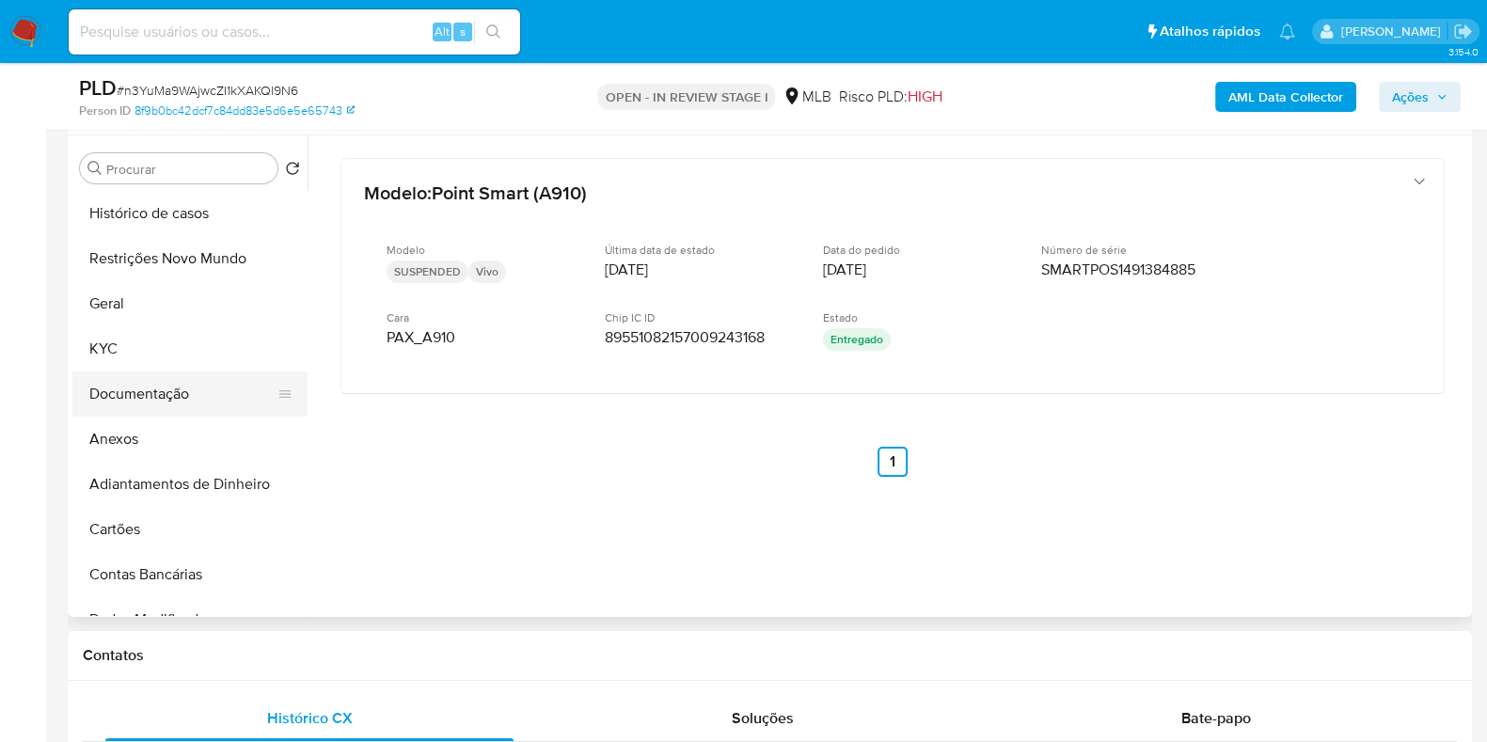
click at [165, 399] on button "Documentação" at bounding box center [182, 393] width 220 height 45
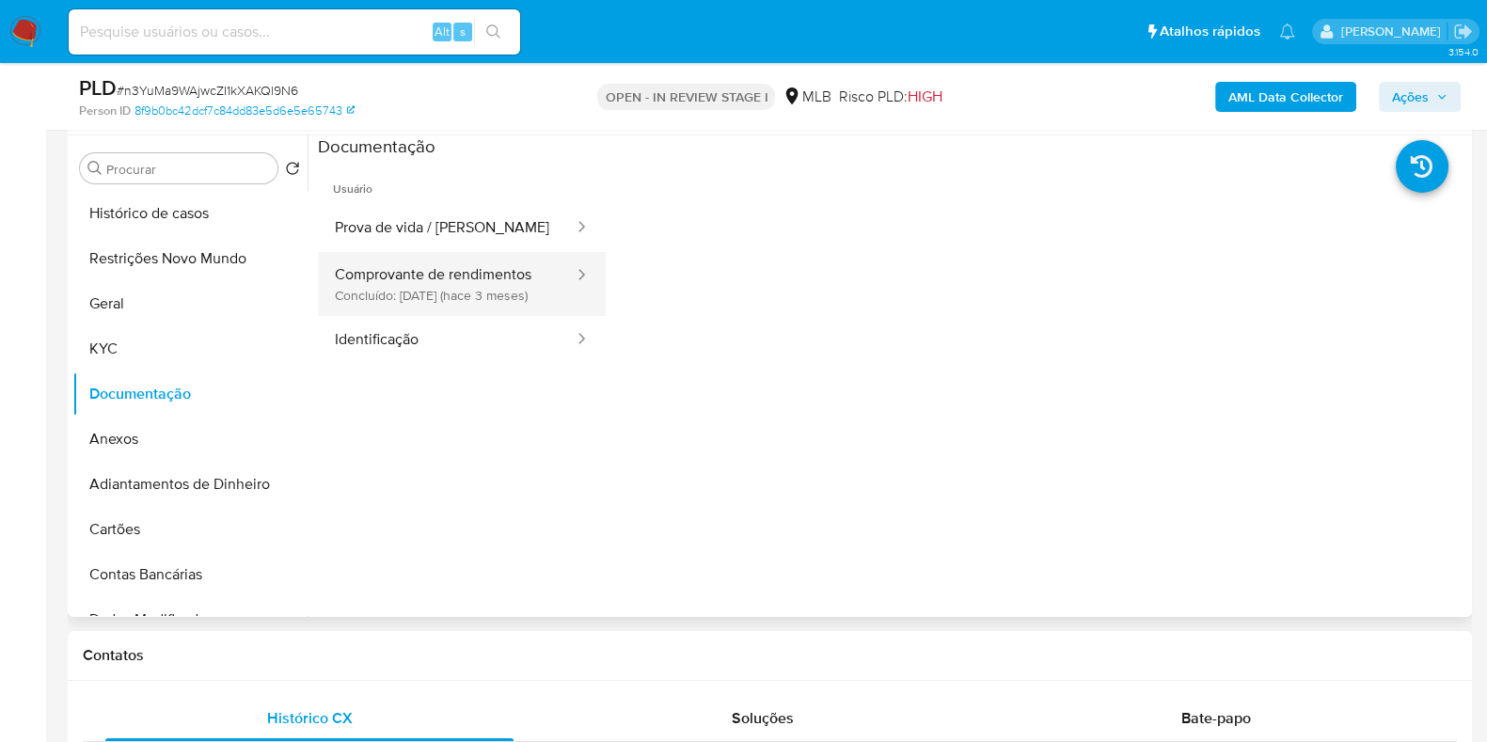
click at [505, 293] on button "Comprovante de rendimentos Concluído: 06/05/2025 (hace 3 meses)" at bounding box center [447, 284] width 258 height 64
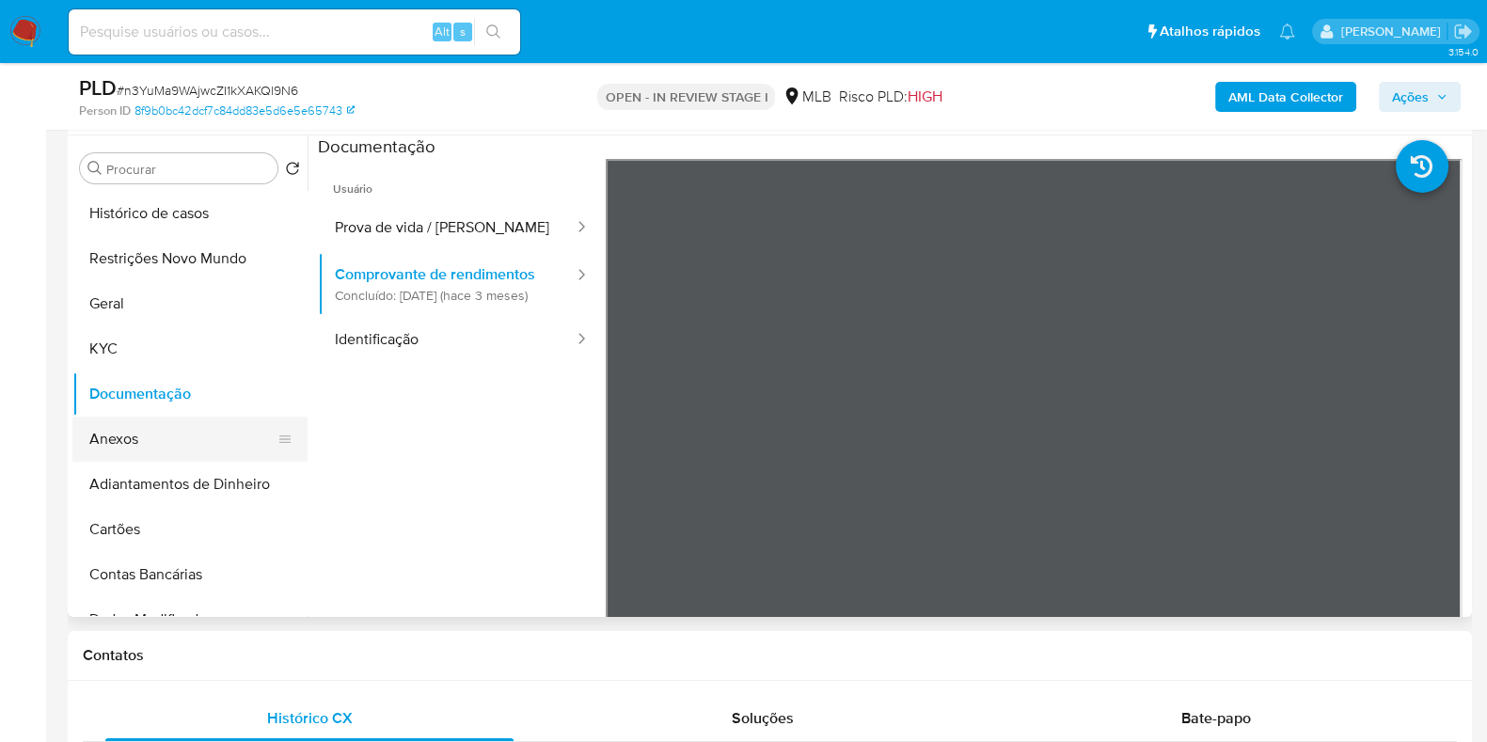
click at [140, 425] on button "Anexos" at bounding box center [182, 439] width 220 height 45
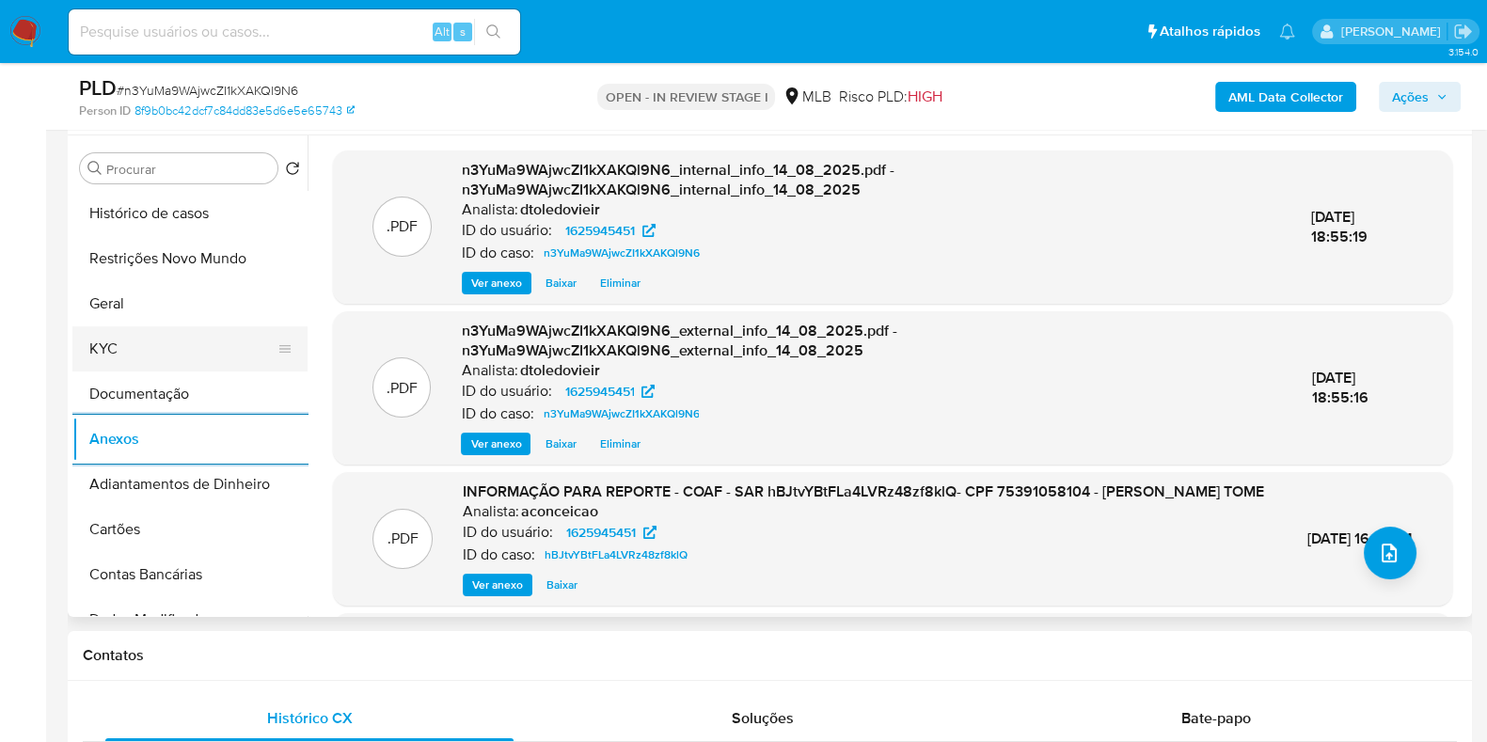
click at [155, 345] on button "KYC" at bounding box center [182, 348] width 220 height 45
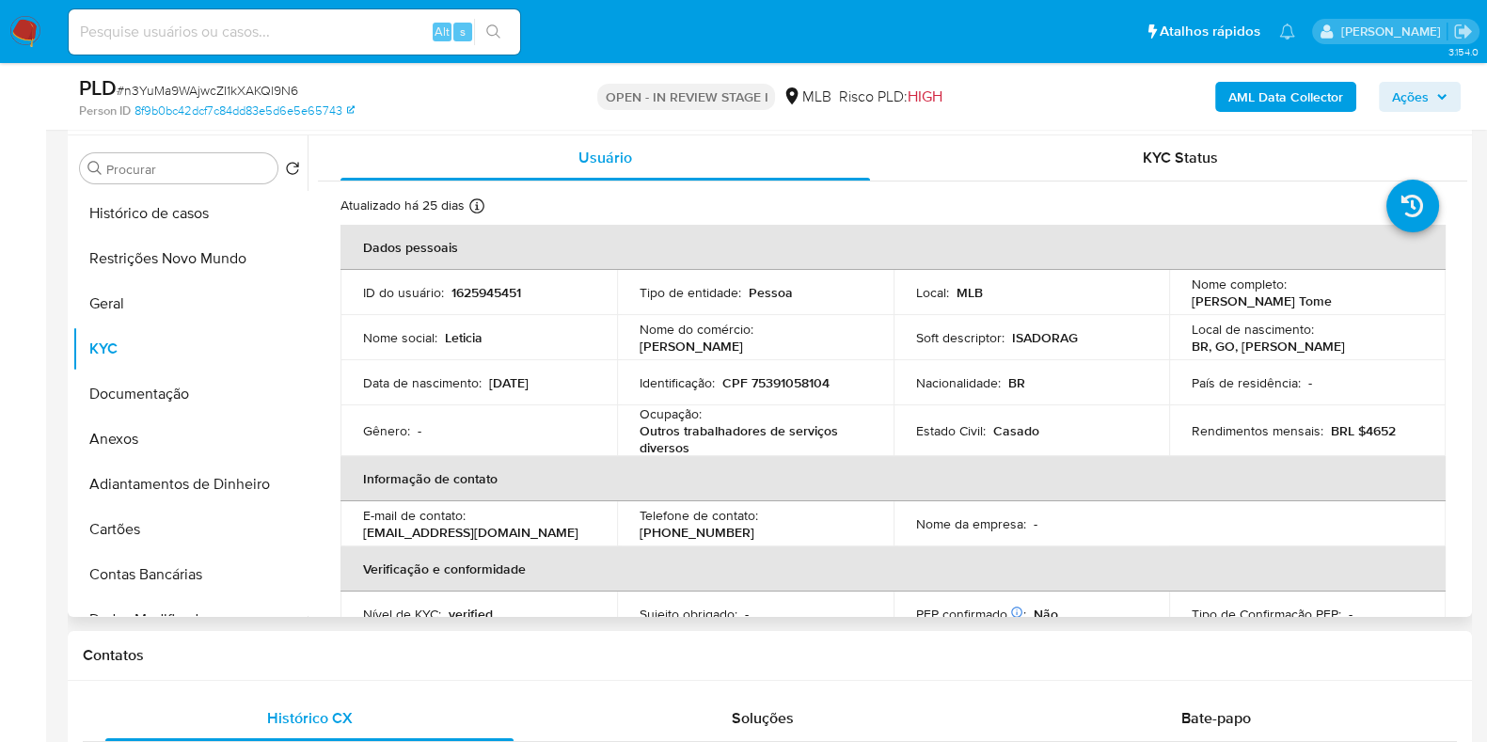
drag, startPoint x: 1340, startPoint y: 298, endPoint x: 1167, endPoint y: 306, distance: 173.2
click at [1169, 306] on td "Nome completo : Leticia Bitencourt Tome" at bounding box center [1307, 292] width 276 height 45
copy p "Leticia Bitencourt Tome"
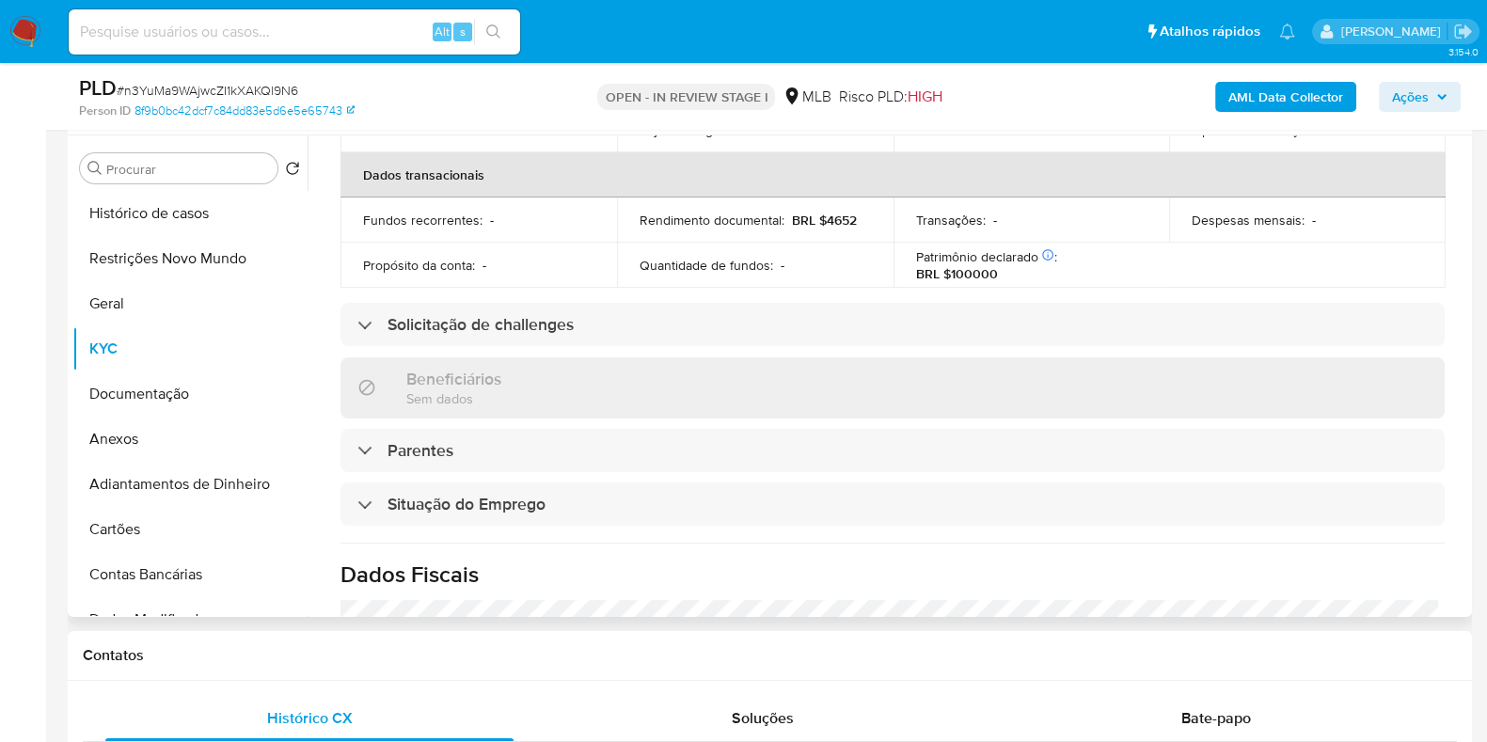
scroll to position [822, 0]
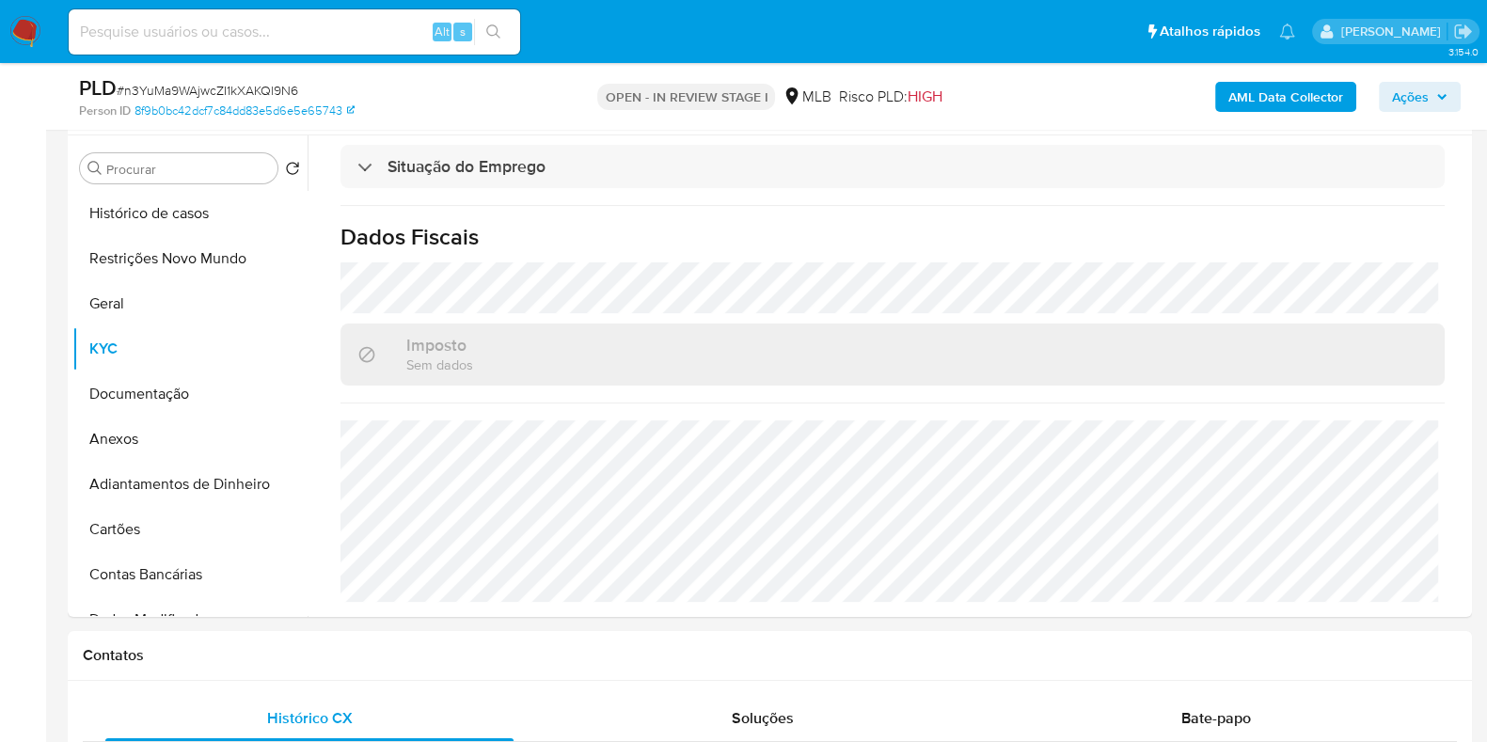
click at [1432, 93] on span "Ações" at bounding box center [1419, 97] width 55 height 26
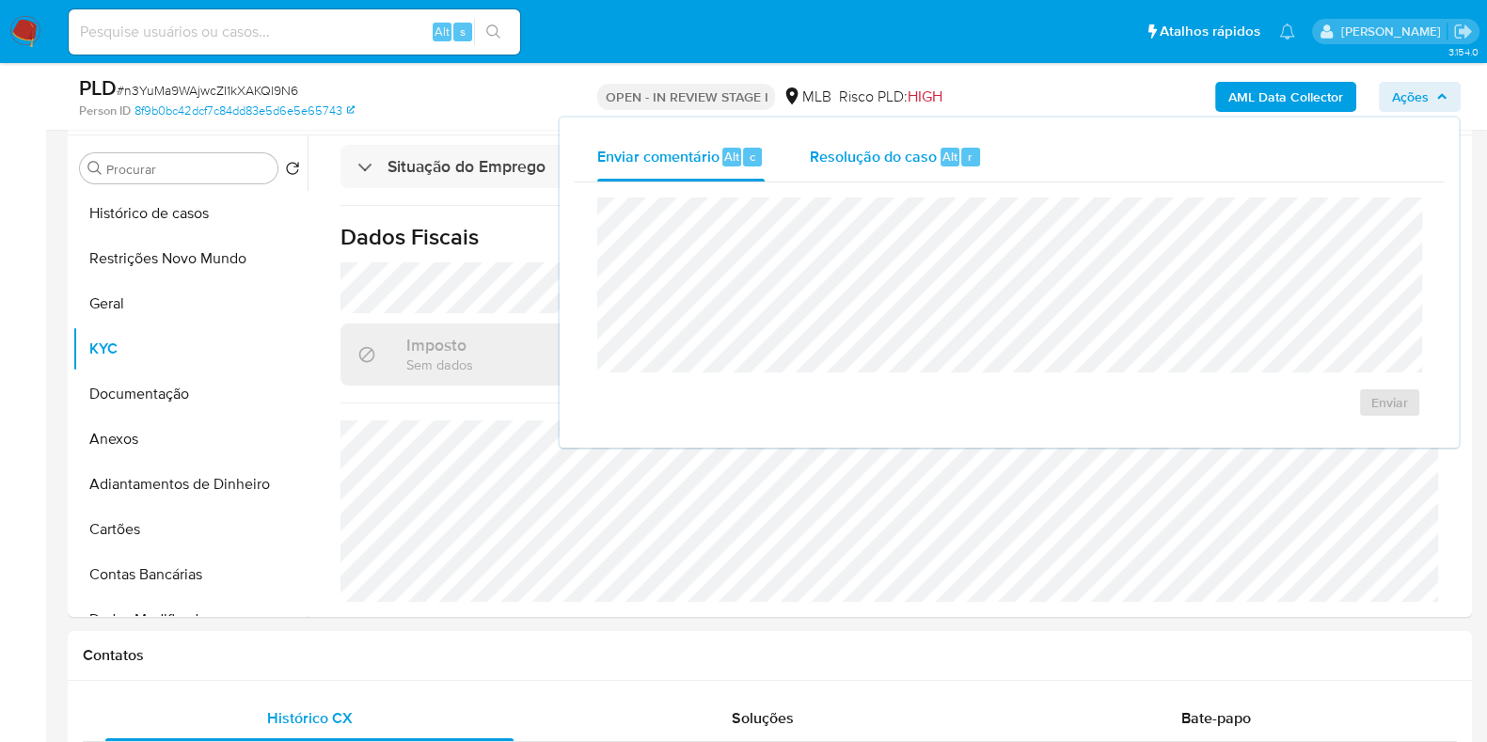
click at [920, 150] on span "Resolução do caso" at bounding box center [873, 156] width 127 height 22
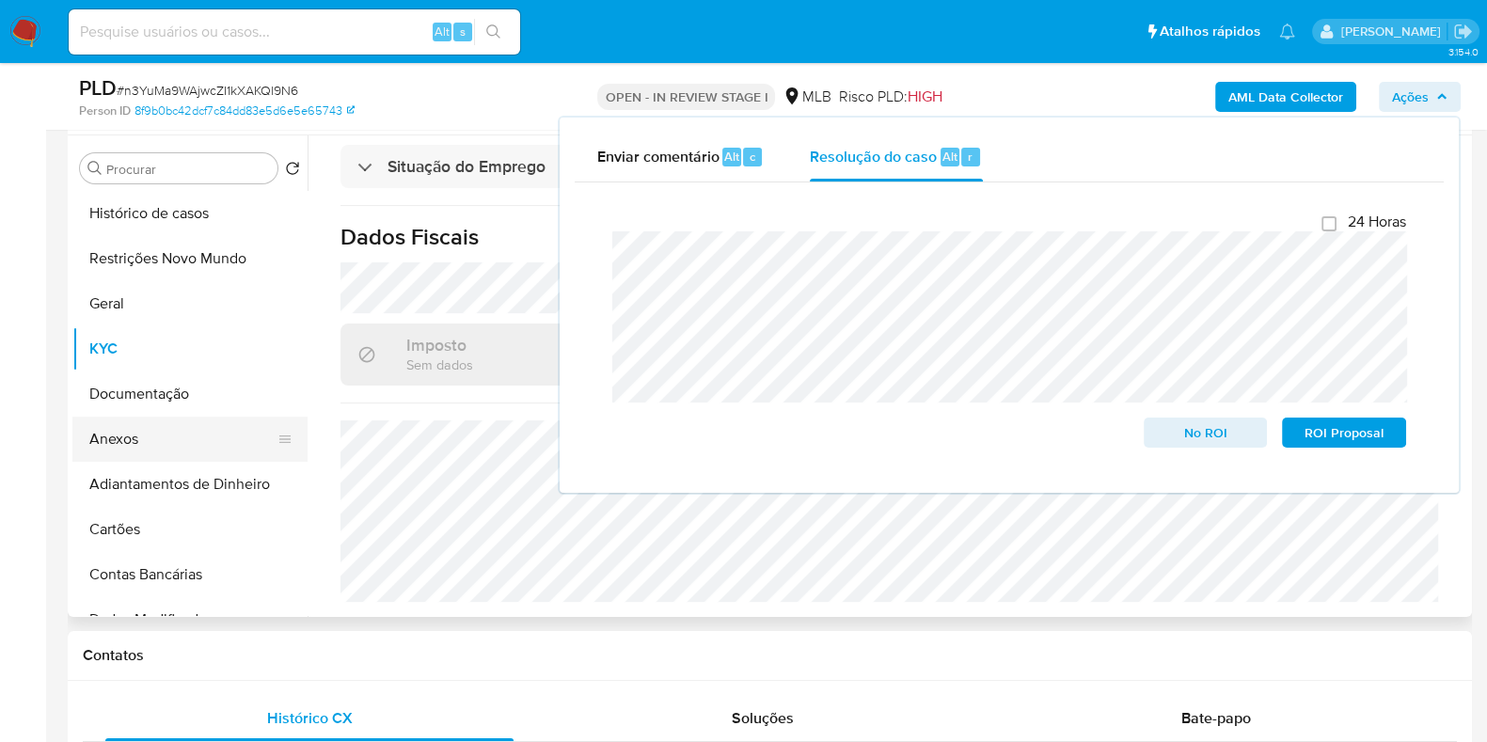
drag, startPoint x: 177, startPoint y: 436, endPoint x: 188, endPoint y: 435, distance: 11.3
click at [176, 434] on button "Anexos" at bounding box center [182, 439] width 220 height 45
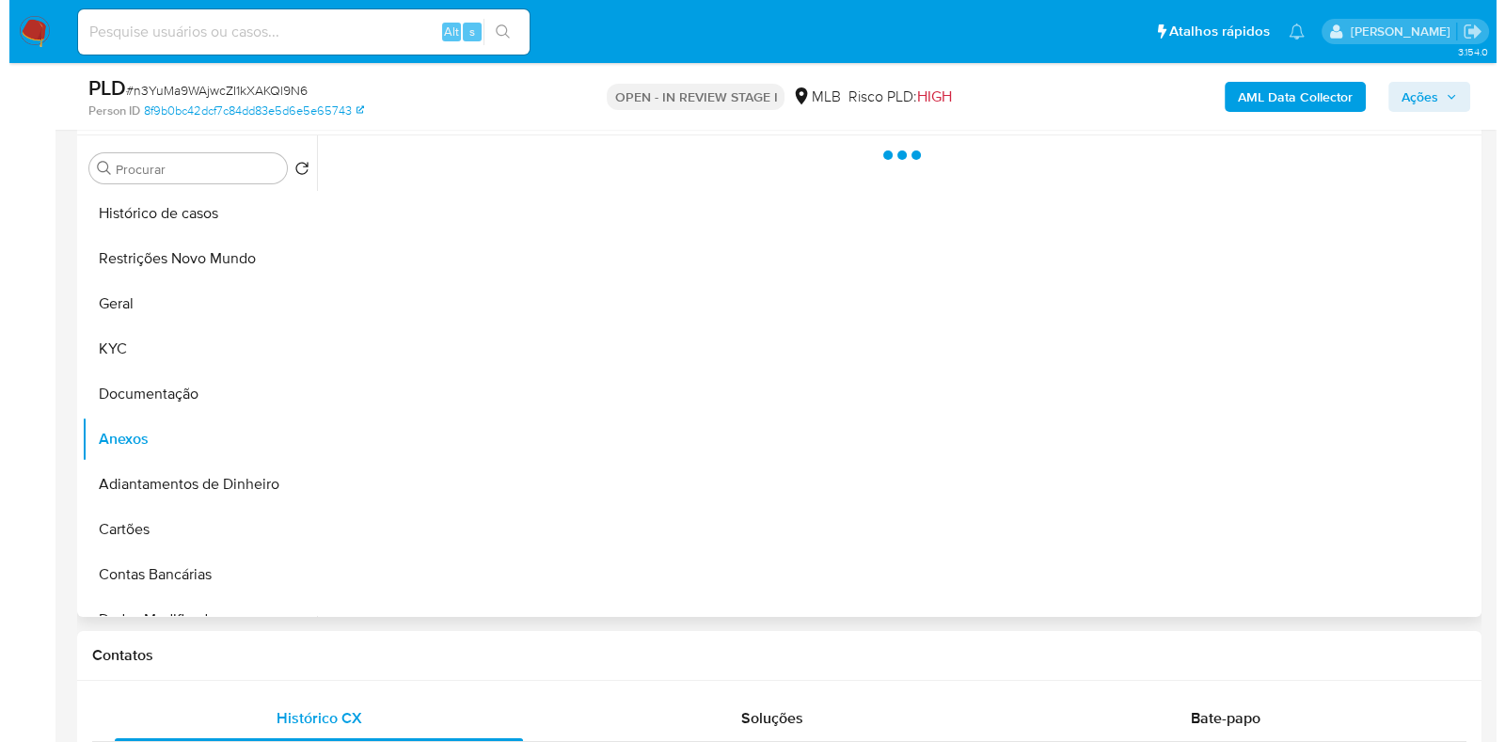
scroll to position [0, 0]
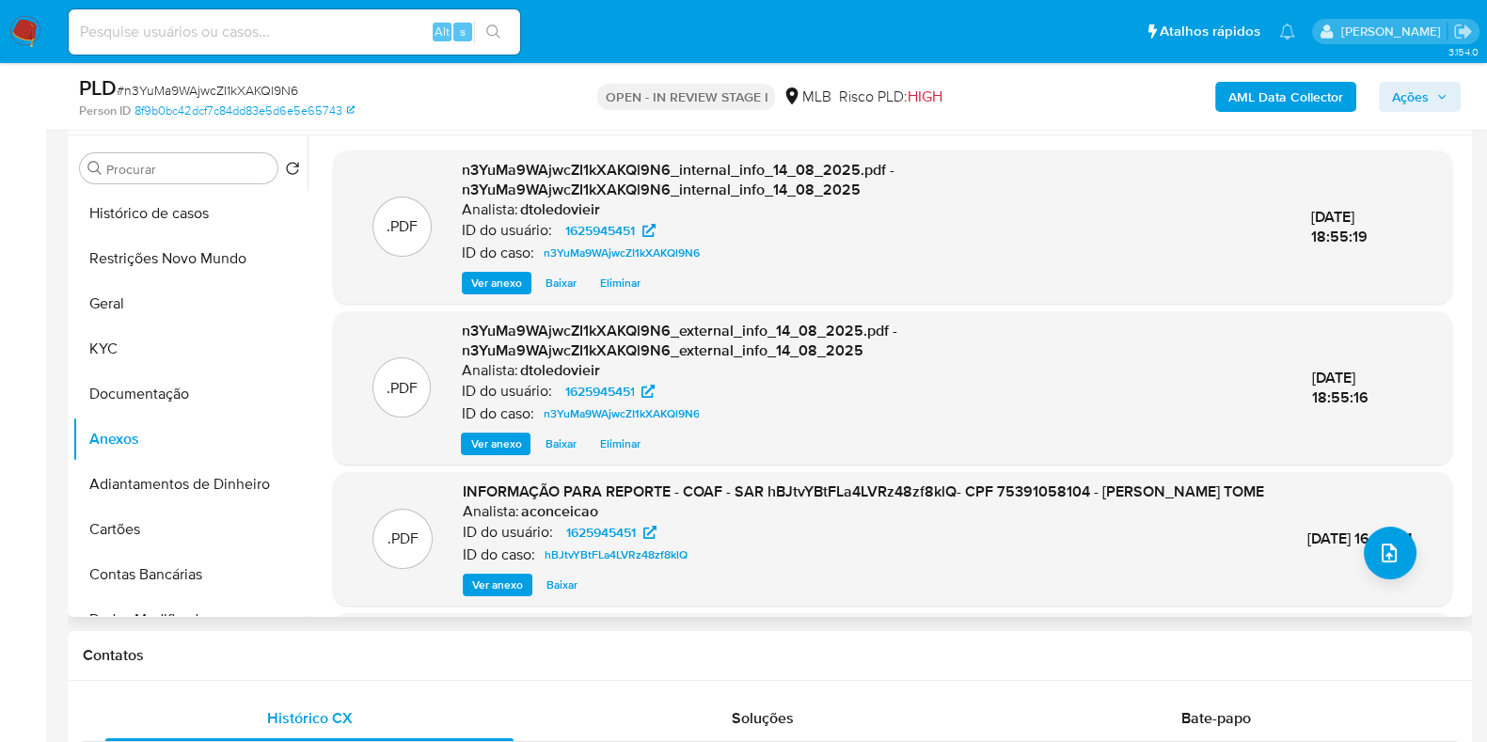
click at [1428, 576] on div ".PDF INFORMAÇÃO PARA REPORTE - COAF - SAR hBJtvYBtFLa4LVRz48zf8klQ- CPF 7539105…" at bounding box center [892, 539] width 1100 height 115
click at [1401, 565] on button "upload-file" at bounding box center [1390, 553] width 53 height 53
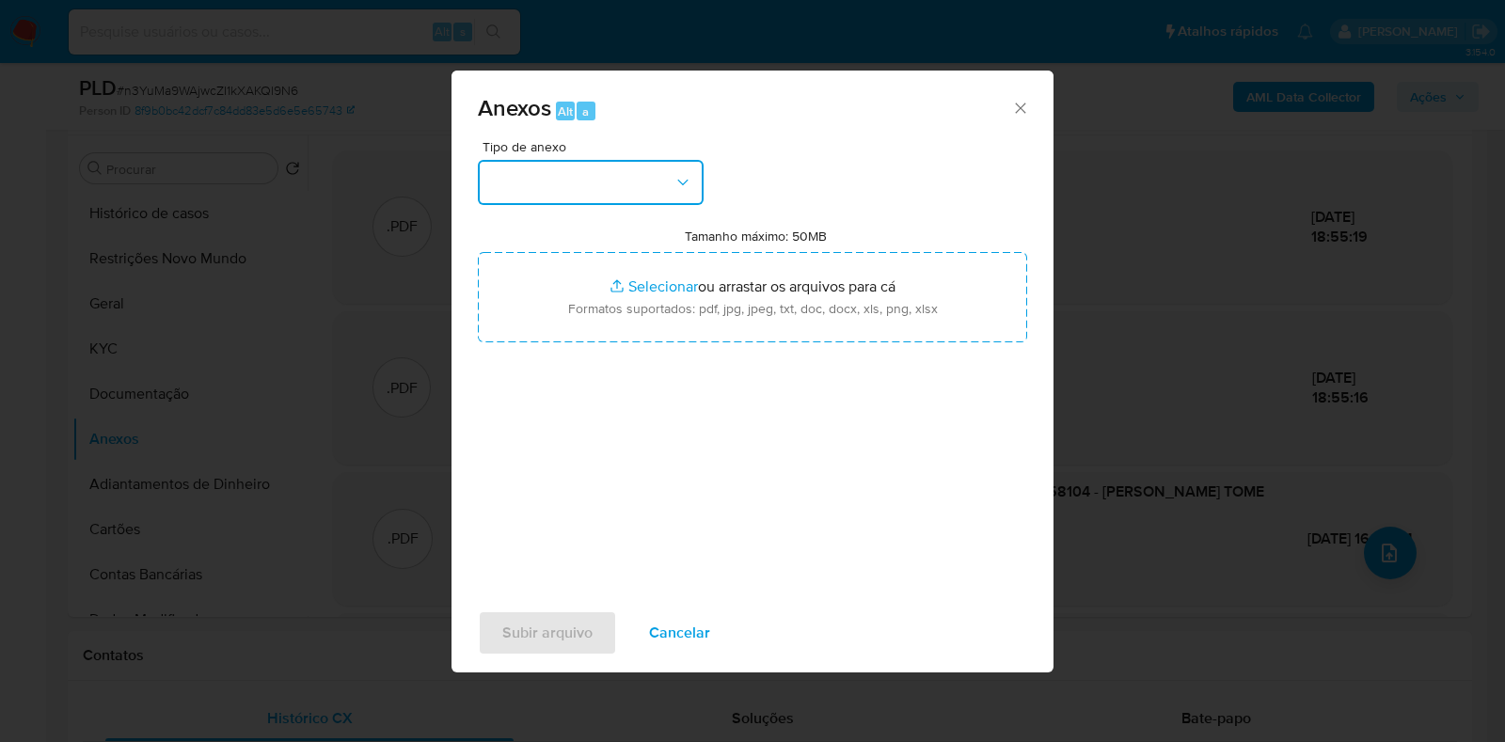
click at [600, 175] on button "button" at bounding box center [591, 182] width 226 height 45
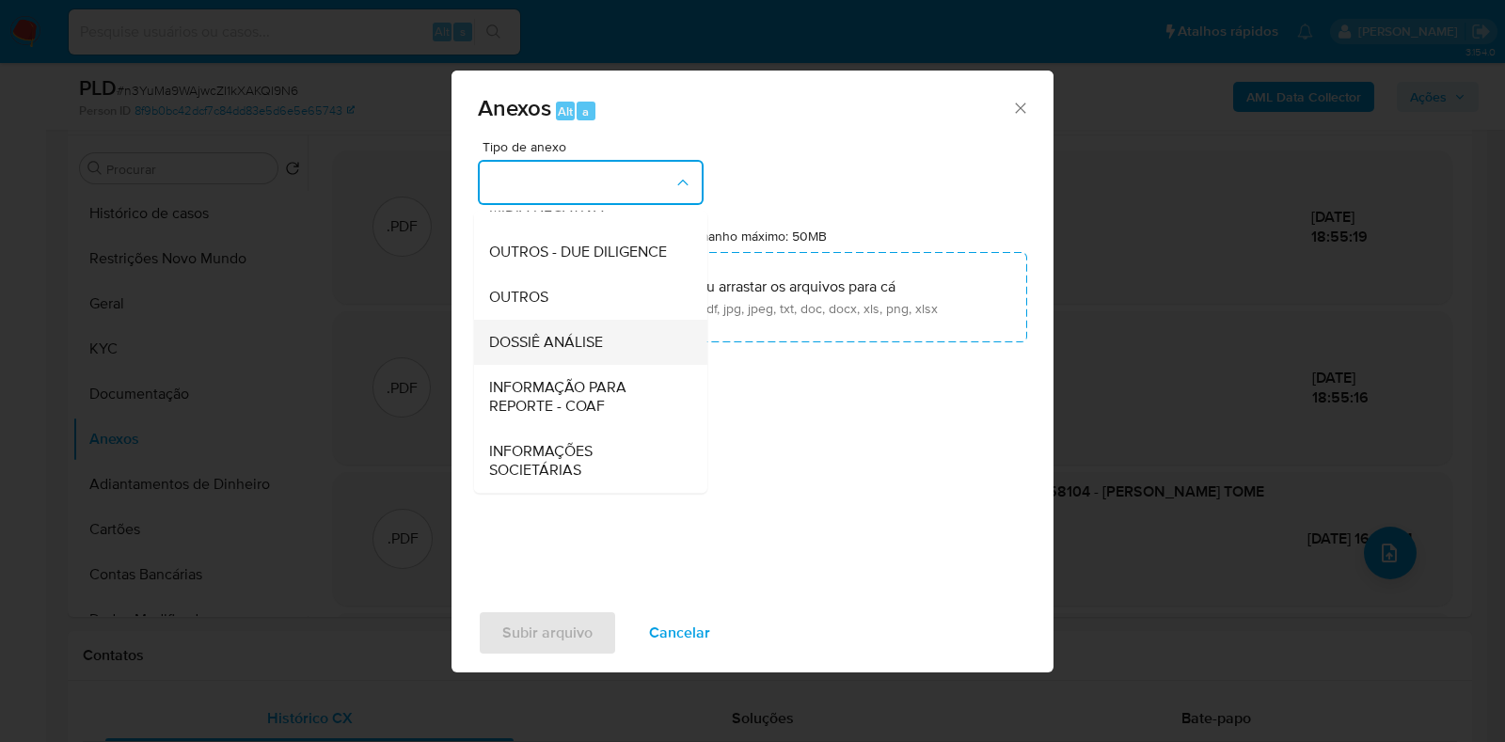
scroll to position [290, 0]
click at [559, 352] on span "DOSSIÊ ANÁLISE" at bounding box center [546, 342] width 114 height 19
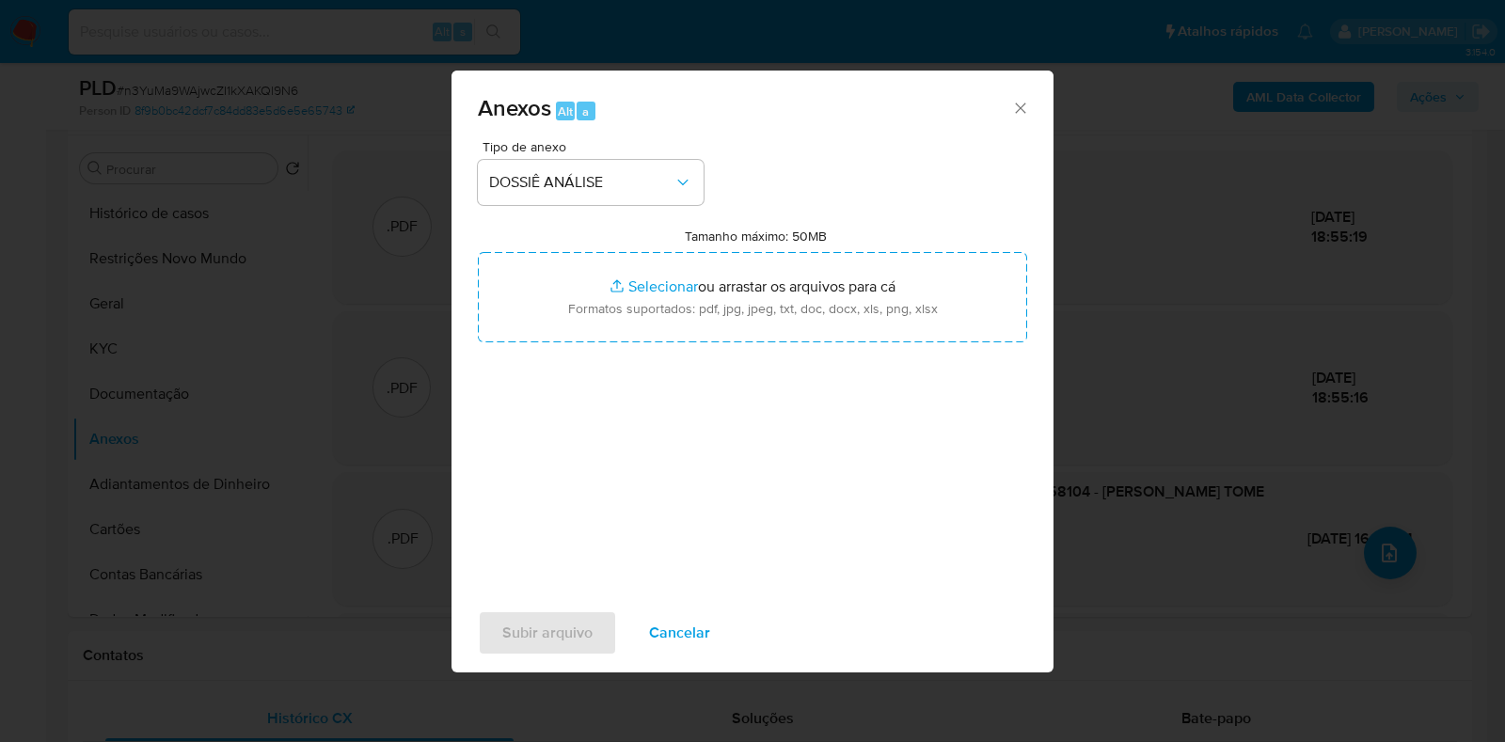
click at [1023, 108] on icon "Fechar" at bounding box center [1020, 108] width 19 height 19
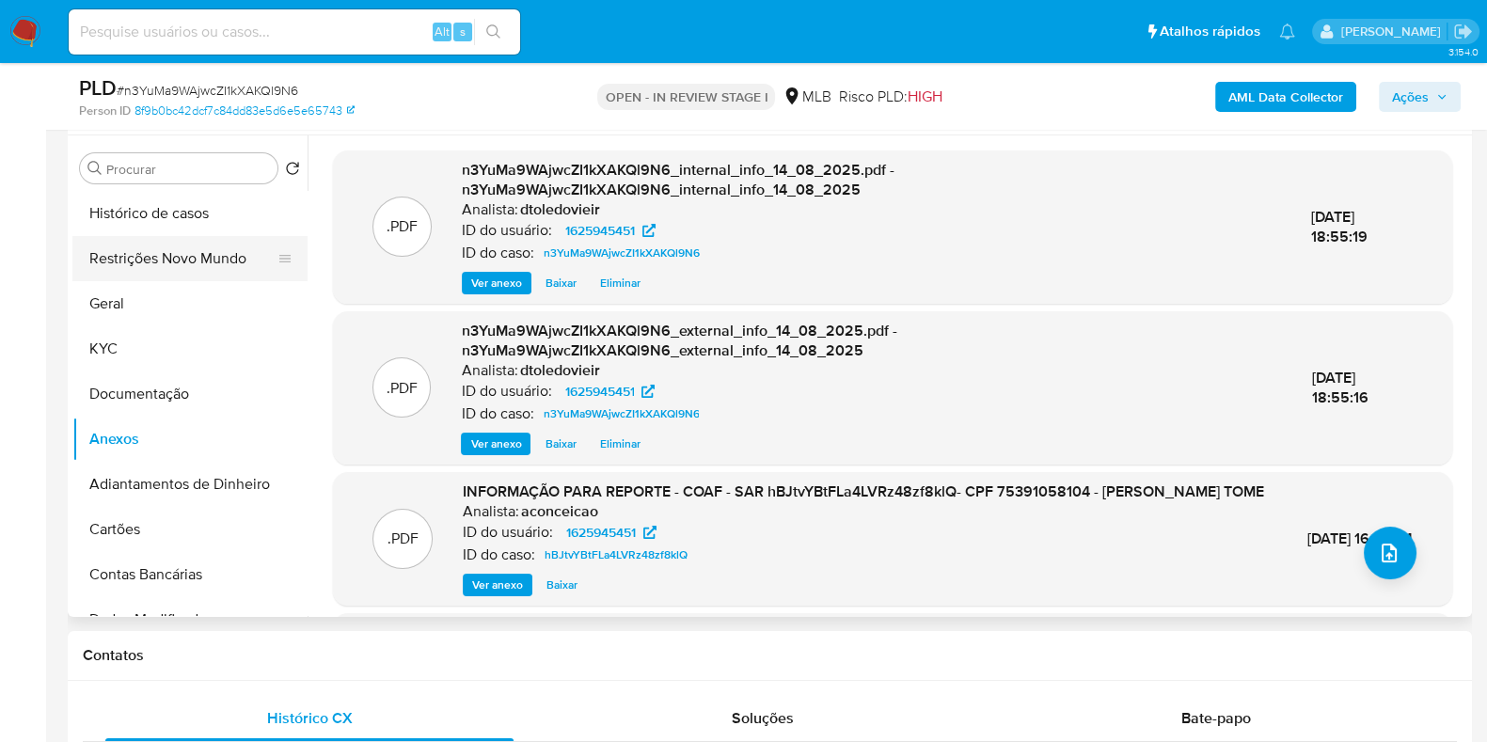
click at [210, 239] on button "Restrições Novo Mundo" at bounding box center [182, 258] width 220 height 45
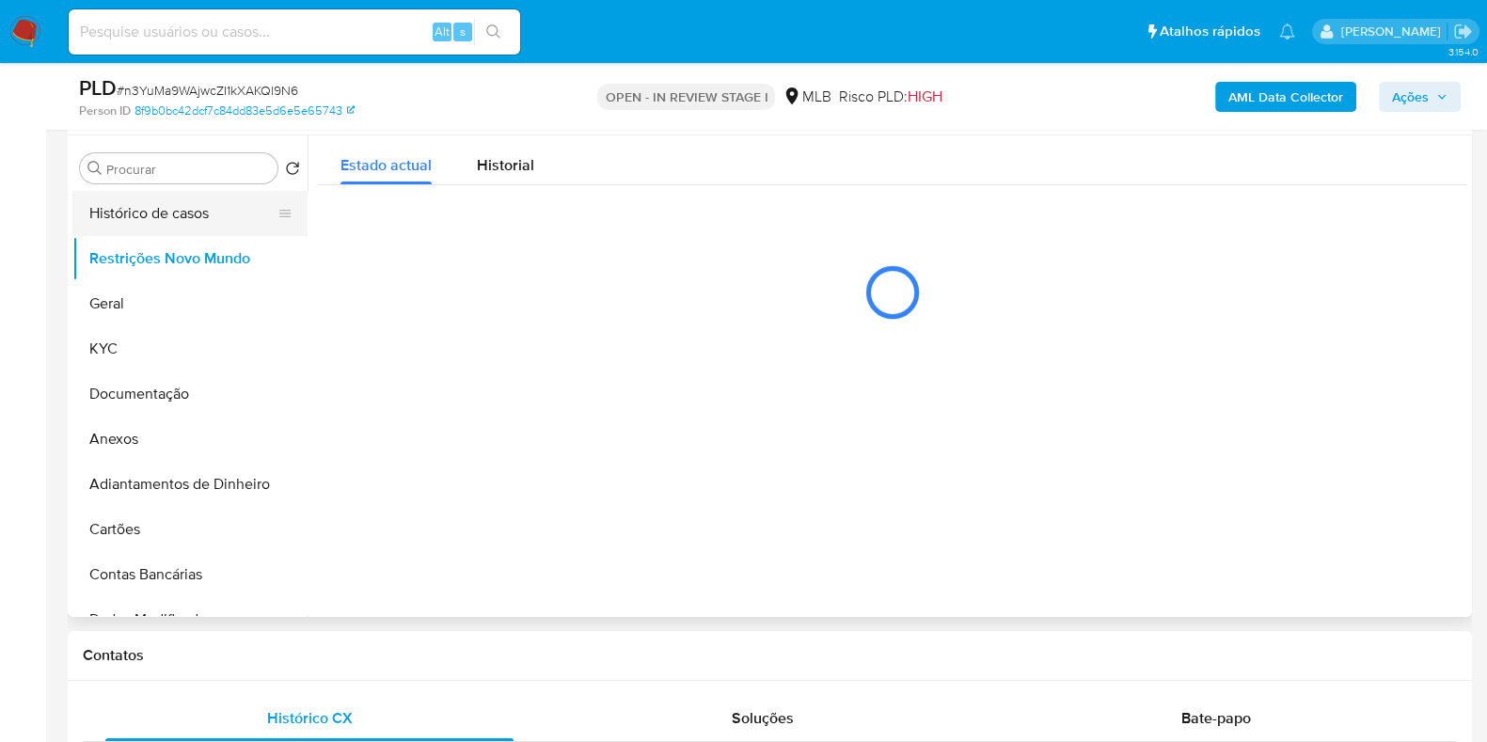
click at [205, 218] on button "Histórico de casos" at bounding box center [182, 213] width 220 height 45
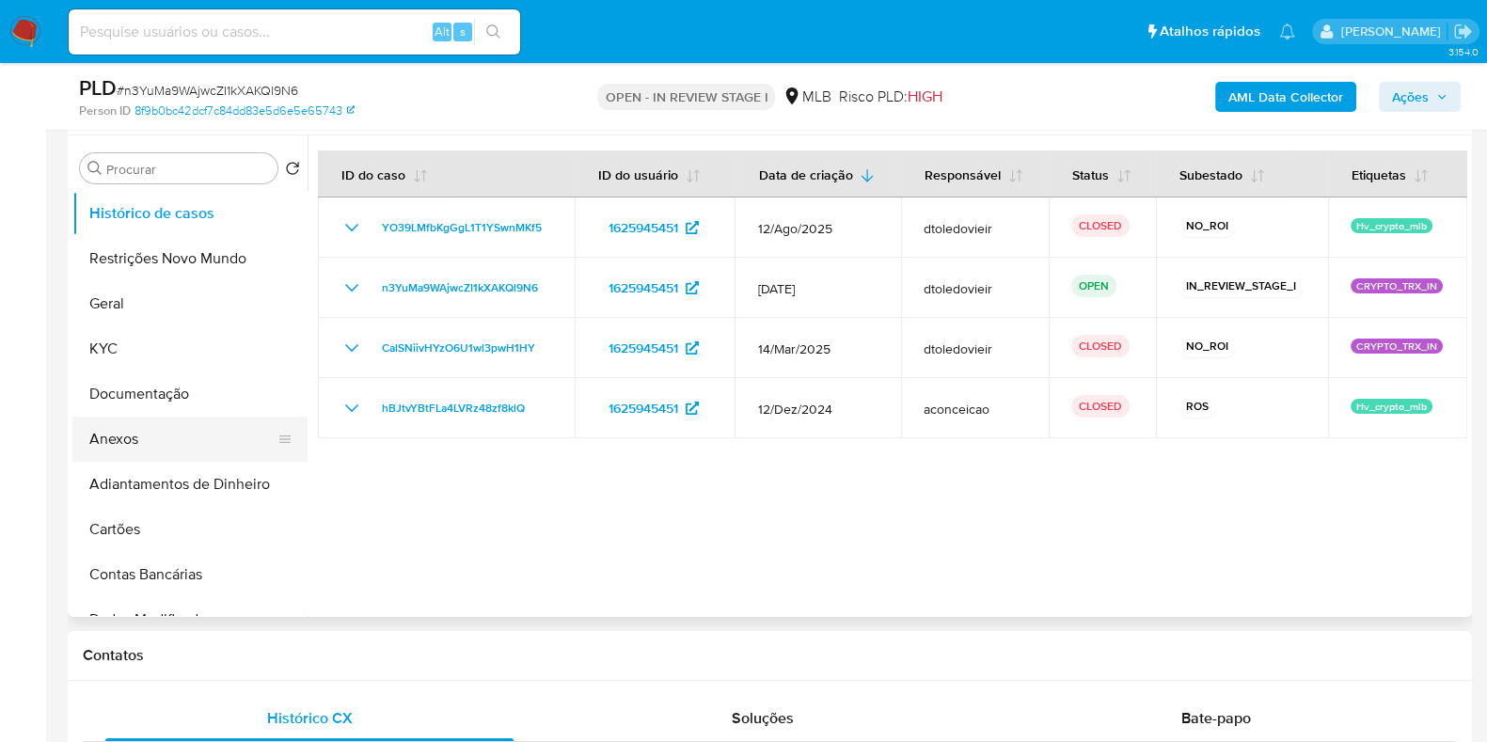
click at [201, 436] on button "Anexos" at bounding box center [182, 439] width 220 height 45
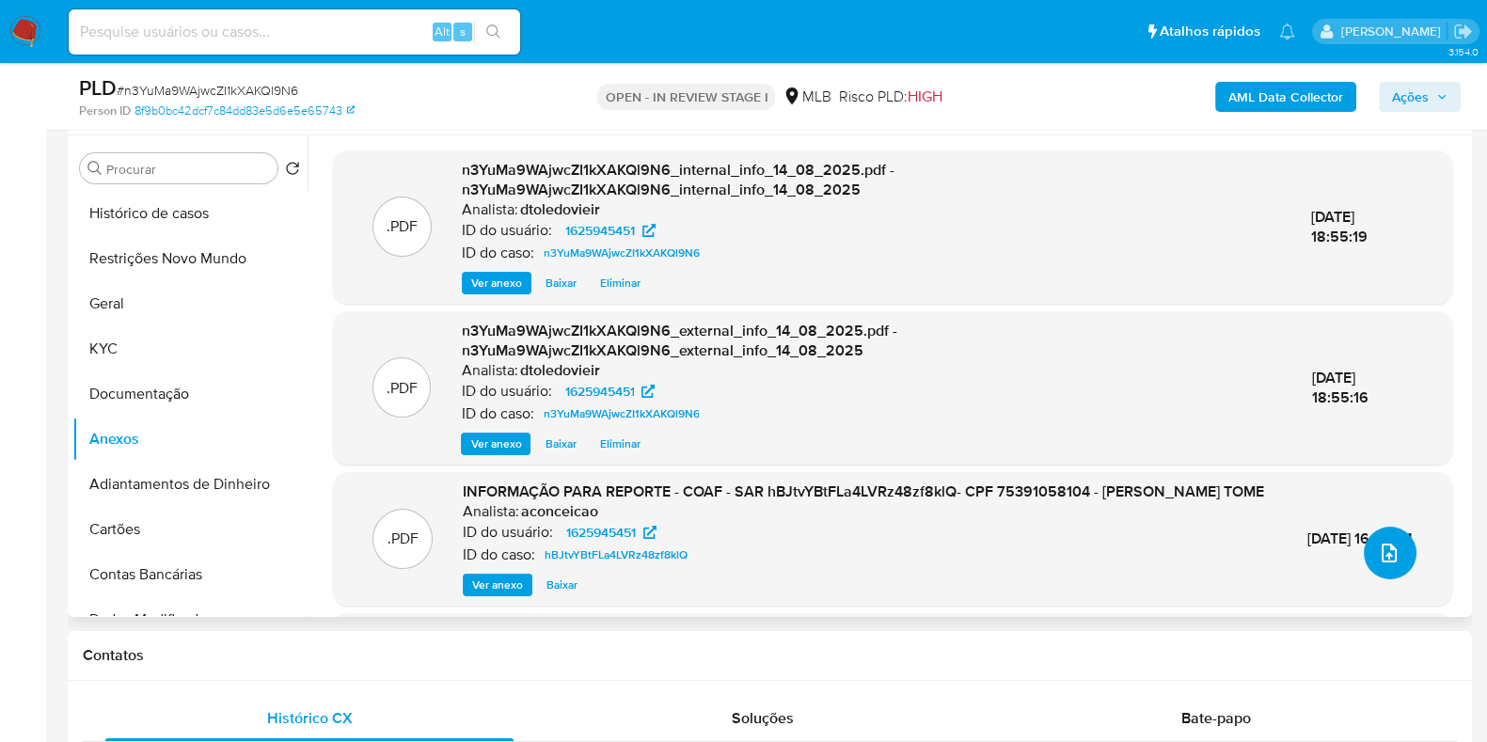
click at [1367, 561] on button "upload-file" at bounding box center [1390, 553] width 53 height 53
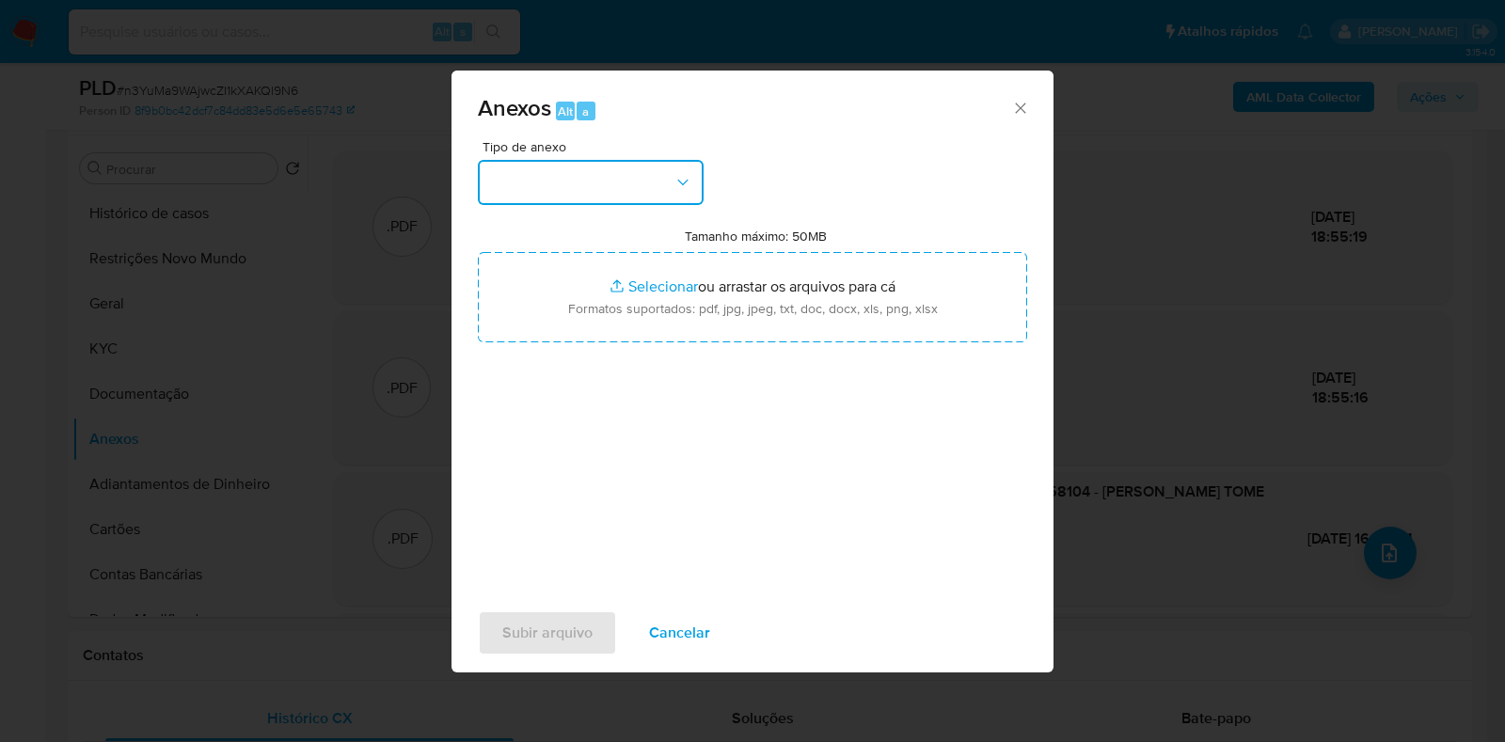
click at [640, 195] on button "button" at bounding box center [591, 182] width 226 height 45
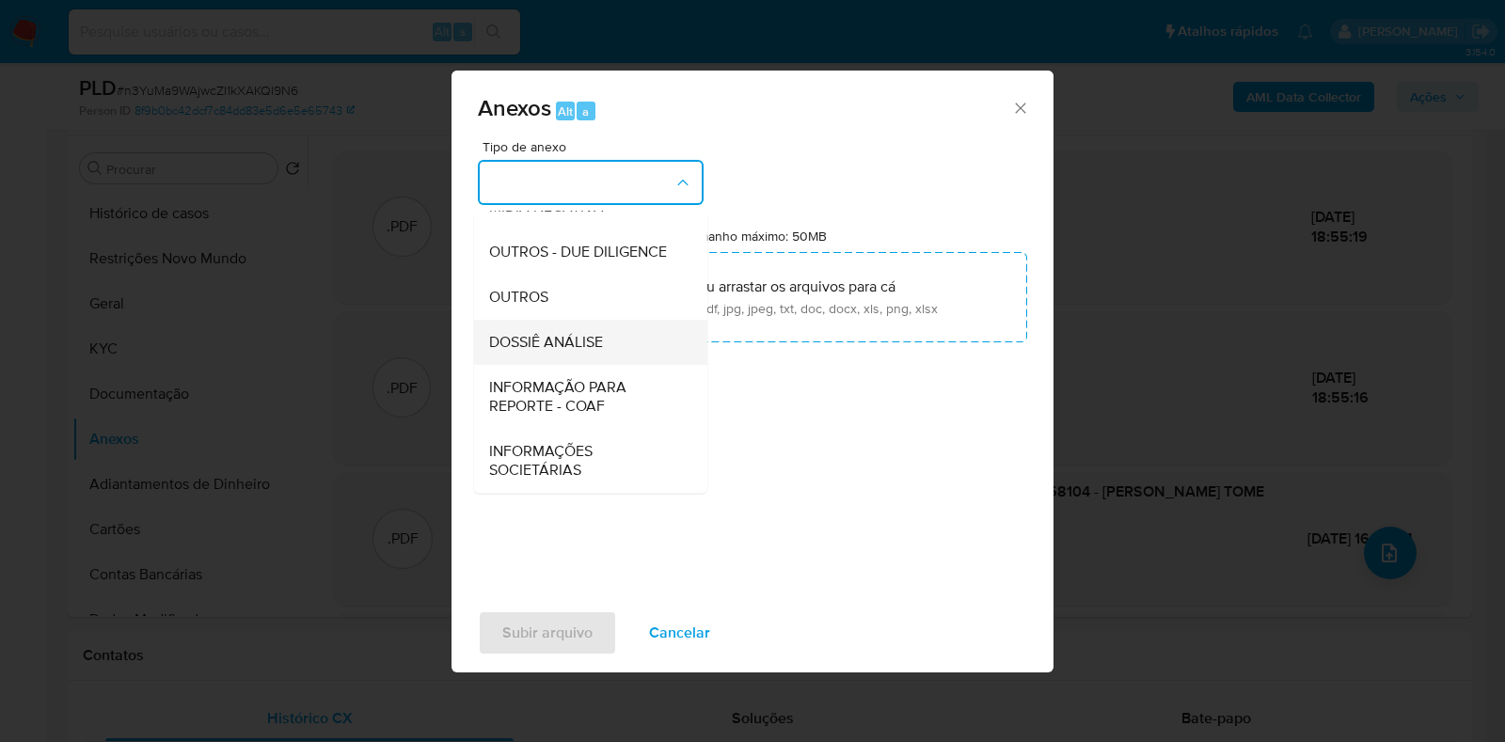
click at [571, 359] on div "DOSSIÊ ANÁLISE" at bounding box center [585, 342] width 192 height 45
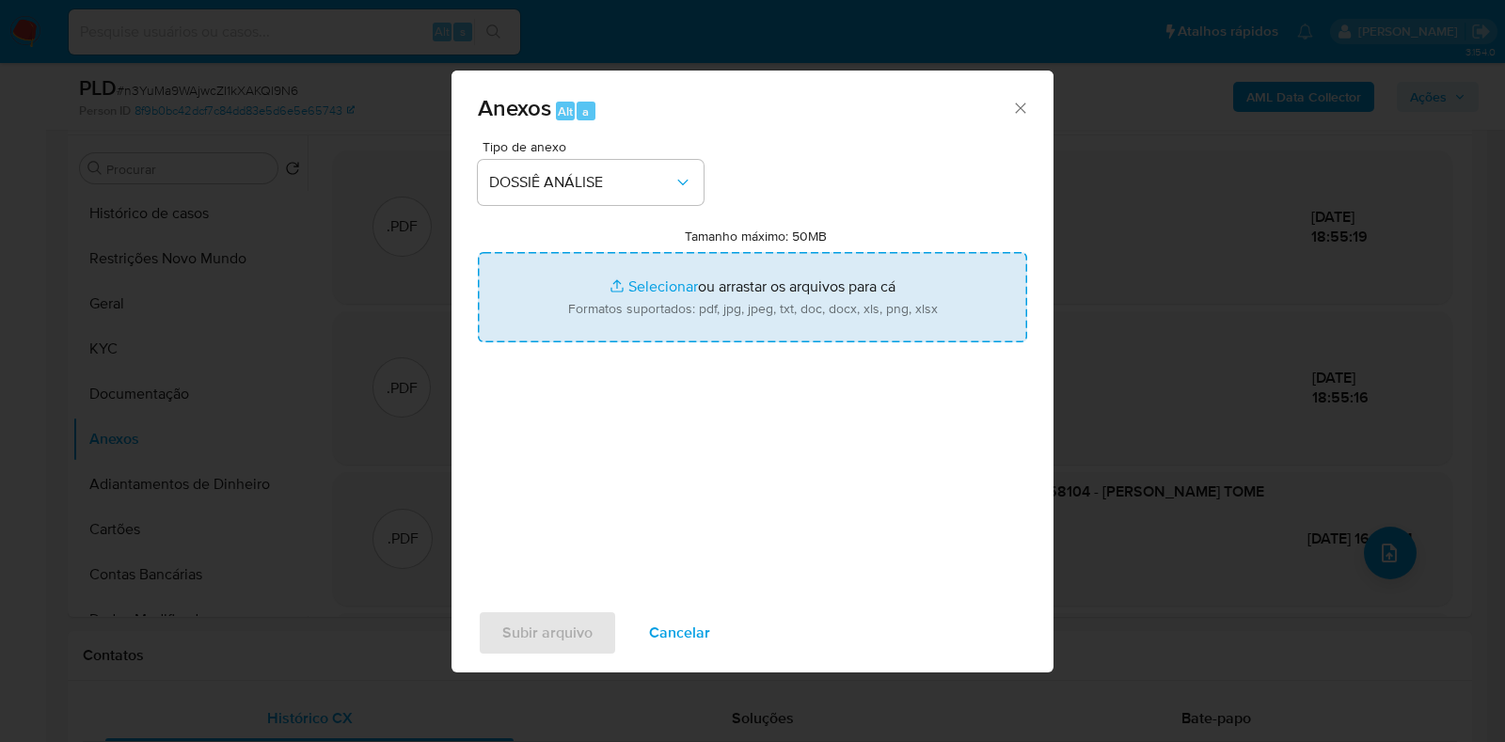
type input "C:\fakepath\2.ª SAR - CPF 75391058104 - LETICIA BITENCOURT TOME.pdf"
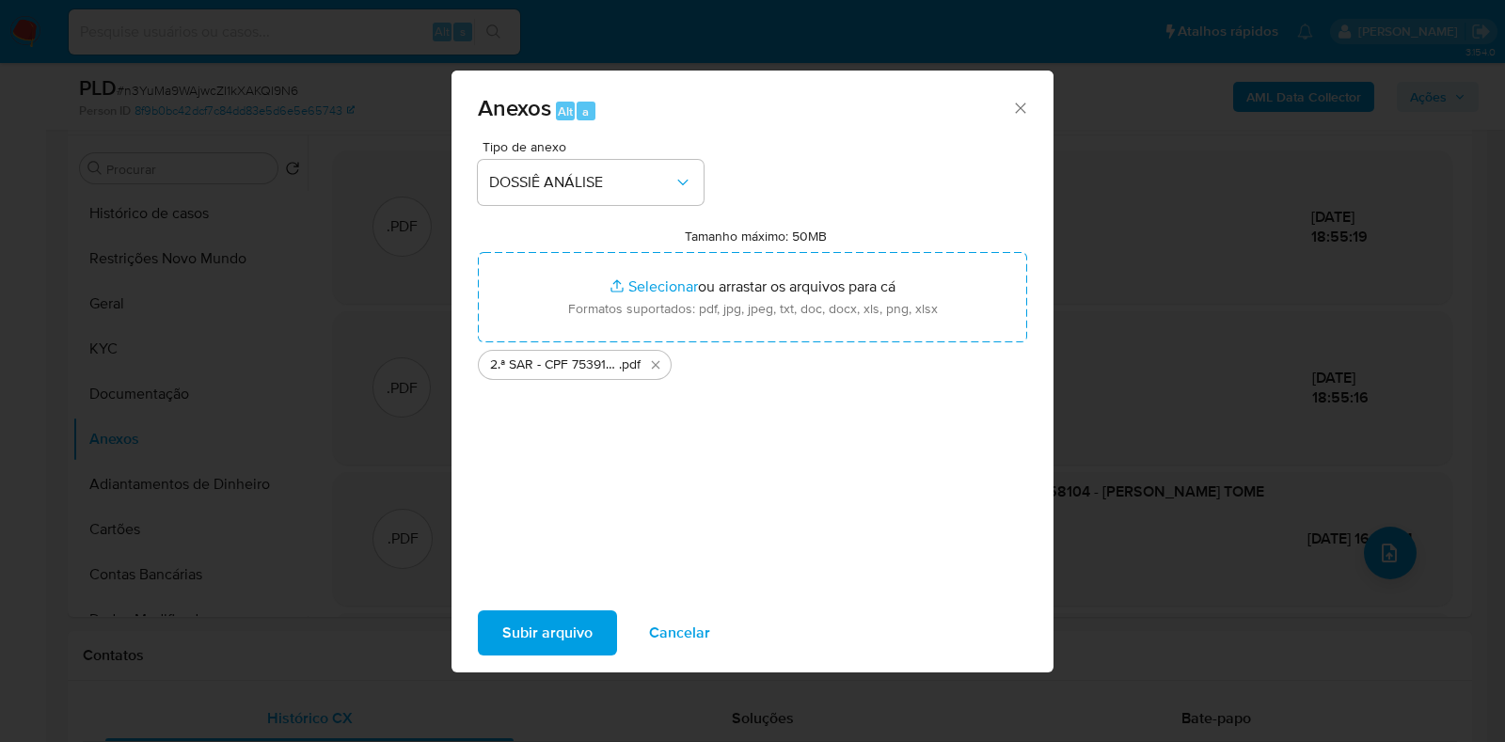
click at [553, 645] on span "Subir arquivo" at bounding box center [547, 632] width 90 height 41
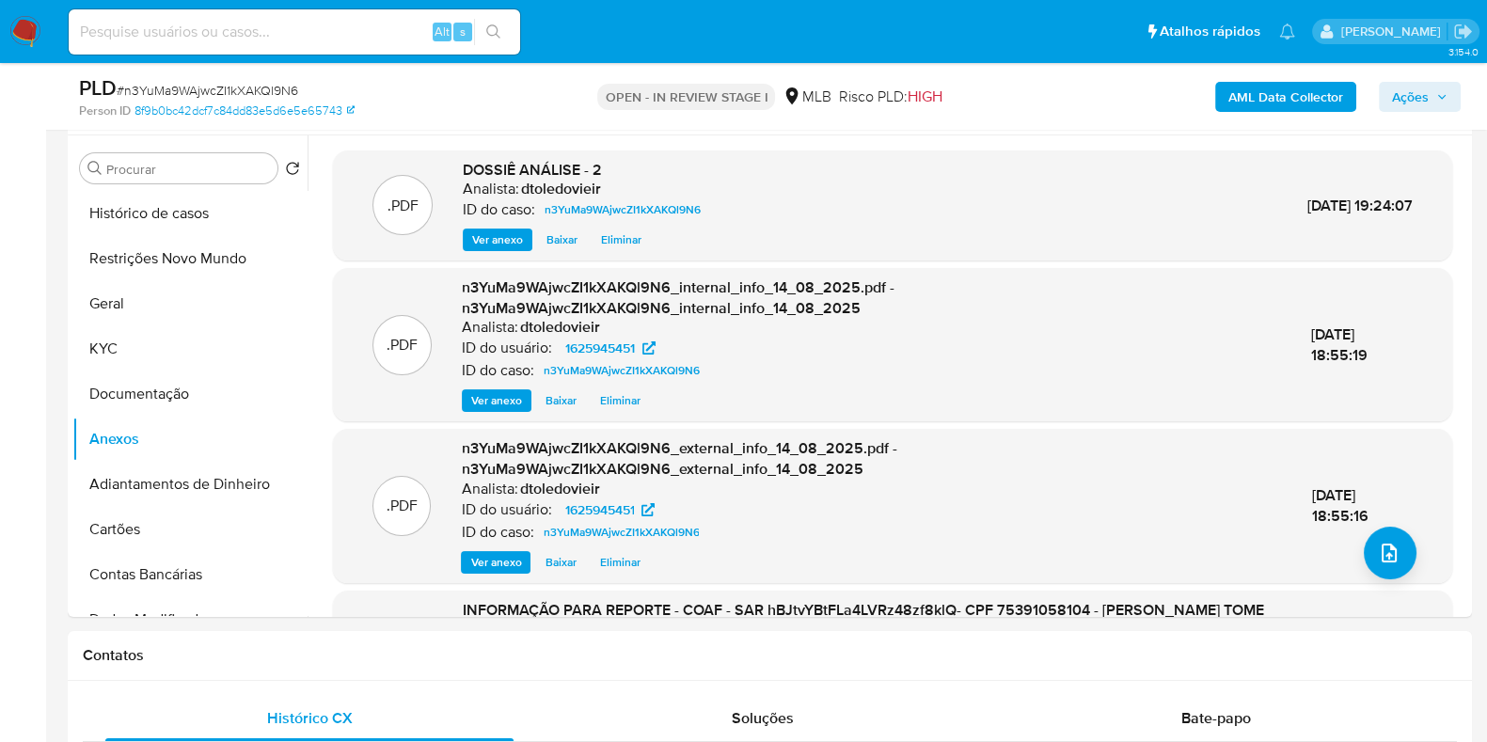
click at [1409, 93] on span "Ações" at bounding box center [1410, 97] width 37 height 30
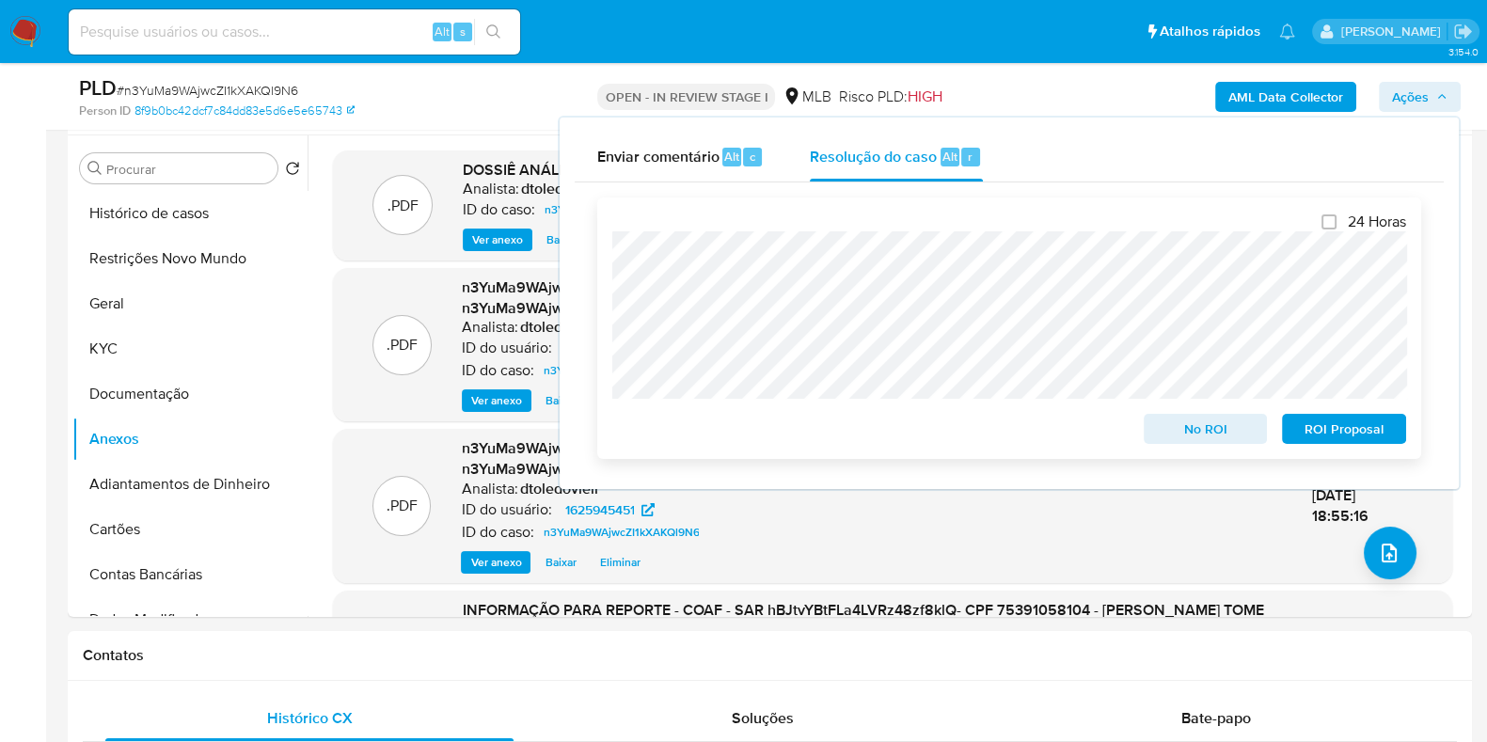
click at [1310, 426] on span "ROI Proposal" at bounding box center [1344, 429] width 98 height 26
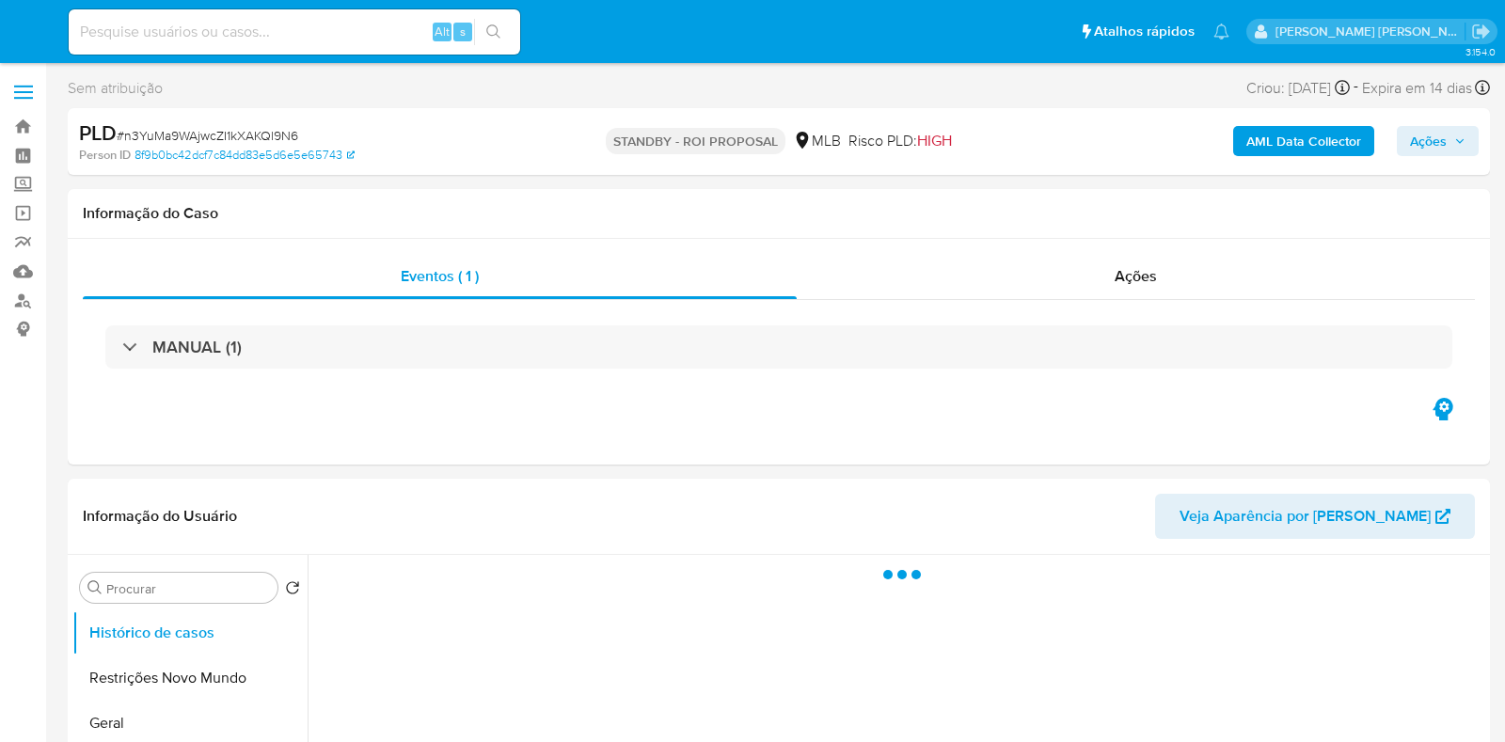
select select "10"
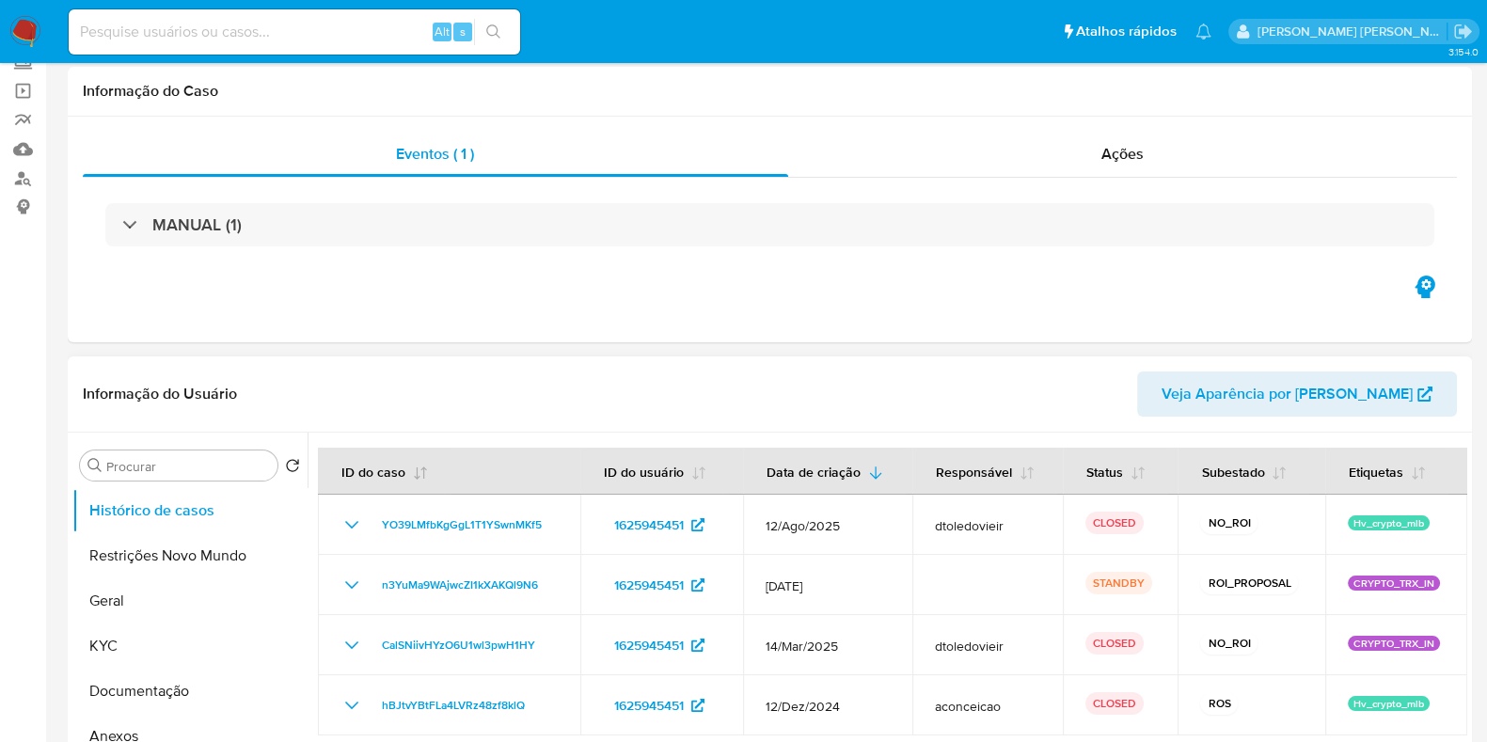
scroll to position [234, 0]
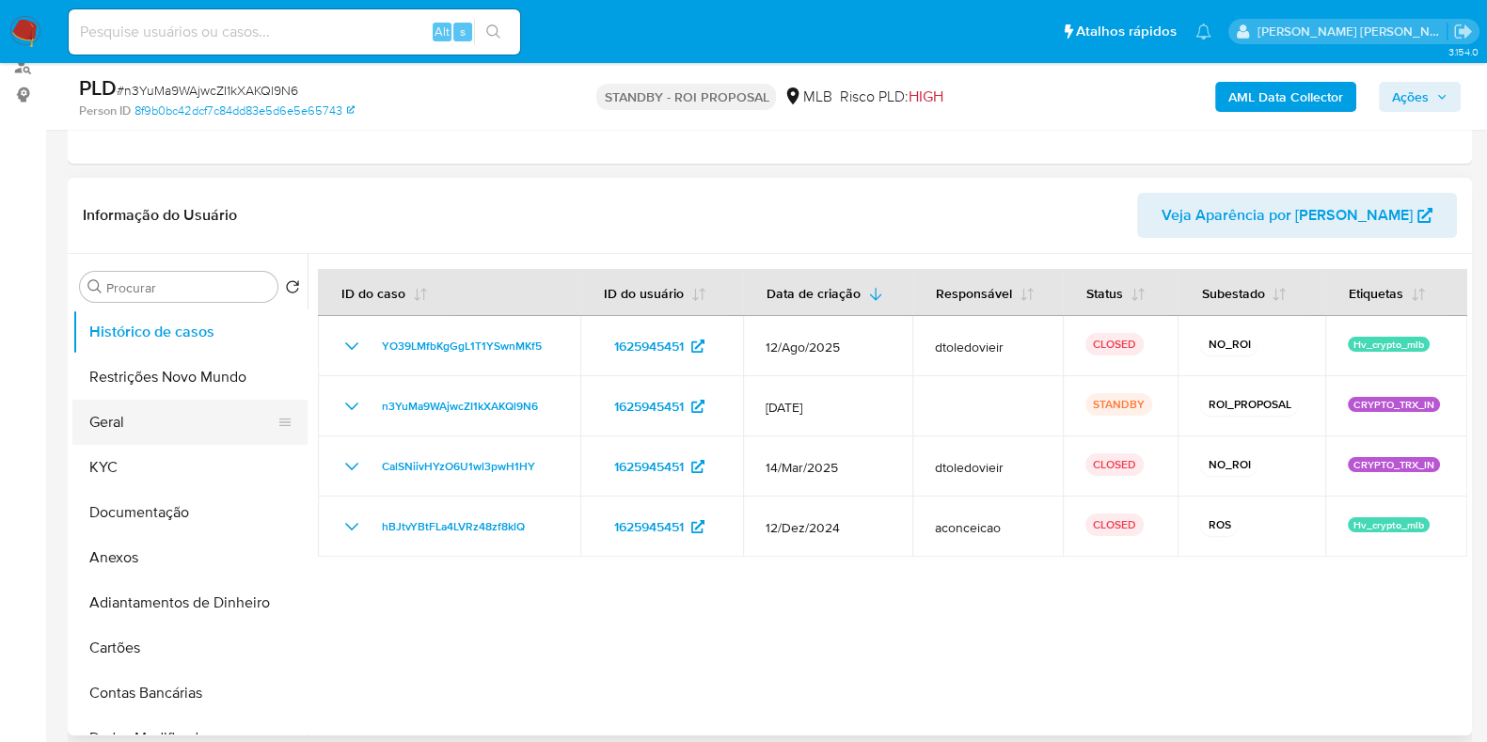
click at [179, 420] on button "Geral" at bounding box center [182, 422] width 220 height 45
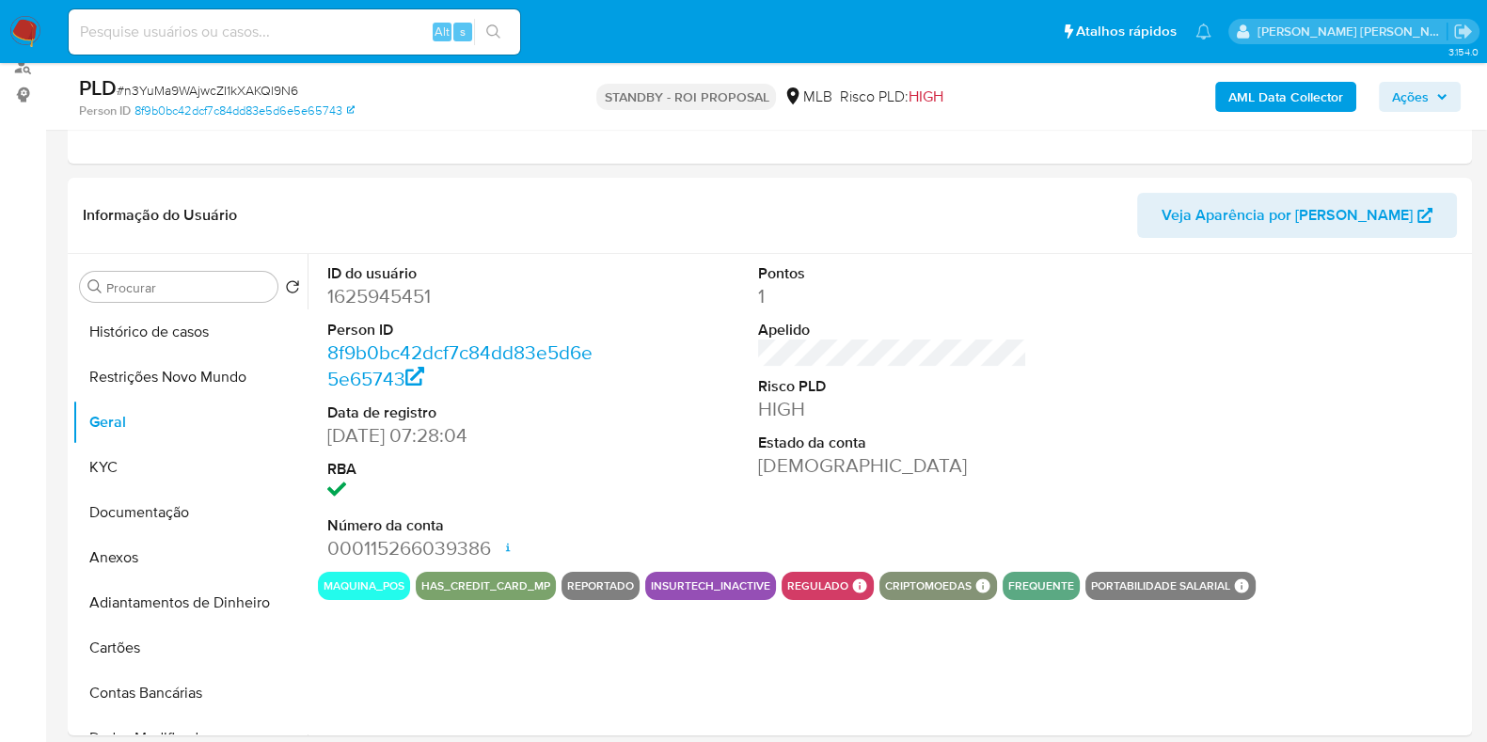
click at [382, 288] on dd "1625945451" at bounding box center [461, 296] width 269 height 26
copy dd "1625945451"
click at [273, 39] on input at bounding box center [294, 32] width 451 height 24
paste input "84056644"
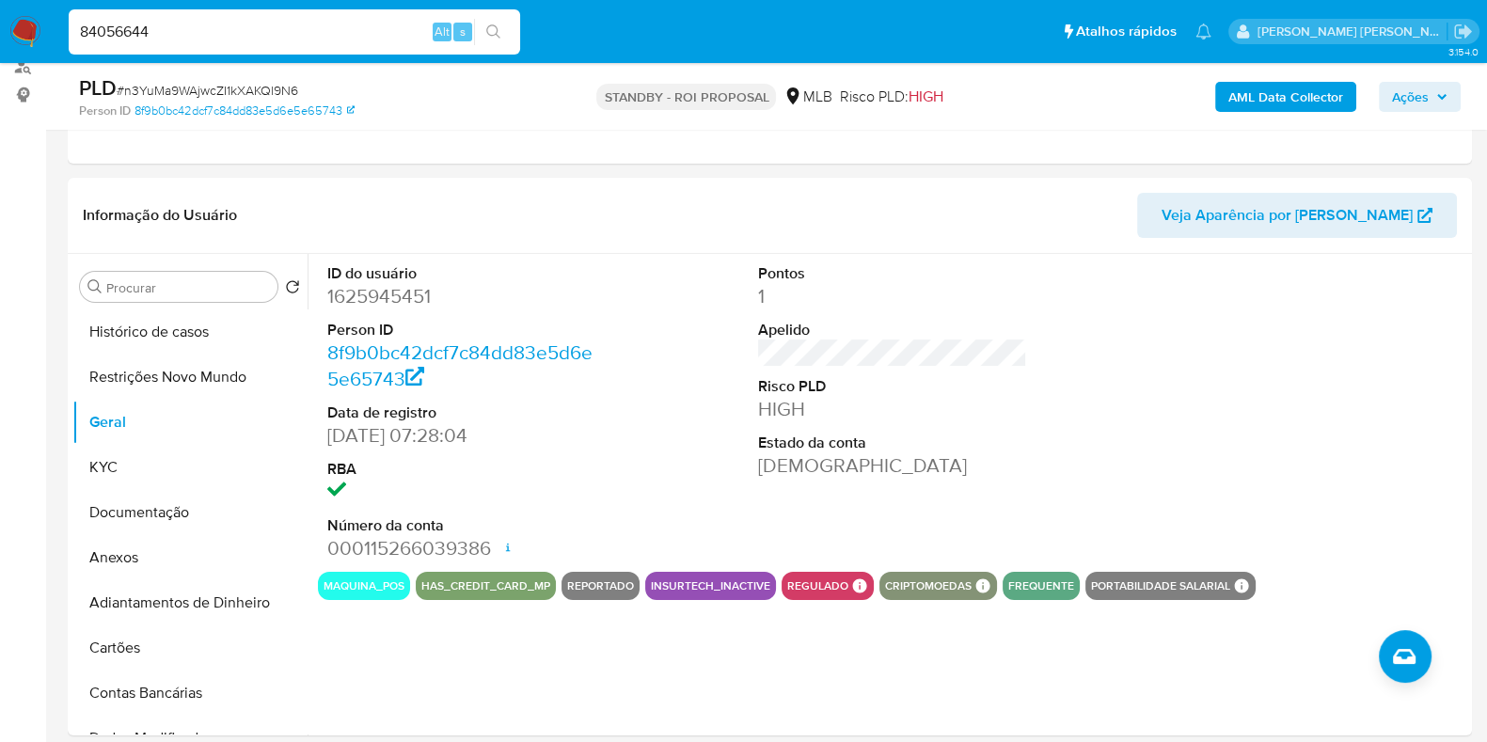
type input "84056644"
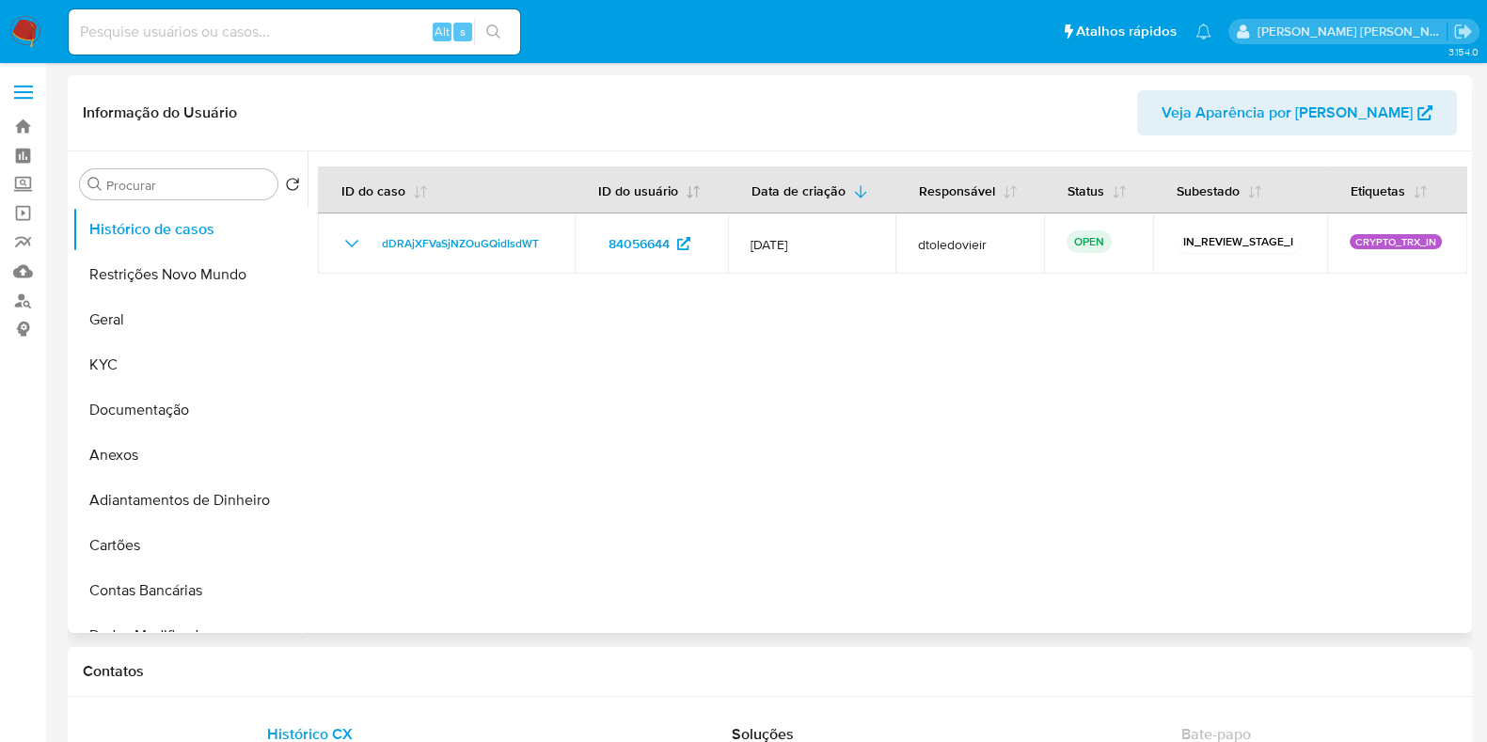
select select "10"
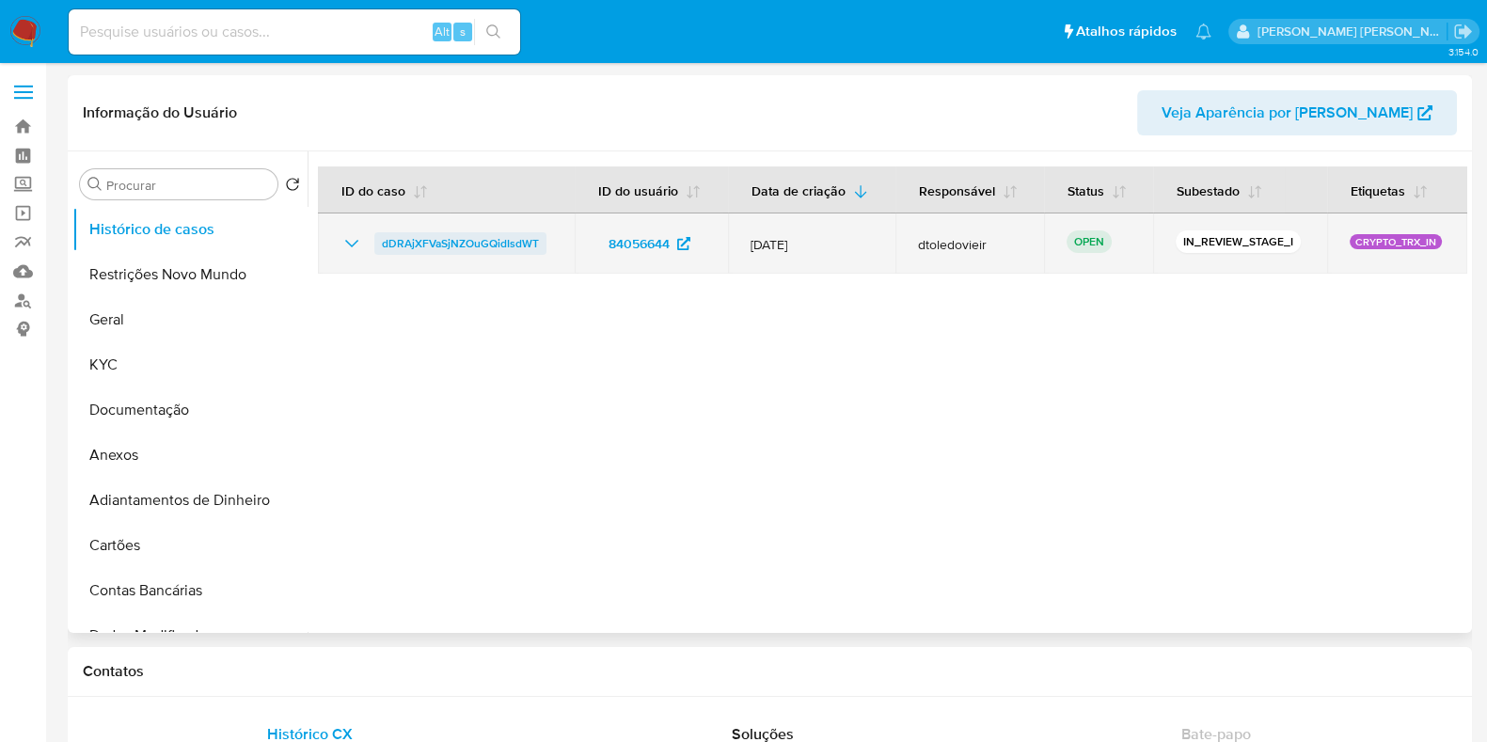
click at [461, 235] on span "dDRAjXFVaSjNZOuGQidIsdWT" at bounding box center [460, 243] width 157 height 23
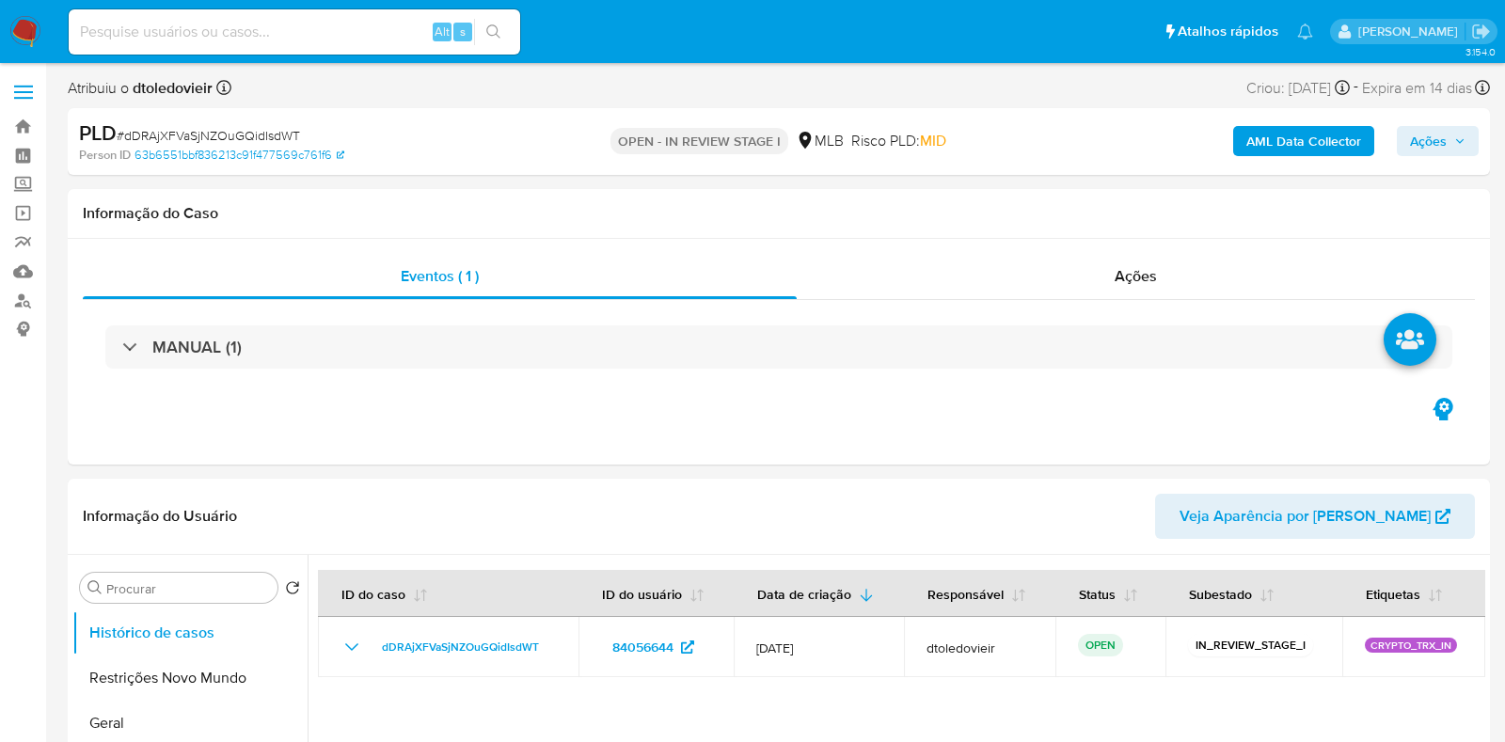
select select "10"
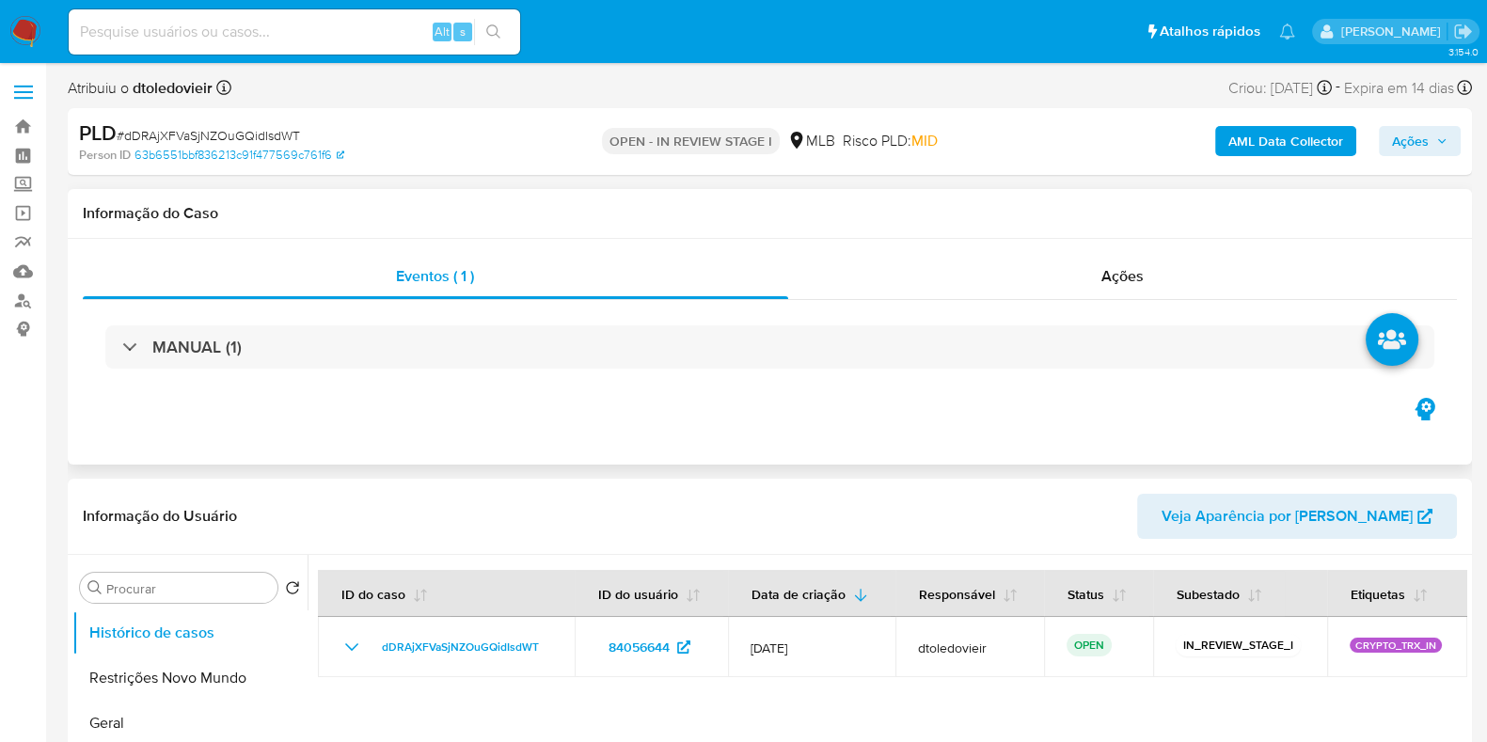
scroll to position [234, 0]
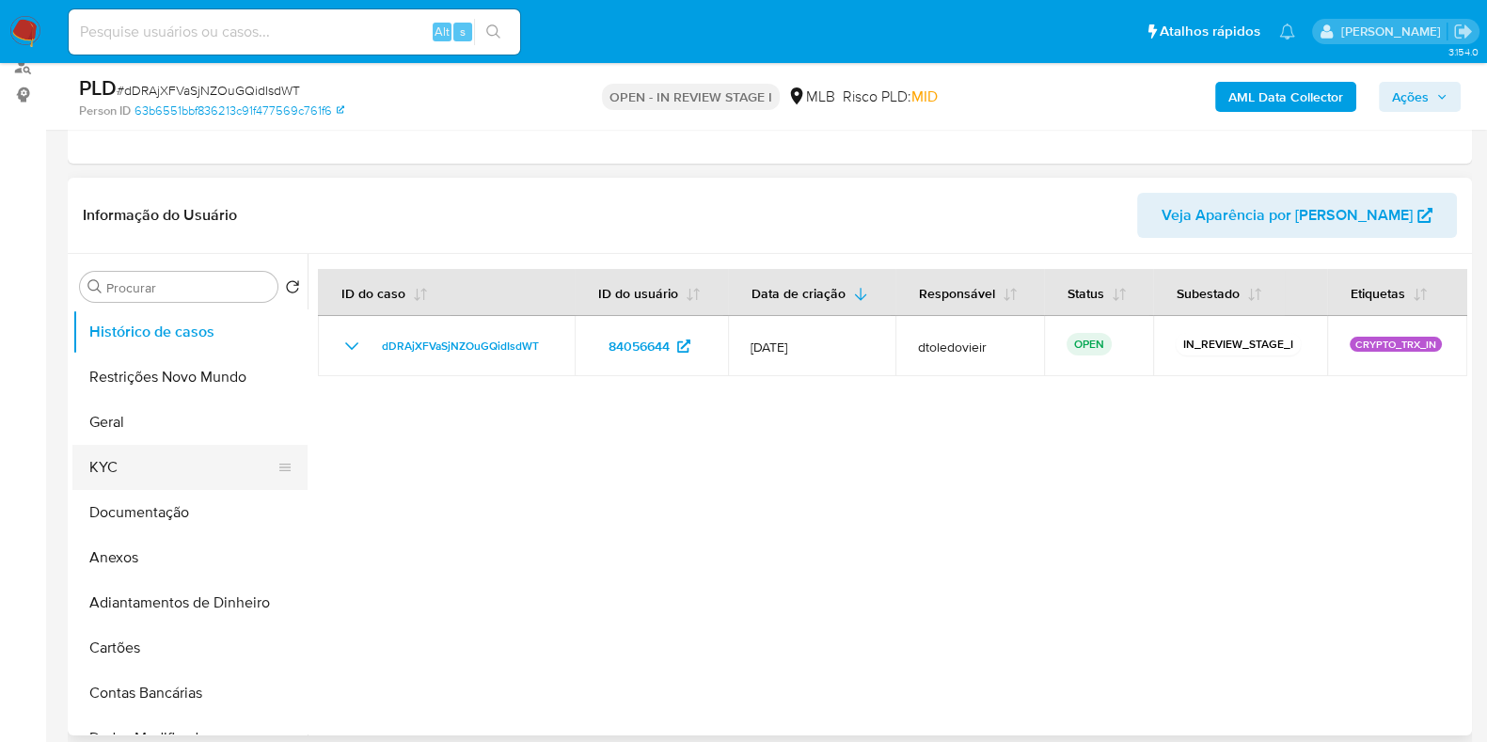
click at [122, 466] on button "KYC" at bounding box center [182, 467] width 220 height 45
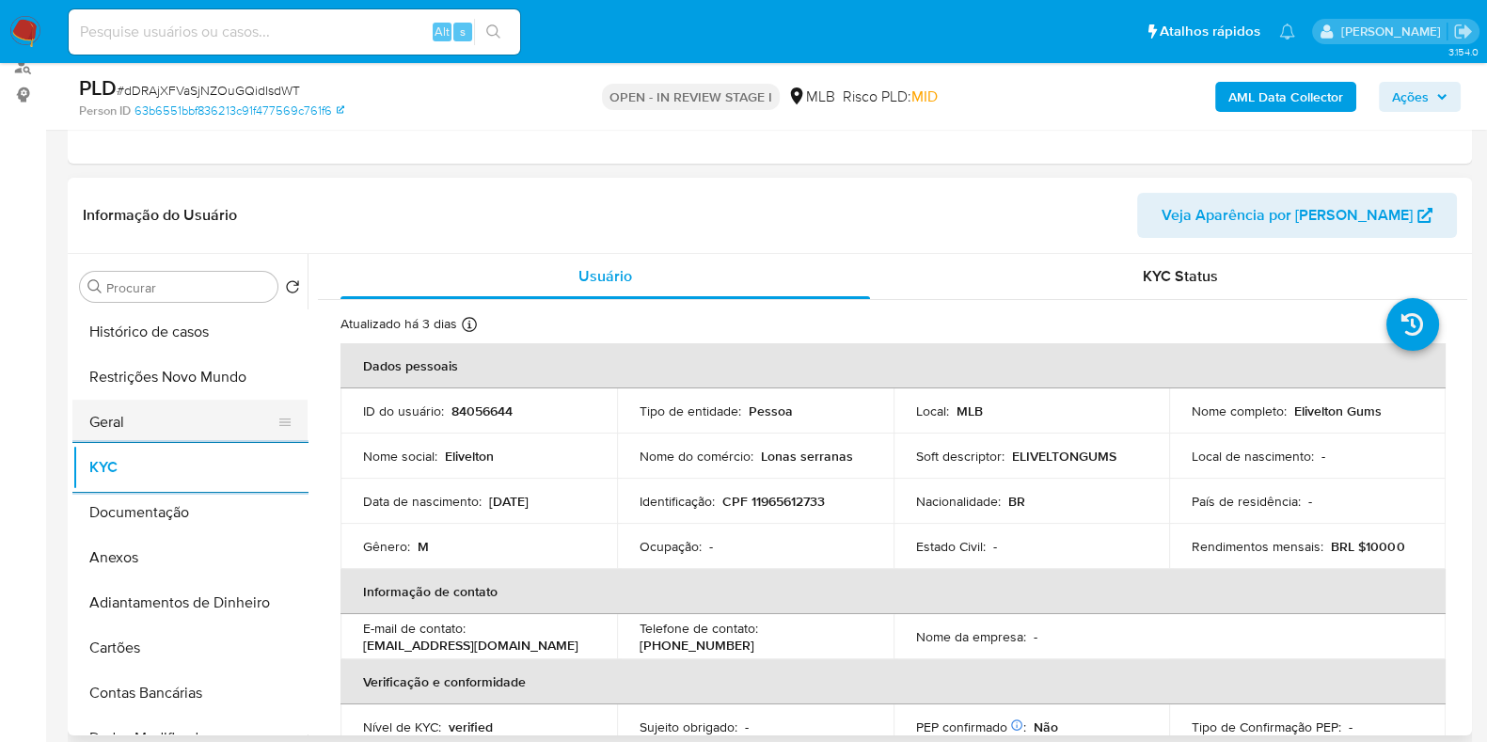
click at [153, 423] on button "Geral" at bounding box center [182, 422] width 220 height 45
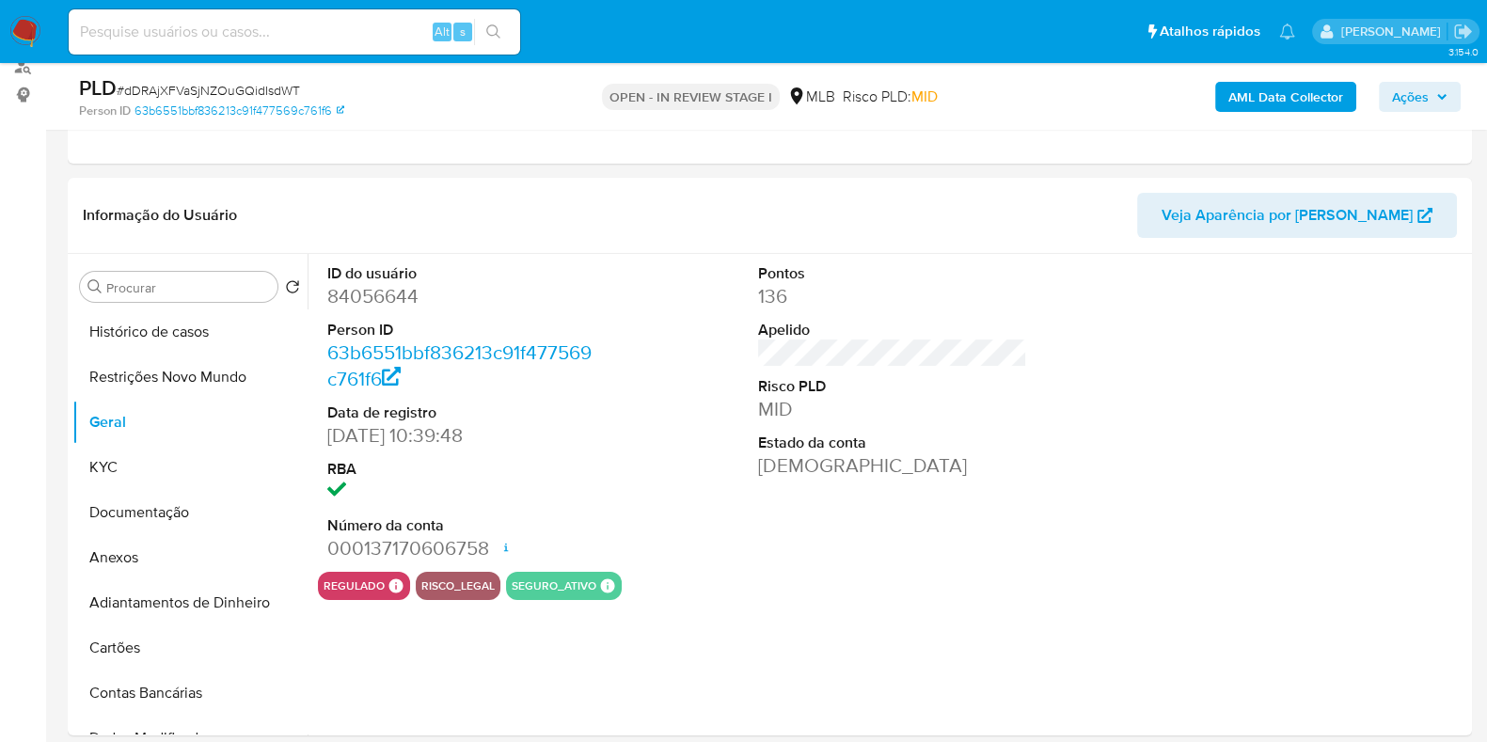
click at [389, 306] on dd "84056644" at bounding box center [461, 296] width 269 height 26
copy dd "84056644"
click at [106, 467] on button "KYC" at bounding box center [182, 467] width 220 height 45
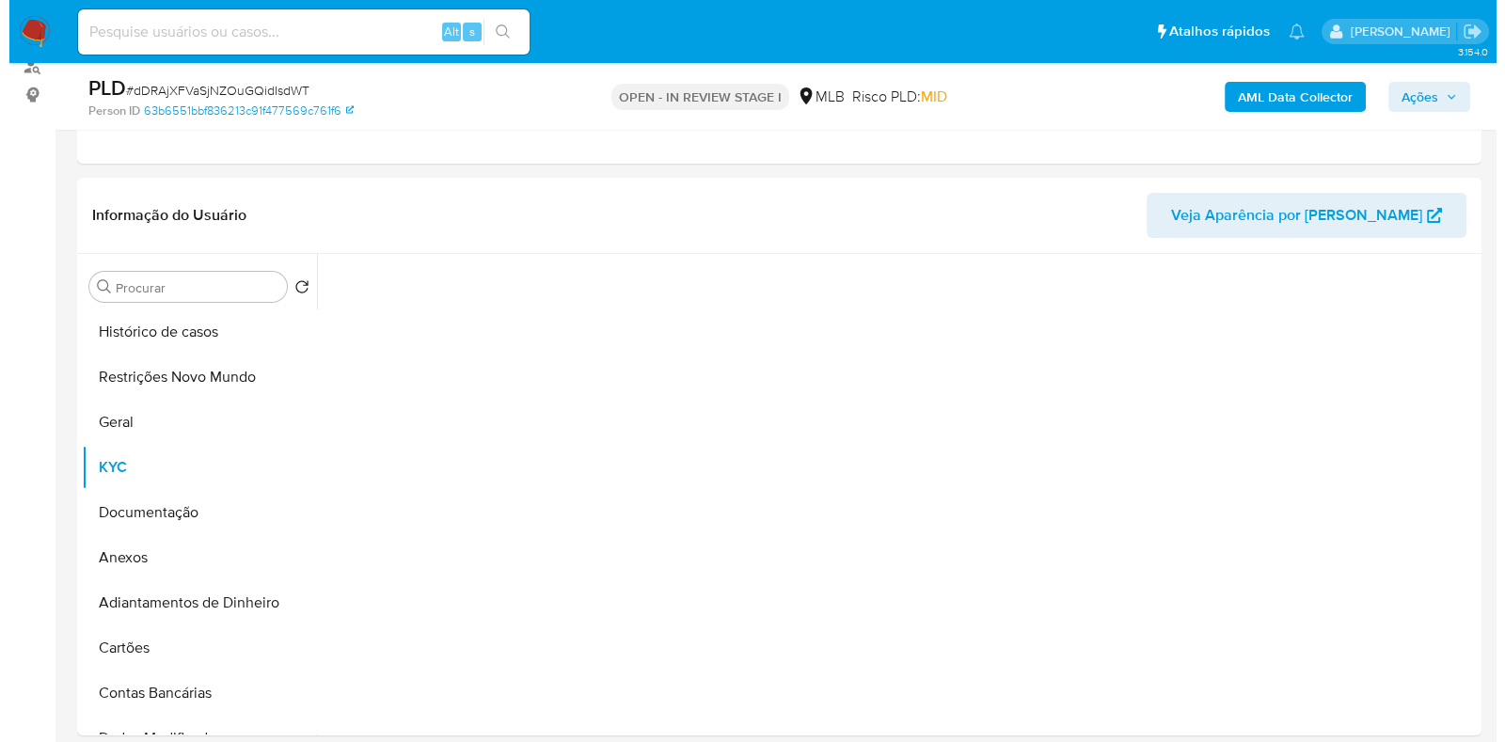
scroll to position [353, 0]
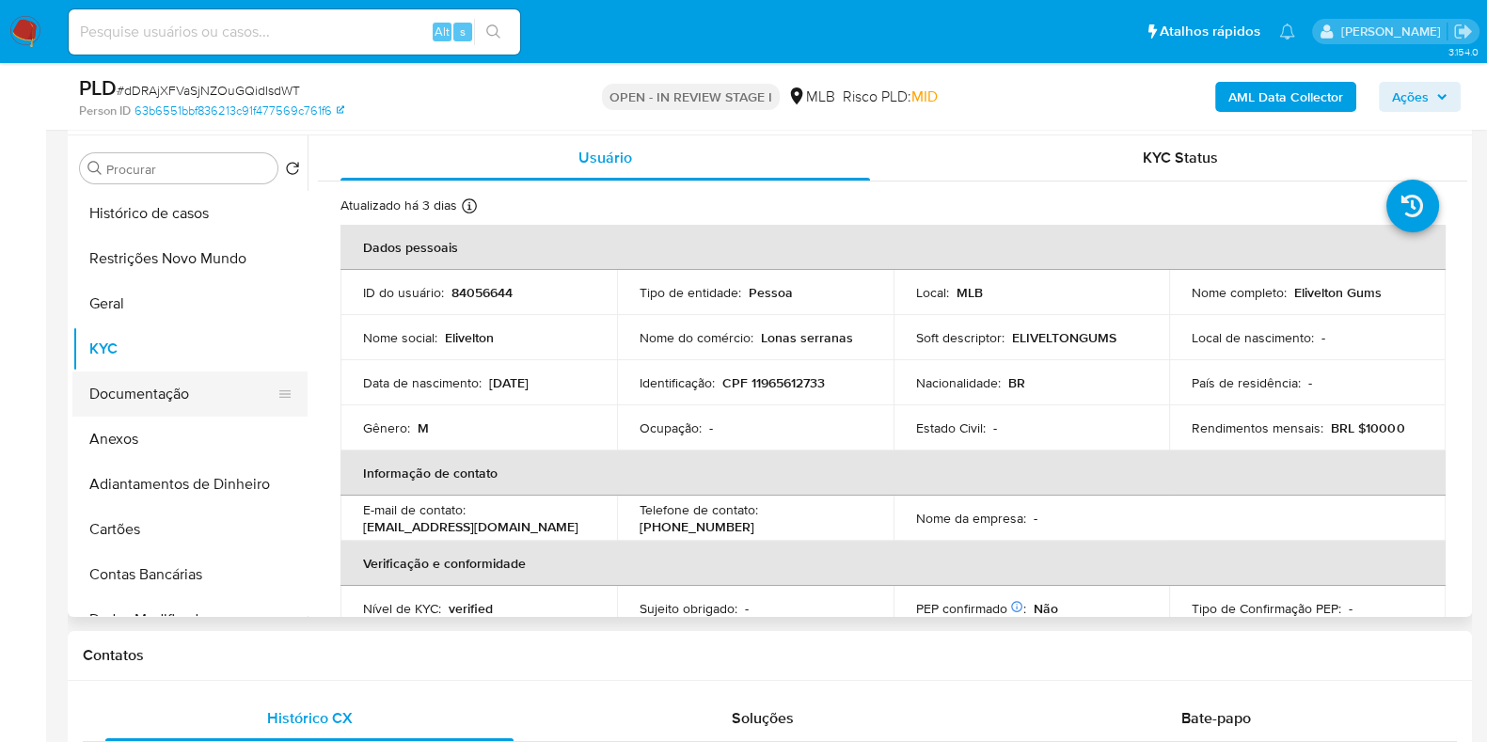
click at [168, 380] on button "Documentação" at bounding box center [182, 393] width 220 height 45
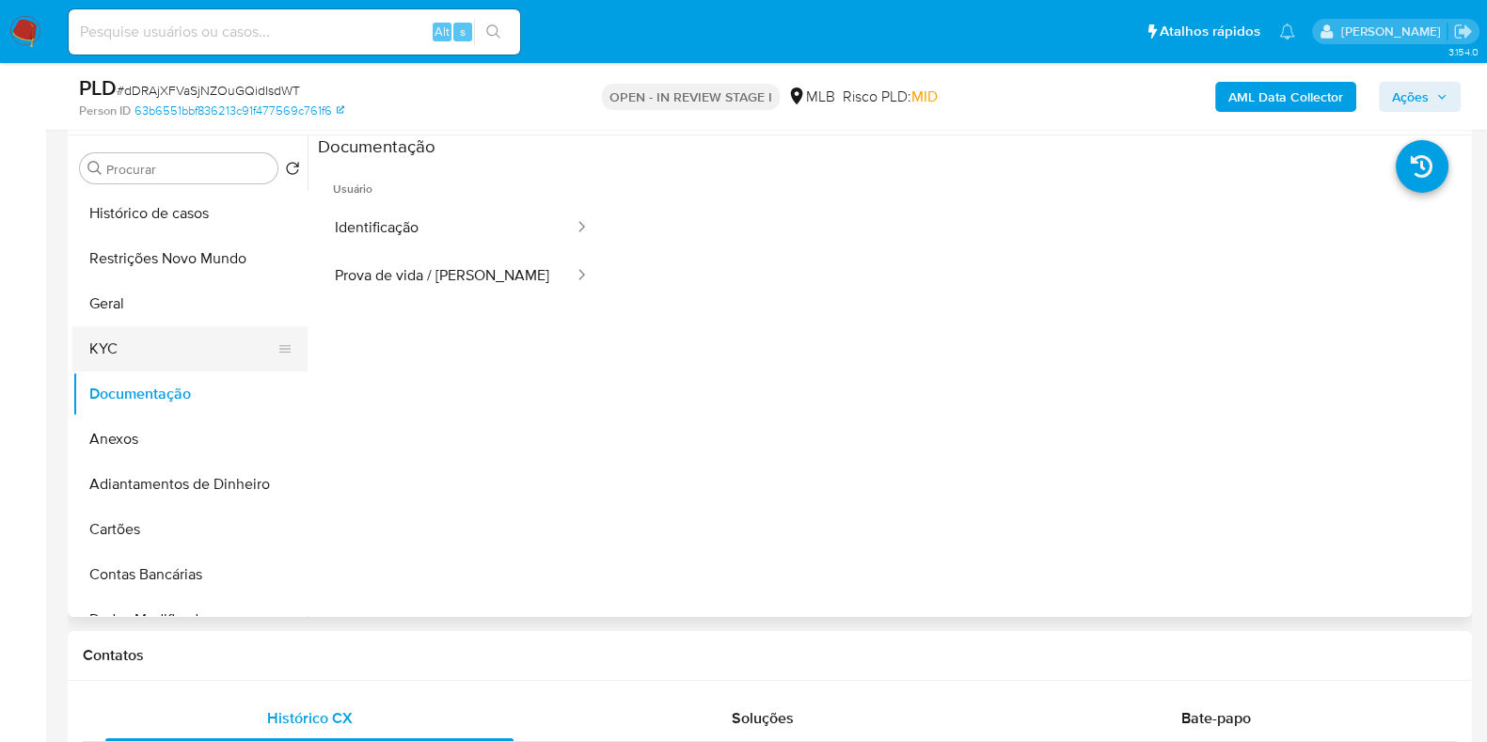
click at [197, 340] on button "KYC" at bounding box center [182, 348] width 220 height 45
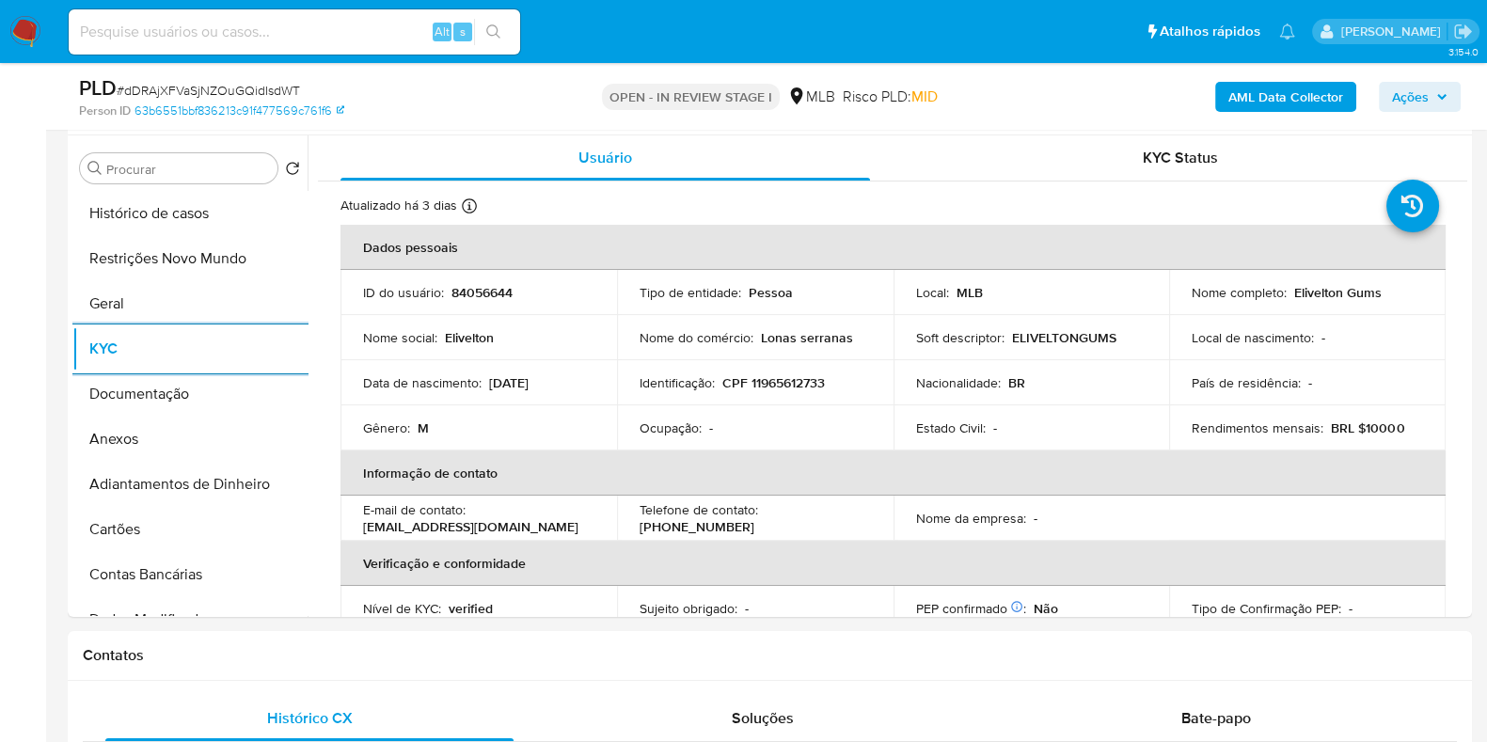
click at [1291, 94] on b "AML Data Collector" at bounding box center [1285, 97] width 115 height 30
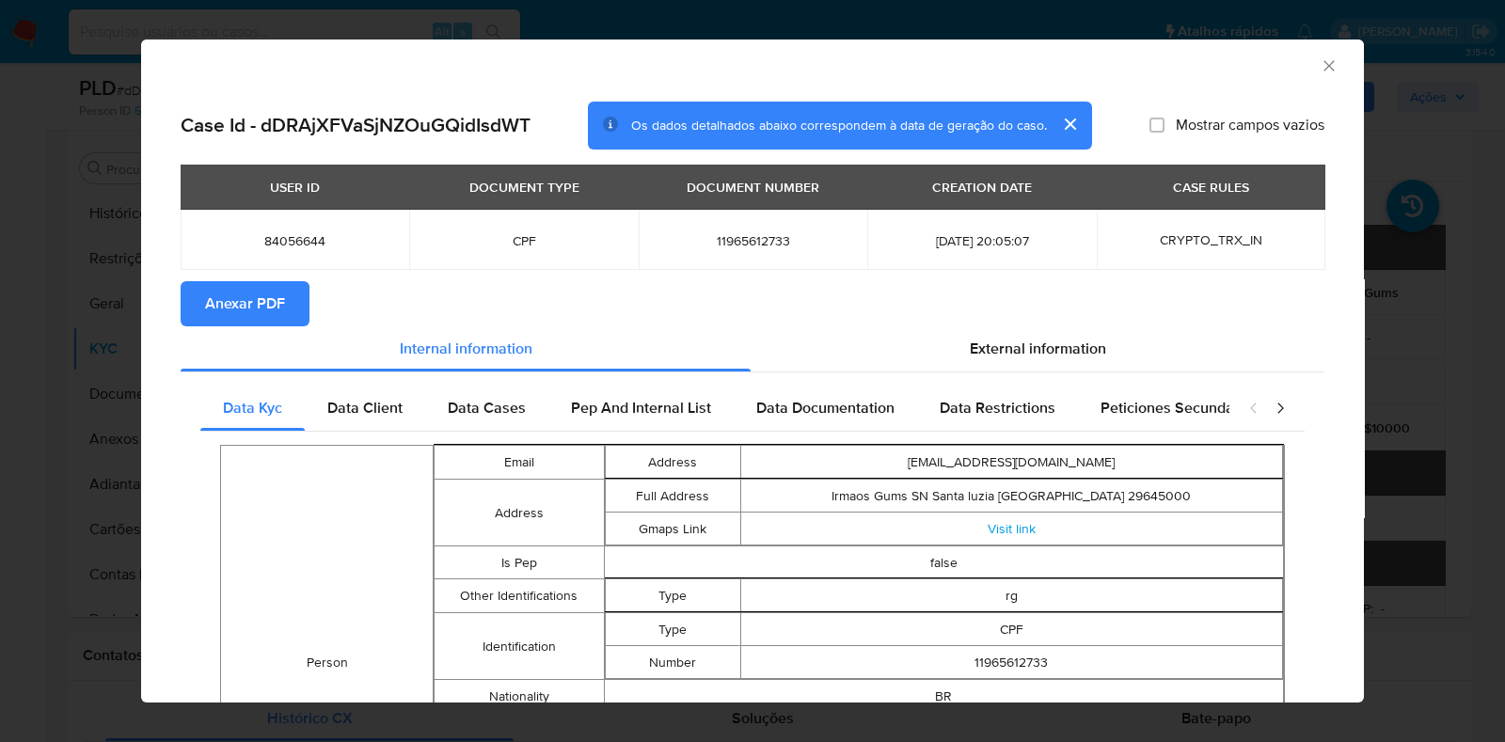
click at [287, 301] on button "Anexar PDF" at bounding box center [245, 303] width 129 height 45
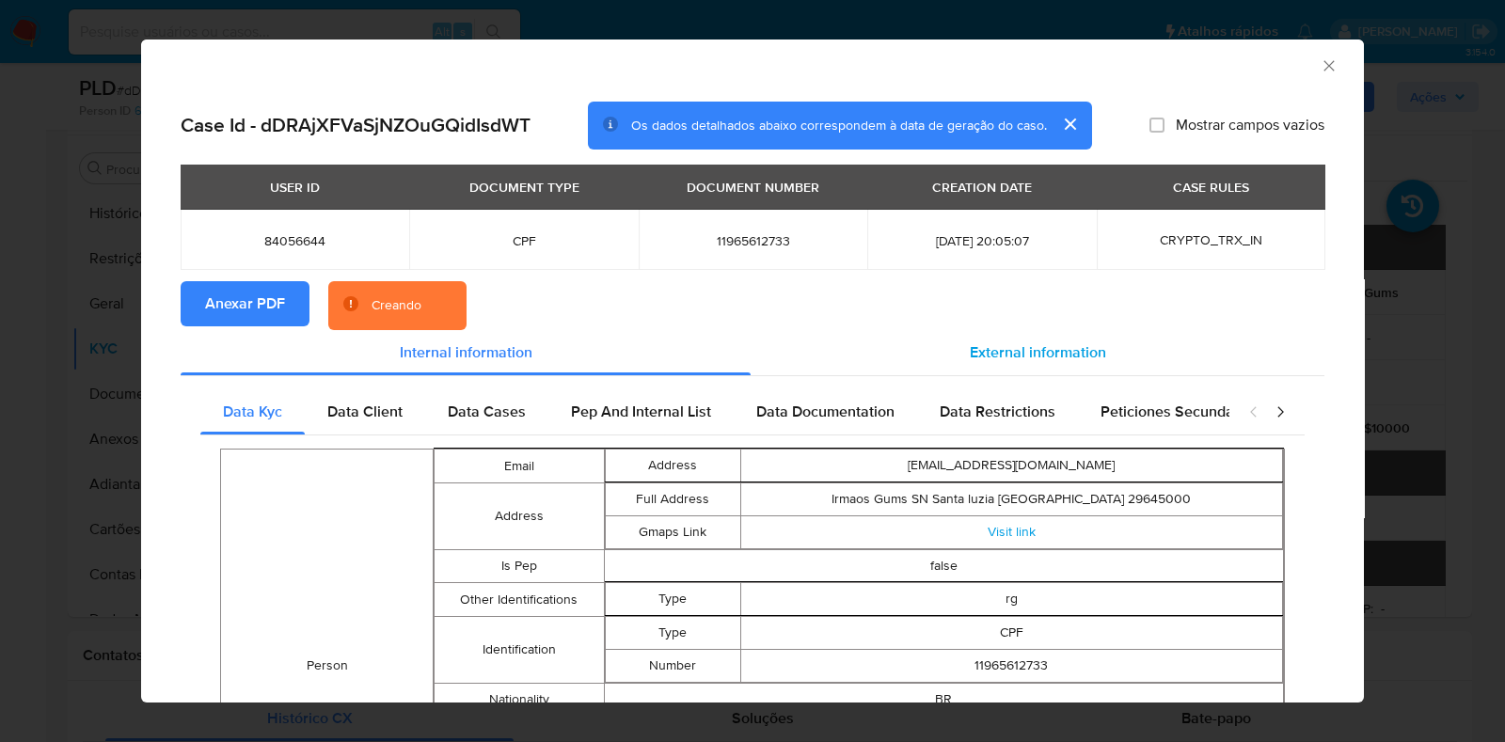
click at [1034, 345] on span "External information" at bounding box center [1038, 352] width 136 height 22
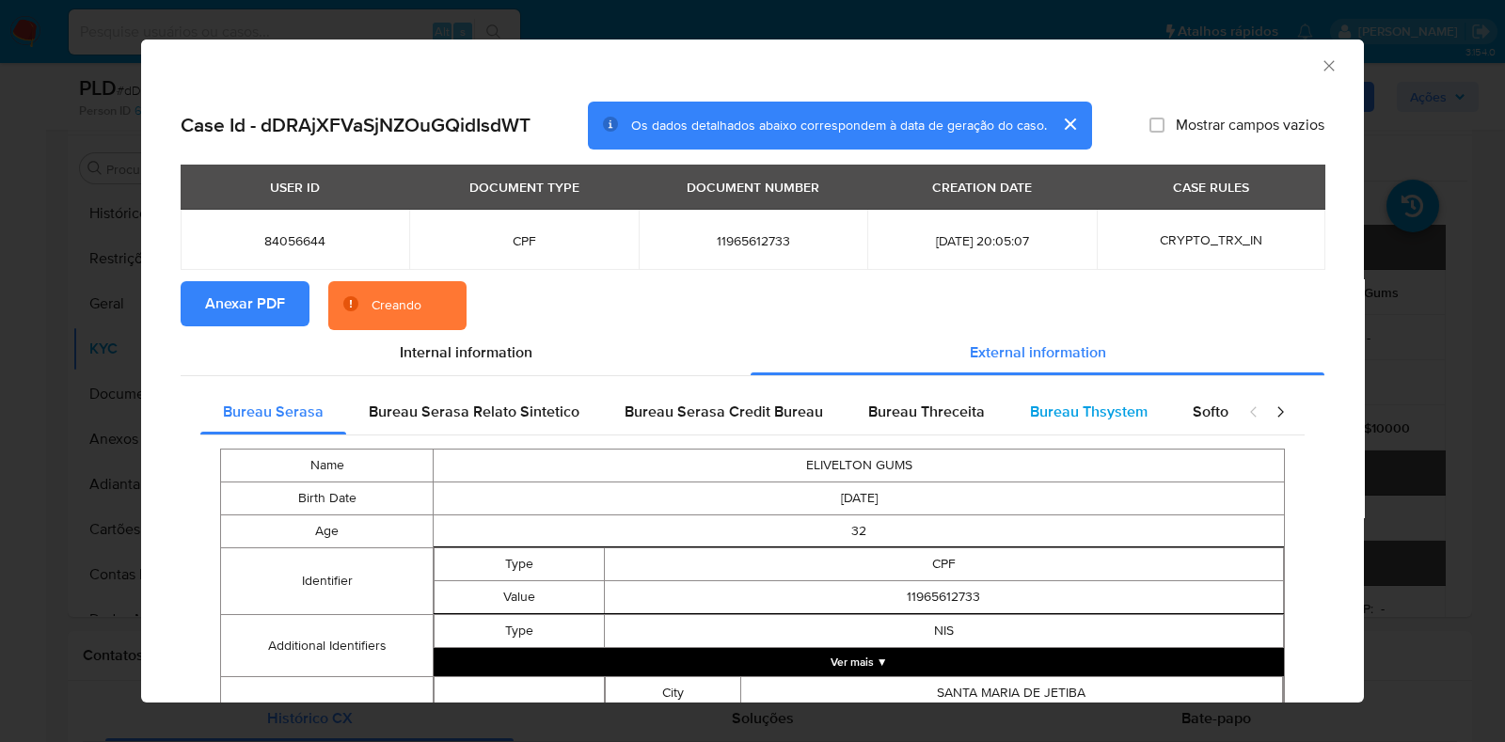
click at [1036, 403] on span "Bureau Thsystem" at bounding box center [1089, 412] width 118 height 22
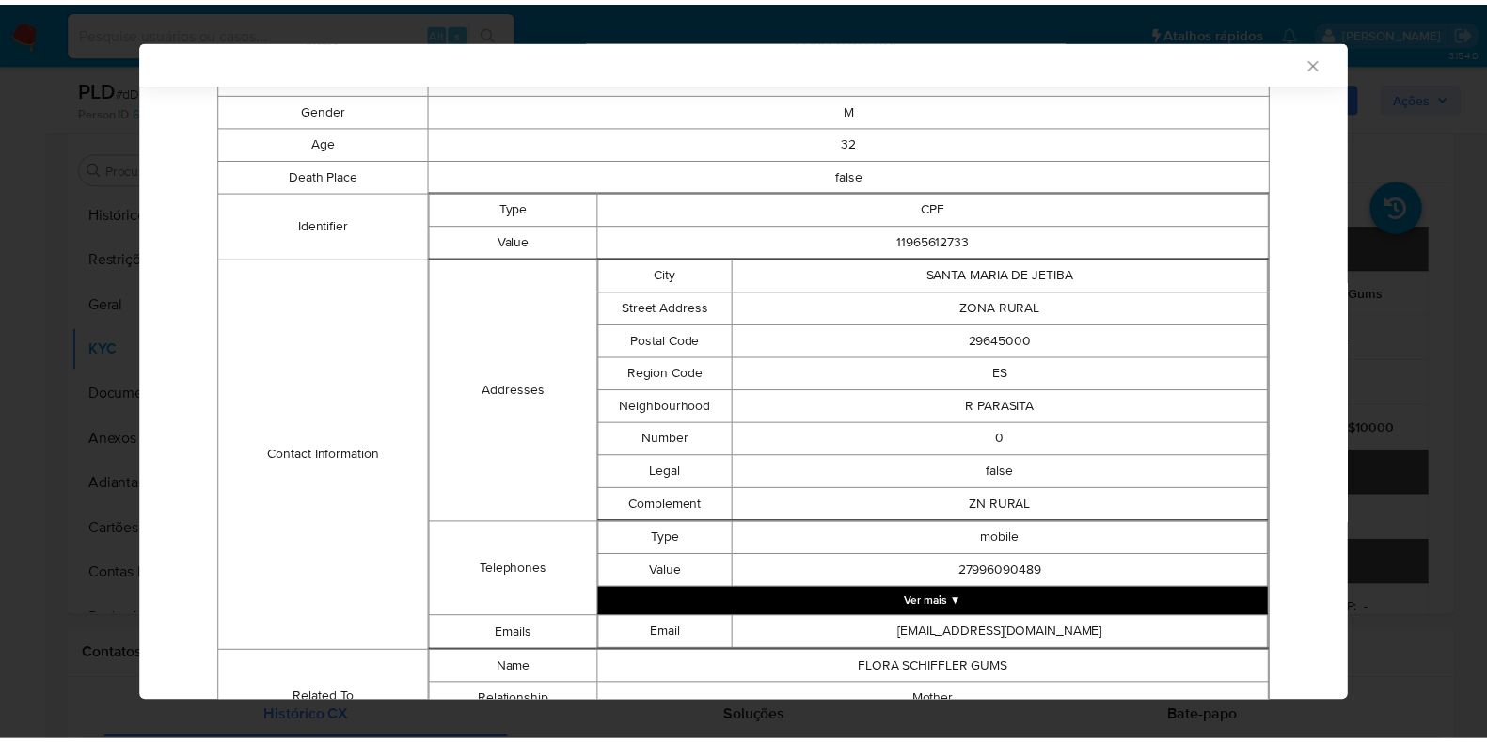
scroll to position [0, 0]
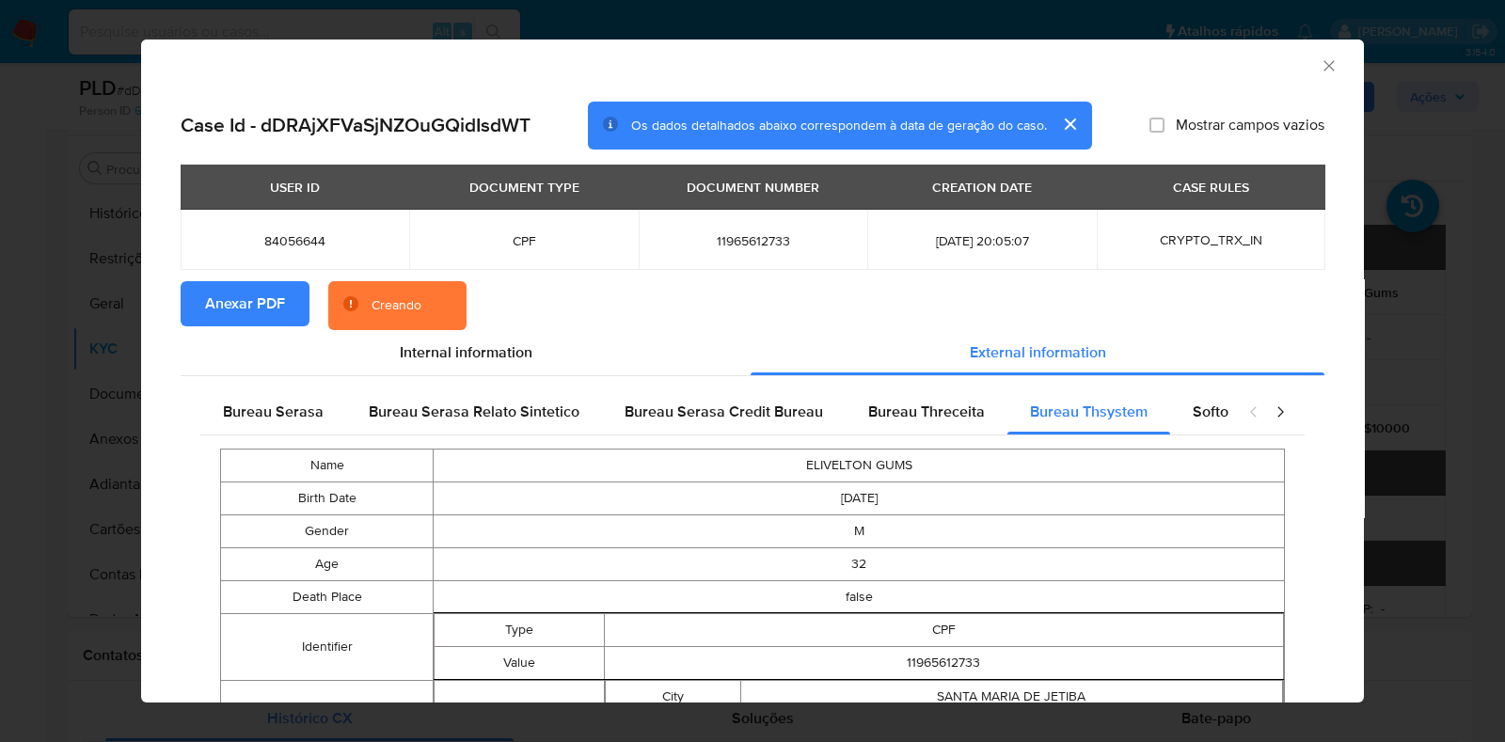
click at [743, 243] on span "11965612733" at bounding box center [752, 240] width 183 height 17
copy span "11965612733"
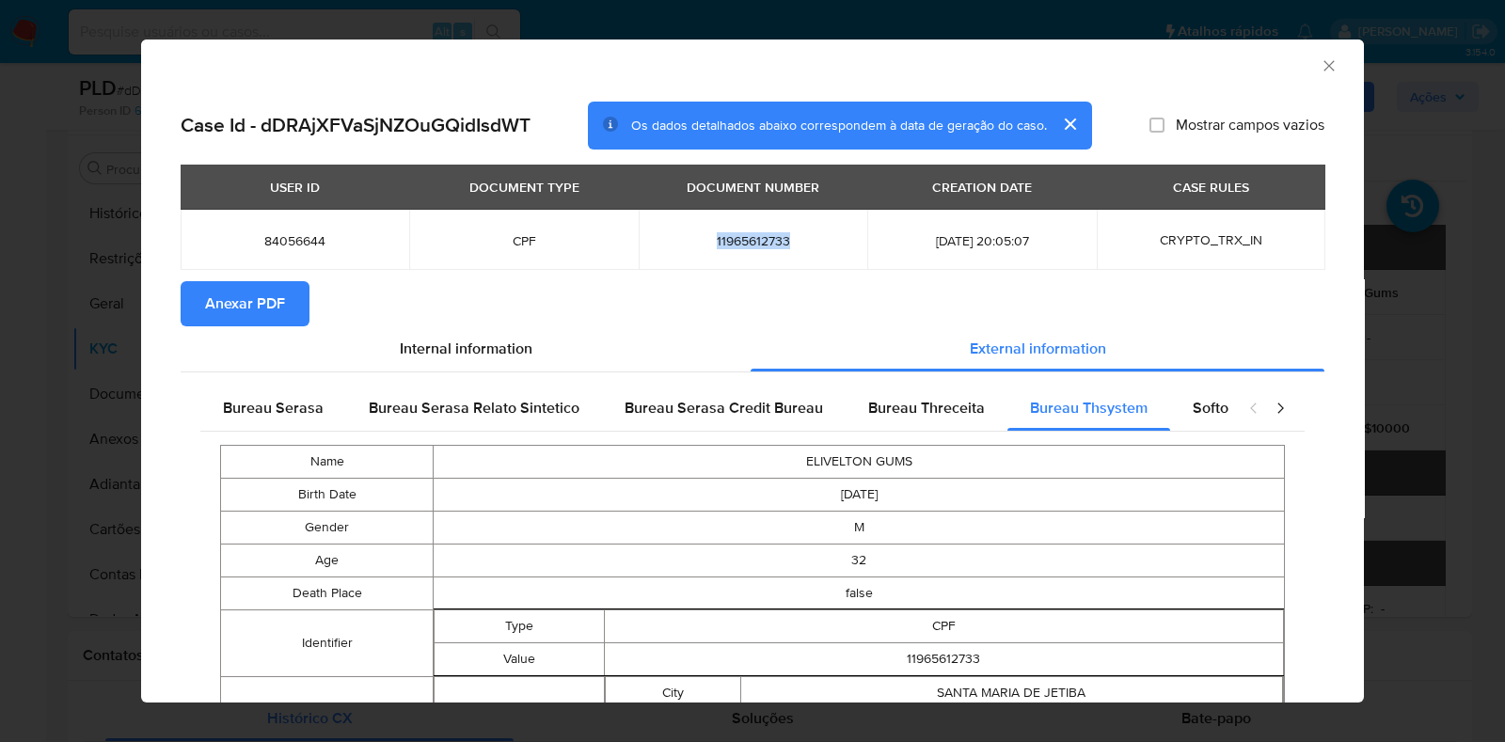
click at [74, 272] on div "AML Data Collector Case Id - dDRAjXFVaSjNZOuGQidIsdWT Os dados detalhados abaix…" at bounding box center [752, 371] width 1505 height 742
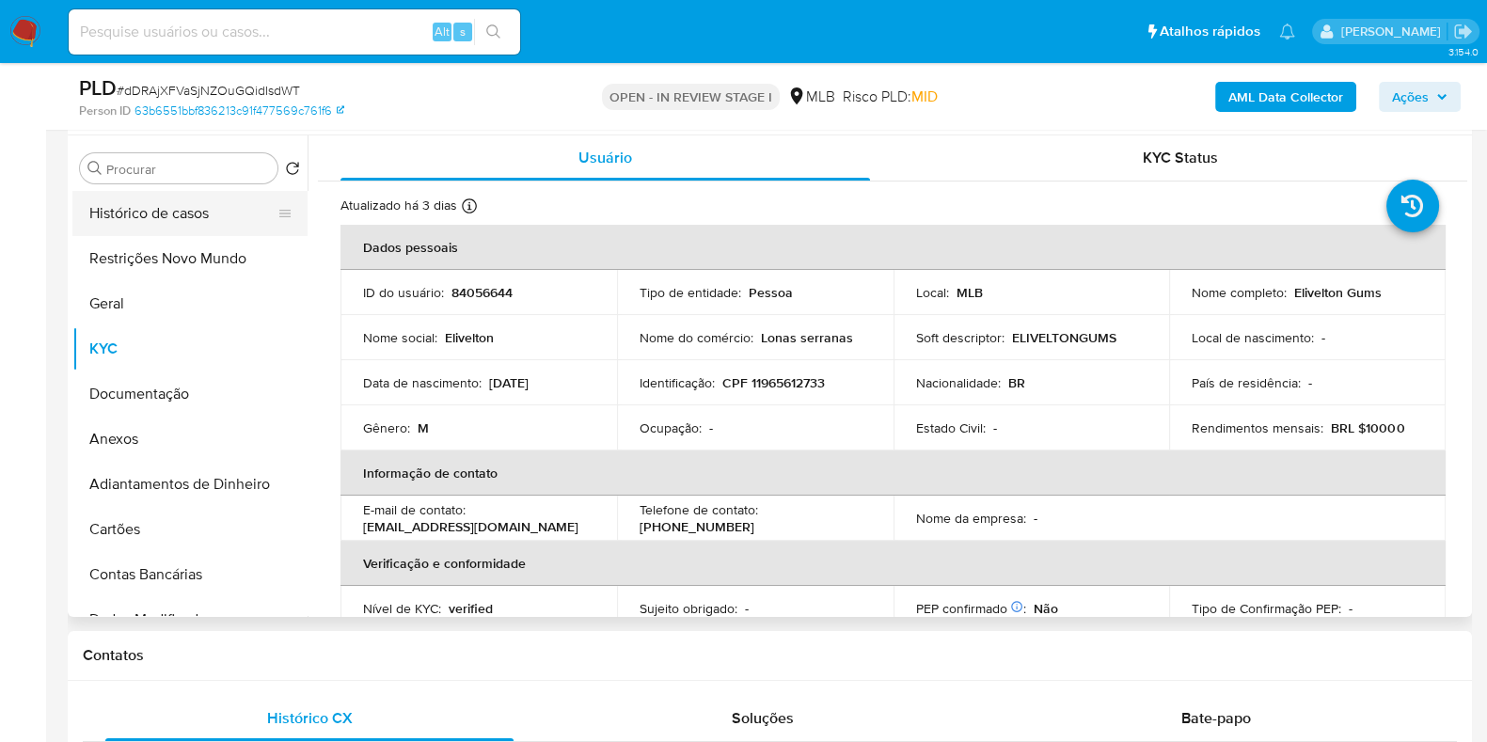
click at [150, 218] on button "Histórico de casos" at bounding box center [182, 213] width 220 height 45
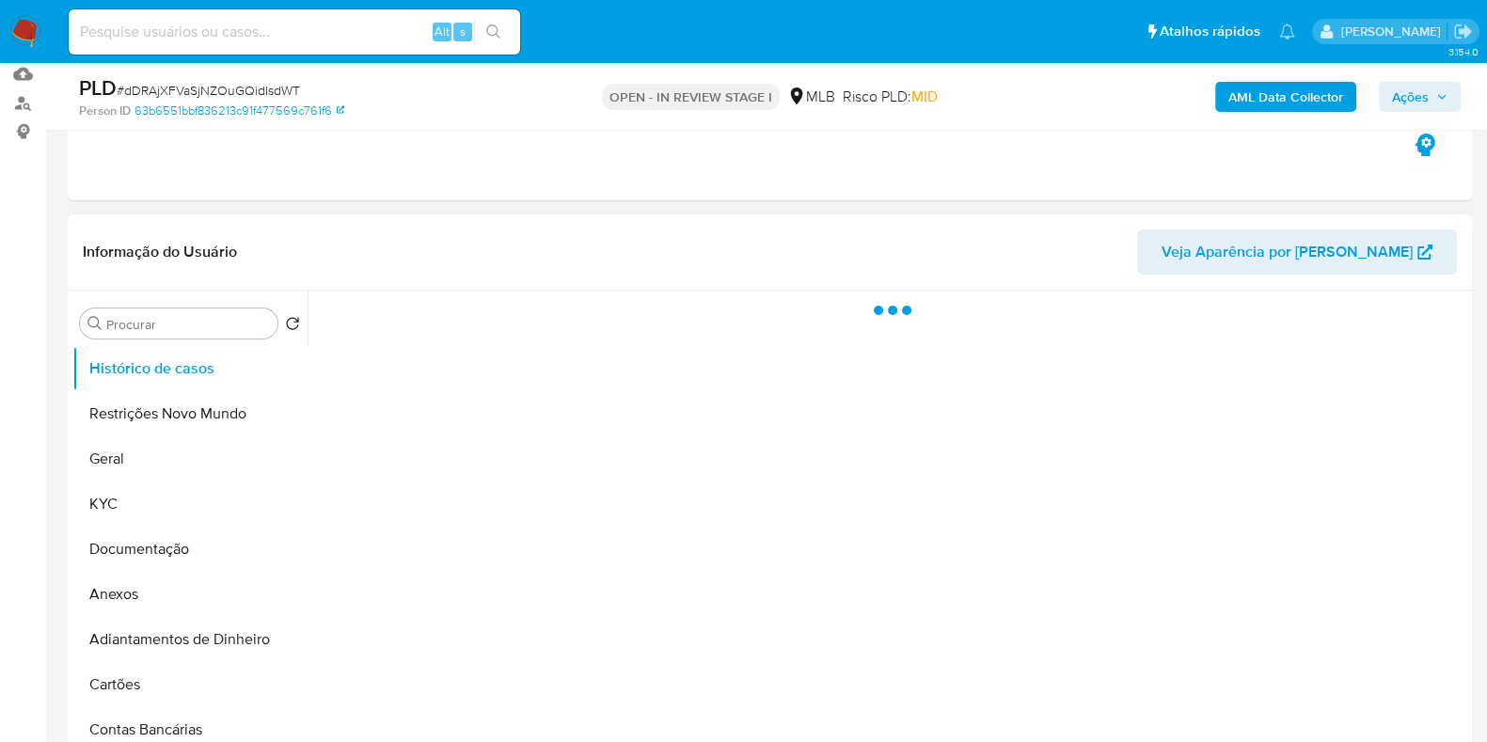
scroll to position [234, 0]
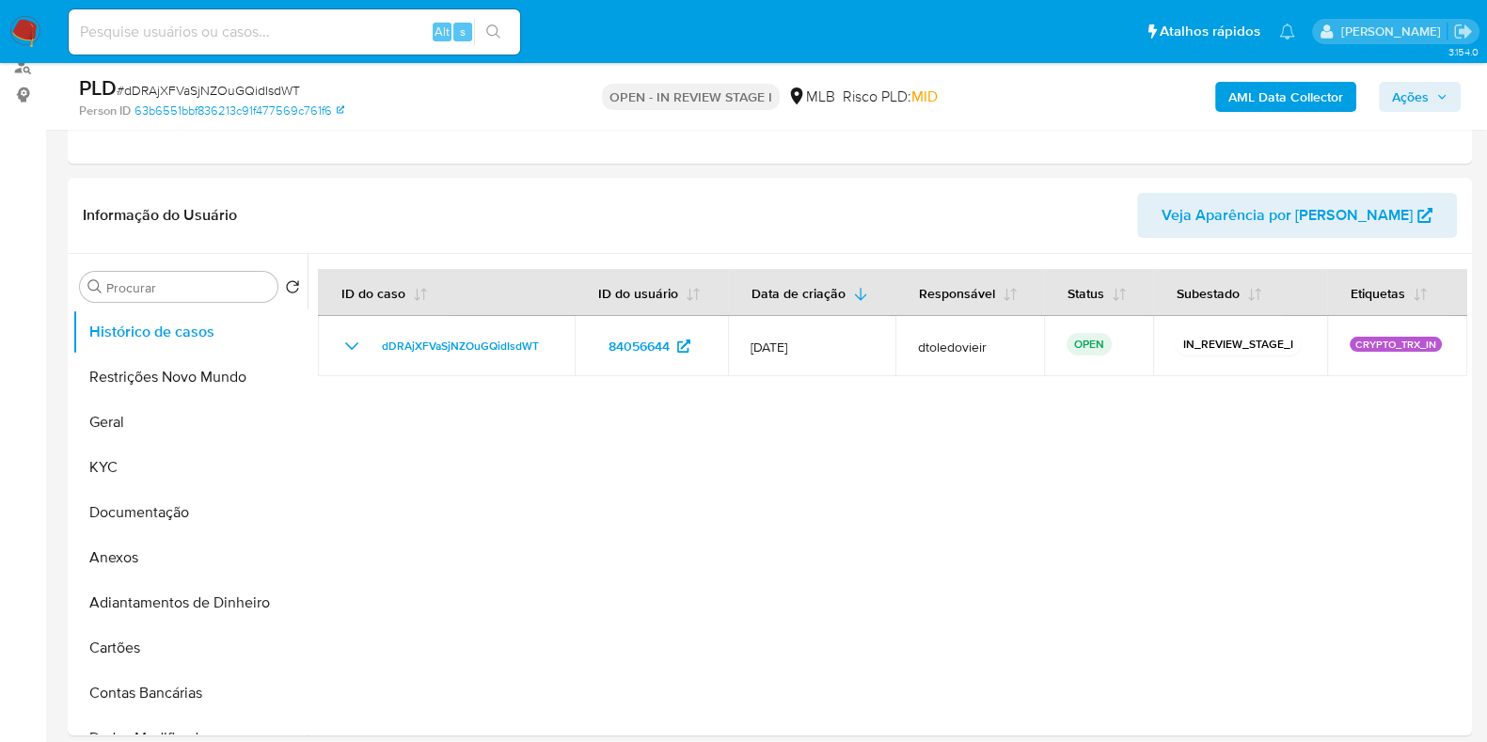
click at [1406, 101] on span "Ações" at bounding box center [1410, 97] width 37 height 30
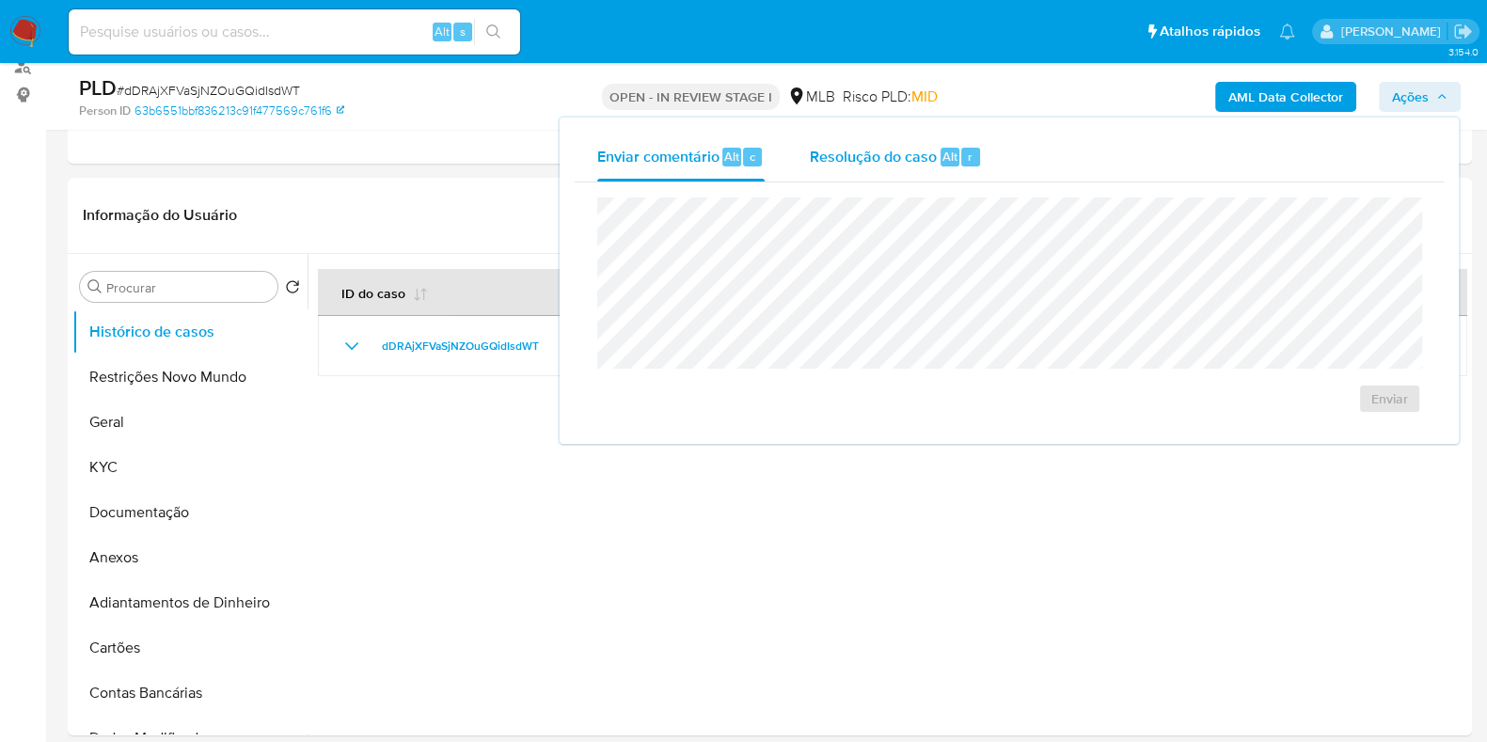
click at [875, 171] on div "Resolução do caso Alt r" at bounding box center [896, 157] width 172 height 49
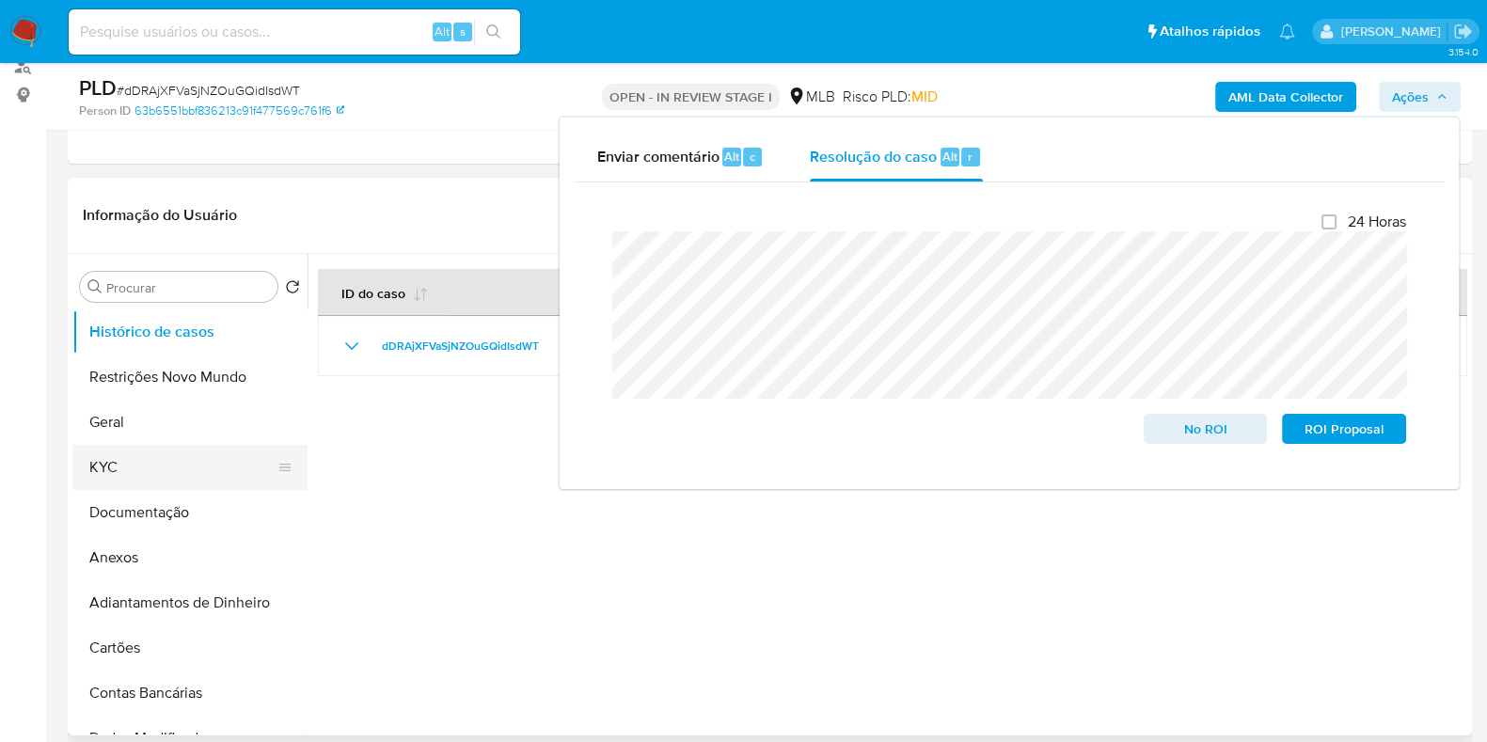
click at [135, 469] on button "KYC" at bounding box center [182, 467] width 220 height 45
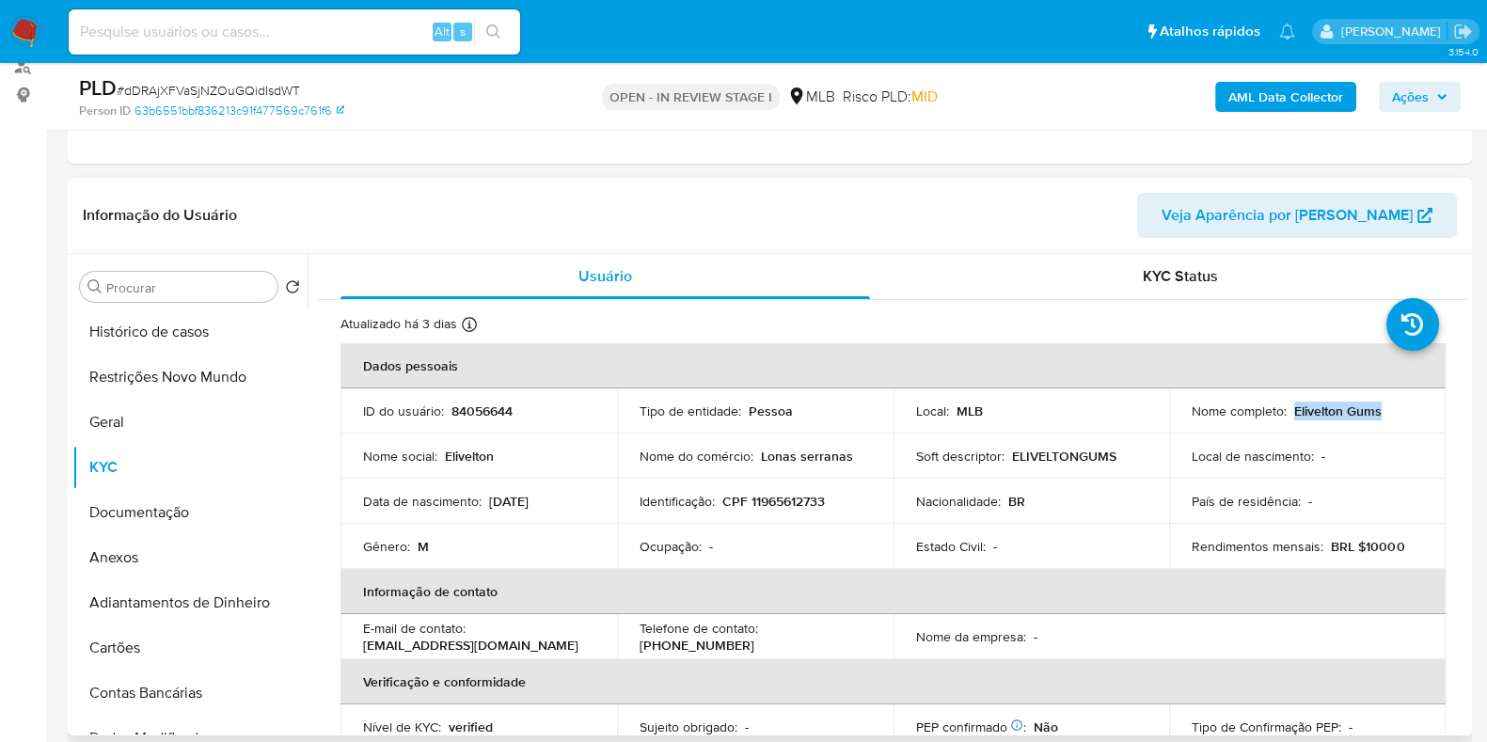
drag, startPoint x: 1382, startPoint y: 410, endPoint x: 1288, endPoint y: 412, distance: 94.1
click at [1288, 412] on div "Nome completo : Elivelton Gums" at bounding box center [1307, 411] width 231 height 17
copy p "Elivelton Gums"
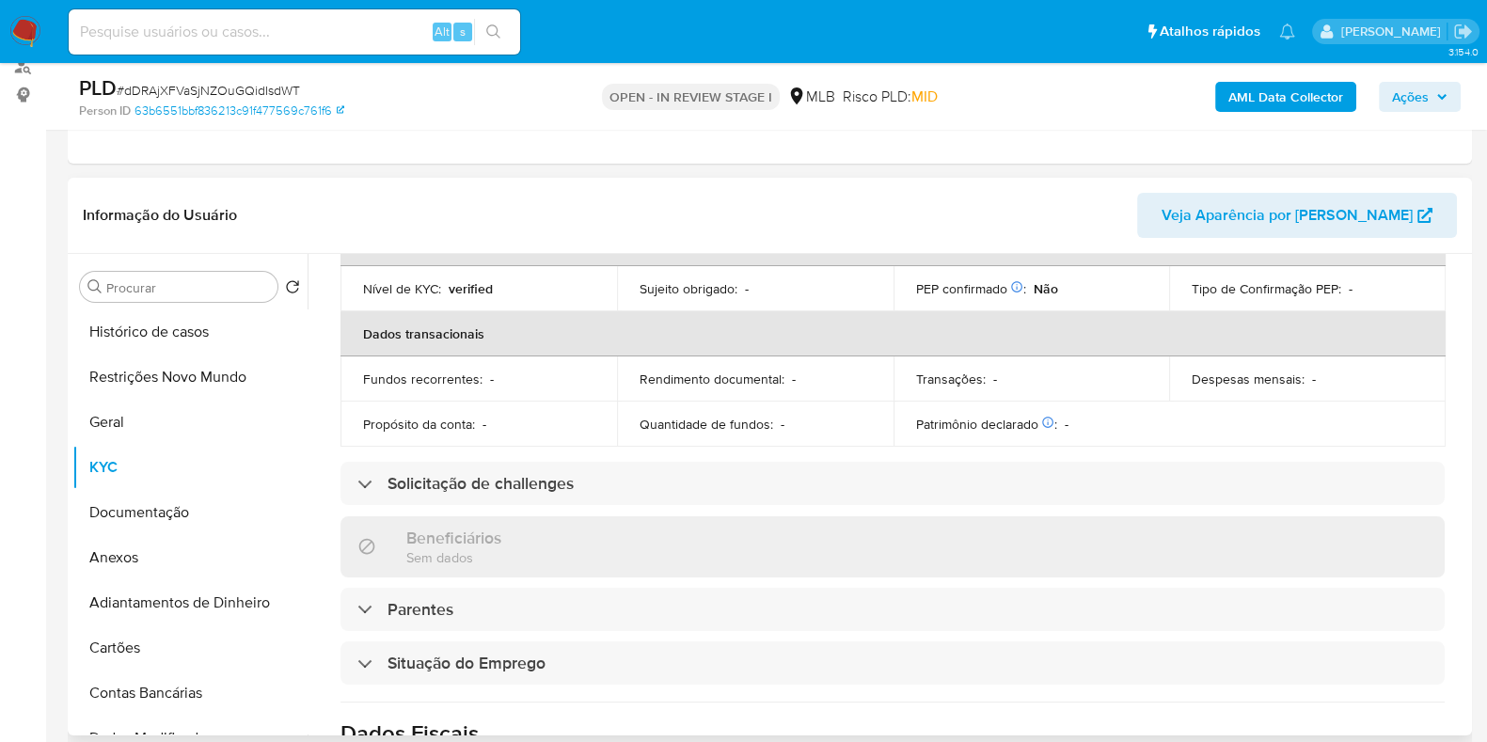
scroll to position [0, 0]
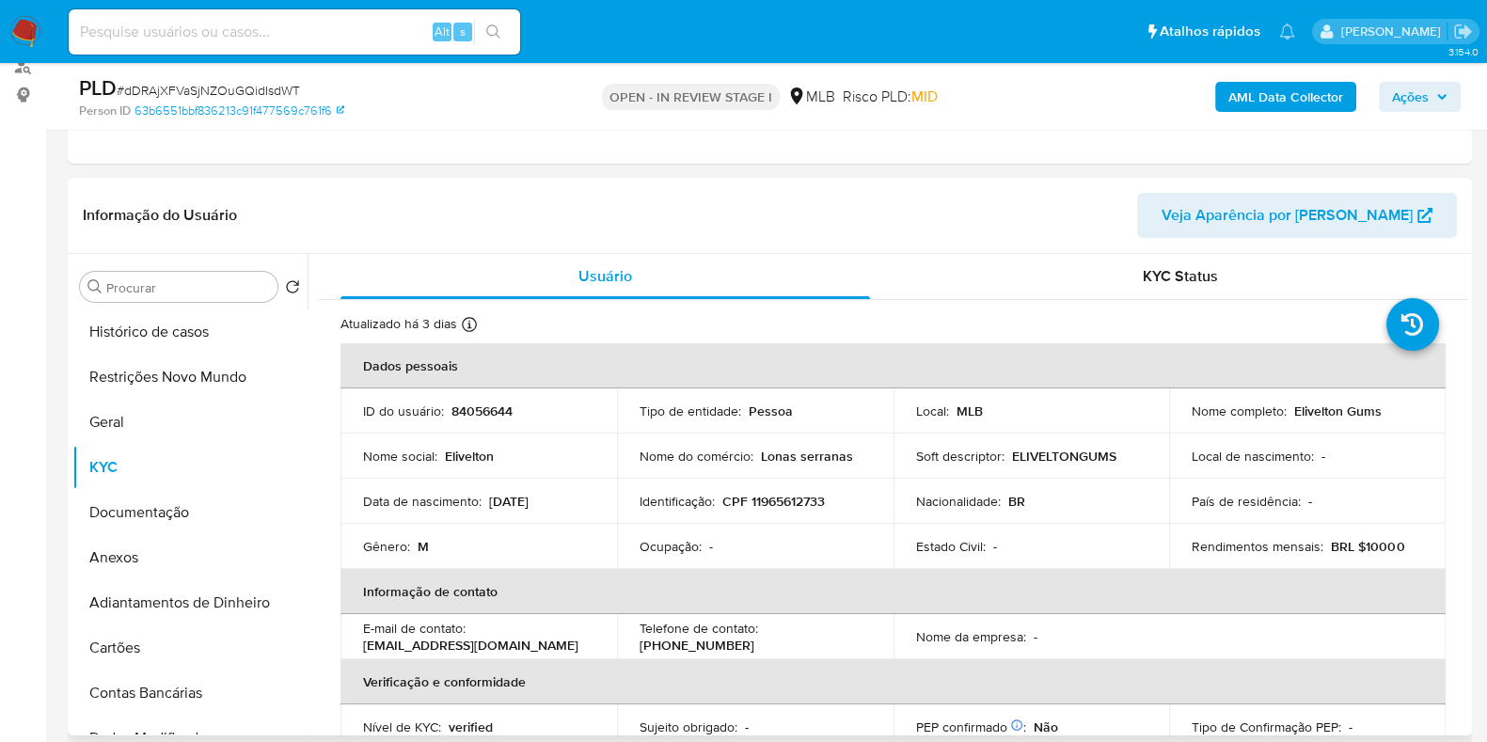
click at [1071, 449] on p "ELIVELTONGUMS" at bounding box center [1064, 456] width 104 height 17
click at [788, 504] on p "CPF 11965612733" at bounding box center [773, 501] width 103 height 17
copy p "11965612733"
click at [160, 387] on button "Restrições Novo Mundo" at bounding box center [182, 377] width 220 height 45
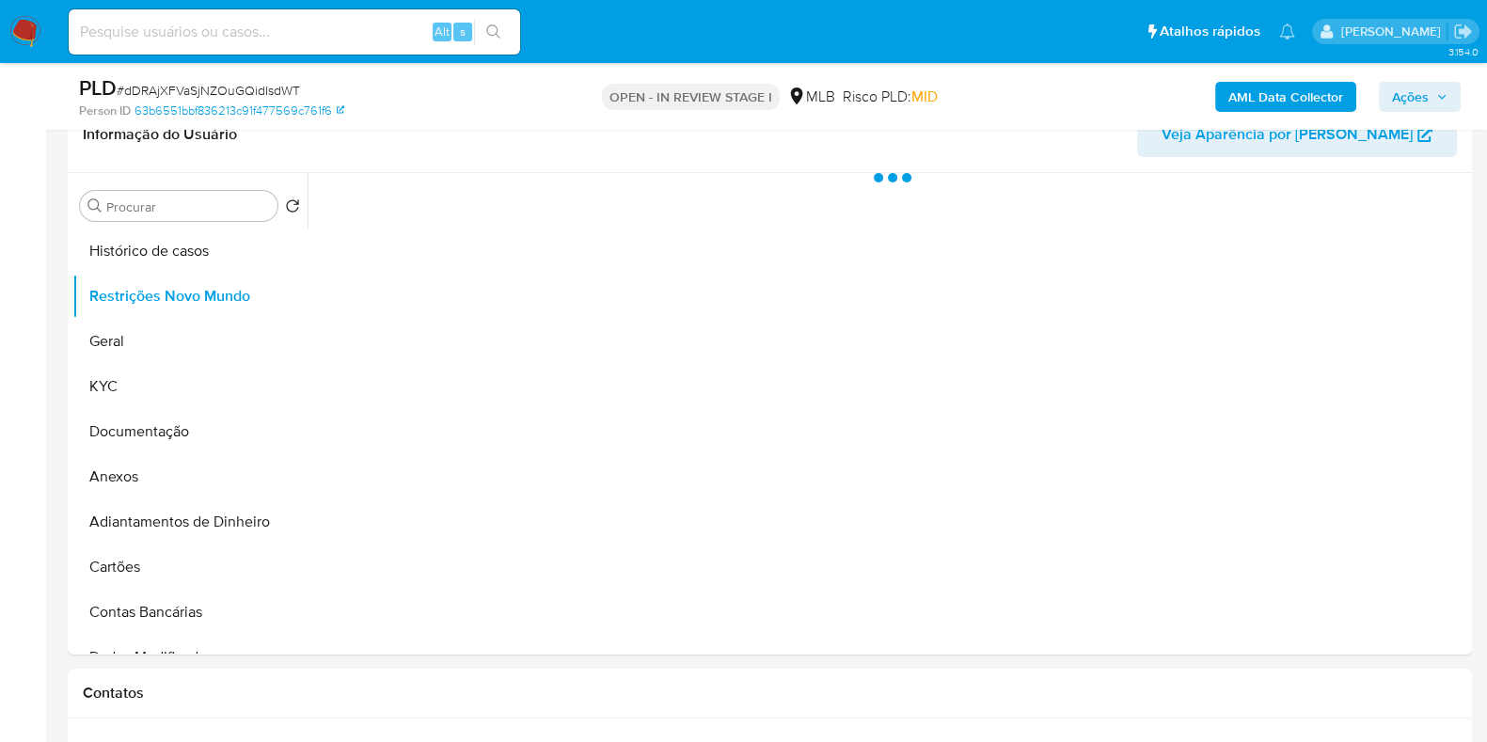
scroll to position [353, 0]
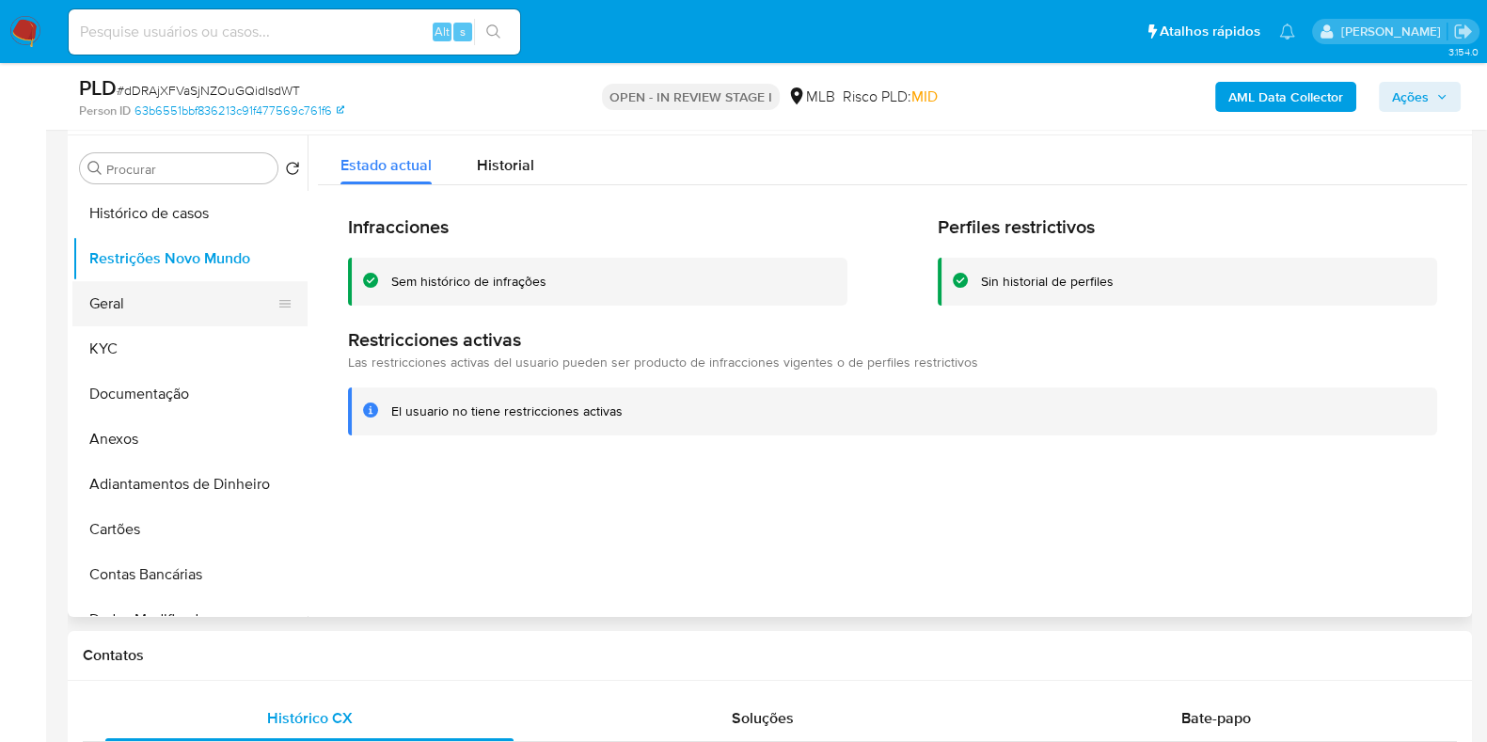
click at [119, 310] on button "Geral" at bounding box center [182, 303] width 220 height 45
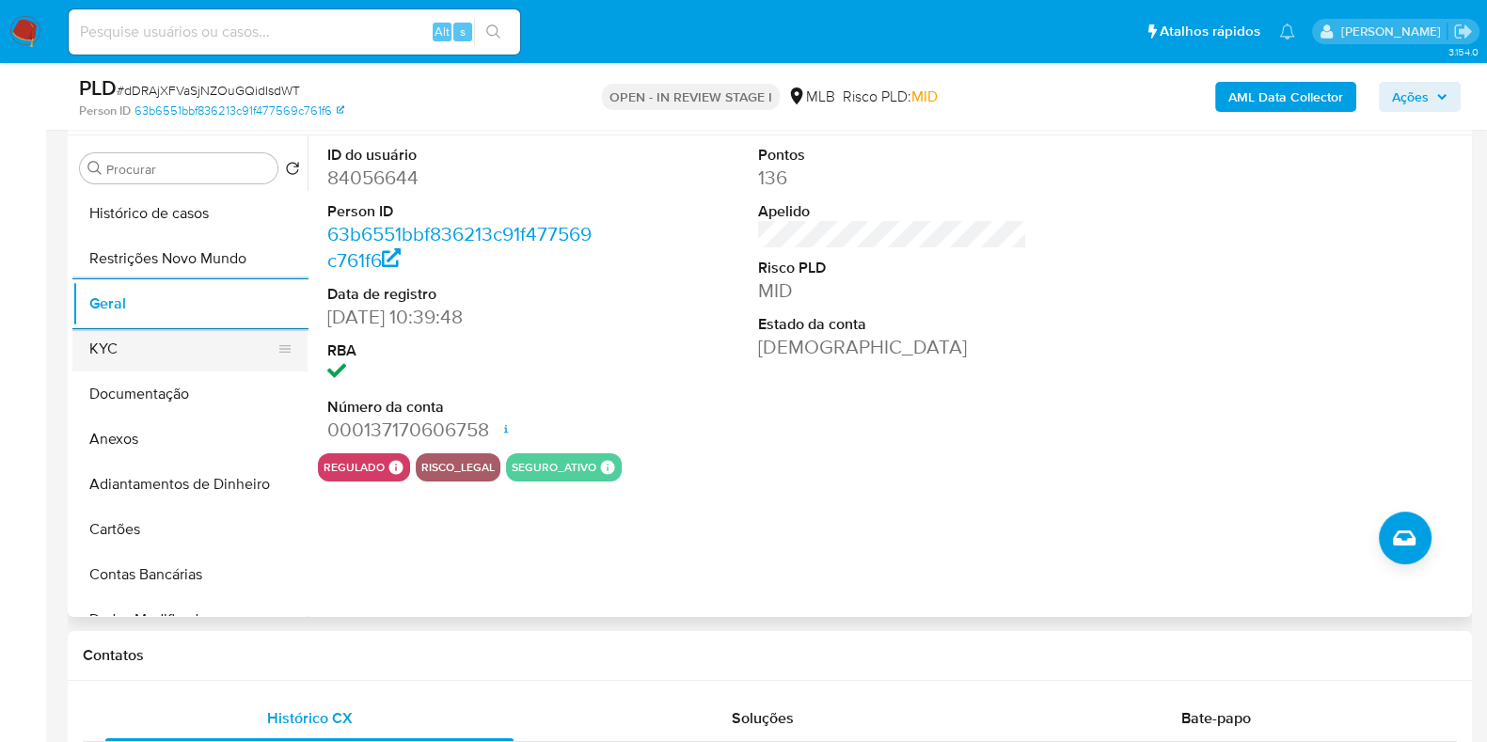
click at [130, 342] on button "KYC" at bounding box center [182, 348] width 220 height 45
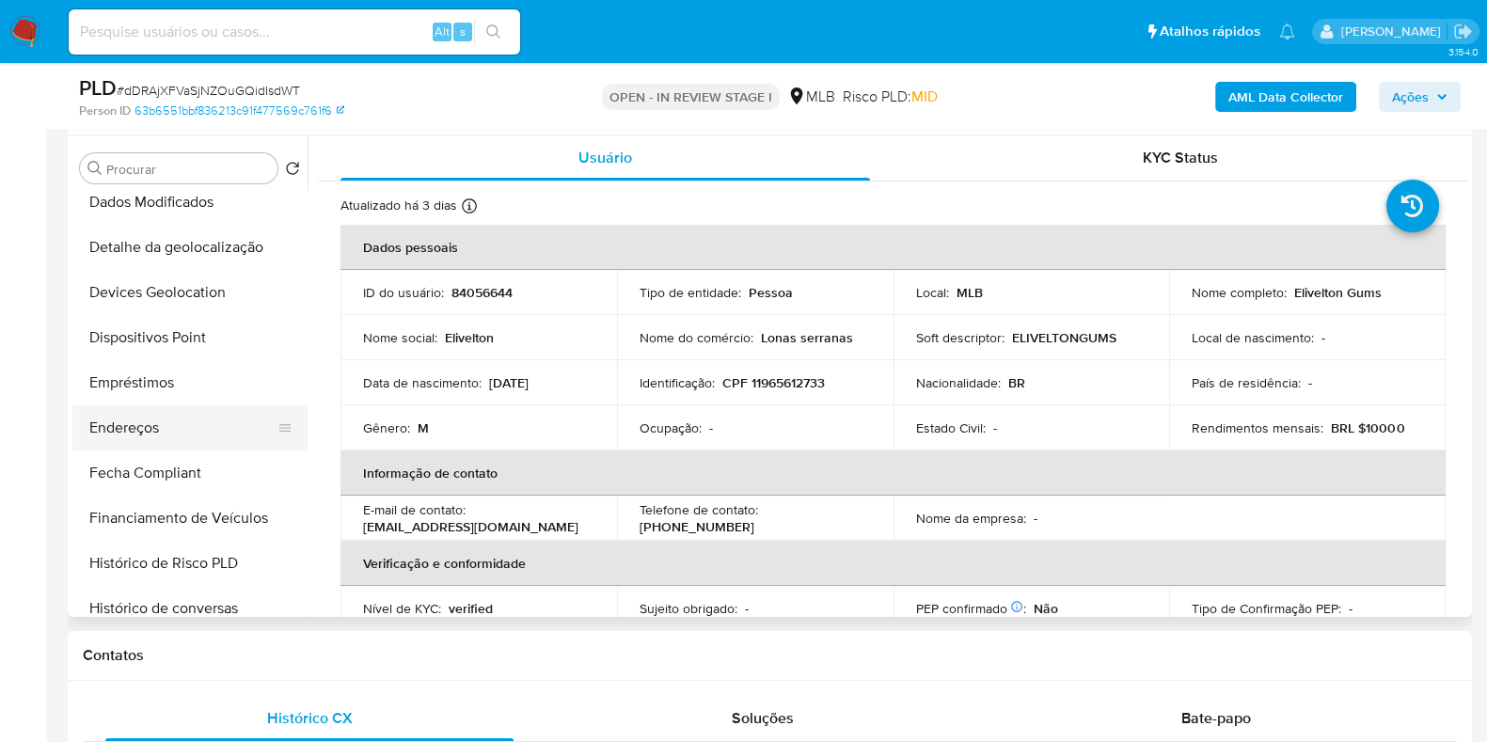
scroll to position [469, 0]
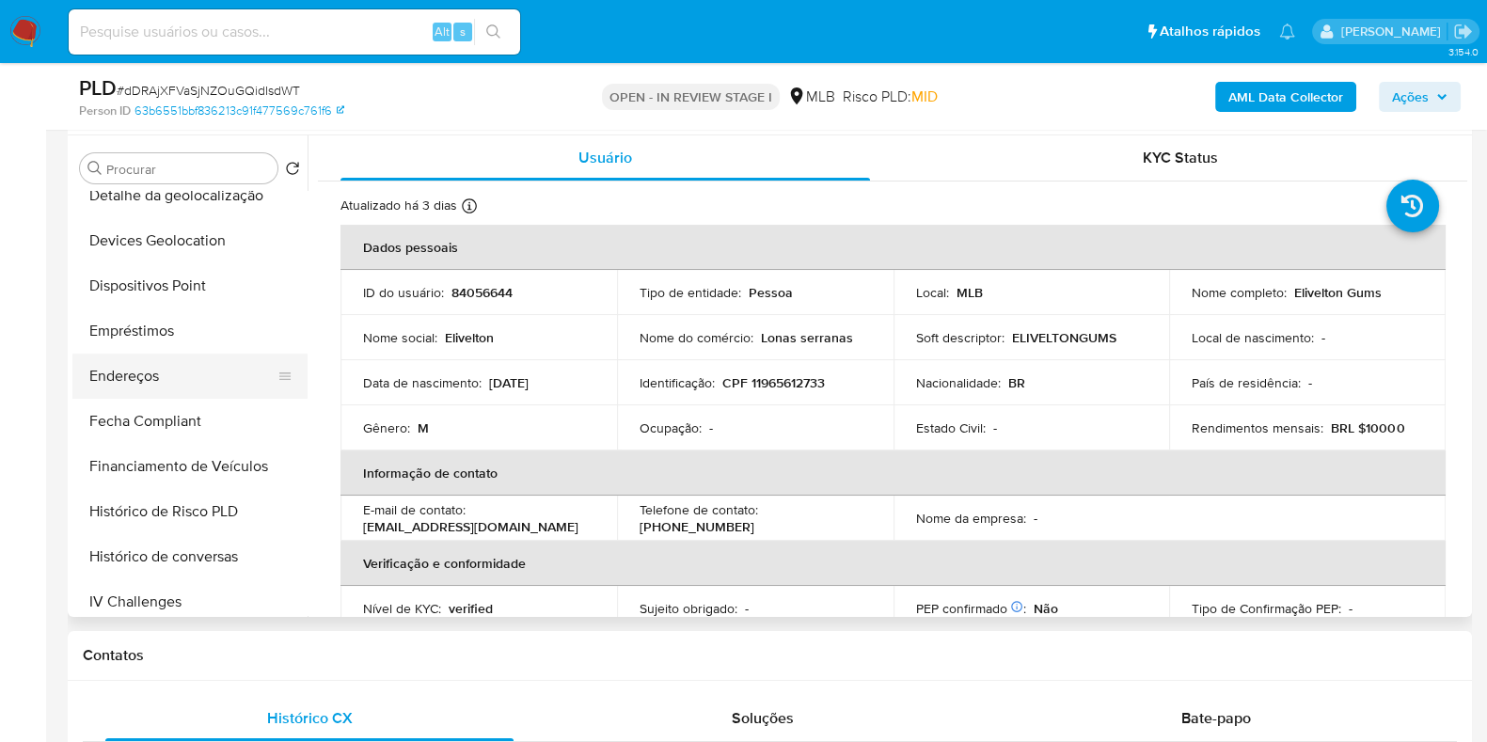
click at [165, 370] on button "Endereços" at bounding box center [182, 376] width 220 height 45
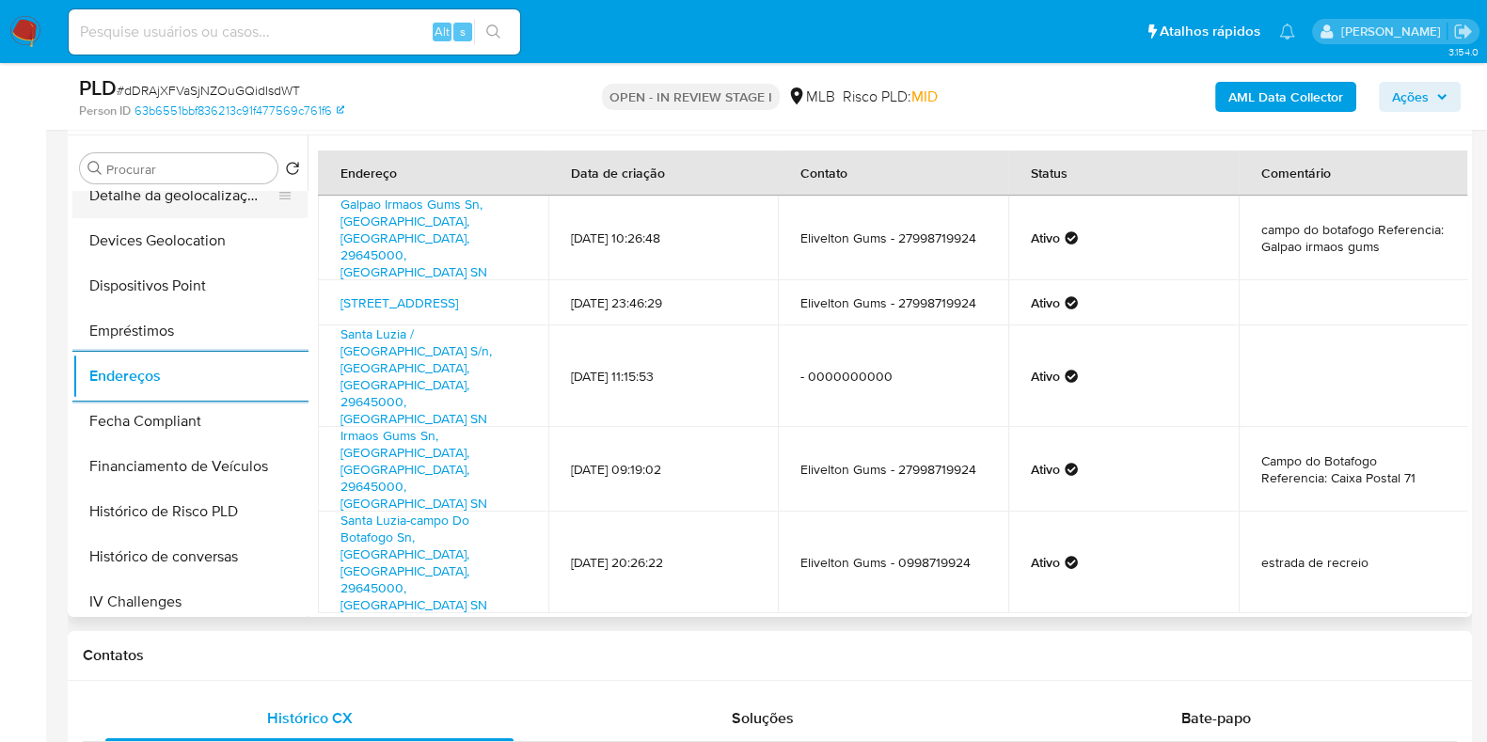
click at [219, 203] on button "Detalhe da geolocalização" at bounding box center [182, 195] width 220 height 45
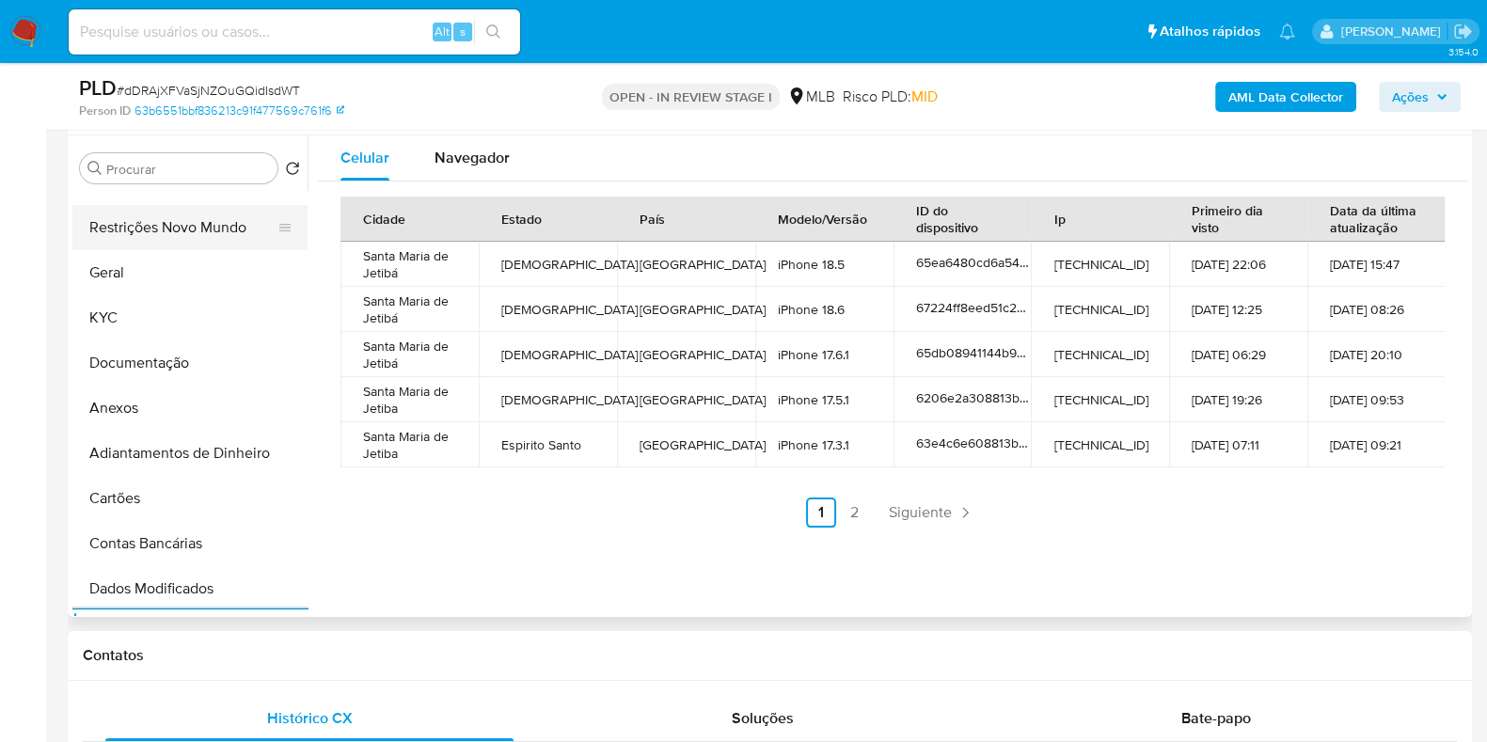
scroll to position [0, 0]
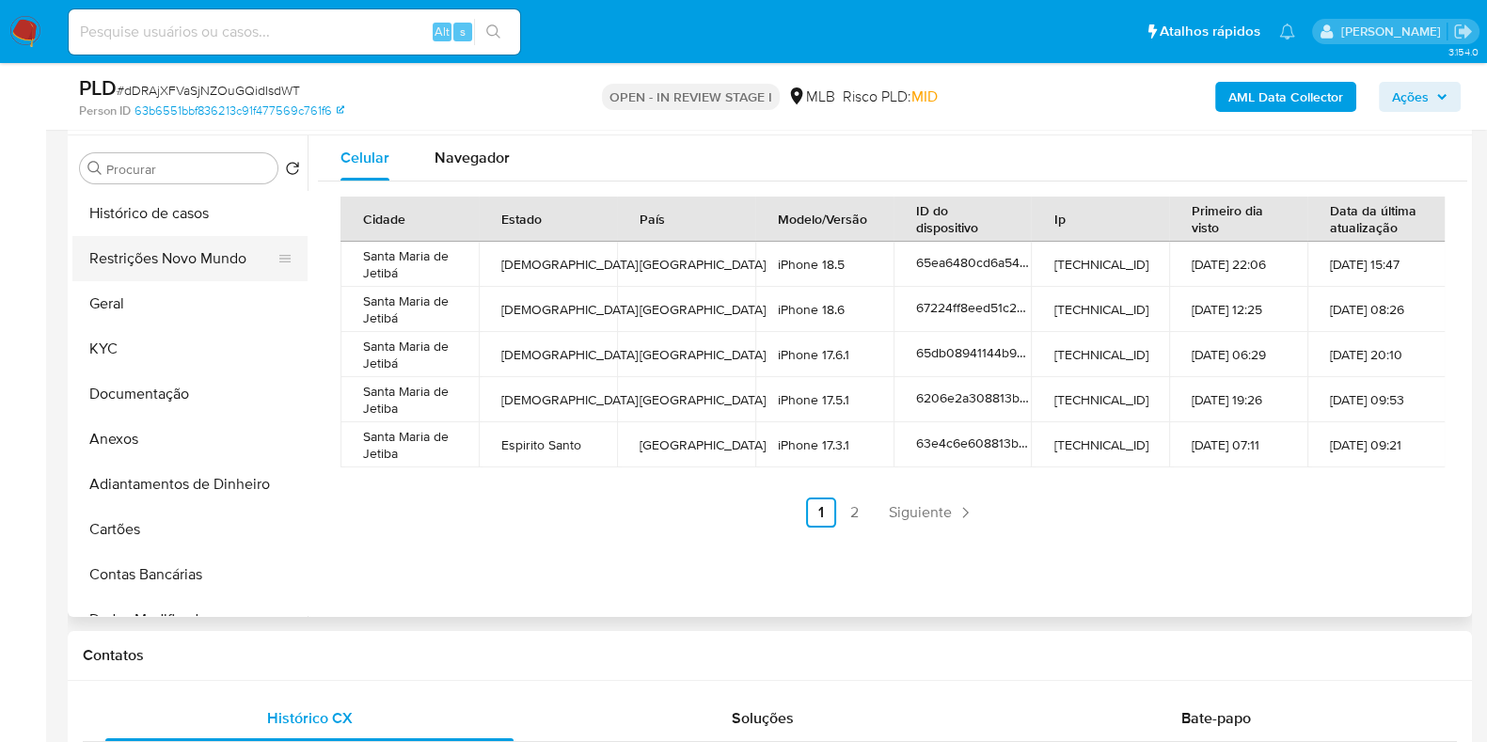
click at [214, 273] on button "Restrições Novo Mundo" at bounding box center [182, 258] width 220 height 45
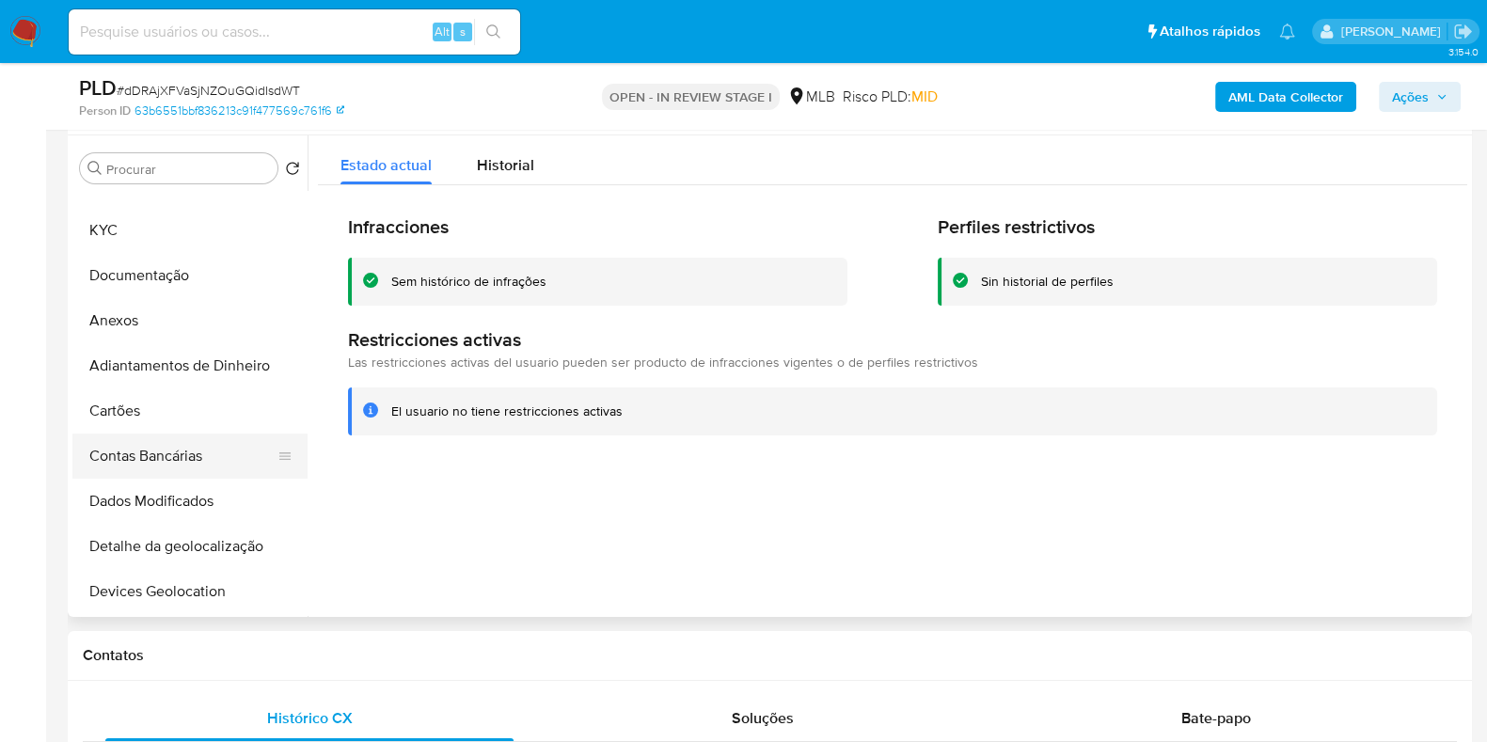
scroll to position [234, 0]
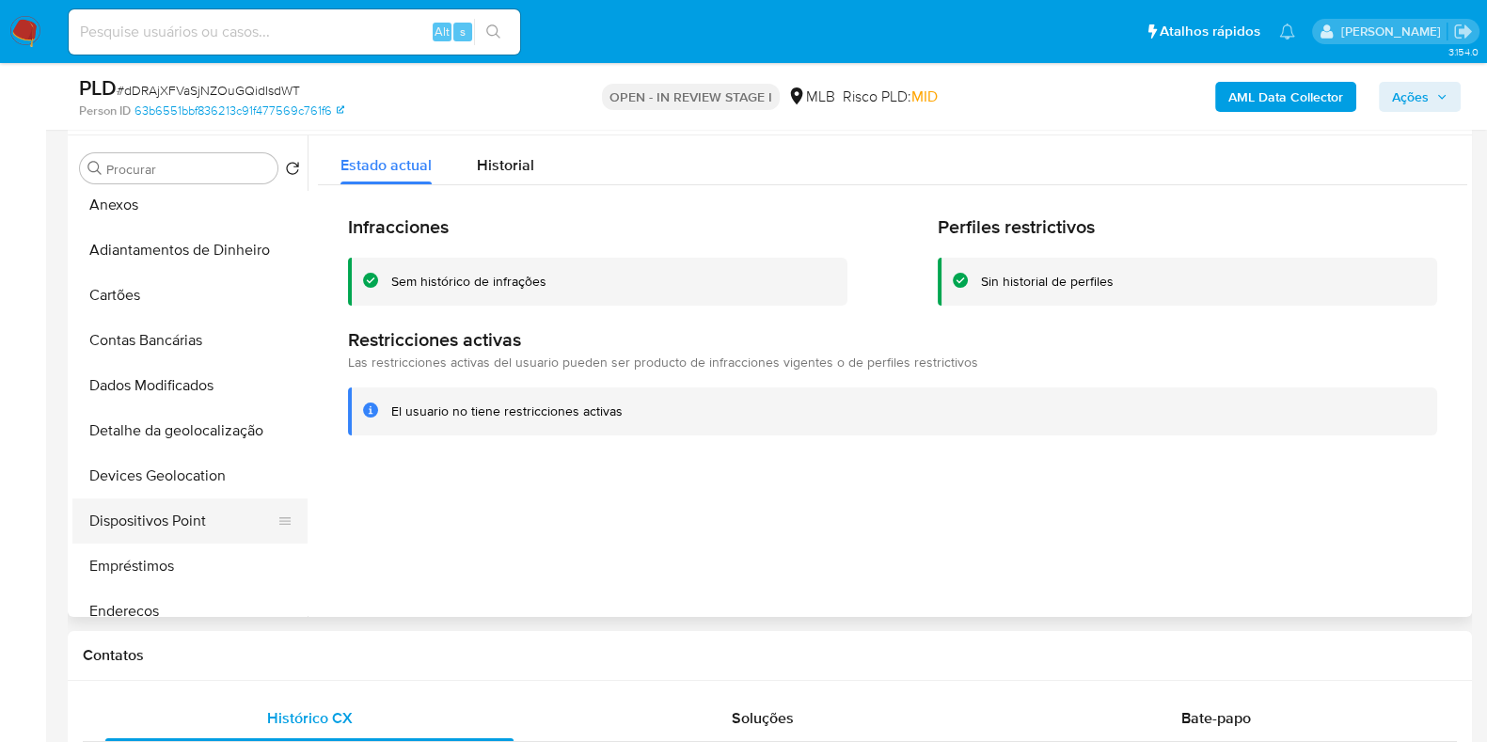
click at [182, 522] on button "Dispositivos Point" at bounding box center [182, 520] width 220 height 45
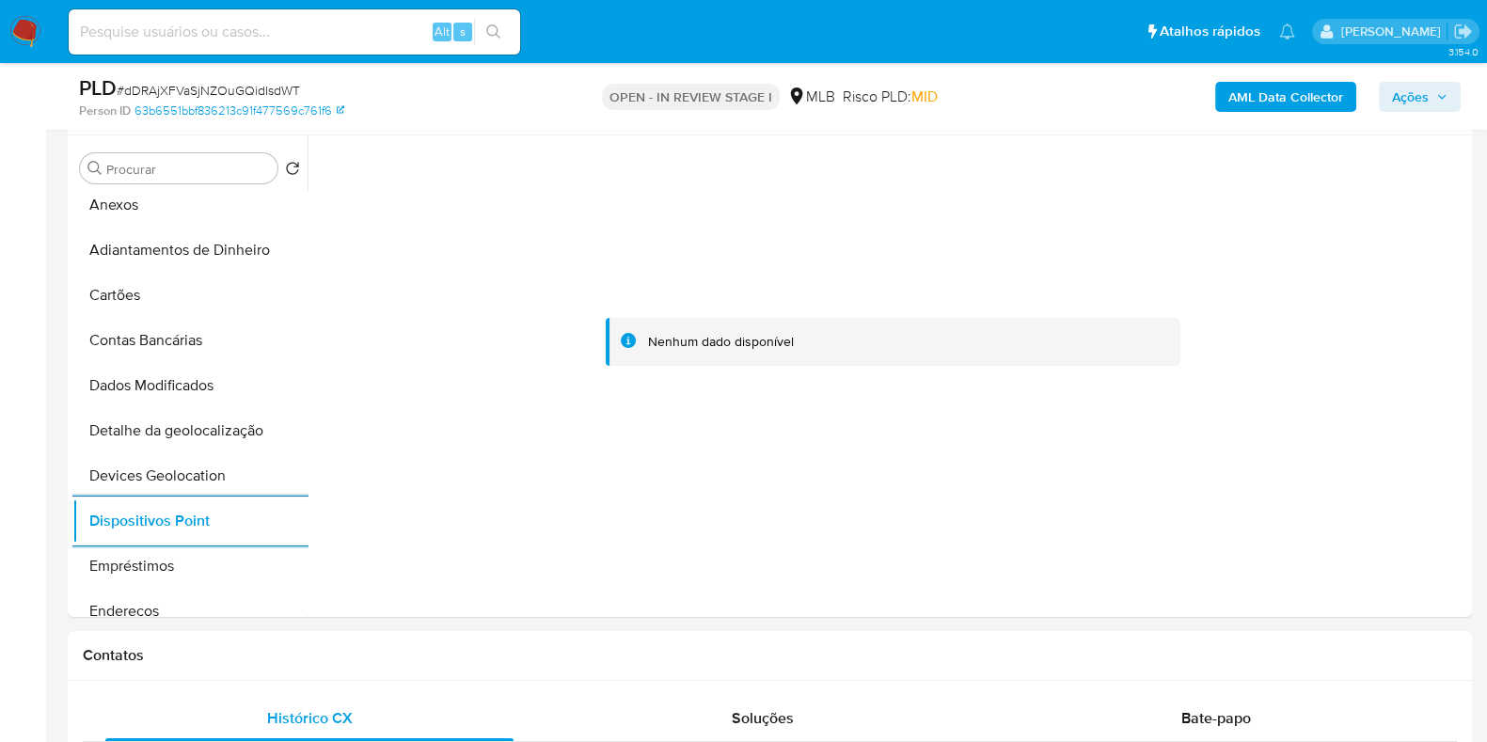
click at [1270, 113] on div "AML Data Collector Ações" at bounding box center [1232, 96] width 455 height 44
click at [1277, 106] on b "AML Data Collector" at bounding box center [1285, 97] width 115 height 30
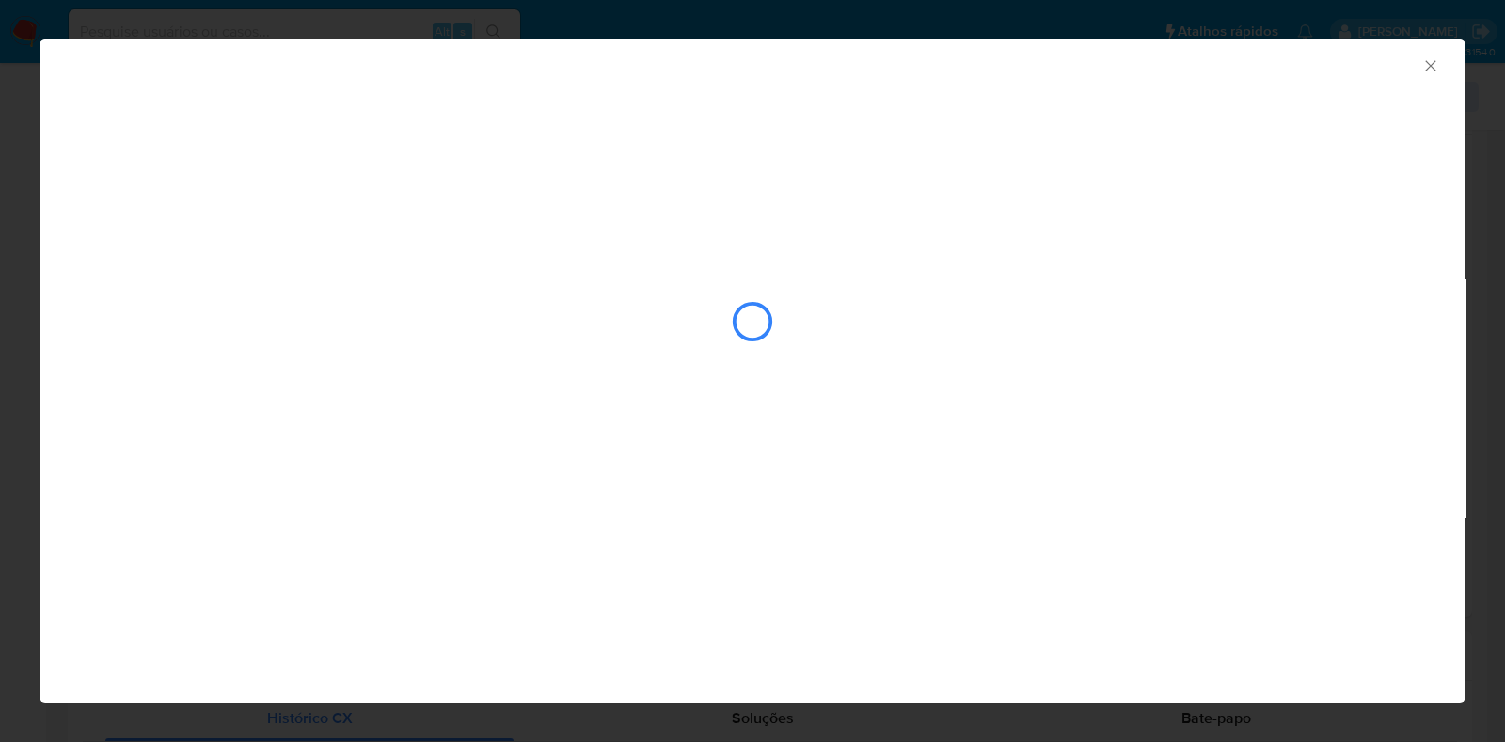
click at [38, 359] on div "AML Data Collector" at bounding box center [752, 371] width 1505 height 742
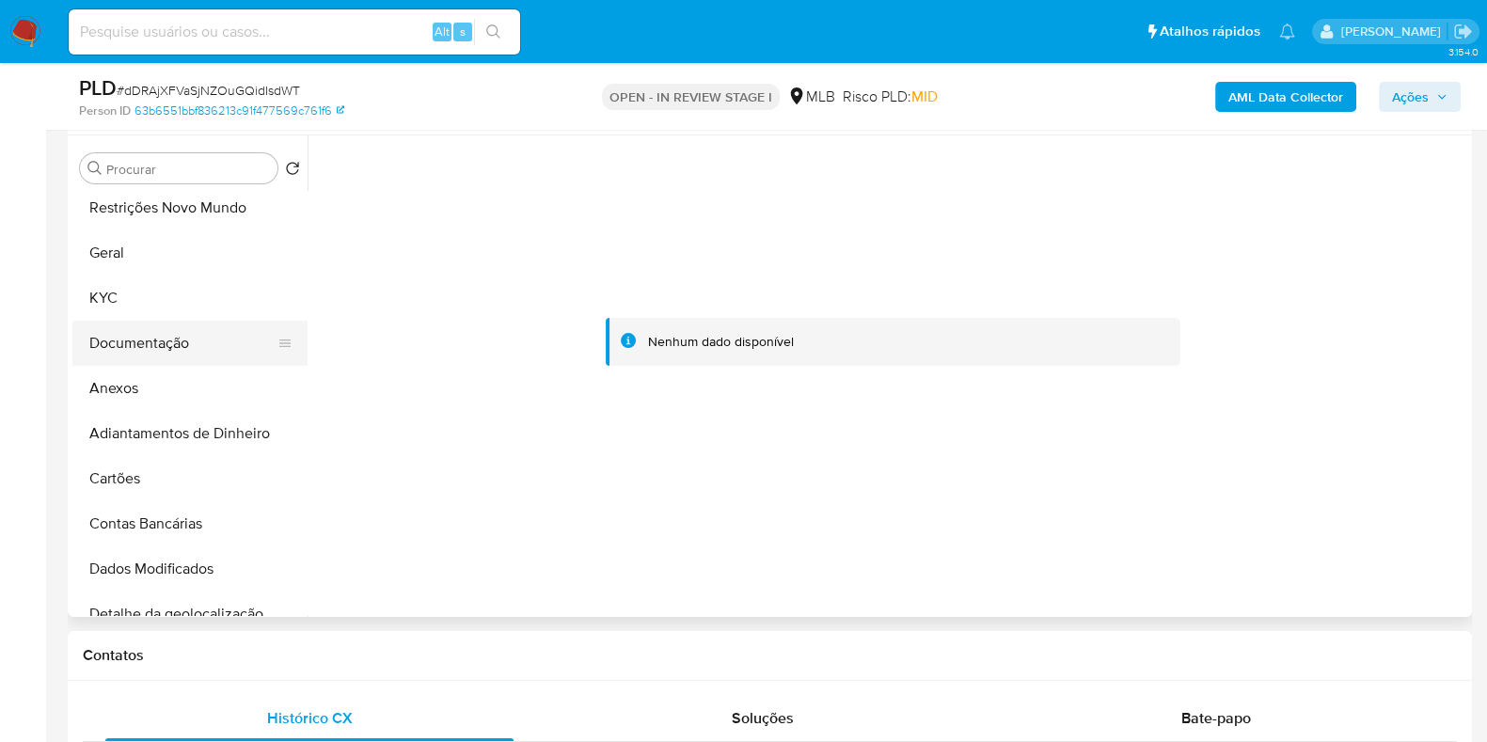
scroll to position [0, 0]
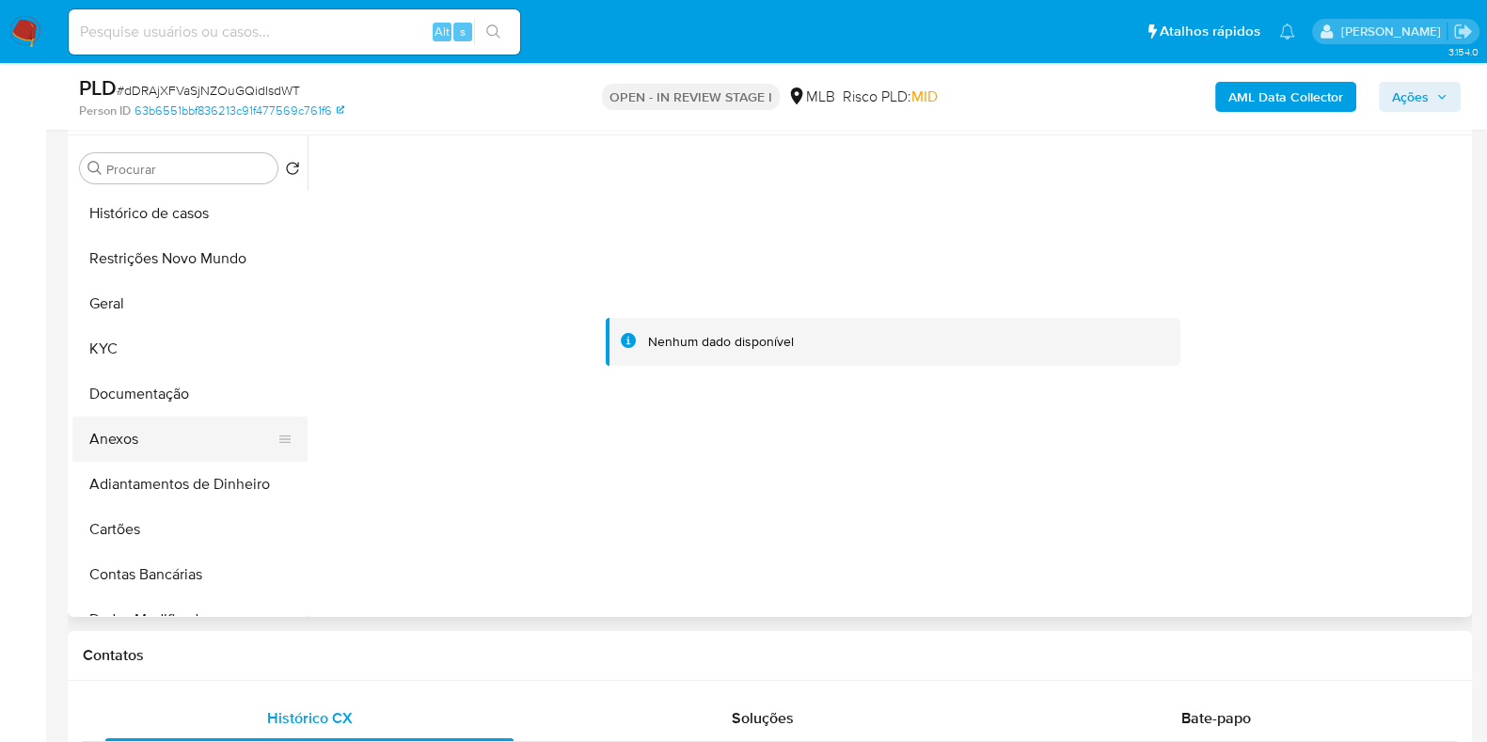
click at [147, 439] on button "Anexos" at bounding box center [182, 439] width 220 height 45
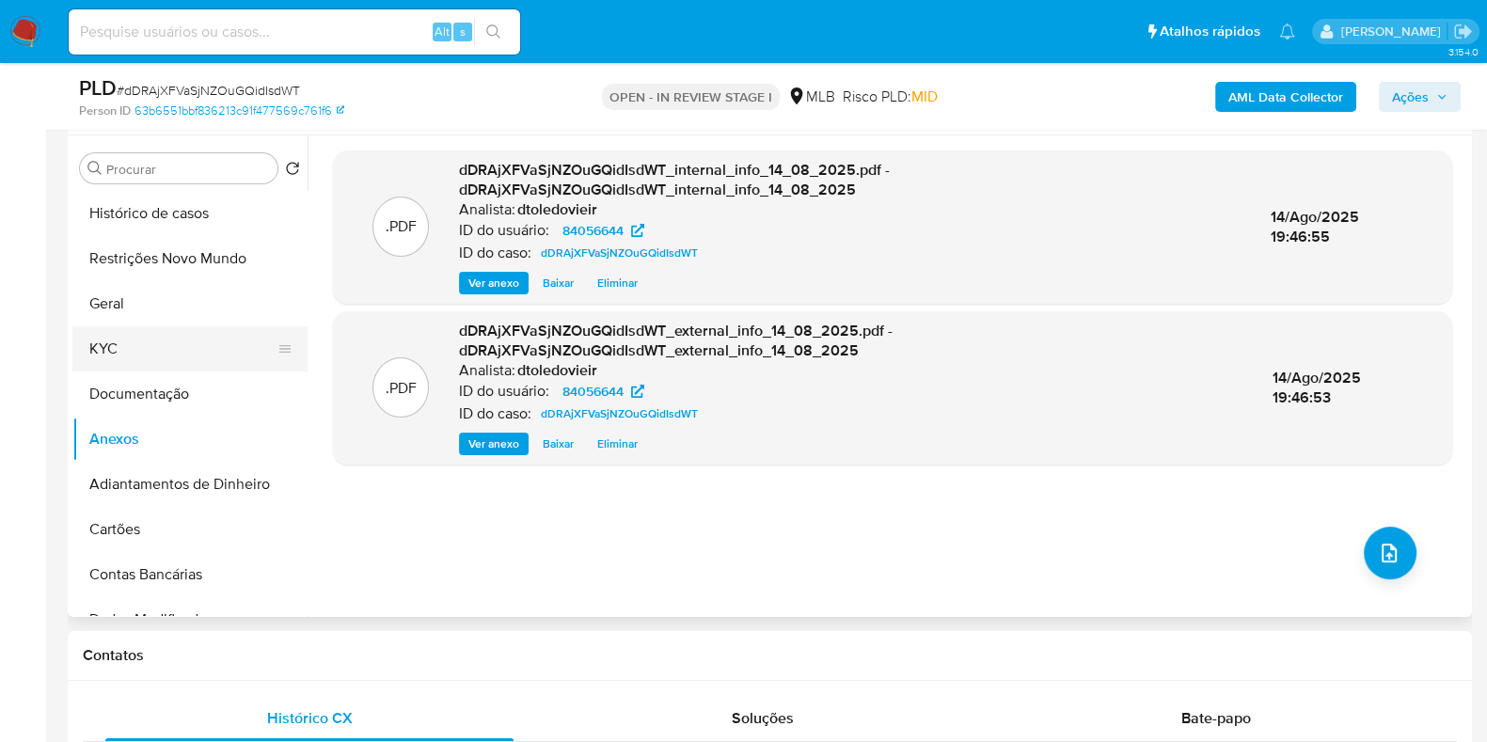
click at [152, 366] on button "KYC" at bounding box center [182, 348] width 220 height 45
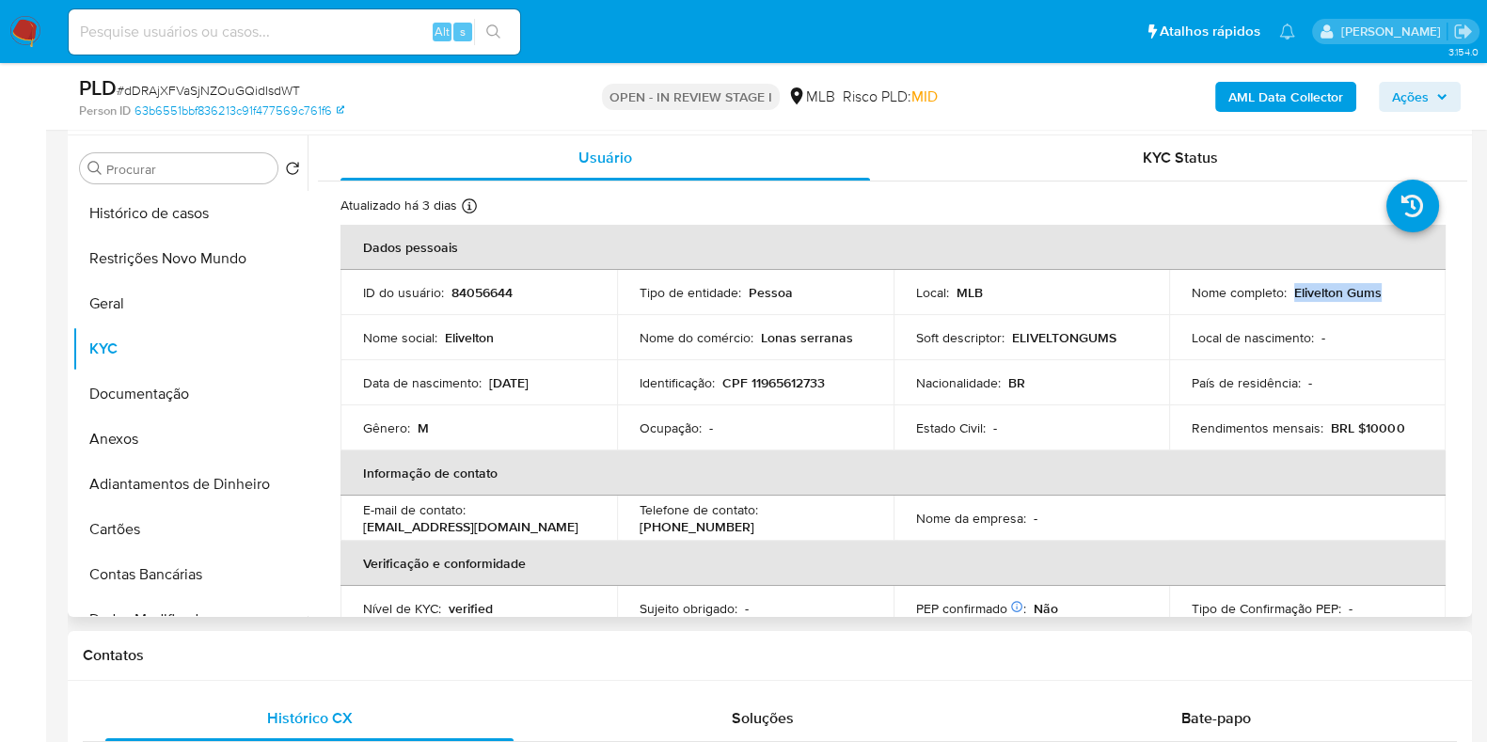
drag, startPoint x: 1385, startPoint y: 292, endPoint x: 1290, endPoint y: 298, distance: 95.2
click at [1290, 298] on div "Nome completo : Elivelton Gums" at bounding box center [1307, 292] width 231 height 17
copy p "Elivelton Gums"
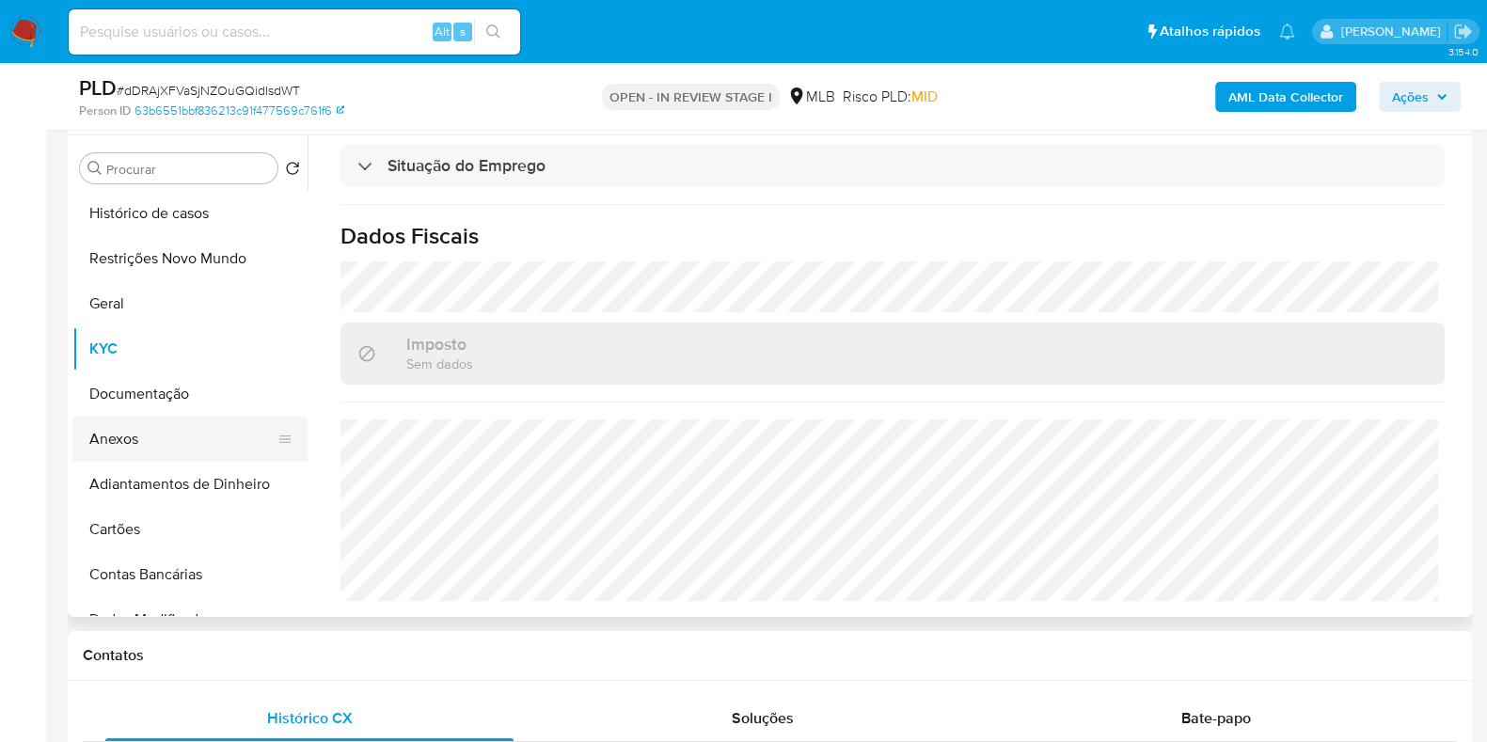
click at [139, 445] on button "Anexos" at bounding box center [182, 439] width 220 height 45
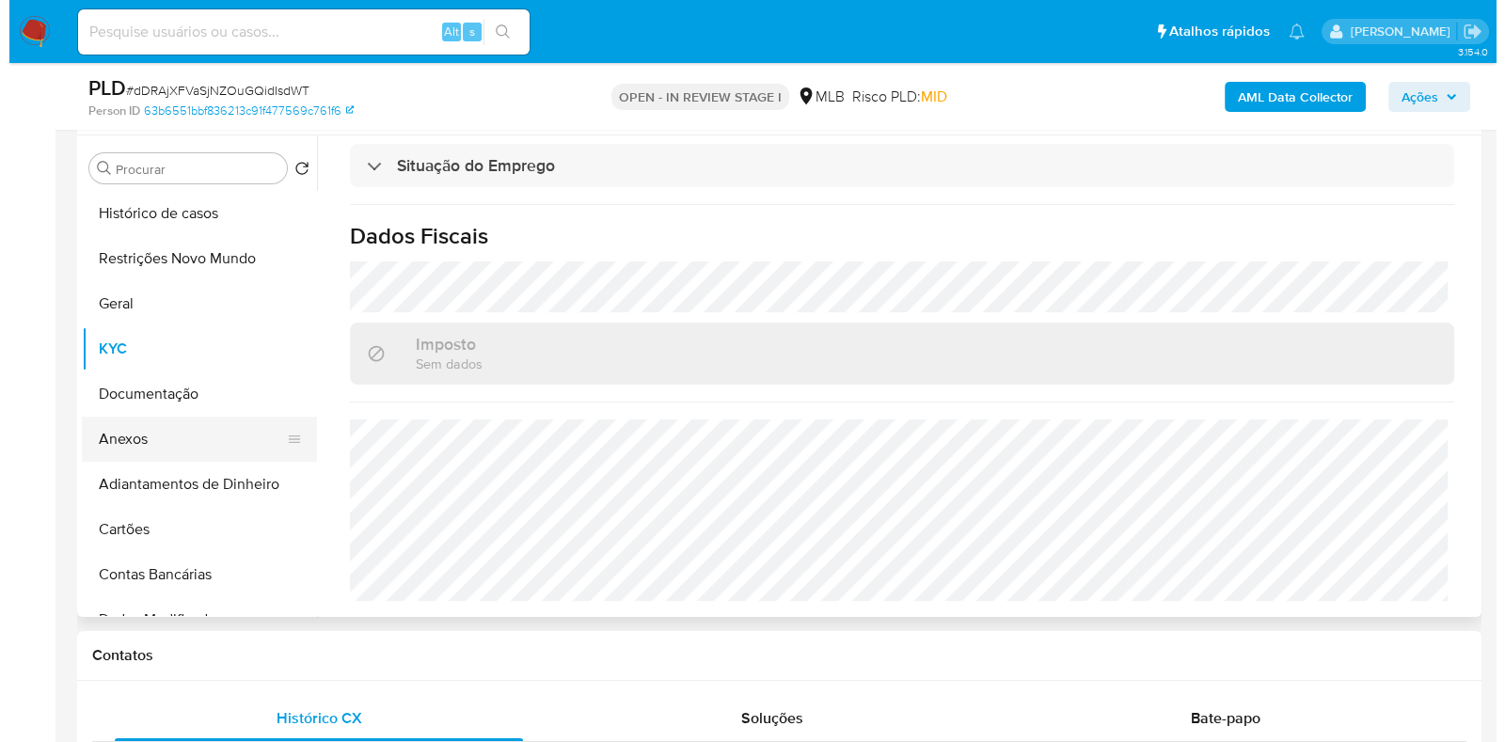
scroll to position [0, 0]
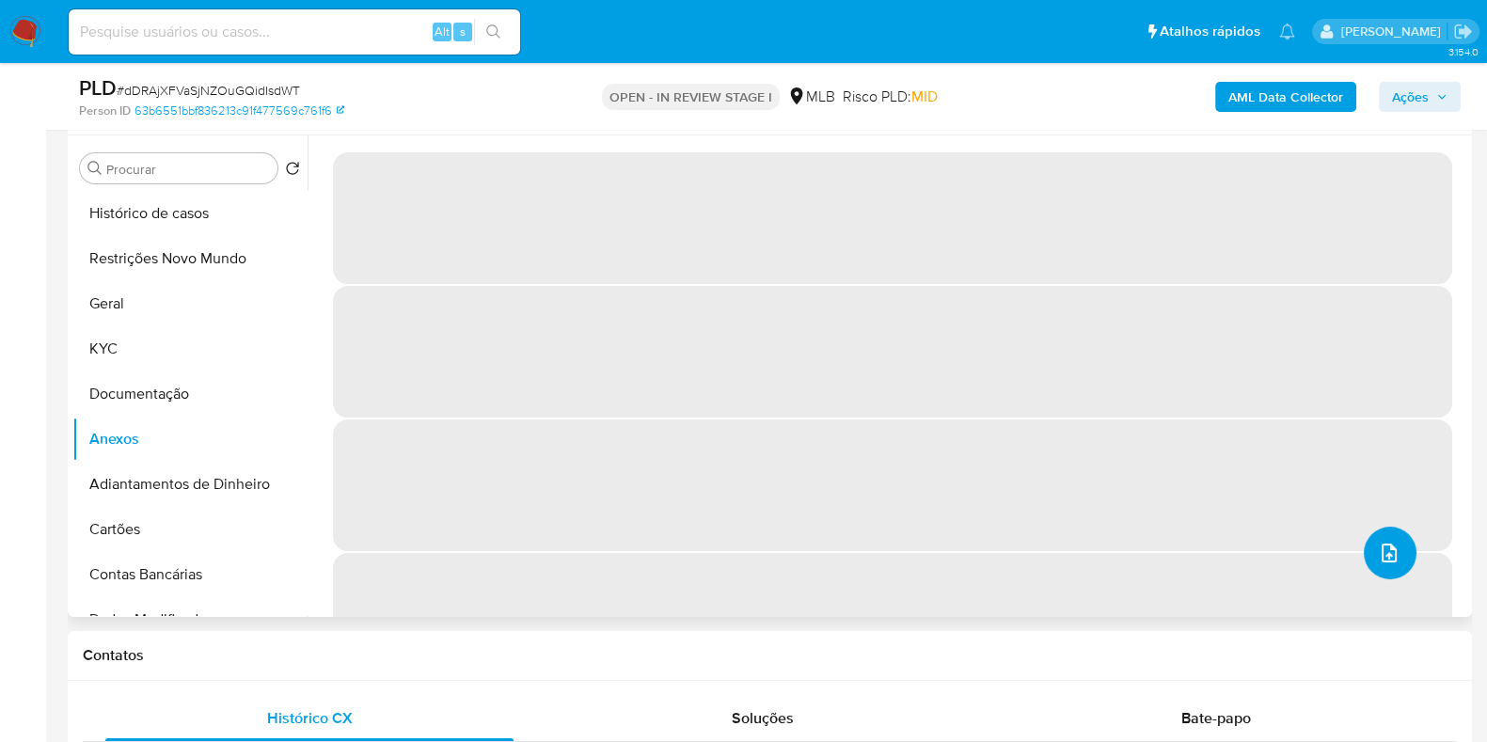
click at [1381, 569] on button "upload-file" at bounding box center [1390, 553] width 53 height 53
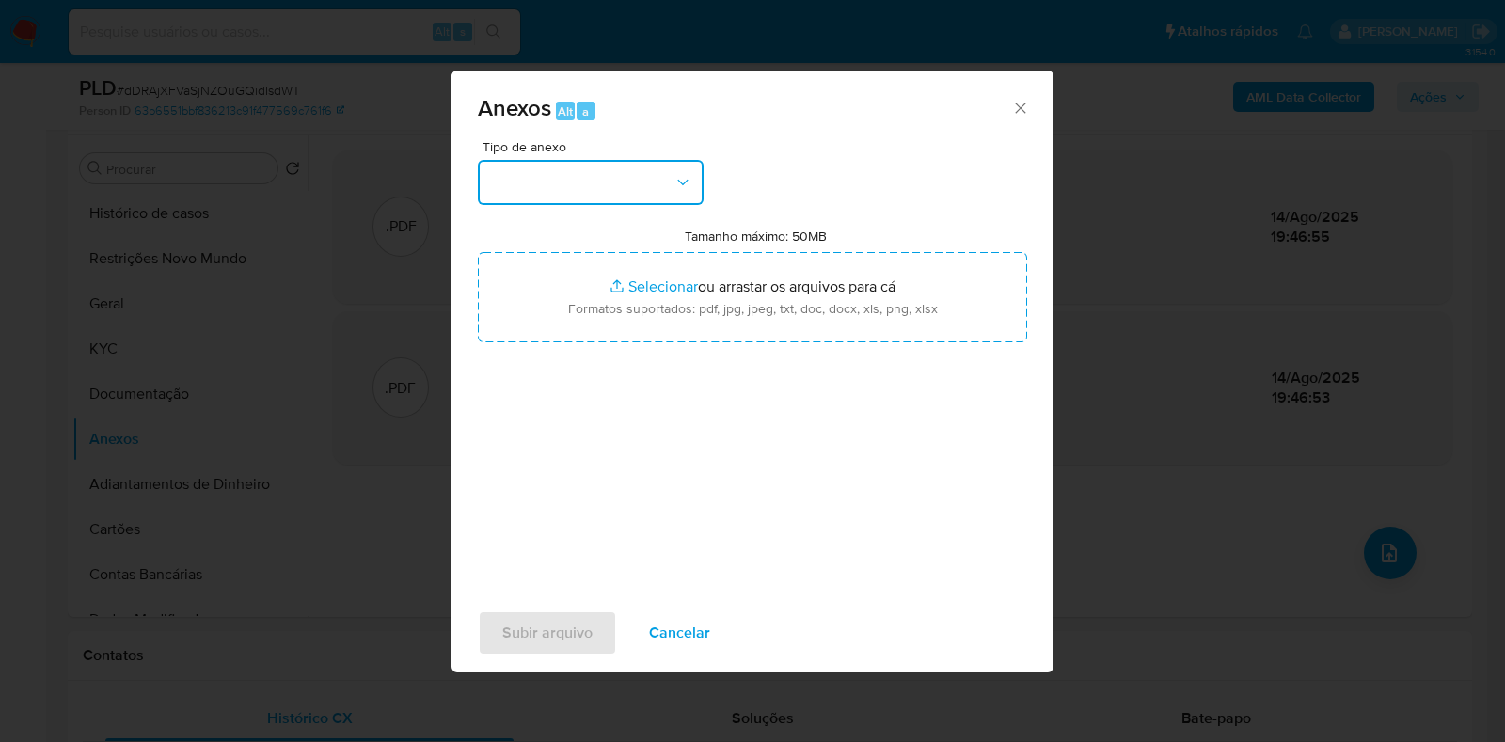
click at [583, 191] on button "button" at bounding box center [591, 182] width 226 height 45
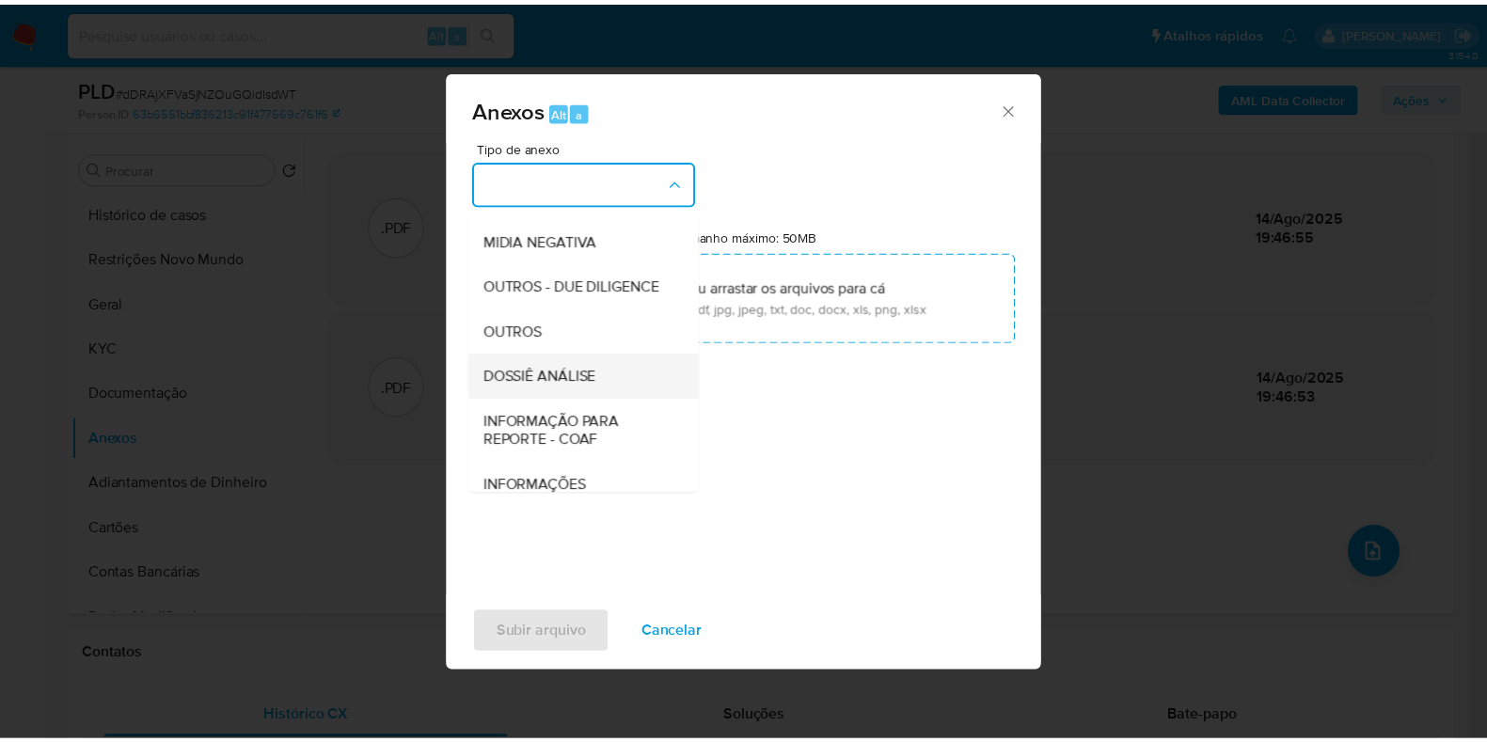
scroll to position [290, 0]
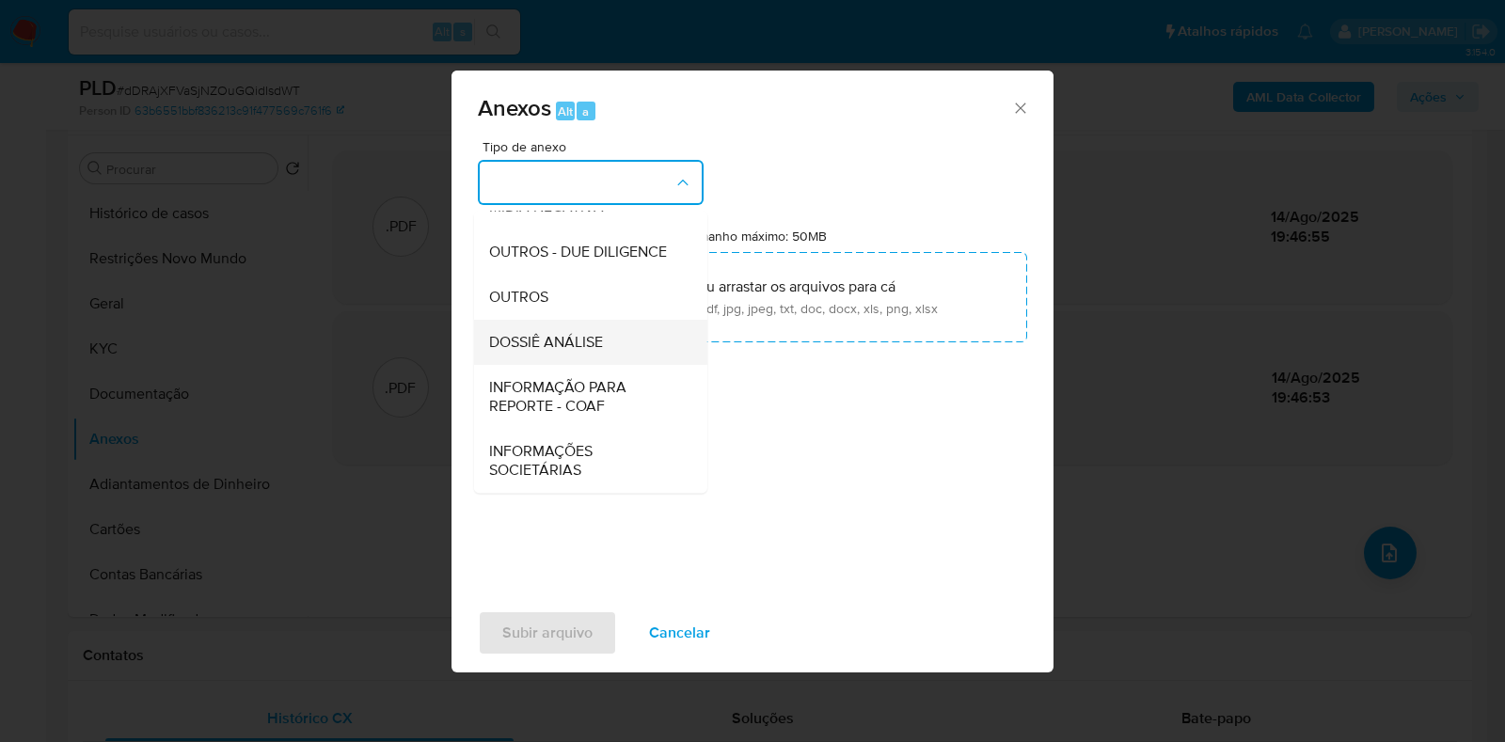
click at [568, 355] on div "DOSSIÊ ANÁLISE" at bounding box center [585, 342] width 192 height 45
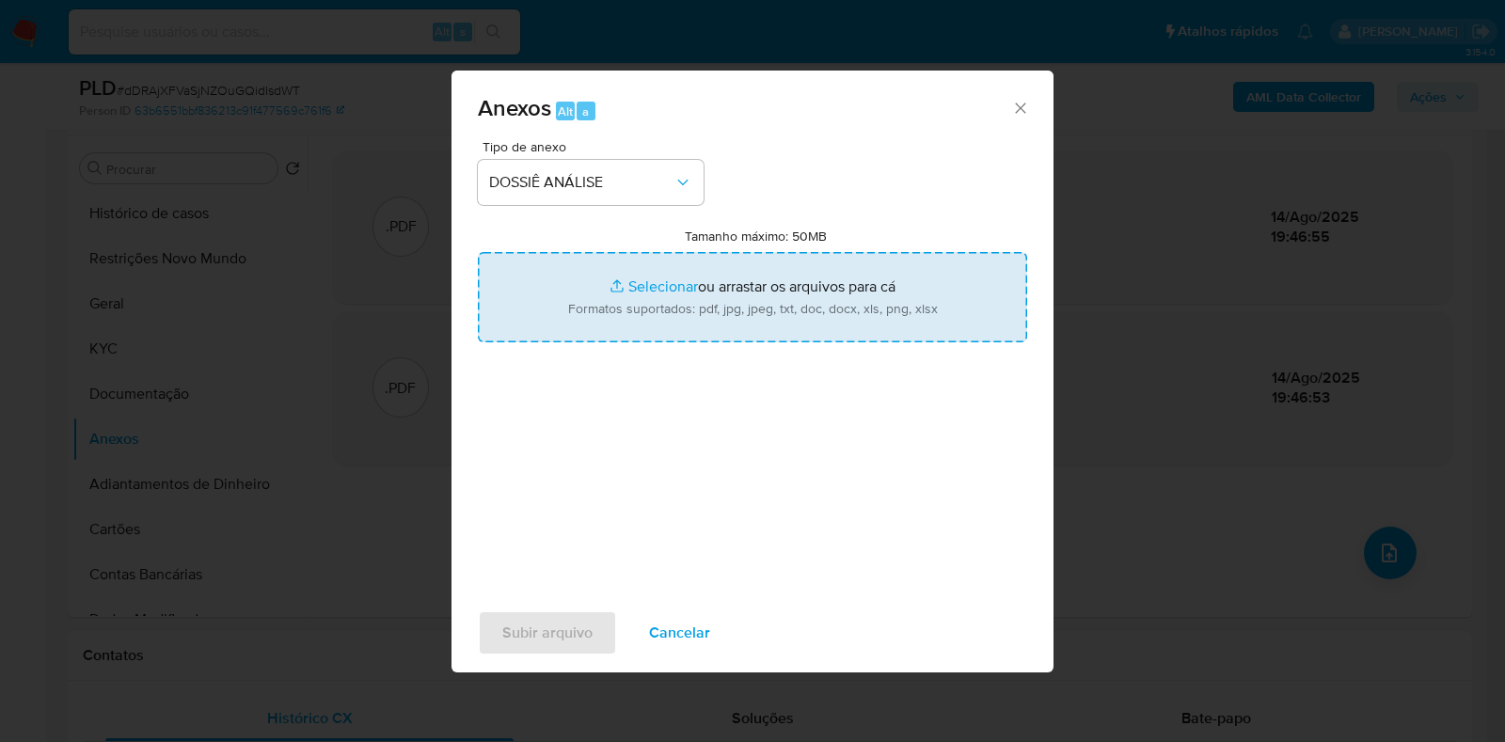
type input "C:\fakepath\CPF 11965612733 - ELIVELTON GUMS.pdf"
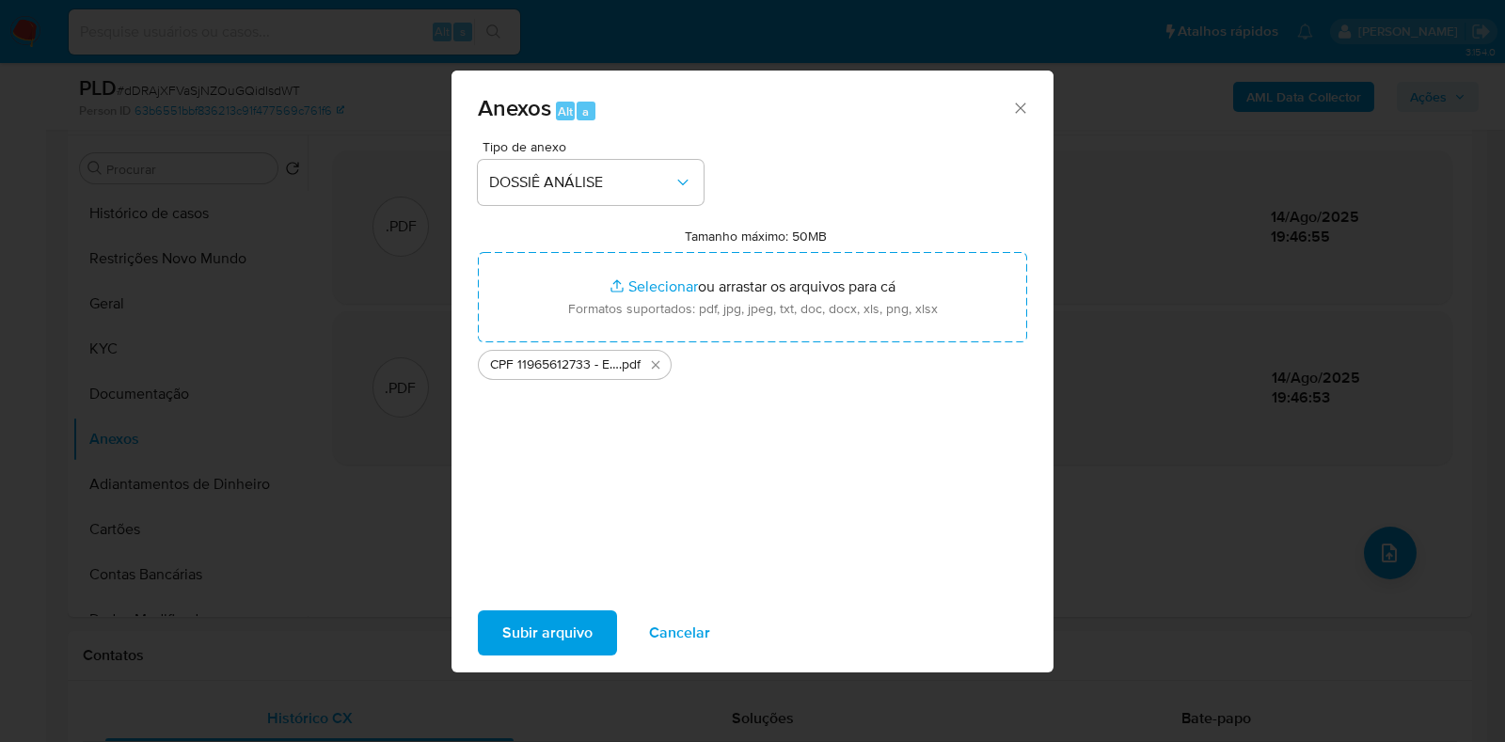
click at [517, 637] on span "Subir arquivo" at bounding box center [547, 632] width 90 height 41
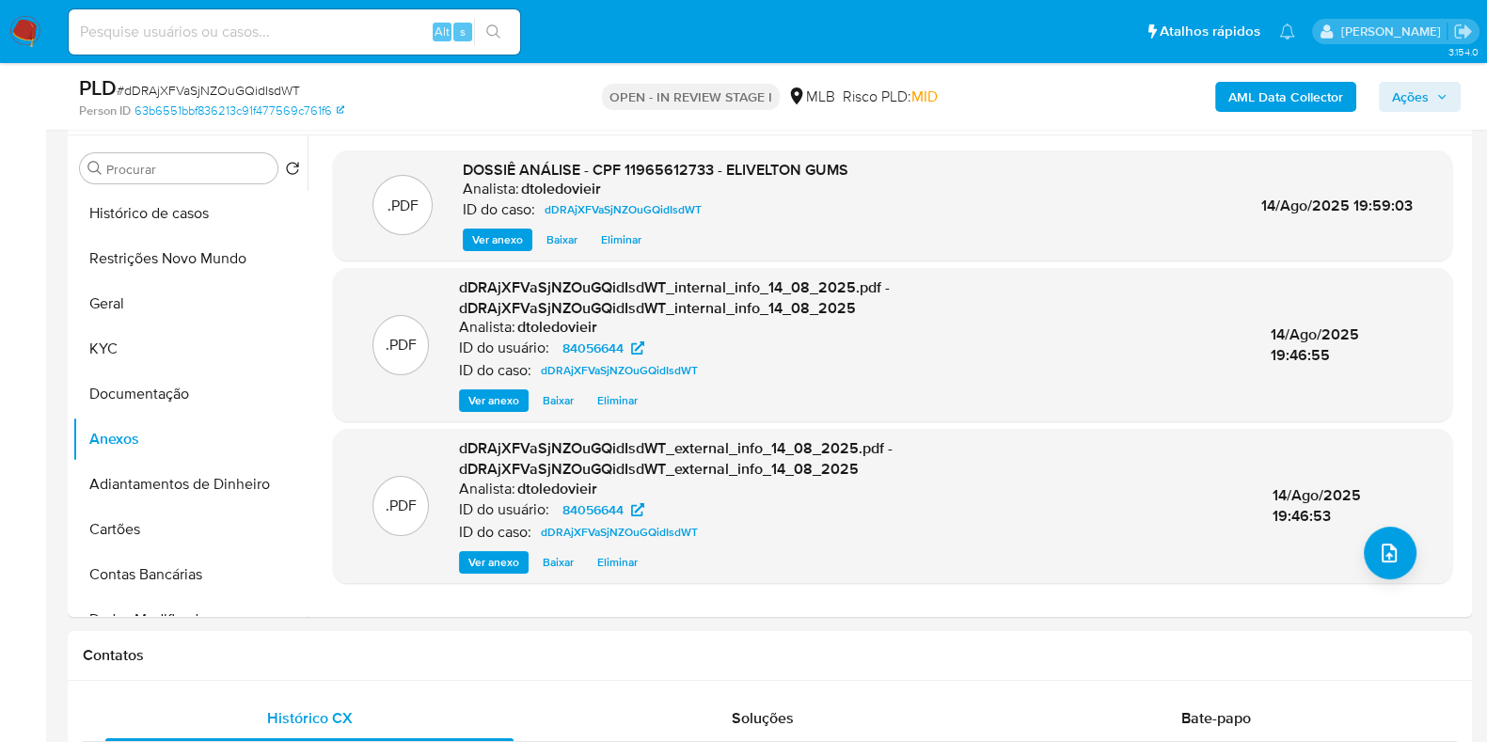
click at [1411, 90] on span "Ações" at bounding box center [1410, 97] width 37 height 30
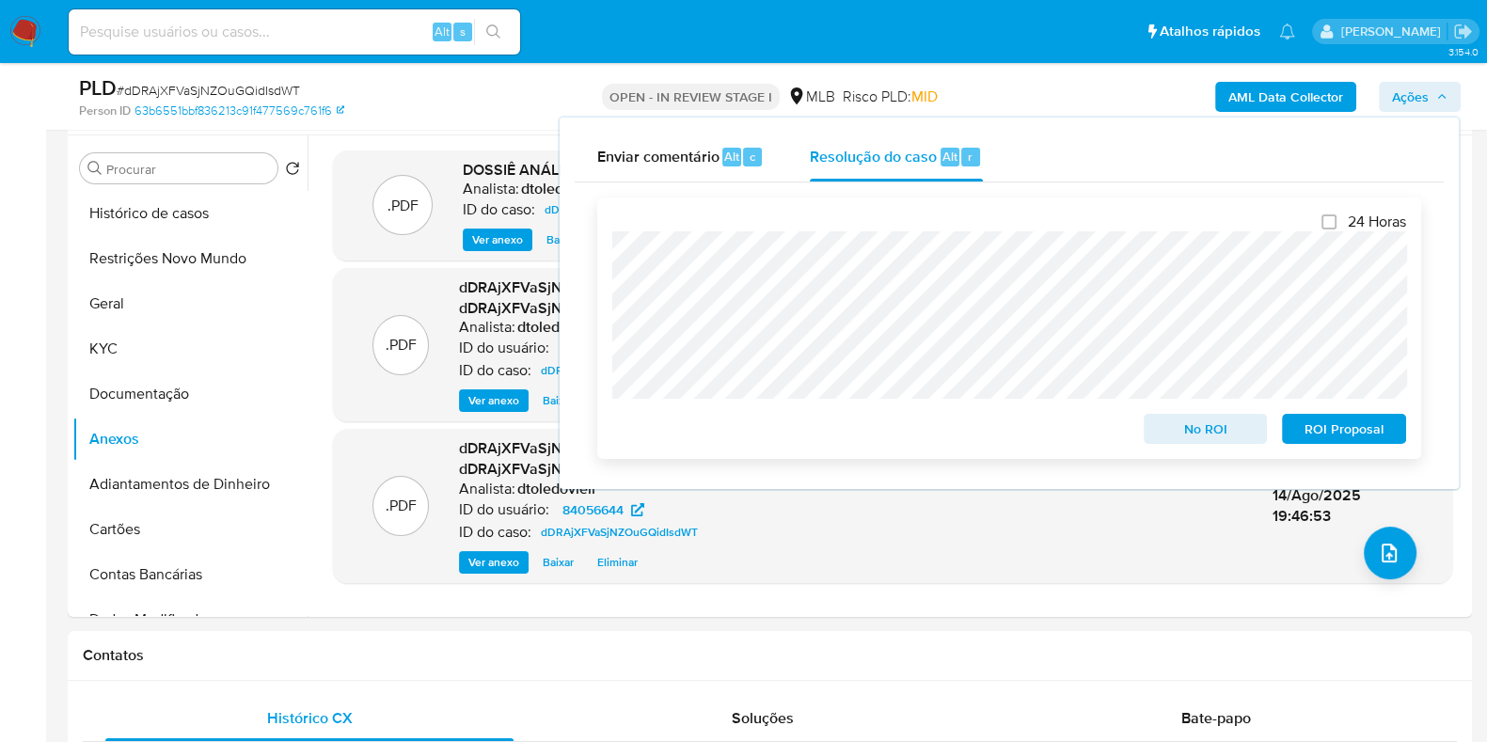
click at [1207, 429] on span "No ROI" at bounding box center [1206, 429] width 98 height 26
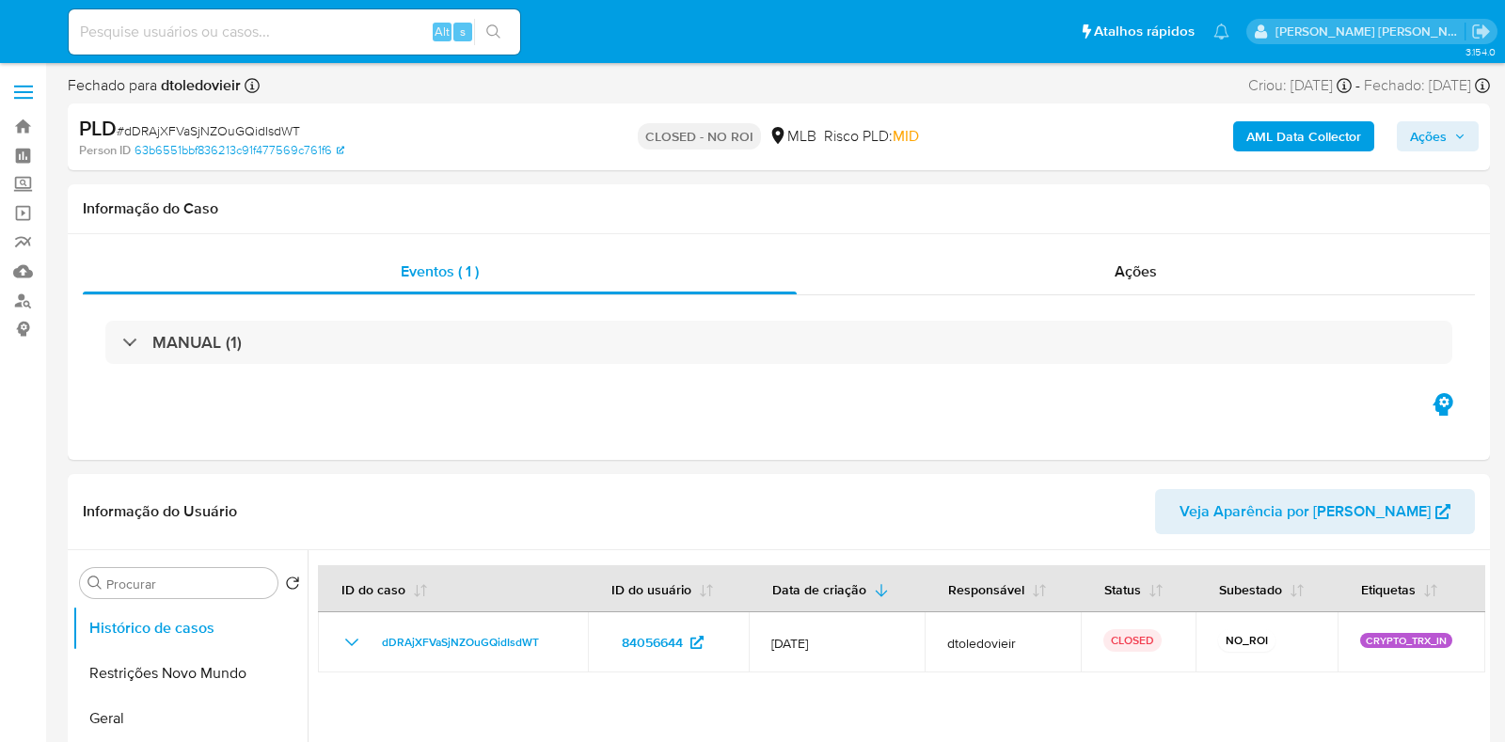
select select "10"
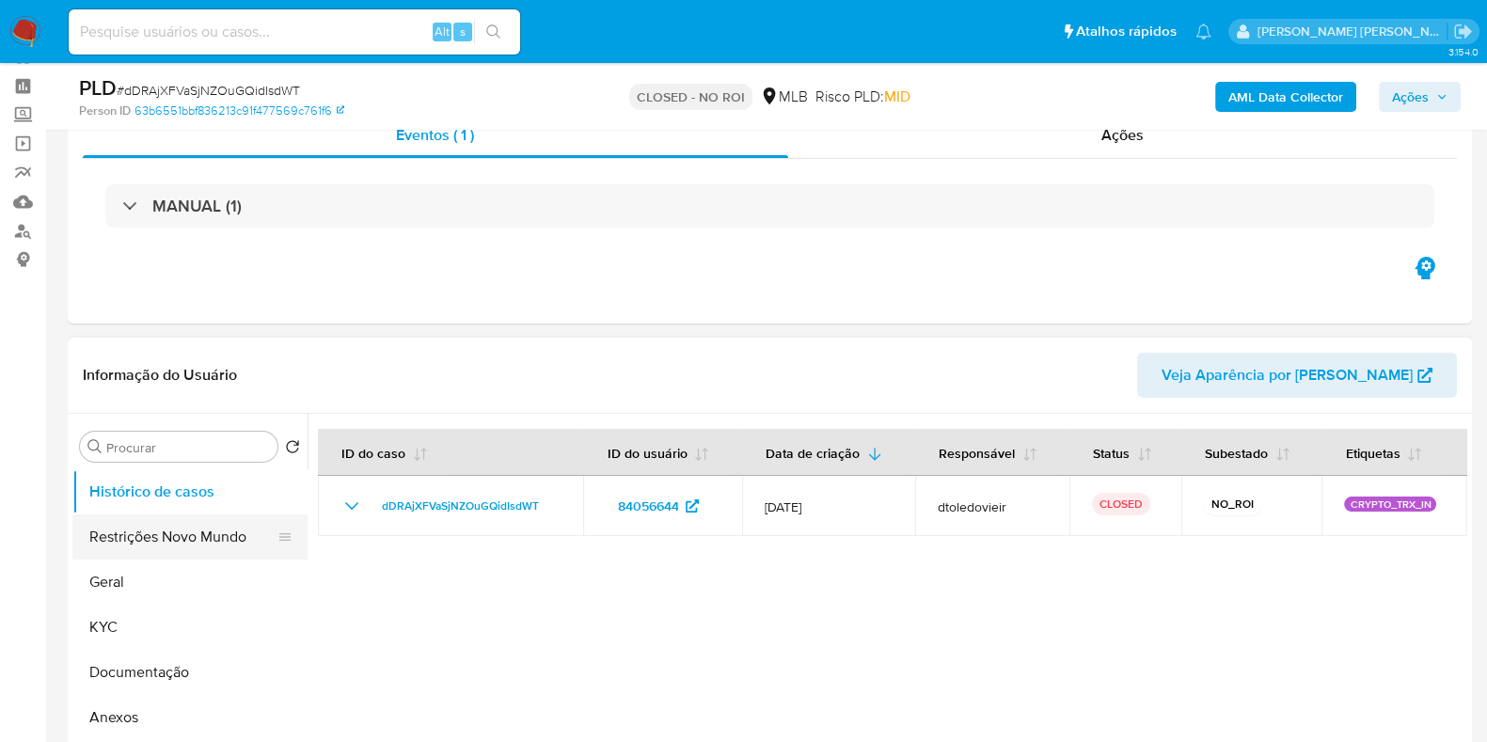
scroll to position [117, 0]
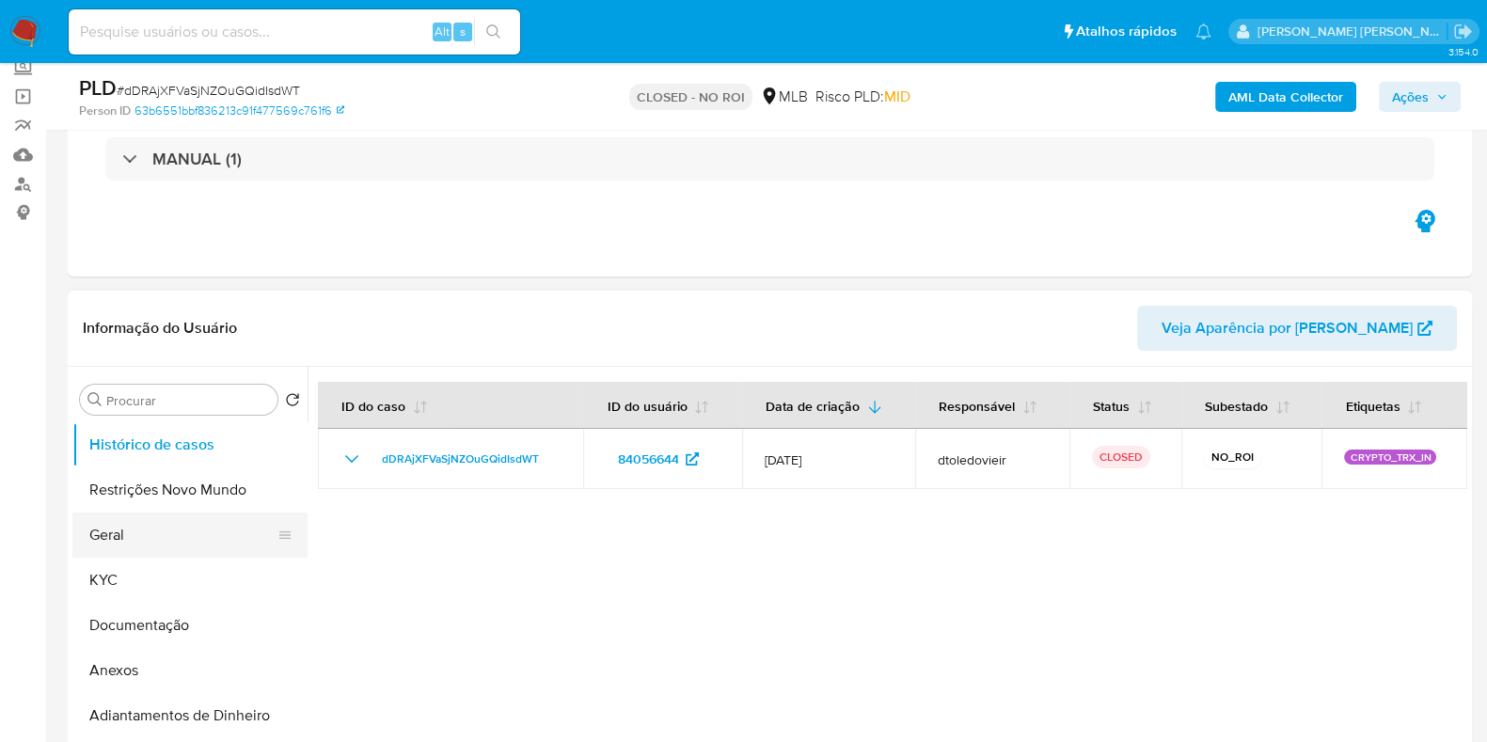
click at [127, 533] on button "Geral" at bounding box center [182, 535] width 220 height 45
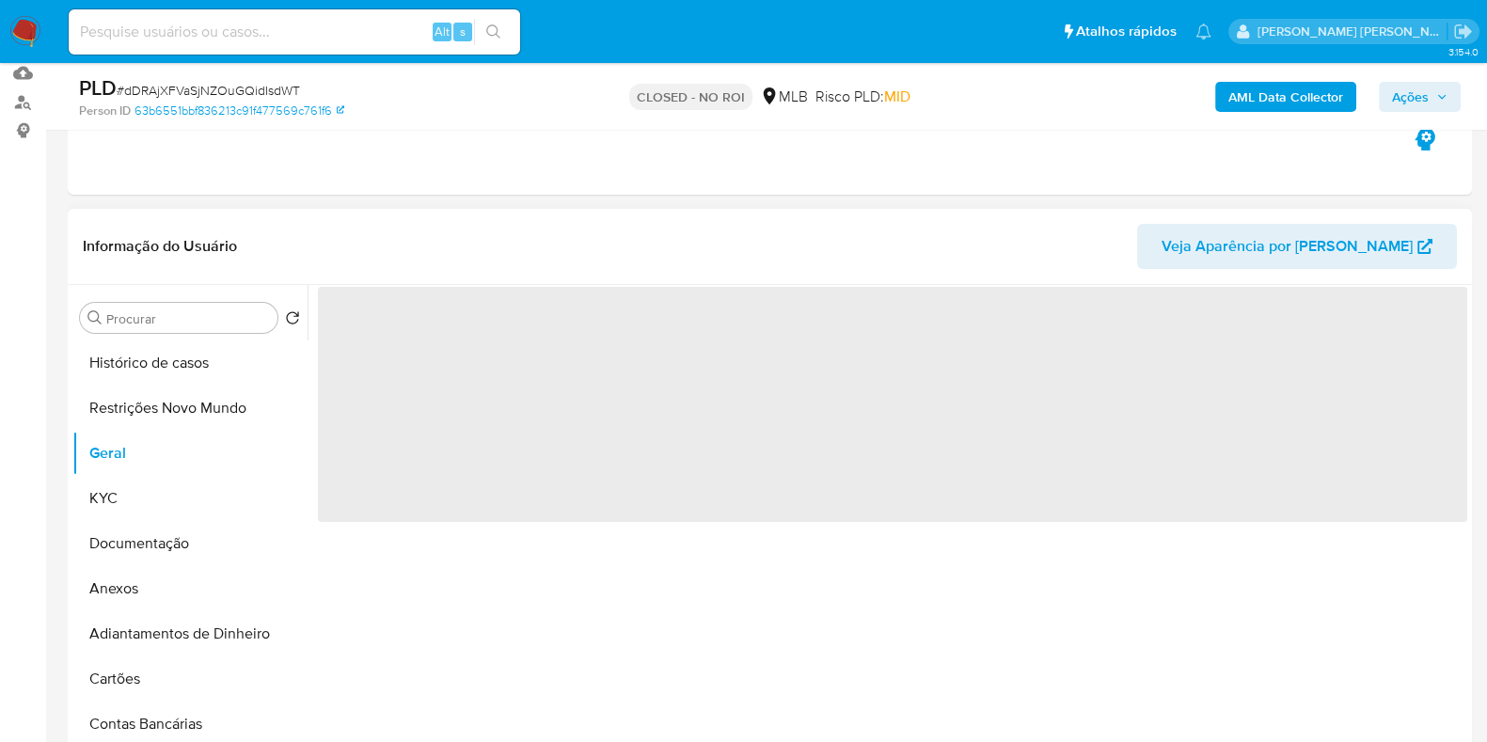
scroll to position [234, 0]
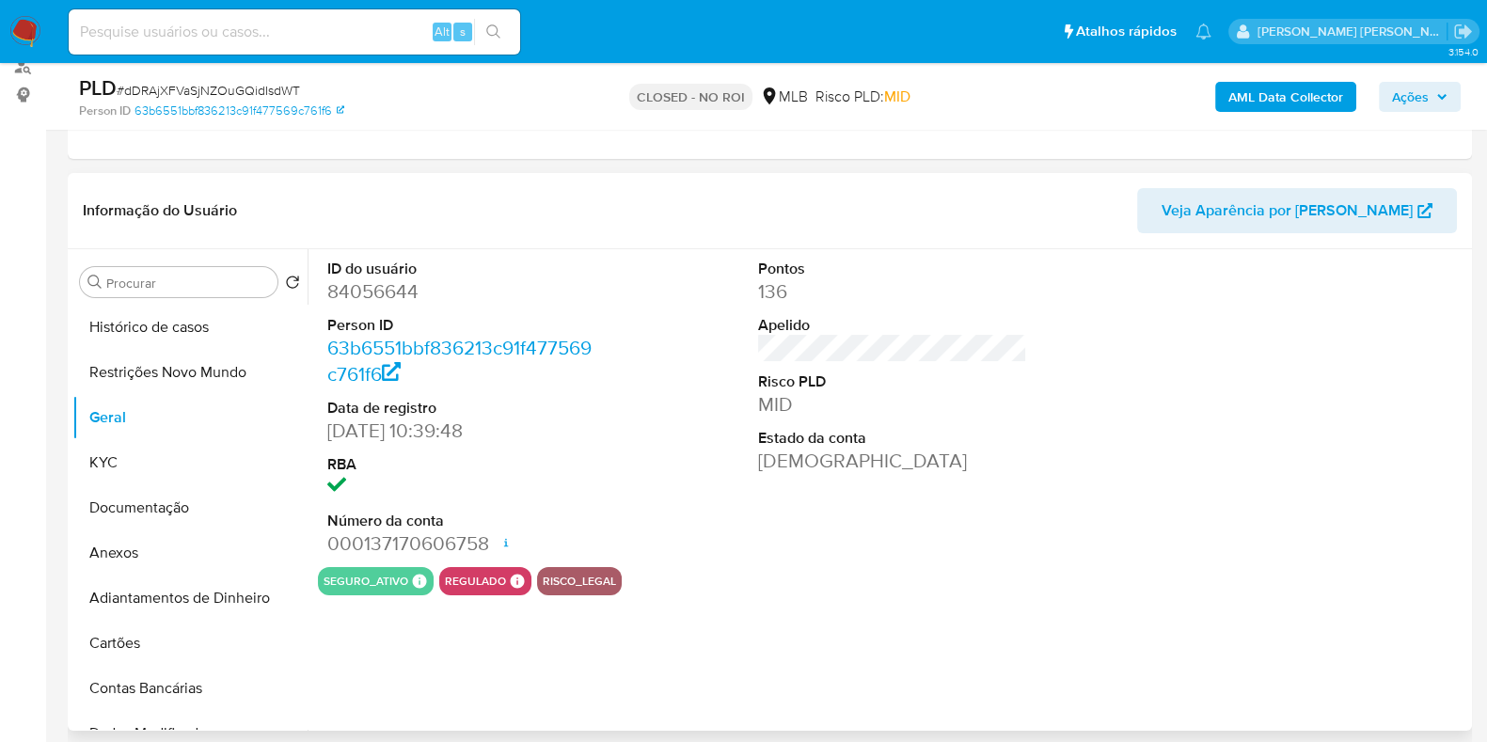
click at [385, 298] on dd "84056644" at bounding box center [461, 291] width 269 height 26
copy dd "84056644"
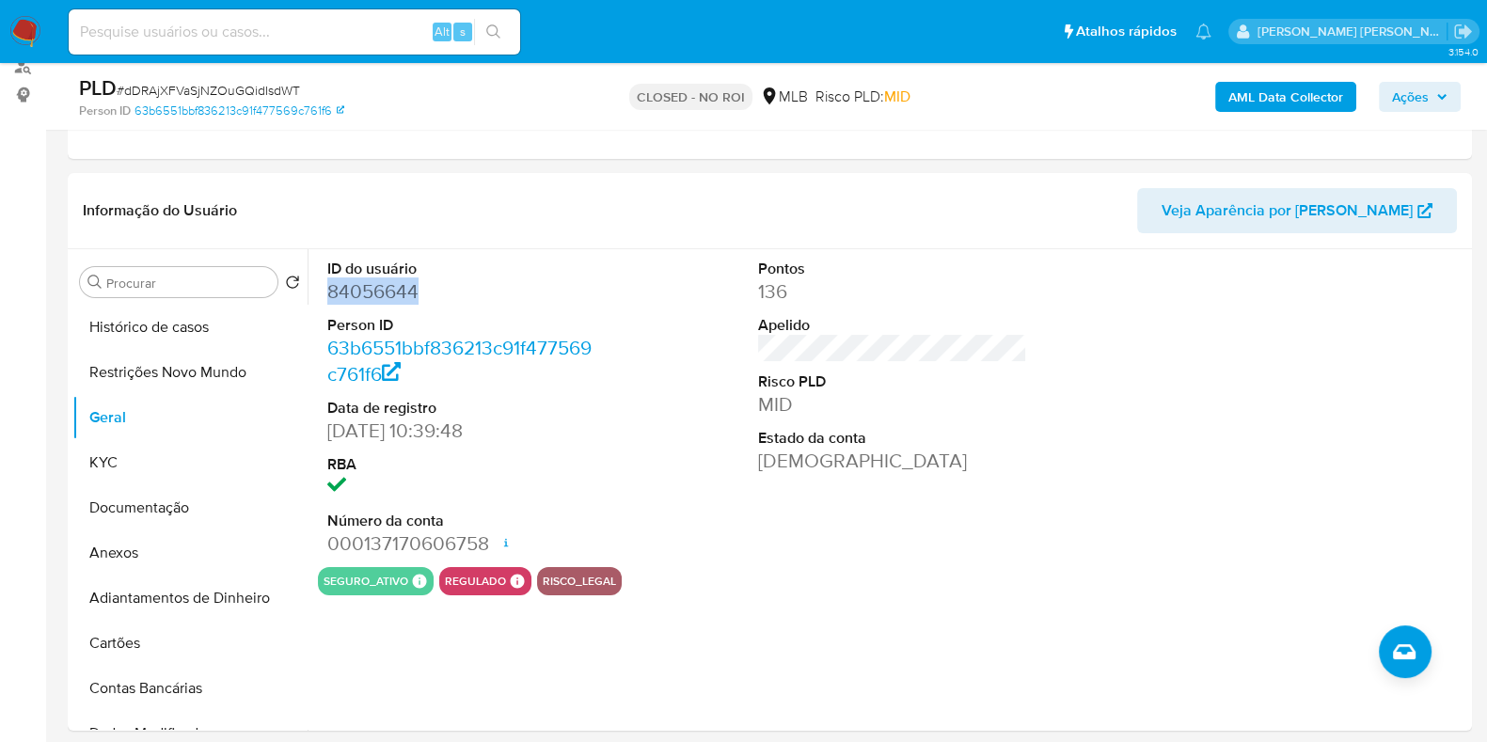
click at [17, 30] on img at bounding box center [25, 32] width 32 height 32
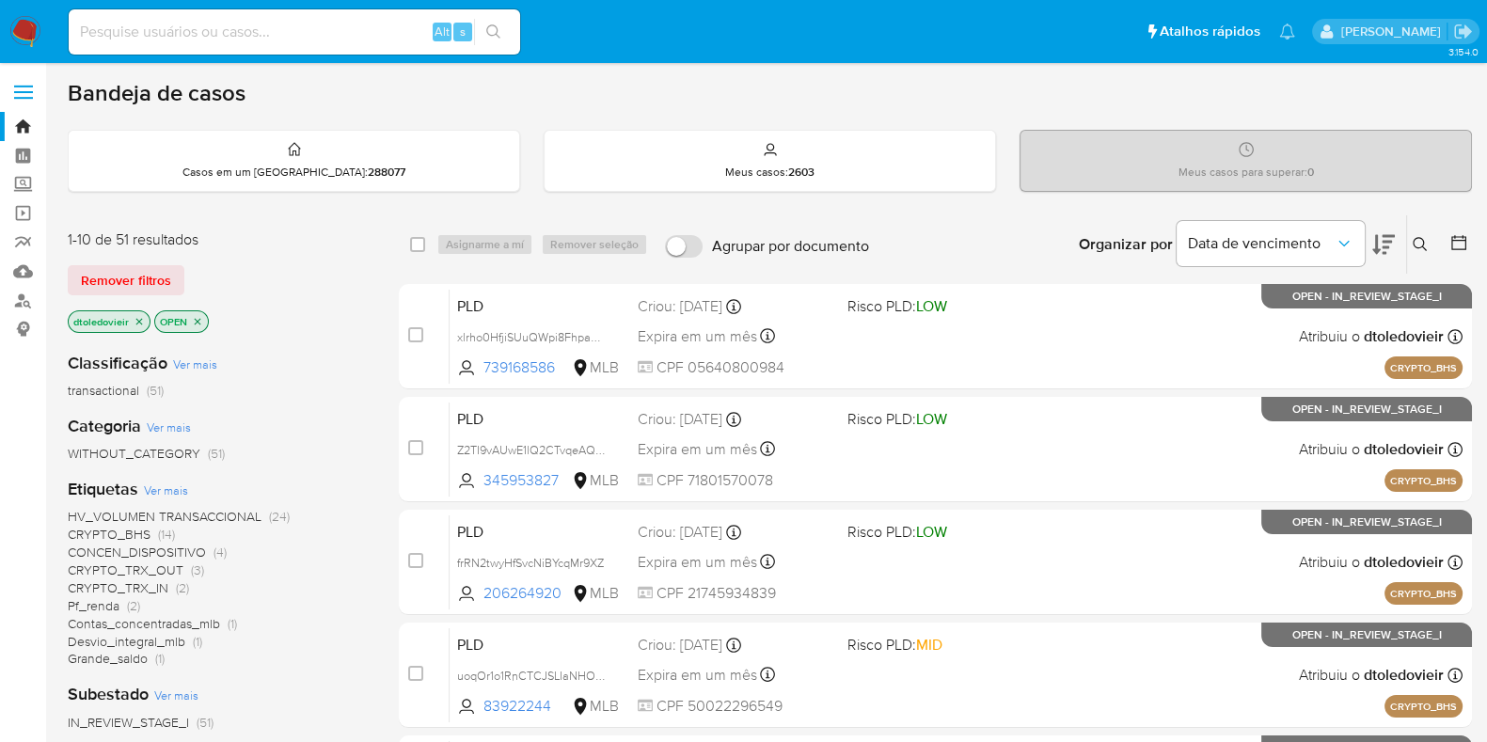
scroll to position [117, 0]
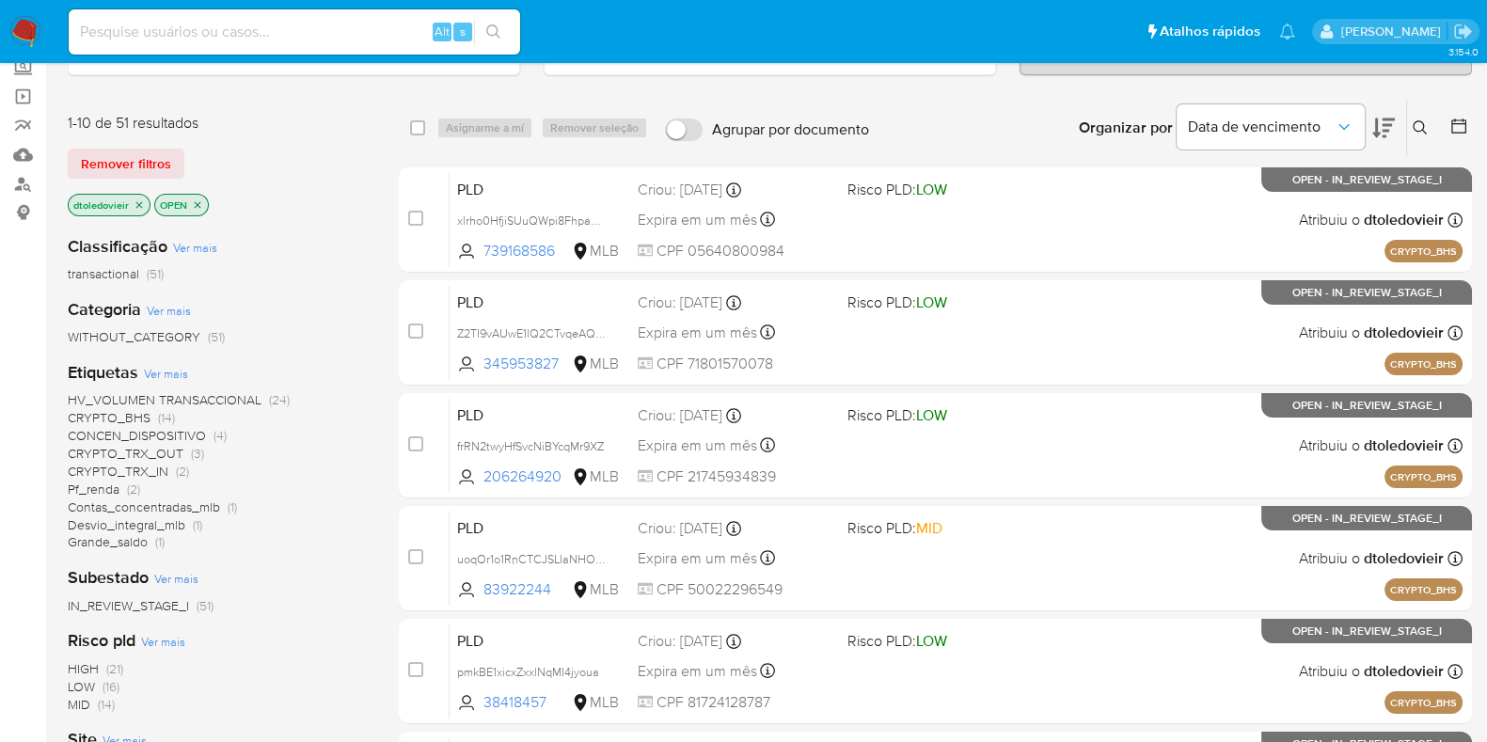
click at [159, 417] on span "(14)" at bounding box center [166, 417] width 17 height 19
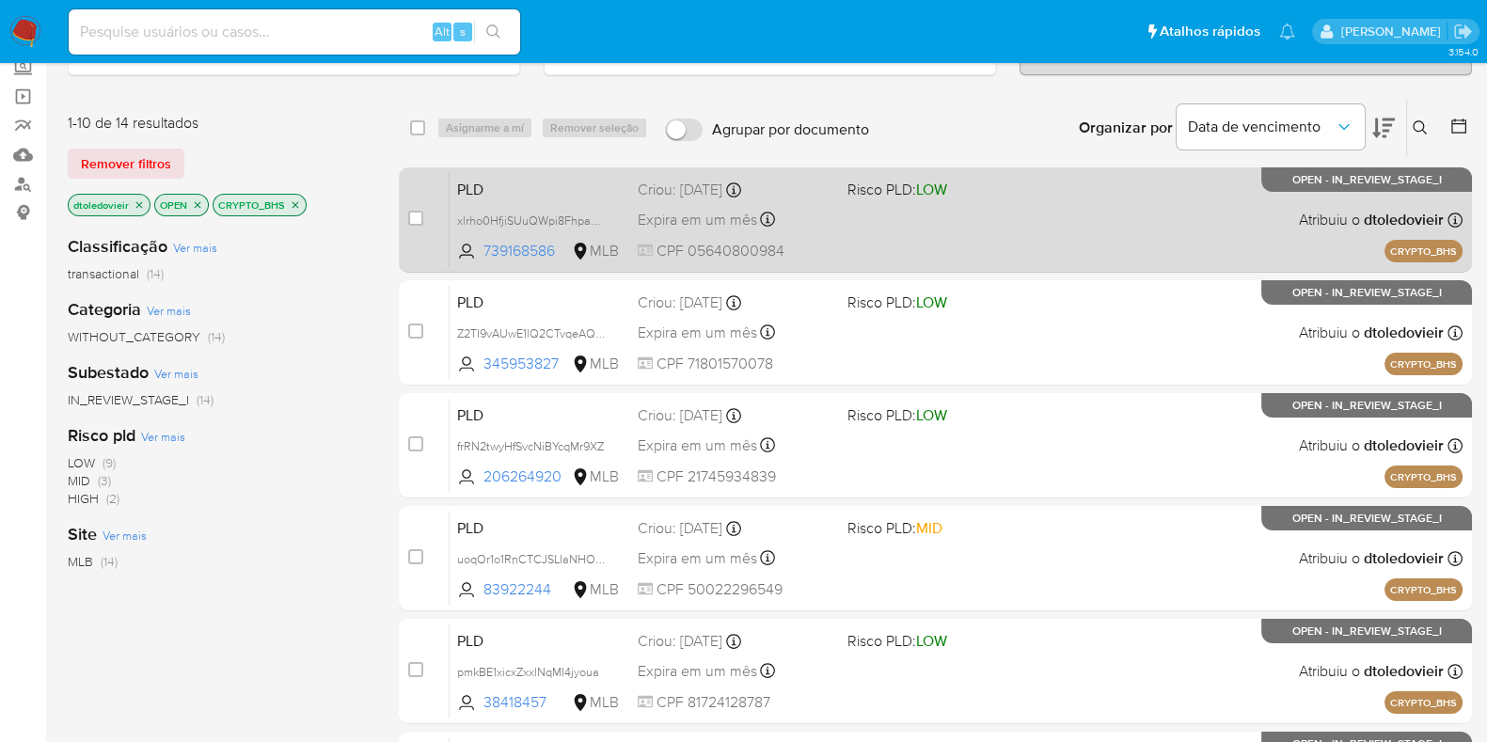
click at [874, 218] on div "PLD xlrho0HfjiSUuQWpi8FhpaOC 739168586 MLB Risco PLD: LOW Criou: [DATE] Criou: …" at bounding box center [956, 219] width 1013 height 95
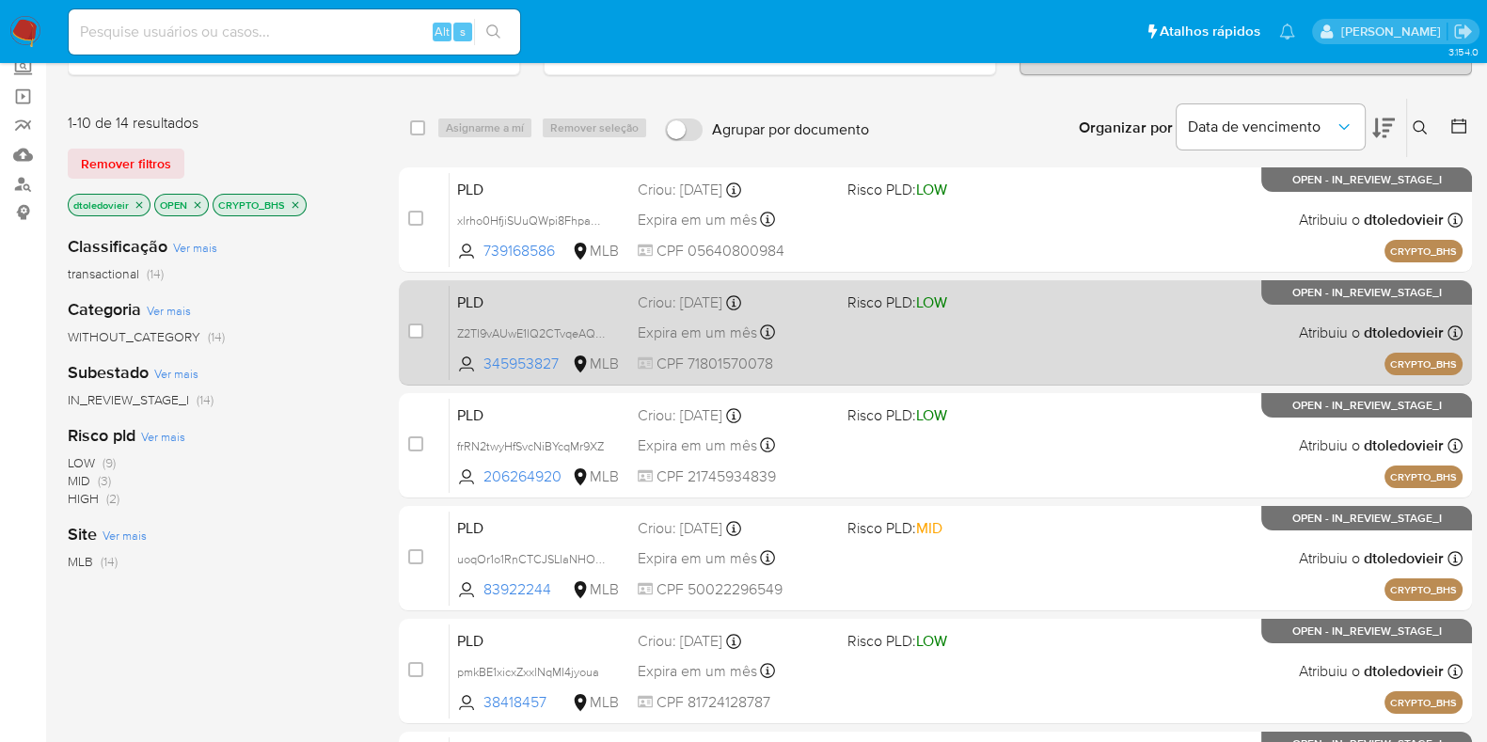
click at [858, 327] on div "PLD Z2TI9vAUwE1lQ2CTvqeAQR5F 345953827 MLB Risco PLD: LOW Criou: [DATE] Criou: …" at bounding box center [956, 332] width 1013 height 95
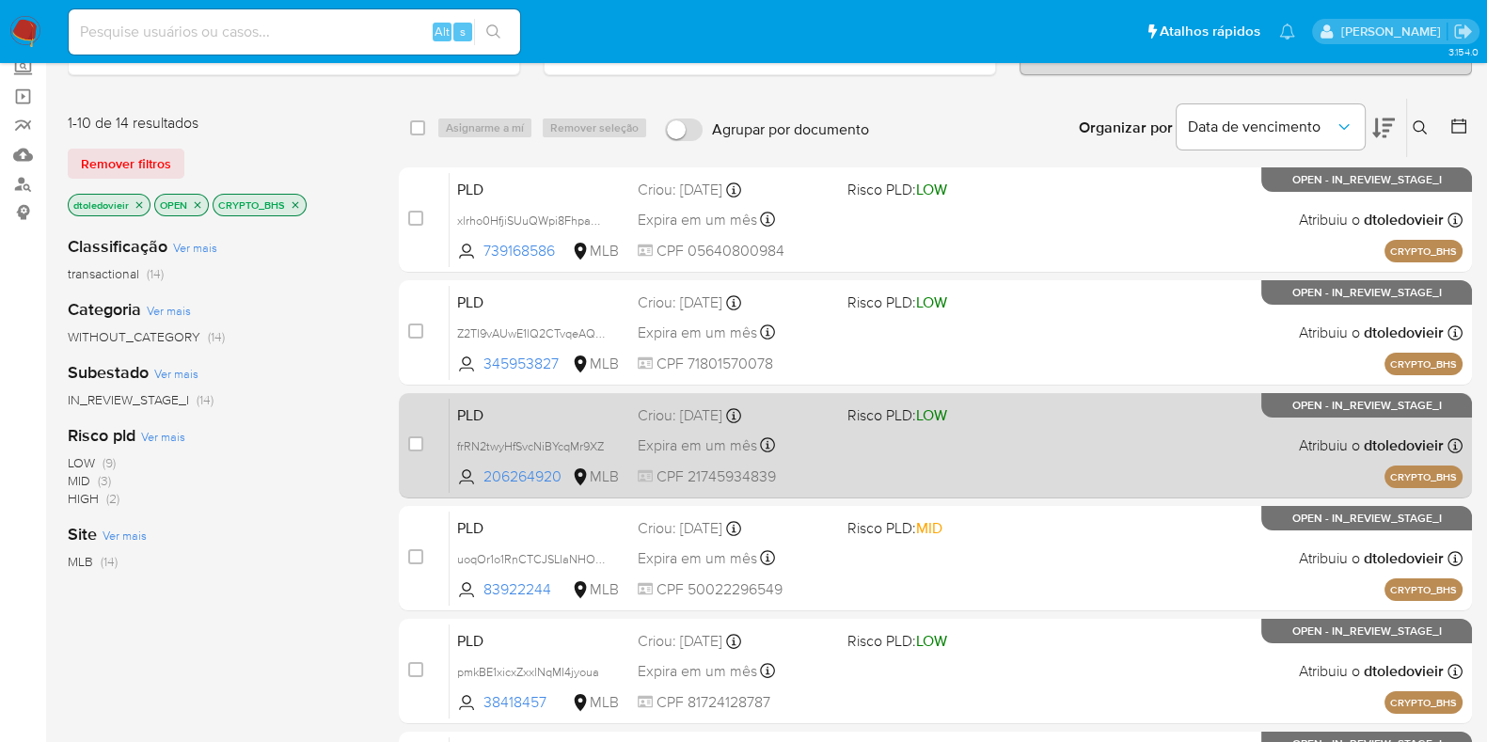
click at [860, 433] on div "PLD frRN2twyHfSvcNiBYcqMr9XZ 206264920 MLB Risco PLD: LOW Criou: [DATE] Criou: …" at bounding box center [956, 445] width 1013 height 95
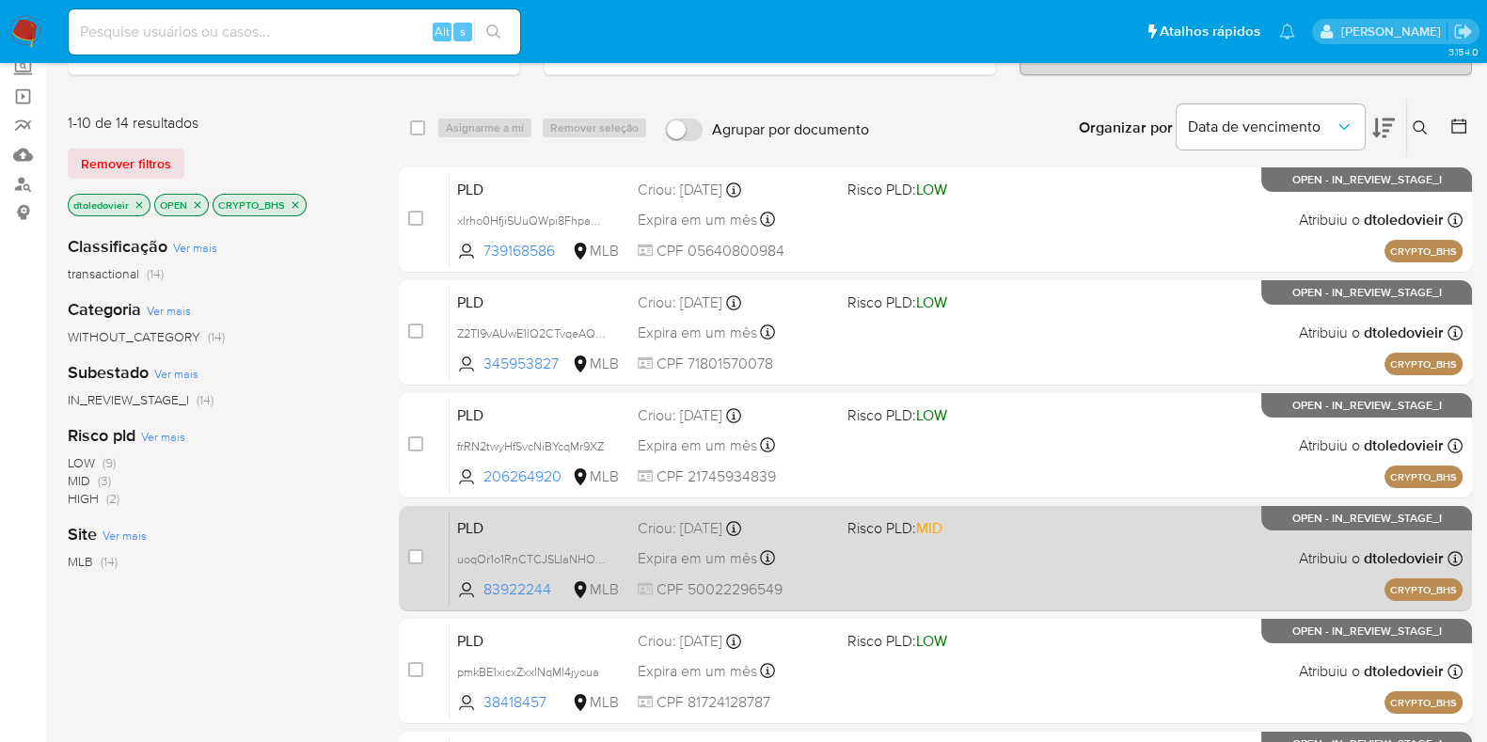
click at [879, 570] on div "PLD uoqOr1o1RnCTCJSLIaNHOxA2 83922244 MLB Risco PLD: MID Criou: [DATE] Criou: […" at bounding box center [956, 558] width 1013 height 95
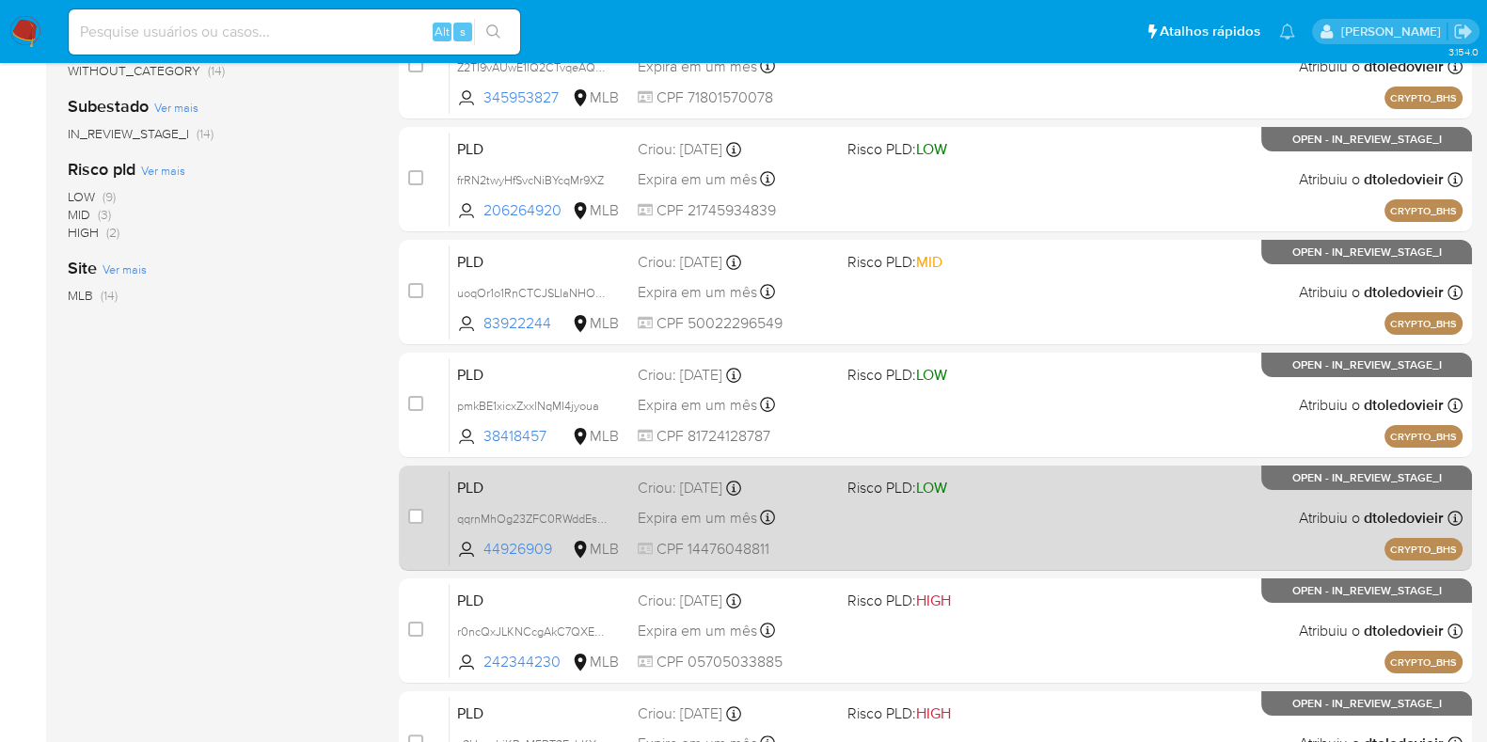
scroll to position [469, 0]
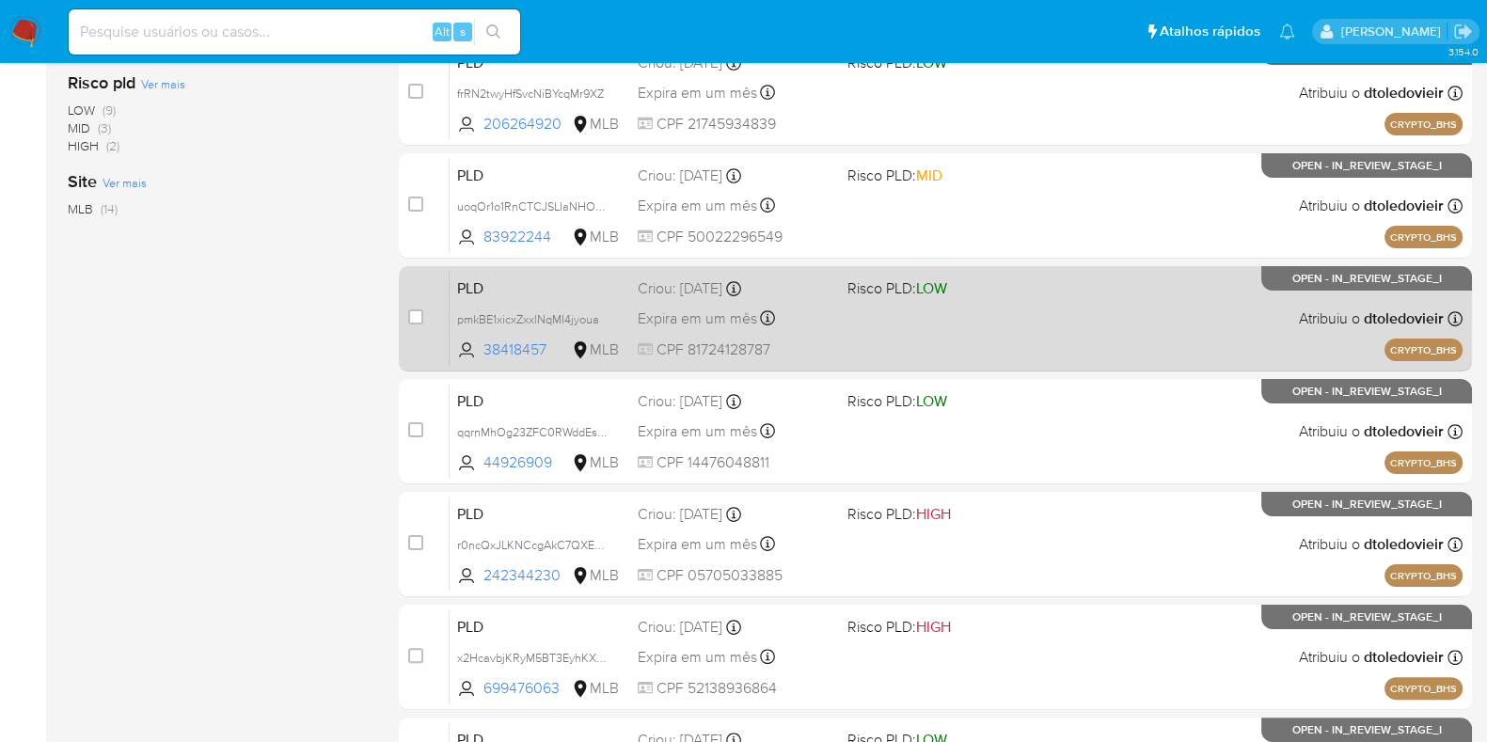
click at [973, 330] on div "PLD pmkBE1xicxZxxlNqMI4jyoua 38418457 MLB Risco PLD: LOW Criou: [DATE] Criou: […" at bounding box center [956, 318] width 1013 height 95
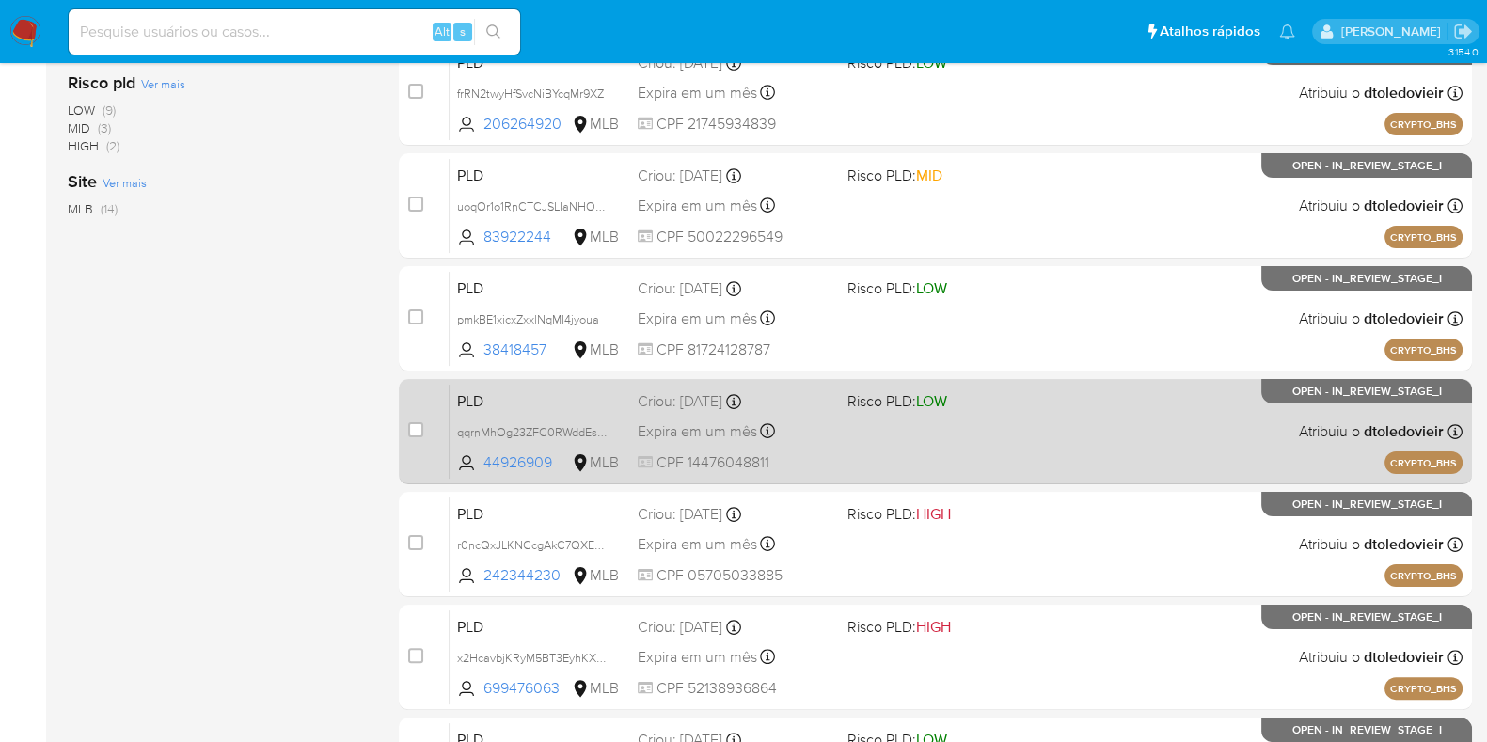
click at [942, 455] on div "PLD qqrnMhOg23ZFC0RWddEsxV3x 44926909 MLB Risco PLD: LOW Criou: [DATE] Criou: […" at bounding box center [956, 431] width 1013 height 95
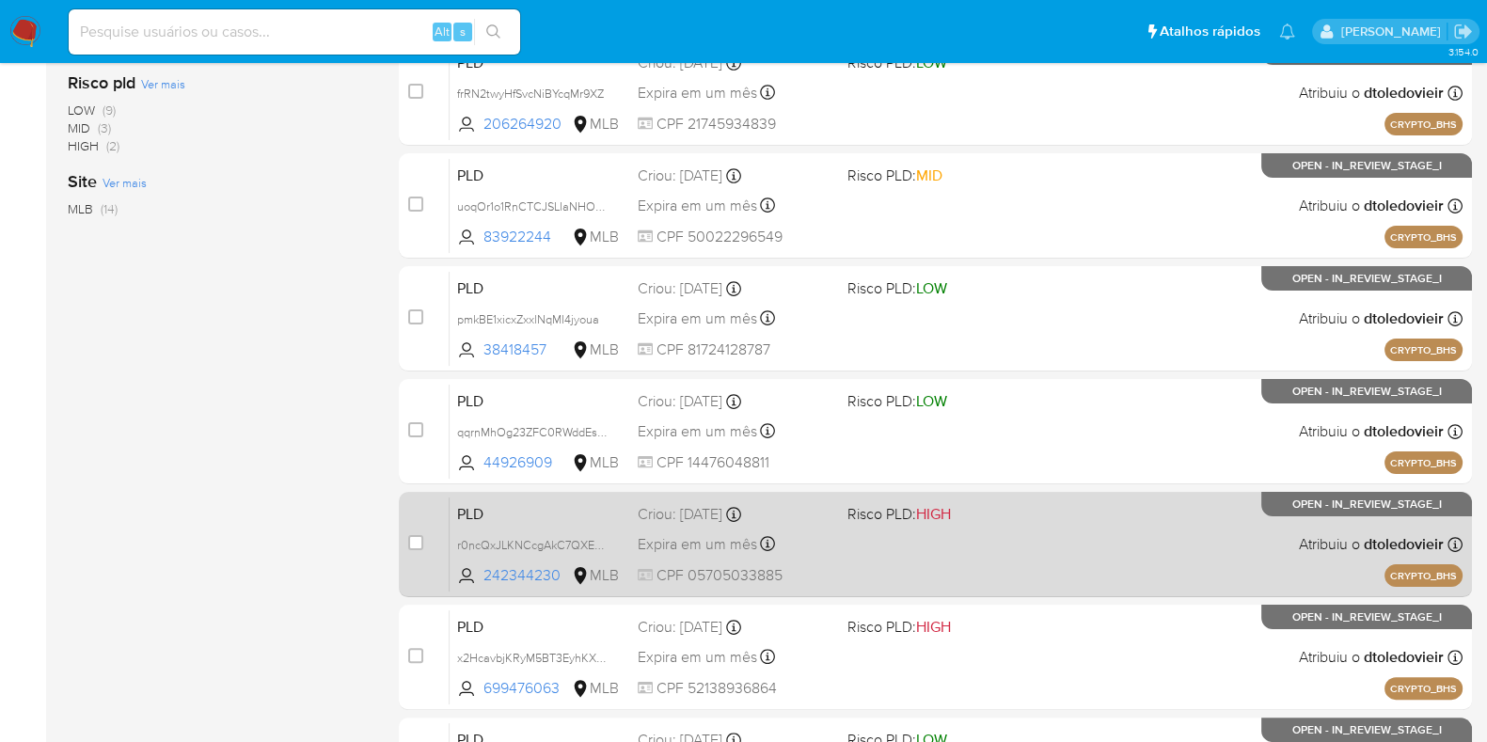
click at [933, 554] on div "PLD r0ncQxJLKNCcgAkC7QXEuIrH 242344230 MLB Risco PLD: HIGH Criou: [DATE] Criou:…" at bounding box center [956, 544] width 1013 height 95
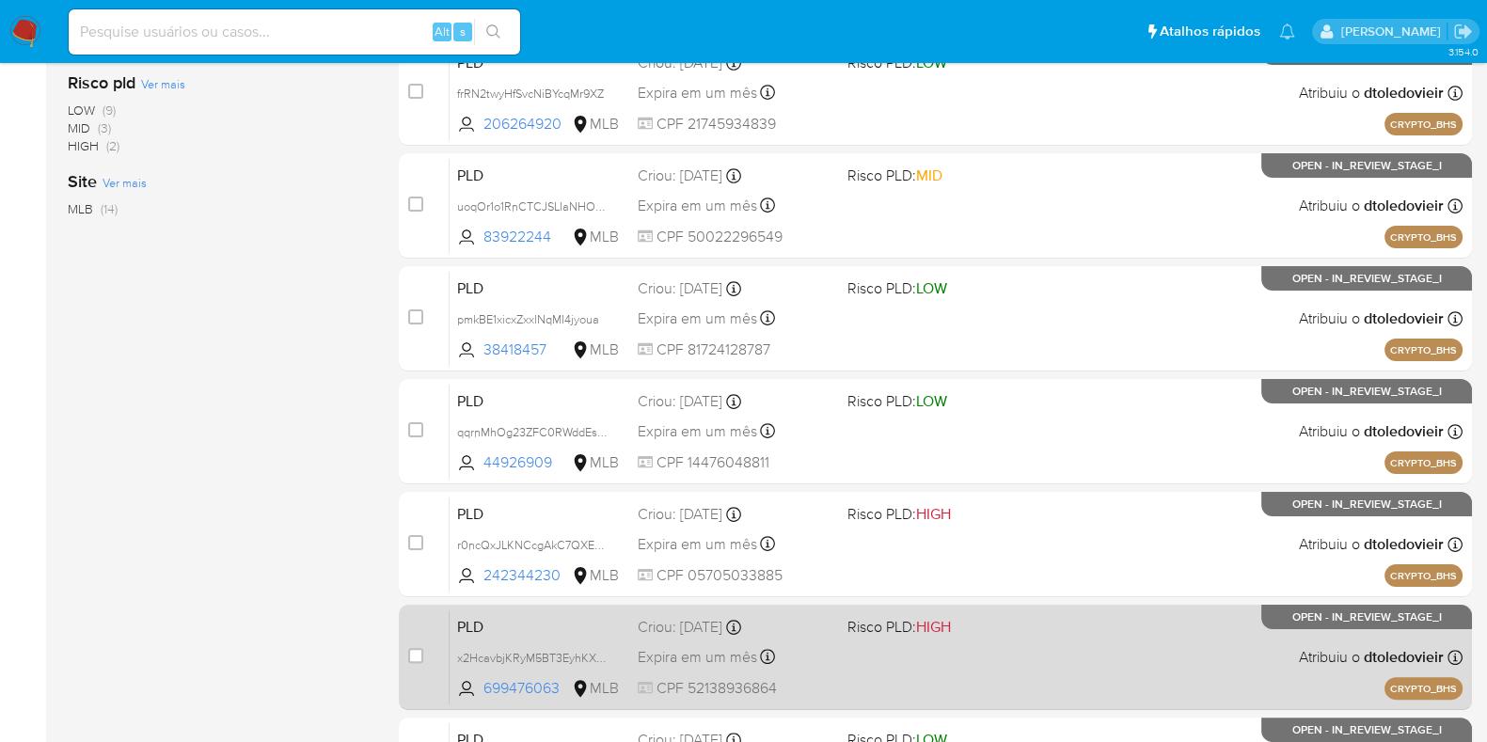
click at [945, 651] on div "PLD x2HcavbjKRyM5BT3EyhKXvDs 699476063 MLB Risco PLD: HIGH Criou: [DATE] Criou:…" at bounding box center [956, 656] width 1013 height 95
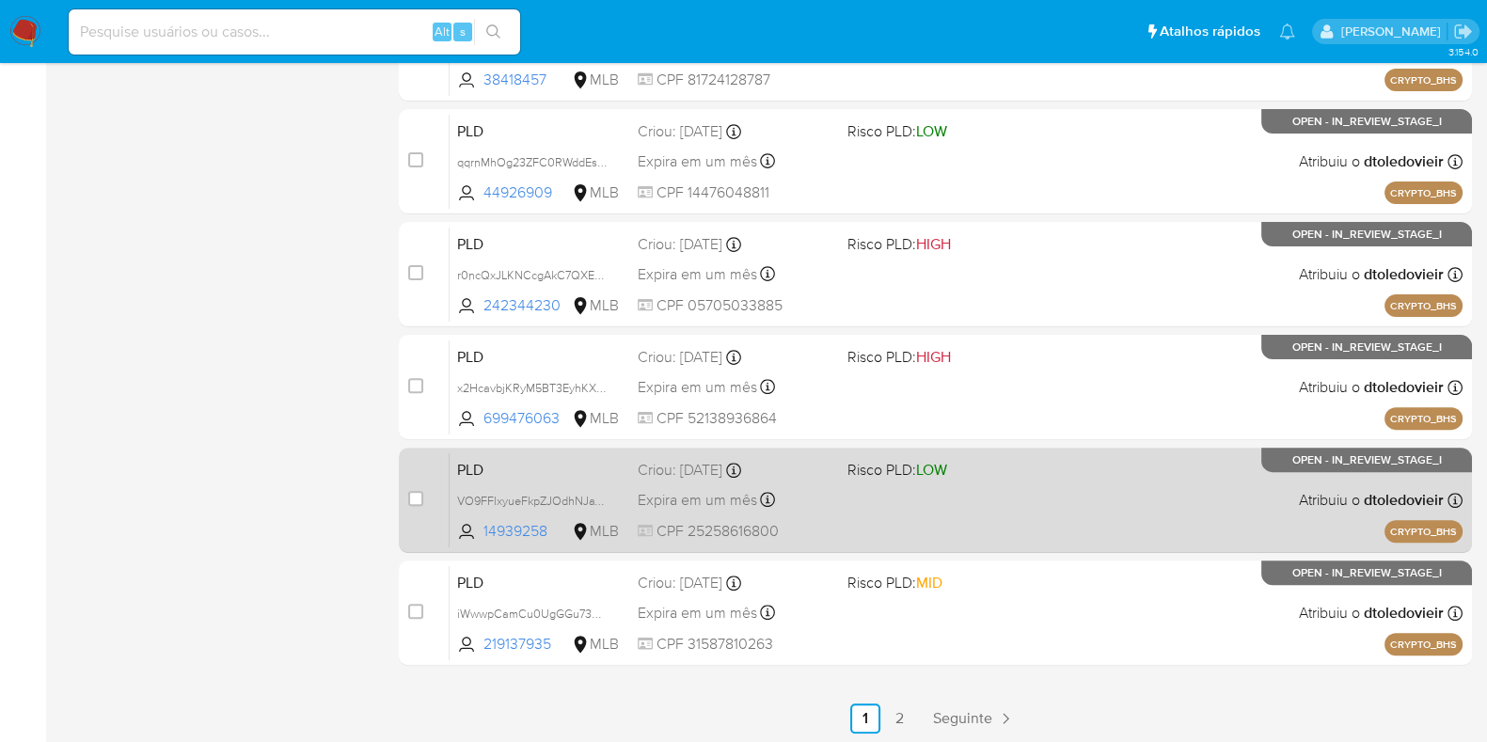
scroll to position [741, 0]
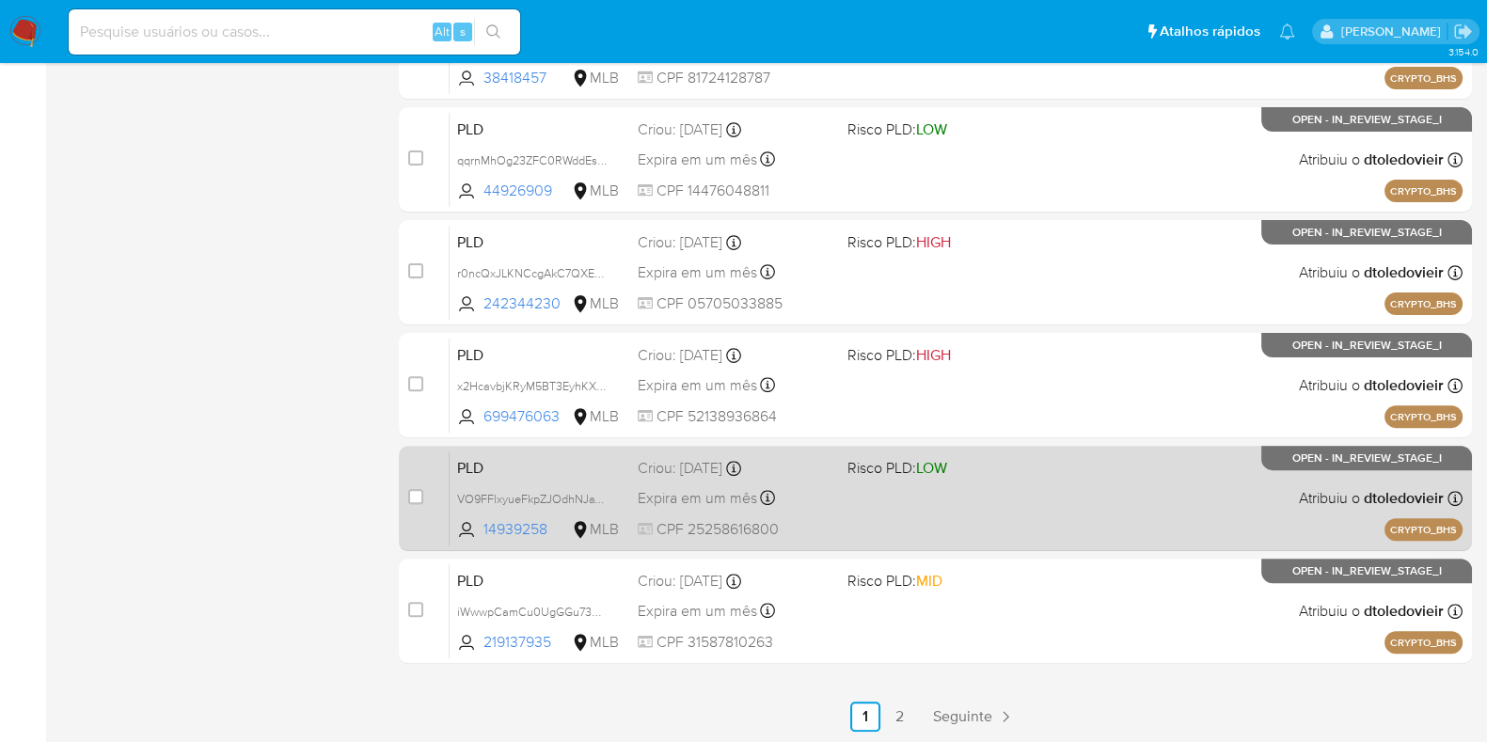
click at [969, 496] on div "PLD VO9FFlxyueFkpZJOdhNJaTZL 14939258 MLB Risco PLD: LOW Criou: [DATE] Criou: […" at bounding box center [956, 497] width 1013 height 95
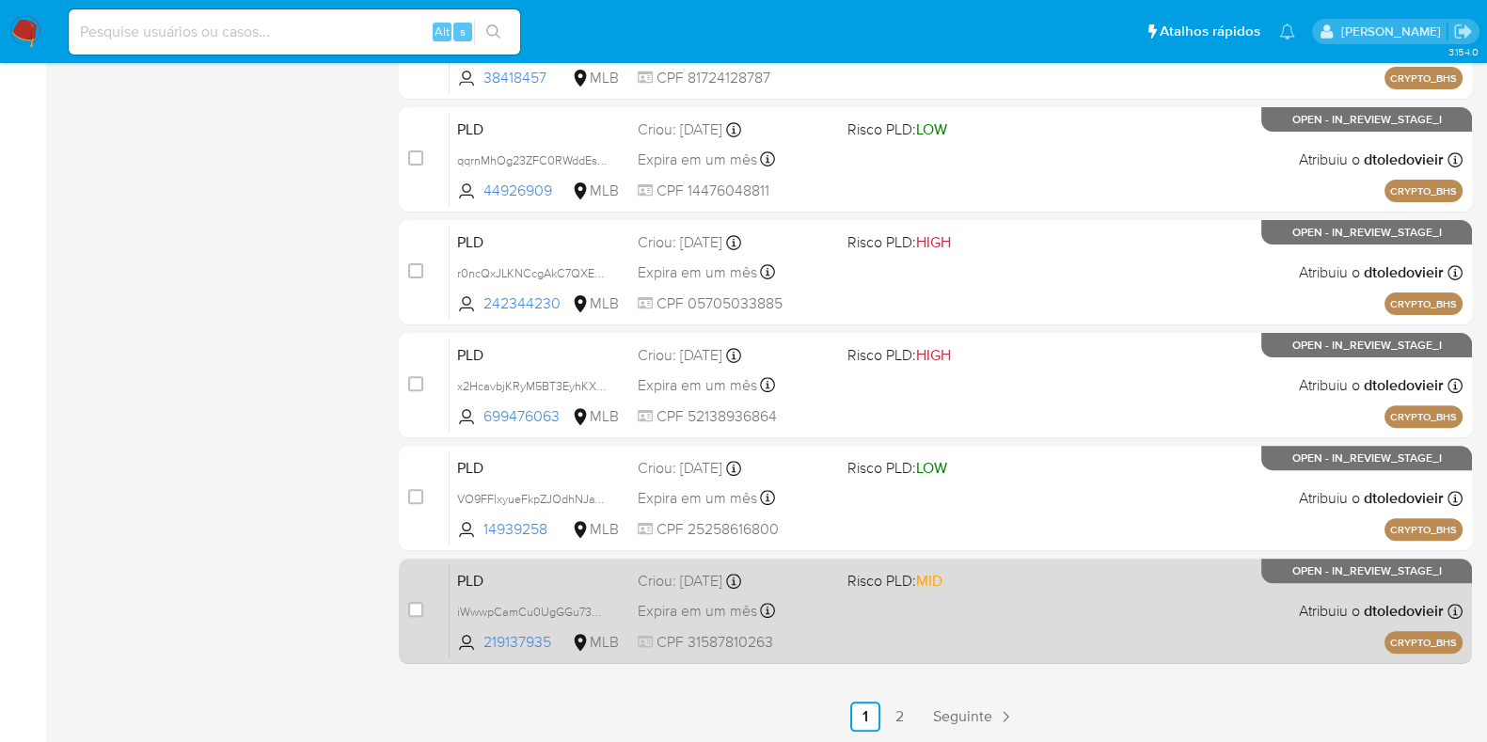
click at [921, 634] on div "PLD iWwwpCamCu0UgGGu73qSYwxh 219137935 MLB Risco PLD: MID Criou: [DATE] Criou: …" at bounding box center [956, 610] width 1013 height 95
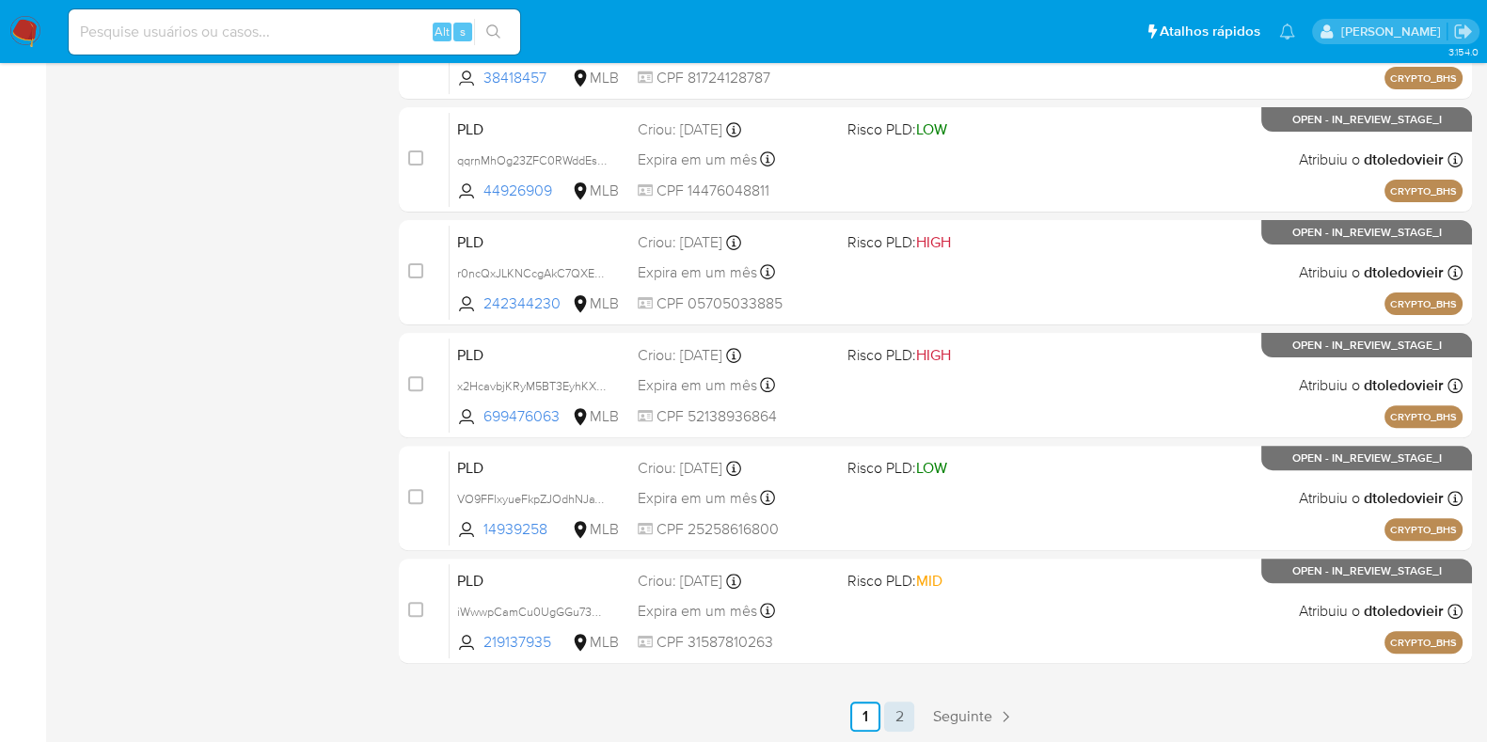
click at [903, 718] on link "2" at bounding box center [899, 717] width 30 height 30
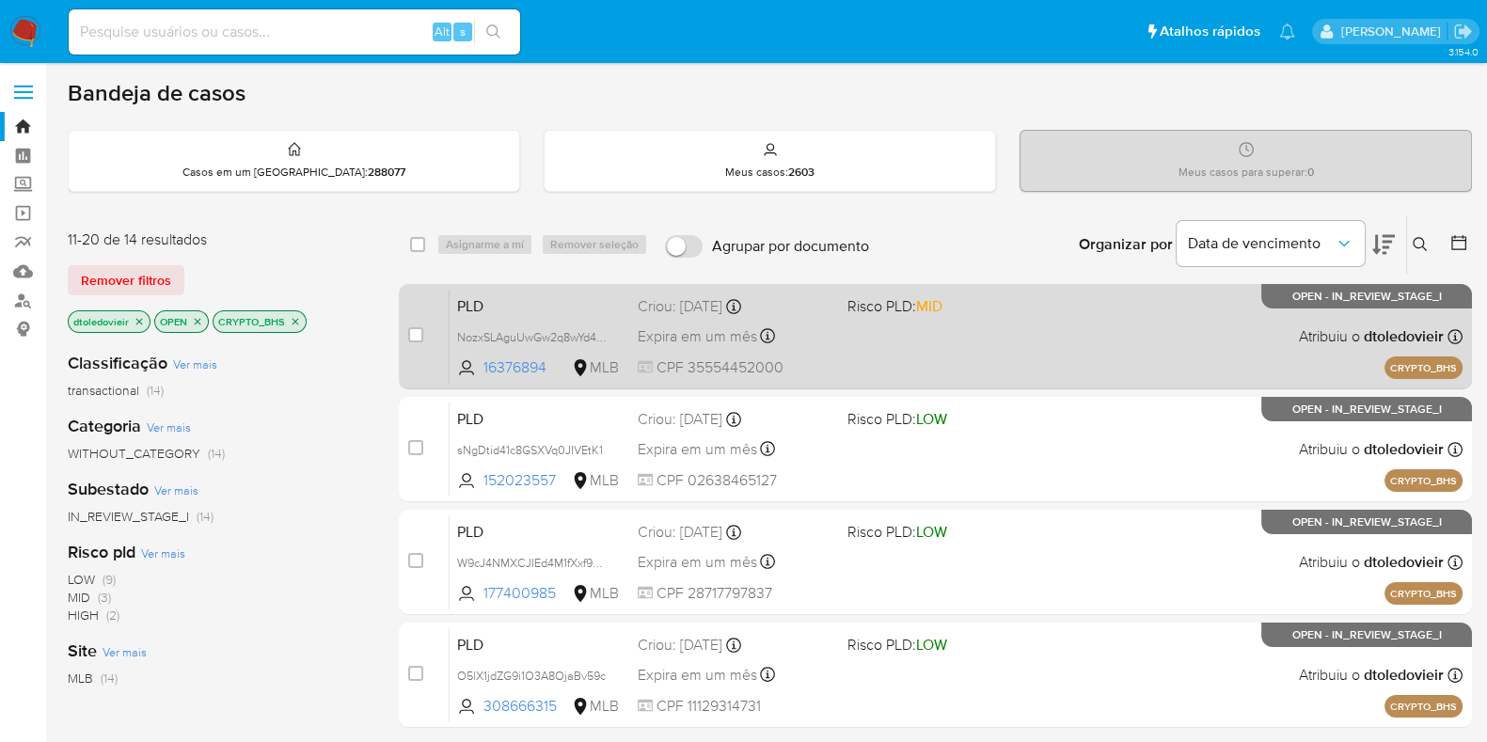
click at [910, 320] on div "PLD NozxSLAguUwGw2q8wYd41At4 16376894 MLB Risco PLD: MID Criou: [DATE] Criou: […" at bounding box center [956, 336] width 1013 height 95
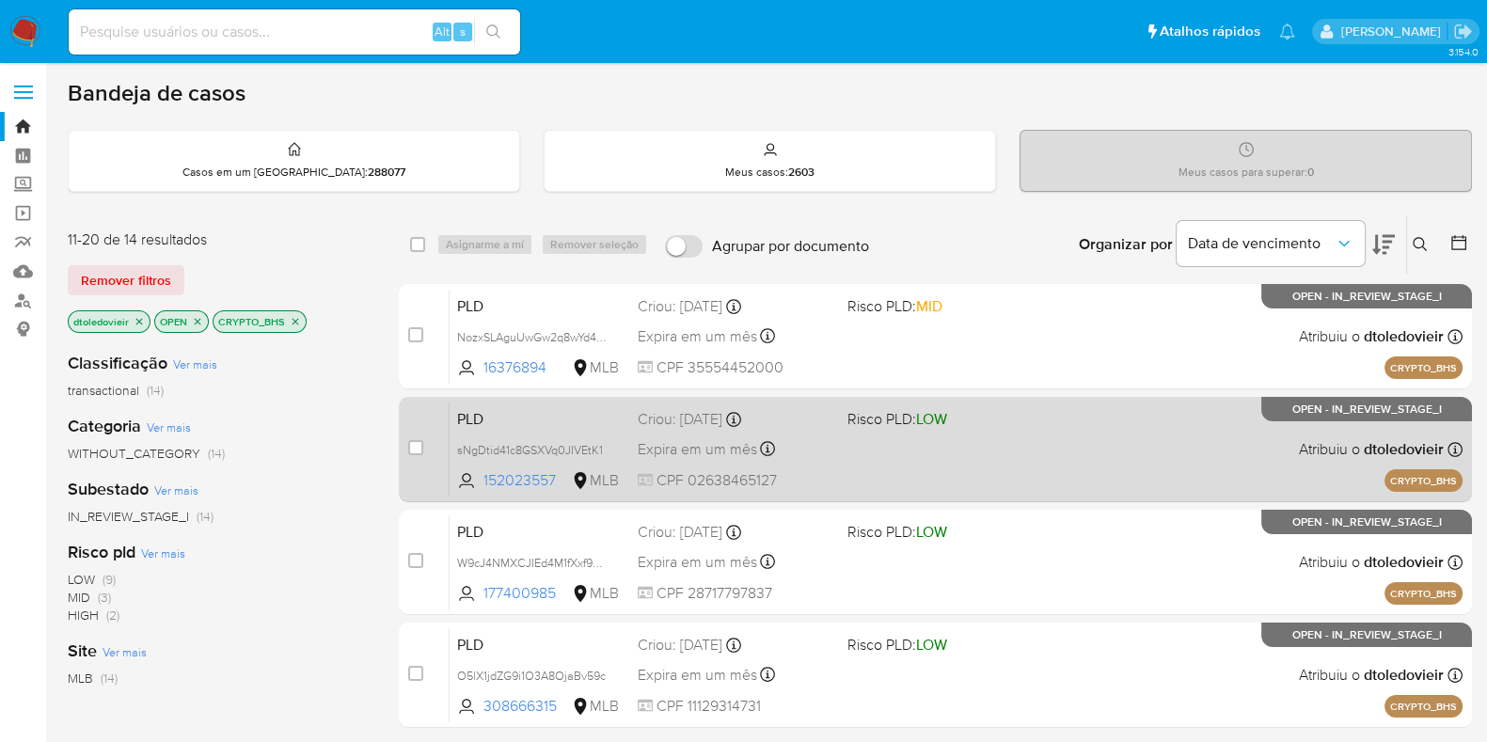
click at [933, 470] on div "PLD sNgDtid41c8GSXVq0JIVEtK1 152023557 MLB Risco PLD: LOW Criou: [DATE] Criou: …" at bounding box center [956, 449] width 1013 height 95
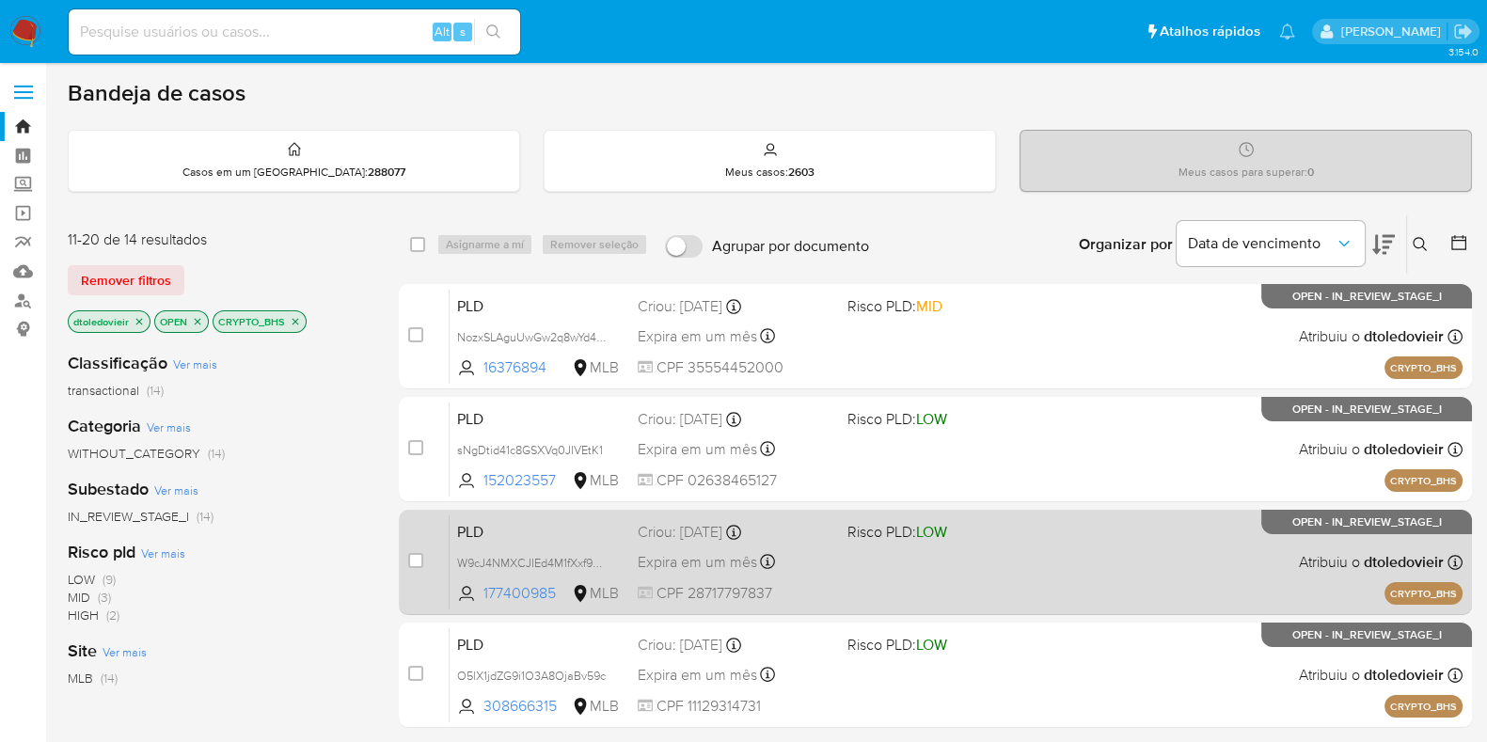
click at [954, 588] on div "PLD W9cJ4NMXCJIEd4M1fXxf99hH 177400985 MLB Risco PLD: LOW Criou: [DATE] Criou: …" at bounding box center [956, 561] width 1013 height 95
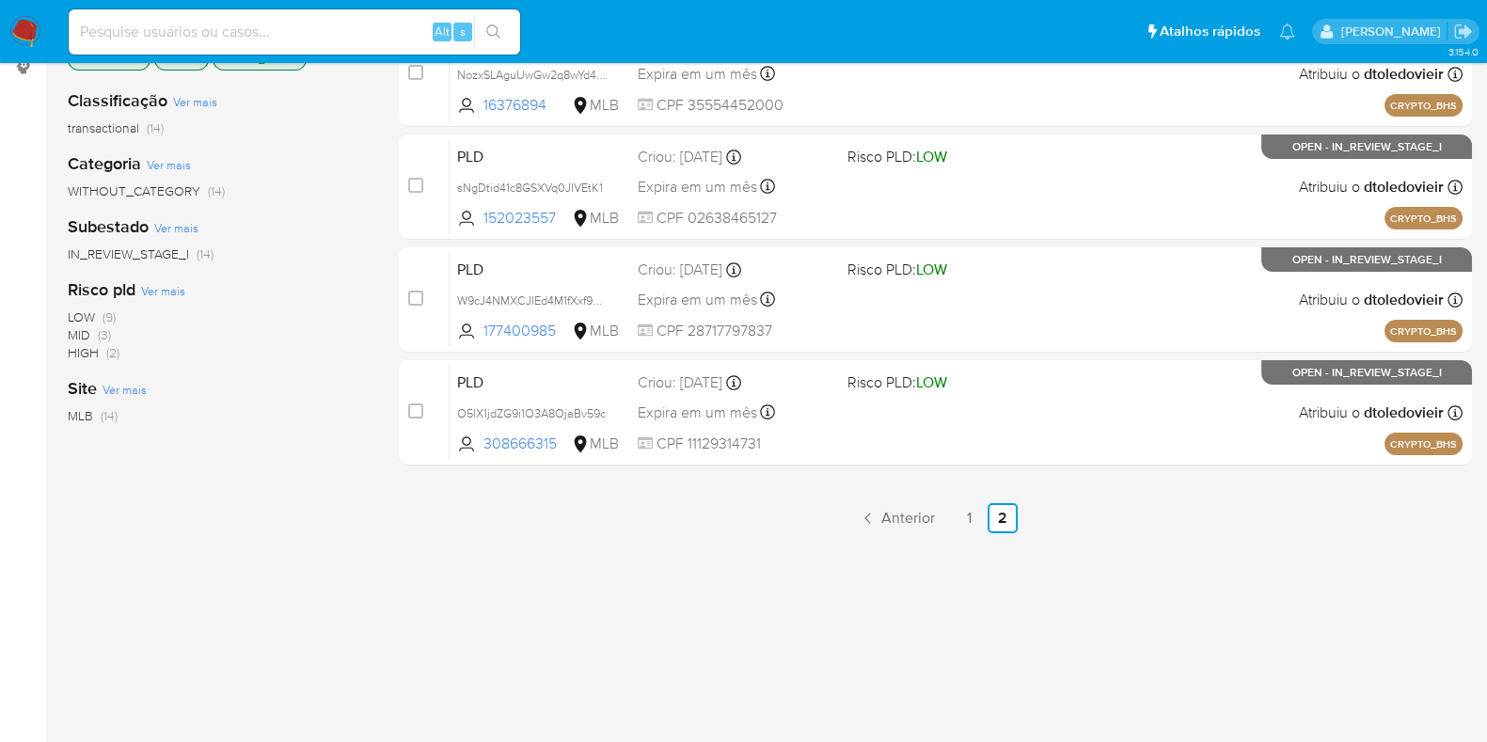
scroll to position [334, 0]
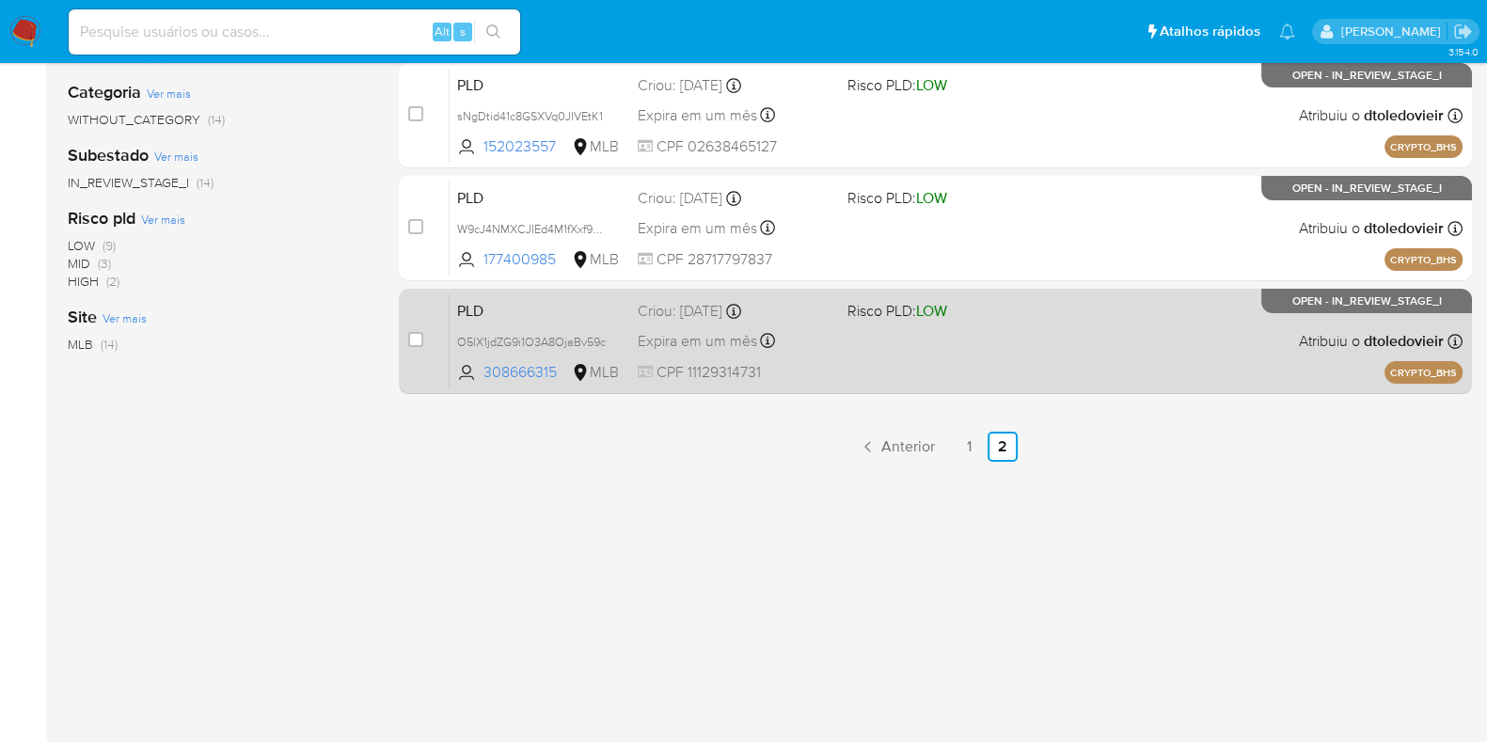
click at [1004, 333] on div "PLD O5lX1jdZG9i1O3A8OjaBv59c 308666315 MLB Risco PLD: LOW Criou: [DATE] Criou: …" at bounding box center [956, 340] width 1013 height 95
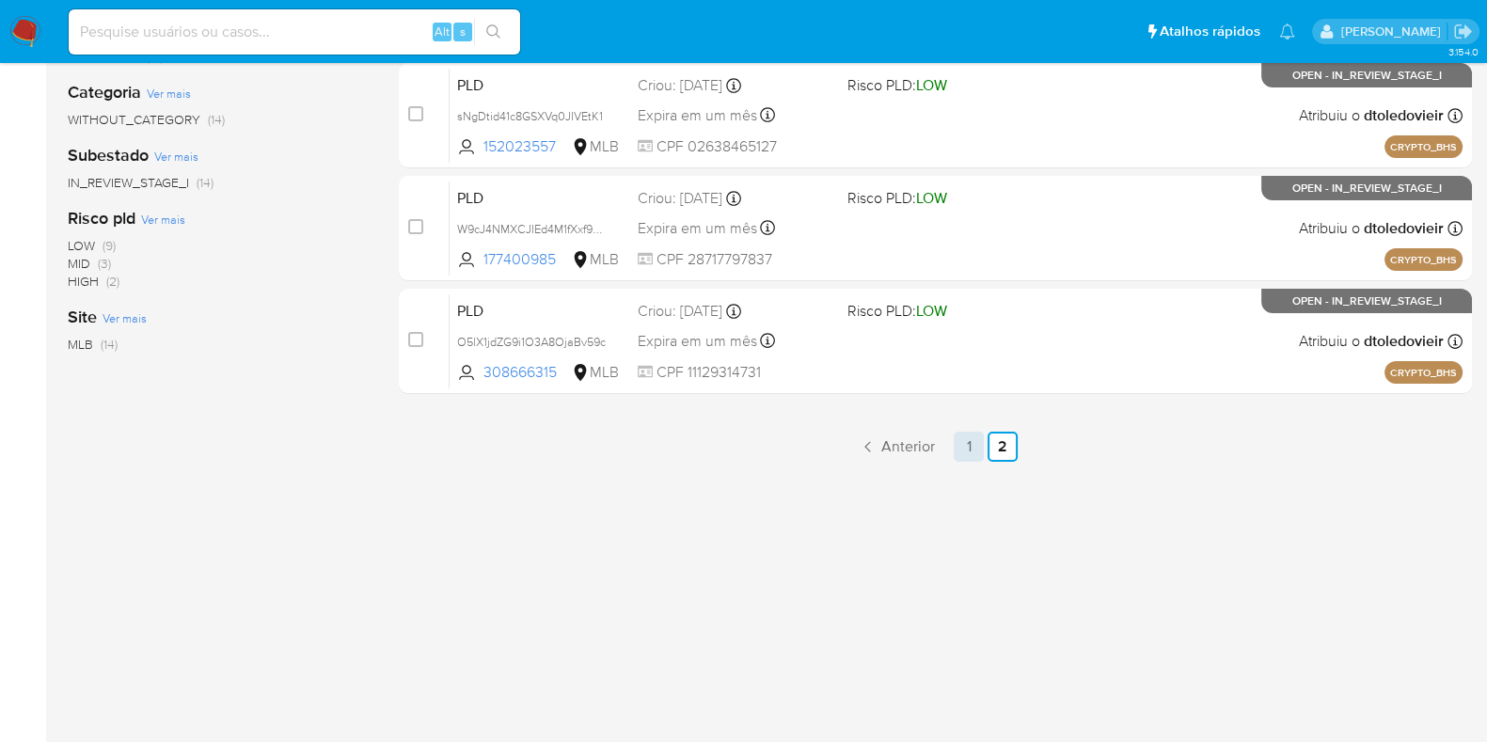
click at [972, 447] on link "1" at bounding box center [969, 447] width 30 height 30
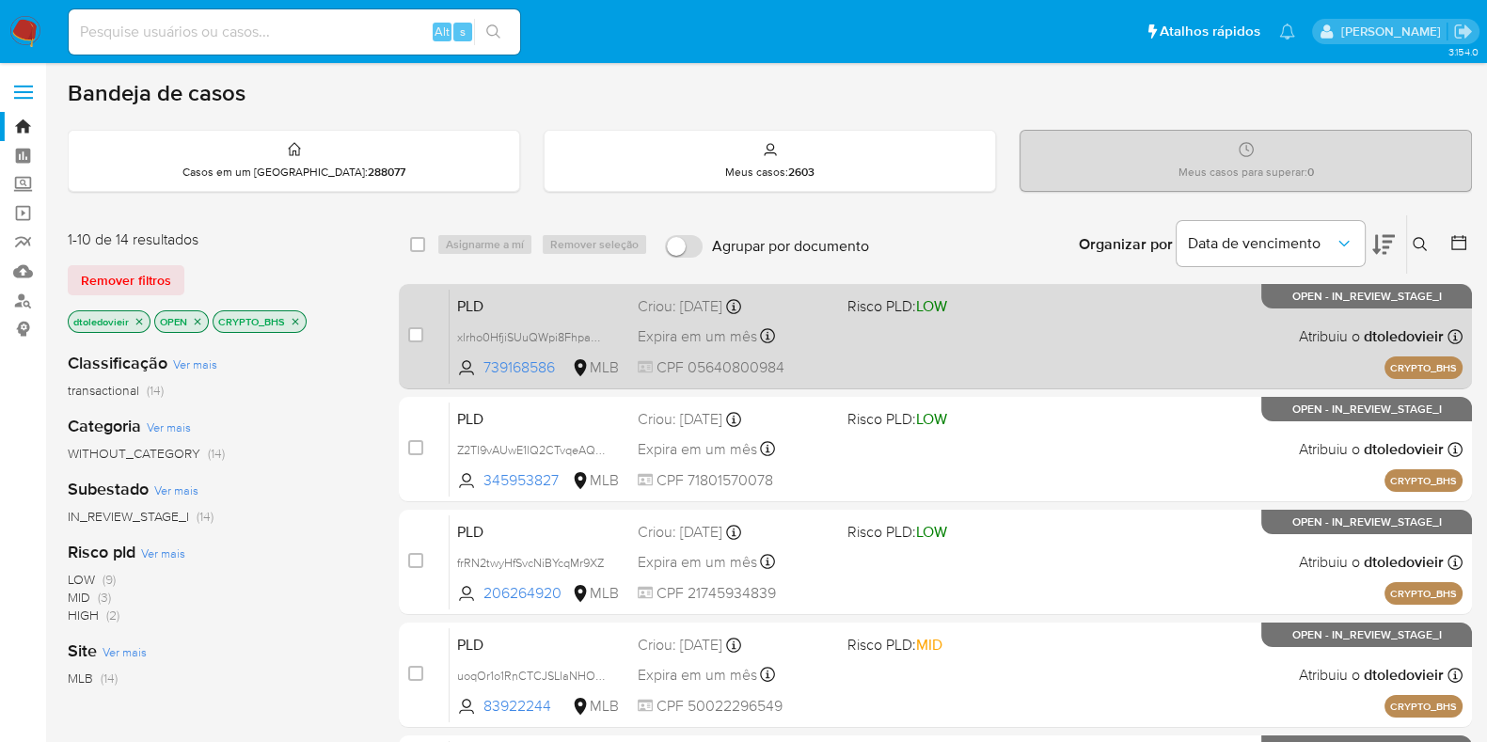
click at [997, 333] on div "PLD xlrho0HfjiSUuQWpi8FhpaOC 739168586 MLB Risco PLD: LOW Criou: [DATE] Criou: …" at bounding box center [956, 336] width 1013 height 95
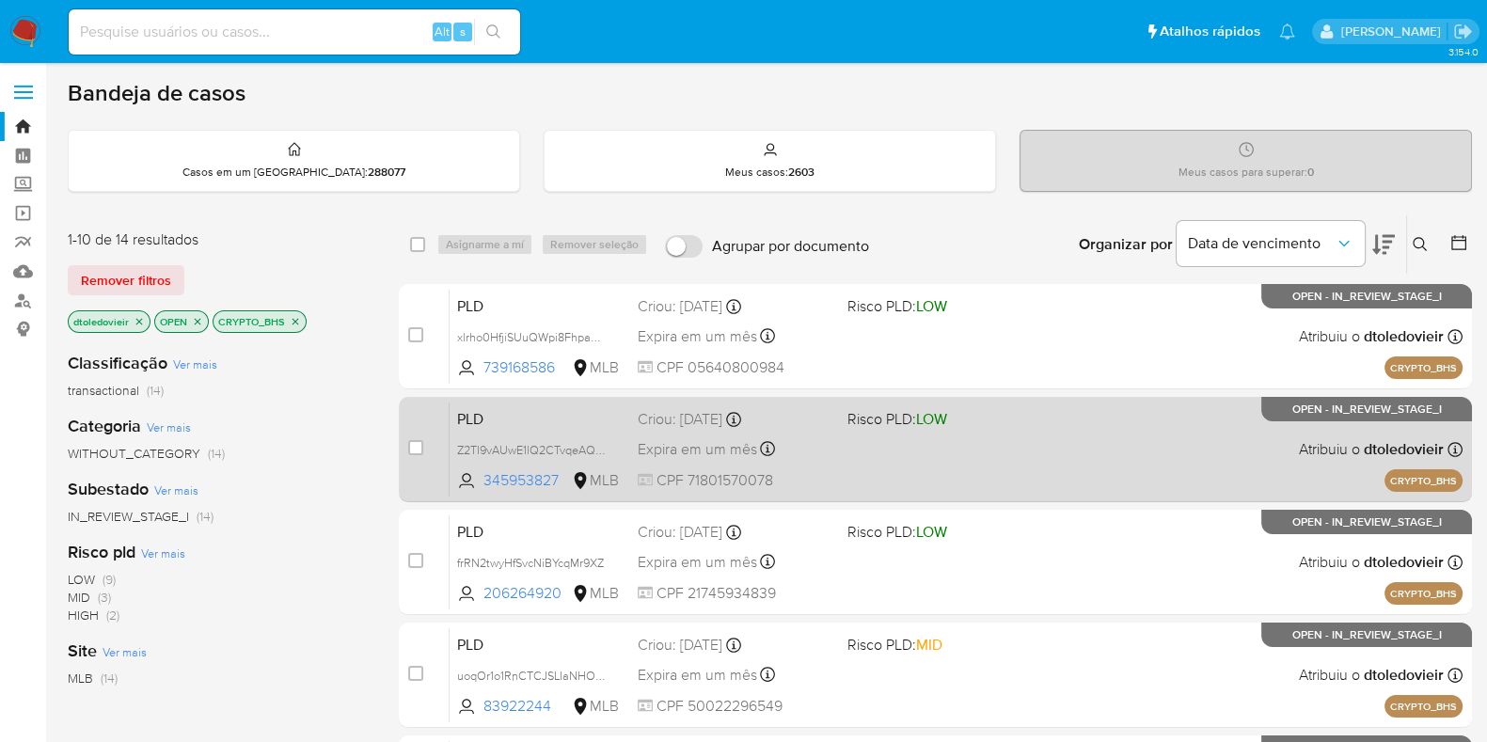
click at [1007, 421] on span "Risco PLD: LOW" at bounding box center [944, 417] width 195 height 24
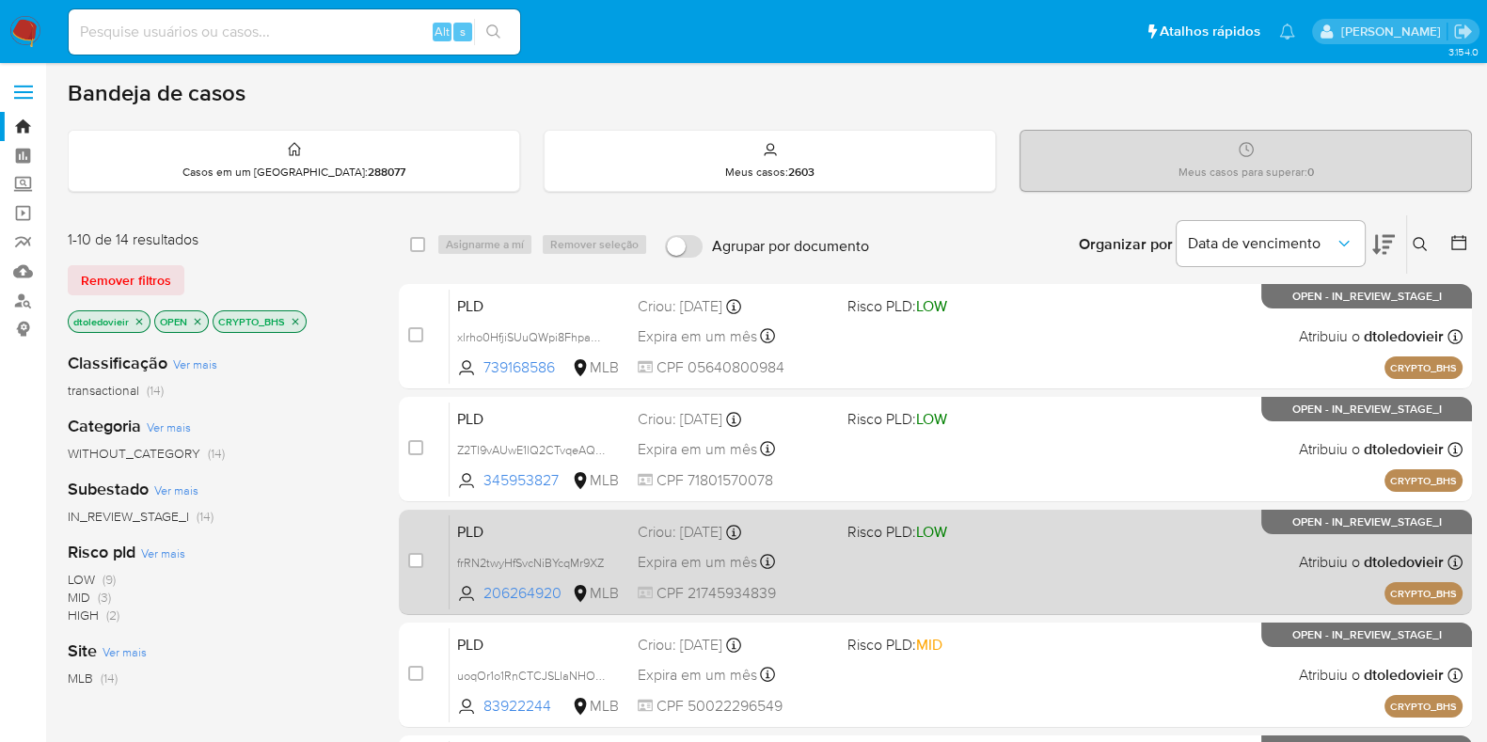
click at [989, 521] on span "Risco PLD: LOW" at bounding box center [944, 530] width 195 height 24
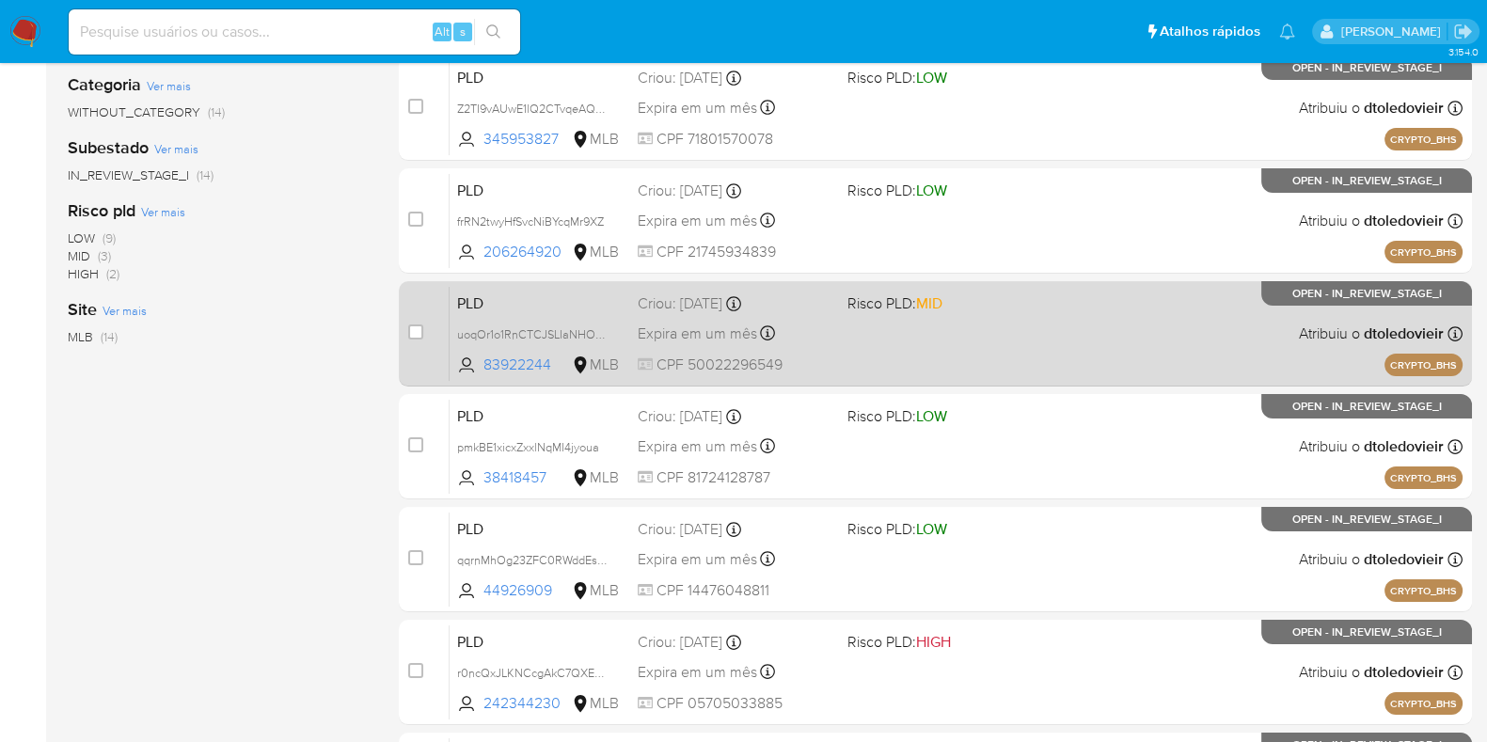
scroll to position [353, 0]
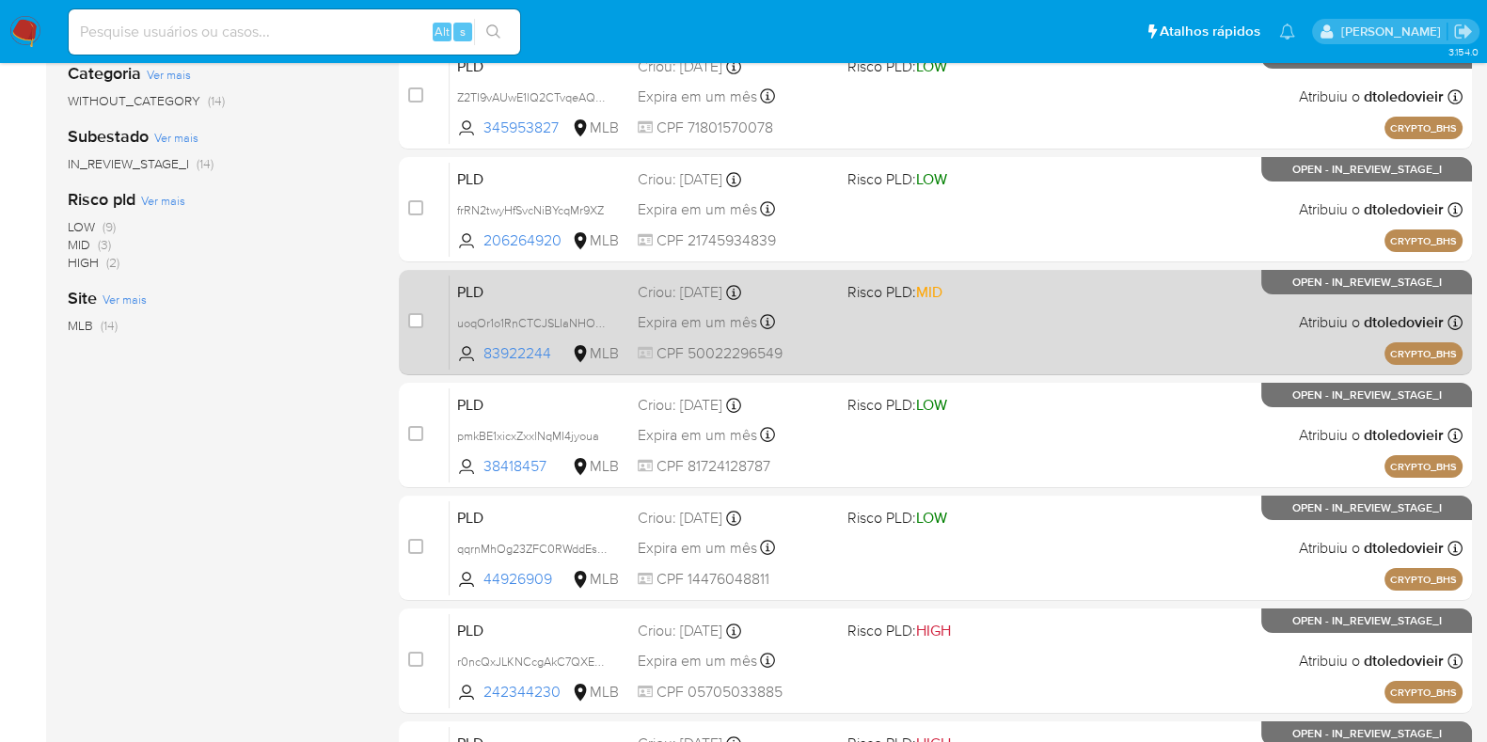
click at [1032, 357] on div "PLD uoqOr1o1RnCTCJSLIaNHOxA2 83922244 MLB Risco PLD: MID Criou: 14/08/2025 Crio…" at bounding box center [956, 322] width 1013 height 95
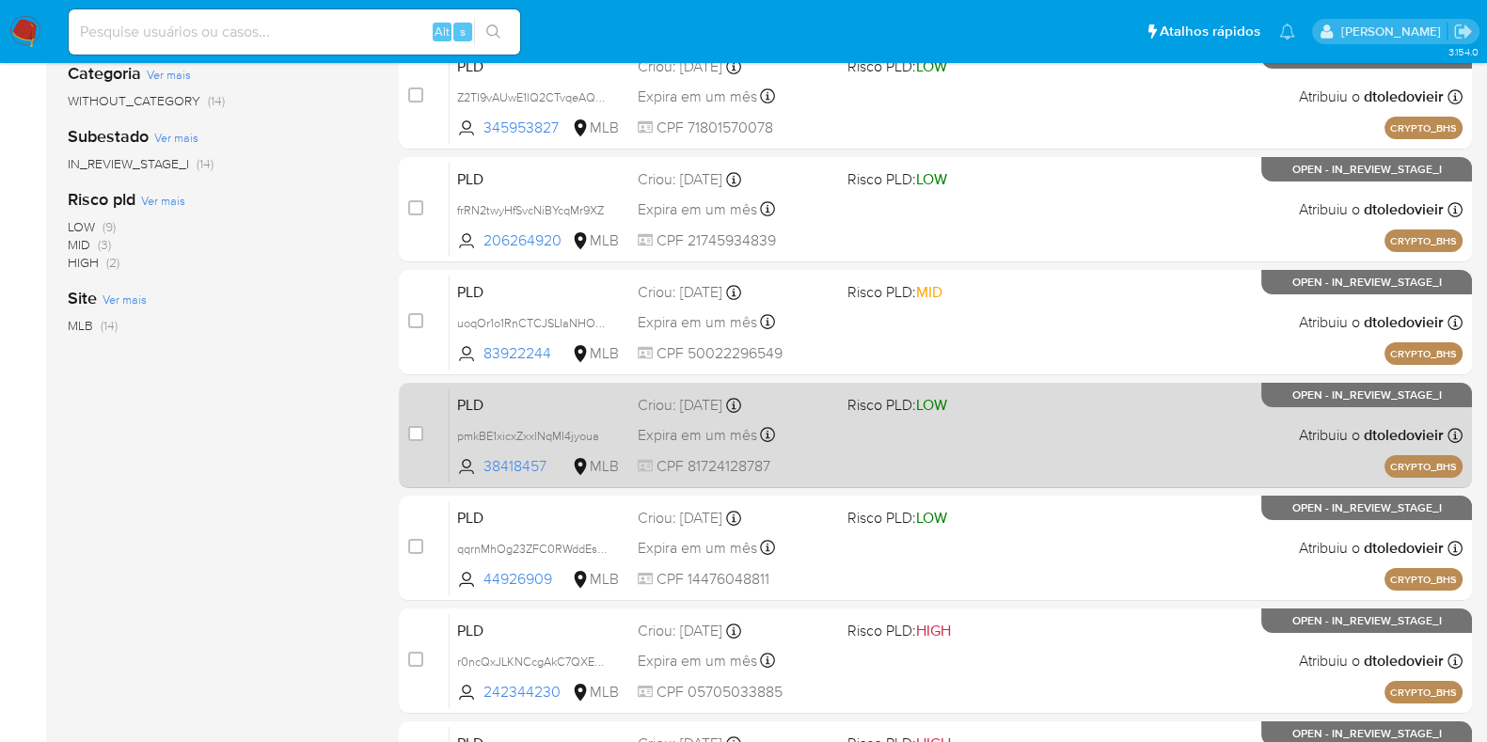
click at [1024, 396] on span "Risco PLD: LOW" at bounding box center [944, 403] width 195 height 24
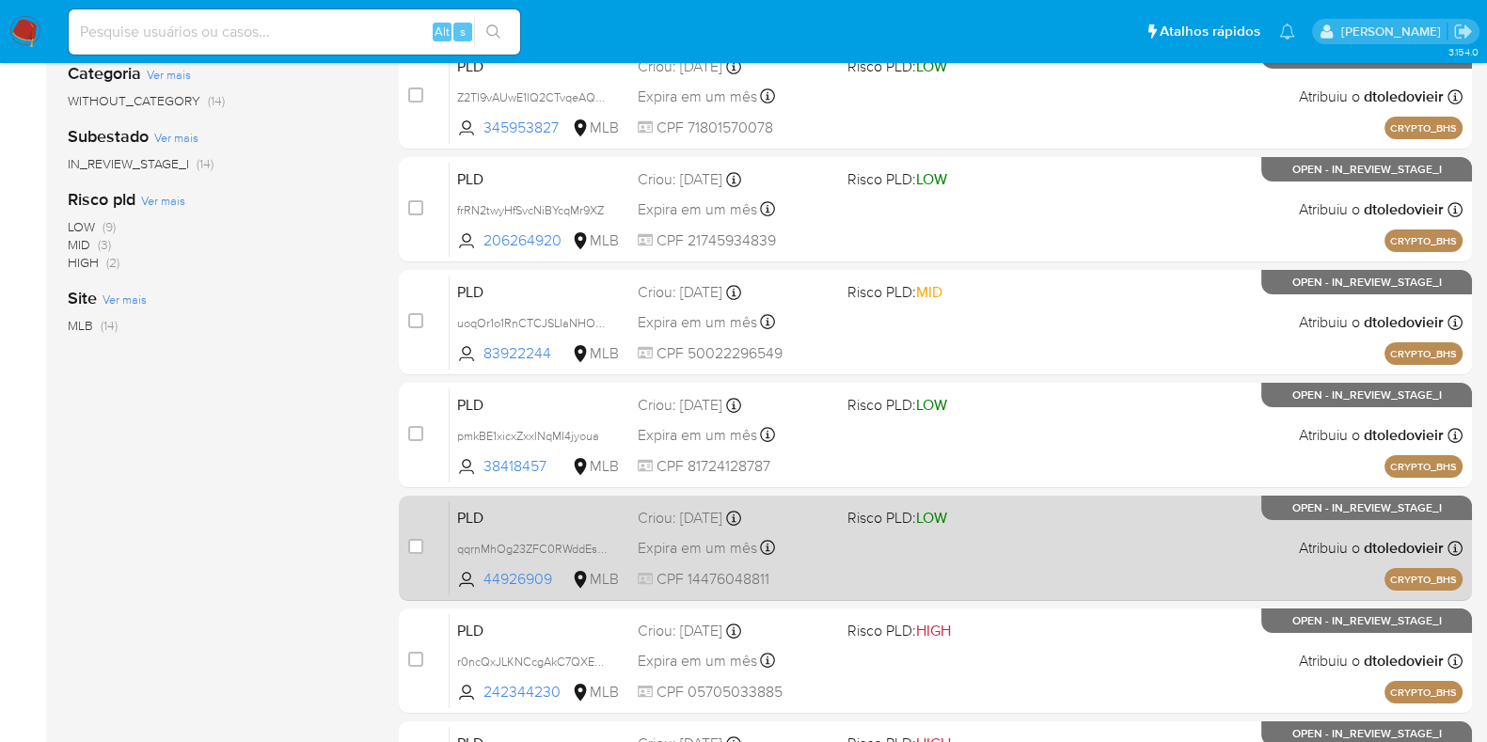
click at [1025, 504] on span "Risco PLD: LOW" at bounding box center [944, 516] width 195 height 24
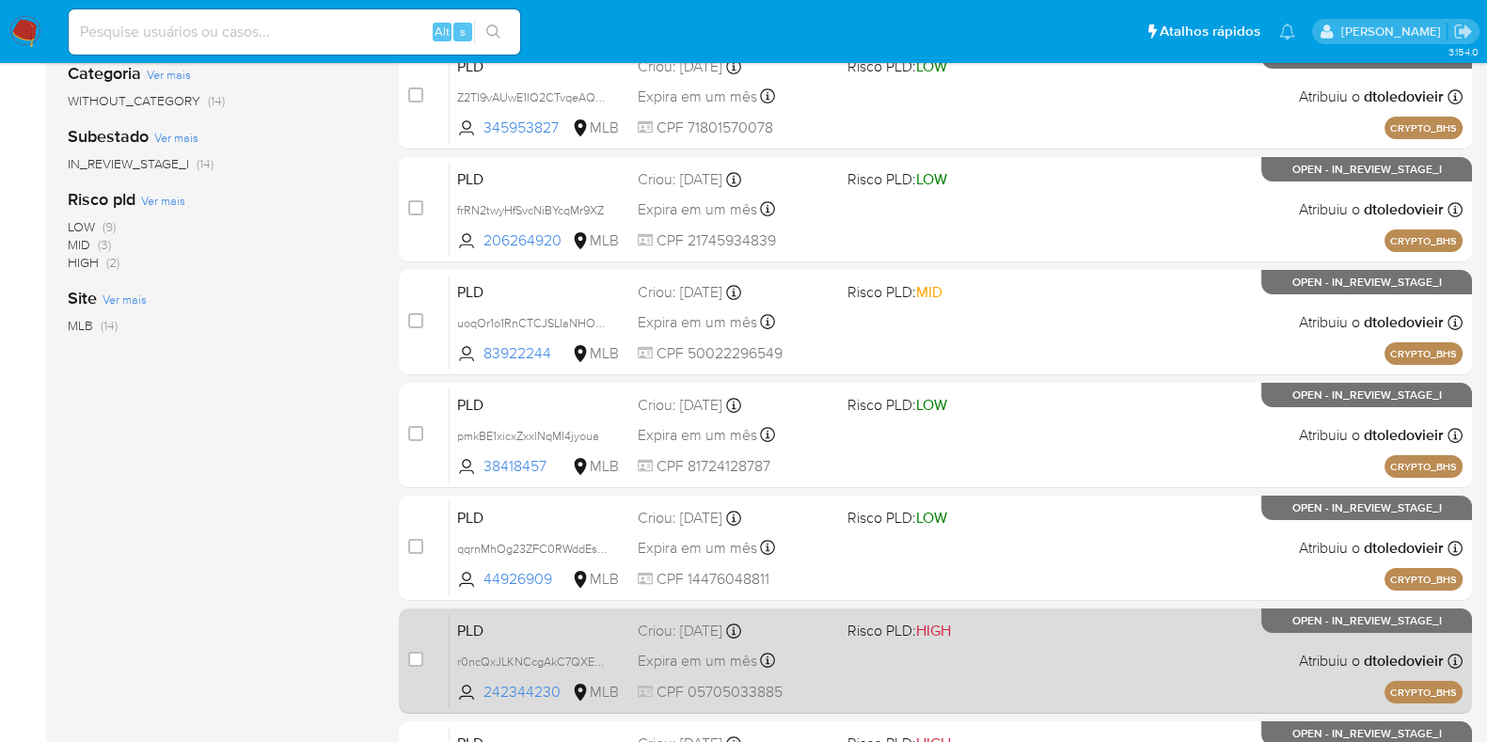
click at [992, 638] on span "Risco PLD: HIGH" at bounding box center [944, 629] width 195 height 24
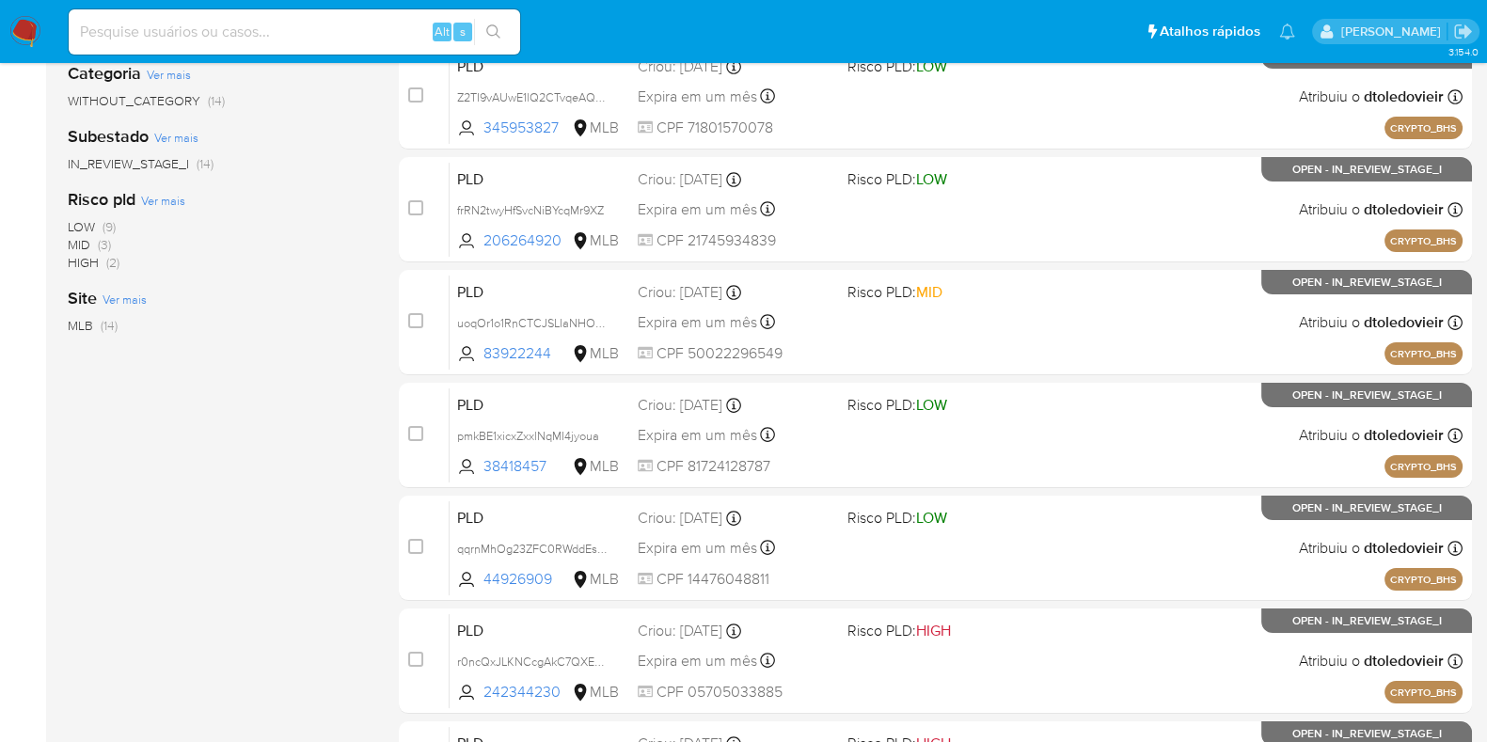
scroll to position [705, 0]
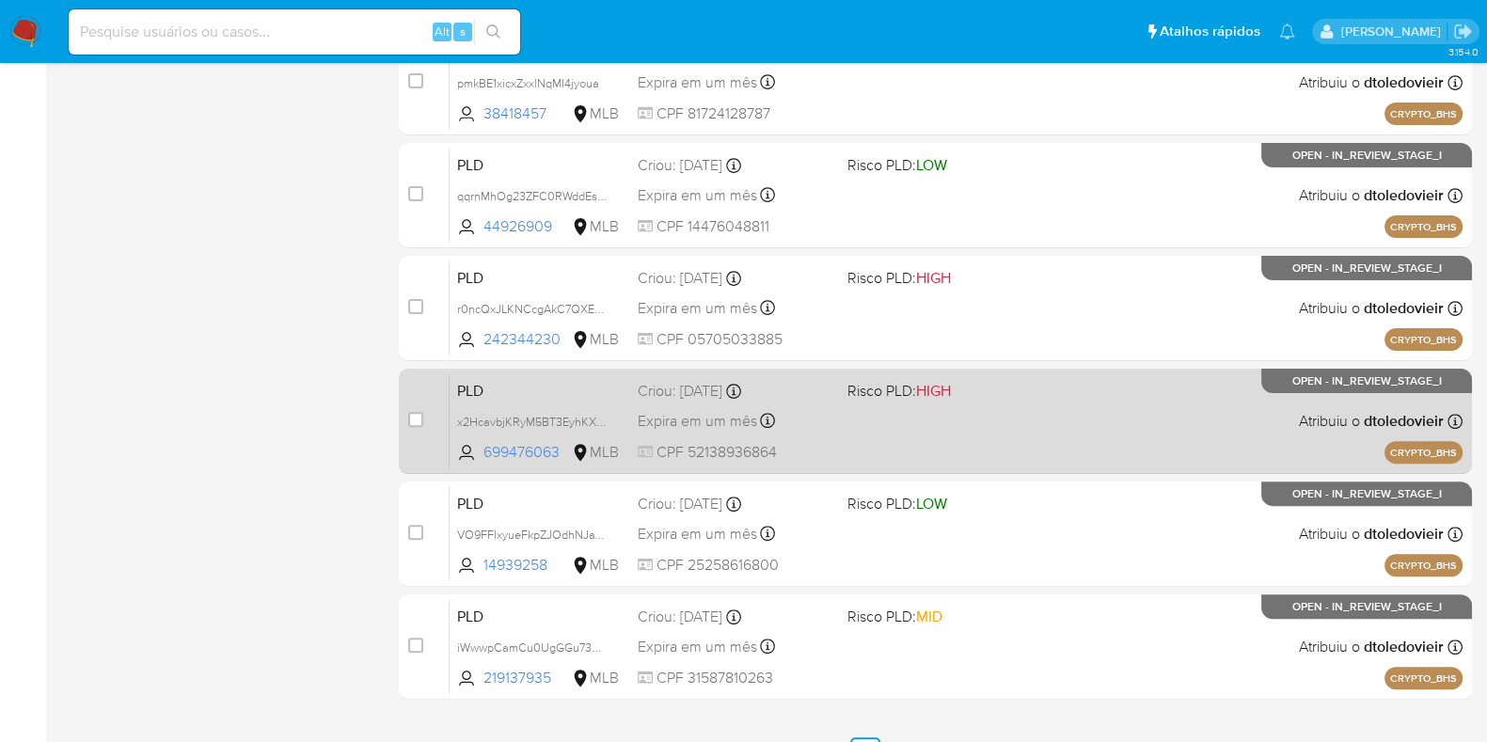
click at [1001, 415] on div "PLD x2HcavbjKRyM5BT3EyhKXvDs 699476063 MLB Risco PLD: HIGH Criou: 14/08/2025 Cr…" at bounding box center [956, 420] width 1013 height 95
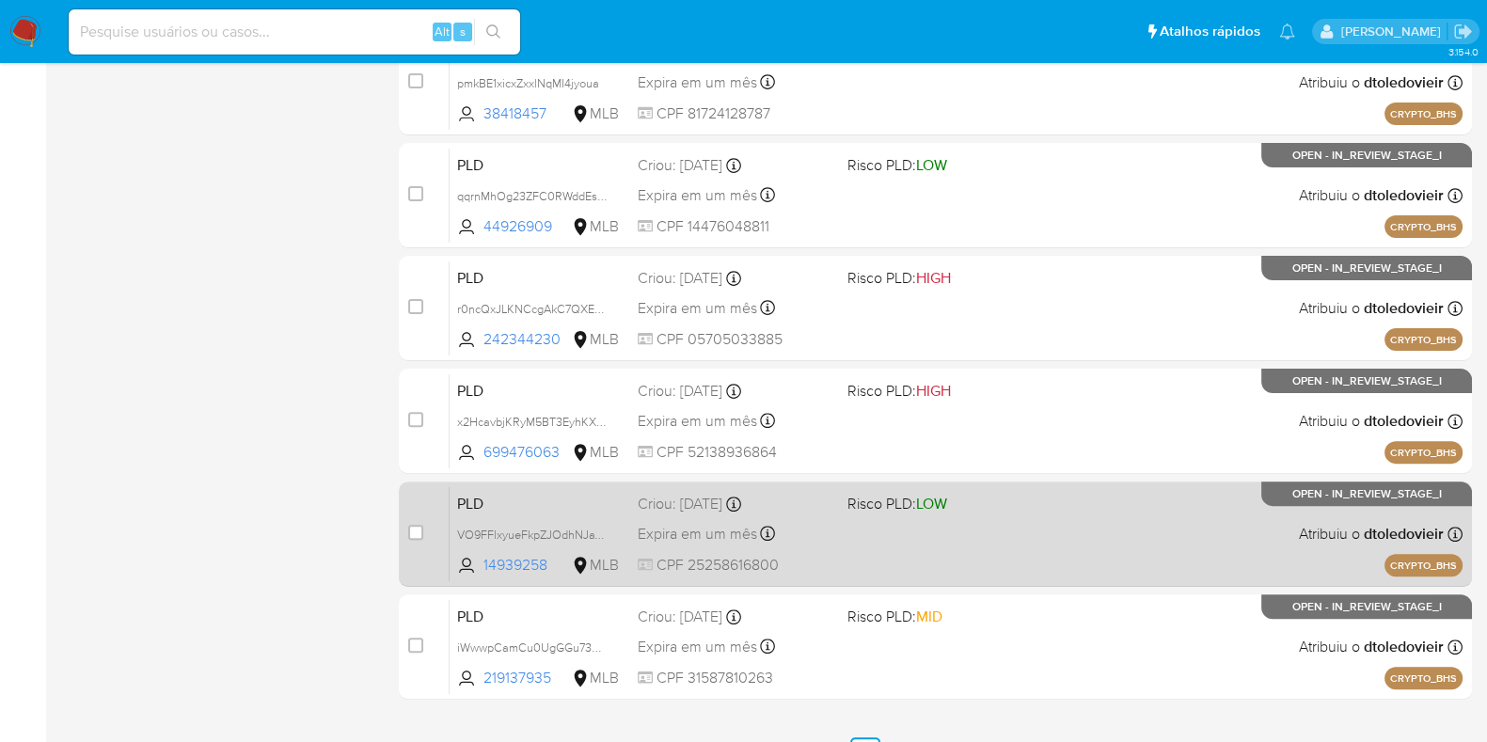
click at [971, 530] on div "PLD VO9FFlxyueFkpZJOdhNJaTZL 14939258 MLB Risco PLD: LOW Criou: 14/08/2025 Crio…" at bounding box center [956, 533] width 1013 height 95
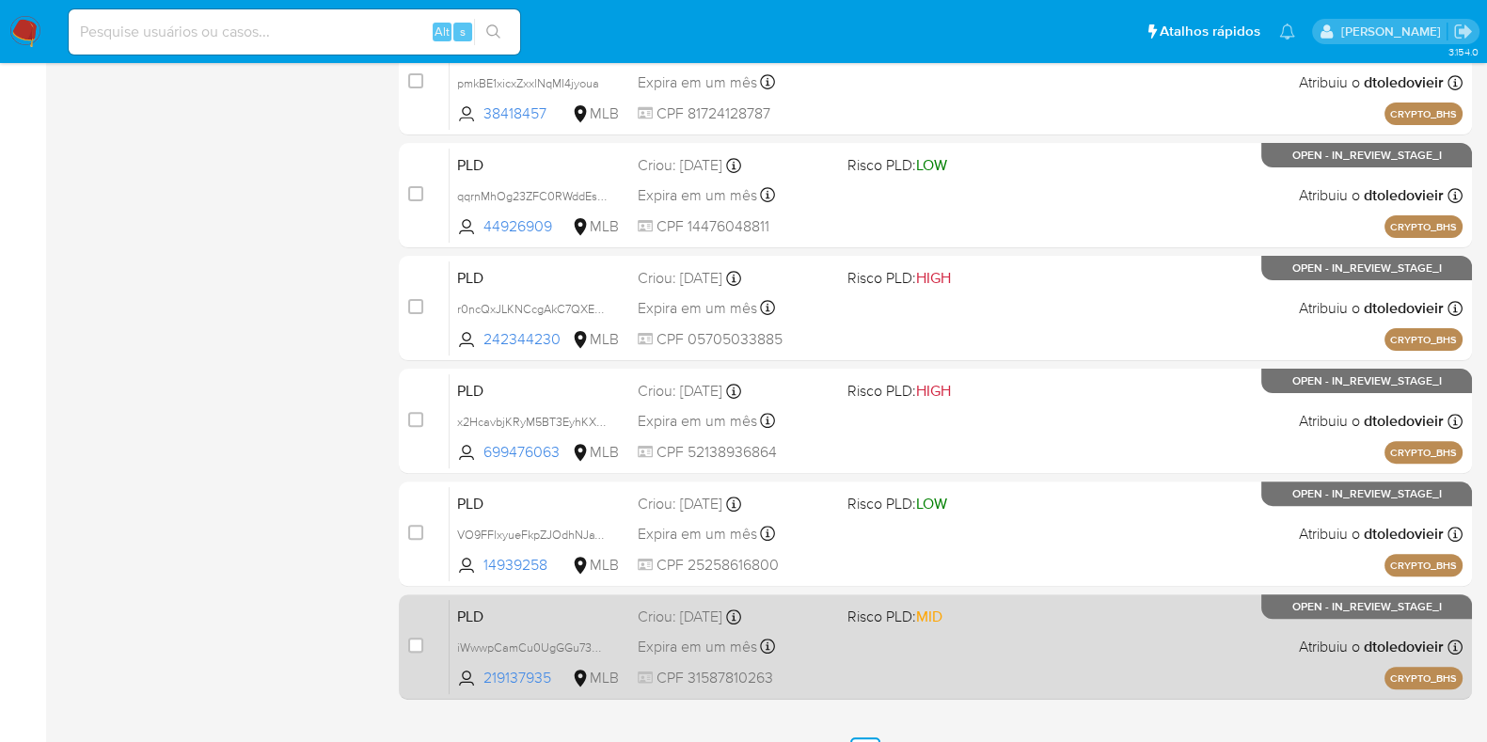
click at [951, 625] on div "PLD iWwwpCamCu0UgGGu73qSYwxh 219137935 MLB Risco PLD: MID Criou: 14/08/2025 Cri…" at bounding box center [956, 646] width 1013 height 95
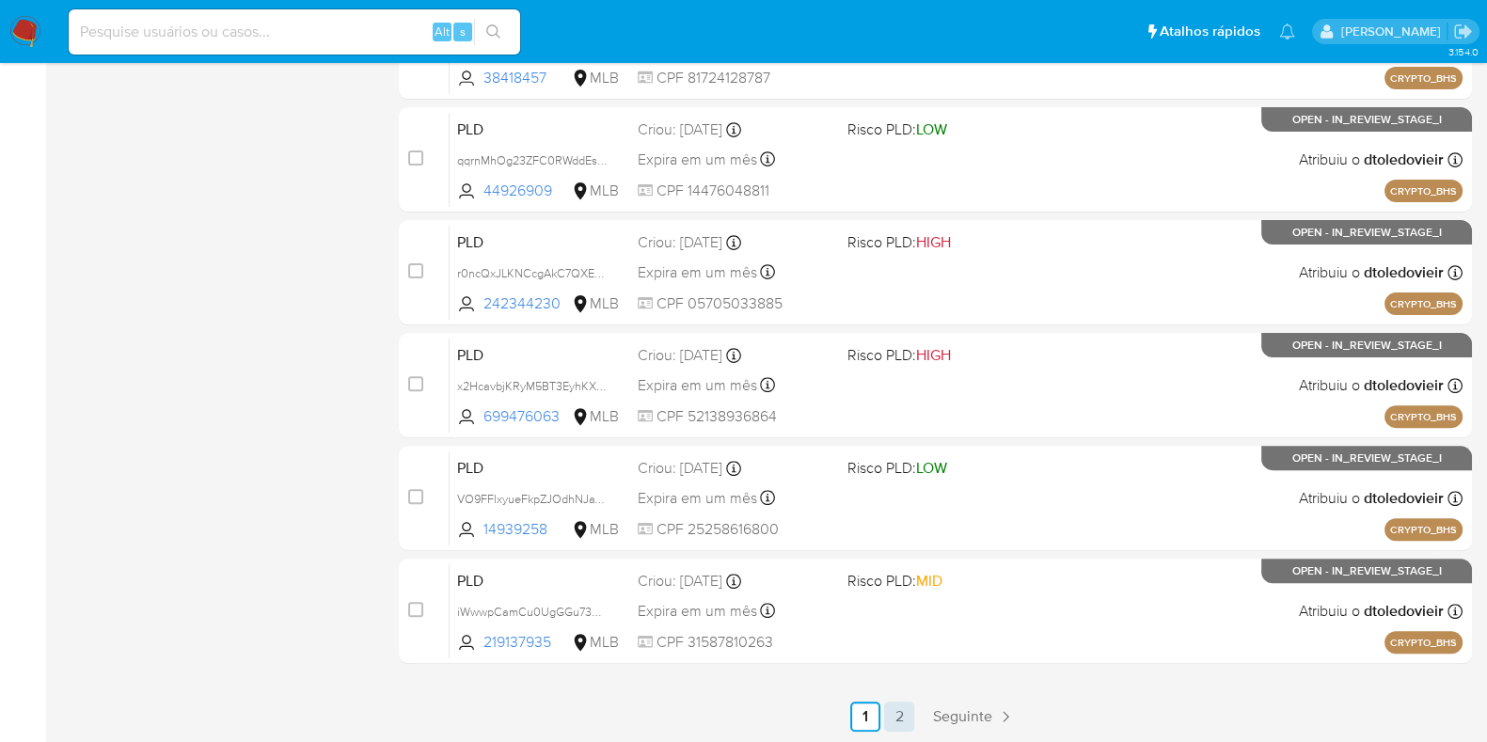
click at [904, 703] on link "2" at bounding box center [899, 717] width 30 height 30
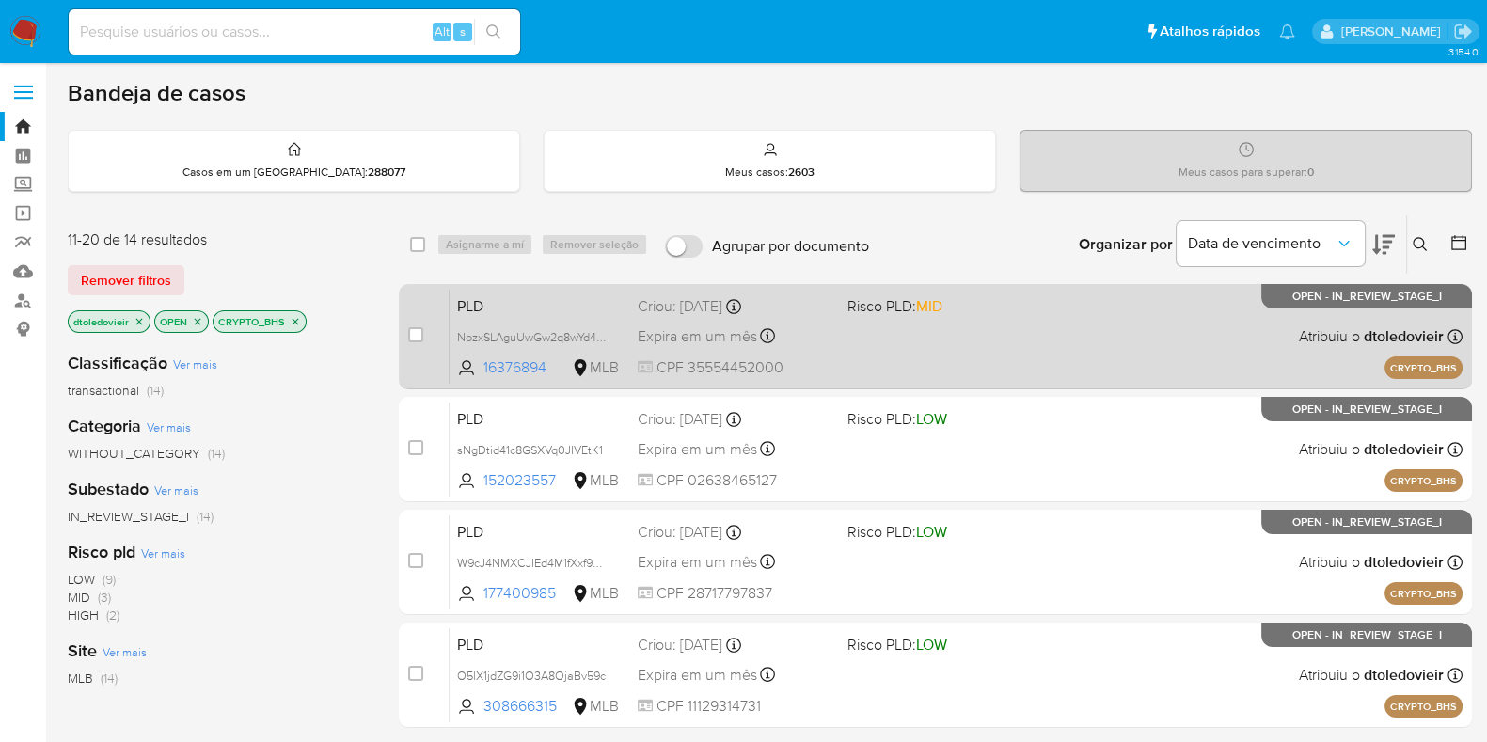
click at [866, 345] on div "PLD NozxSLAguUwGw2q8wYd41At4 16376894 MLB Risco PLD: MID Criou: 14/08/2025 Crio…" at bounding box center [956, 336] width 1013 height 95
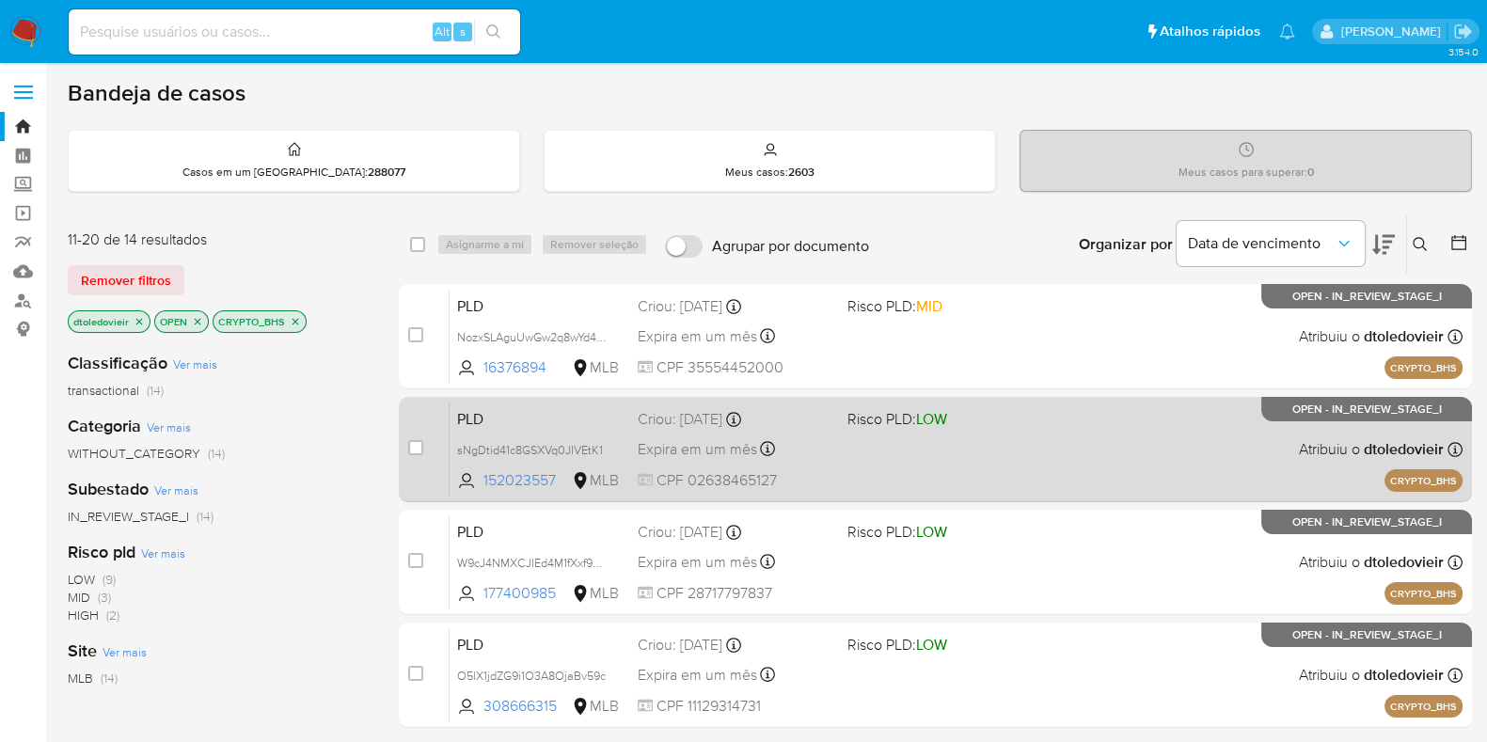
click at [865, 486] on div "PLD sNgDtid41c8GSXVq0JIVEtK1 152023557 MLB Risco PLD: LOW Criou: 14/08/2025 Cri…" at bounding box center [956, 449] width 1013 height 95
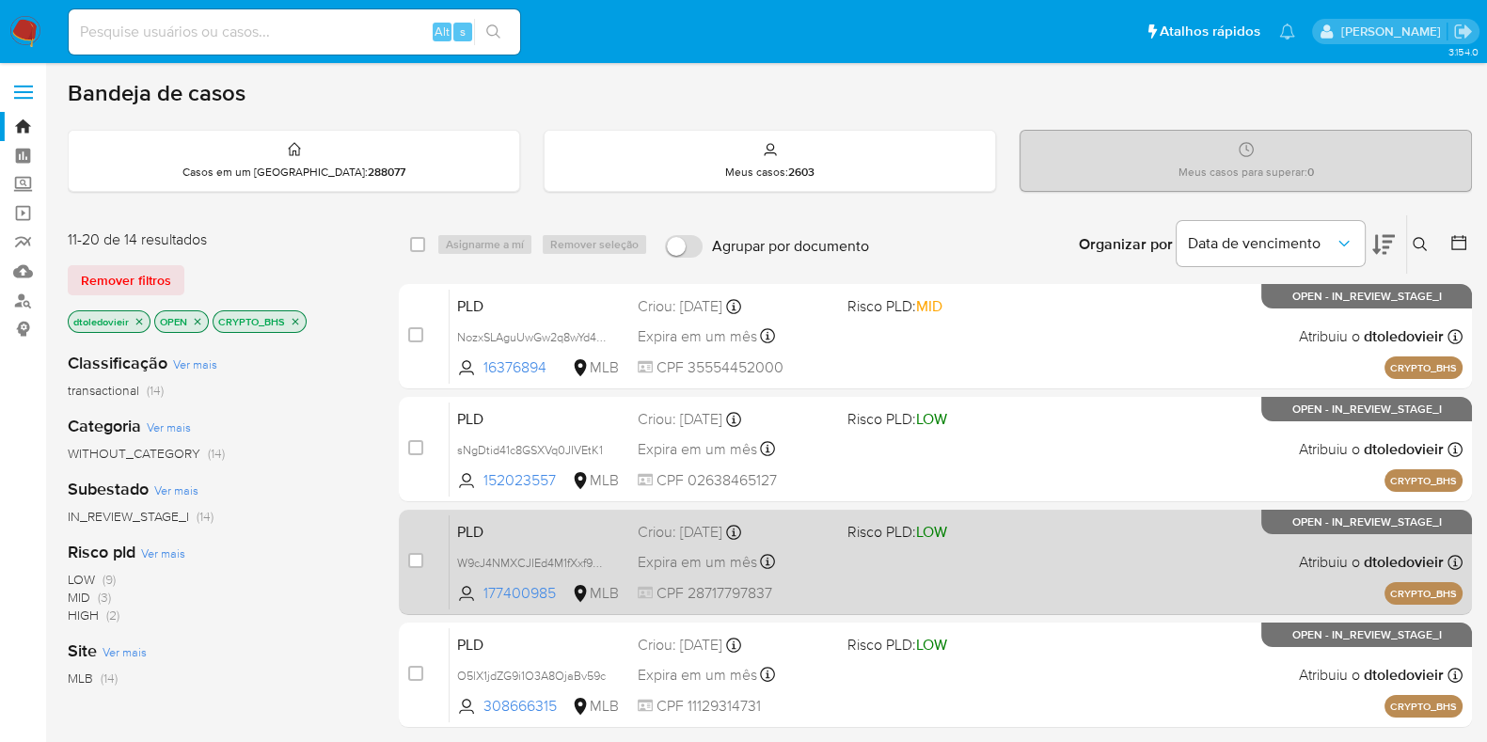
click at [898, 559] on div "PLD W9cJ4NMXCJIEd4M1fXxf99hH 177400985 MLB Risco PLD: LOW Criou: 14/08/2025 Cri…" at bounding box center [956, 561] width 1013 height 95
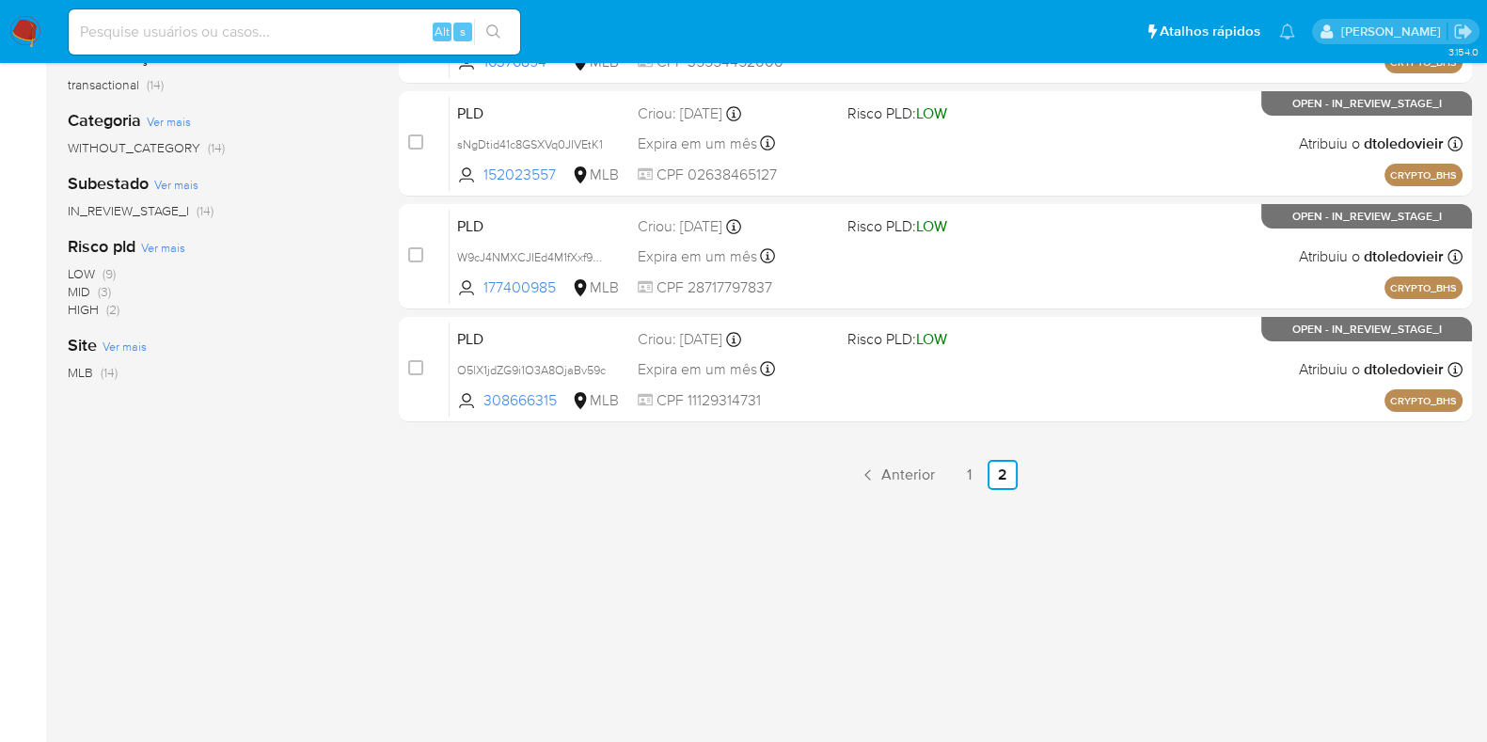
scroll to position [334, 0]
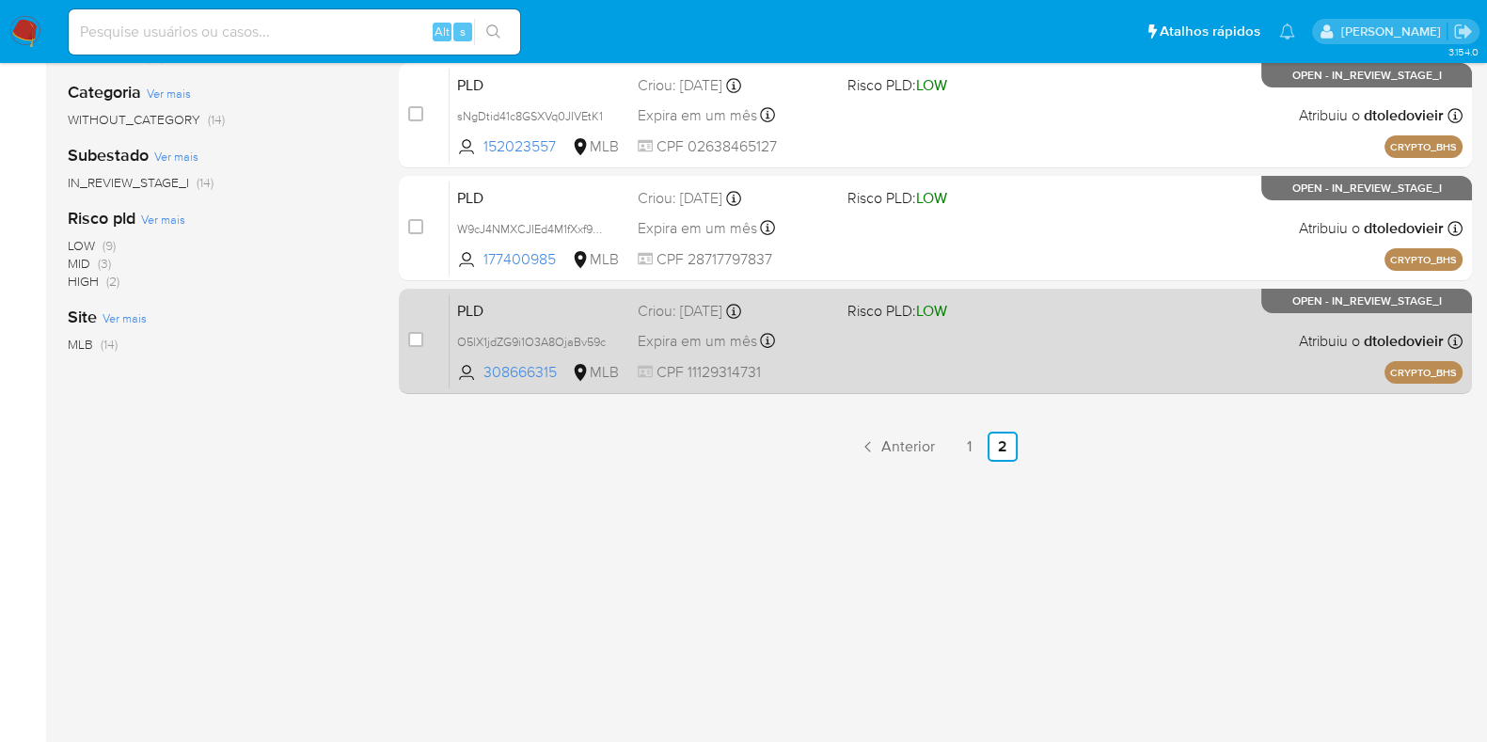
click at [949, 352] on div "PLD O5lX1jdZG9i1O3A8OjaBv59c 308666315 MLB Risco PLD: LOW Criou: 14/08/2025 Cri…" at bounding box center [956, 340] width 1013 height 95
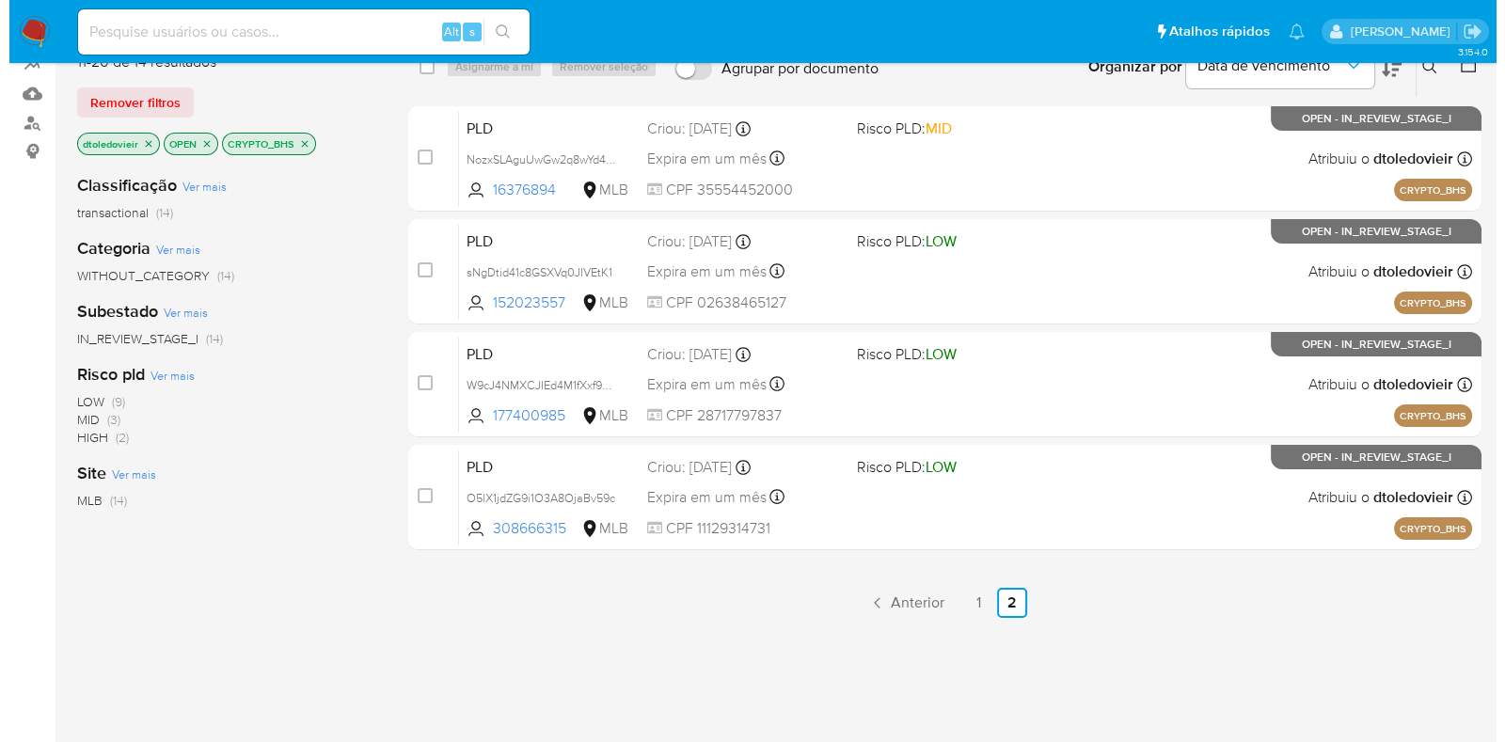
scroll to position [99, 0]
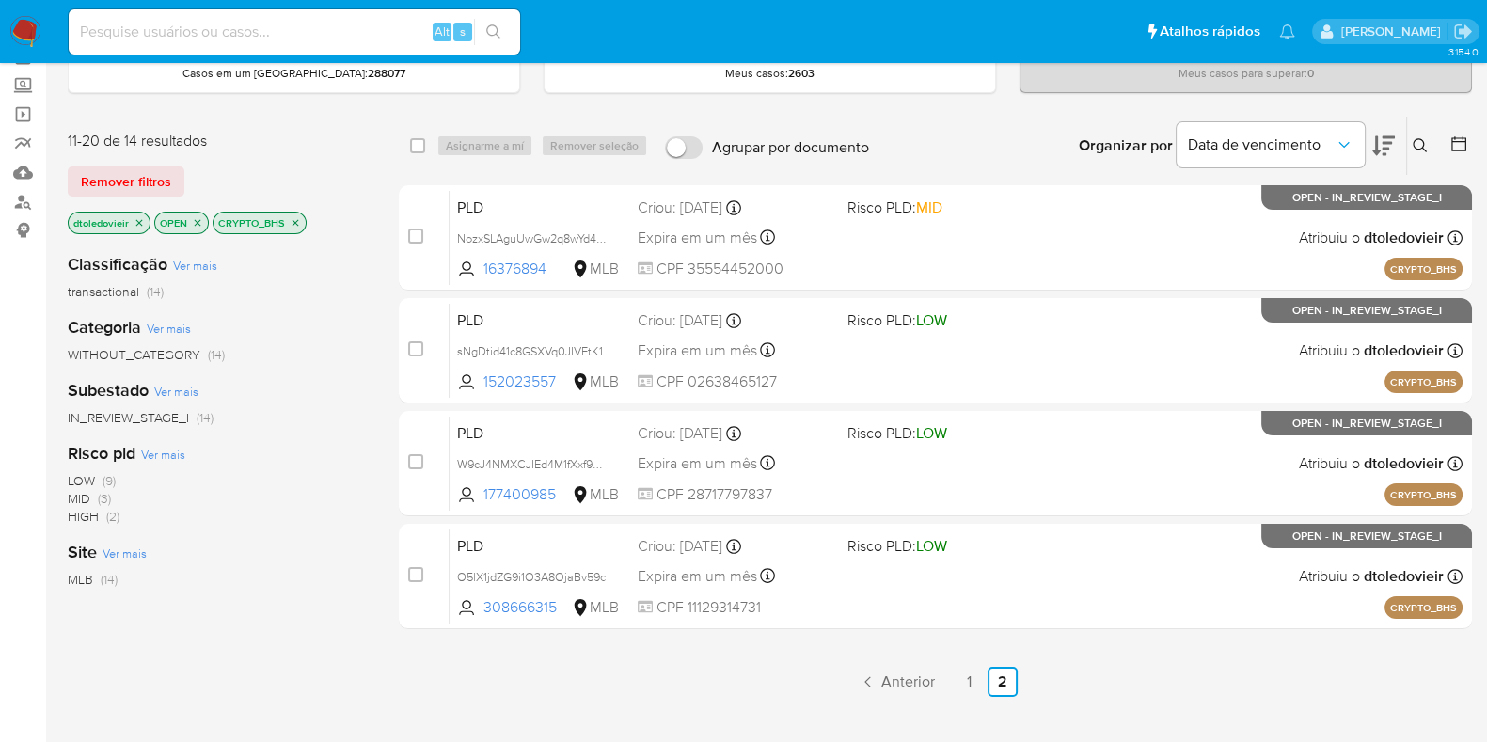
click at [295, 222] on icon "close-filter" at bounding box center [295, 222] width 7 height 7
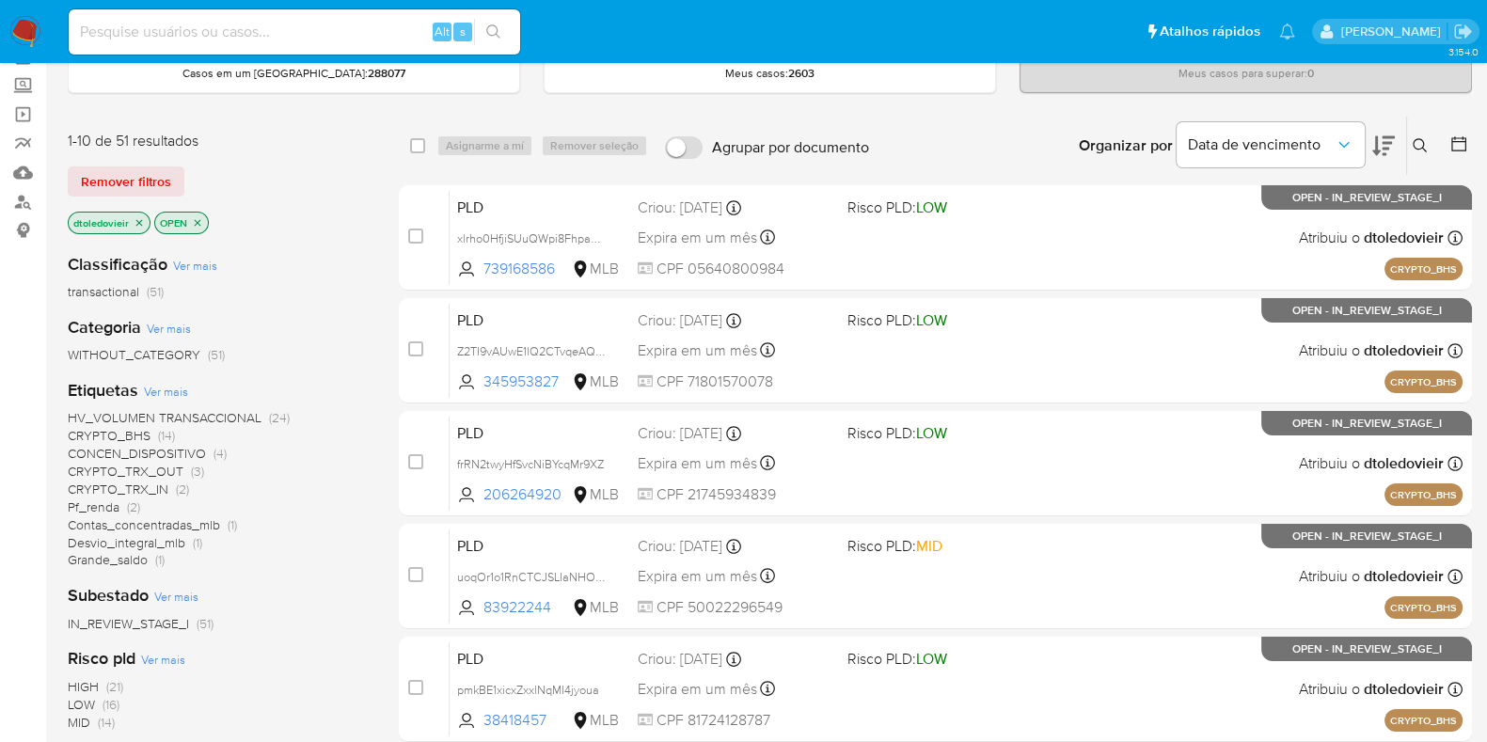
click at [179, 384] on span "Ver mais" at bounding box center [166, 391] width 44 height 17
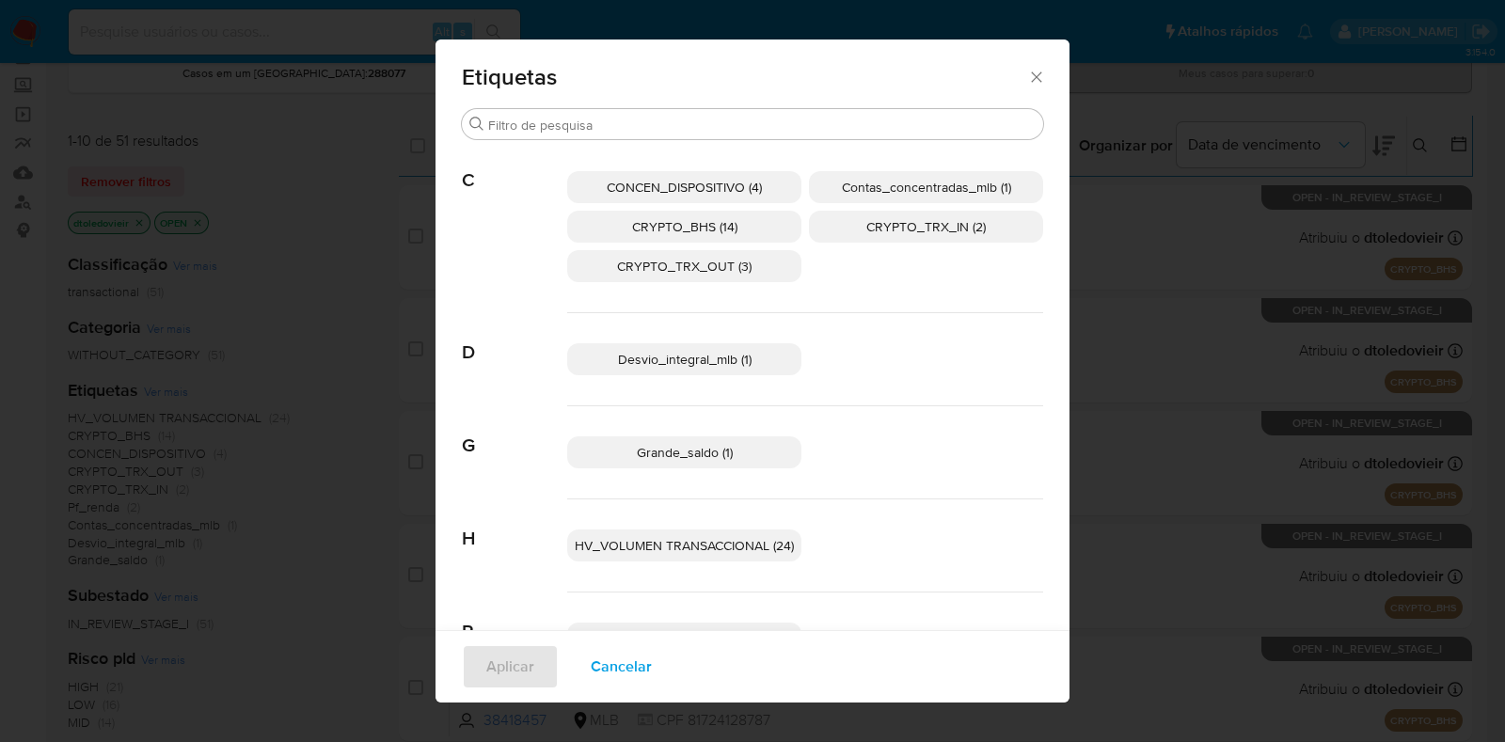
click at [1032, 83] on icon "Fechar" at bounding box center [1036, 77] width 19 height 19
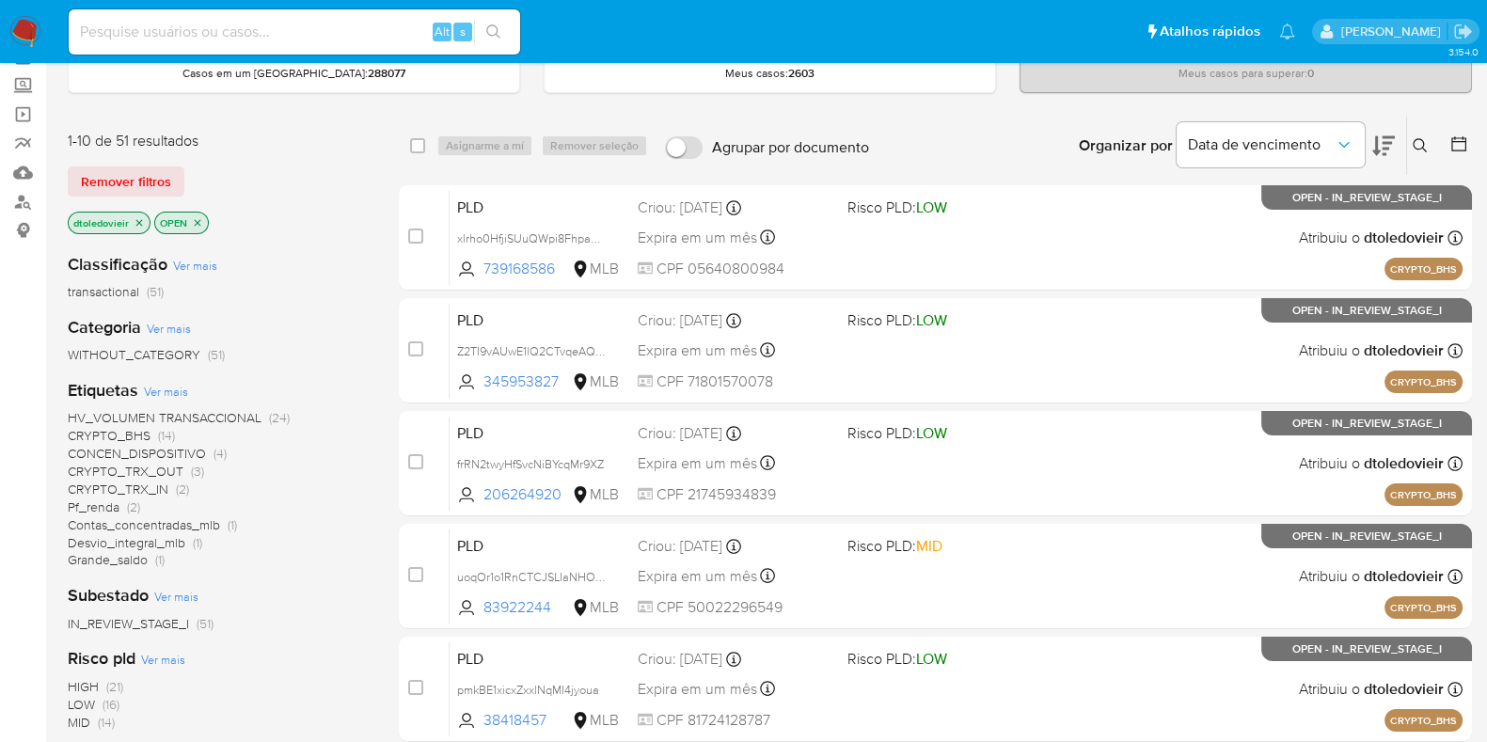
click at [226, 411] on span "HV_VOLUMEN TRANSACCIONAL" at bounding box center [165, 417] width 194 height 19
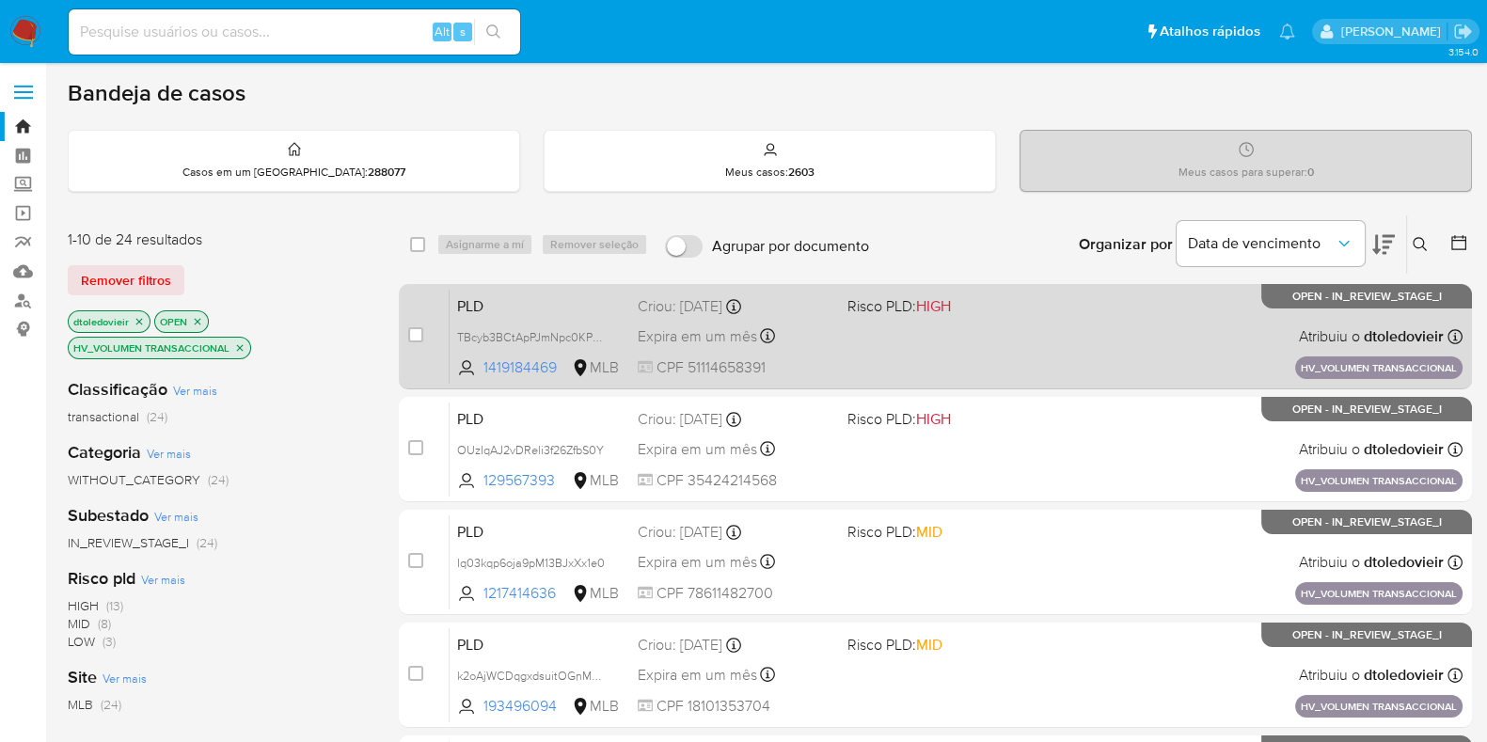
click at [1016, 342] on div "PLD TBcyb3BCtApPJmNpc0KPvhtp 1419184469 MLB Risco PLD: HIGH Criou: 14/08/2025 C…" at bounding box center [956, 336] width 1013 height 95
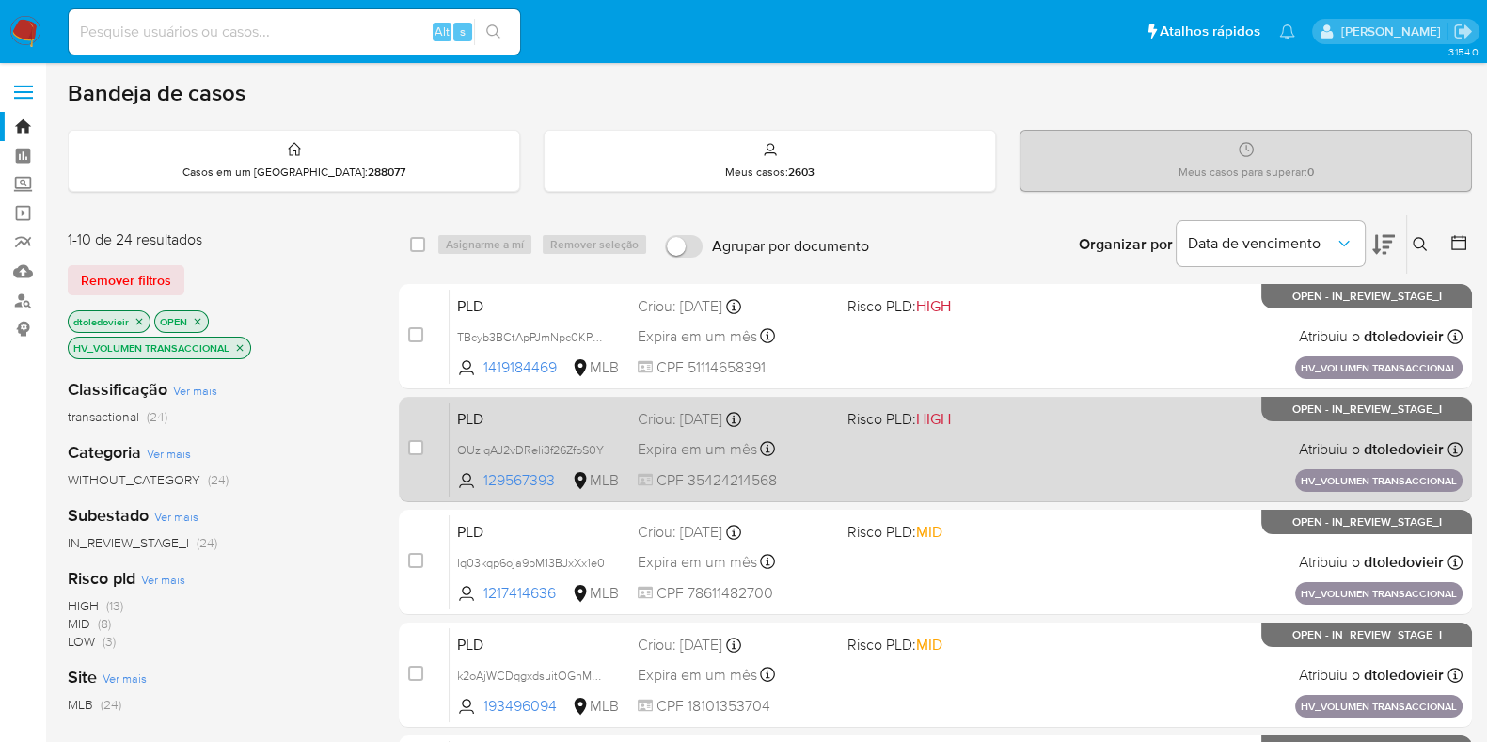
click at [1013, 472] on div "PLD OUzIqAJ2vDReli3f26ZfbS0Y 129567393 MLB Risco PLD: HIGH Criou: 14/08/2025 Cr…" at bounding box center [956, 449] width 1013 height 95
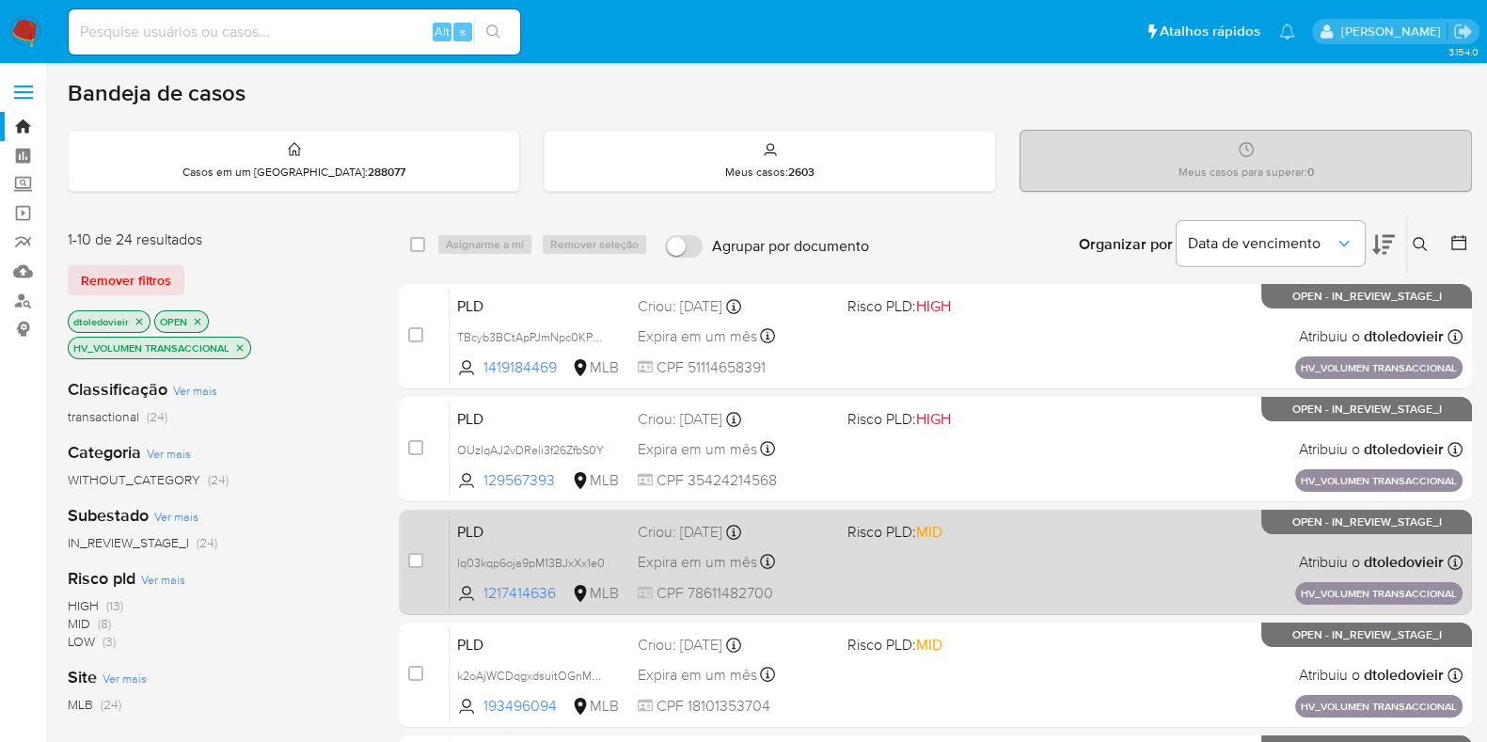
click at [987, 557] on div "PLD Iq03kqp6oja9pM13BJxXx1e0 1217414636 MLB Risco PLD: MID Criou: 14/08/2025 Cr…" at bounding box center [956, 561] width 1013 height 95
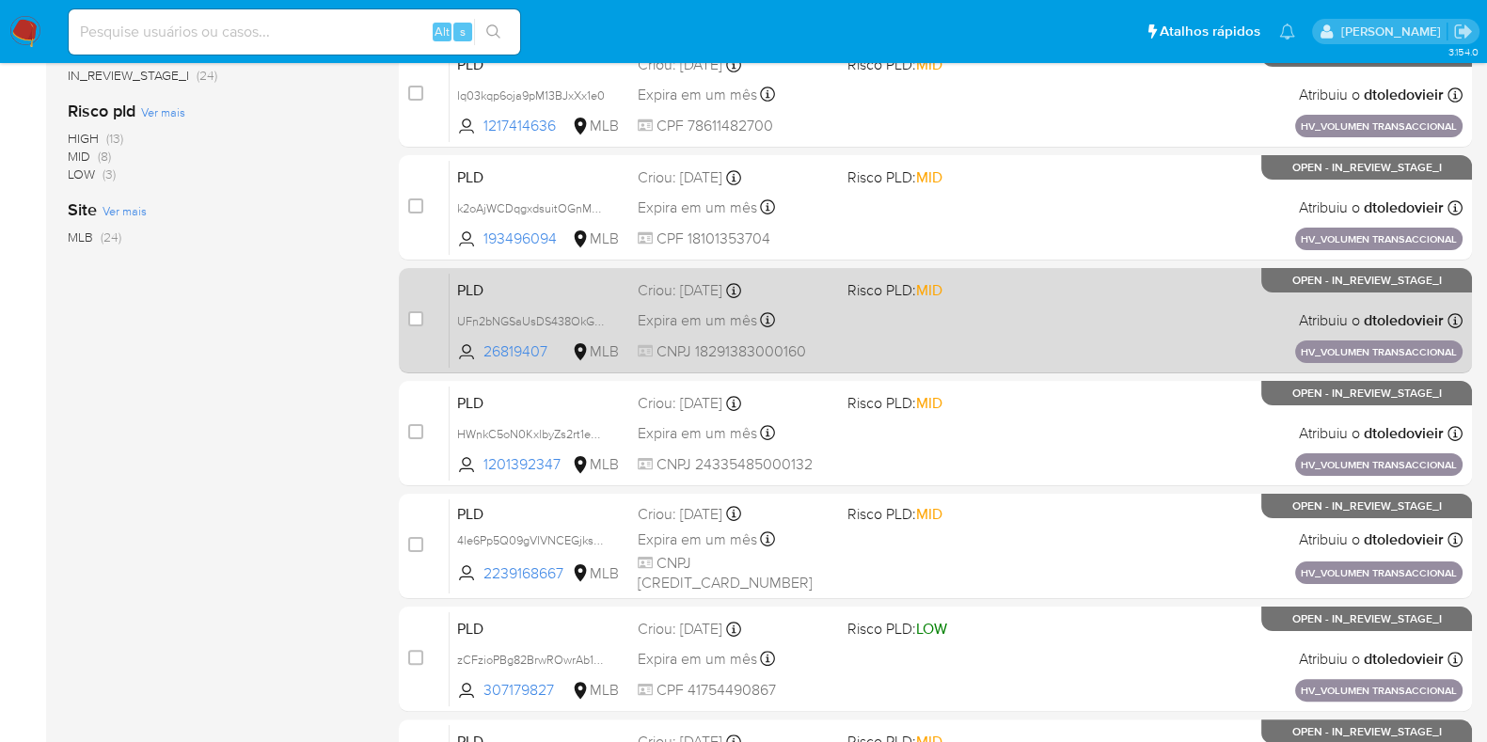
scroll to position [469, 0]
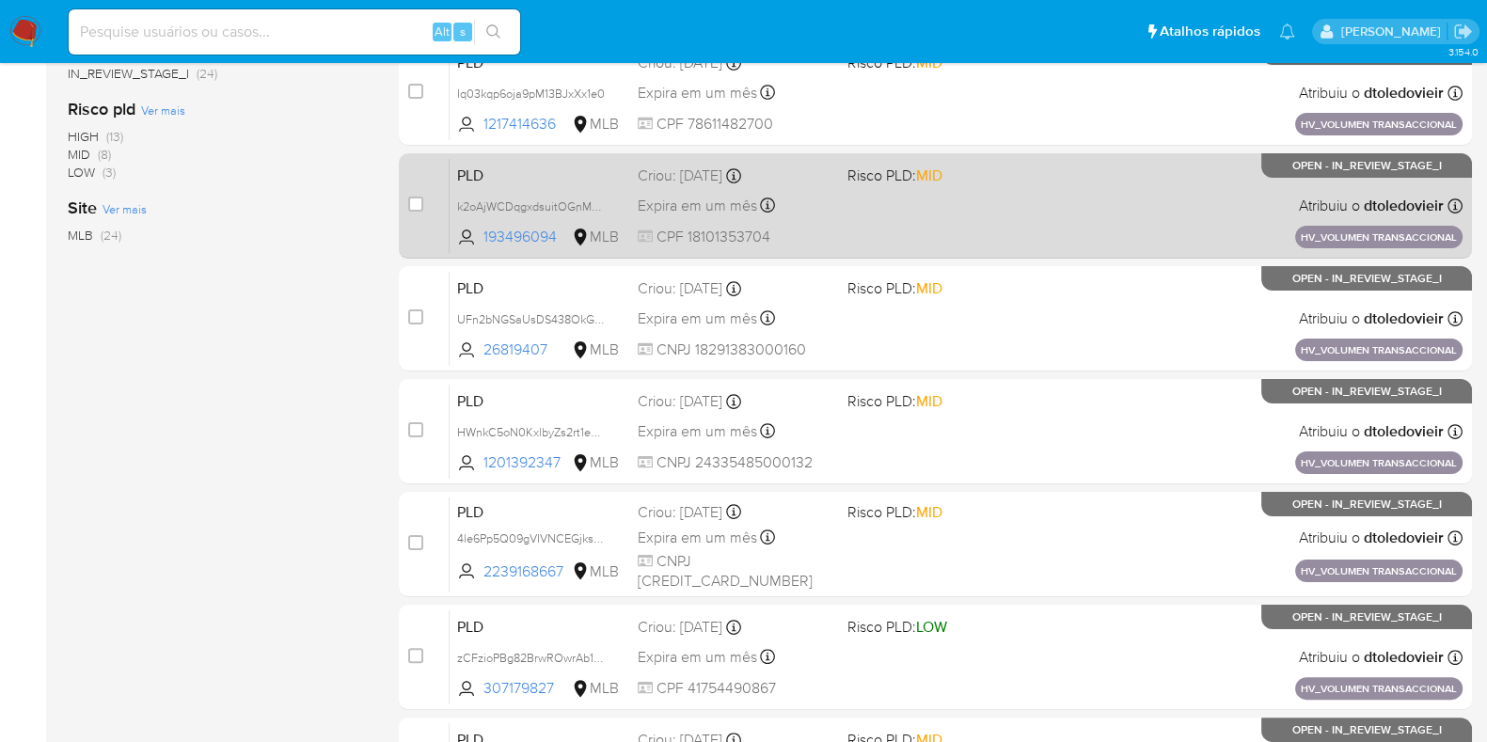
click at [1025, 218] on div "PLD k2oAjWCDqgxdsuitOGnMT50y 193496094 MLB Risco PLD: MID Criou: 14/08/2025 Cri…" at bounding box center [956, 205] width 1013 height 95
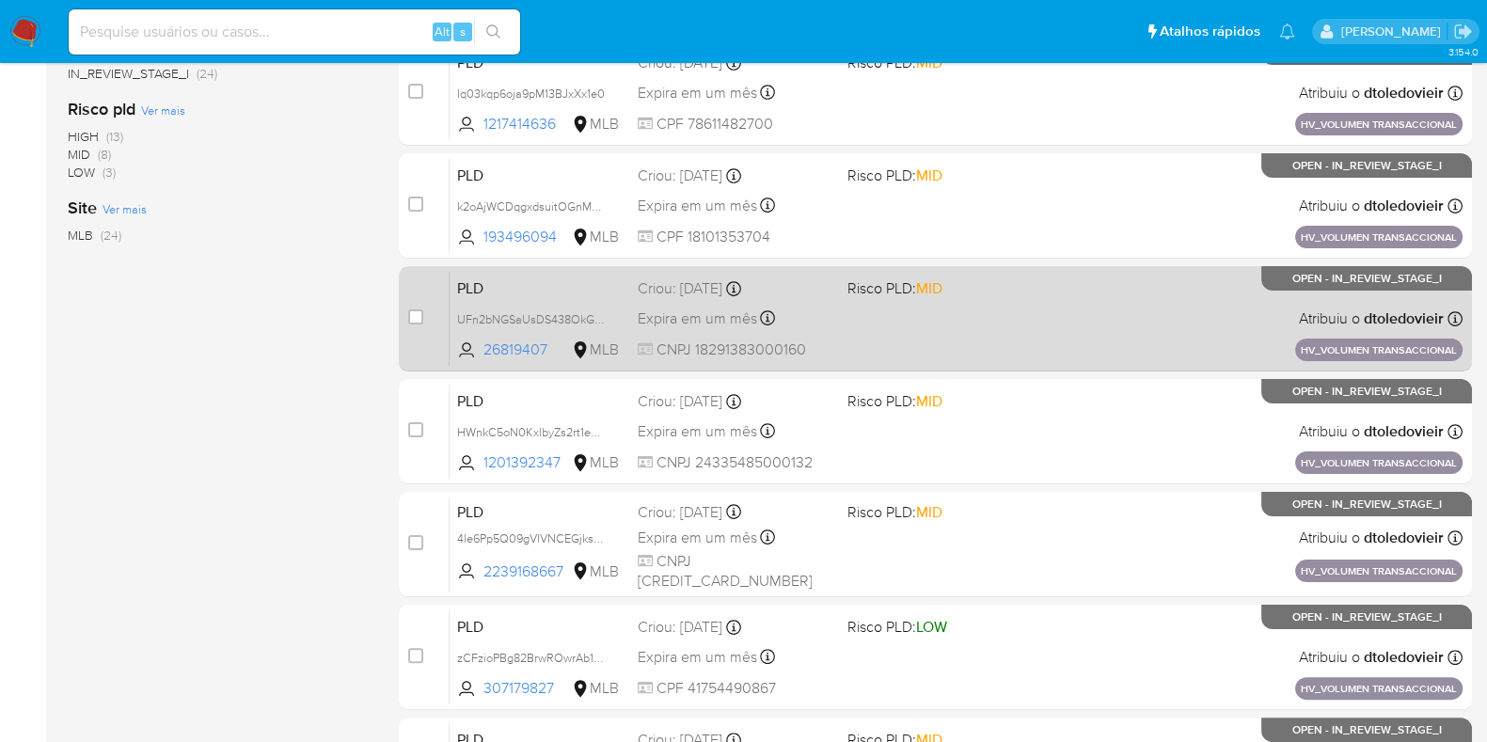
click at [1006, 304] on div "PLD UFn2bNGSaUsDS438OkGssPmh 26819407 MLB Risco PLD: MID Criou: 14/08/2025 Crio…" at bounding box center [956, 318] width 1013 height 95
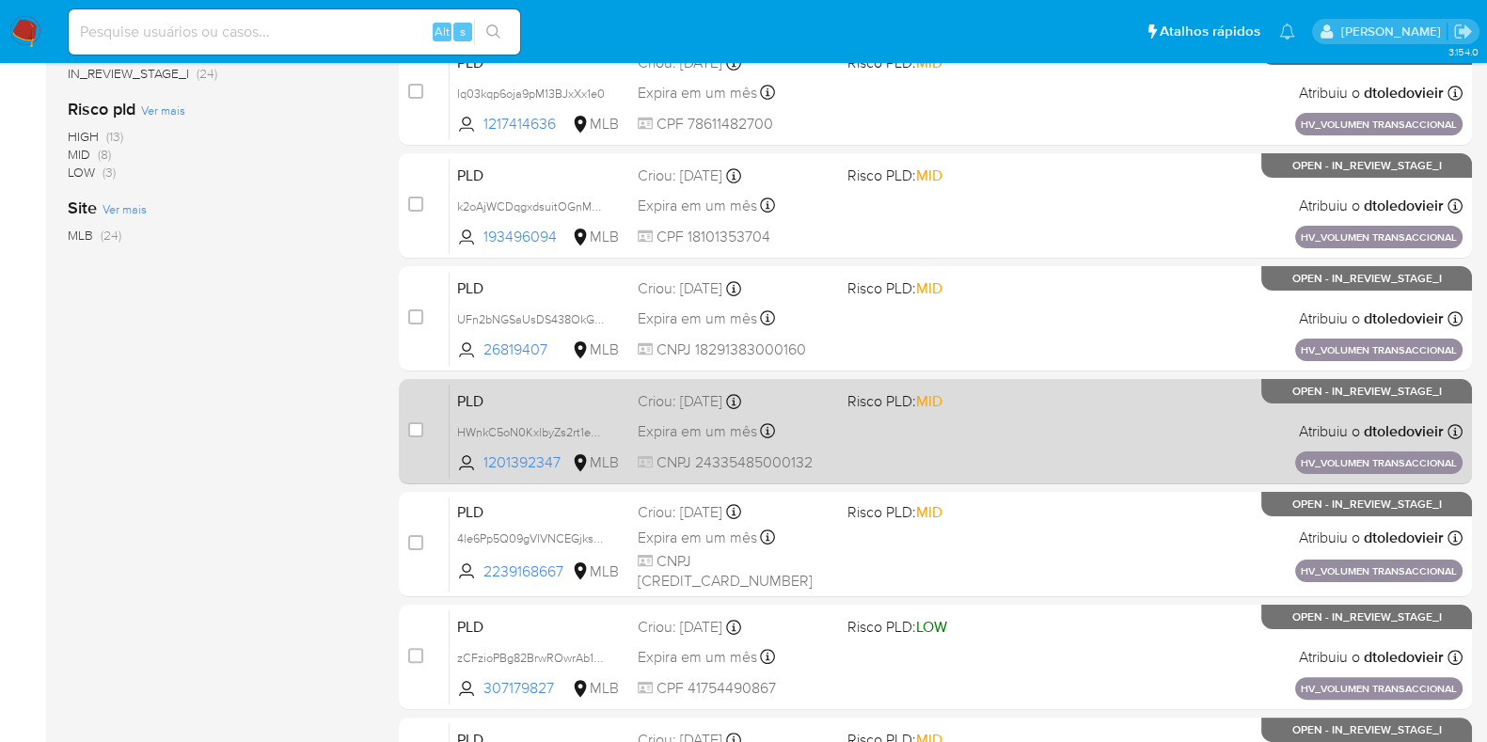
click at [984, 430] on div "PLD HWnkC5oN0KxlbyZs2rt1eOGu 1201392347 MLB Risco PLD: MID Criou: 14/08/2025 Cr…" at bounding box center [956, 431] width 1013 height 95
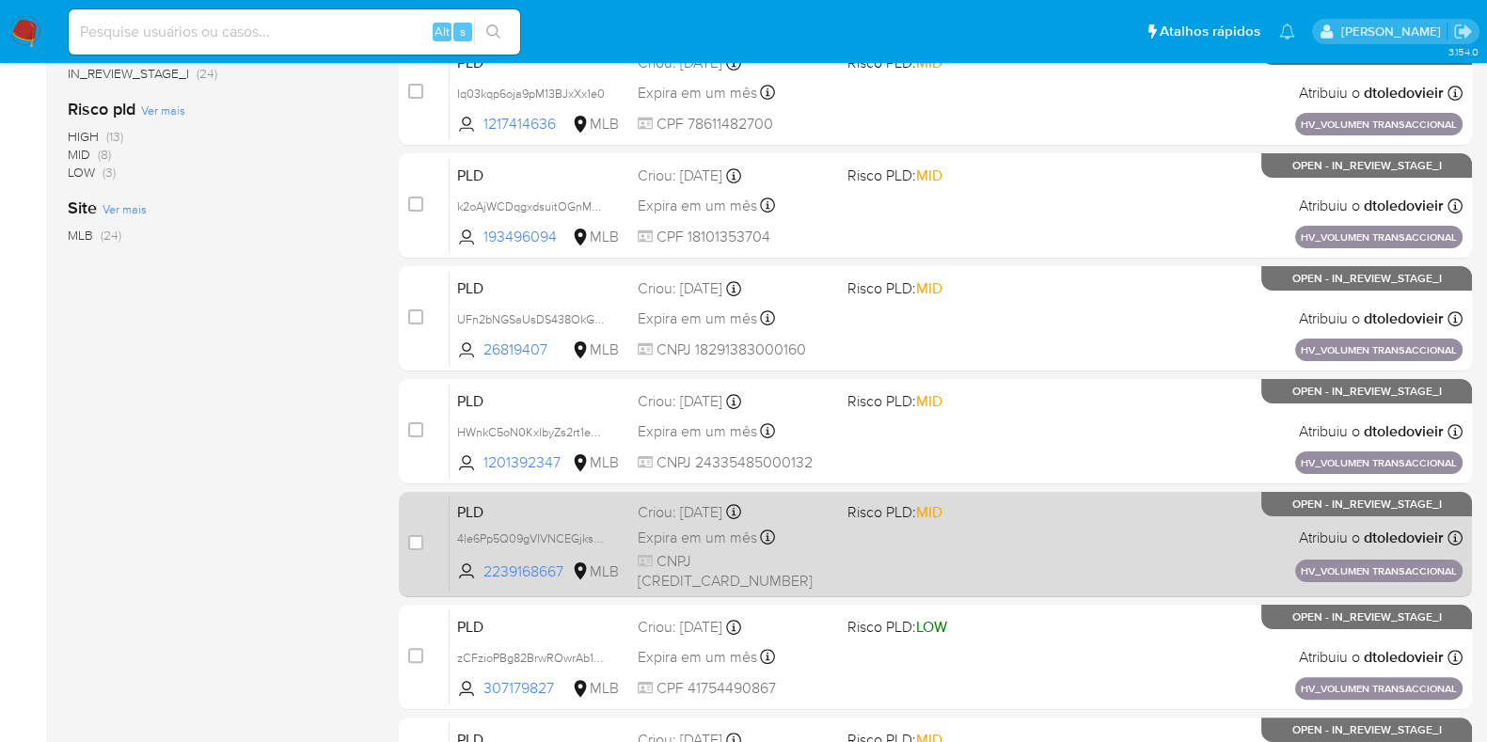
click at [996, 549] on div "PLD 4le6Pp5Q09gVIVNCEGjksRsT 2239168667 MLB Risco PLD: MID Criou: 14/08/2025 Cr…" at bounding box center [956, 544] width 1013 height 95
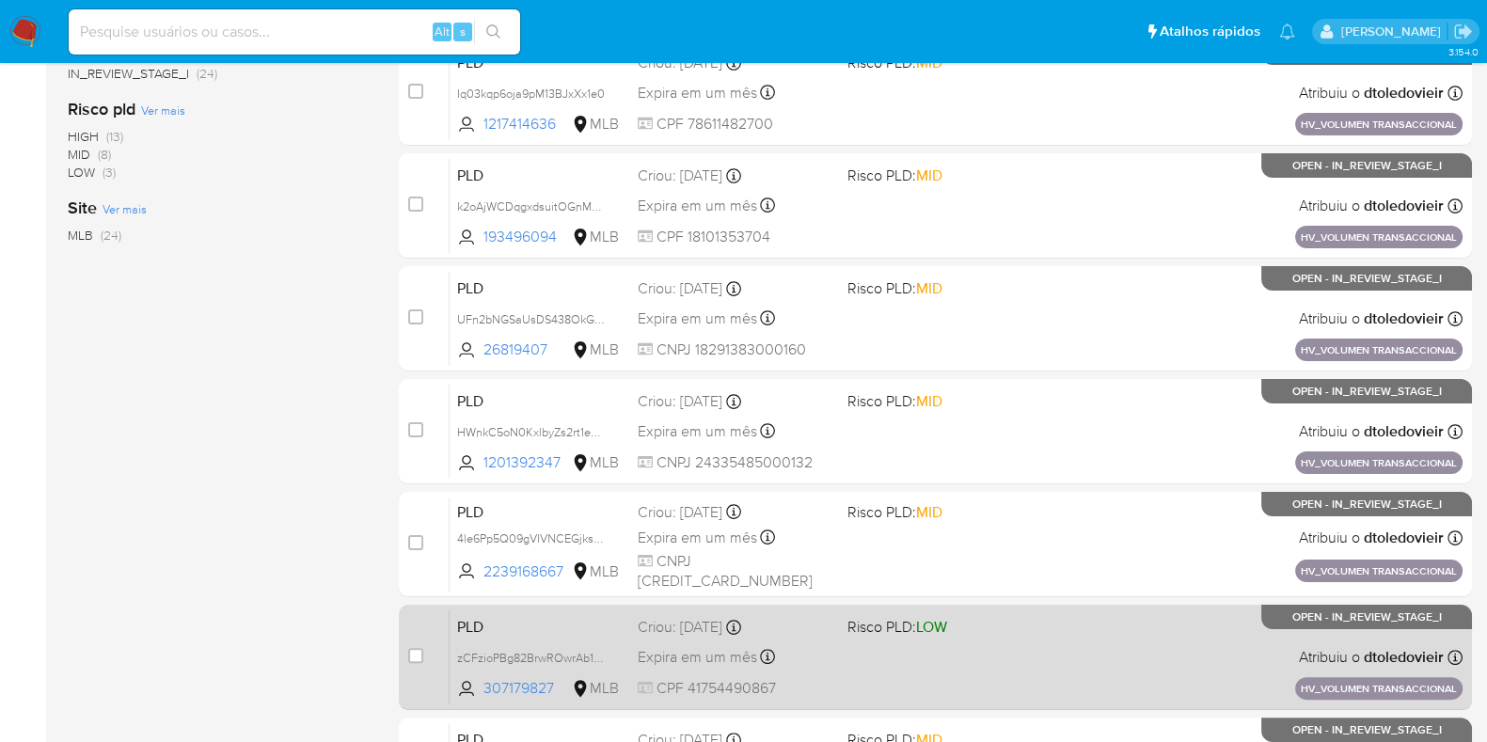
click at [987, 650] on div "PLD zCFzioPBg82BrwROwrAb1M1w 307179827 MLB Risco PLD: LOW Criou: 14/08/2025 Cri…" at bounding box center [956, 656] width 1013 height 95
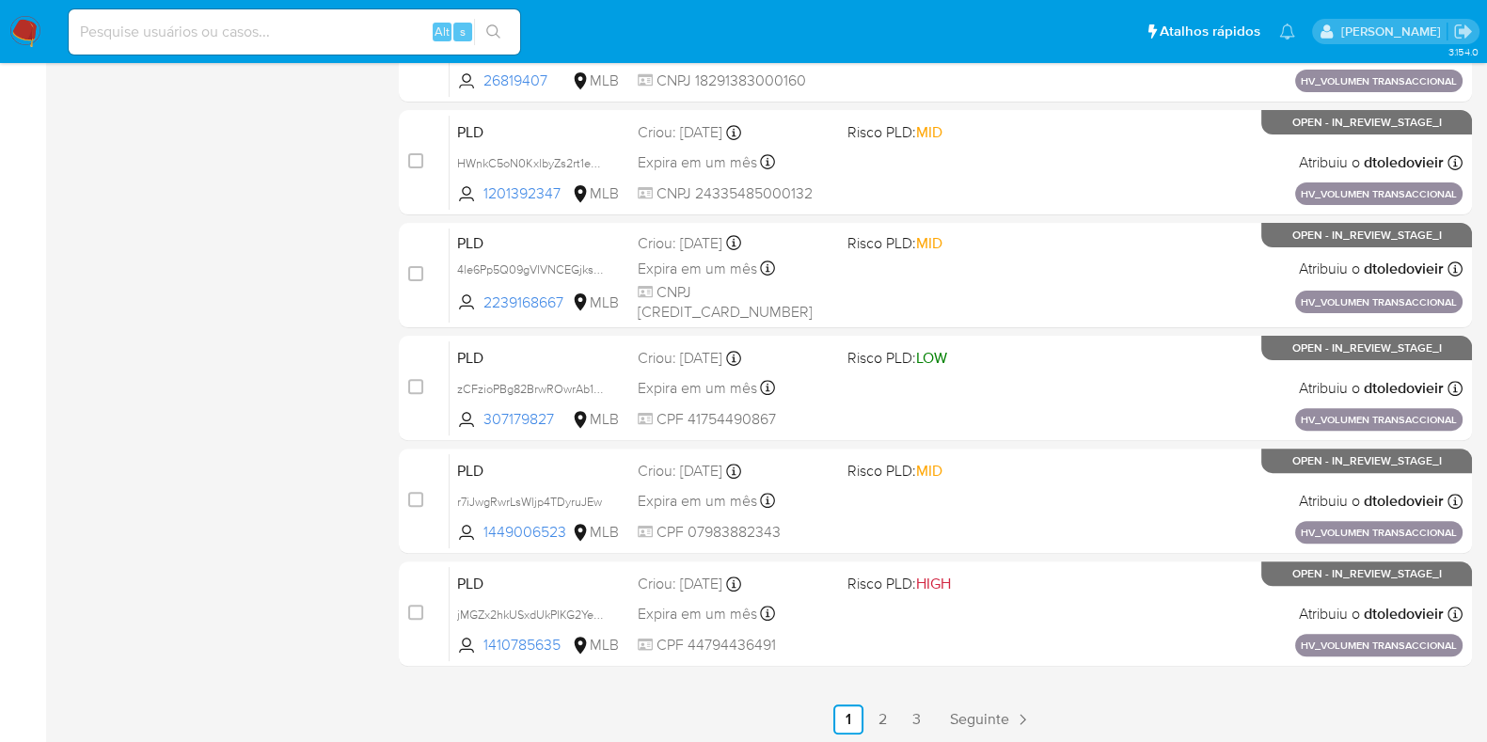
scroll to position [741, 0]
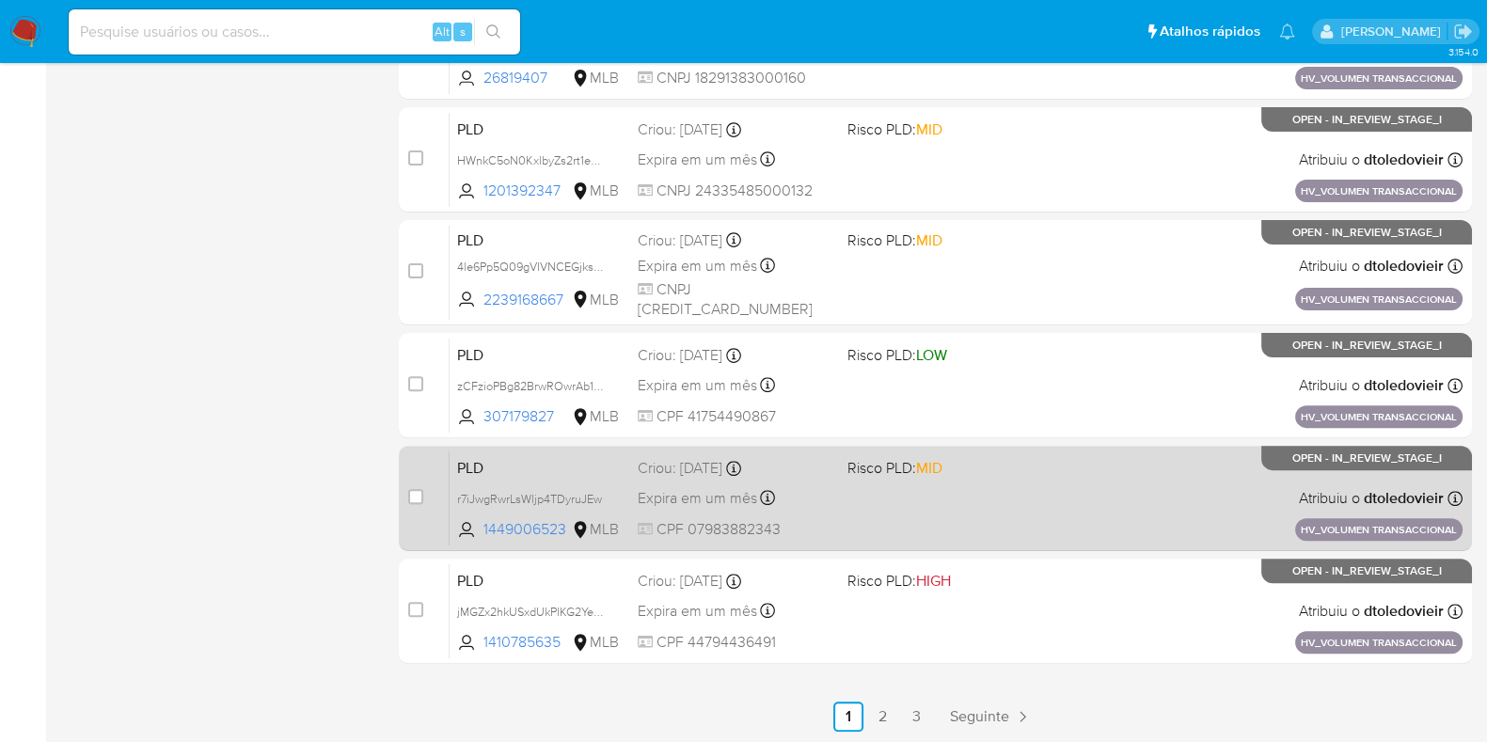
click at [1027, 489] on div "PLD r7iJwgRwrLsWljp4TDyruJEw 1449006523 MLB Risco PLD: MID Criou: 14/08/2025 Cr…" at bounding box center [956, 497] width 1013 height 95
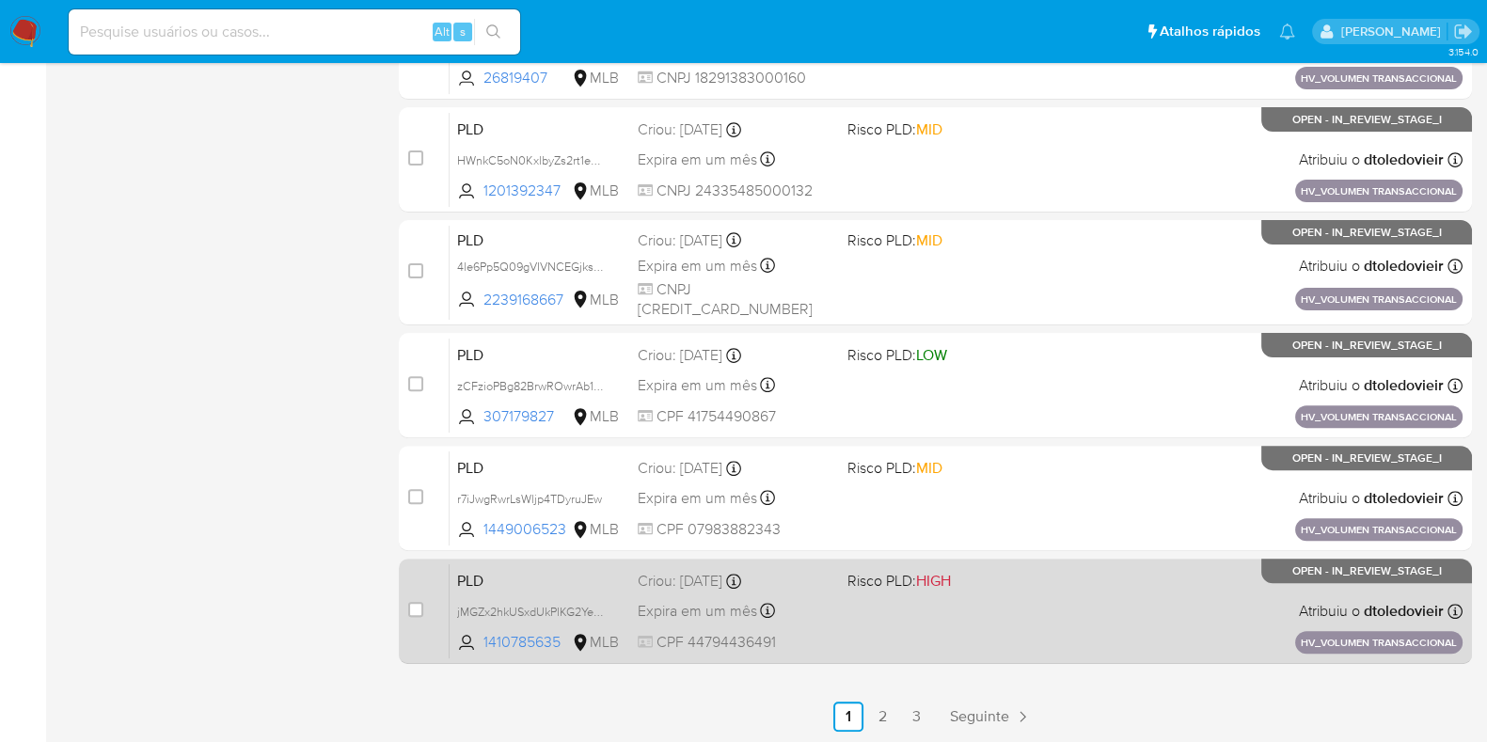
click at [1025, 620] on div "PLD jMGZx2hkUSxdUkPlKG2YeE2c 1410785635 MLB Risco PLD: HIGH Criou: 14/08/2025 C…" at bounding box center [956, 610] width 1013 height 95
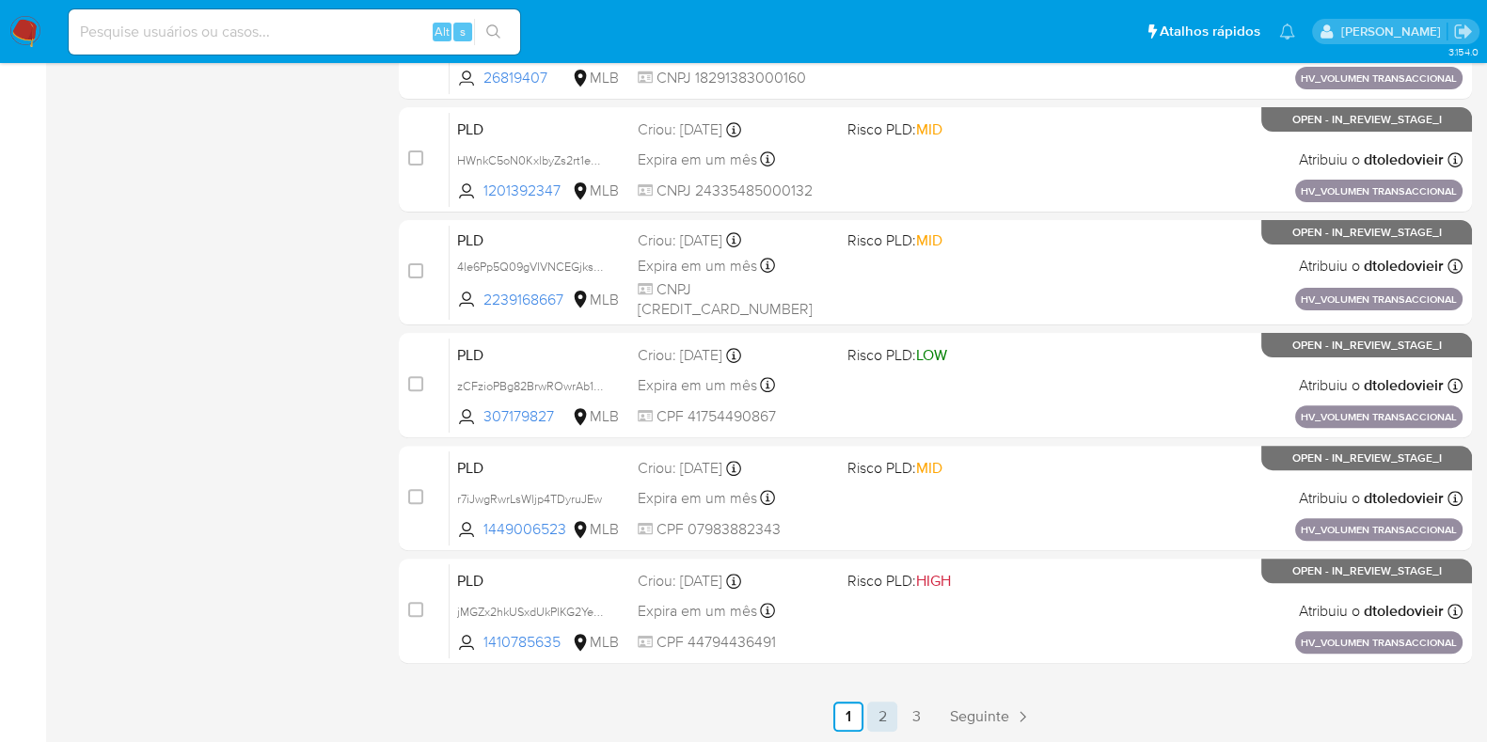
click at [871, 713] on link "2" at bounding box center [882, 717] width 30 height 30
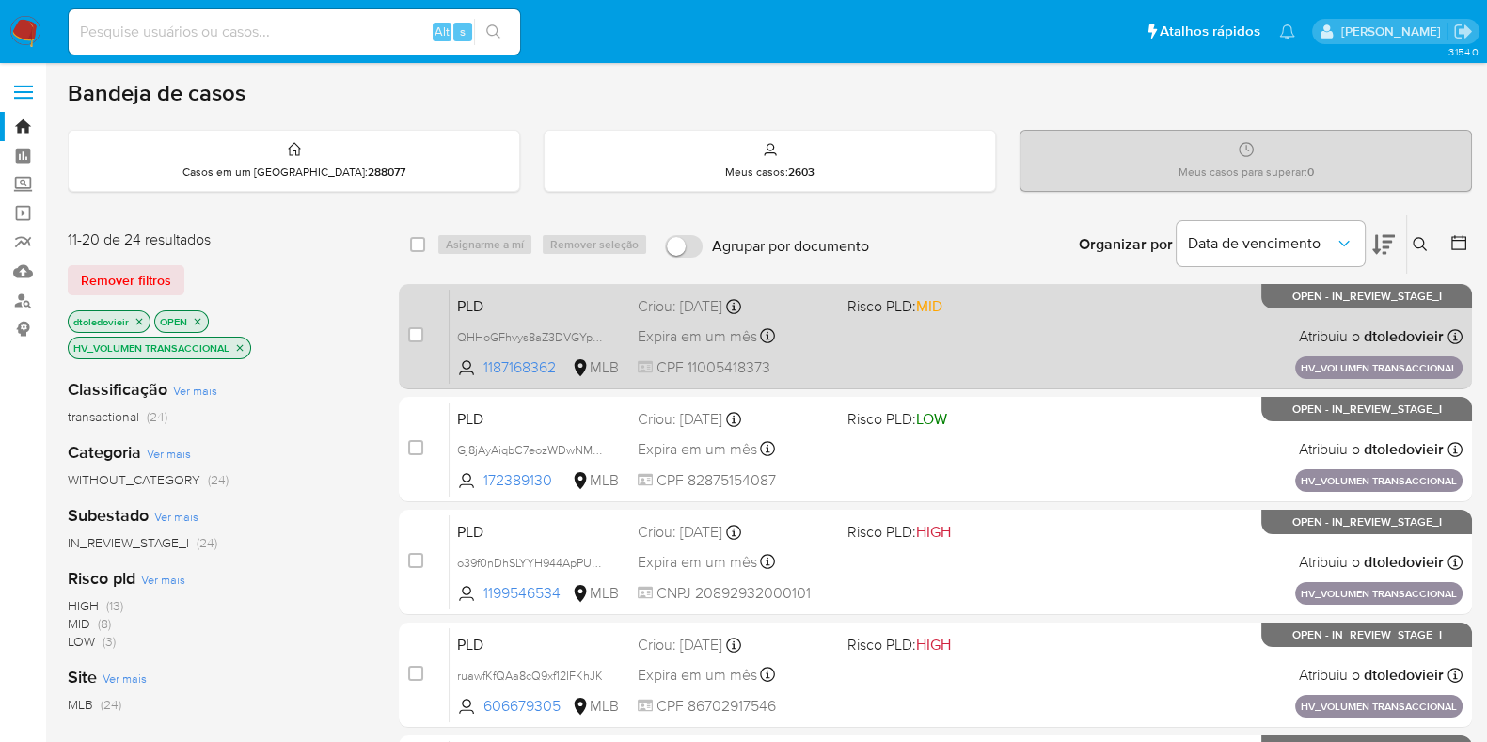
click at [1000, 329] on div "PLD QHHoGFhvys8aZ3DVGYp55nOI 1187168362 MLB Risco PLD: MID Criou: 14/08/2025 Cr…" at bounding box center [956, 336] width 1013 height 95
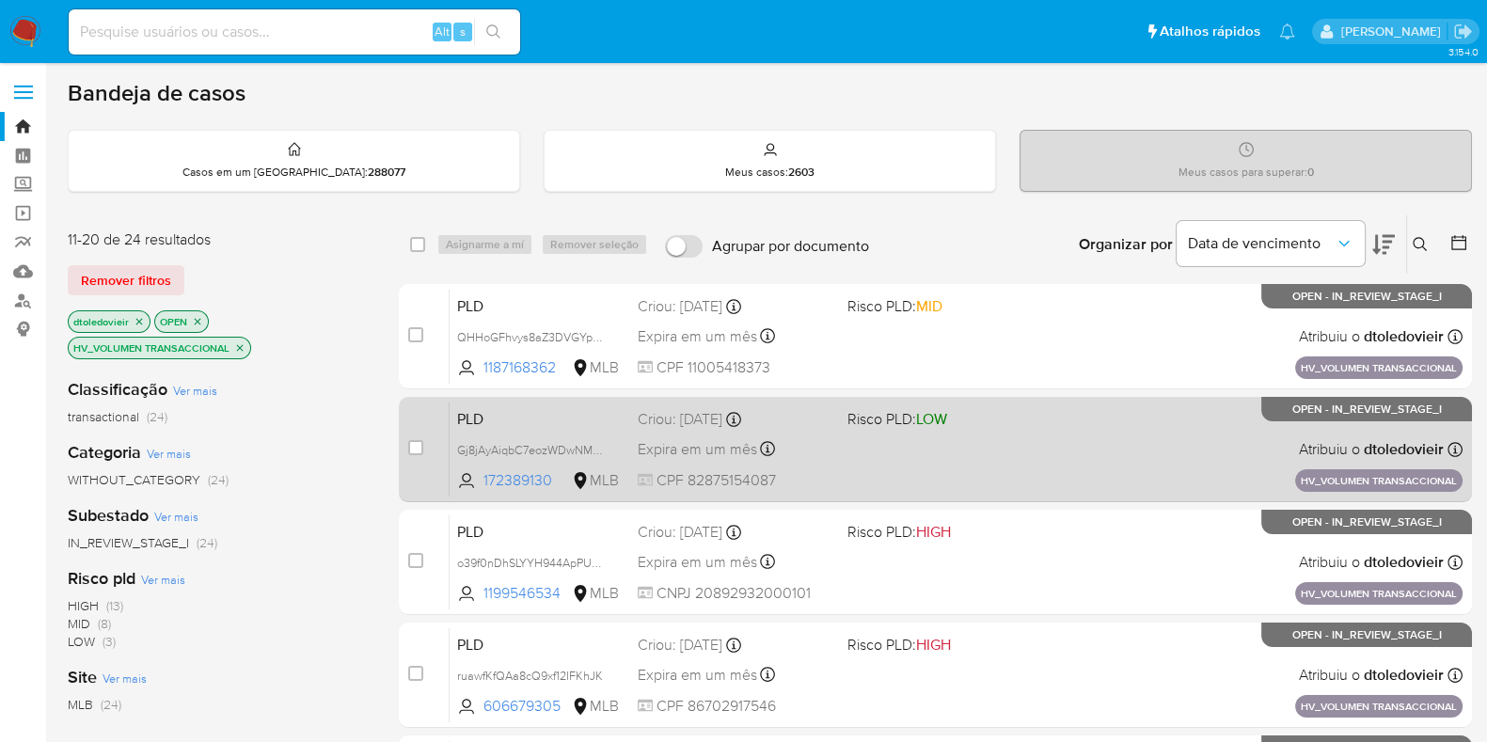
click at [997, 456] on div "PLD Gj8jAyAiqbC7eozWDwNMCJjf 172389130 MLB Risco PLD: LOW Criou: 14/08/2025 Cri…" at bounding box center [956, 449] width 1013 height 95
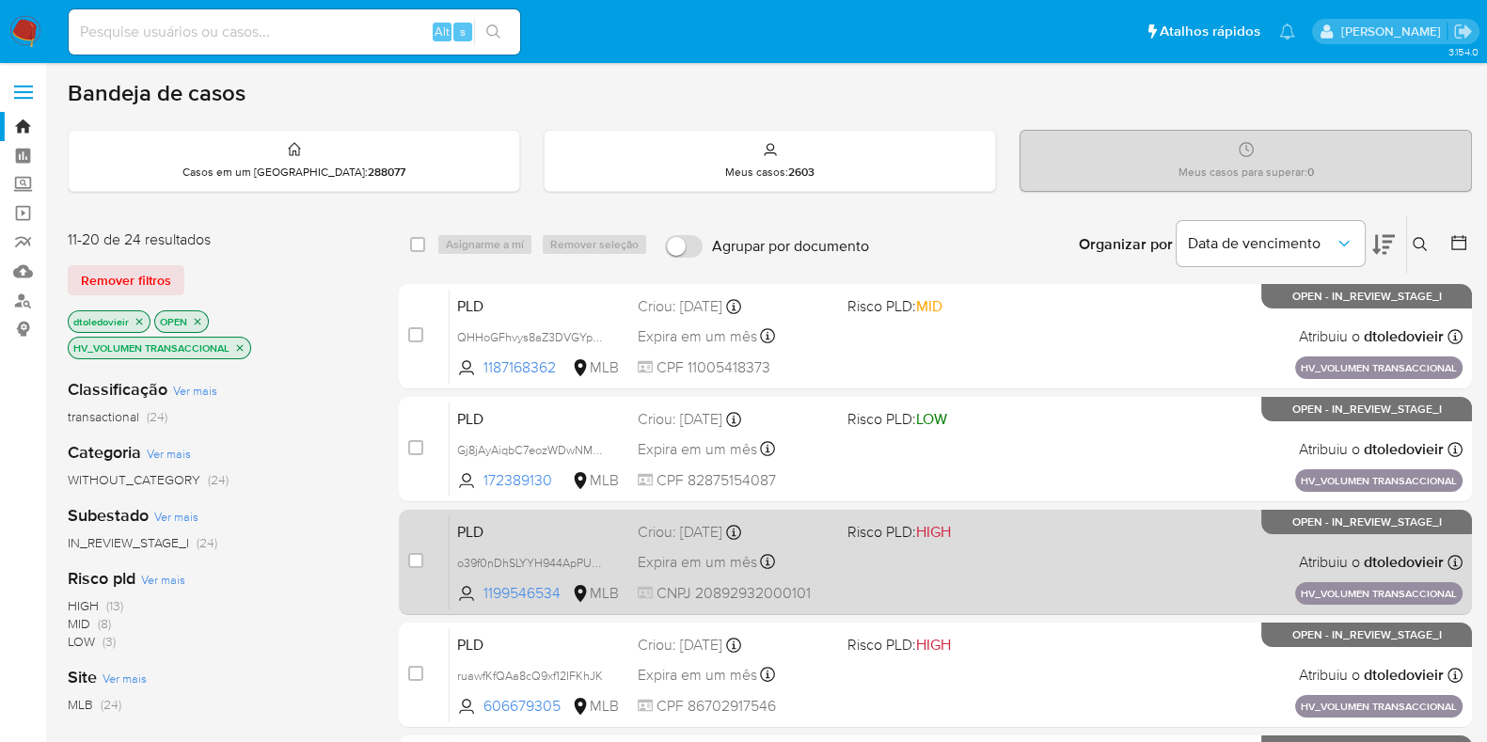
click at [987, 573] on div "PLD o39f0nDhSLYYH944ApPUVzQu 1199546534 MLB Risco PLD: HIGH Criou: 14/08/2025 C…" at bounding box center [956, 561] width 1013 height 95
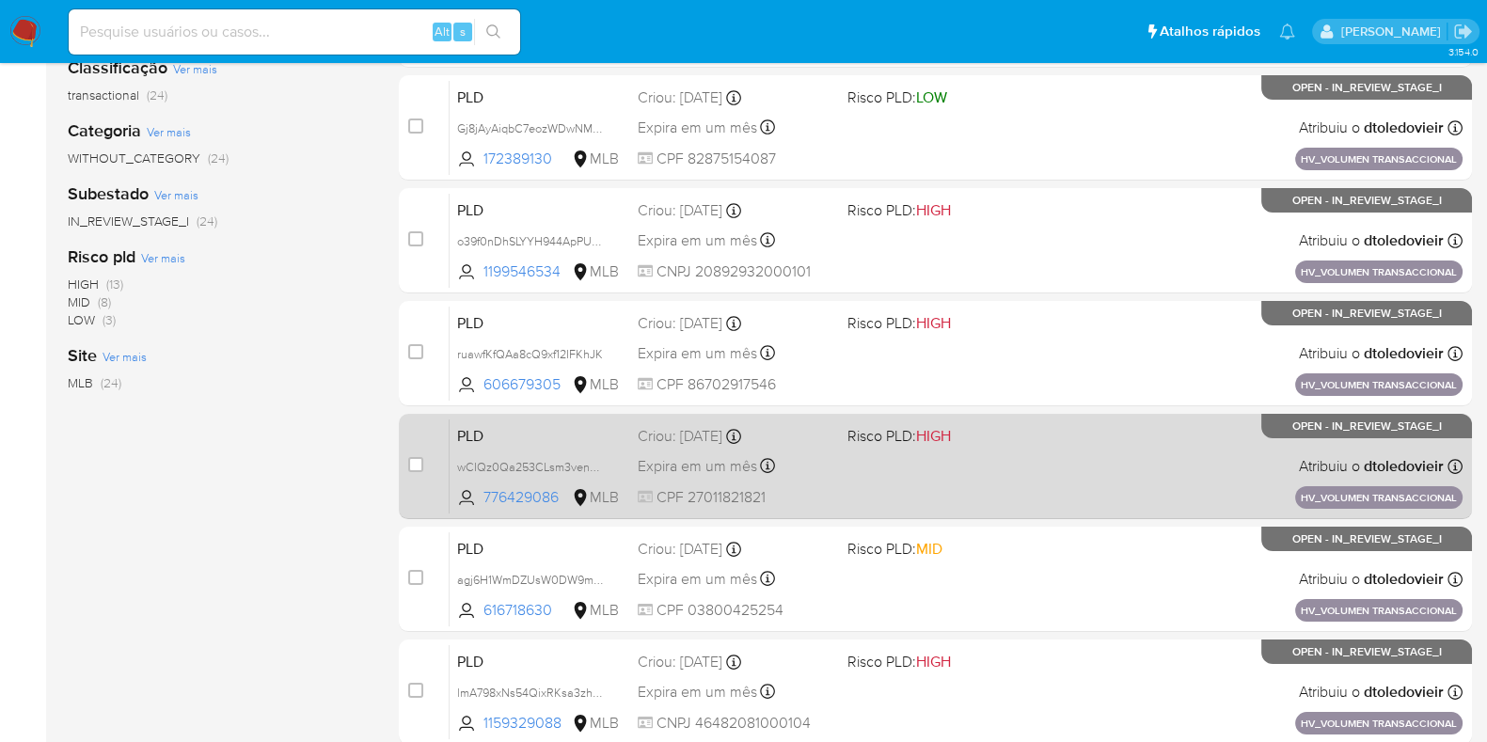
scroll to position [353, 0]
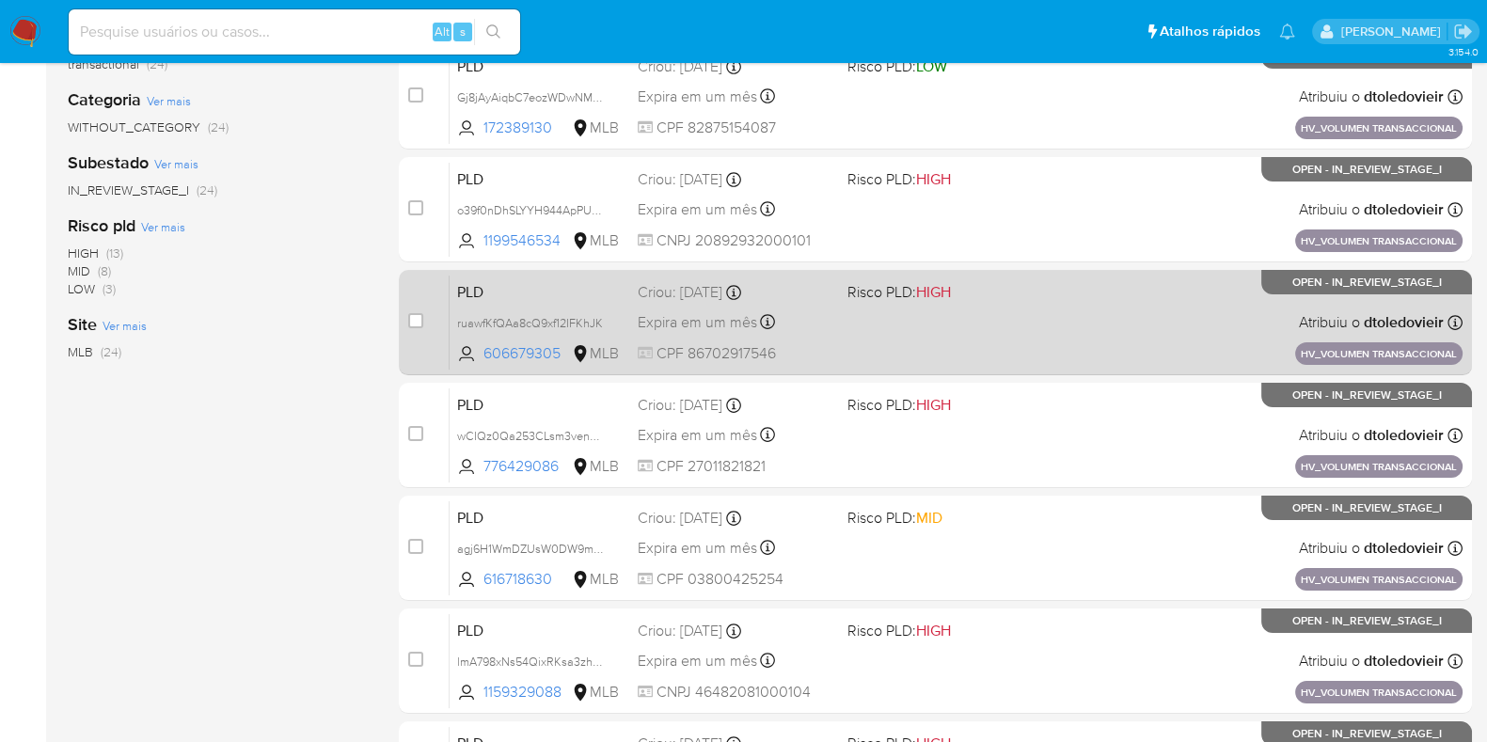
click at [1008, 329] on div "PLD ruawfKfQAa8cQ9xf12IFKhJK 606679305 MLB Risco PLD: HIGH Criou: 14/08/2025 Cr…" at bounding box center [956, 322] width 1013 height 95
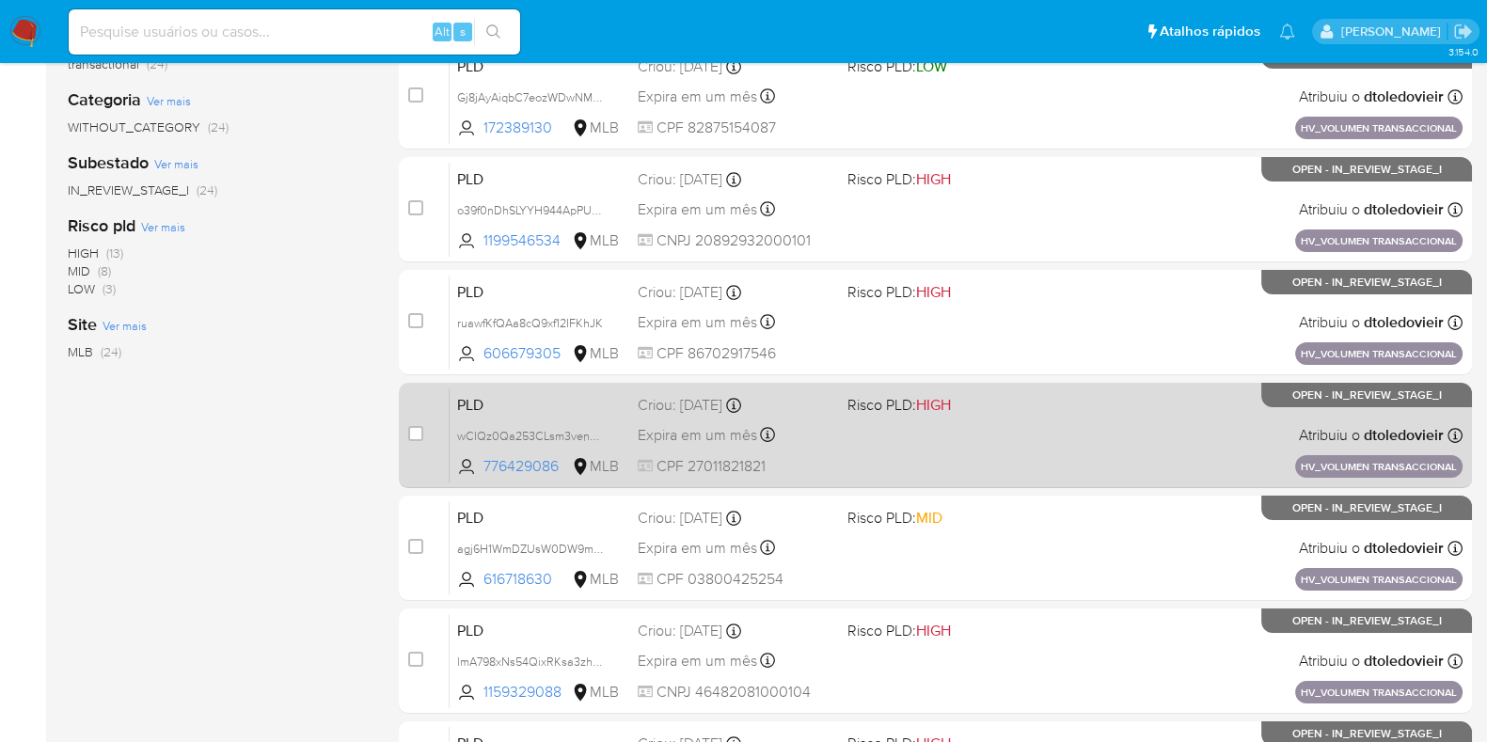
click at [1018, 456] on div "PLD wCIQz0Qa253CLsm3venCme8j 776429086 MLB Risco PLD: HIGH Criou: 14/08/2025 Cr…" at bounding box center [956, 434] width 1013 height 95
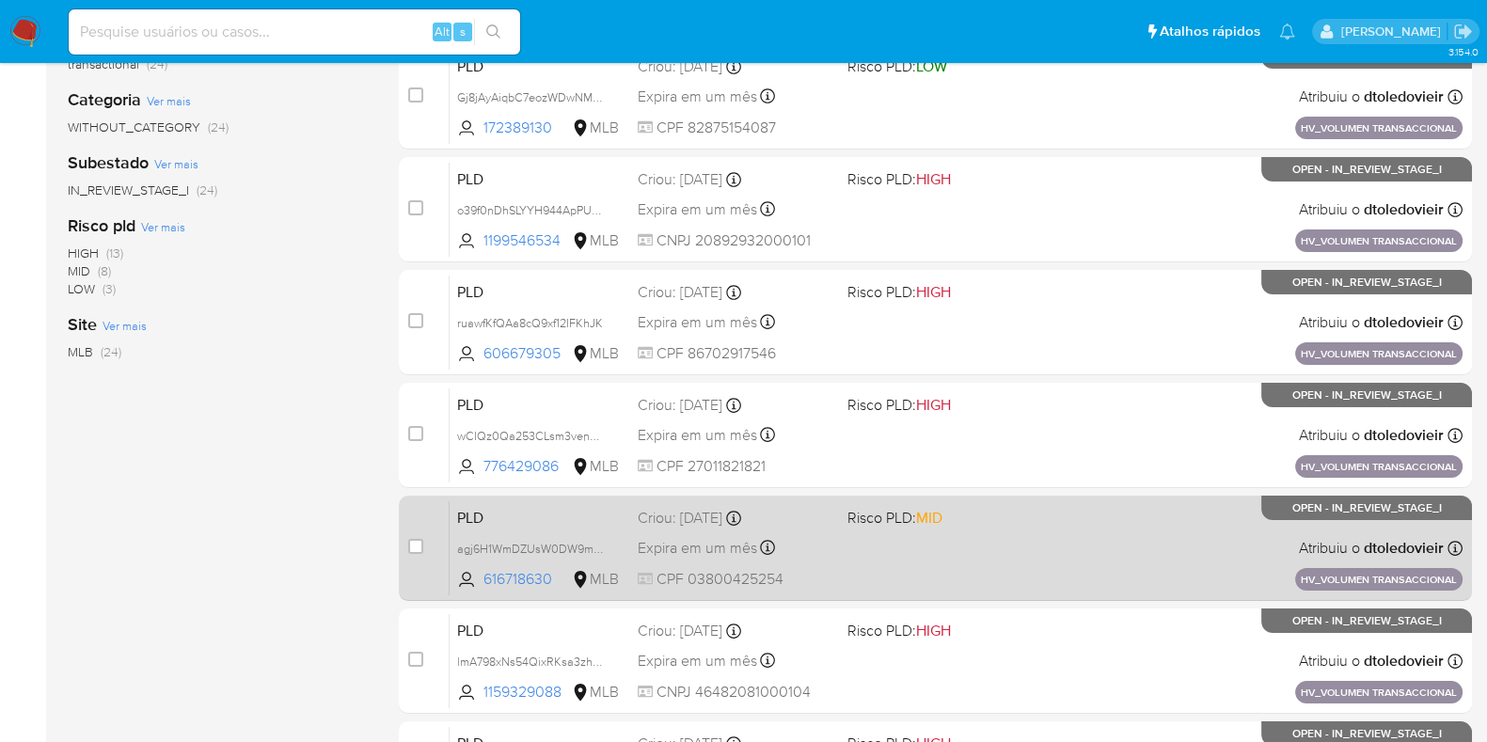
click at [1018, 570] on div "PLD agj6H1WmDZUsW0DW9mnp30bH 616718630 MLB Risco PLD: MID Criou: 14/08/2025 Cri…" at bounding box center [956, 547] width 1013 height 95
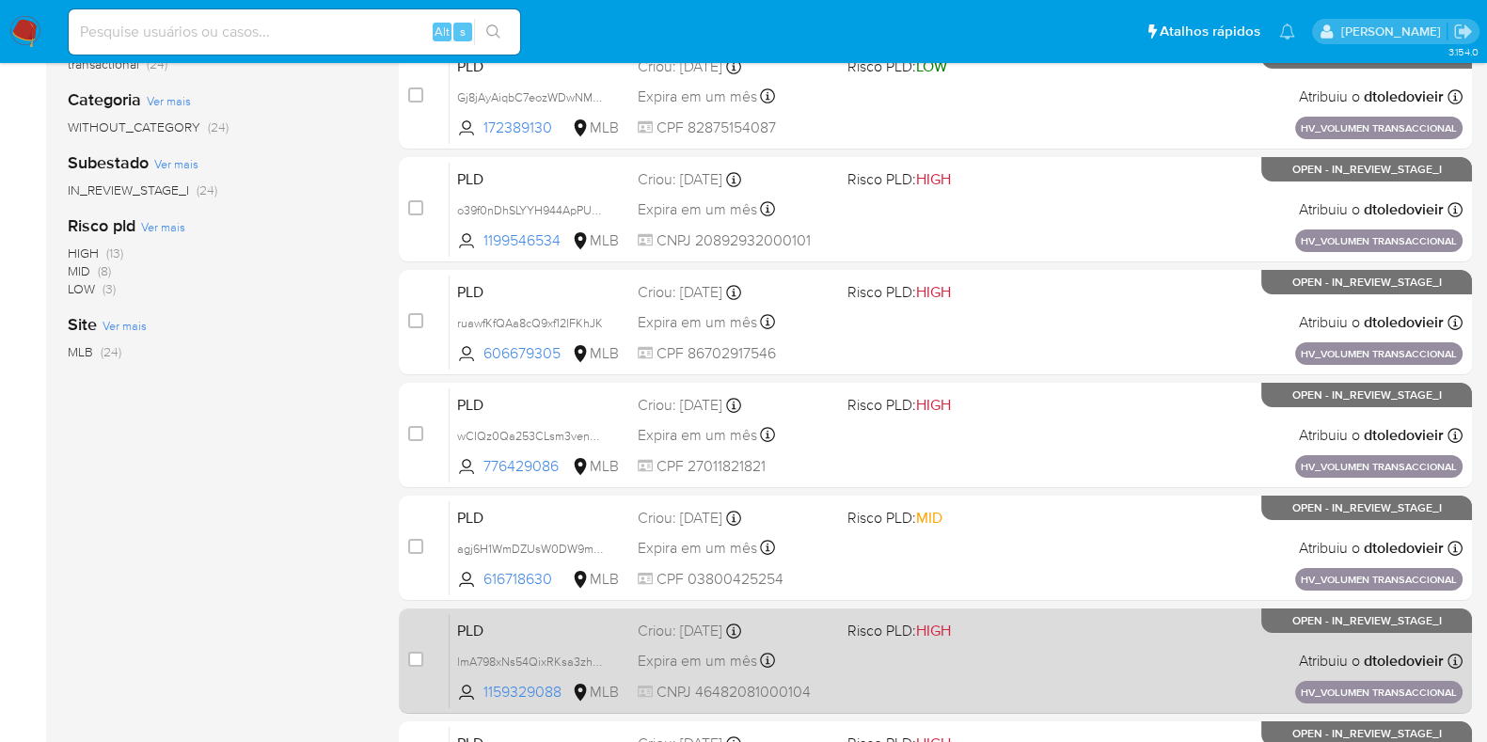
click at [1003, 641] on div "PLD lmA798xNs54QixRKsa3zhmF3 1159329088 MLB Risco PLD: HIGH Criou: 14/08/2025 C…" at bounding box center [956, 660] width 1013 height 95
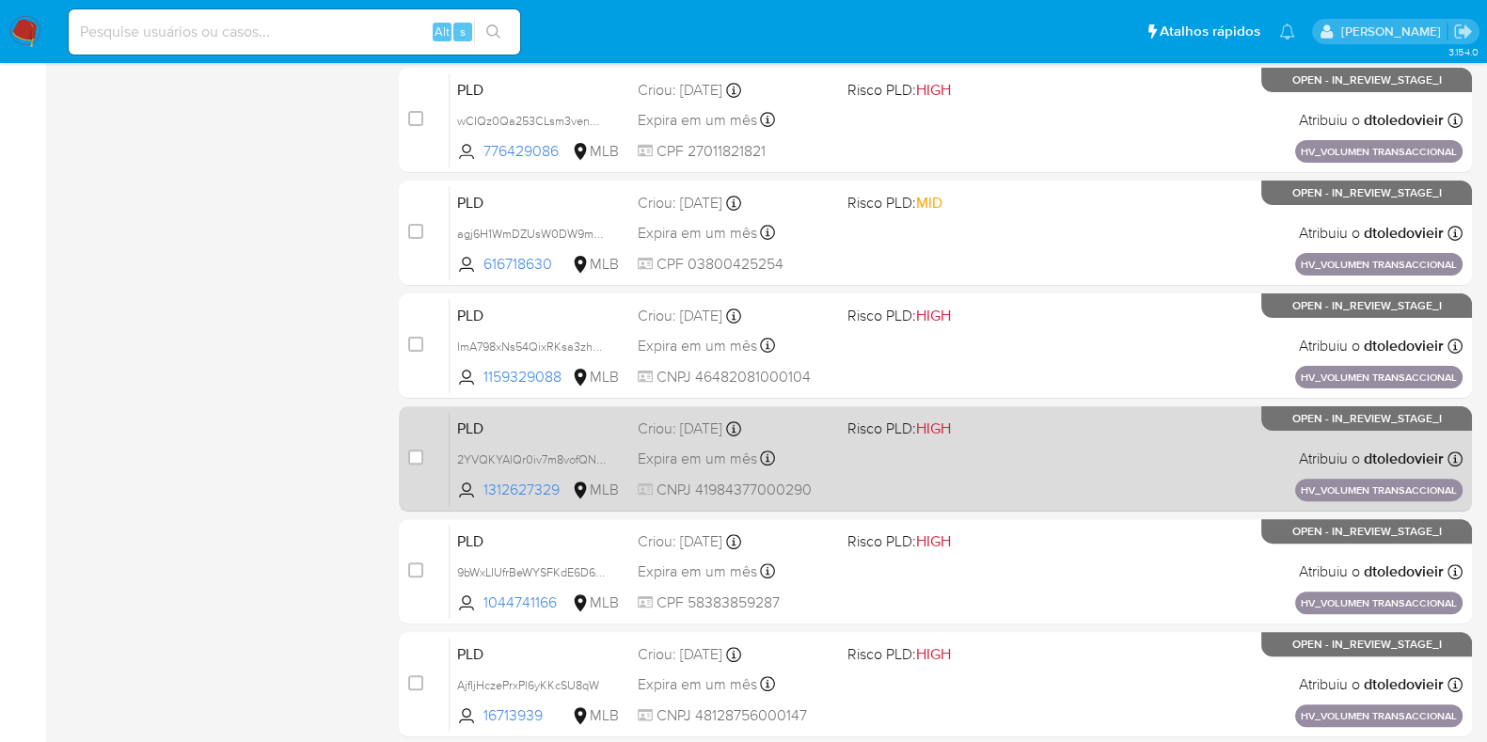
scroll to position [741, 0]
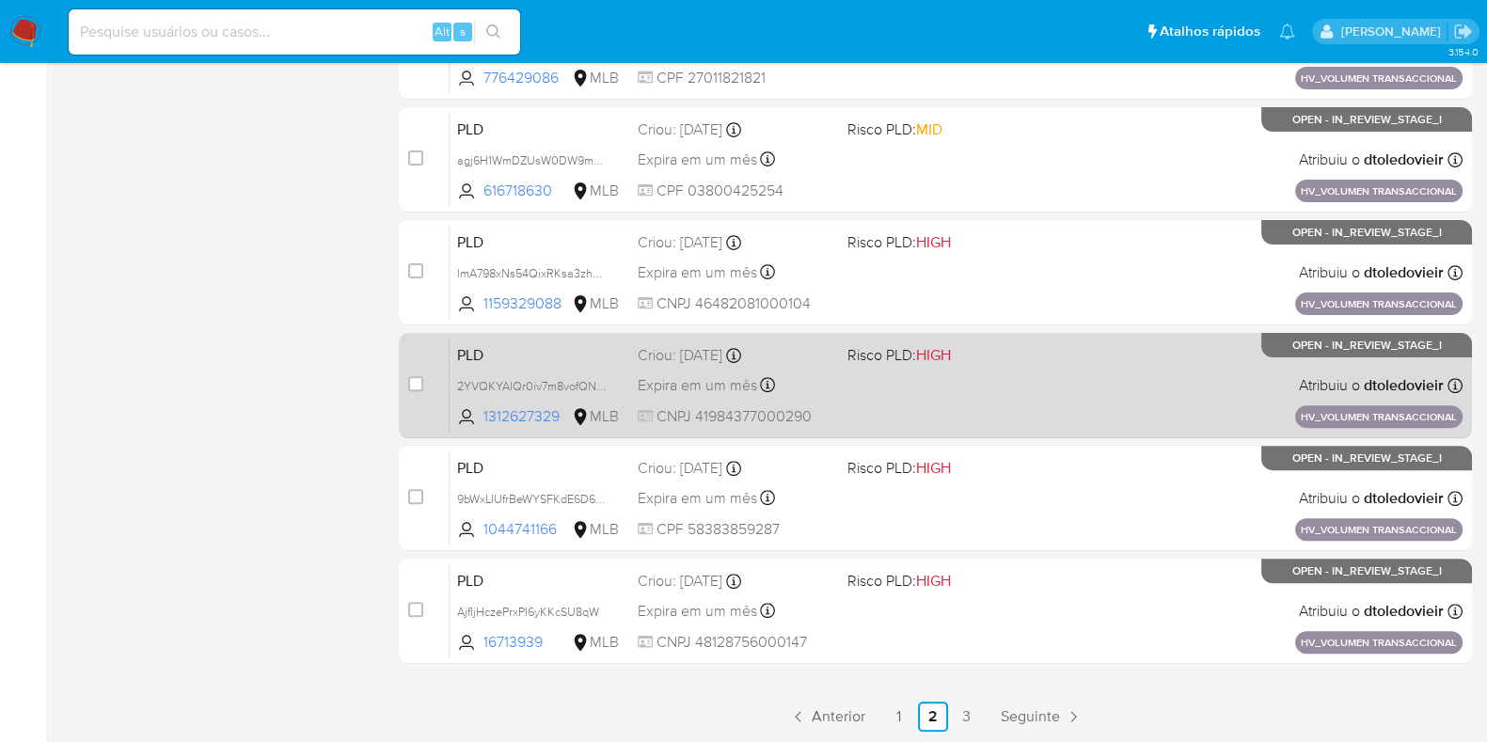
click at [1010, 390] on div "PLD 2YVQKYAlQr0iv7m8vofQNUrx 1312627329 MLB Risco PLD: HIGH Criou: 14/08/2025 C…" at bounding box center [956, 385] width 1013 height 95
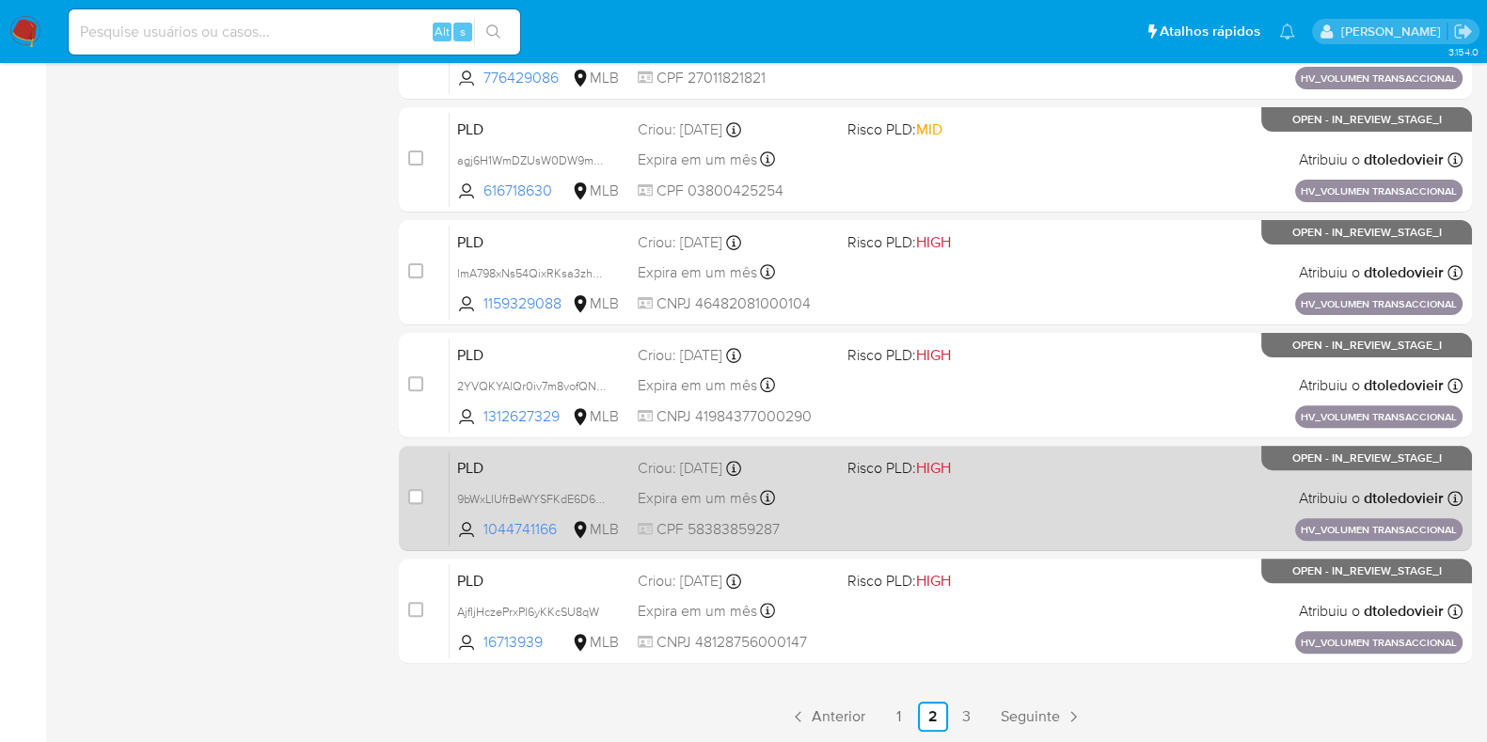
click at [999, 527] on div "PLD 9bWxLIUfrBeWYSFKdE6D6SGL 1044741166 MLB Risco PLD: HIGH Criou: 14/08/2025 C…" at bounding box center [956, 497] width 1013 height 95
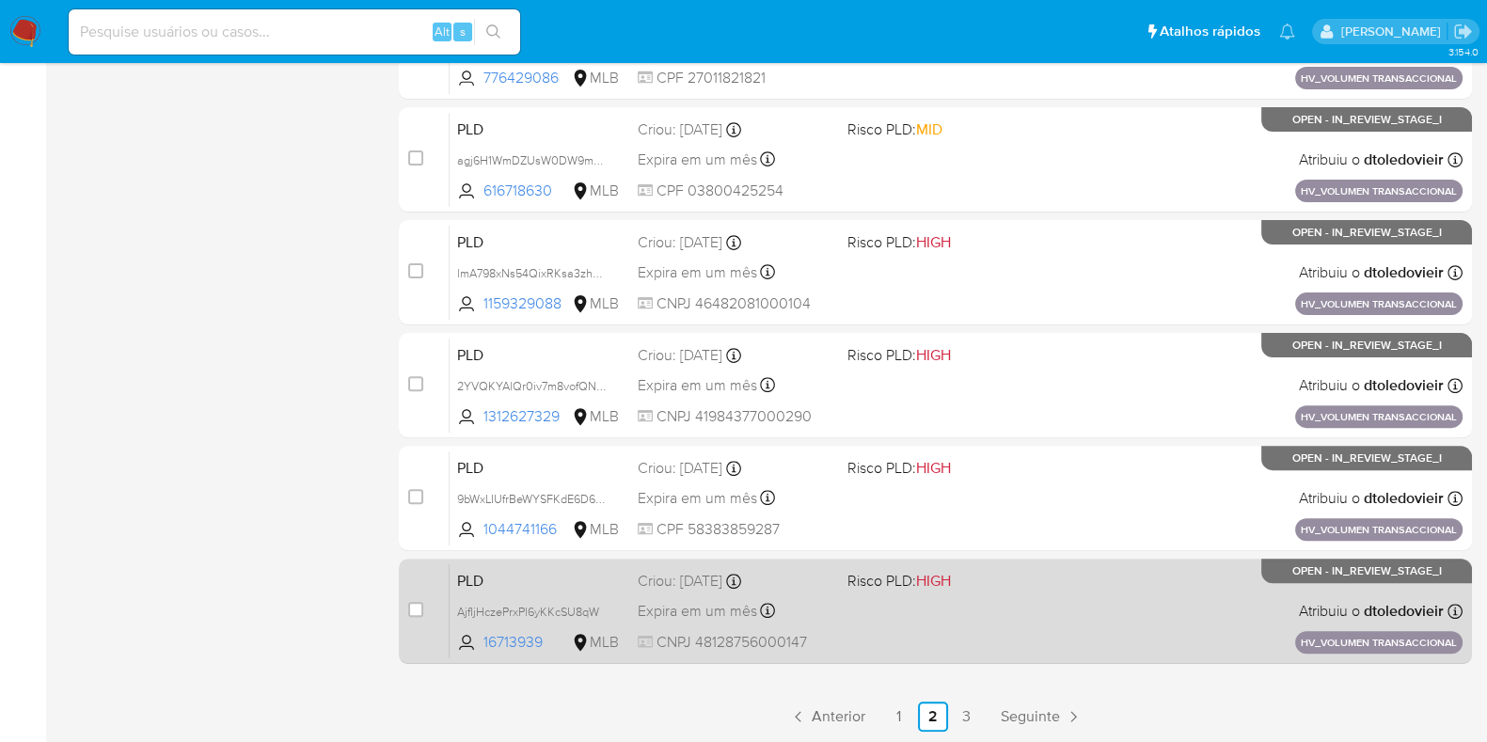
click at [959, 620] on div "PLD AjfIjHczePrxPl6yKKcSU8qW 16713939 MLB Risco PLD: HIGH Criou: 14/08/2025 Cri…" at bounding box center [956, 610] width 1013 height 95
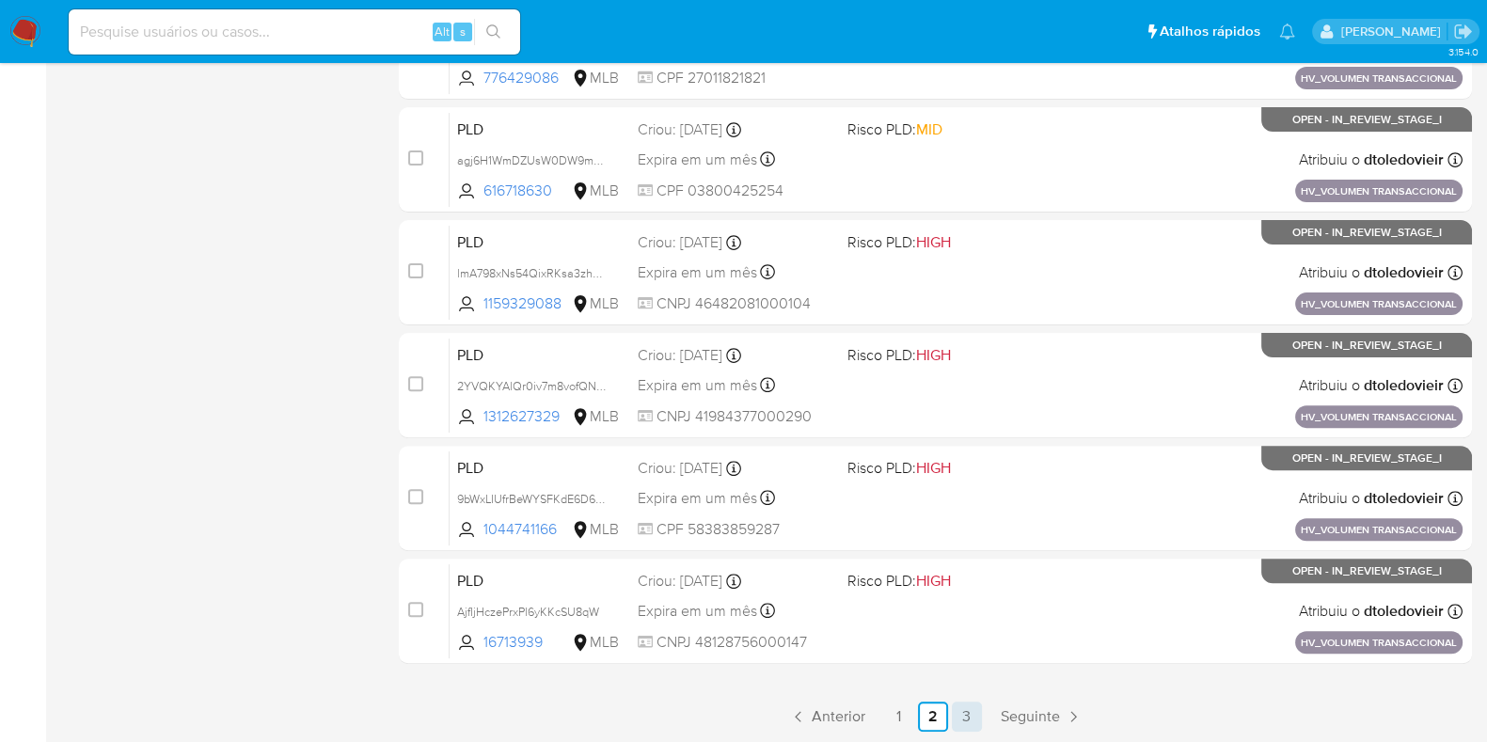
click at [962, 721] on link "3" at bounding box center [967, 717] width 30 height 30
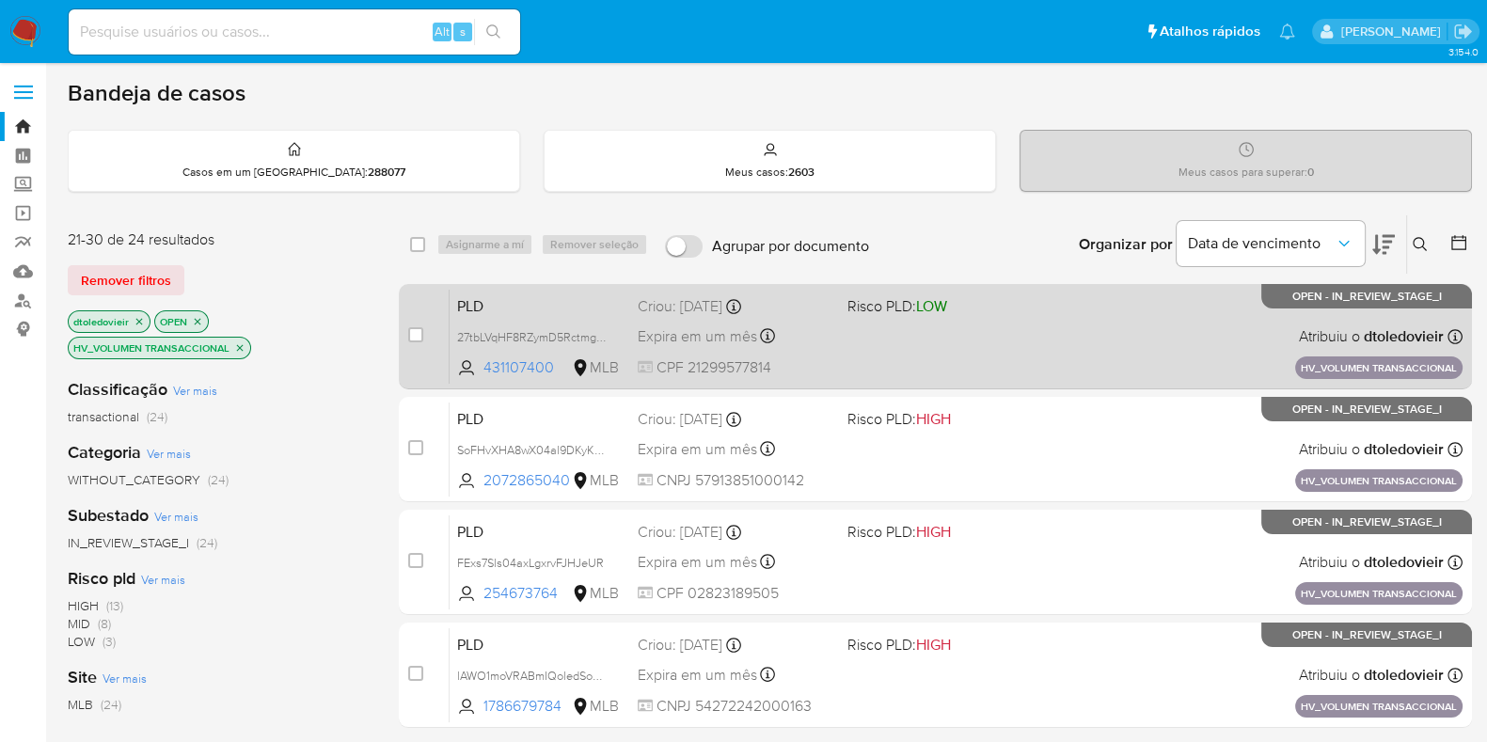
click at [992, 354] on div "PLD 27tbLVqHF8RZymD5RctmgI1R 431107400 MLB Risco PLD: LOW Criou: 14/08/2025 Cri…" at bounding box center [956, 336] width 1013 height 95
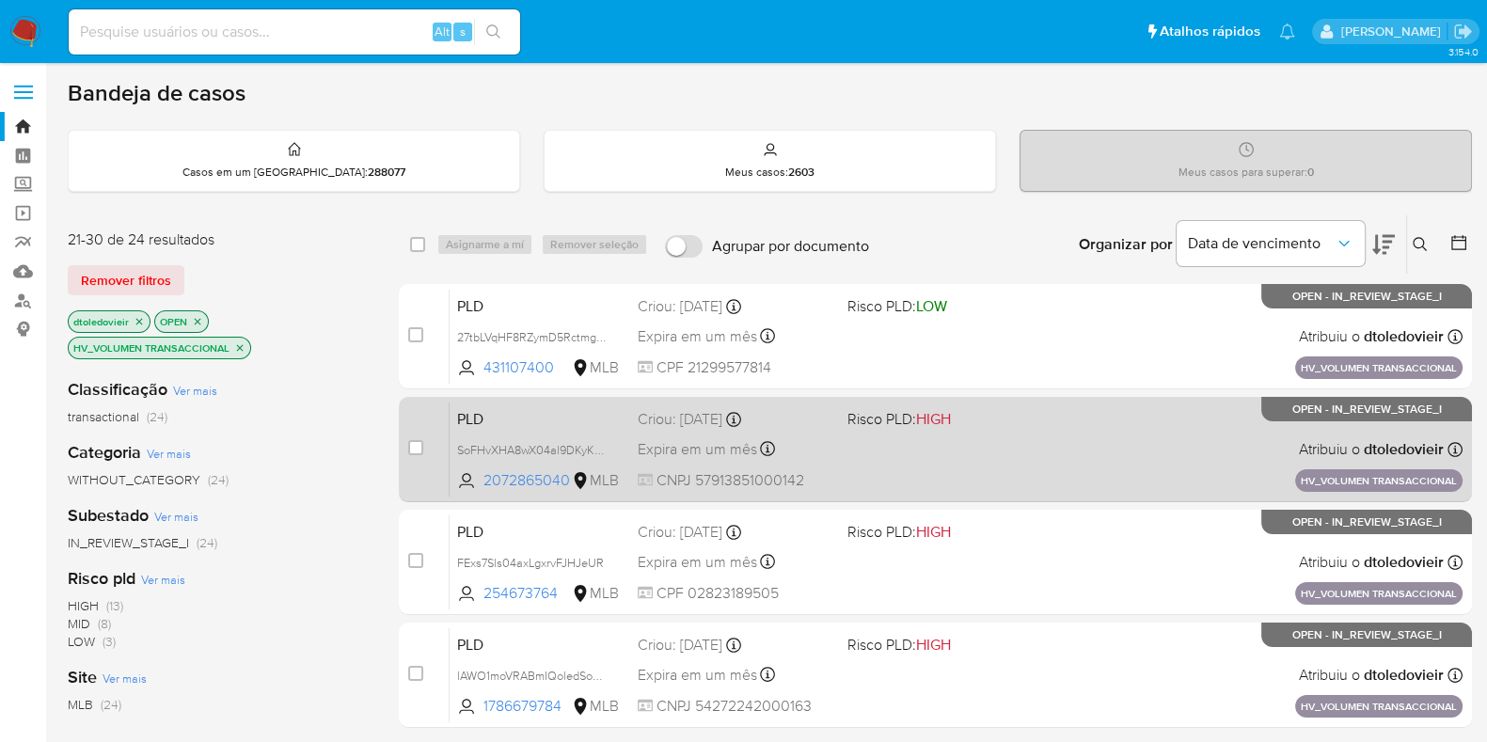
click at [973, 455] on div "PLD SoFHvXHA8wX04al9DKyKEaZg 2072865040 MLB Risco PLD: HIGH Criou: 14/08/2025 C…" at bounding box center [956, 449] width 1013 height 95
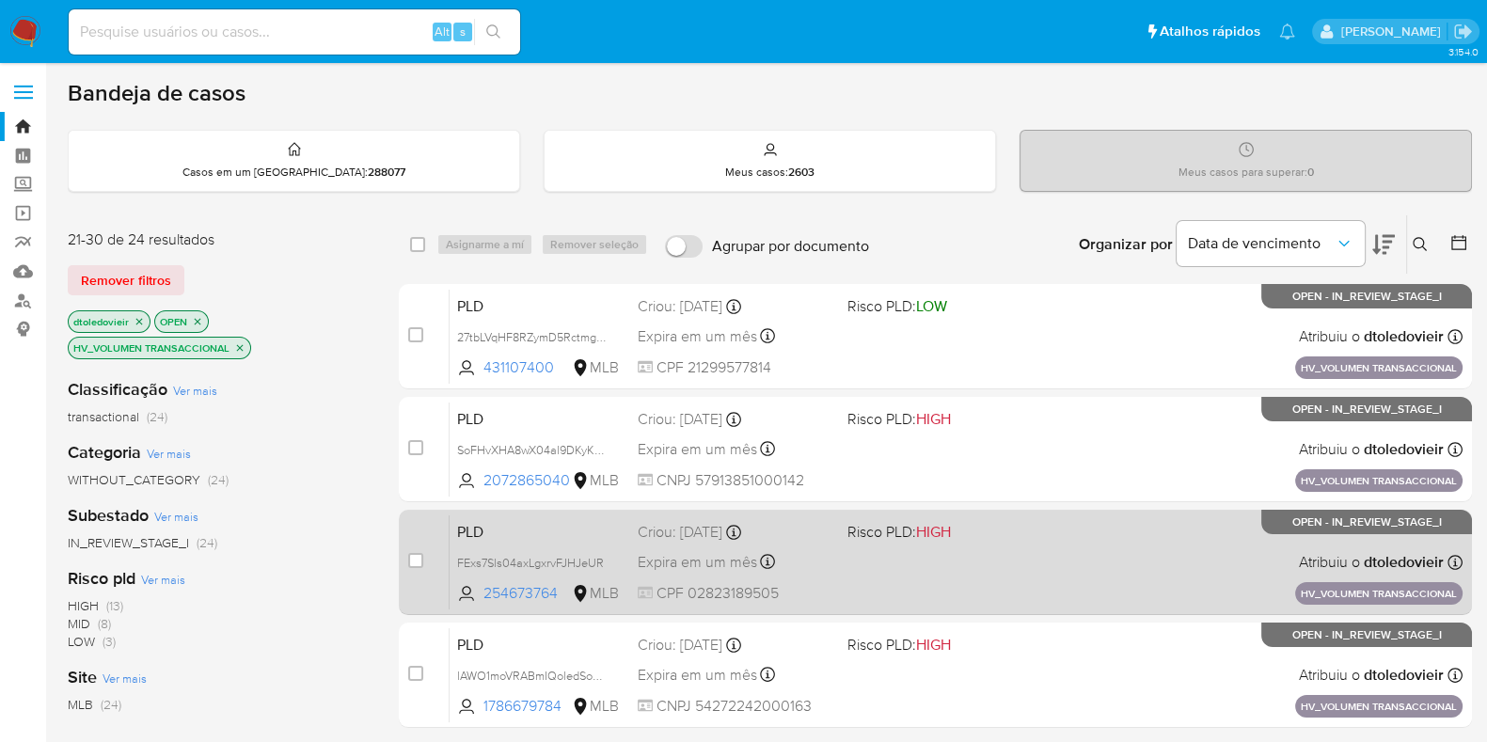
click at [975, 541] on div "PLD FExs7Sls04axLgxrvFJHJeUR 254673764 MLB Risco PLD: HIGH Criou: 14/08/2025 Cr…" at bounding box center [956, 561] width 1013 height 95
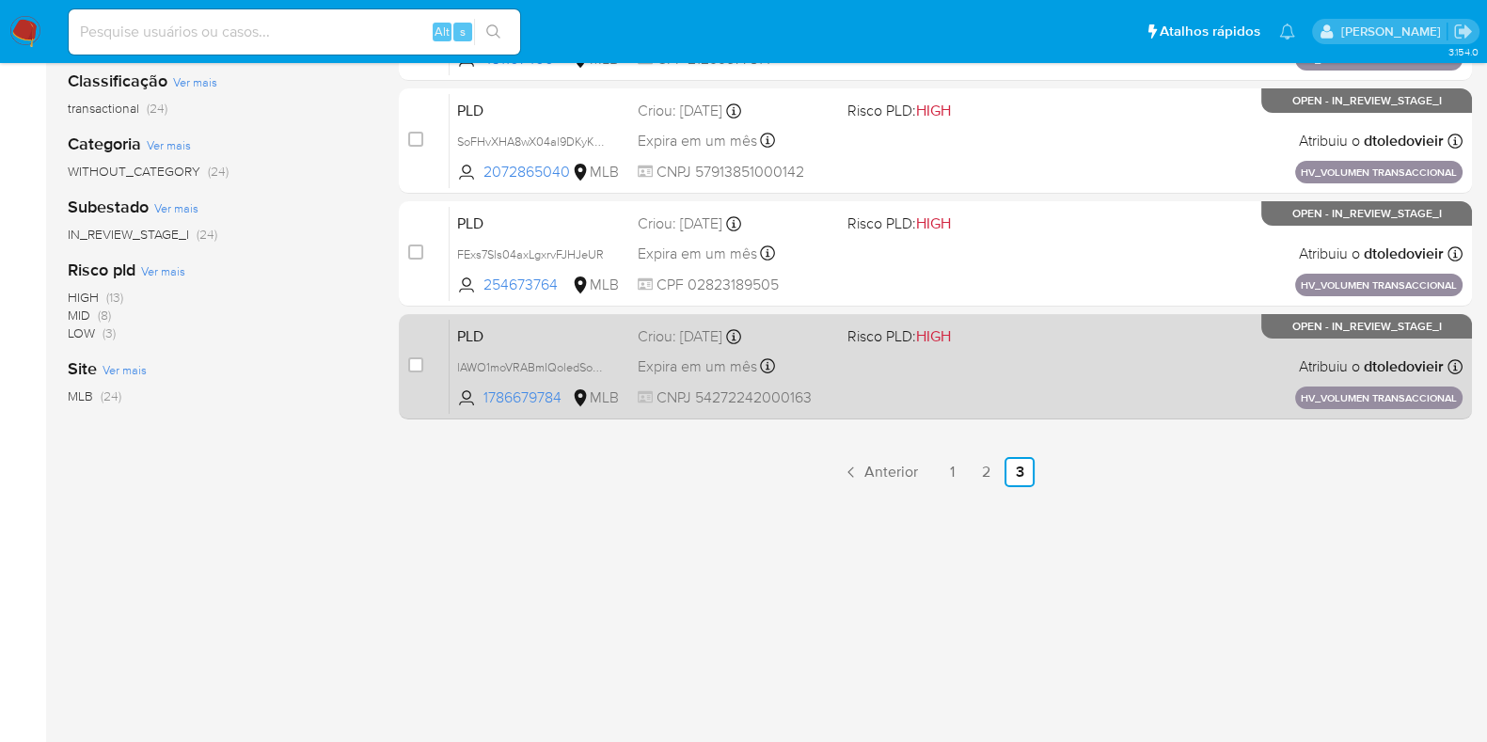
scroll to position [353, 0]
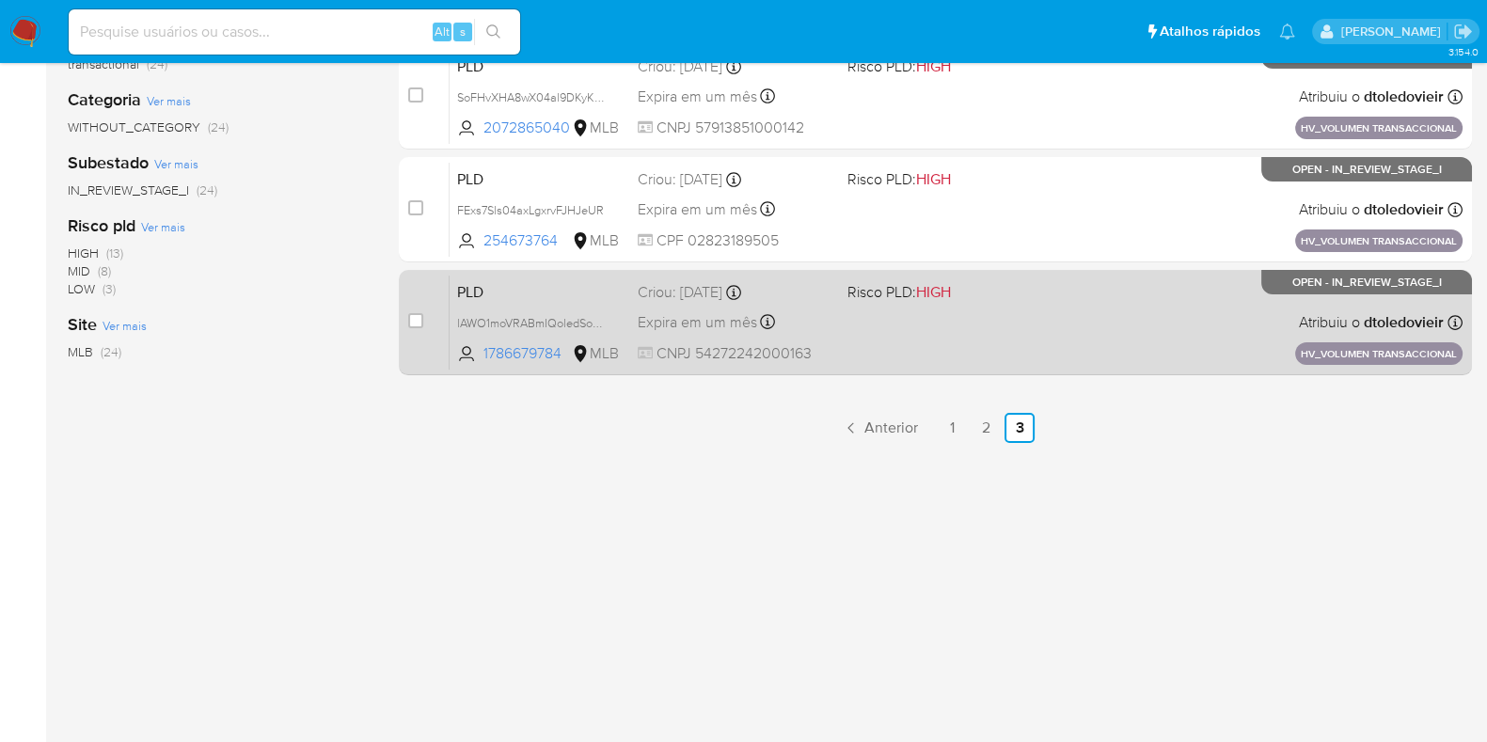
click at [1036, 341] on div "PLD lAWO1moVRABmIQoledSoRCPX 1786679784 MLB Risco PLD: HIGH Criou: 14/08/2025 C…" at bounding box center [956, 322] width 1013 height 95
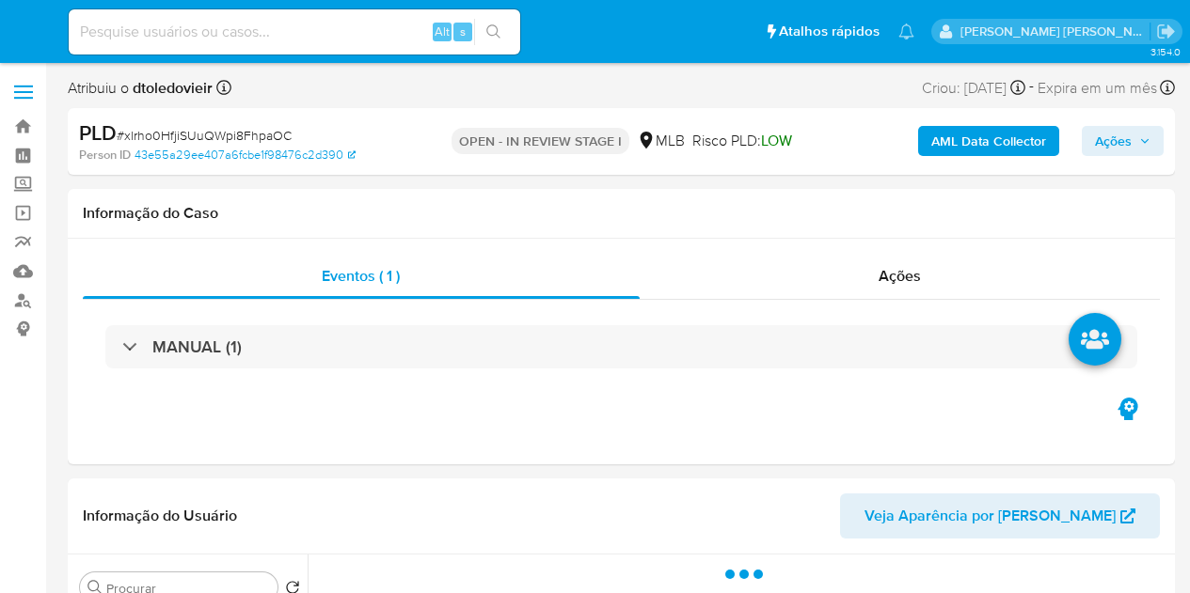
select select "10"
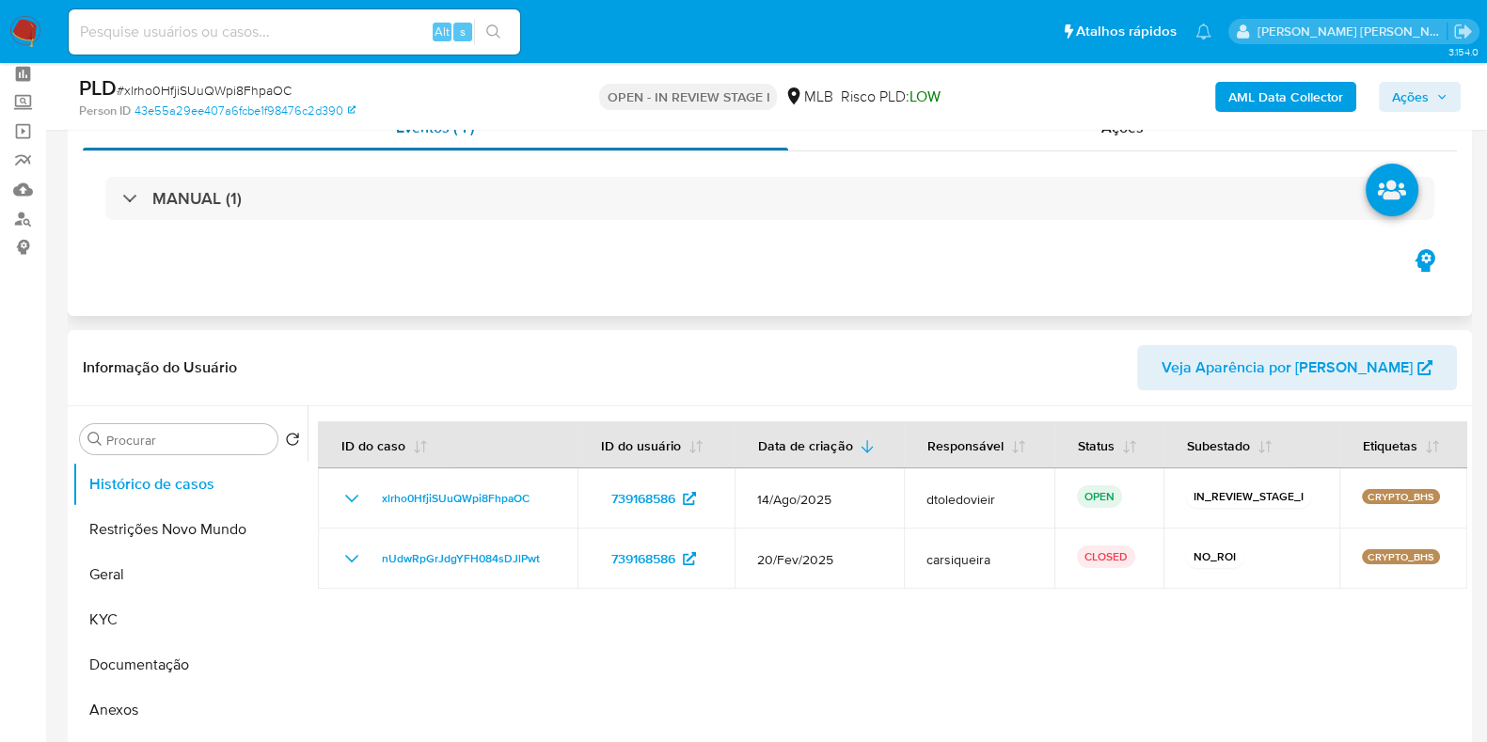
scroll to position [117, 0]
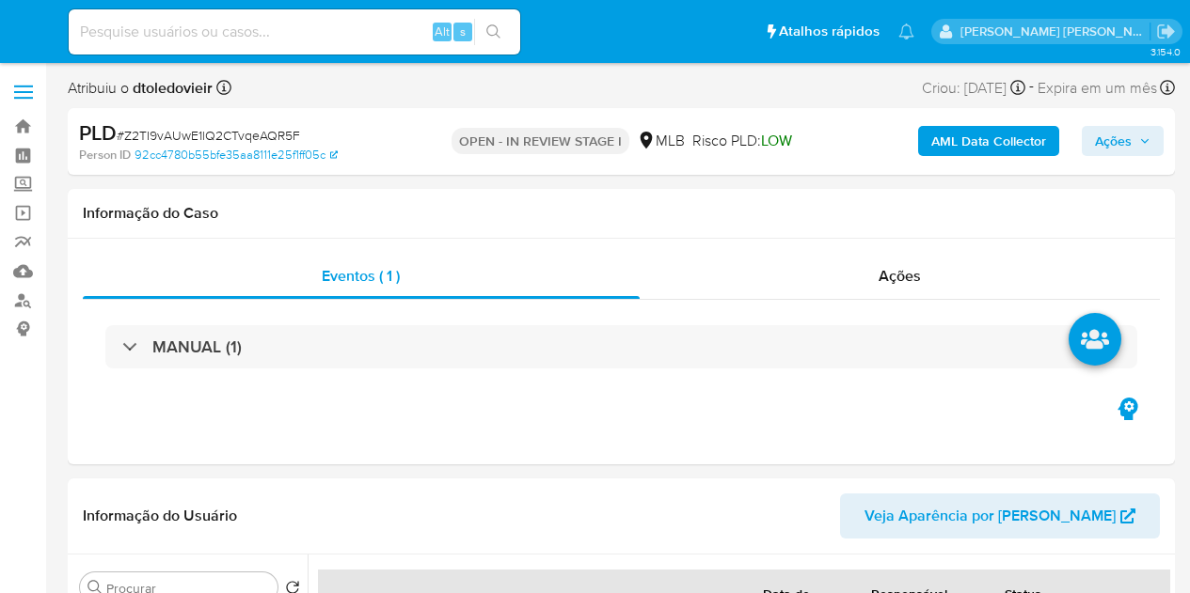
select select "10"
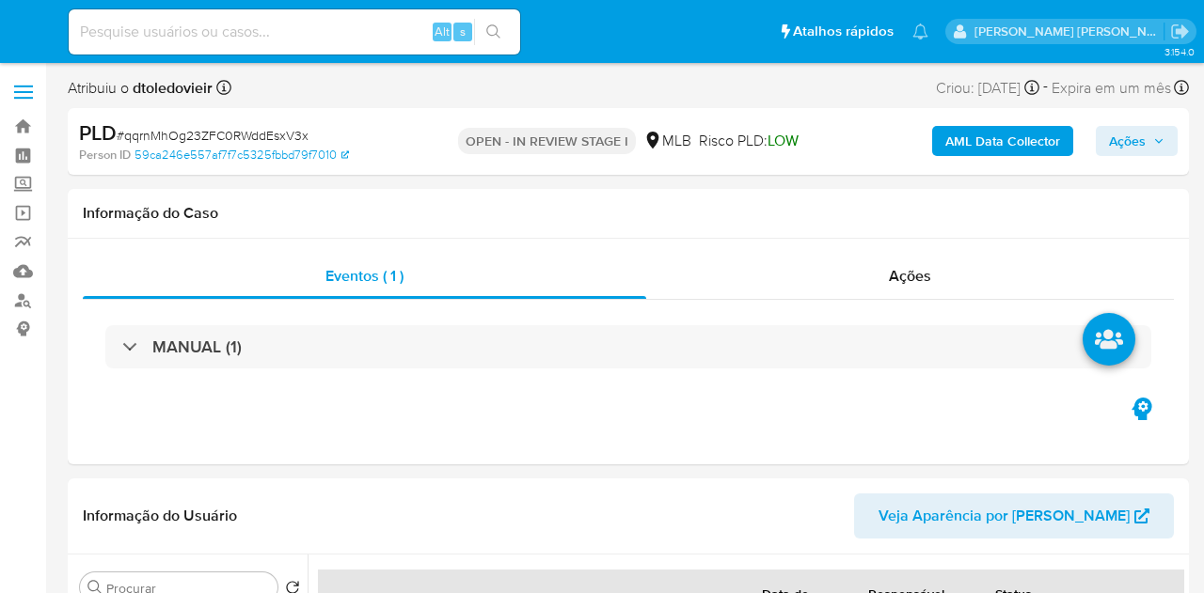
select select "10"
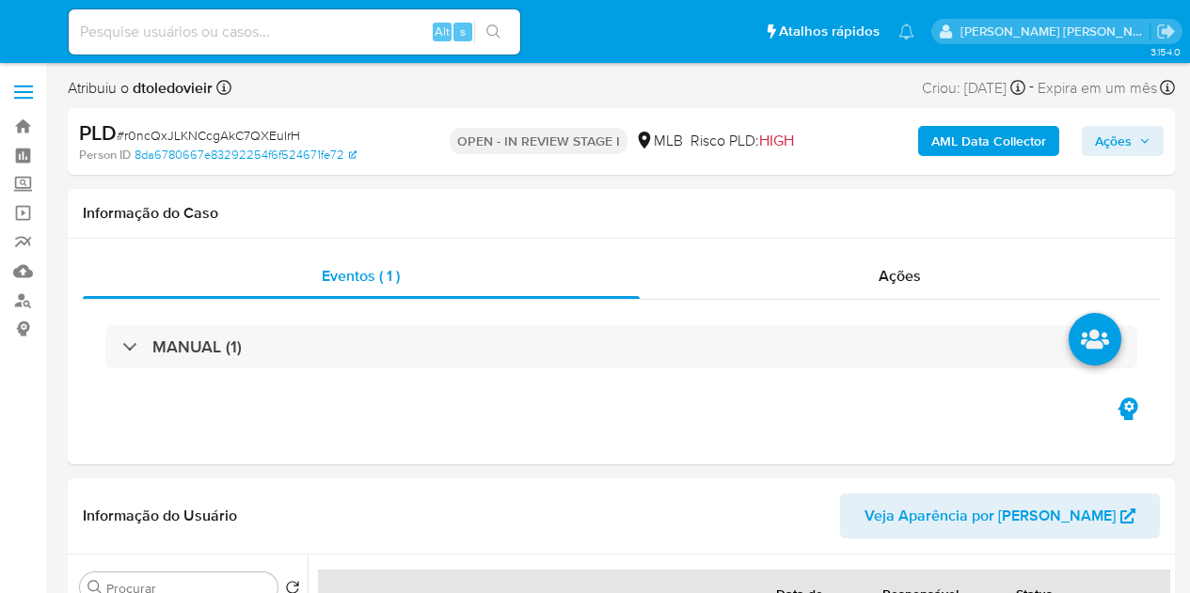
select select "10"
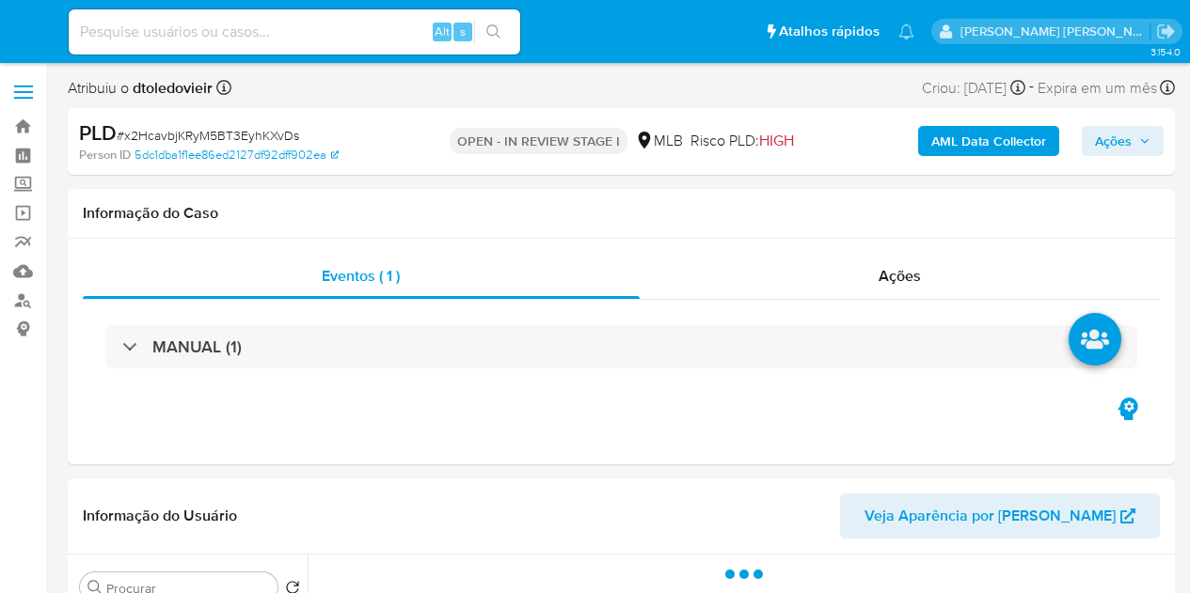
select select "10"
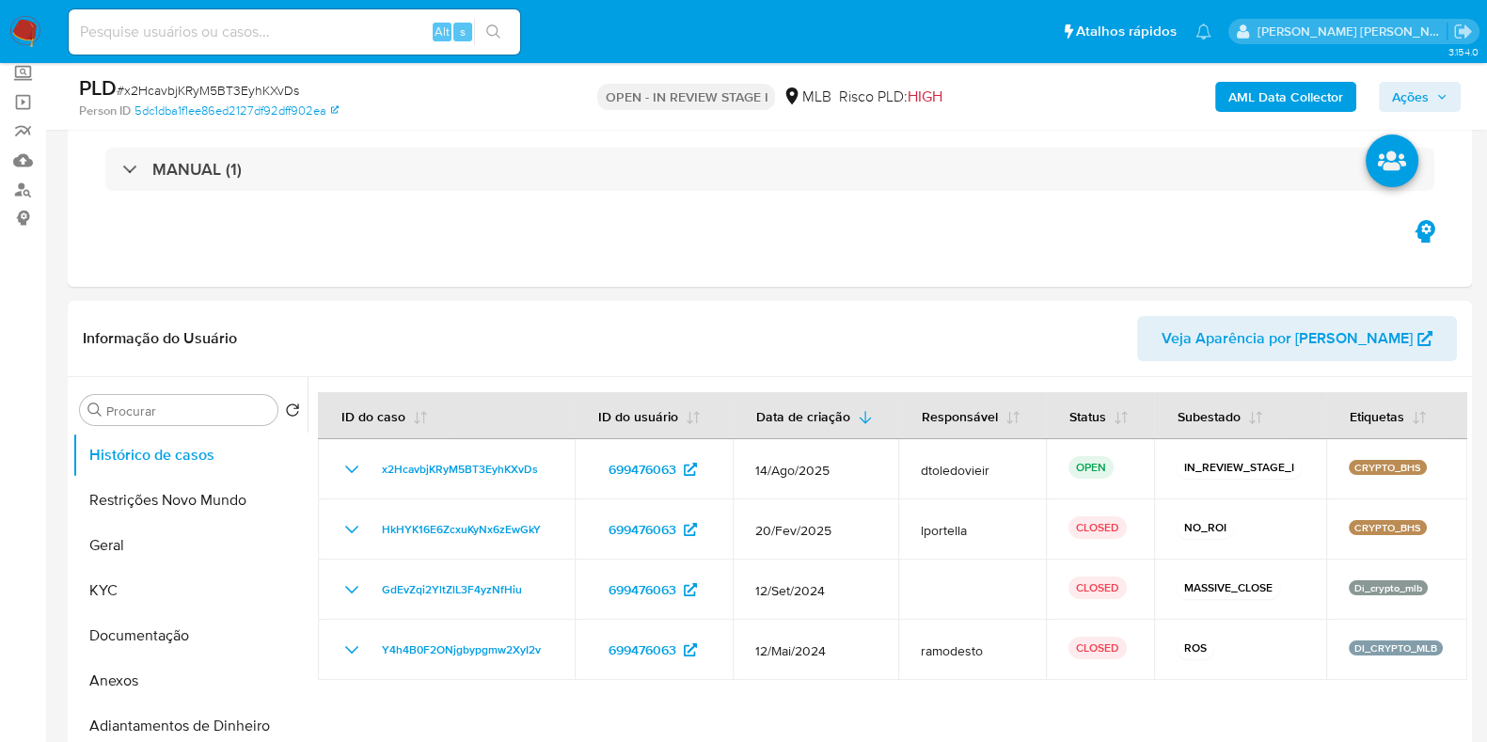
scroll to position [234, 0]
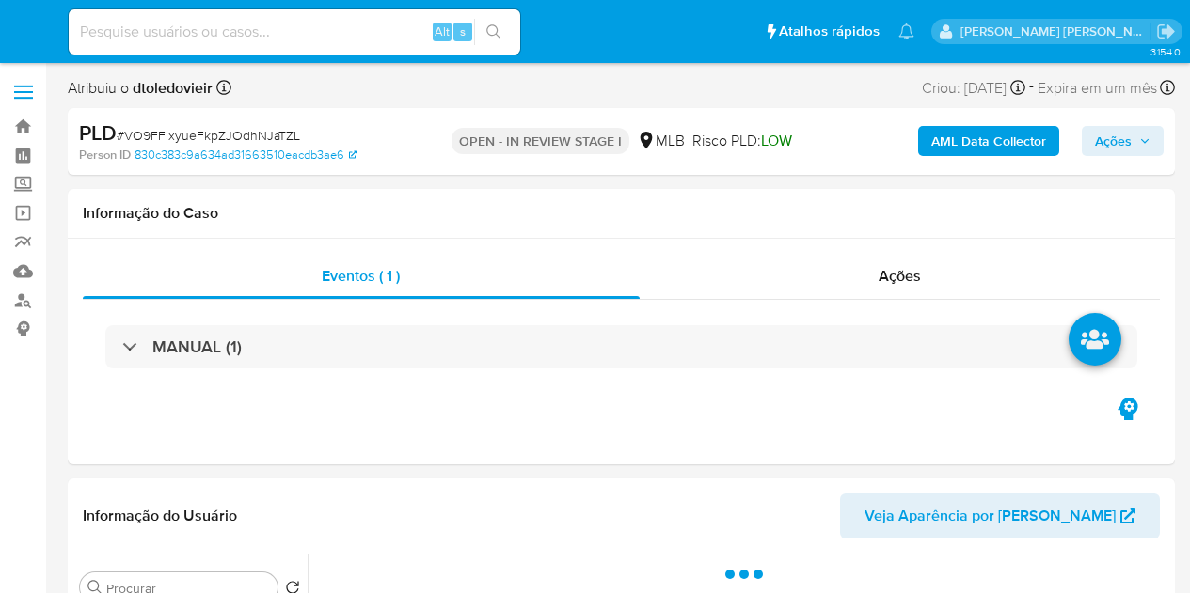
select select "10"
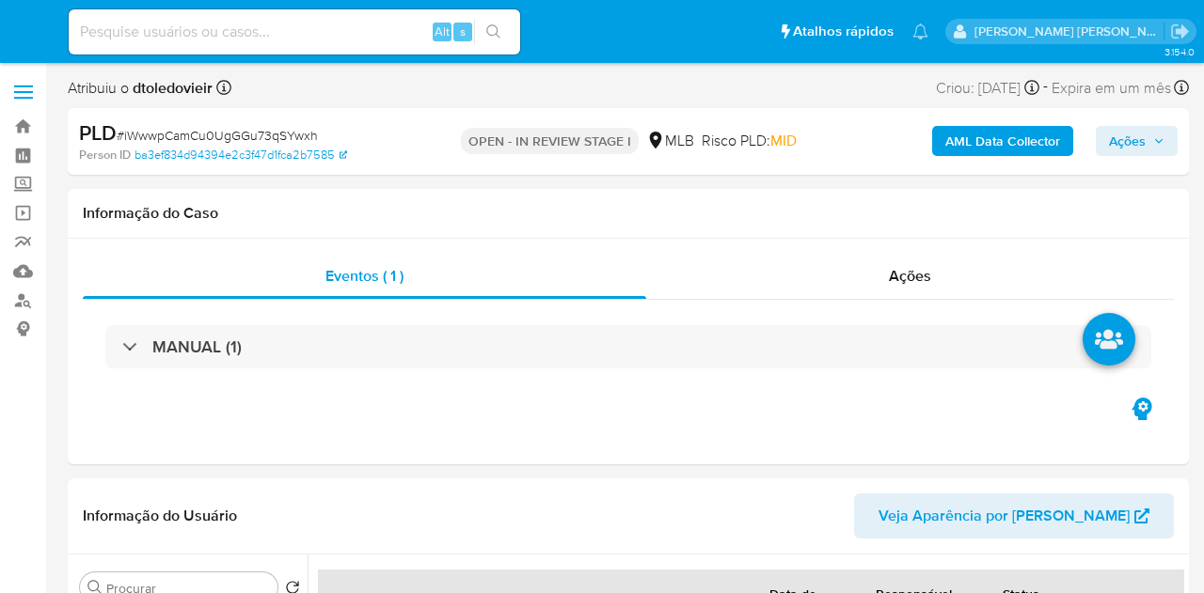
select select "10"
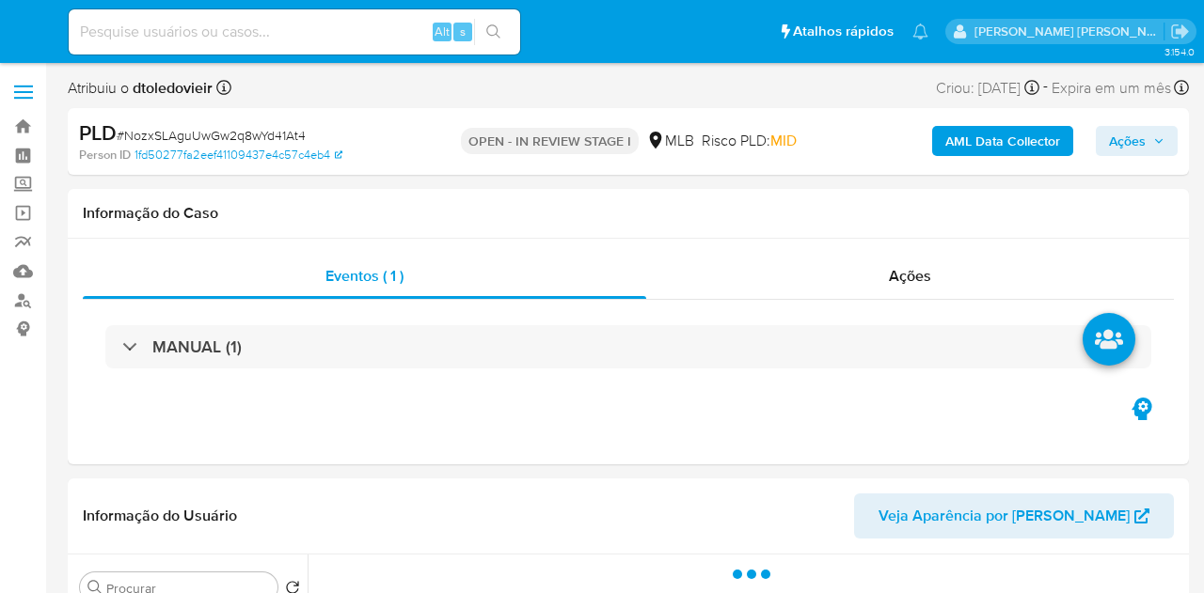
select select "10"
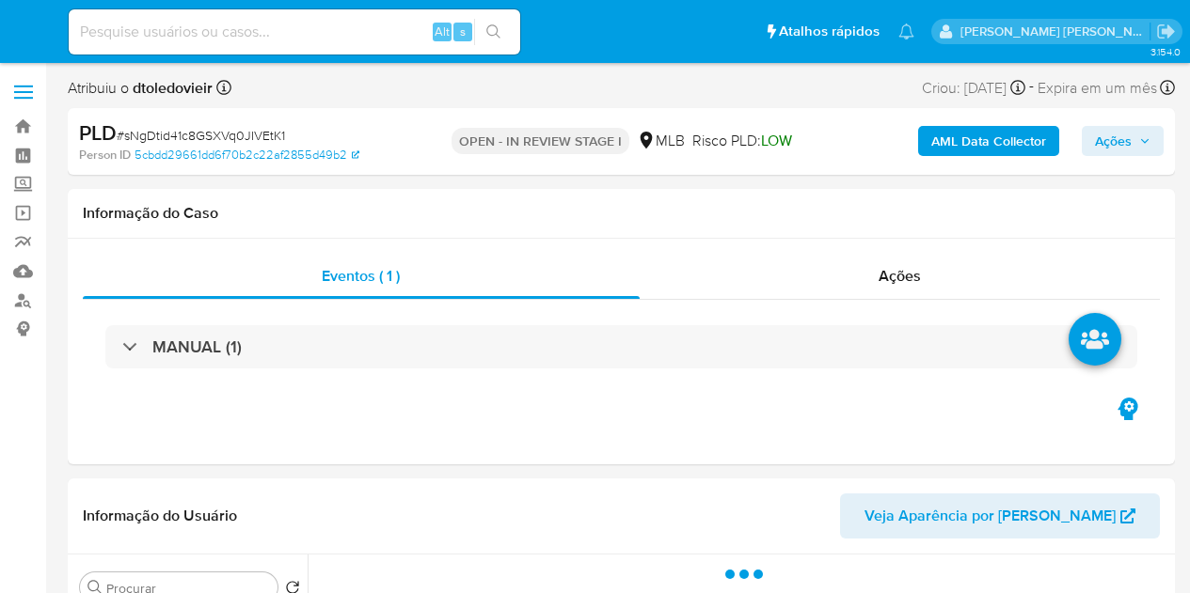
select select "10"
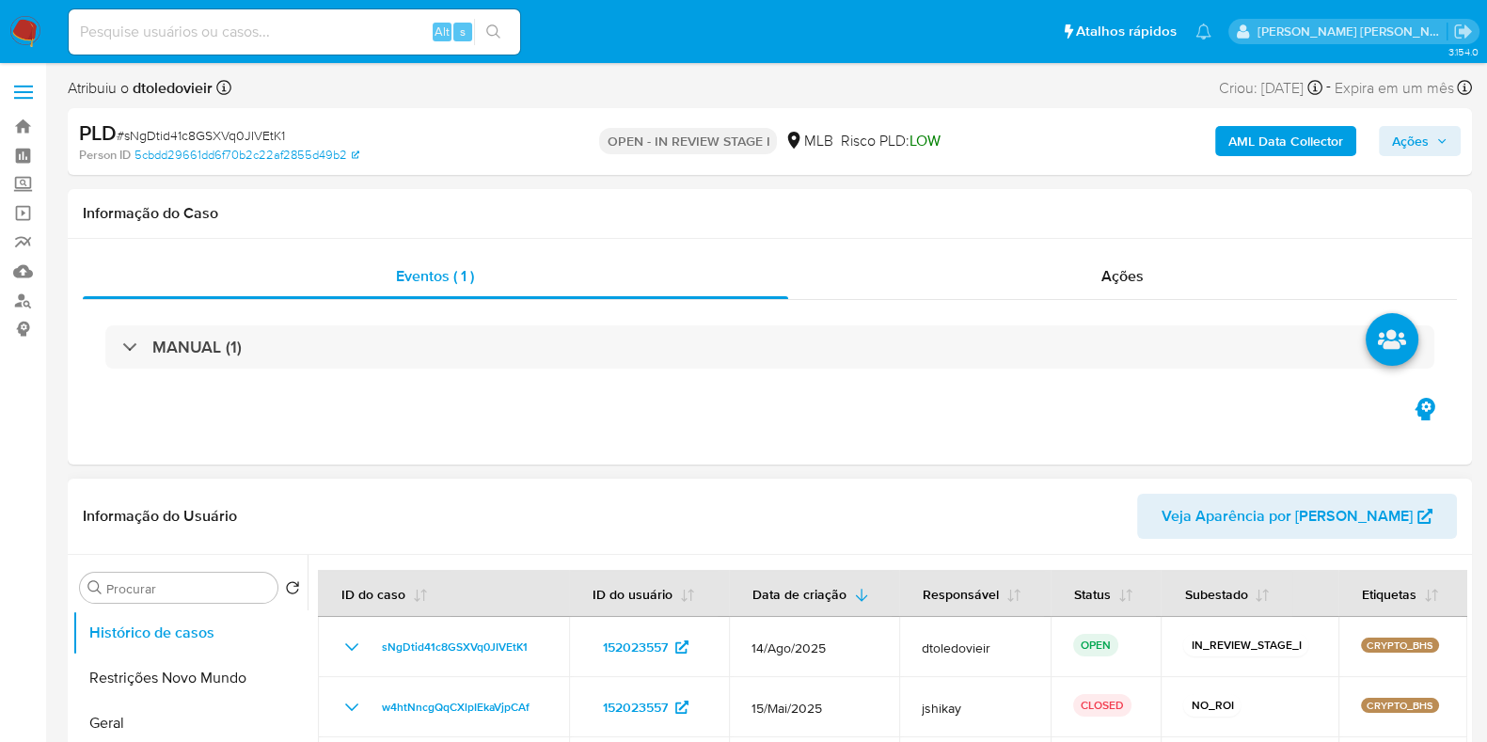
scroll to position [234, 0]
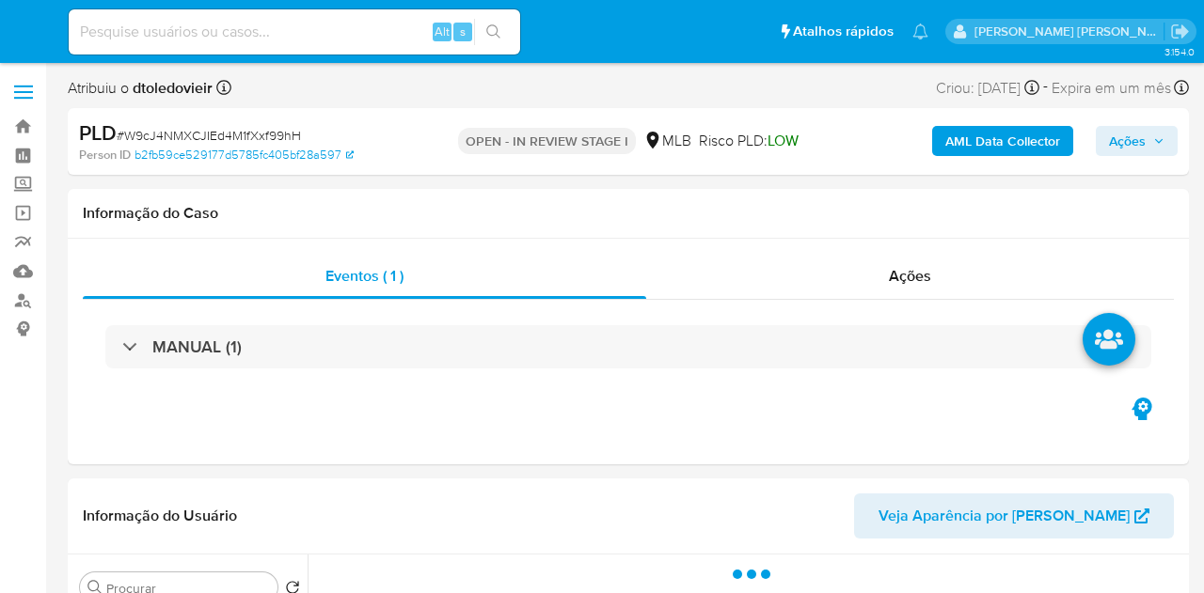
select select "10"
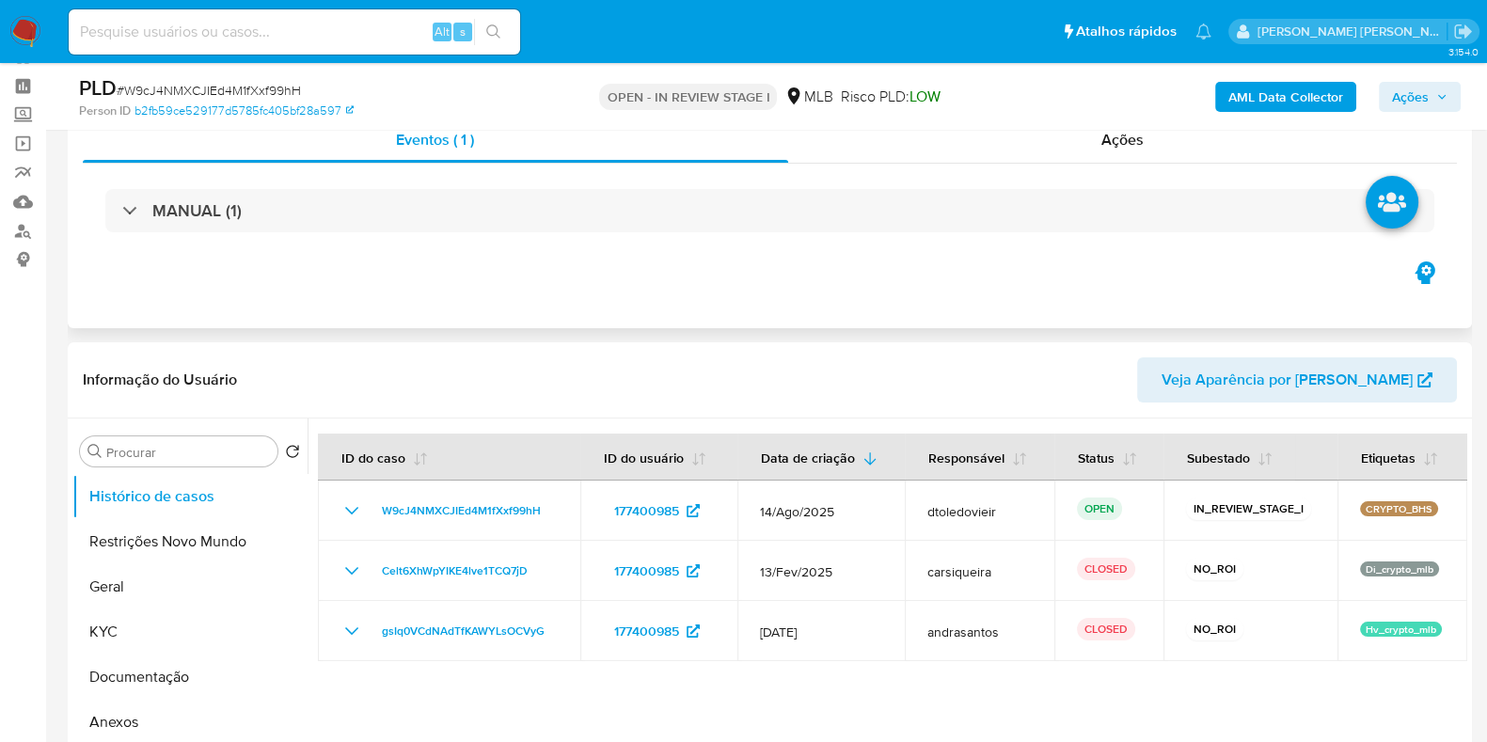
scroll to position [117, 0]
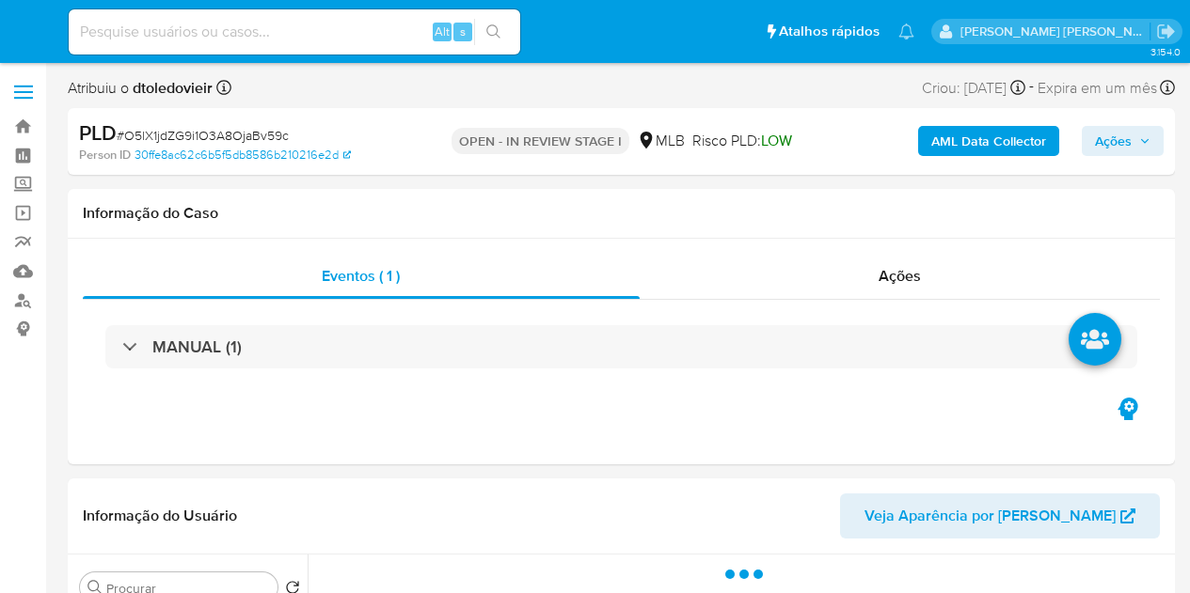
select select "10"
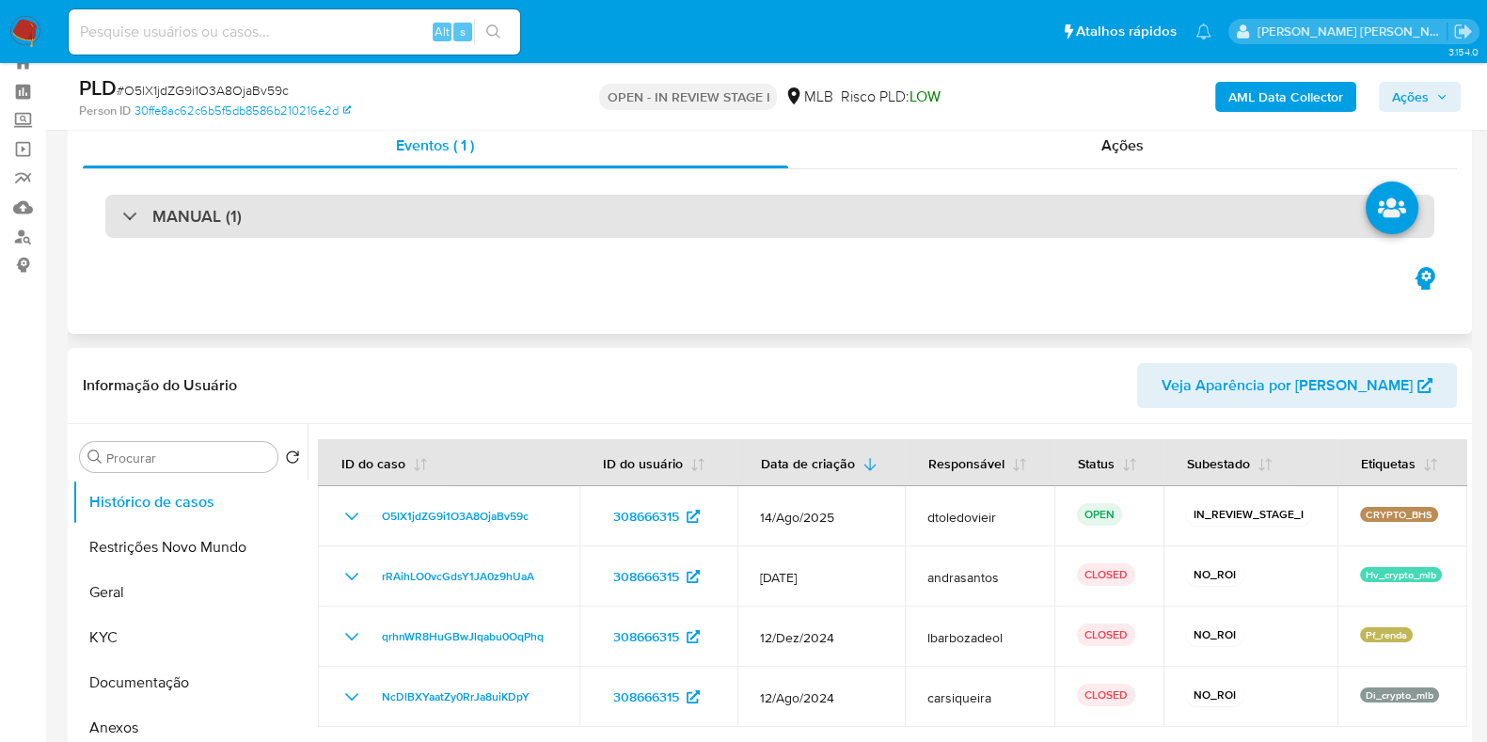
scroll to position [117, 0]
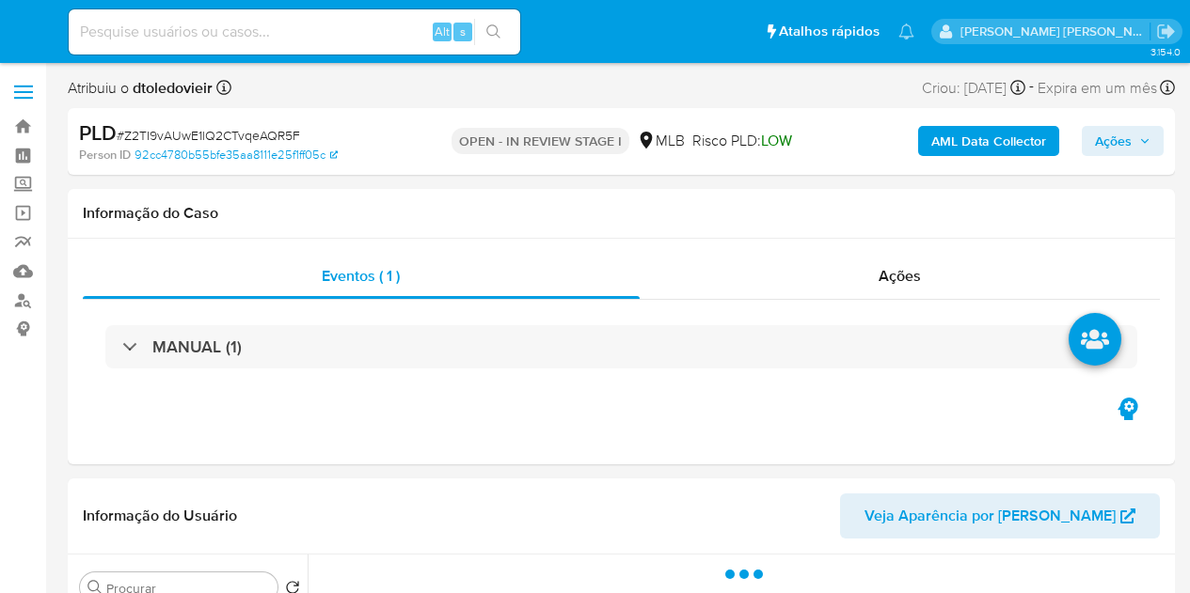
select select "10"
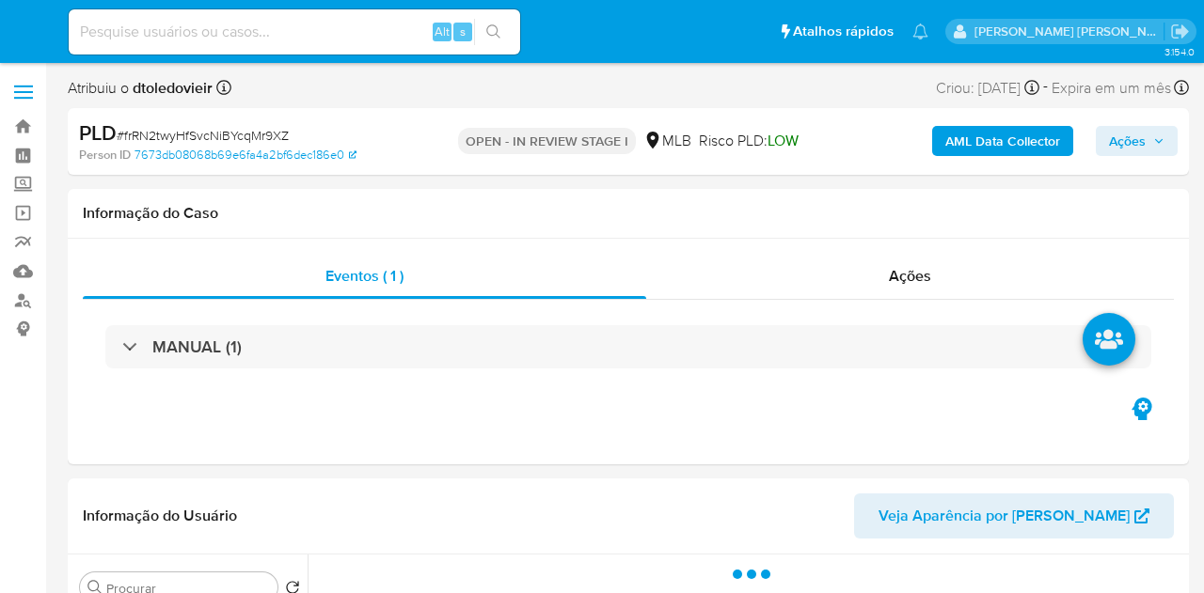
select select "10"
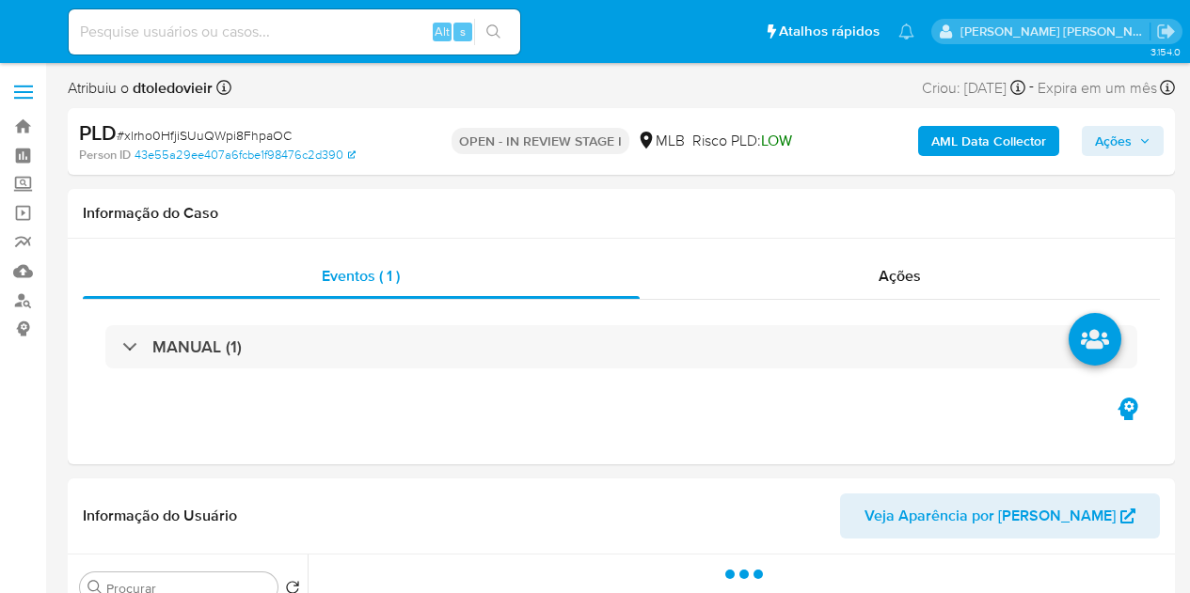
select select "10"
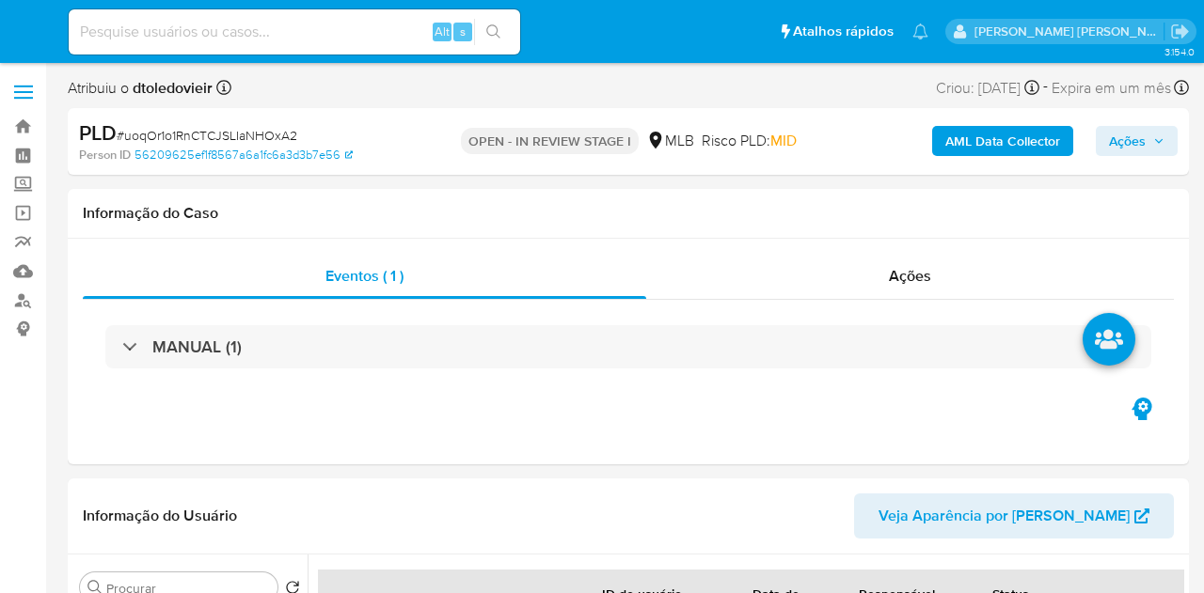
select select "10"
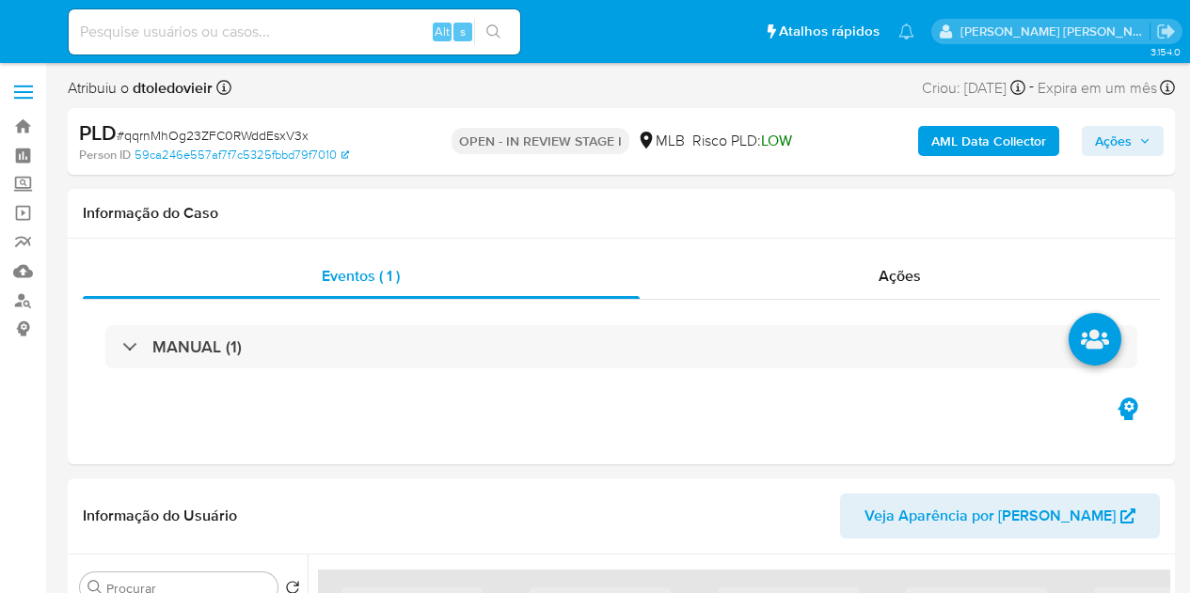
select select "10"
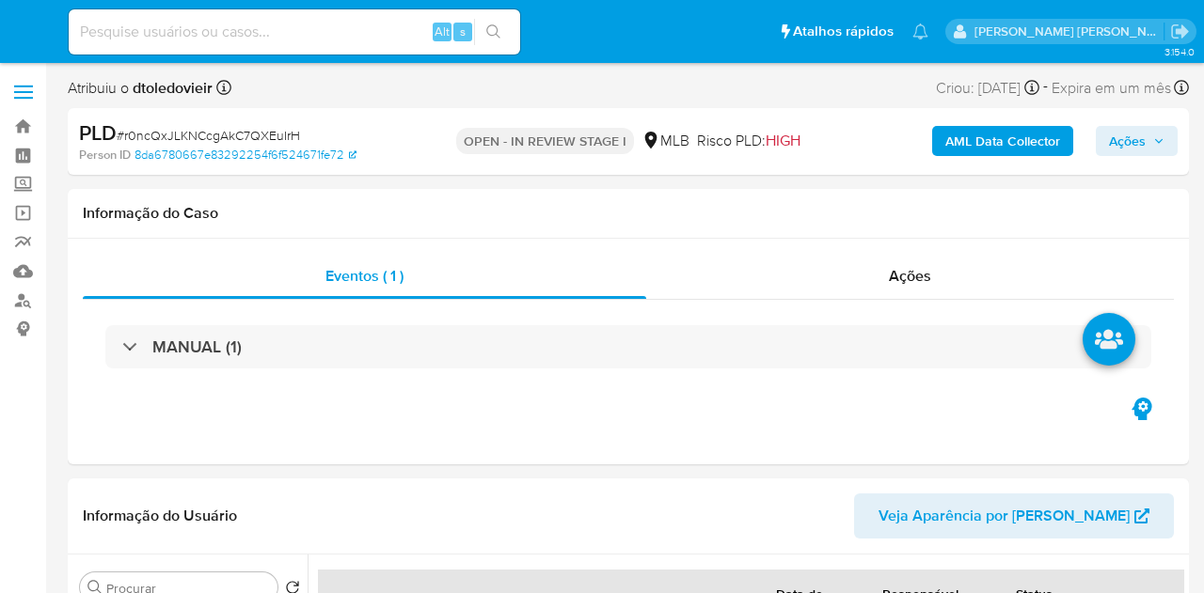
select select "10"
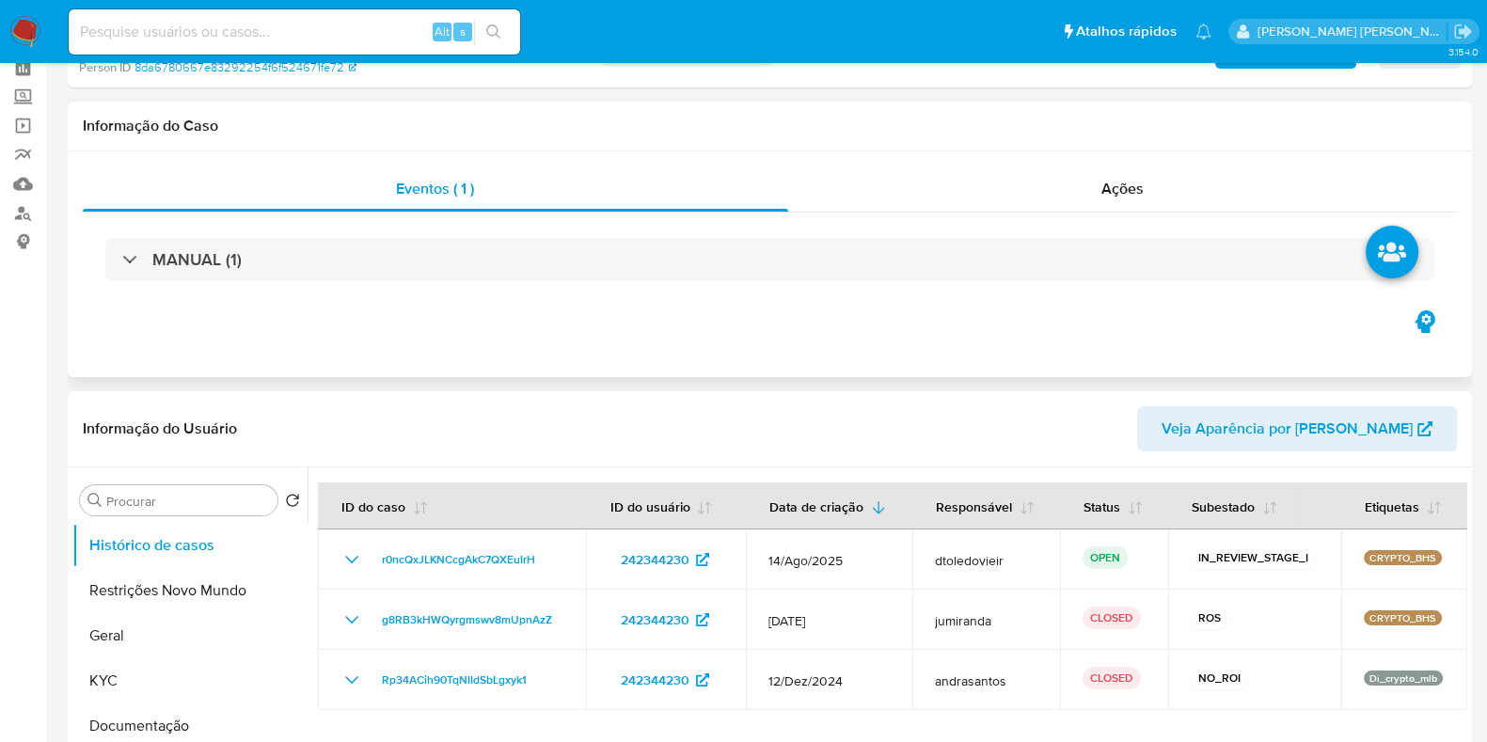
scroll to position [234, 0]
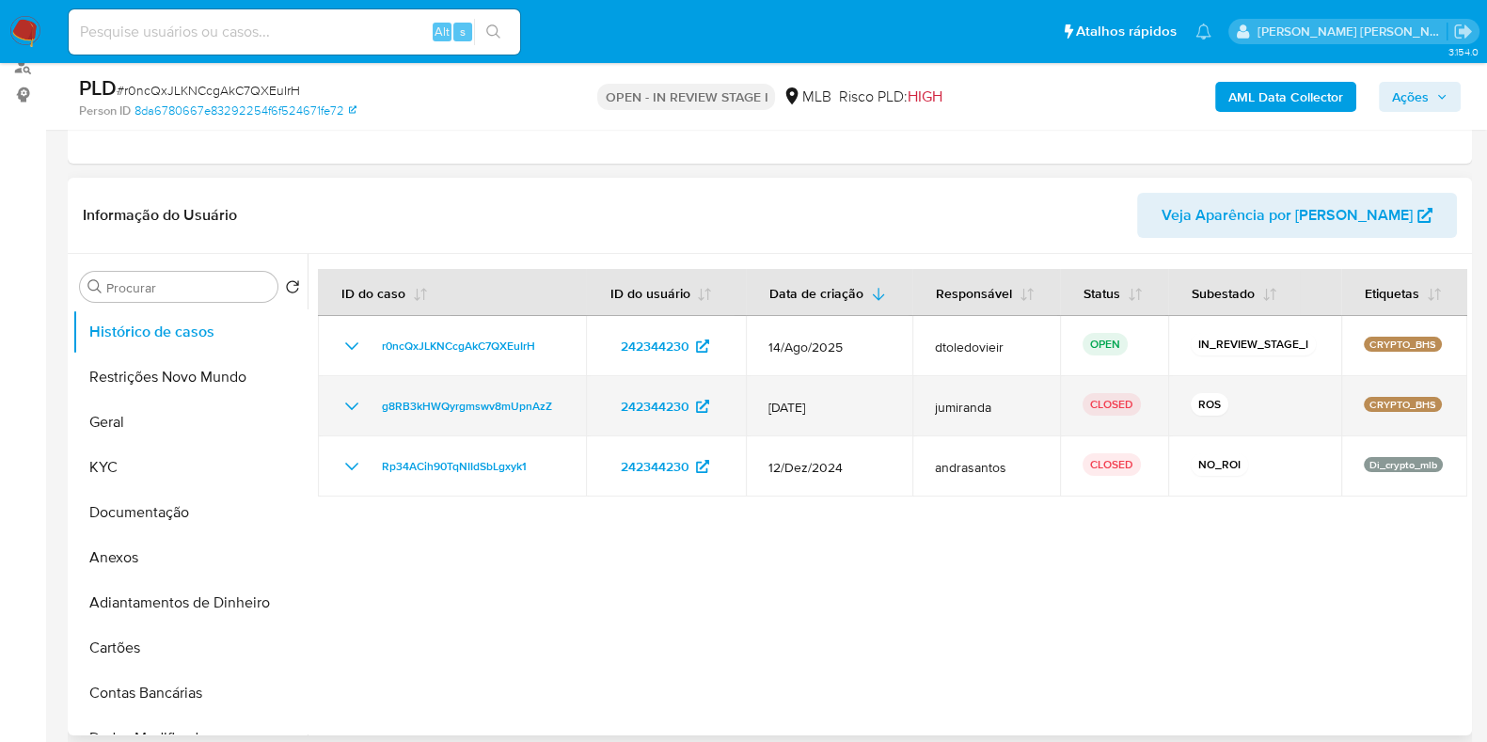
click at [355, 406] on icon "Mostrar/Ocultar" at bounding box center [351, 406] width 23 height 23
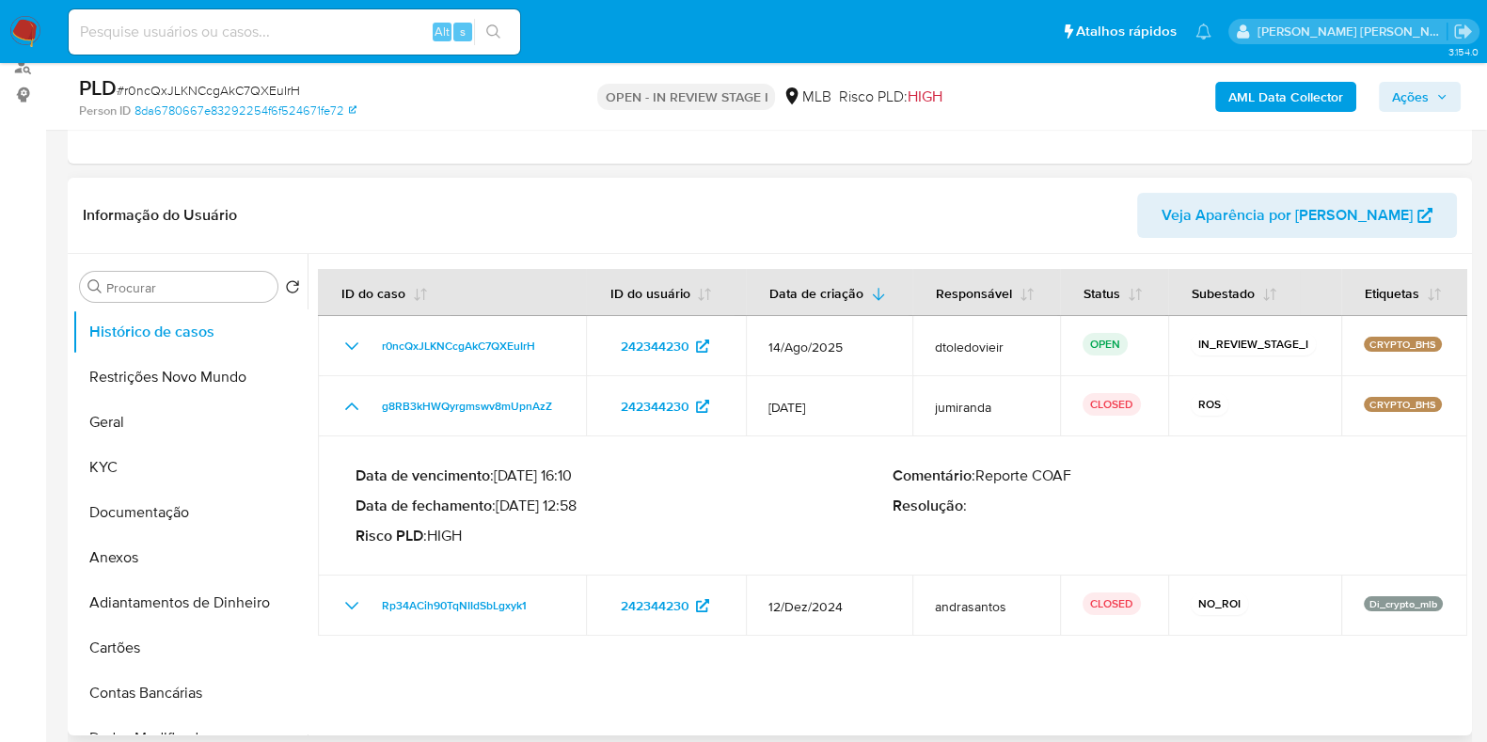
drag, startPoint x: 505, startPoint y: 503, endPoint x: 642, endPoint y: 496, distance: 137.5
click at [634, 497] on p "Data de fechamento : 31/01/2025 12:58" at bounding box center [623, 506] width 537 height 19
click at [655, 497] on p "Data de fechamento : 31/01/2025 12:58" at bounding box center [623, 506] width 537 height 19
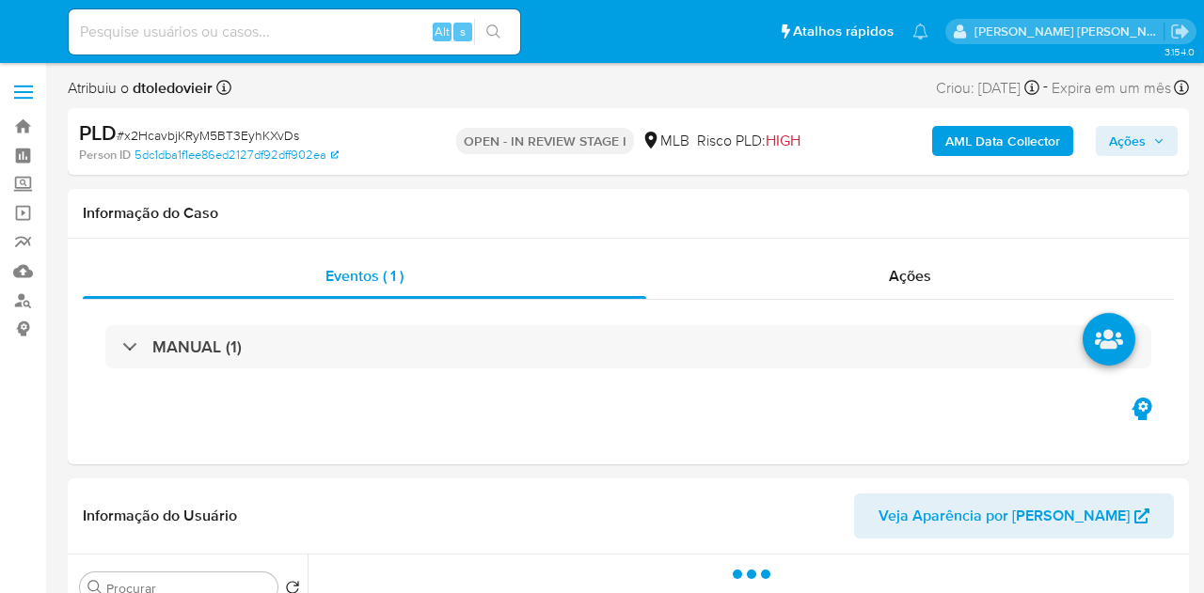
select select "10"
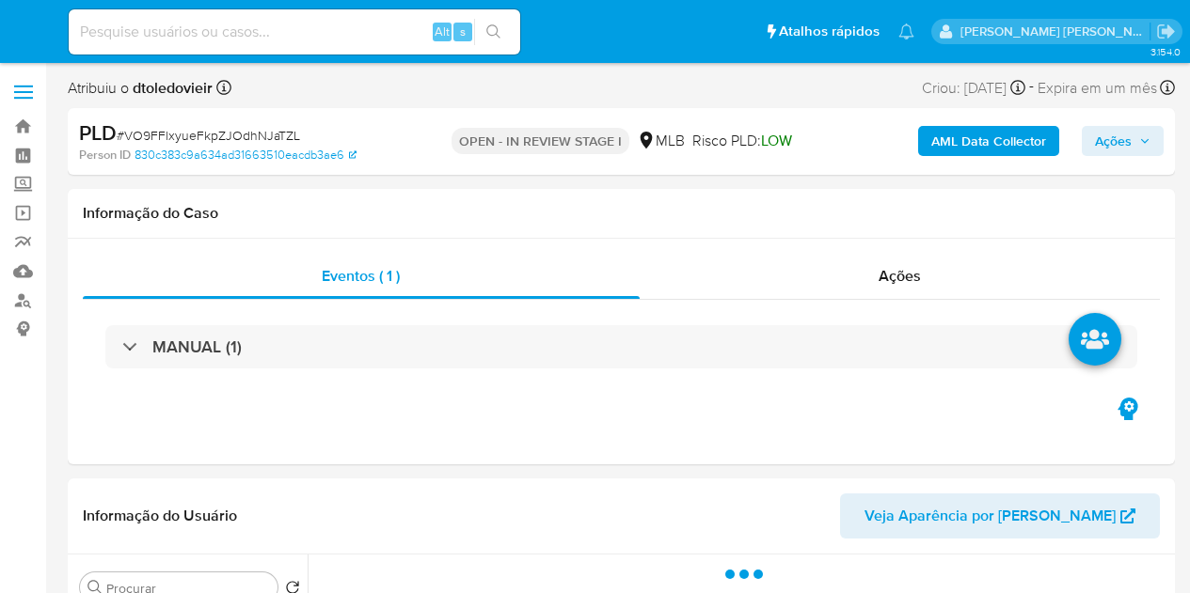
select select "10"
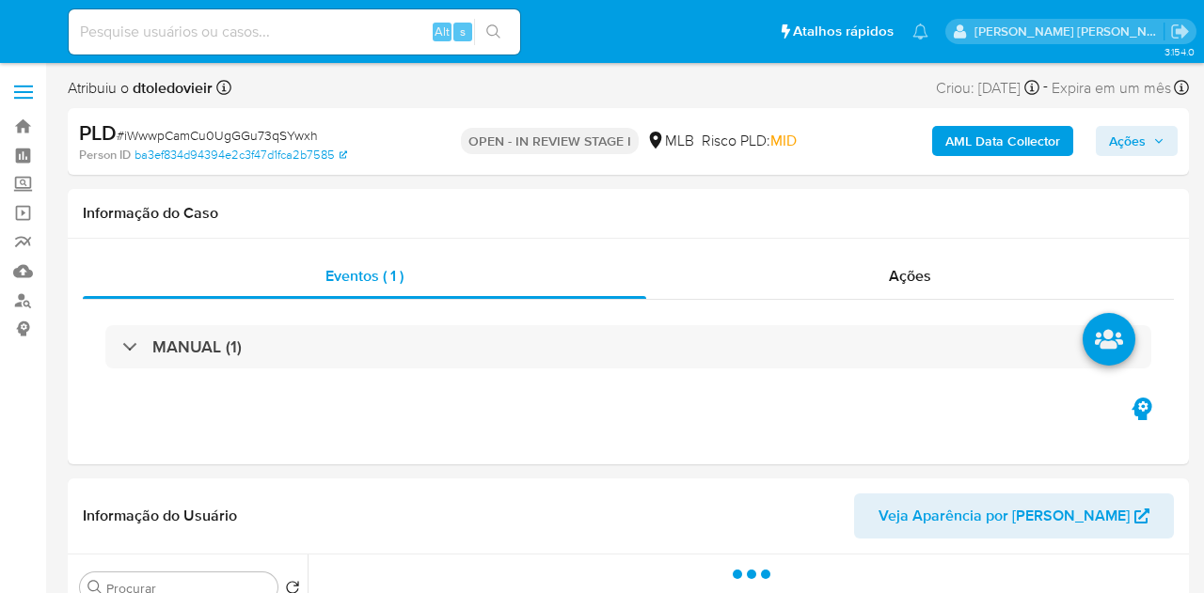
select select "10"
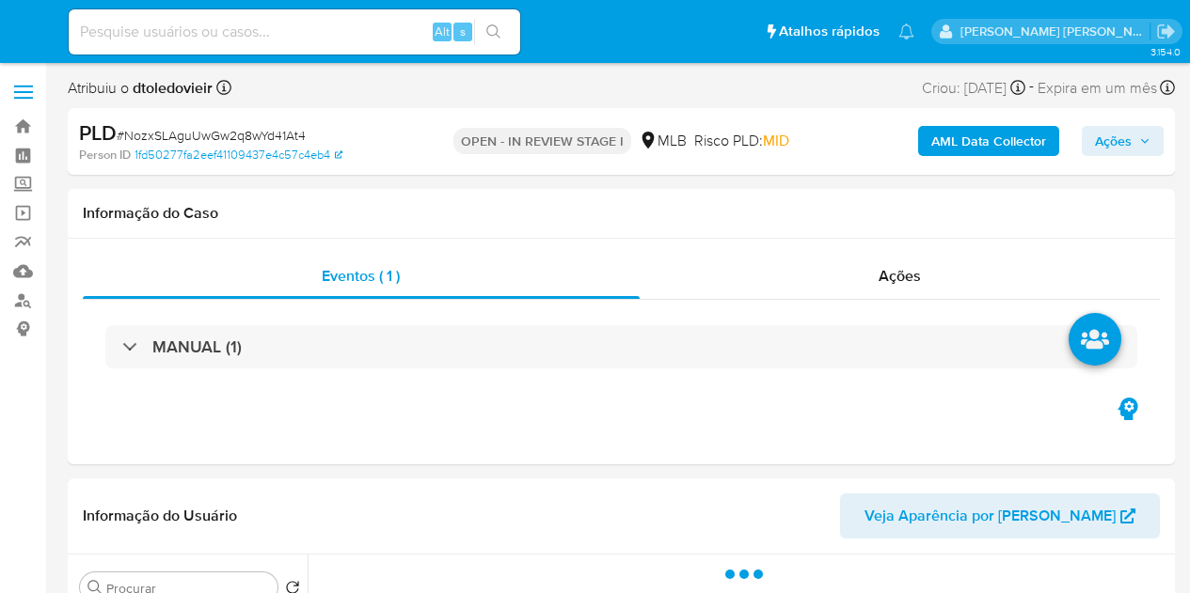
select select "10"
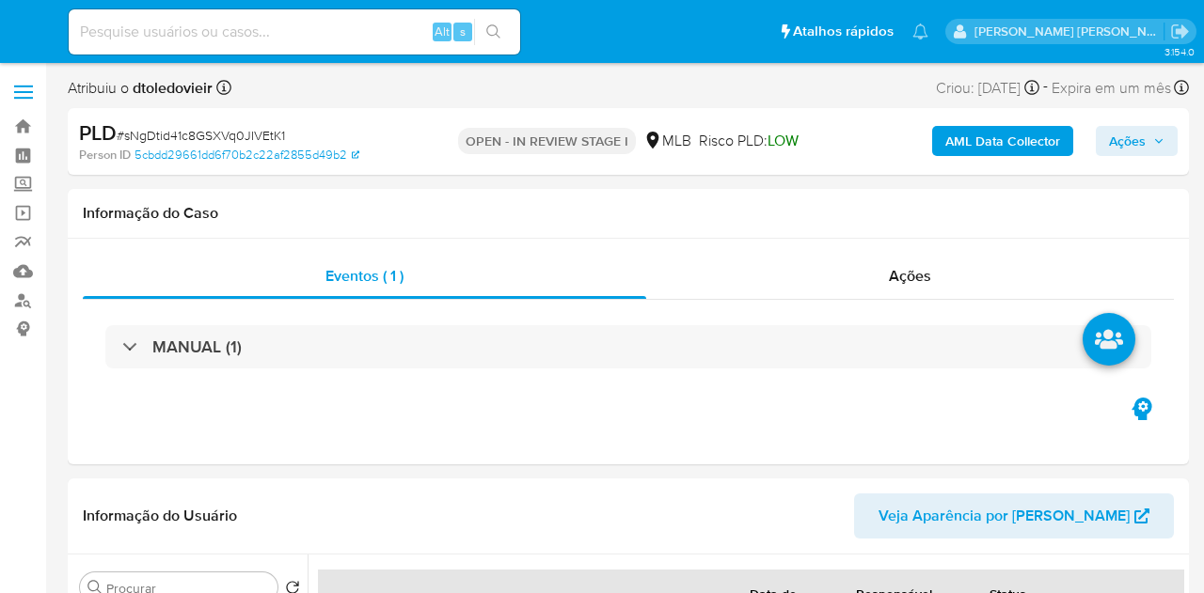
select select "10"
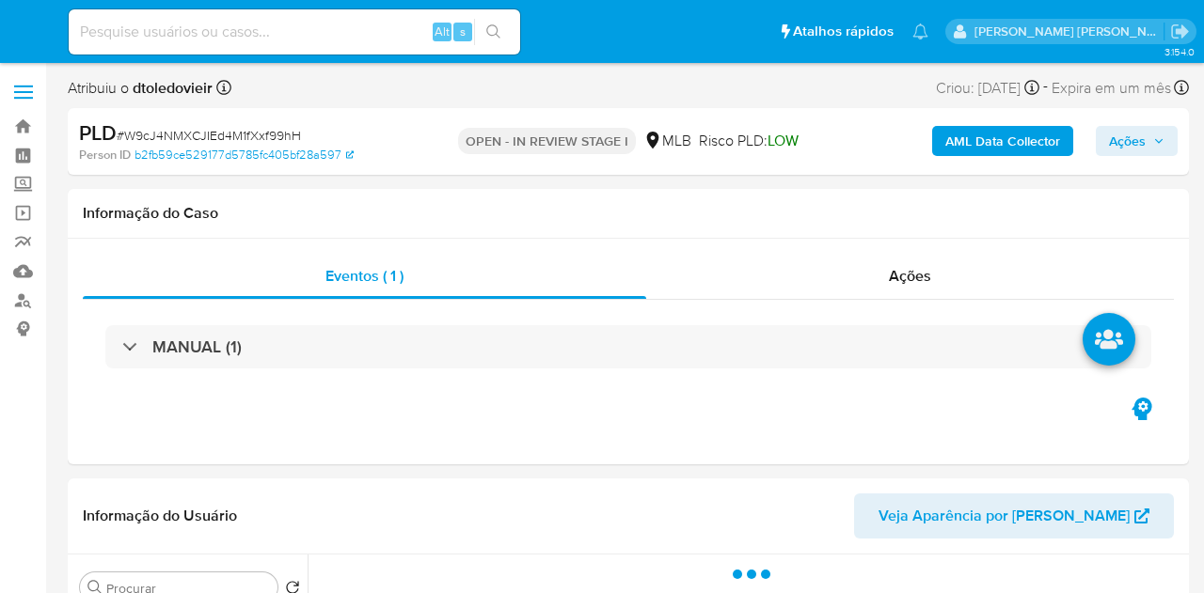
select select "10"
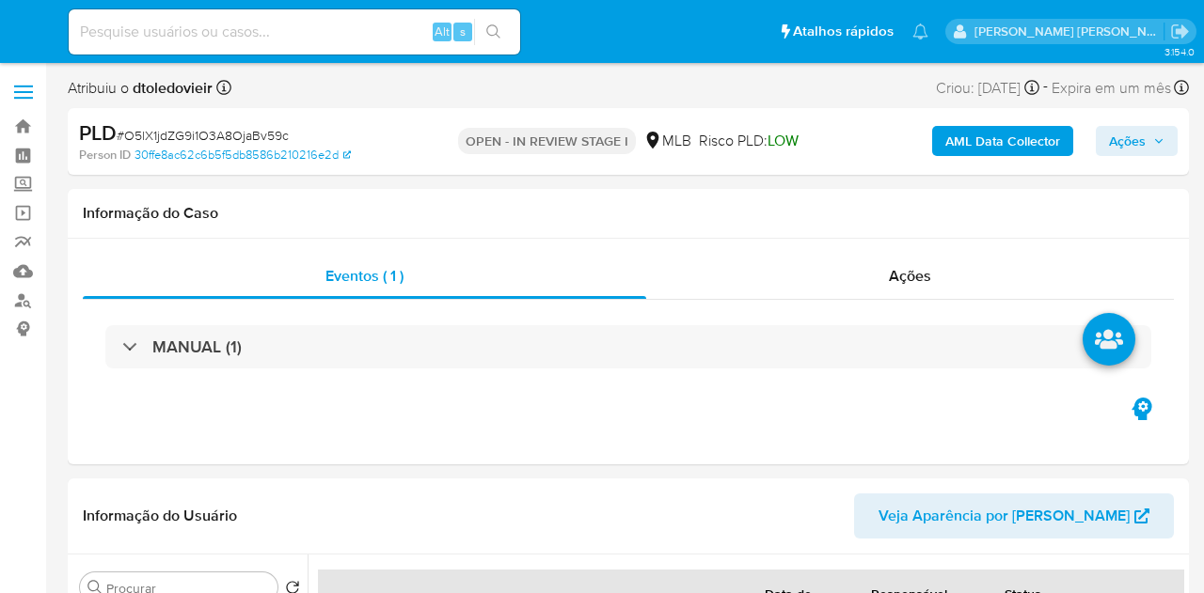
select select "10"
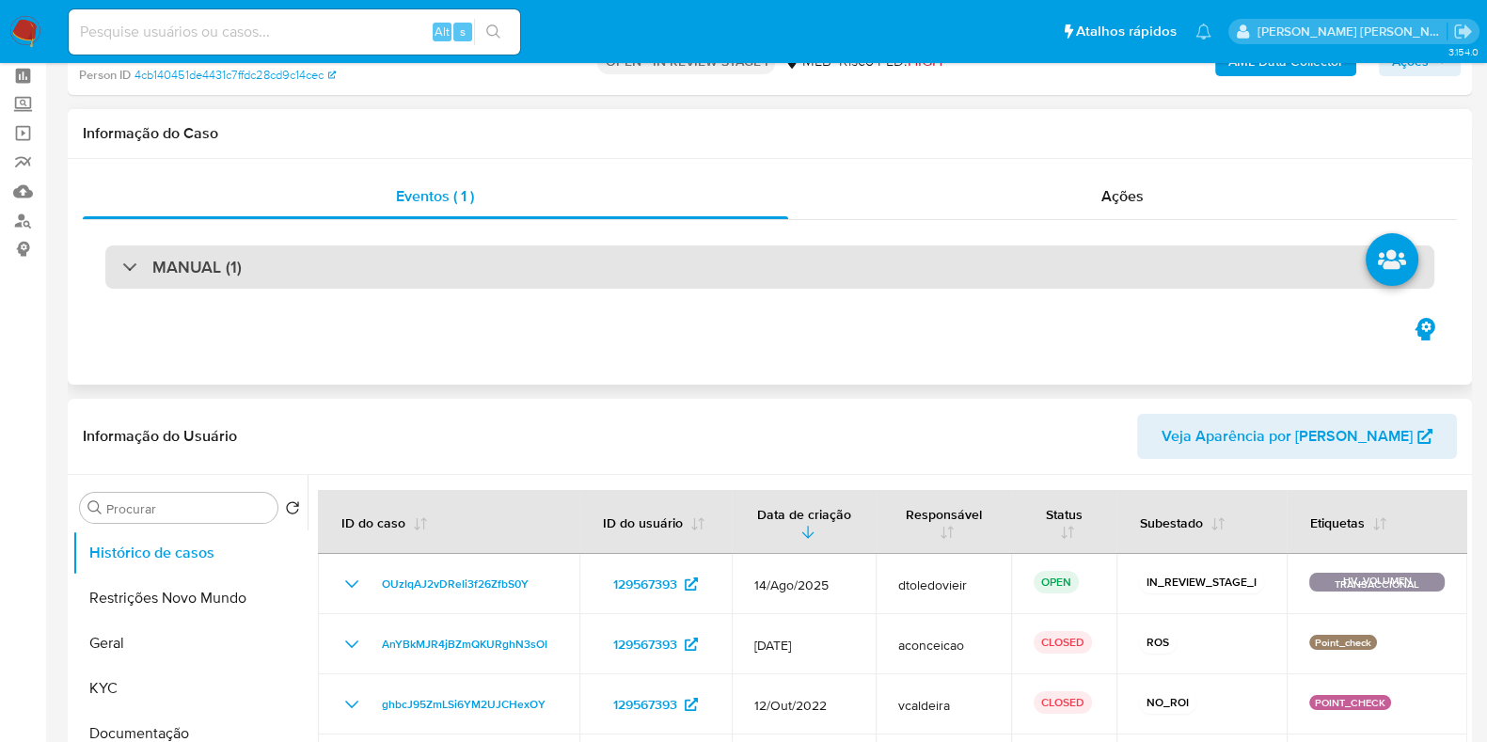
scroll to position [117, 0]
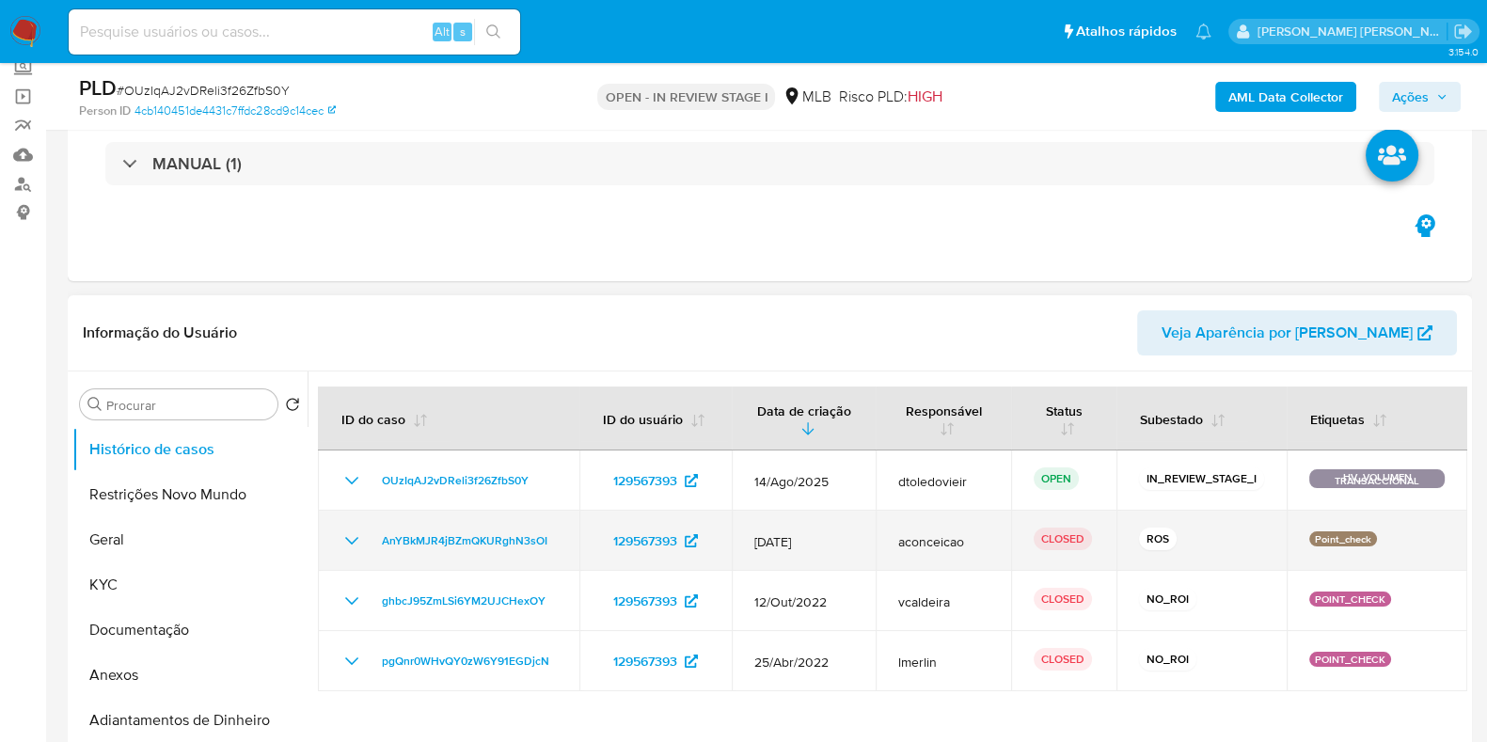
click at [350, 537] on icon "Mostrar/Ocultar" at bounding box center [351, 540] width 23 height 23
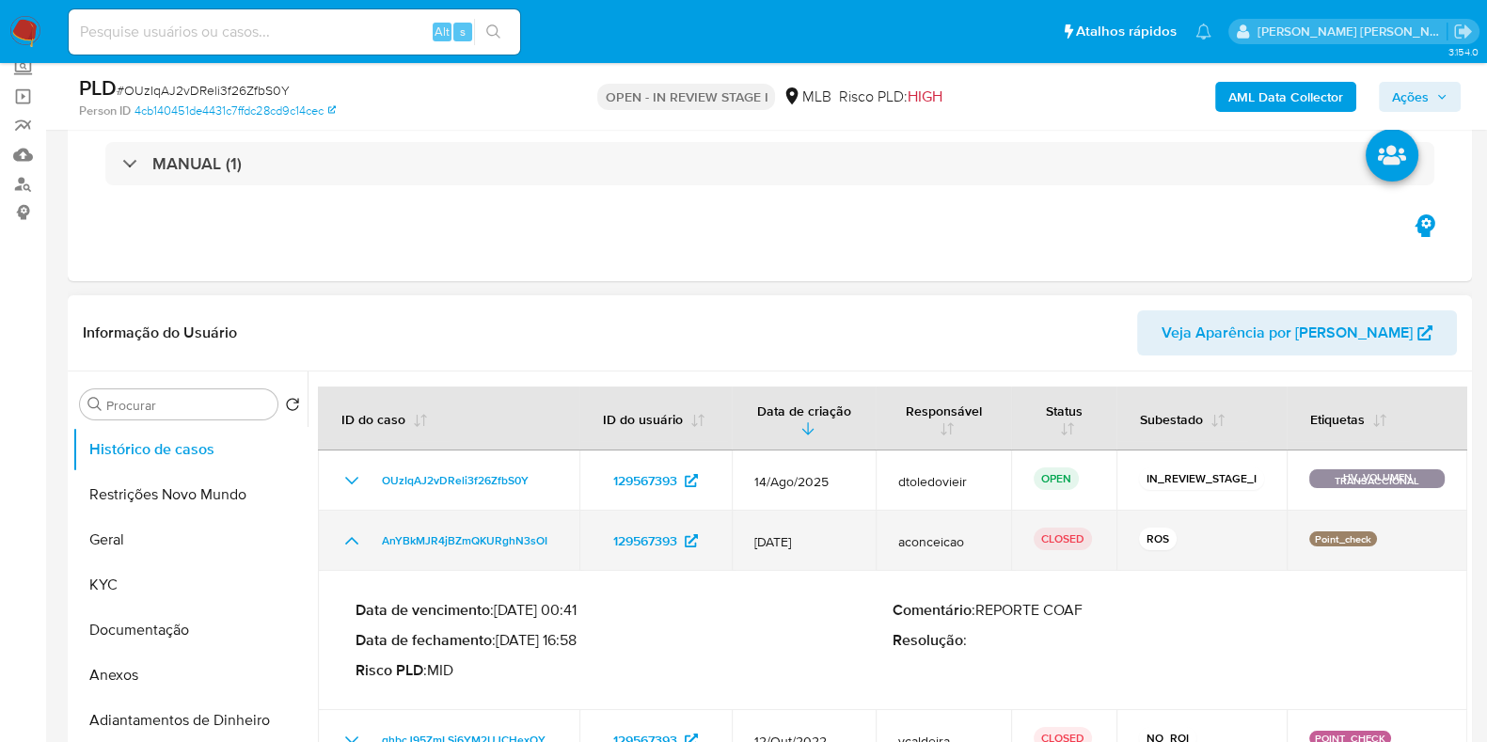
click at [350, 537] on icon "Mostrar/Ocultar" at bounding box center [351, 541] width 13 height 8
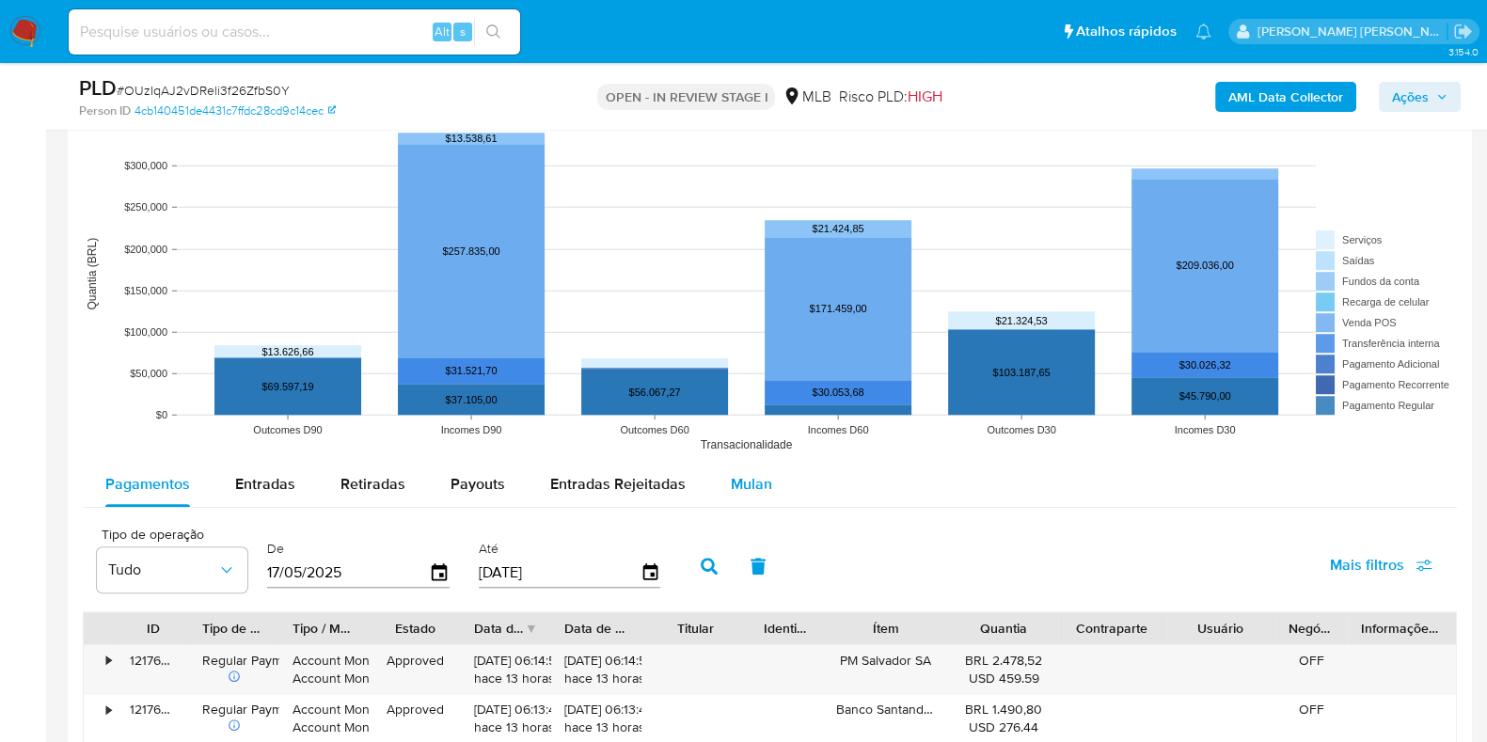
click at [754, 494] on div "Mulan" at bounding box center [751, 484] width 41 height 45
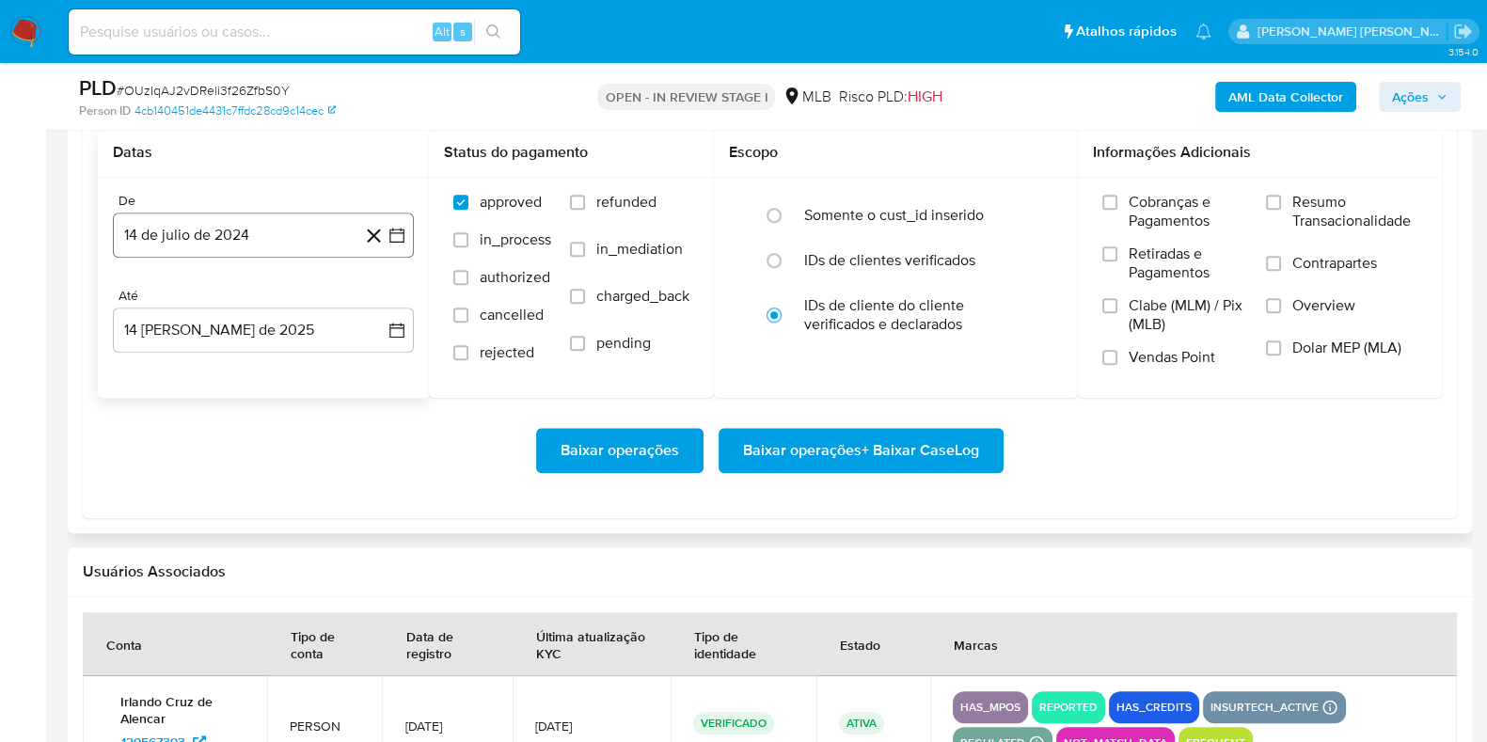
scroll to position [2234, 0]
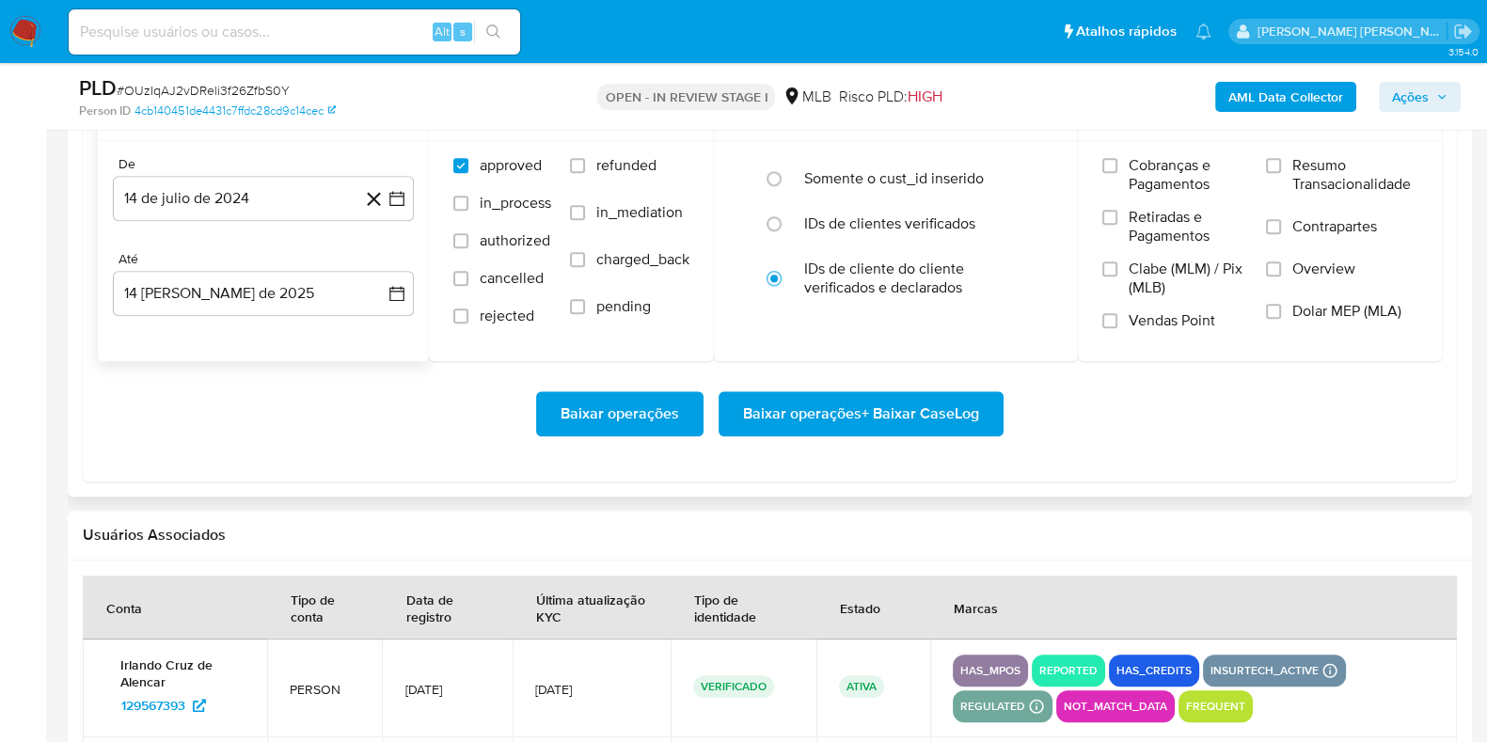
click at [269, 171] on div "De 14 de julio de 2024 14-07-2024" at bounding box center [263, 188] width 301 height 65
click at [254, 205] on button "14 de julio de 2024" at bounding box center [263, 198] width 301 height 45
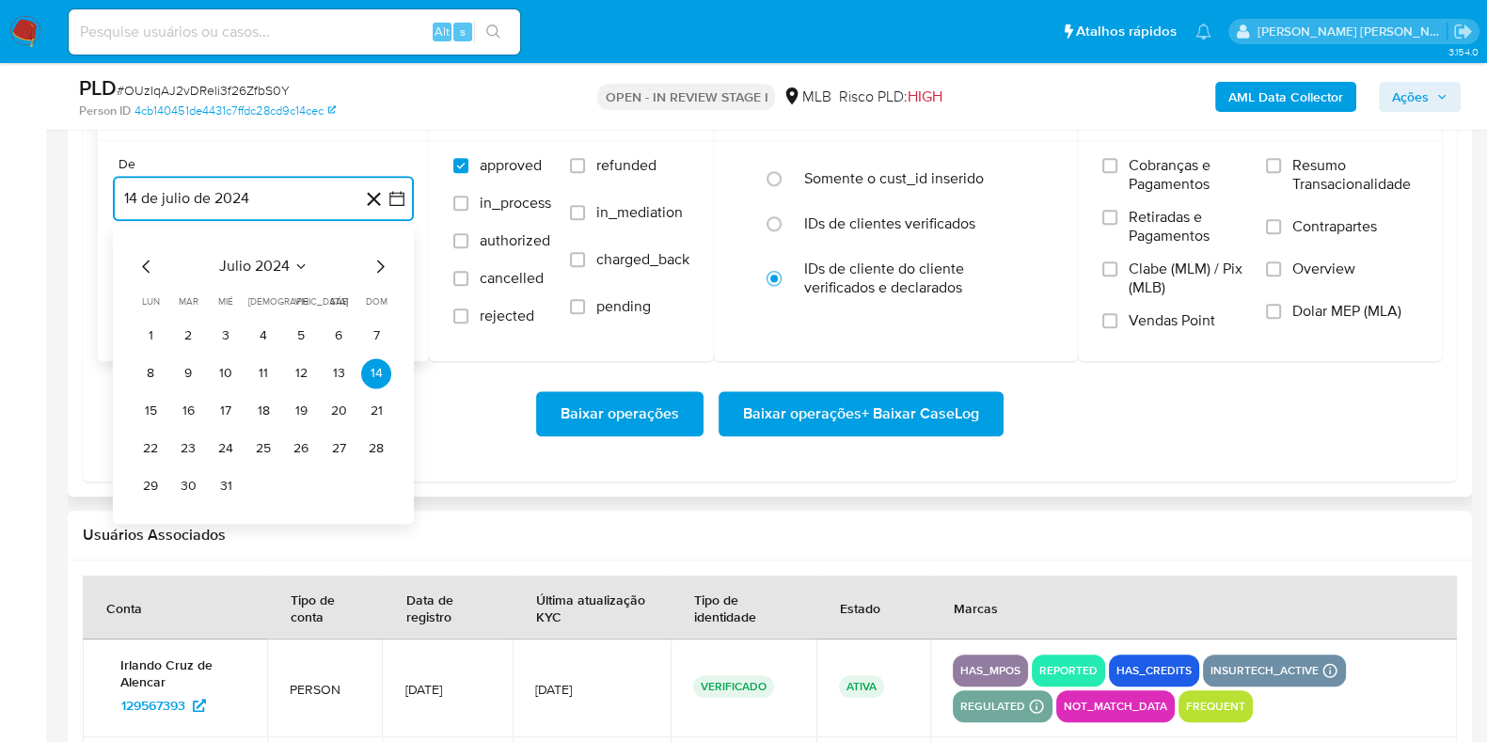
click at [369, 257] on icon "Mes siguiente" at bounding box center [380, 266] width 23 height 23
click at [376, 260] on icon "Mes siguiente" at bounding box center [380, 266] width 23 height 23
click at [378, 261] on icon "Mes siguiente" at bounding box center [380, 266] width 23 height 23
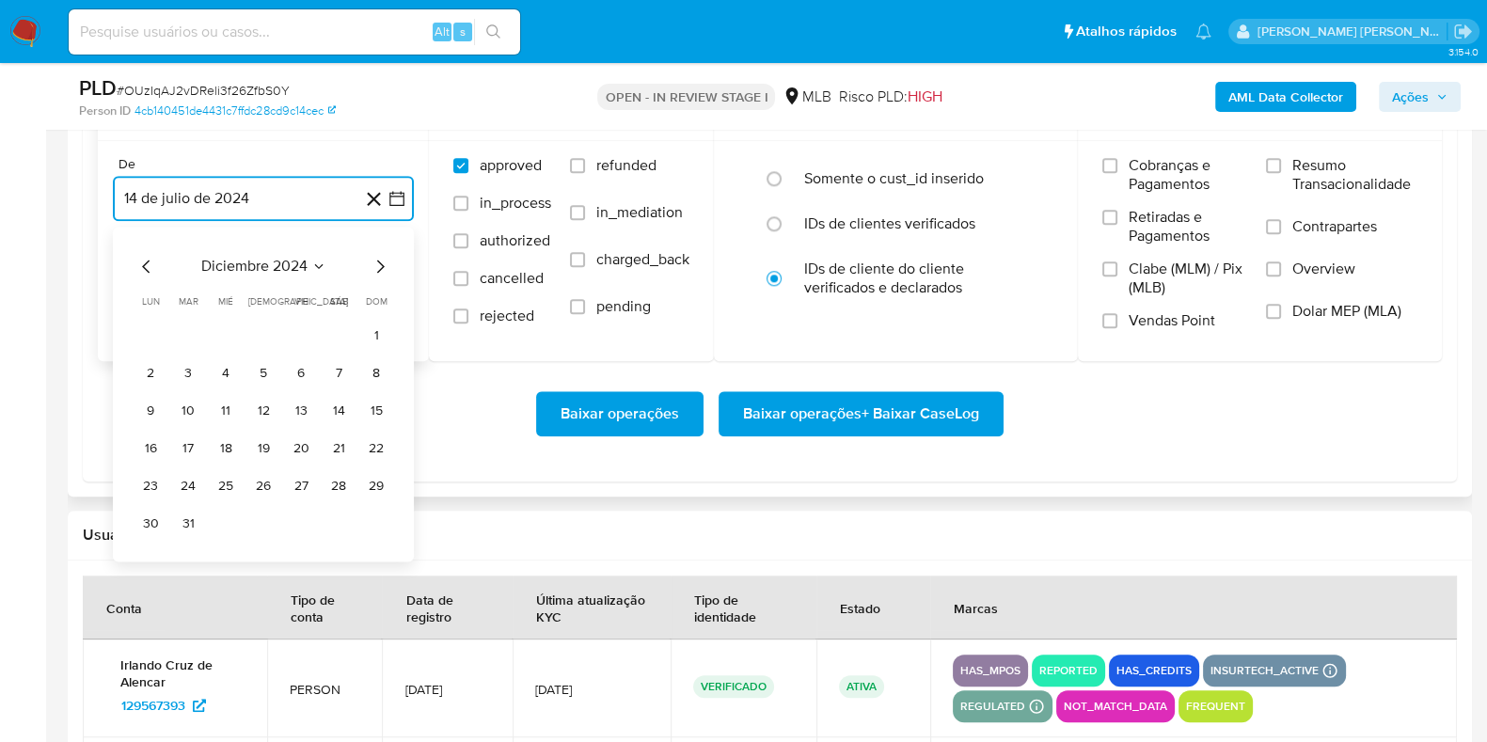
click at [378, 262] on icon "Mes siguiente" at bounding box center [380, 266] width 23 height 23
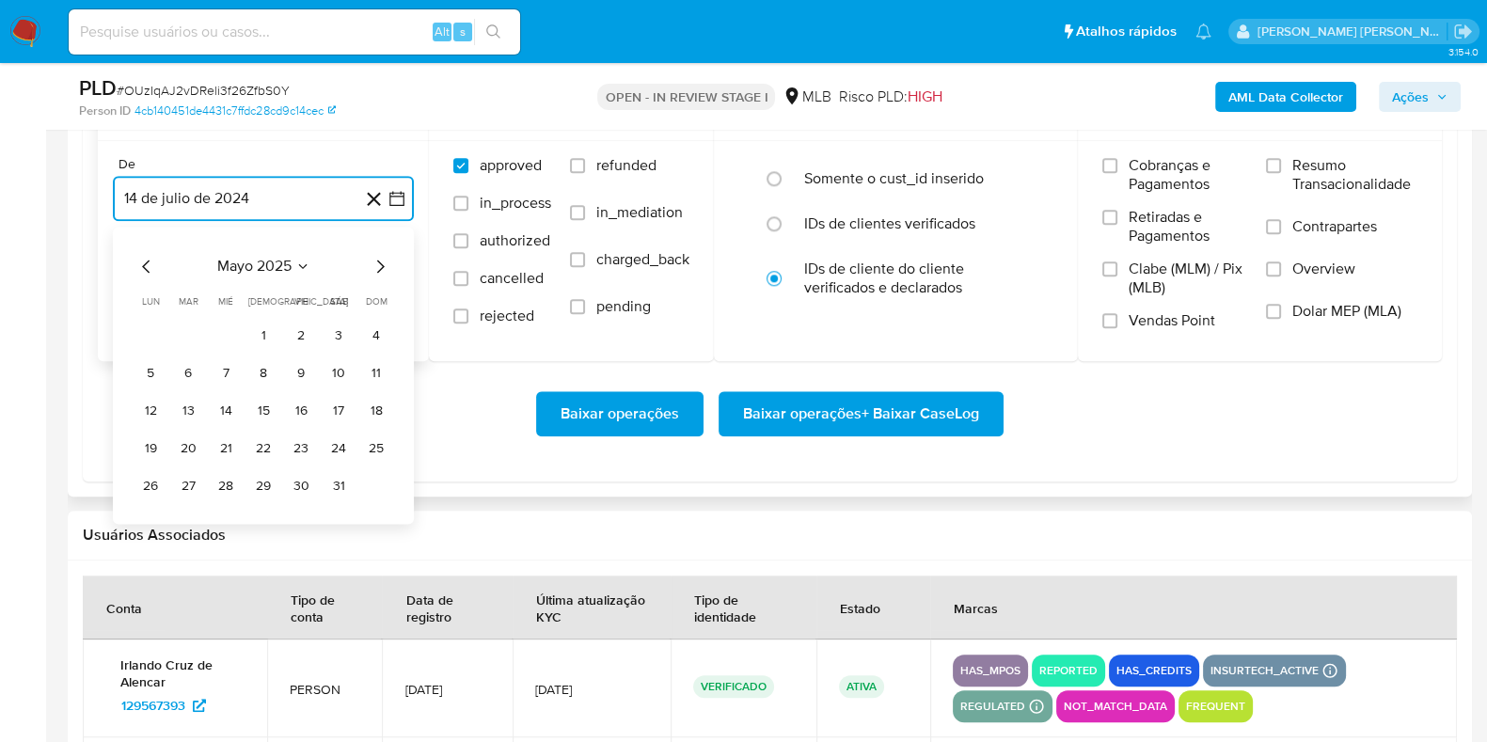
click at [378, 262] on icon "Mes siguiente" at bounding box center [380, 266] width 23 height 23
click at [194, 327] on button "1" at bounding box center [188, 336] width 30 height 30
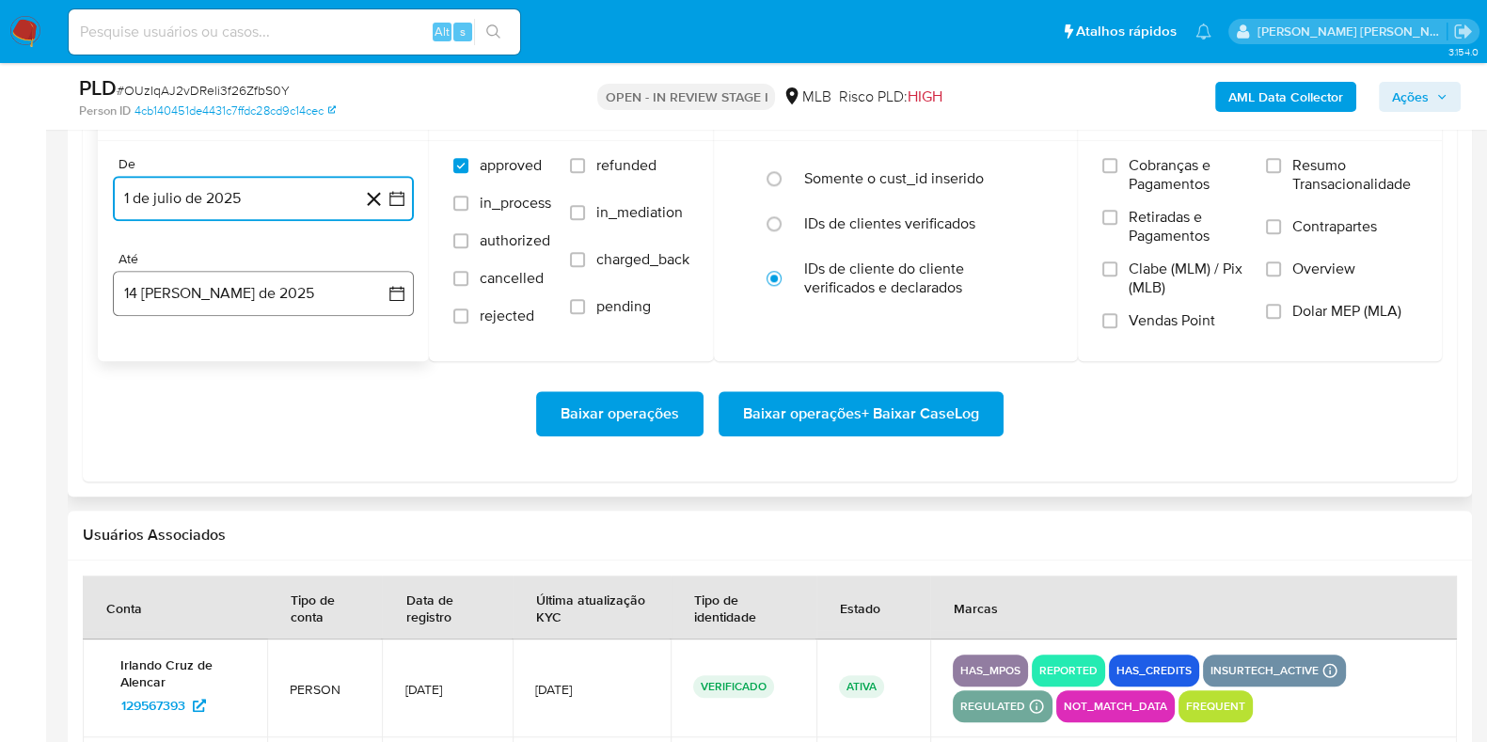
click at [187, 289] on button "14 de agosto de 2025" at bounding box center [263, 293] width 301 height 45
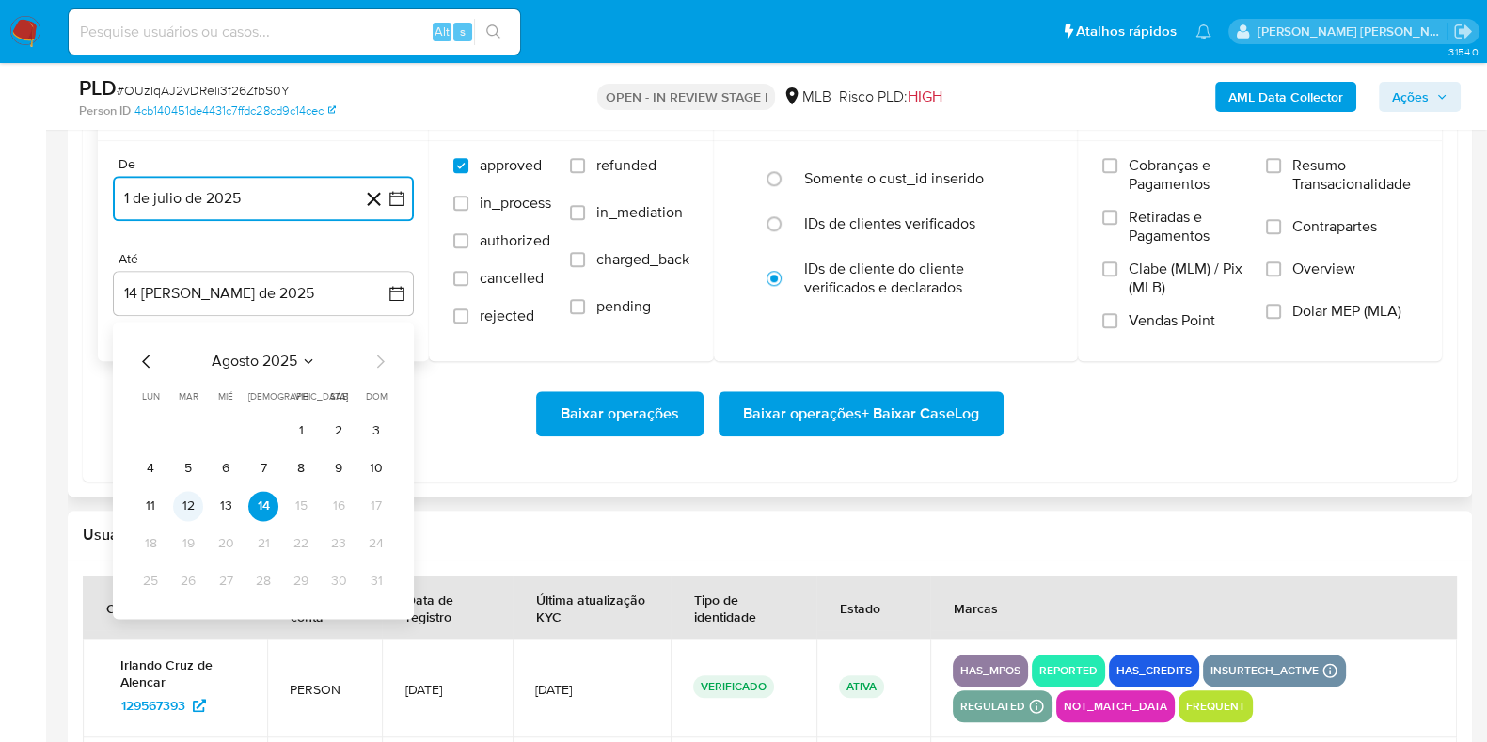
click at [188, 505] on button "12" at bounding box center [188, 506] width 30 height 30
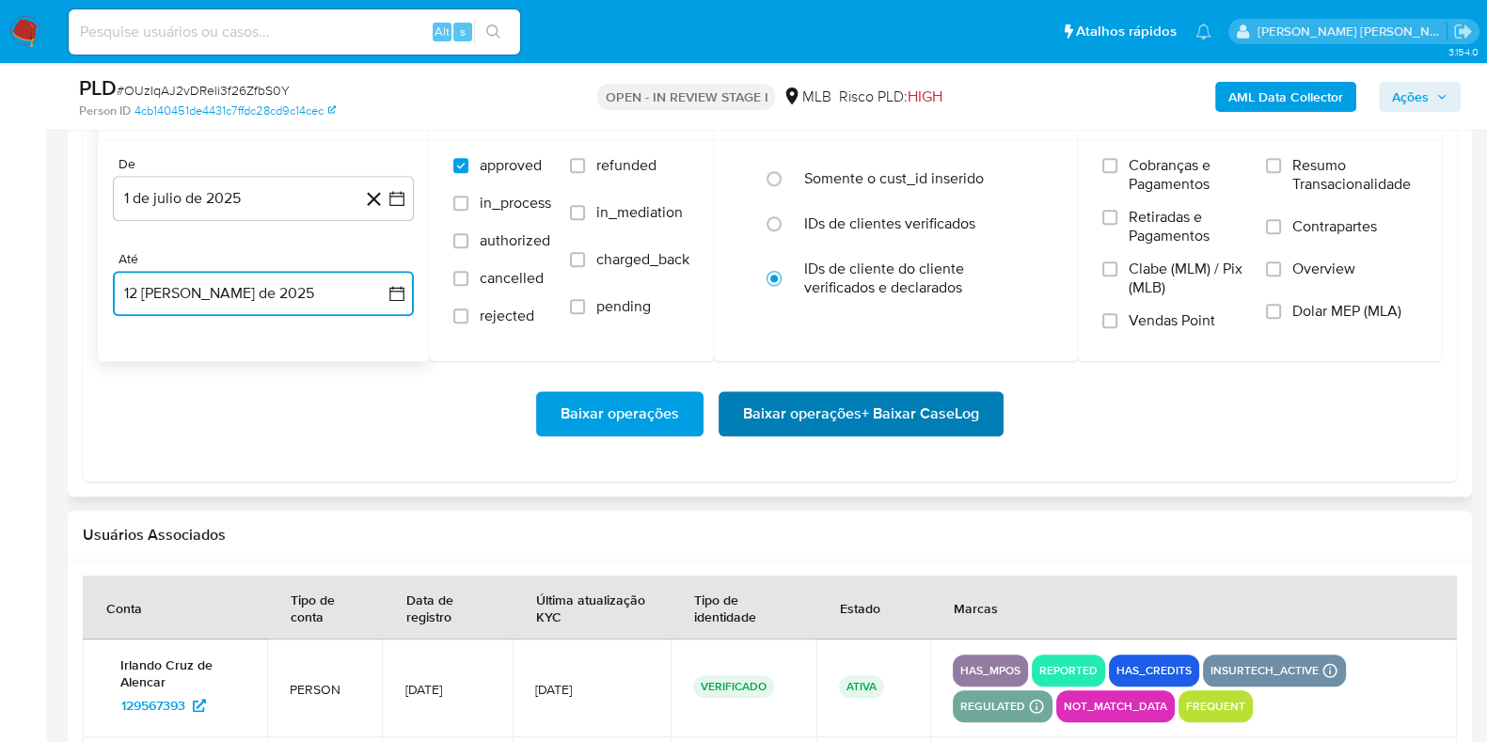
click at [816, 415] on span "Baixar operações + Baixar CaseLog" at bounding box center [861, 413] width 236 height 41
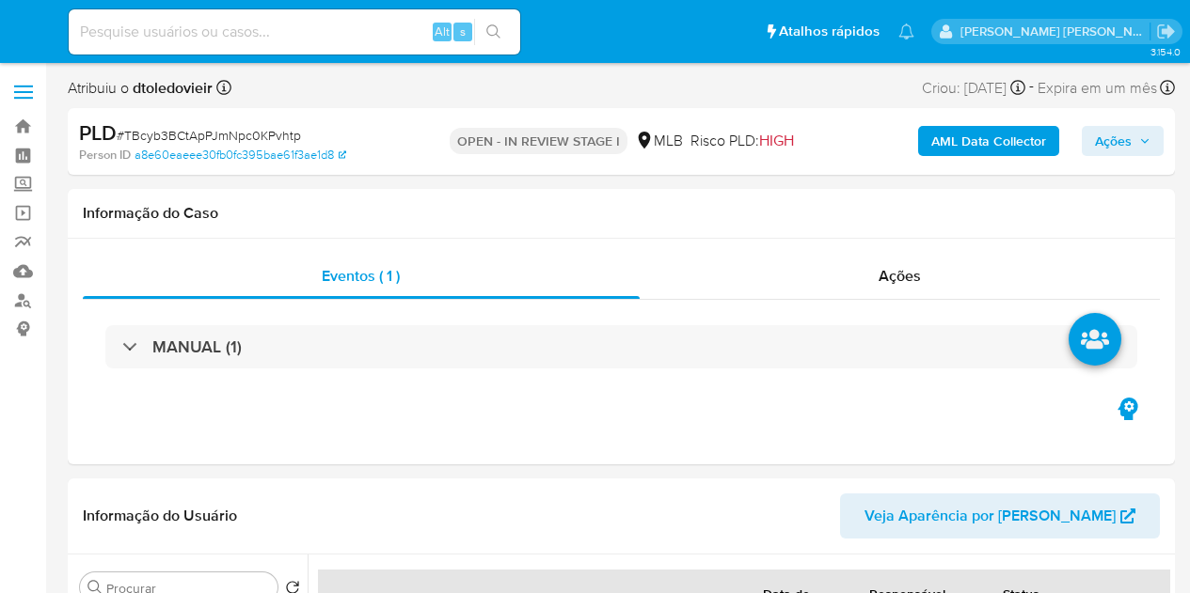
select select "10"
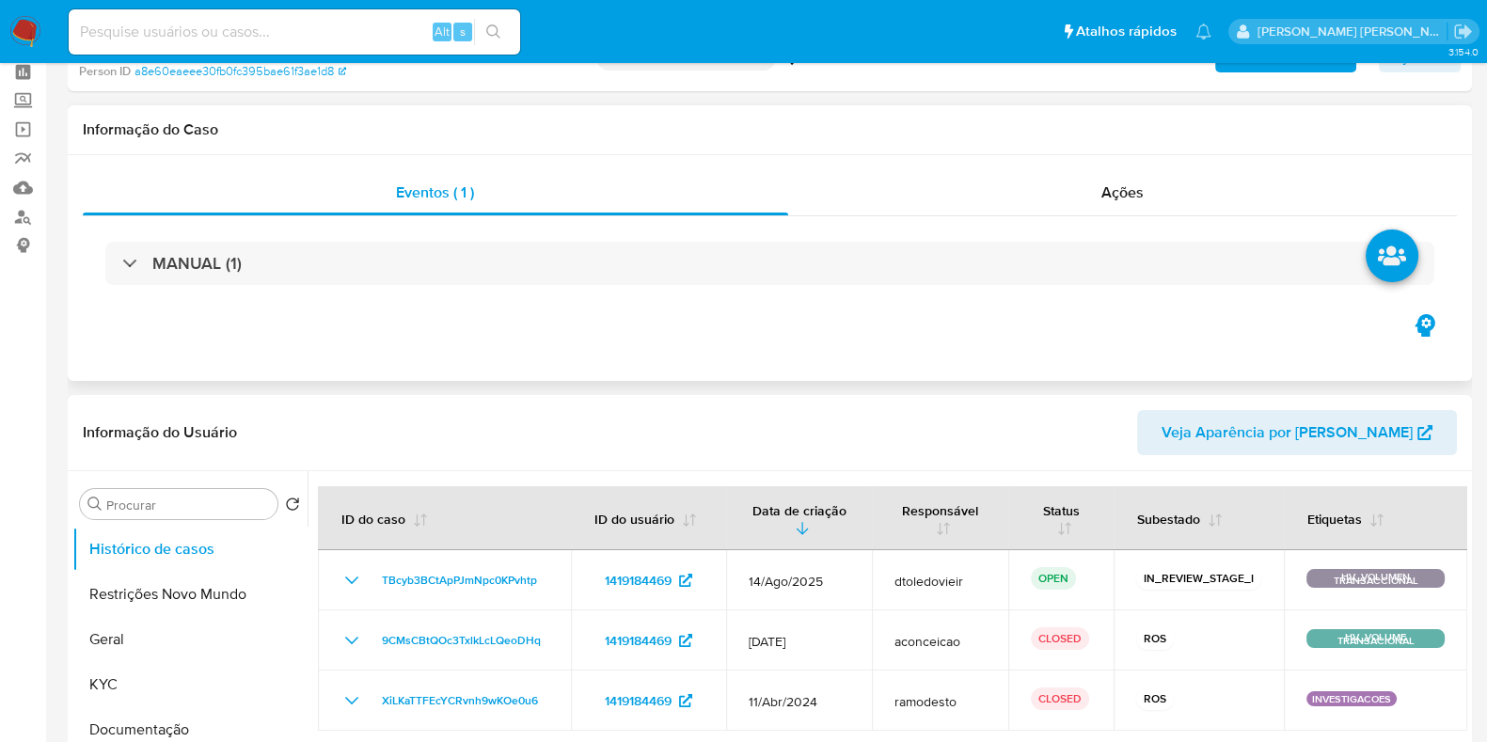
scroll to position [117, 0]
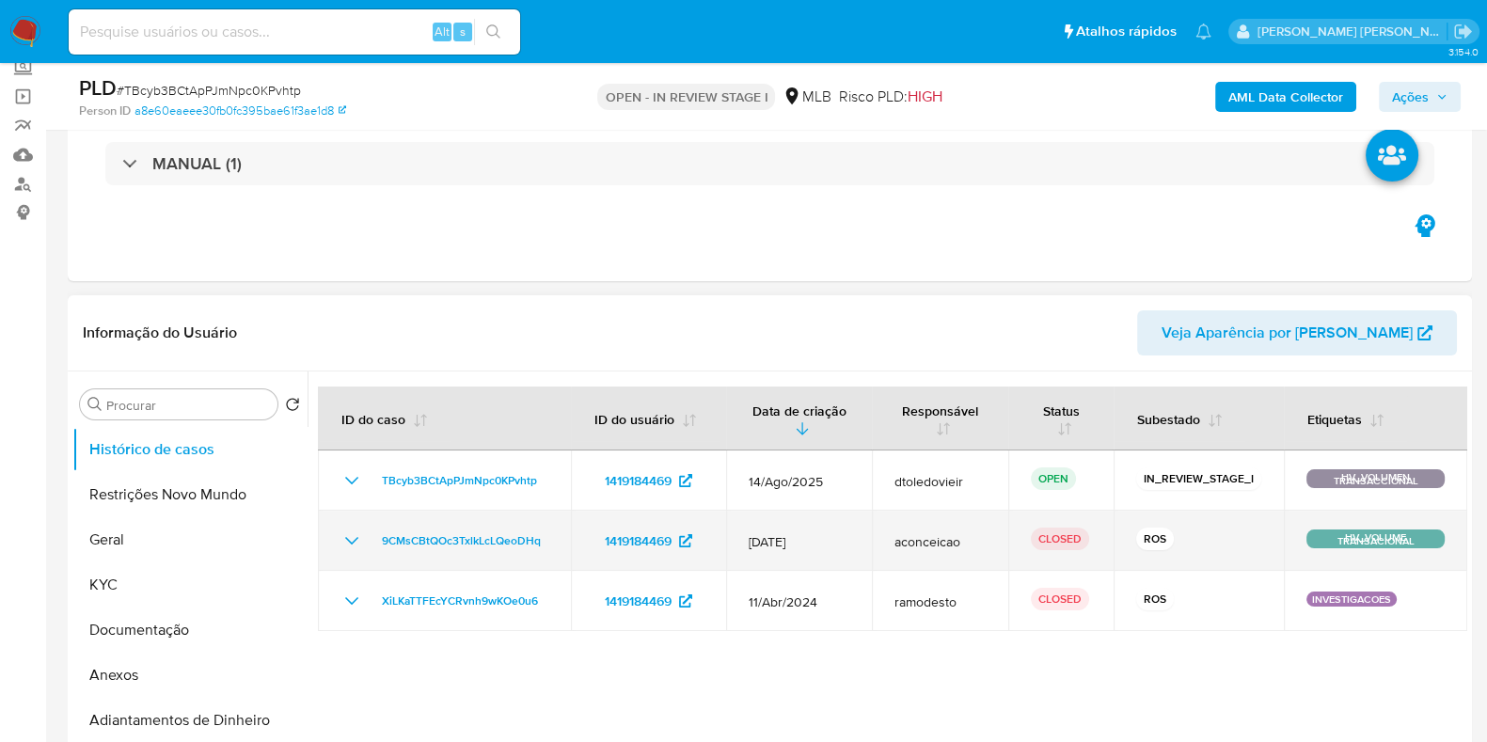
click at [353, 540] on icon "Mostrar/Ocultar" at bounding box center [351, 541] width 13 height 8
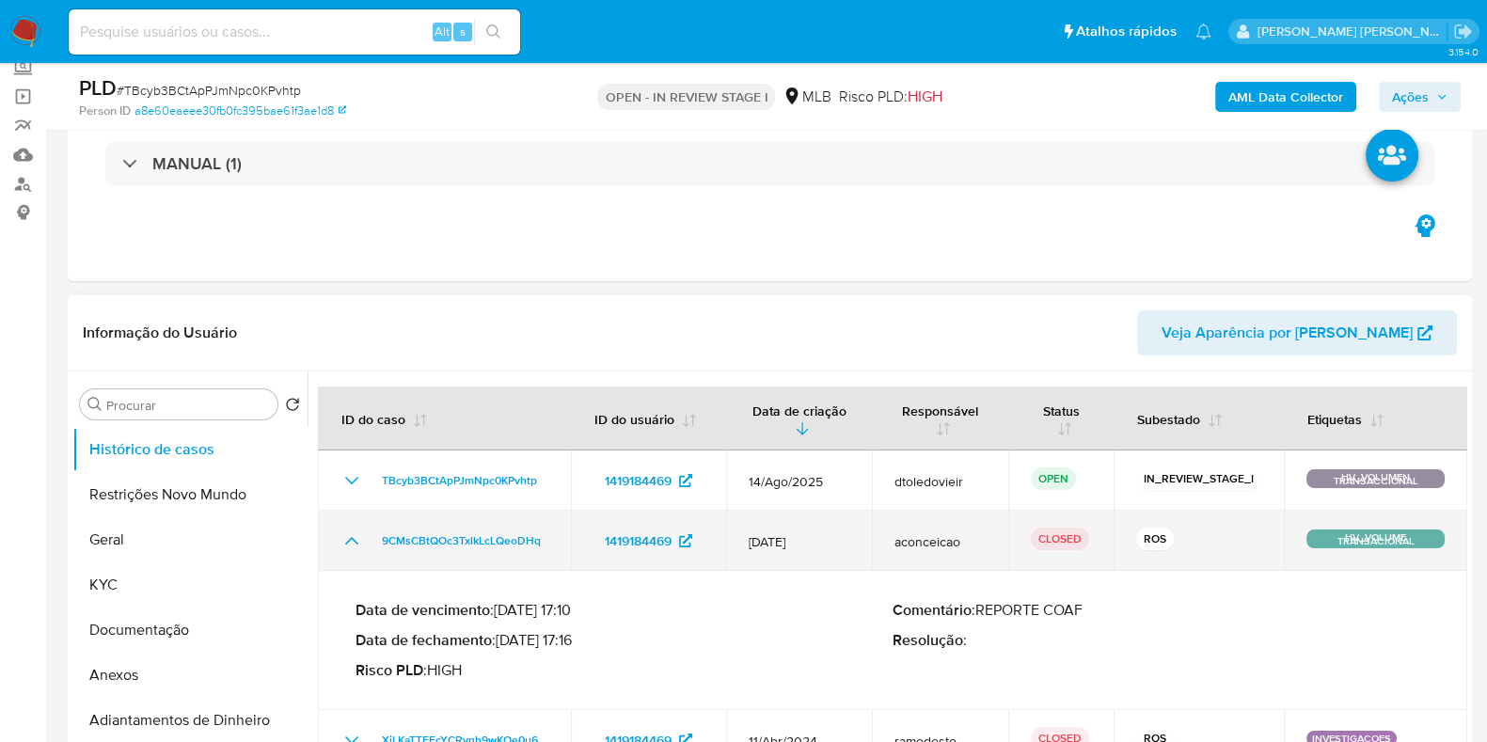
click at [351, 545] on icon "Mostrar/Ocultar" at bounding box center [351, 540] width 23 height 23
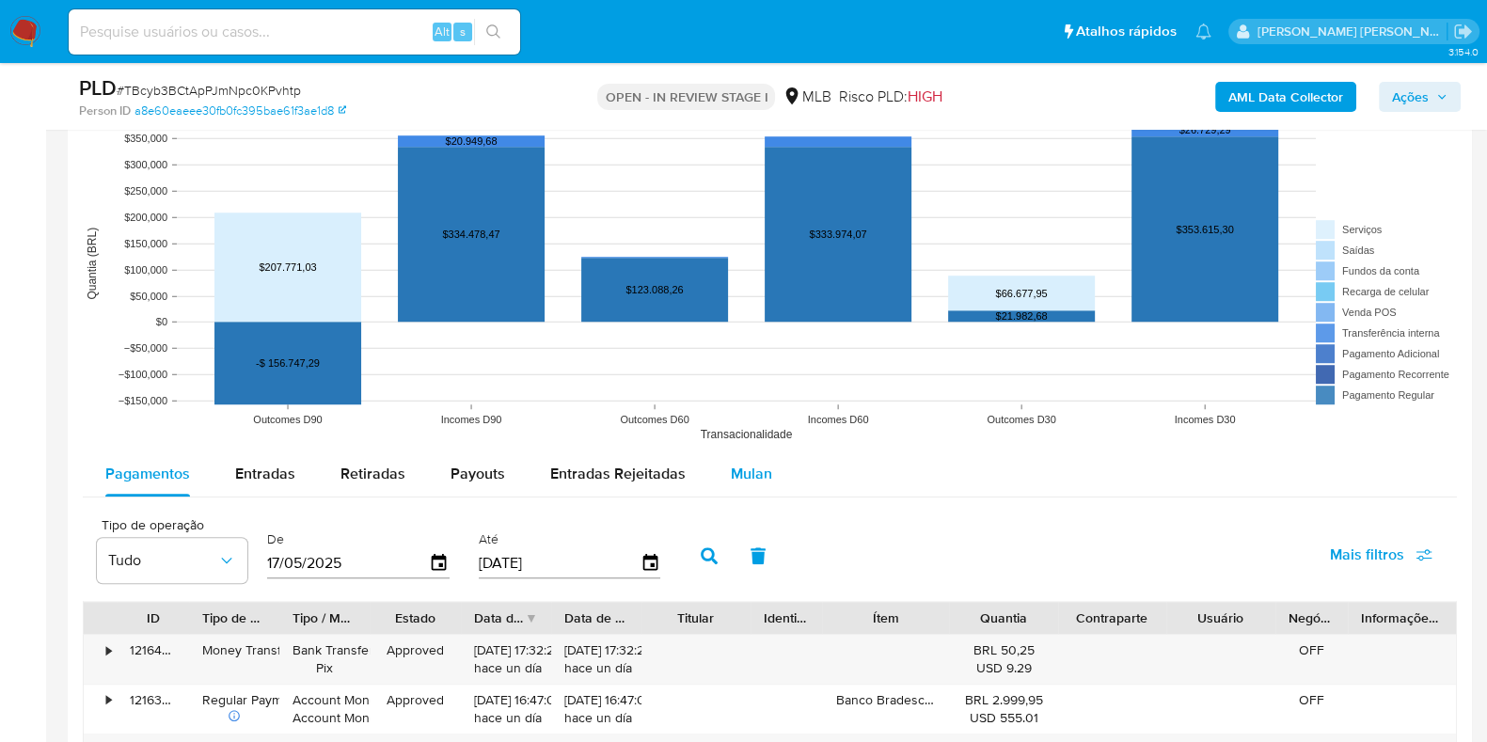
click at [770, 470] on button "Mulan" at bounding box center [751, 473] width 87 height 45
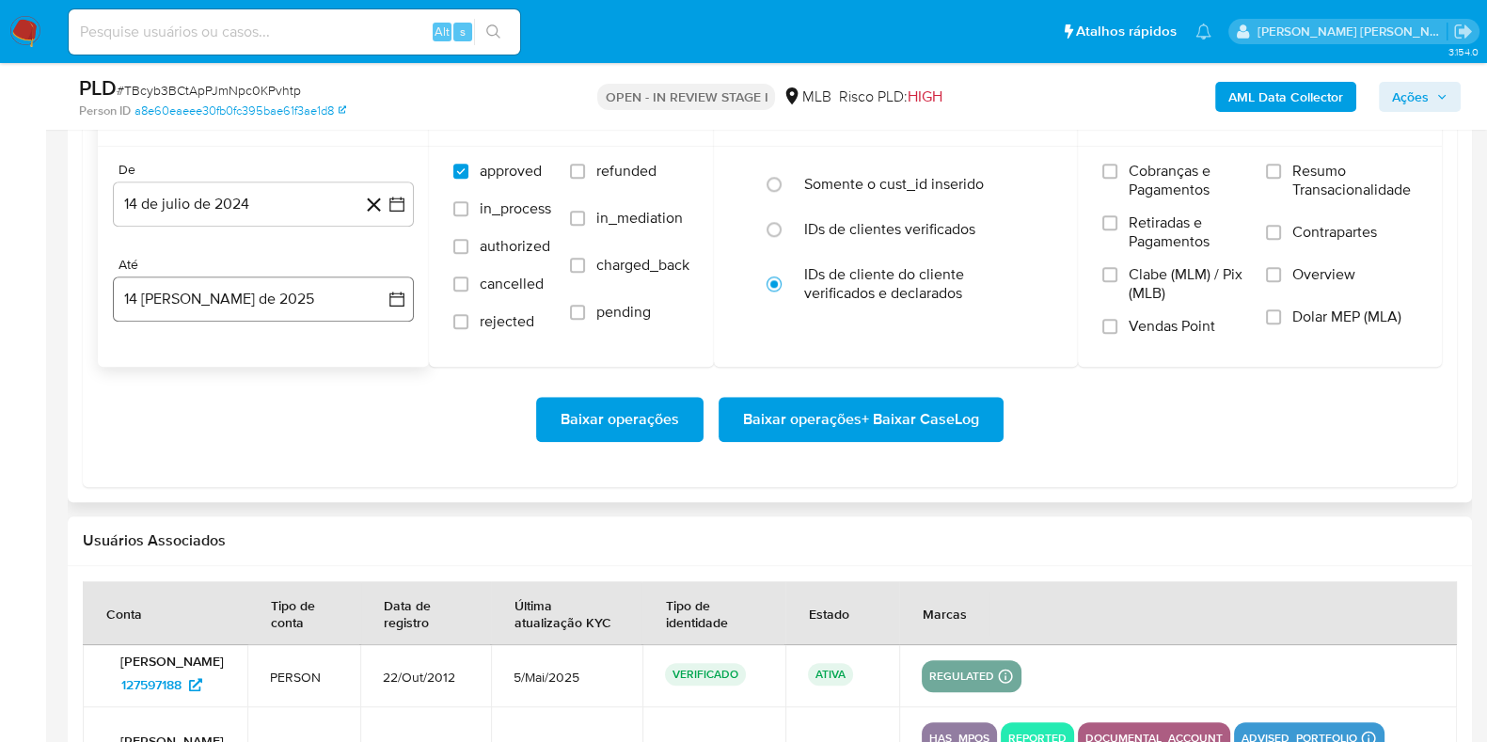
scroll to position [2116, 0]
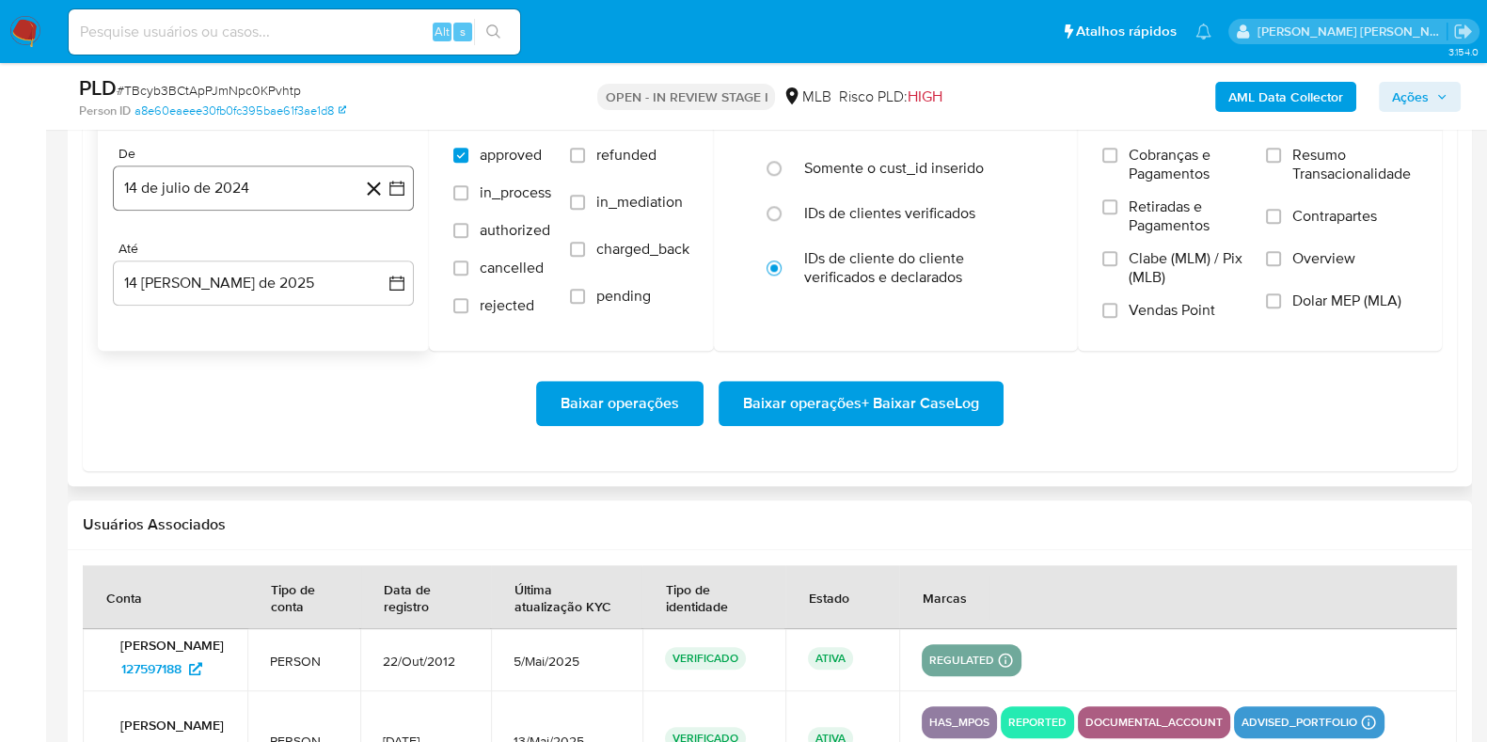
click at [289, 205] on button "14 de julio de 2024" at bounding box center [263, 188] width 301 height 45
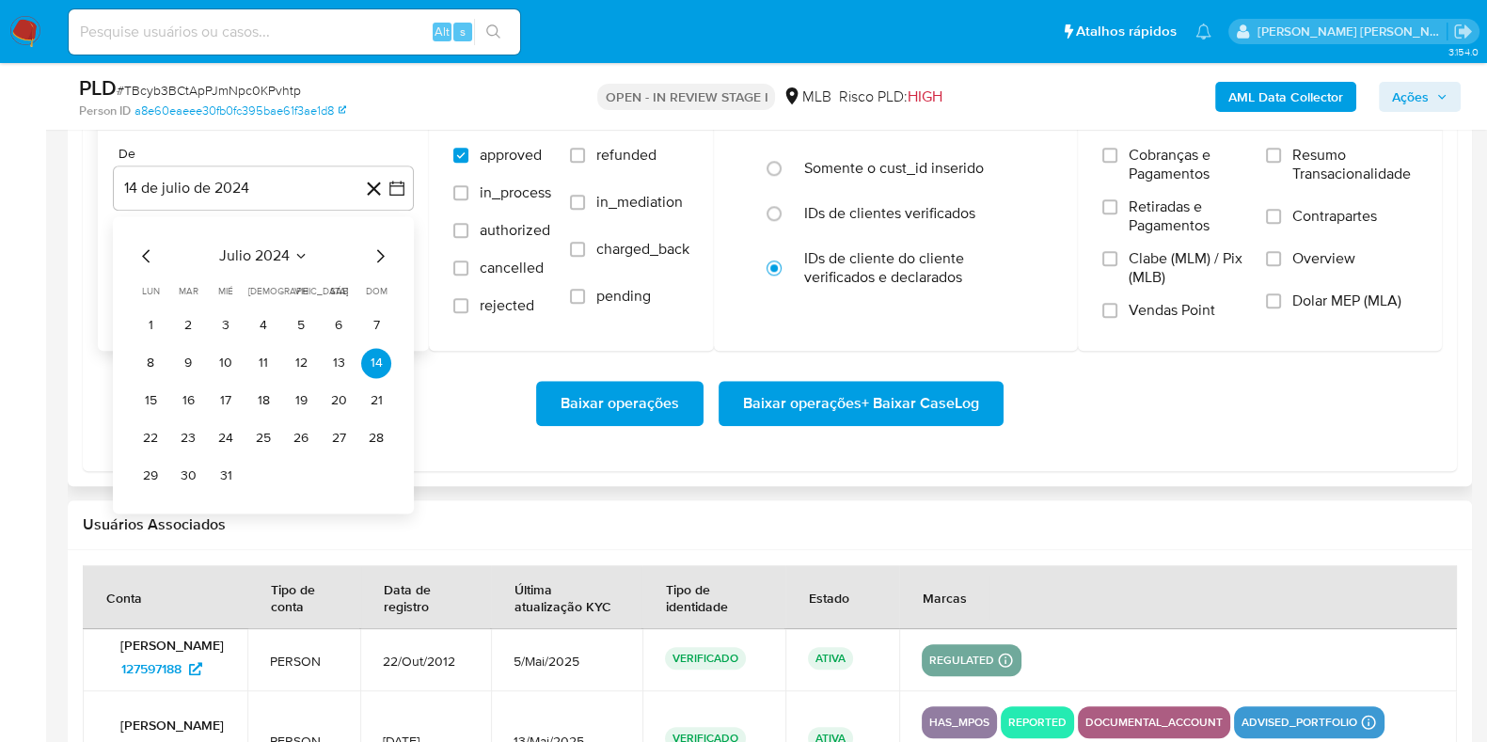
click at [381, 256] on icon "Mes siguiente" at bounding box center [380, 256] width 23 height 23
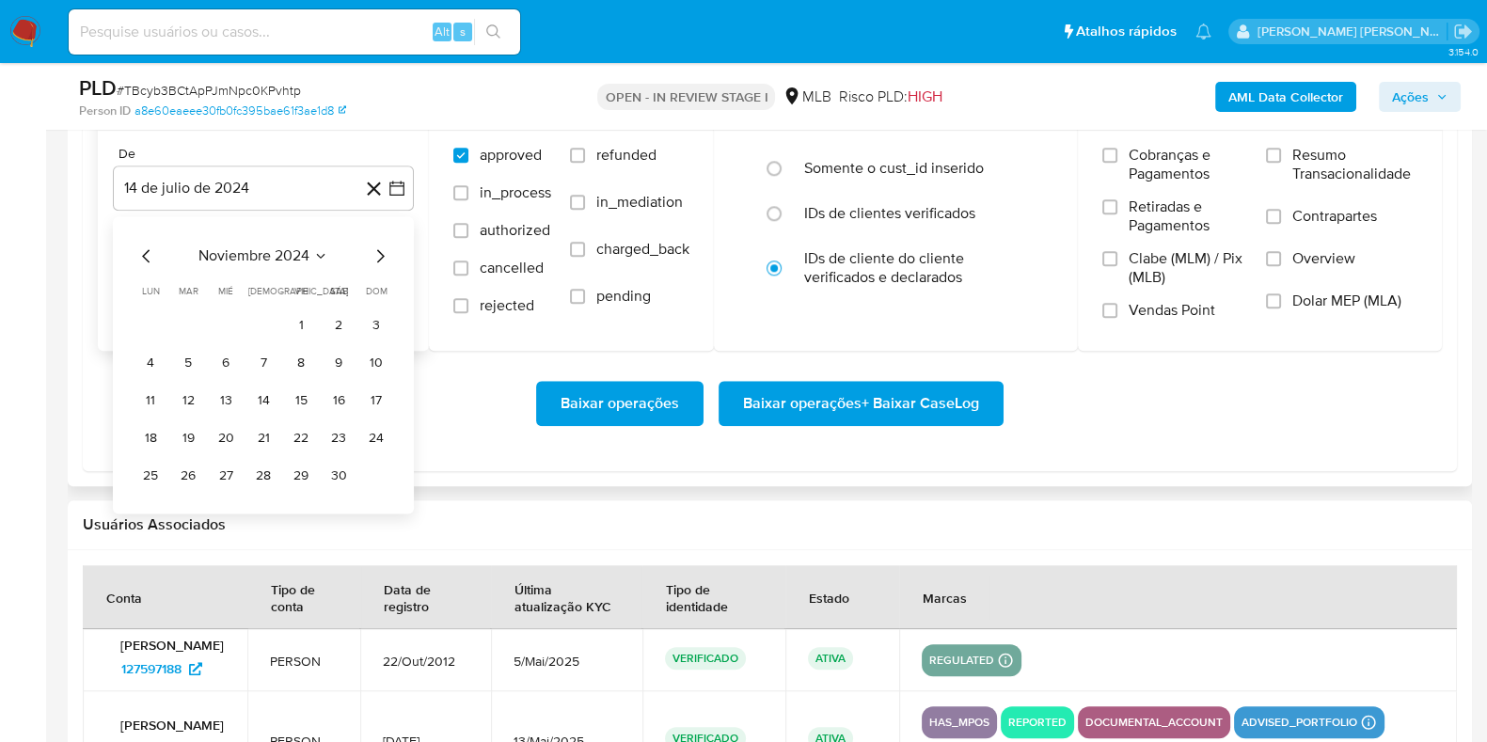
click at [381, 256] on icon "Mes siguiente" at bounding box center [380, 256] width 23 height 23
click at [382, 256] on icon "Mes siguiente" at bounding box center [381, 255] width 8 height 13
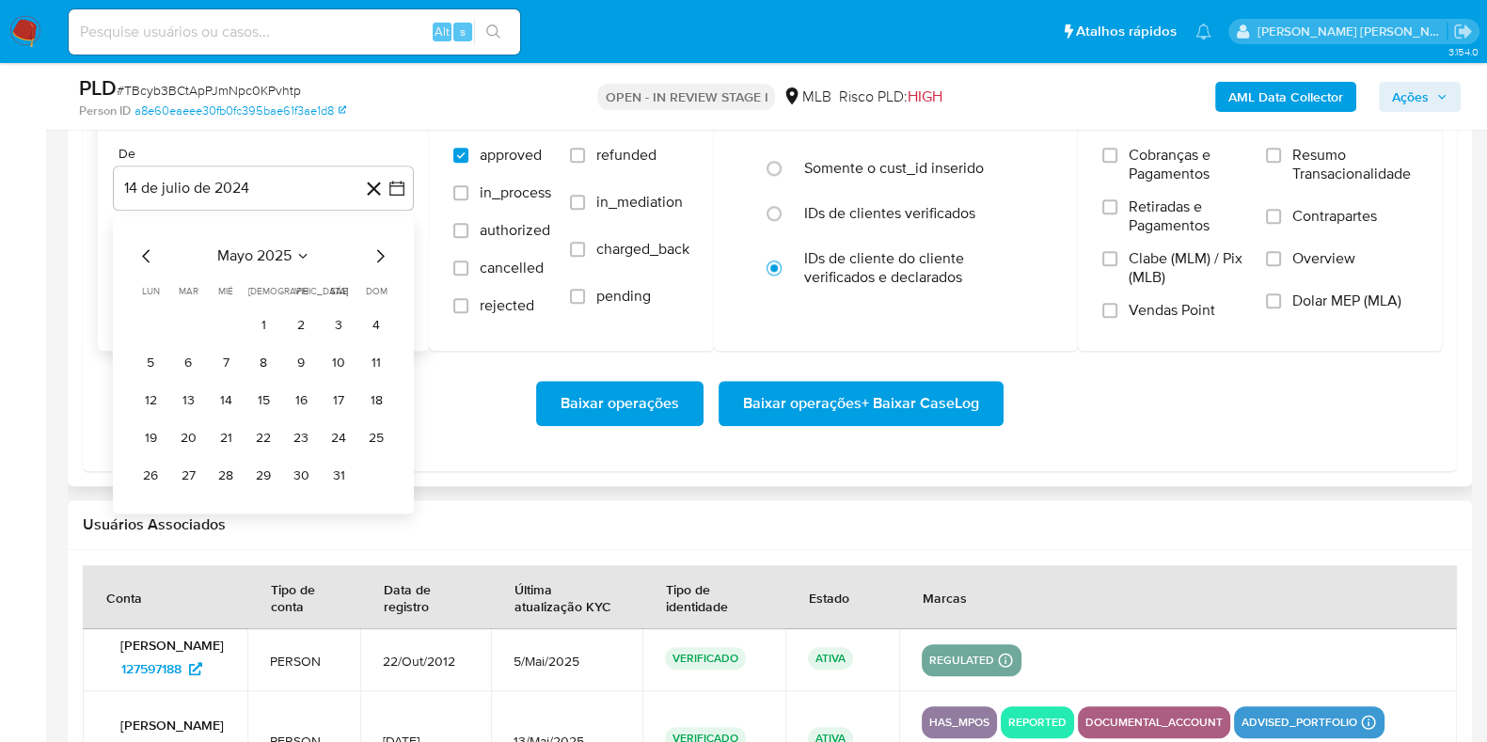
click at [382, 256] on icon "Mes siguiente" at bounding box center [381, 255] width 8 height 13
click at [195, 321] on button "1" at bounding box center [188, 325] width 30 height 30
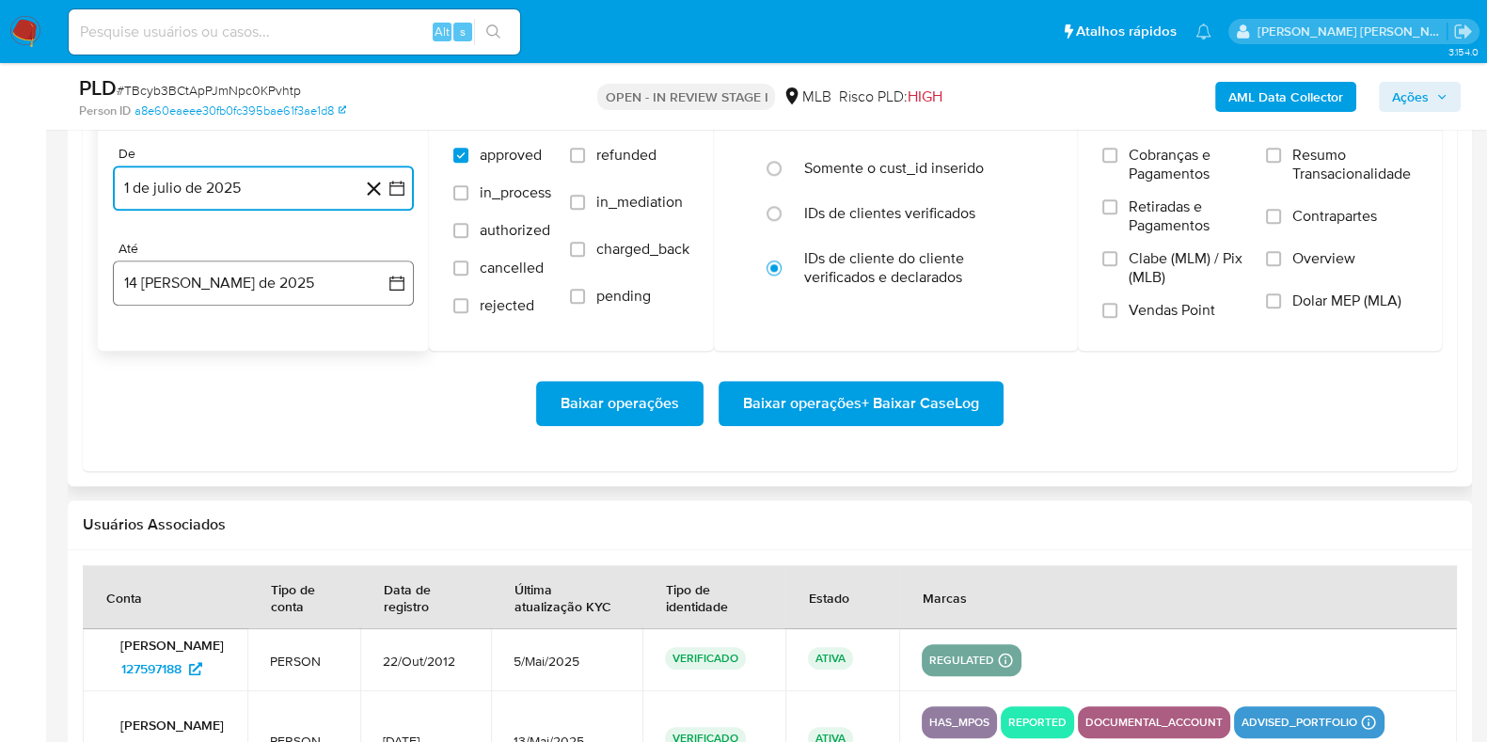
click at [213, 276] on button "14 de agosto de 2025" at bounding box center [263, 283] width 301 height 45
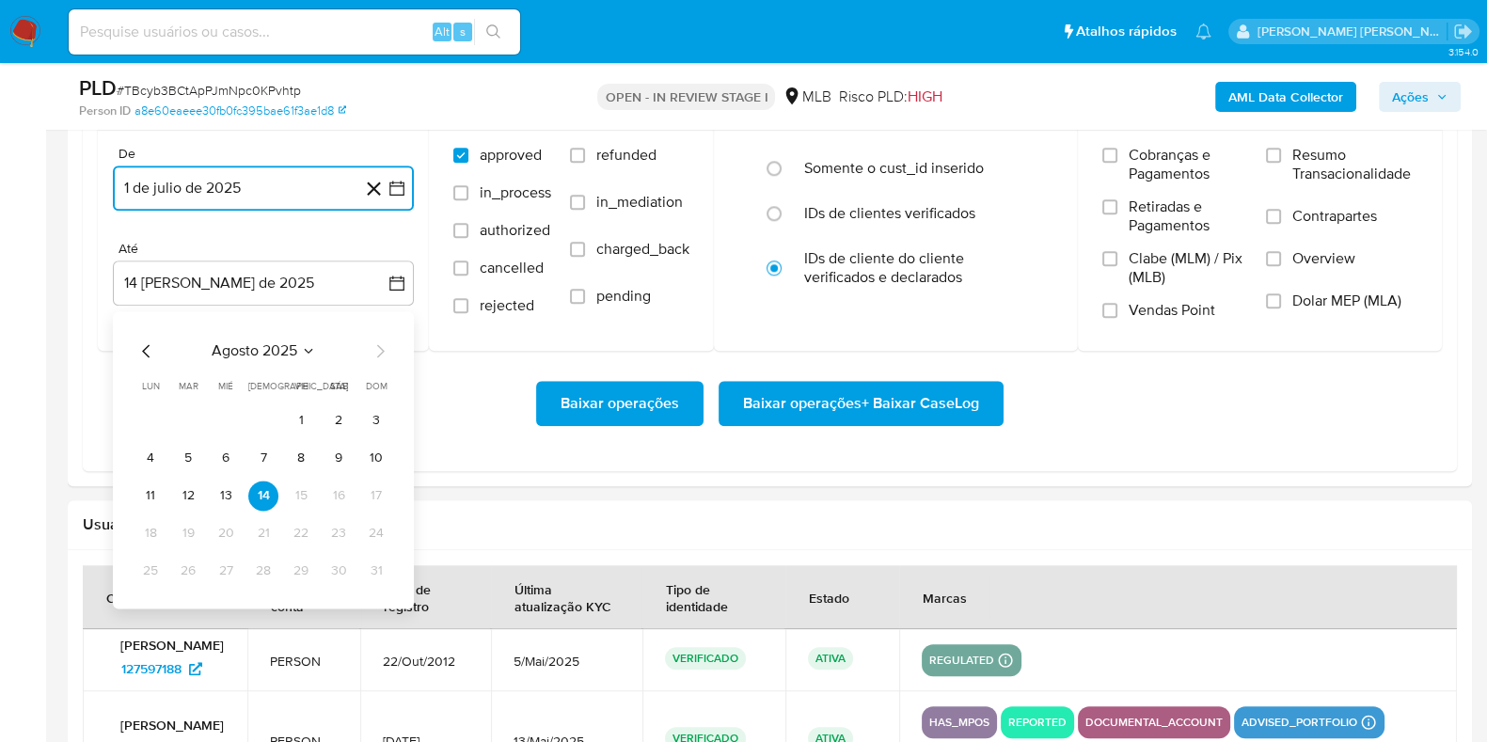
click at [183, 490] on button "12" at bounding box center [188, 496] width 30 height 30
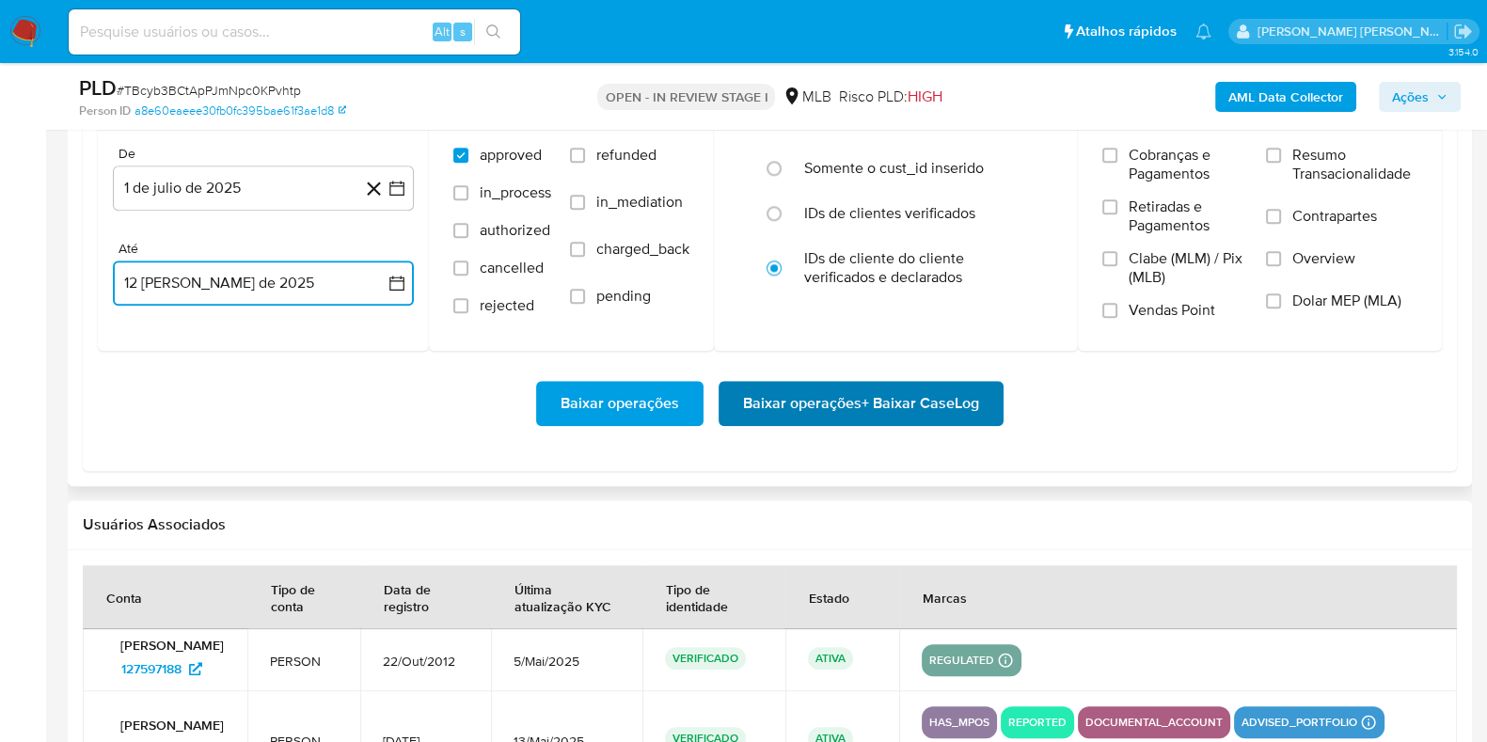
click at [845, 403] on span "Baixar operações + Baixar CaseLog" at bounding box center [861, 403] width 236 height 41
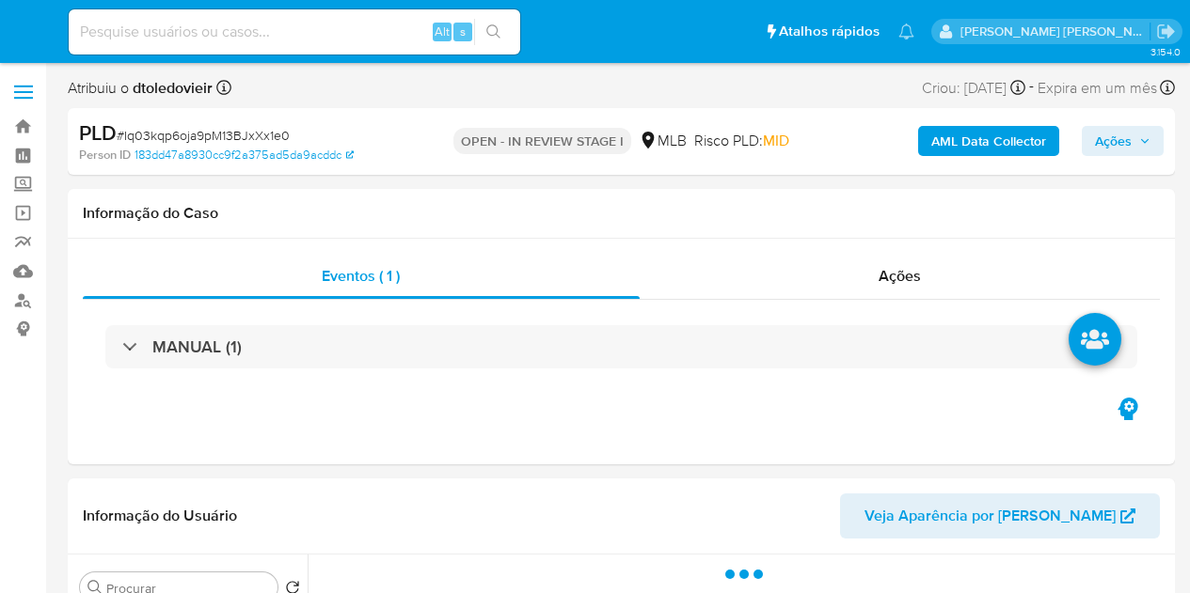
select select "10"
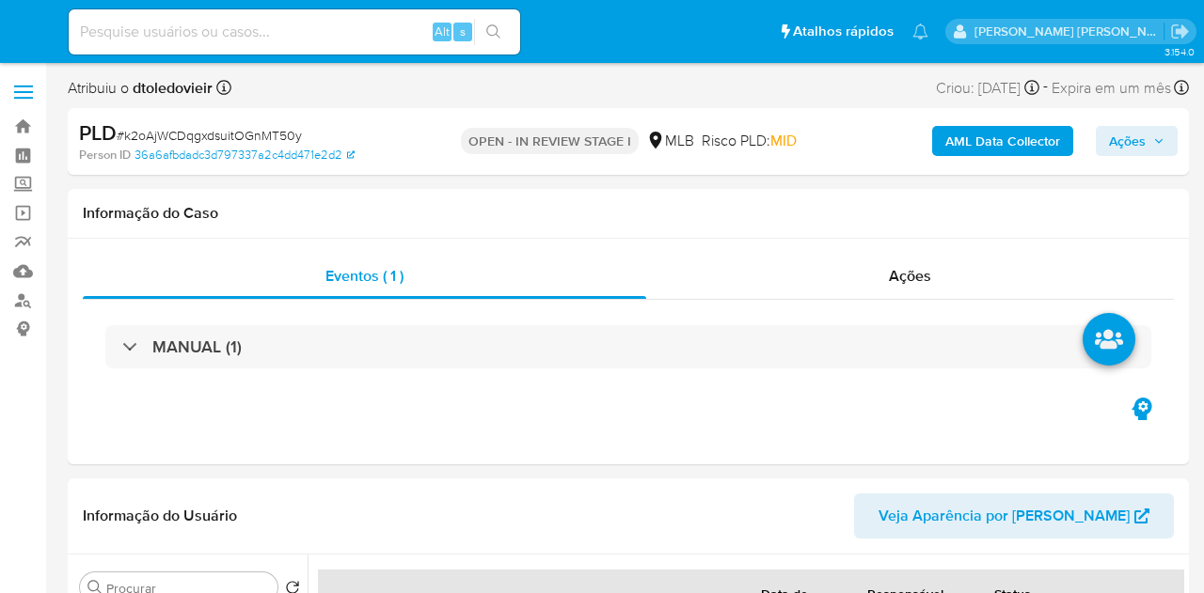
select select "10"
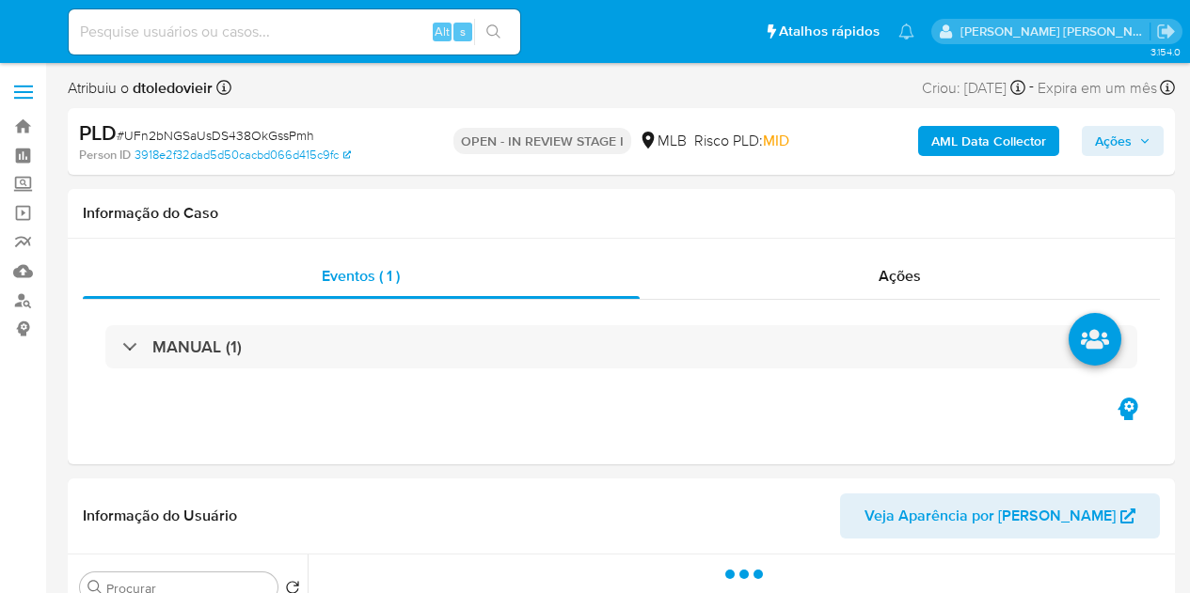
select select "10"
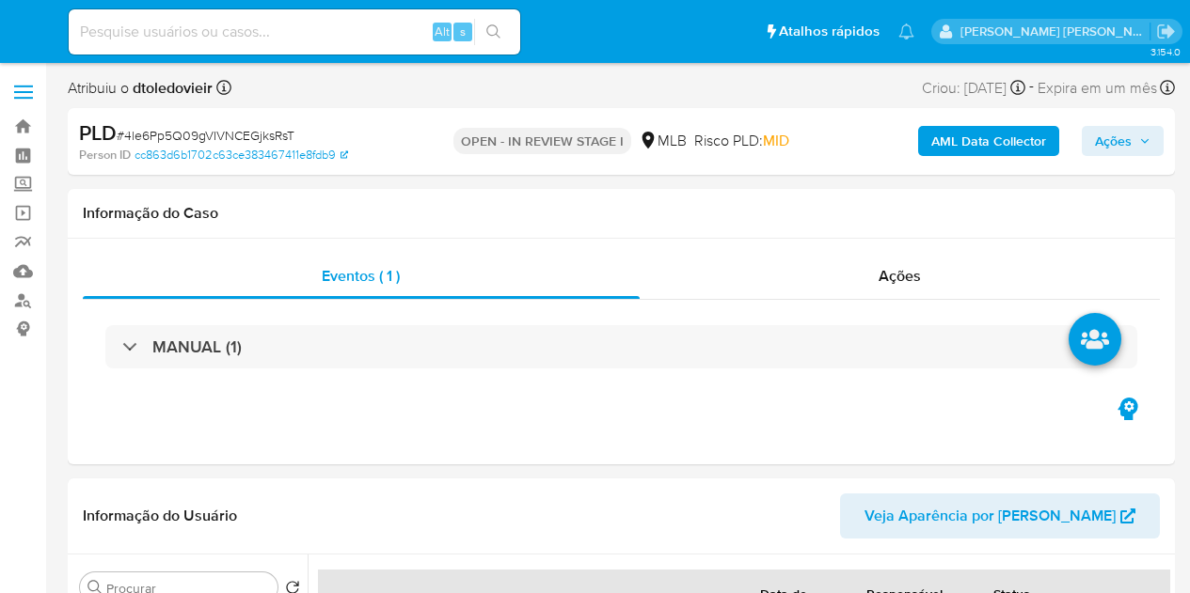
select select "10"
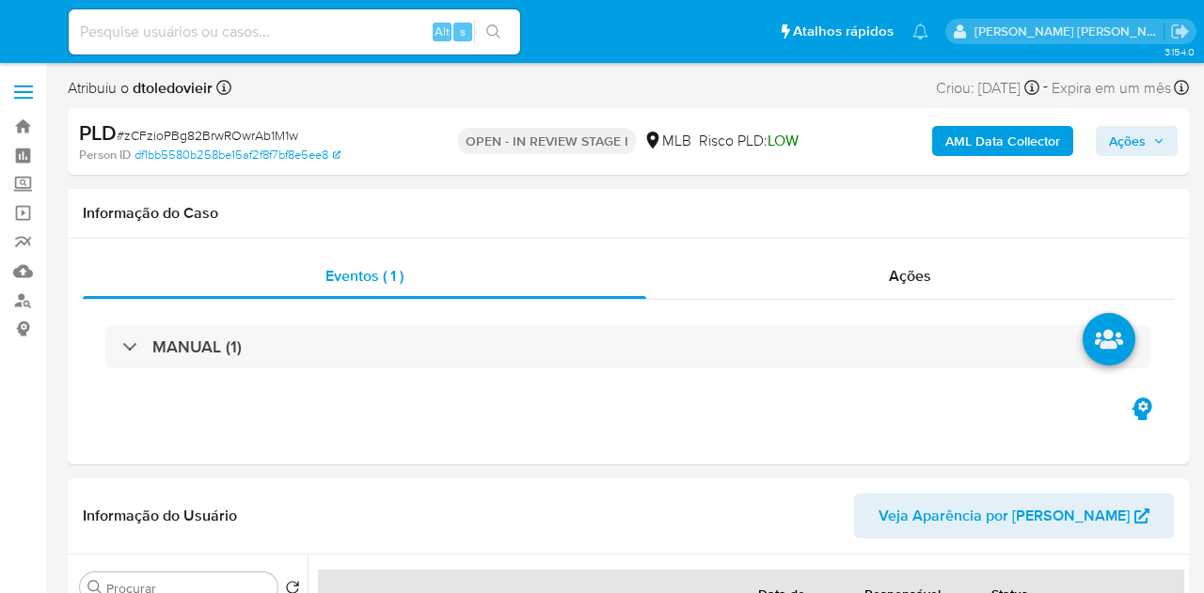
select select "10"
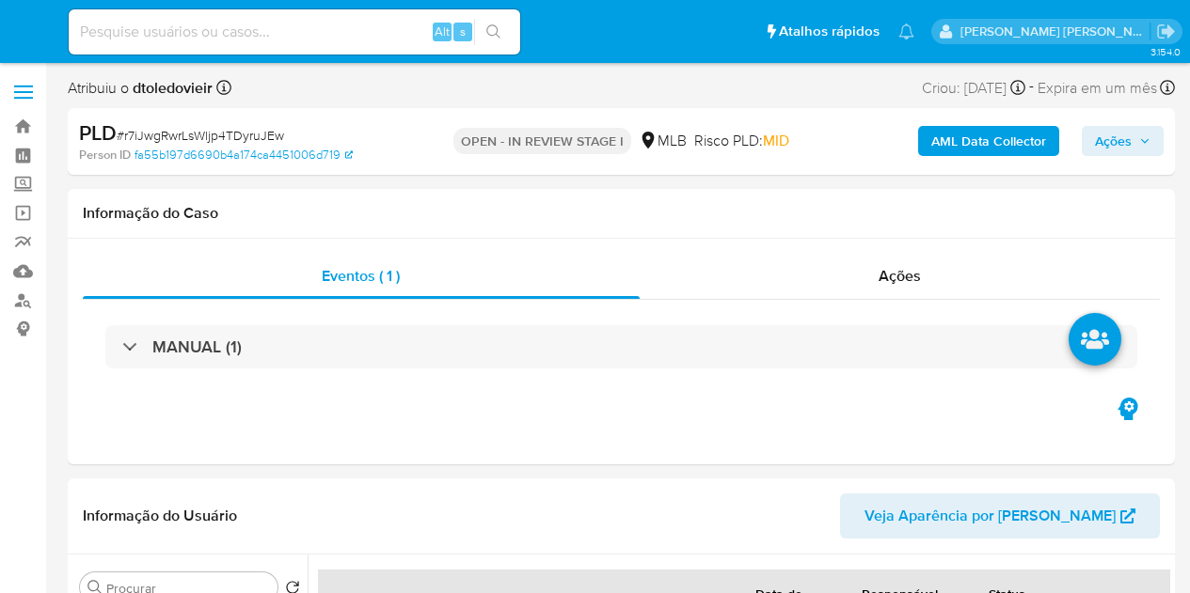
select select "10"
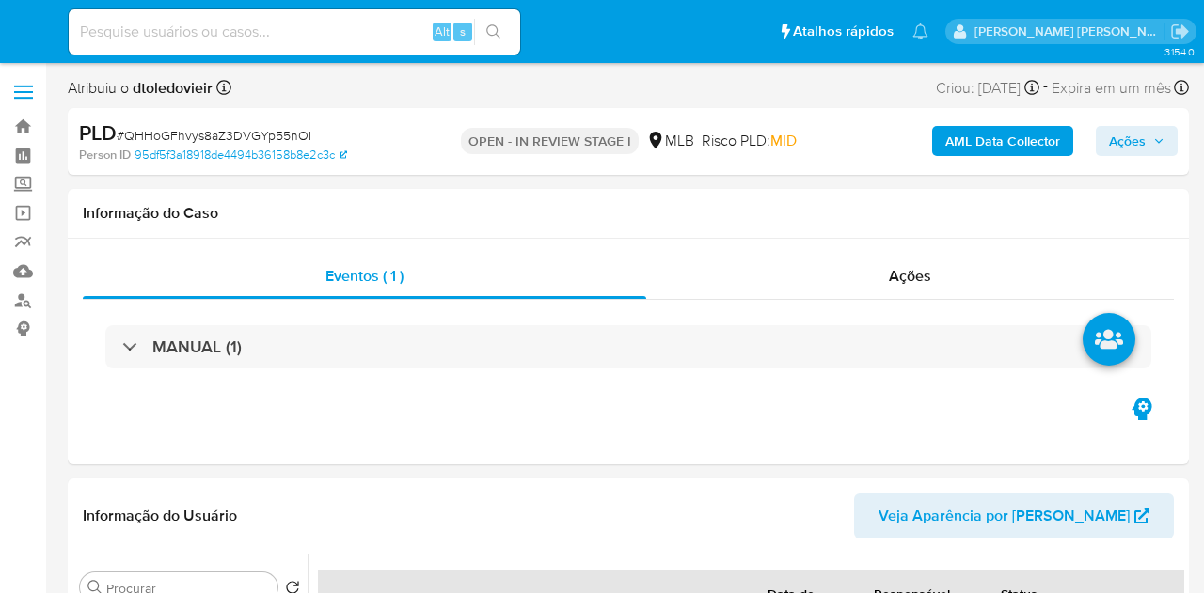
select select "10"
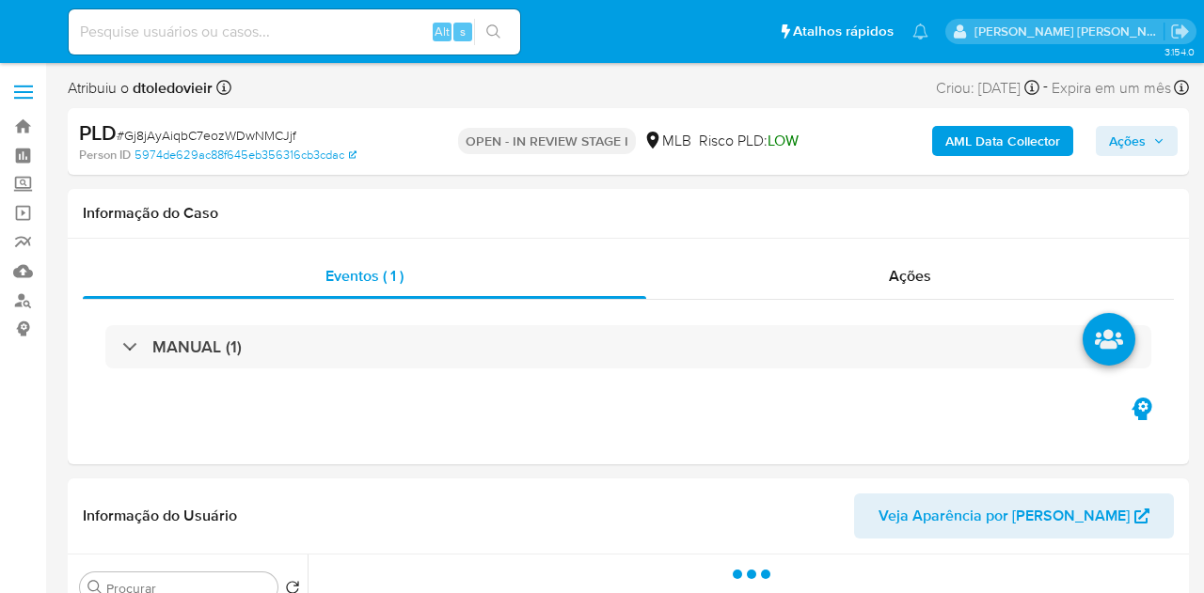
select select "10"
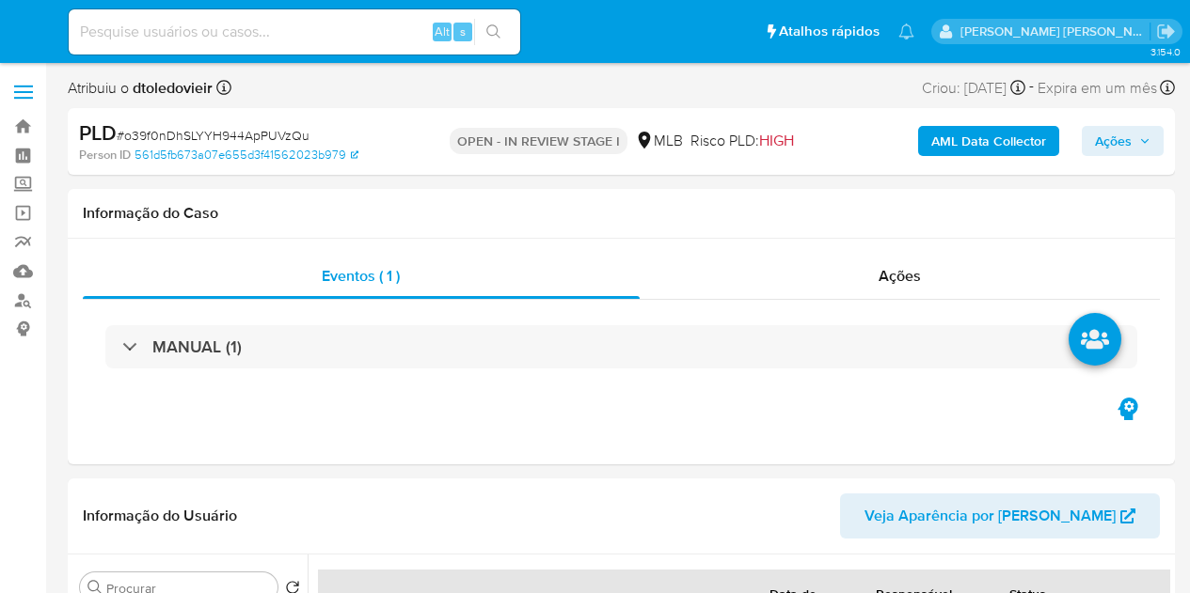
select select "10"
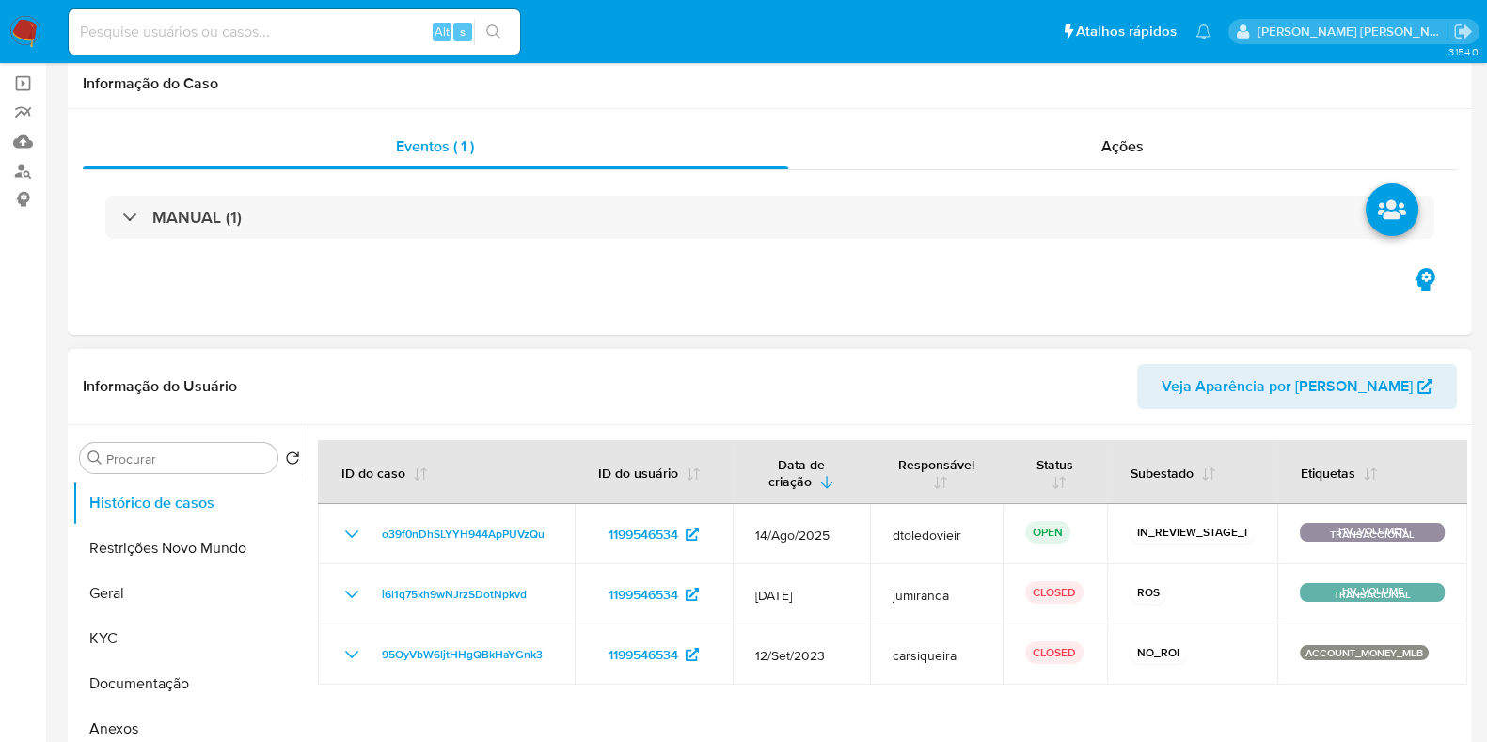
scroll to position [234, 0]
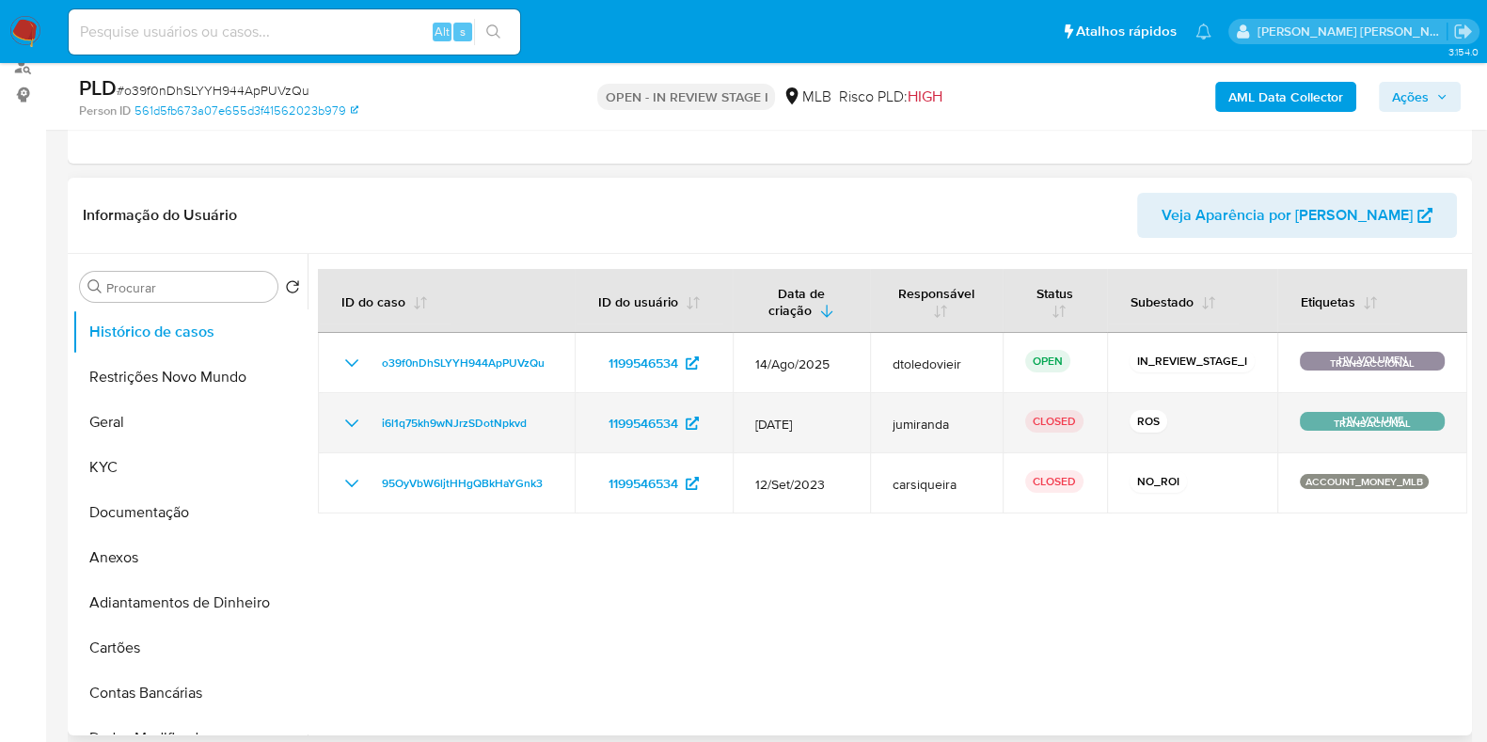
click at [352, 416] on icon "Mostrar/Ocultar" at bounding box center [351, 423] width 23 height 23
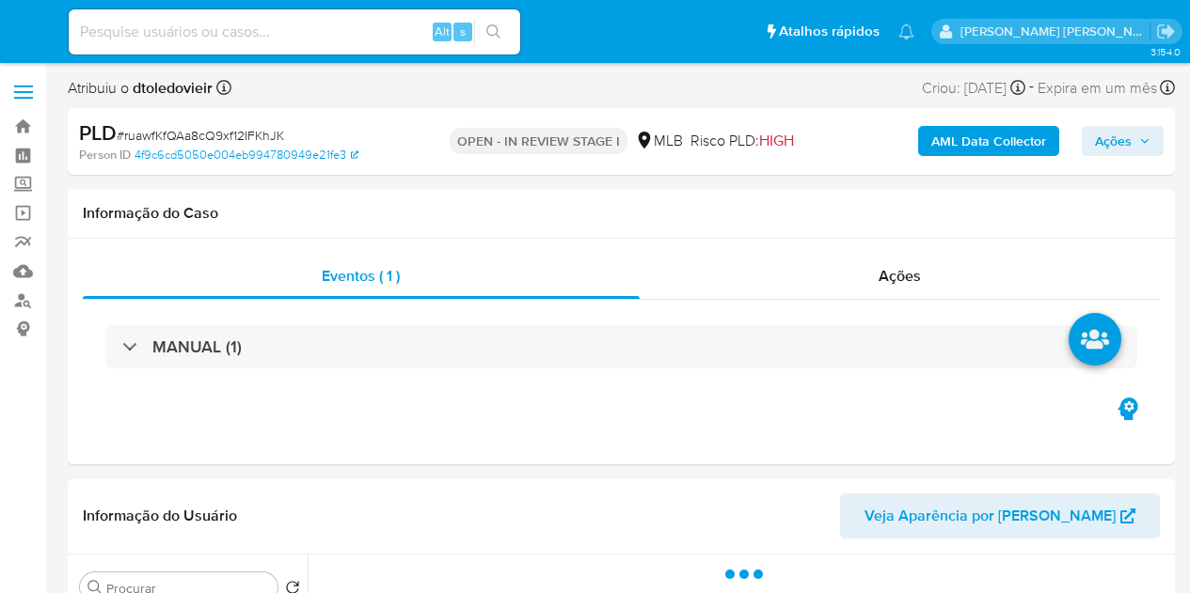
select select "10"
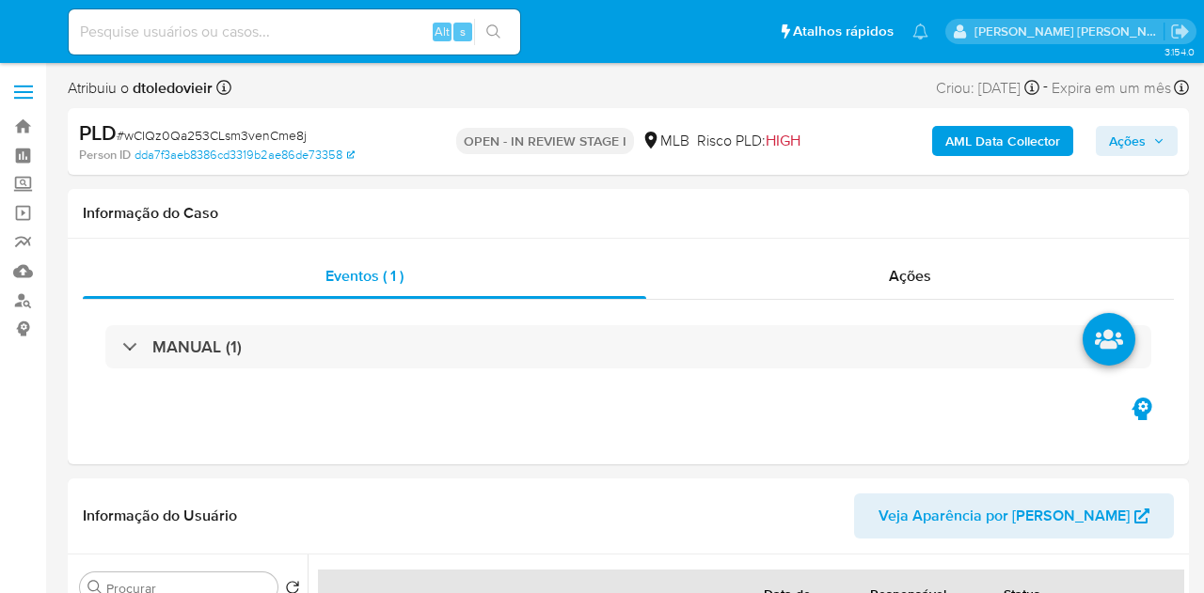
select select "10"
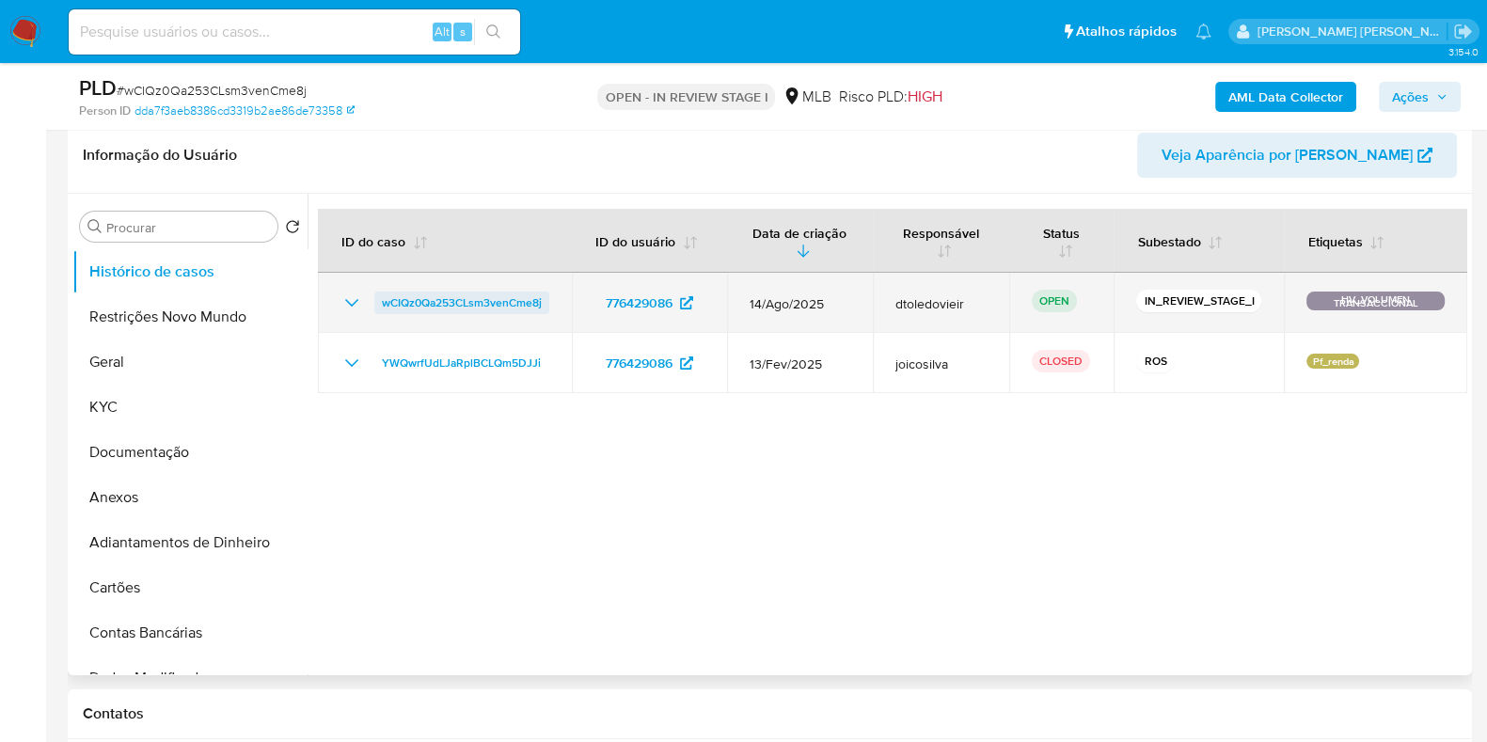
scroll to position [353, 0]
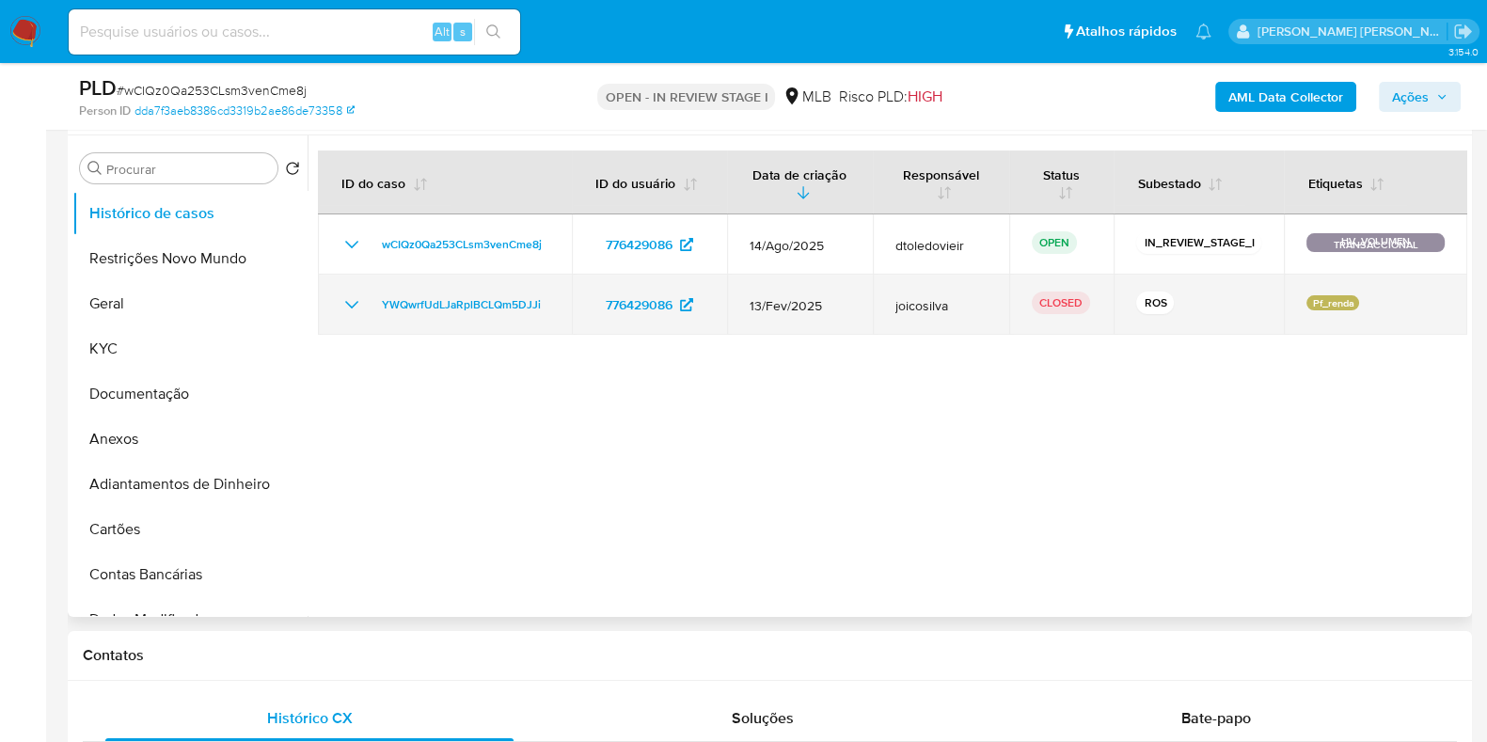
click at [355, 297] on icon "Mostrar/Ocultar" at bounding box center [351, 304] width 23 height 23
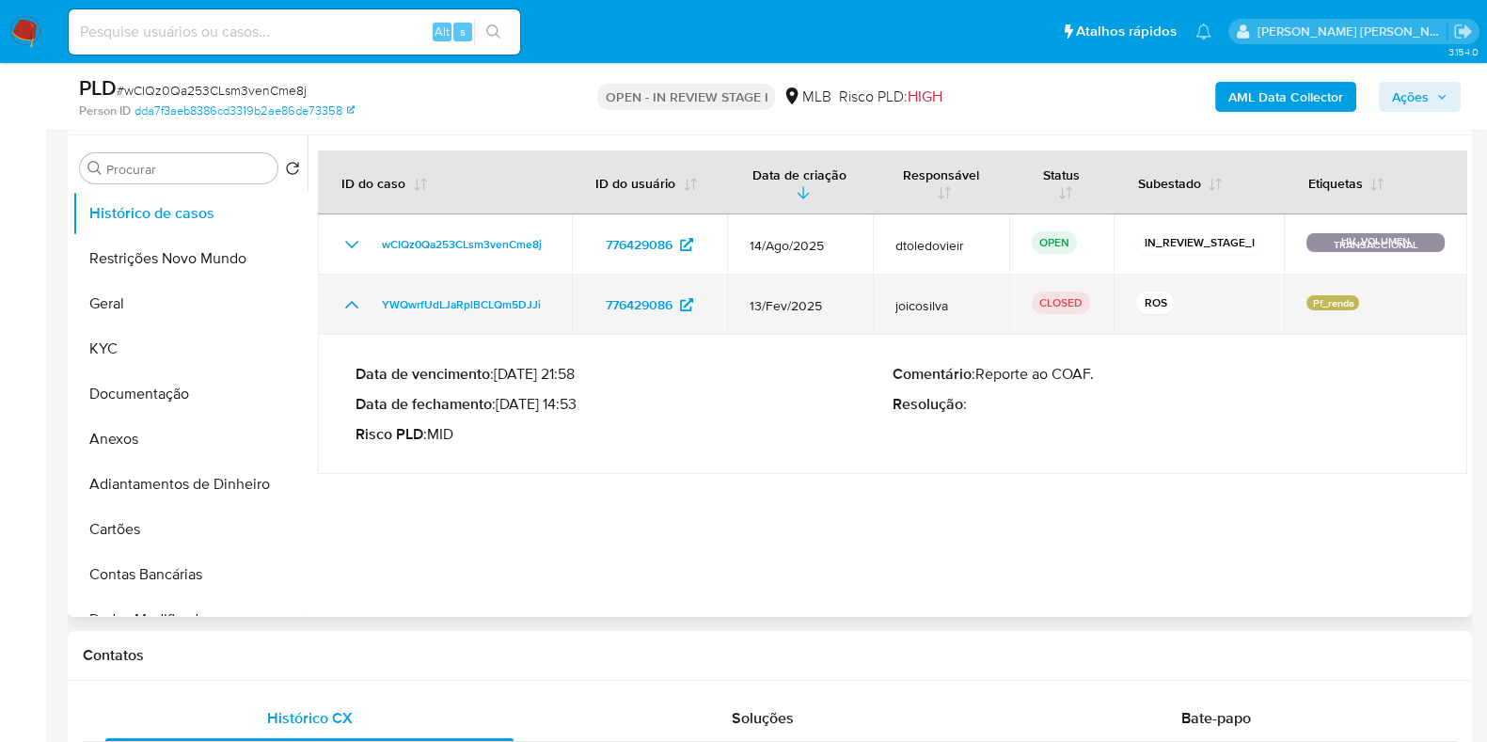
click at [355, 297] on icon "Mostrar/Ocultar" at bounding box center [351, 304] width 23 height 23
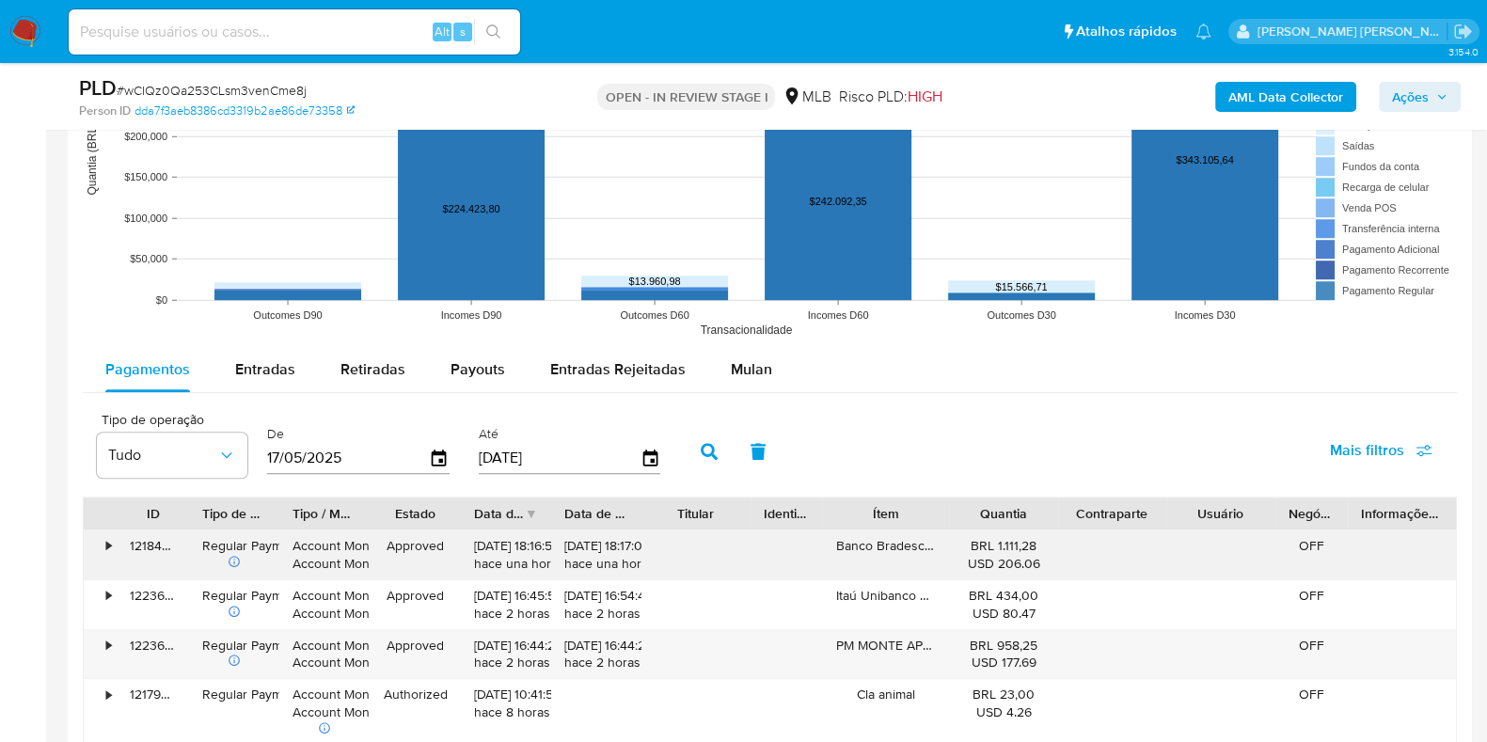
scroll to position [1880, 0]
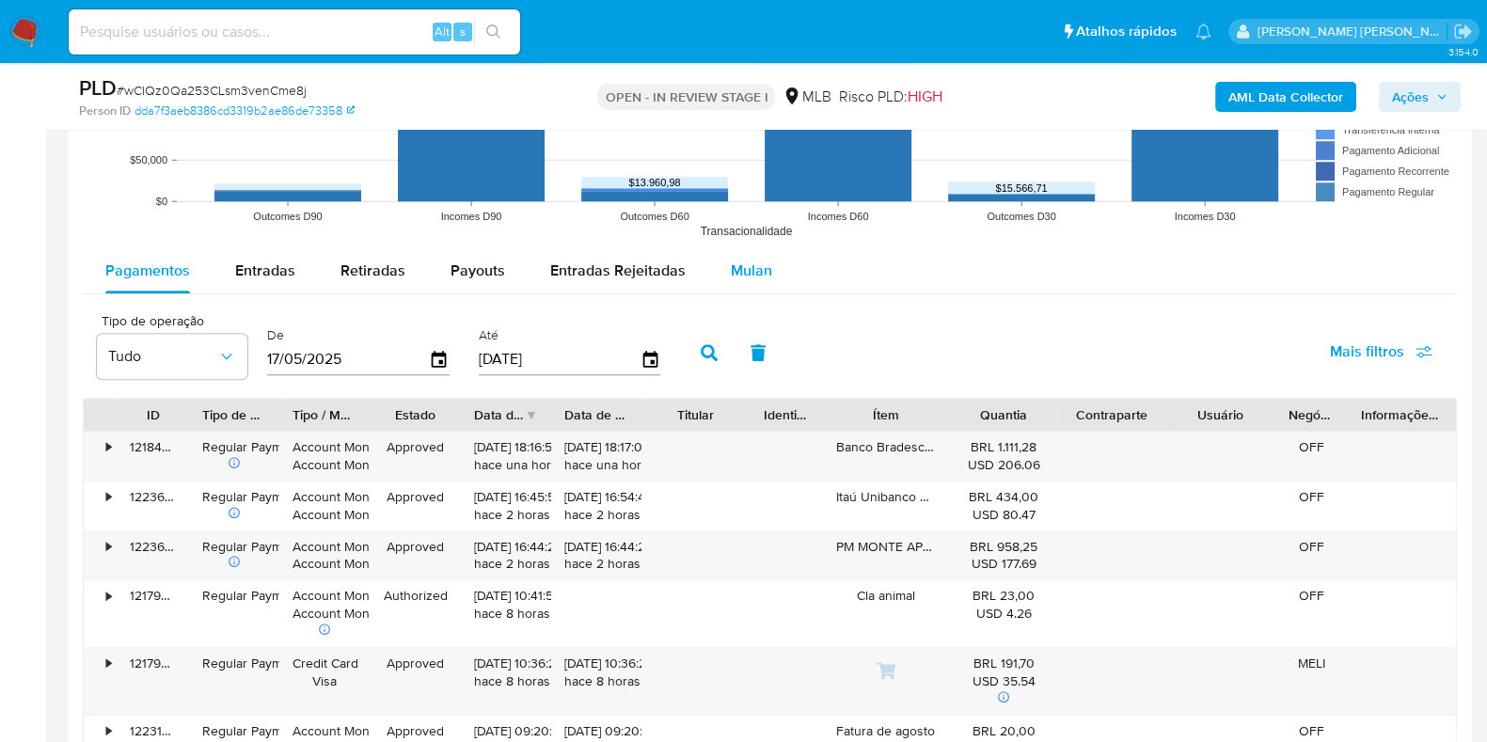
click at [756, 283] on div "Mulan" at bounding box center [751, 270] width 41 height 45
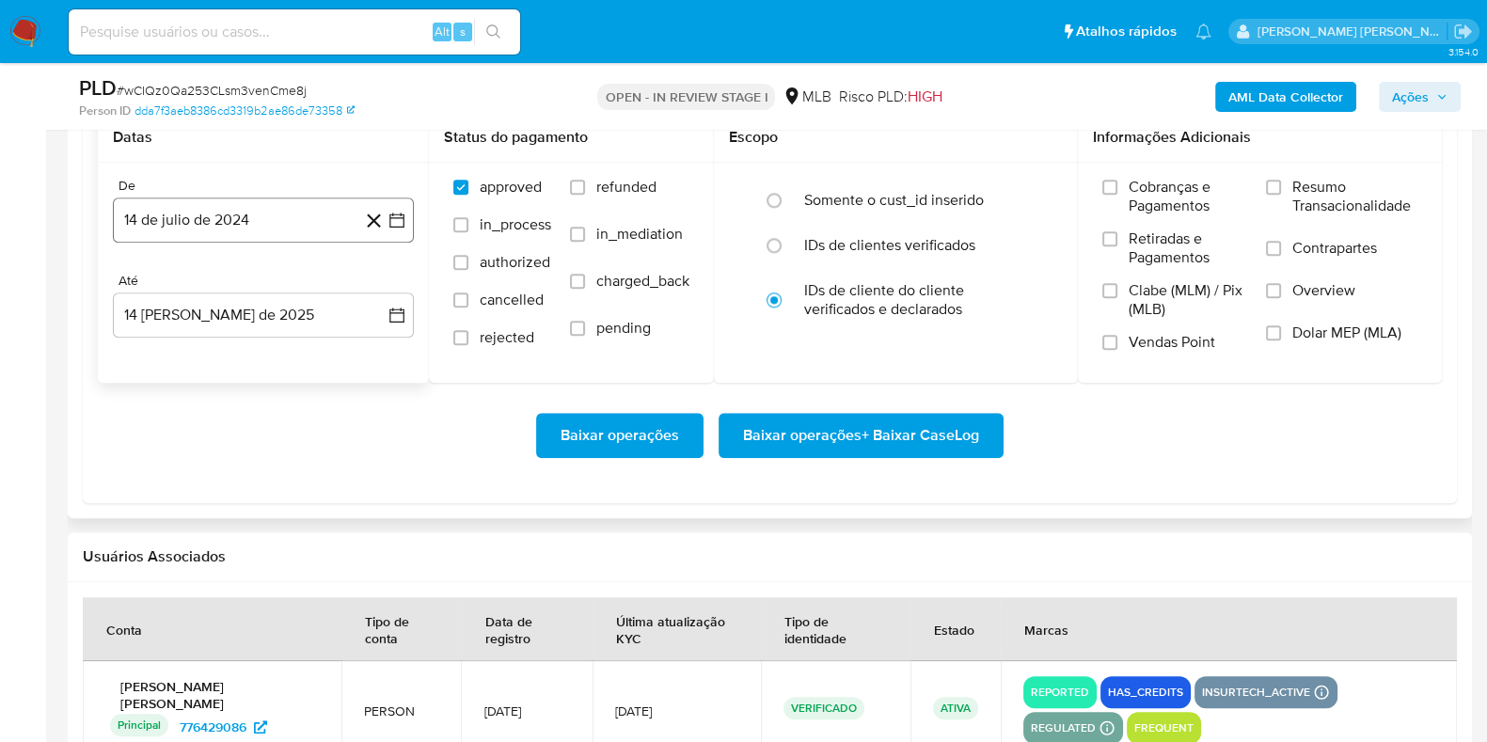
click at [286, 213] on button "14 de julio de 2024" at bounding box center [263, 219] width 301 height 45
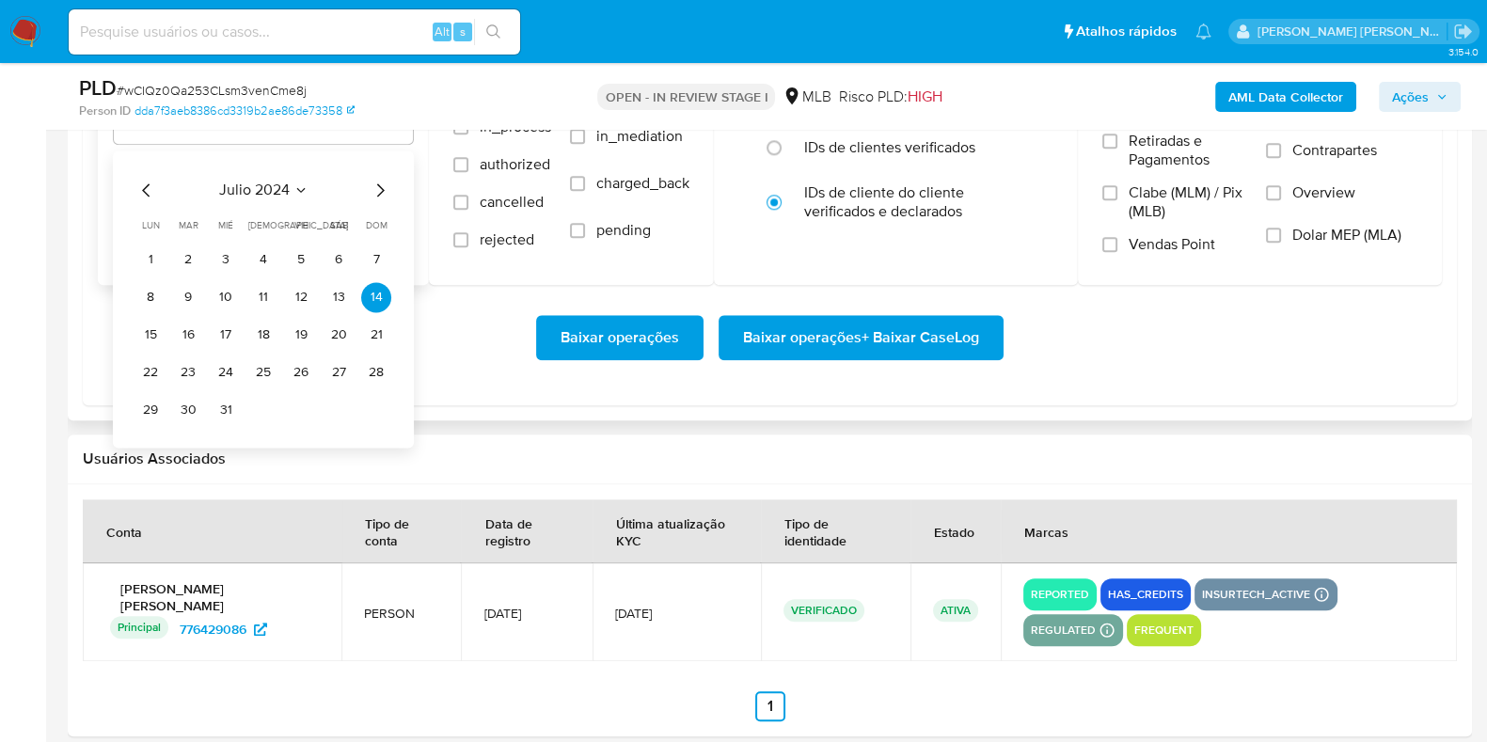
scroll to position [2351, 0]
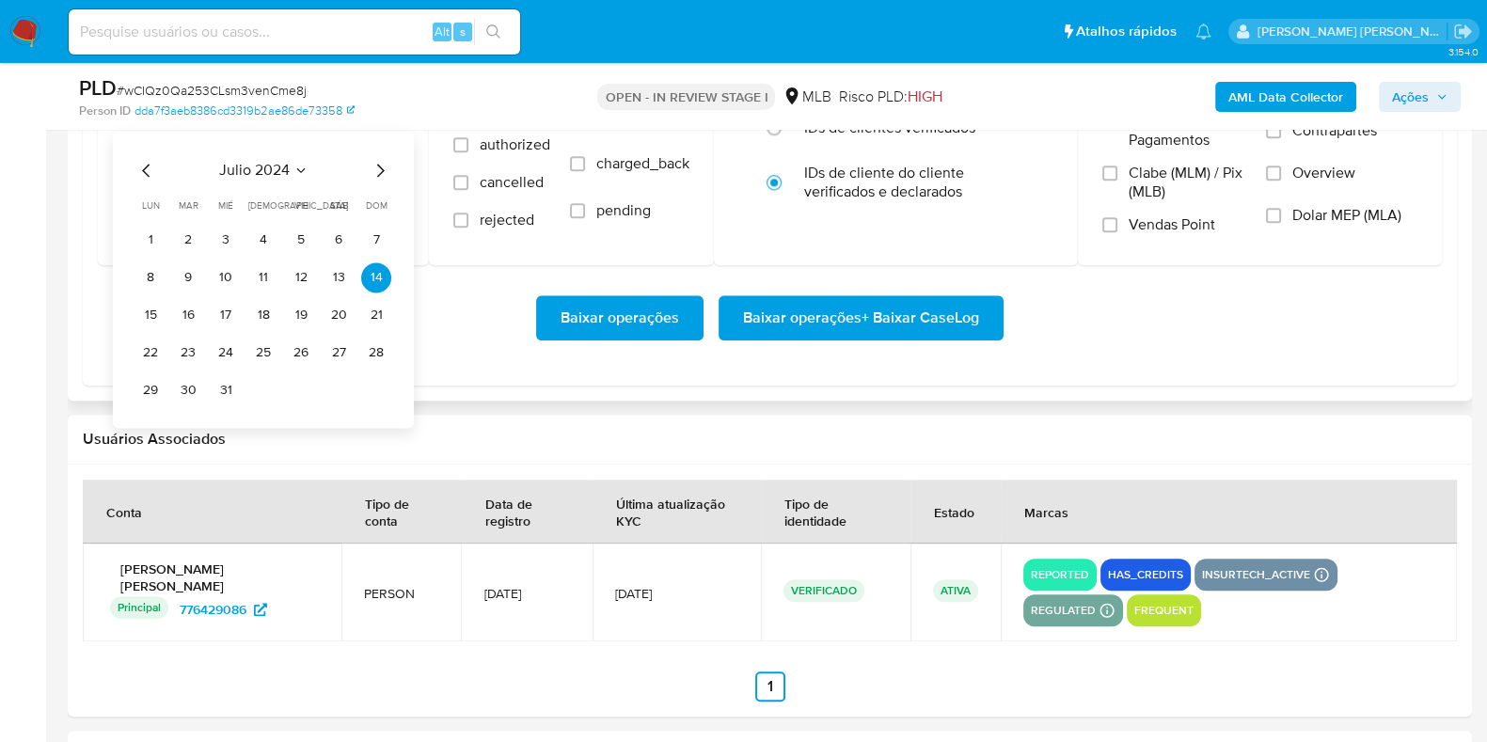
click at [464, 364] on div "Baixar operações Baixar operações + Baixar CaseLog" at bounding box center [770, 317] width 1344 height 105
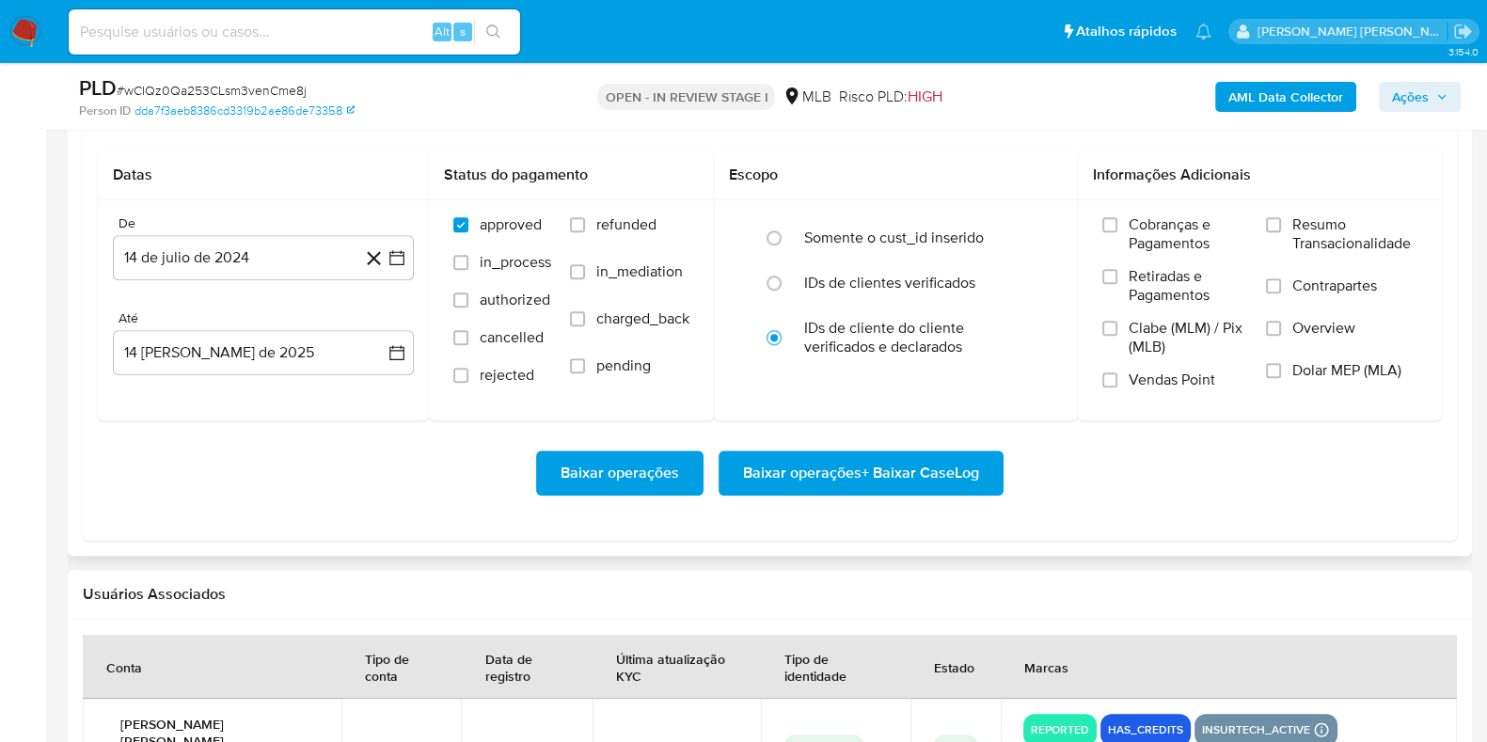
scroll to position [2116, 0]
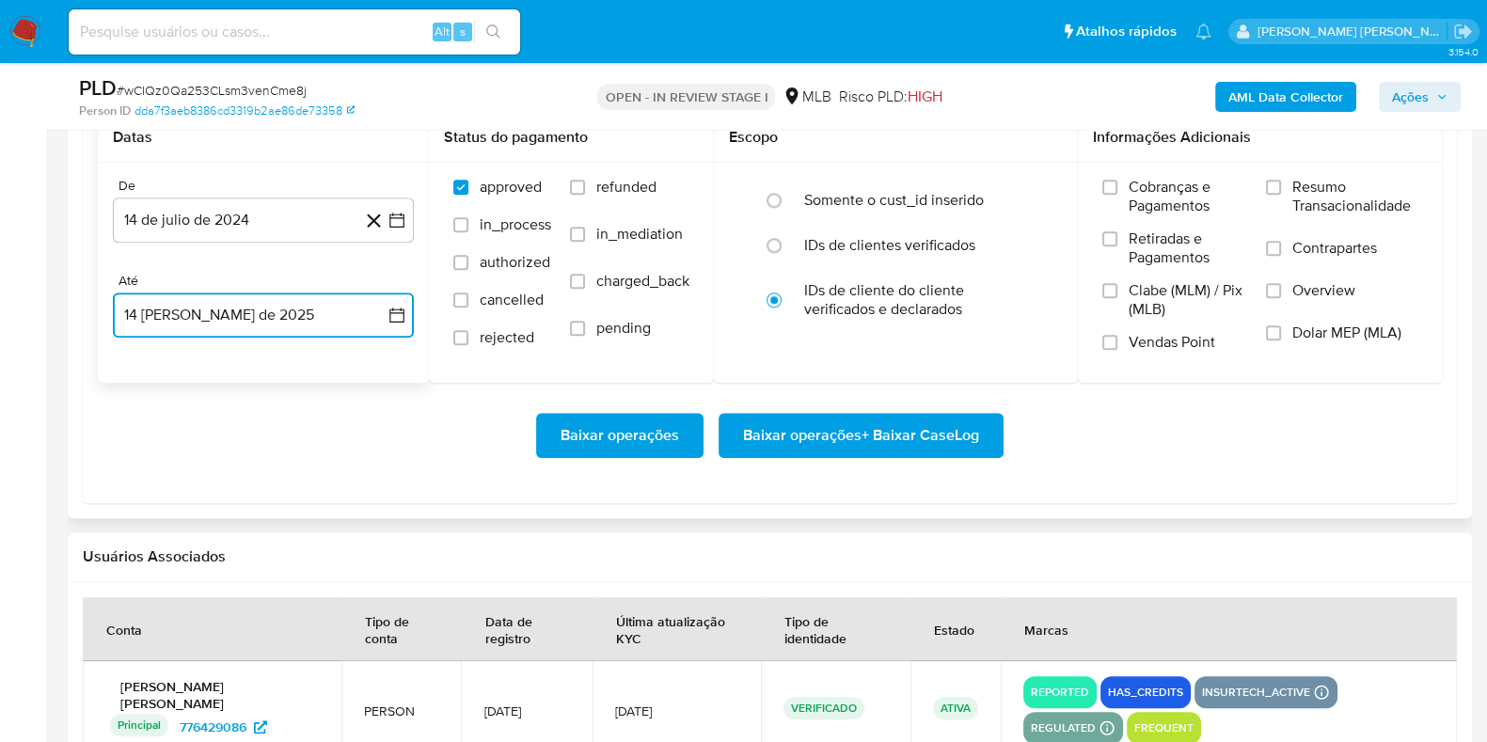
click at [254, 316] on button "14 de agosto de 2025" at bounding box center [263, 314] width 301 height 45
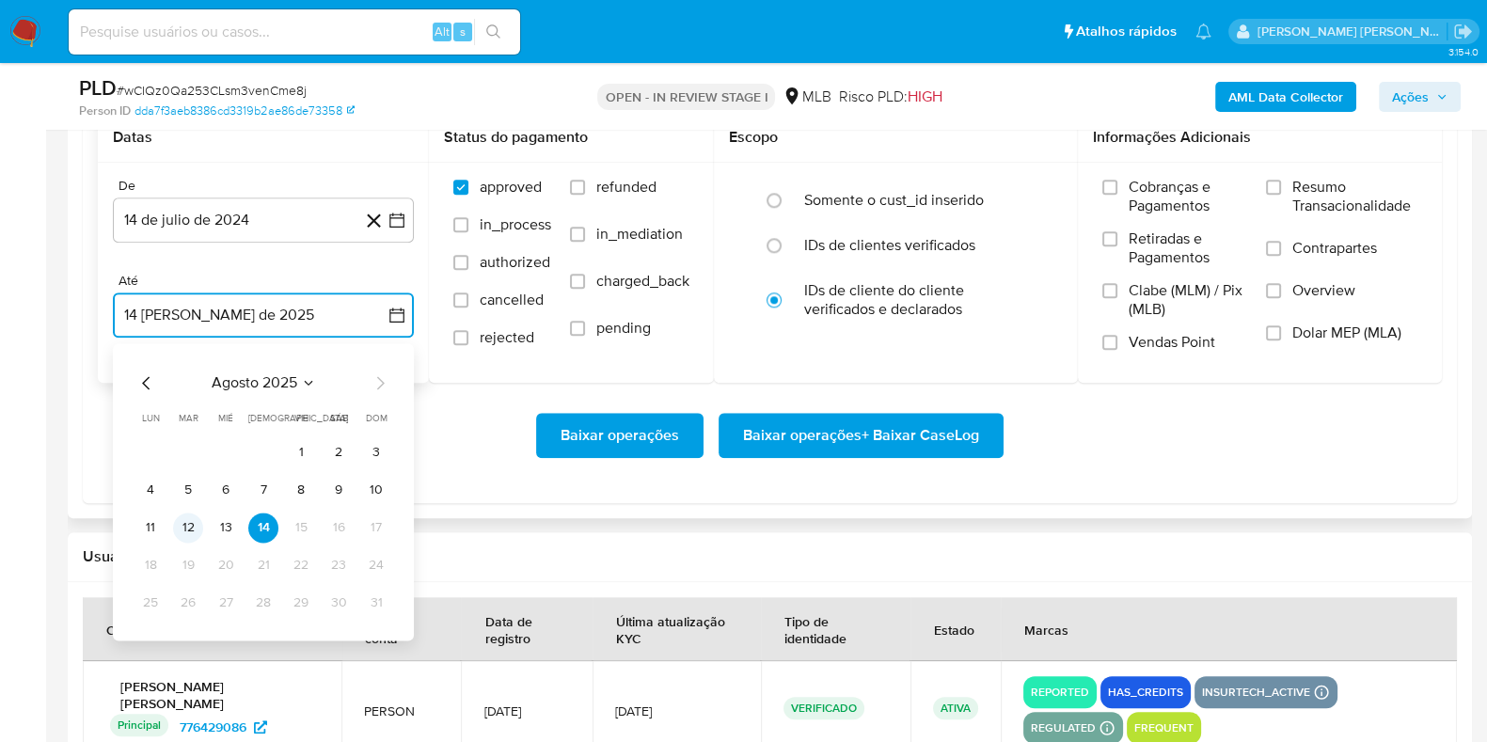
click at [193, 535] on button "12" at bounding box center [188, 528] width 30 height 30
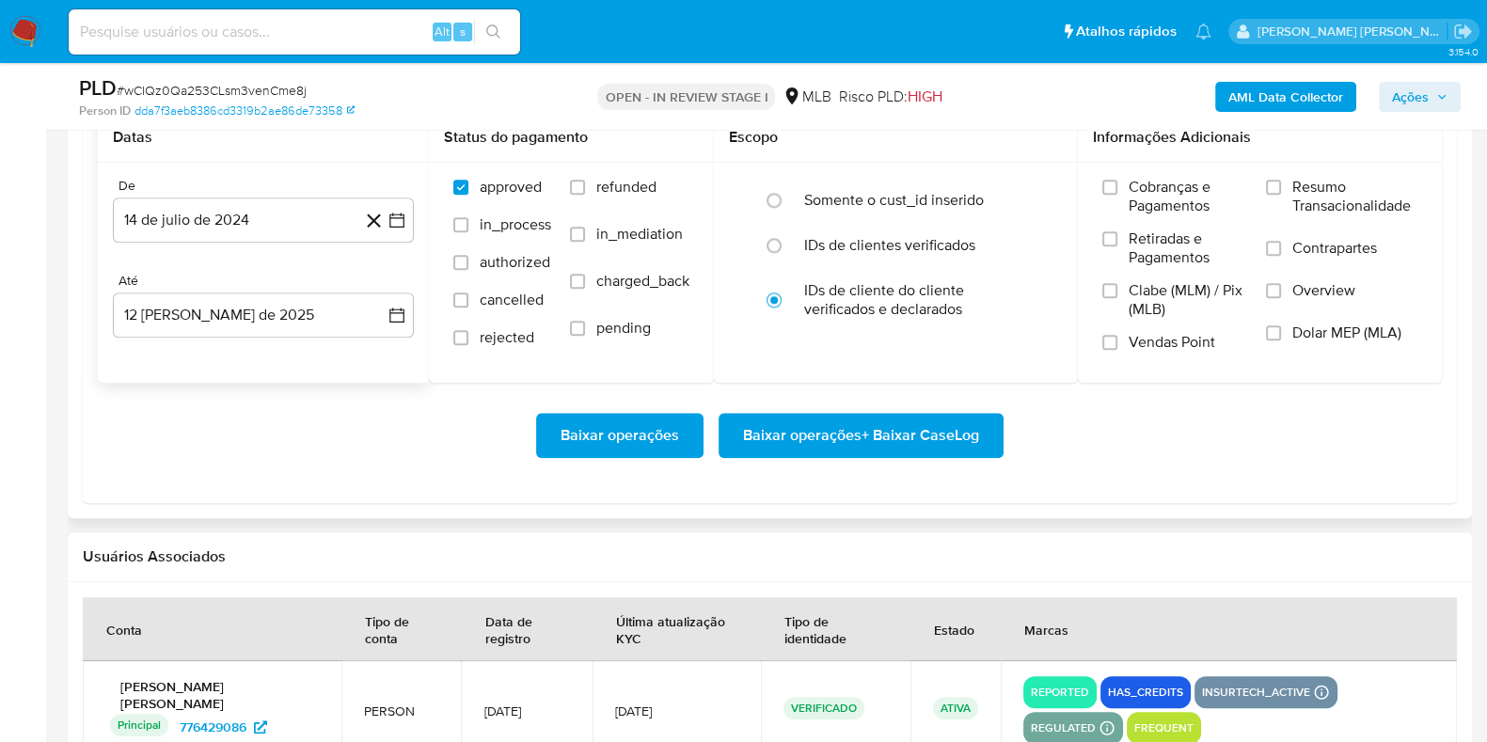
click at [295, 402] on div "Baixar operações Baixar operações + Baixar CaseLog" at bounding box center [770, 435] width 1344 height 105
click at [869, 427] on span "Baixar operações + Baixar CaseLog" at bounding box center [861, 435] width 236 height 41
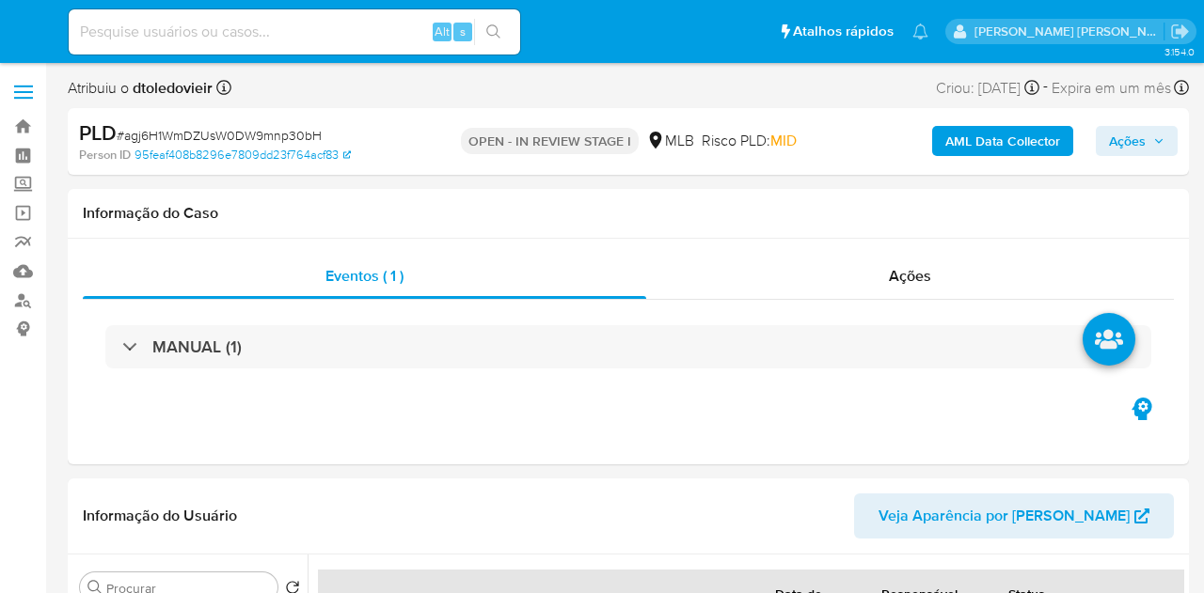
select select "10"
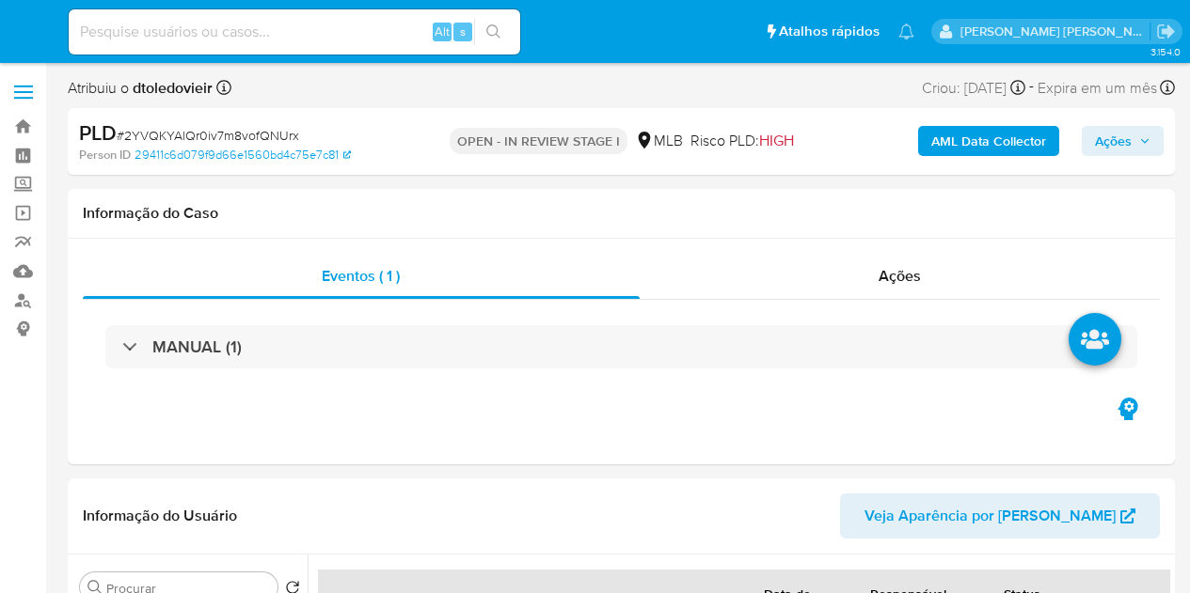
select select "10"
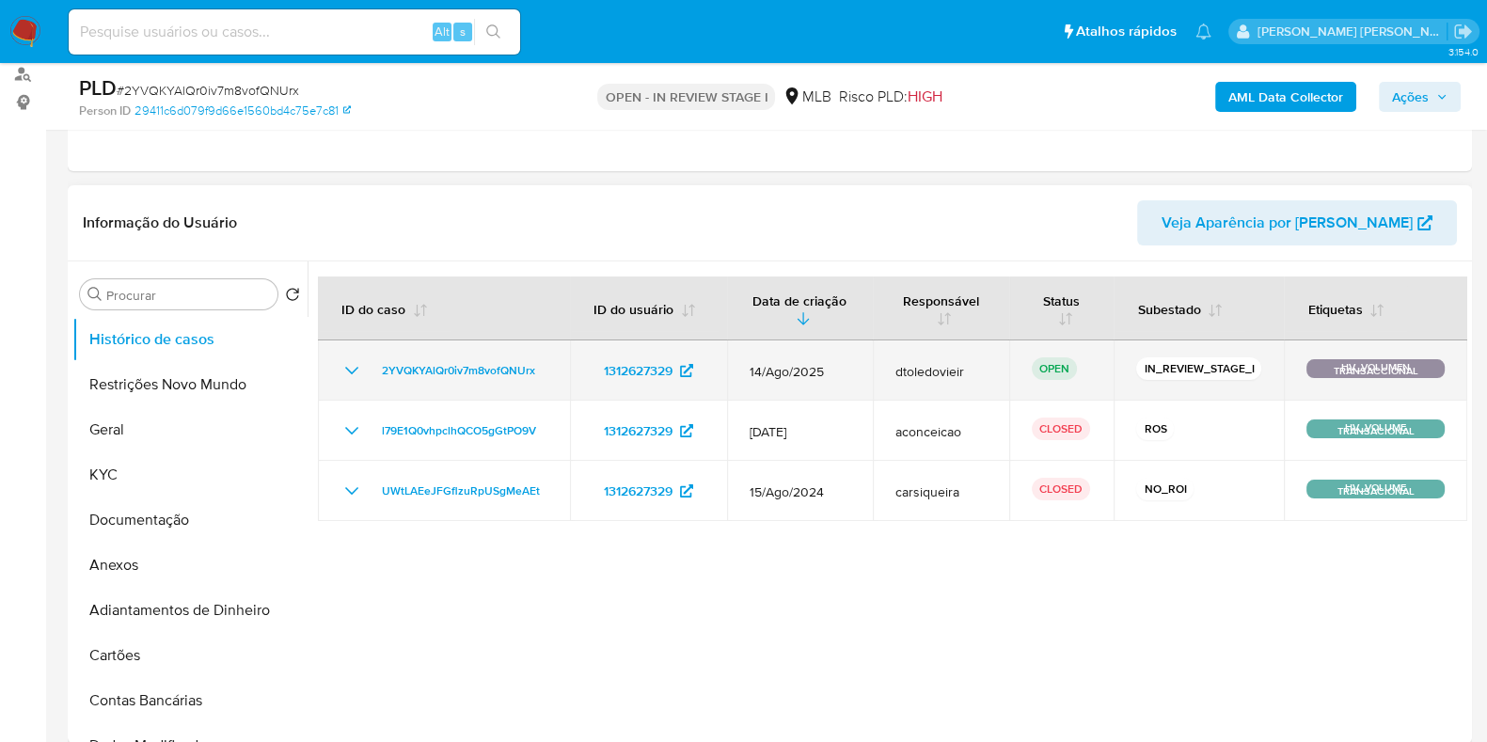
scroll to position [234, 0]
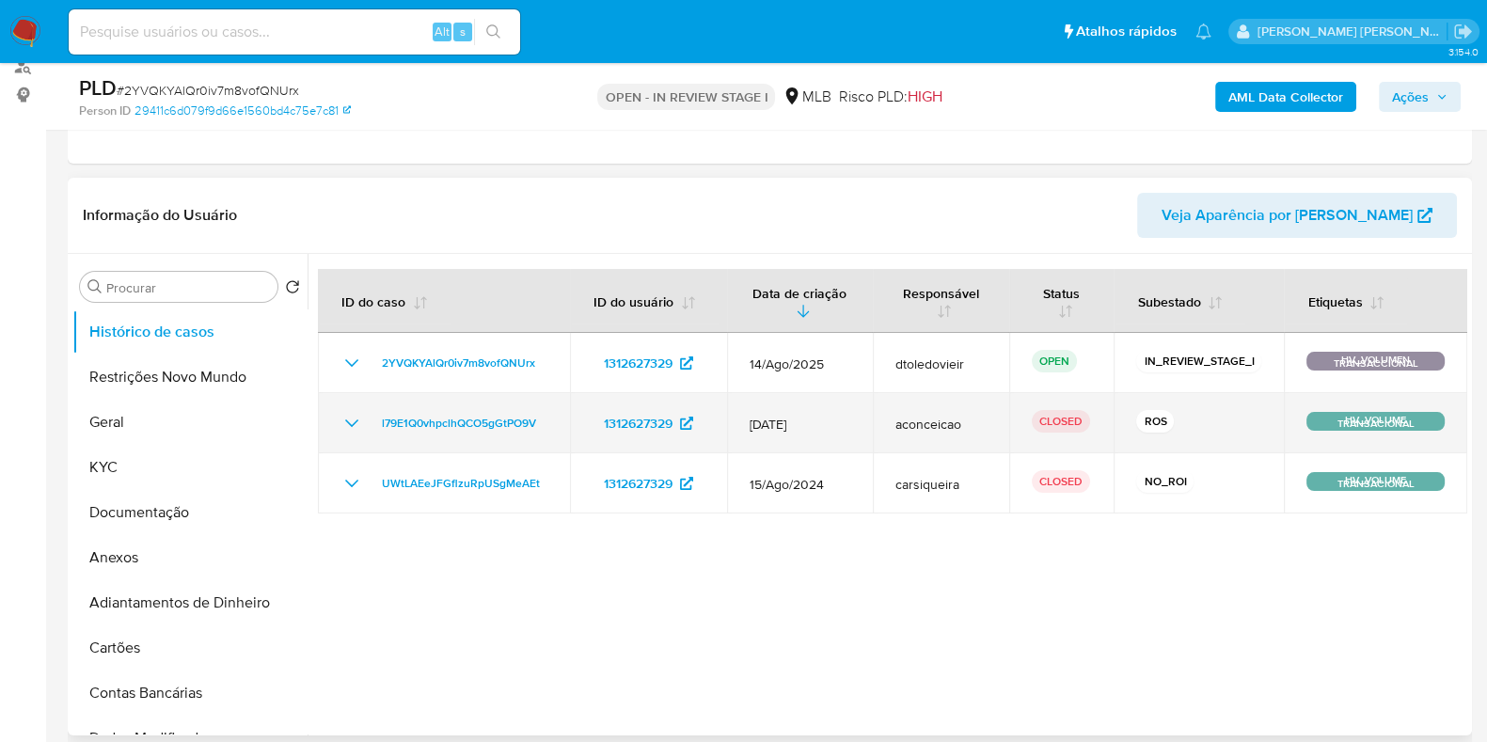
click at [348, 424] on icon "Mostrar/Ocultar" at bounding box center [351, 423] width 23 height 23
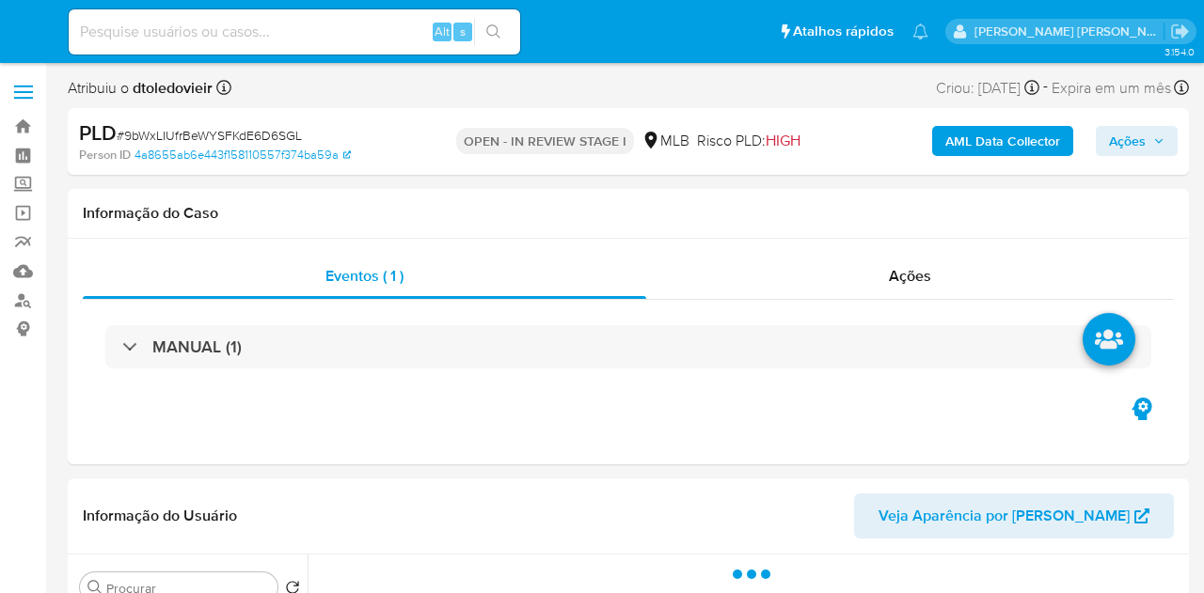
select select "10"
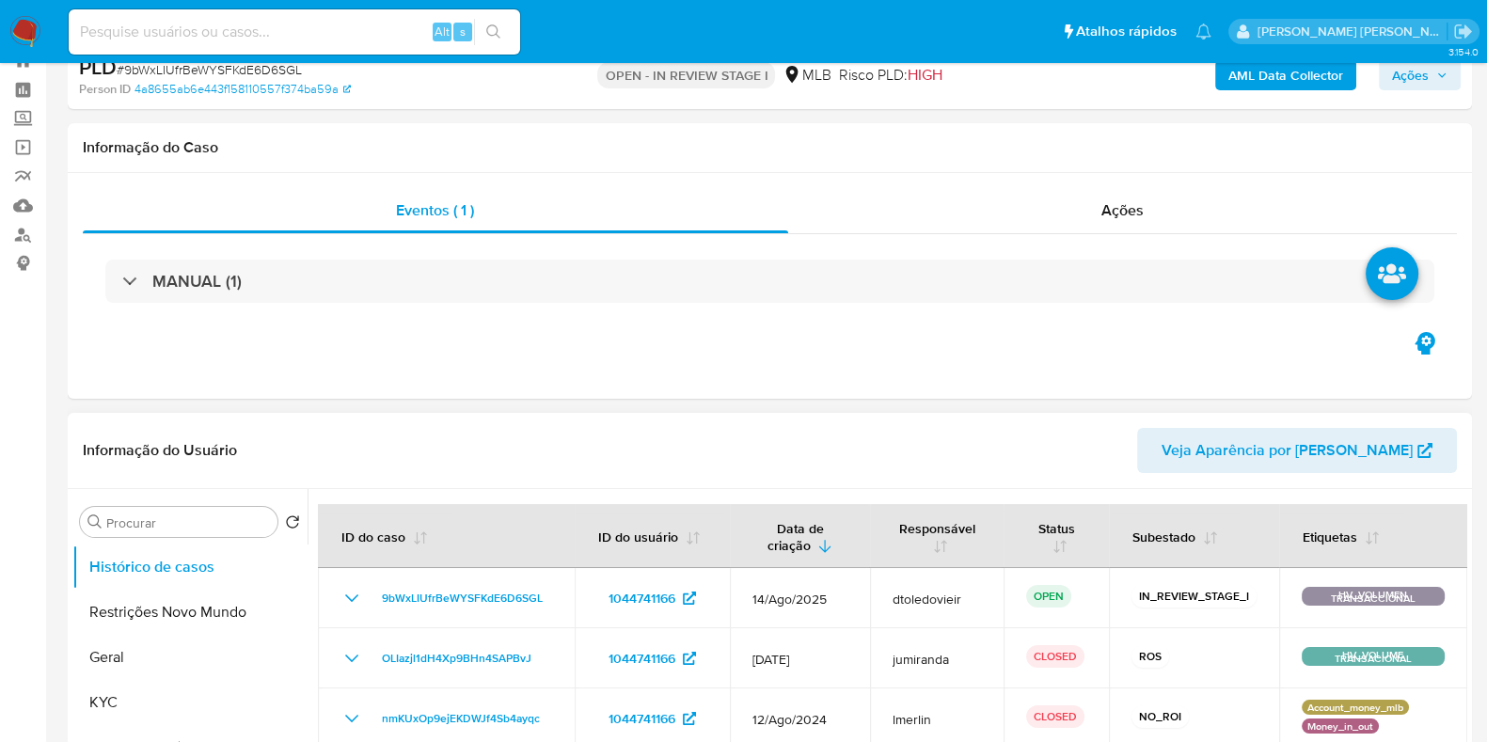
scroll to position [117, 0]
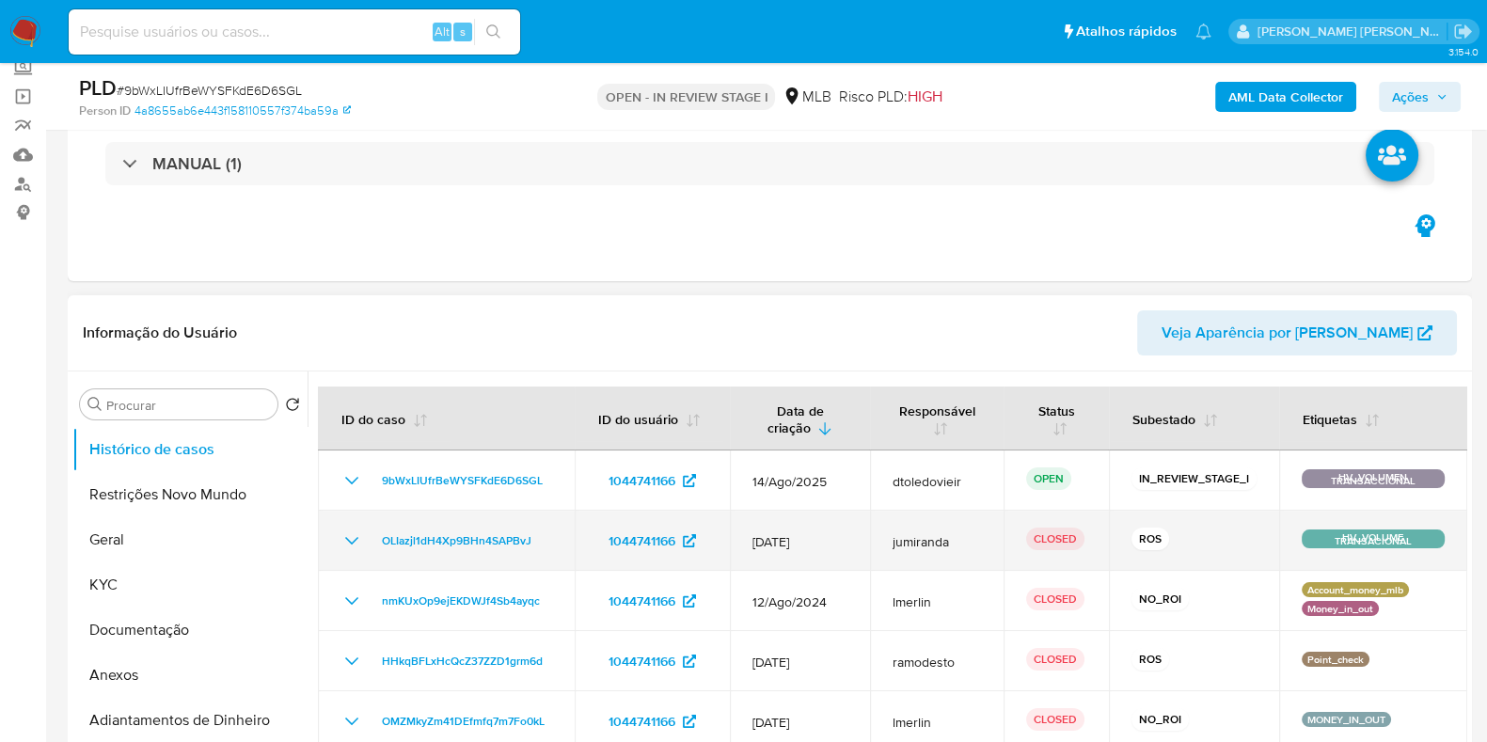
click at [351, 534] on icon "Mostrar/Ocultar" at bounding box center [351, 540] width 23 height 23
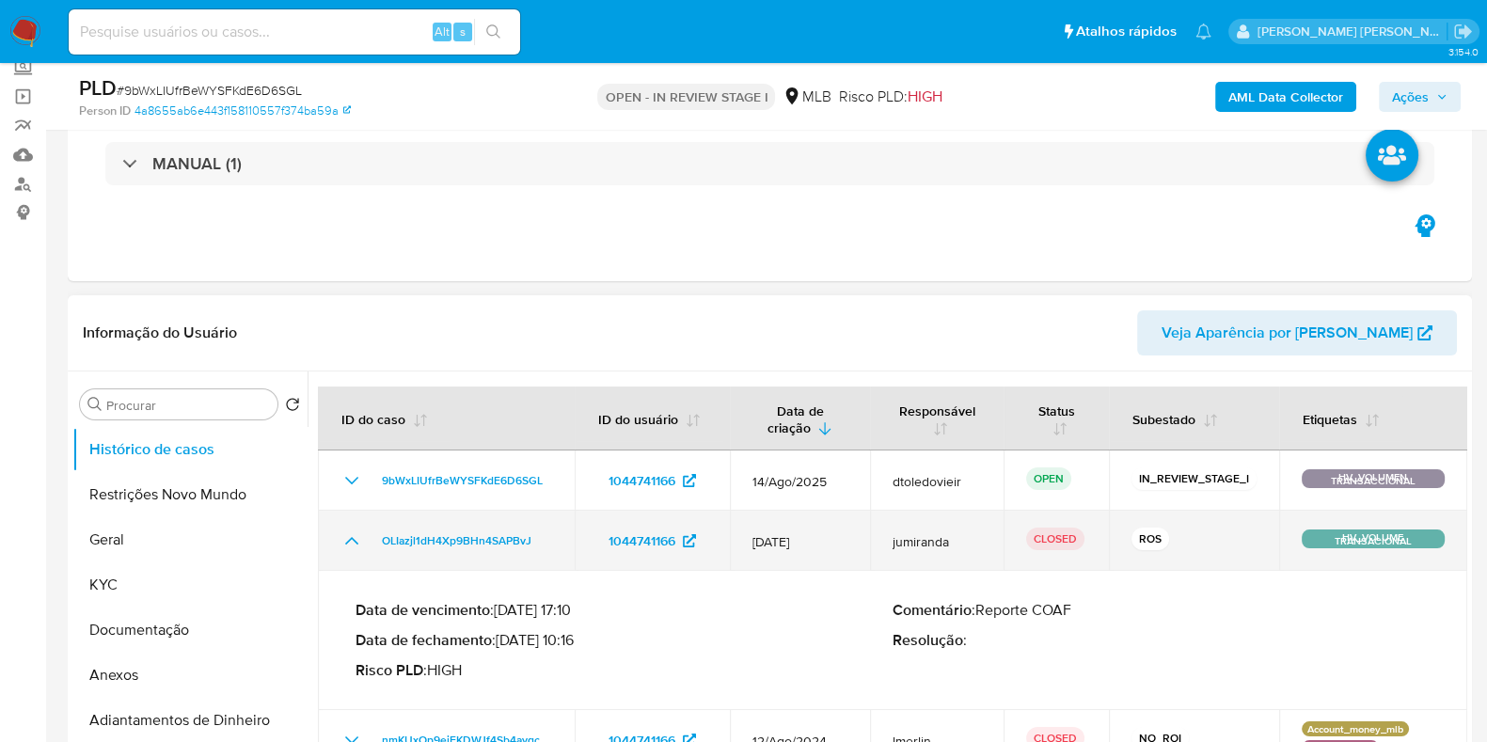
click at [355, 533] on icon "Mostrar/Ocultar" at bounding box center [351, 540] width 23 height 23
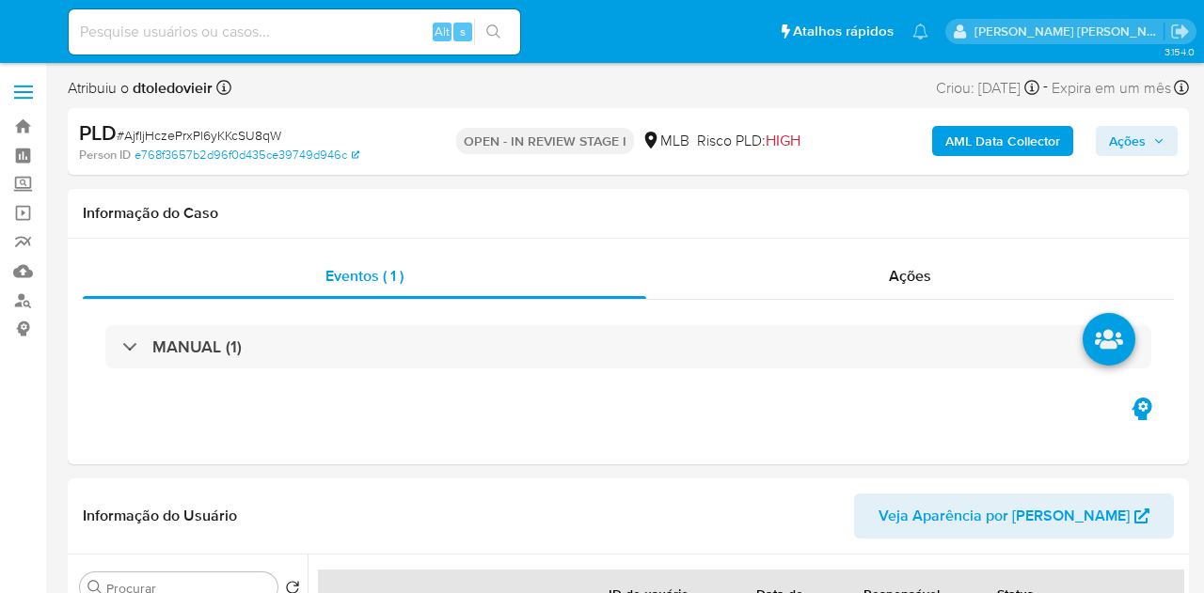
select select "10"
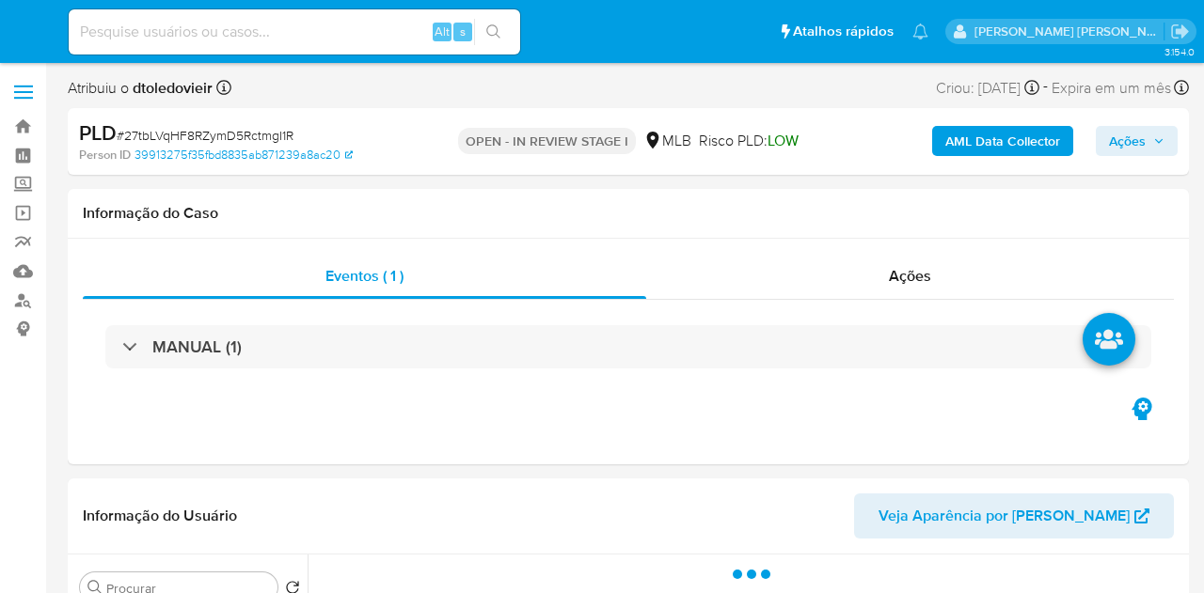
select select "10"
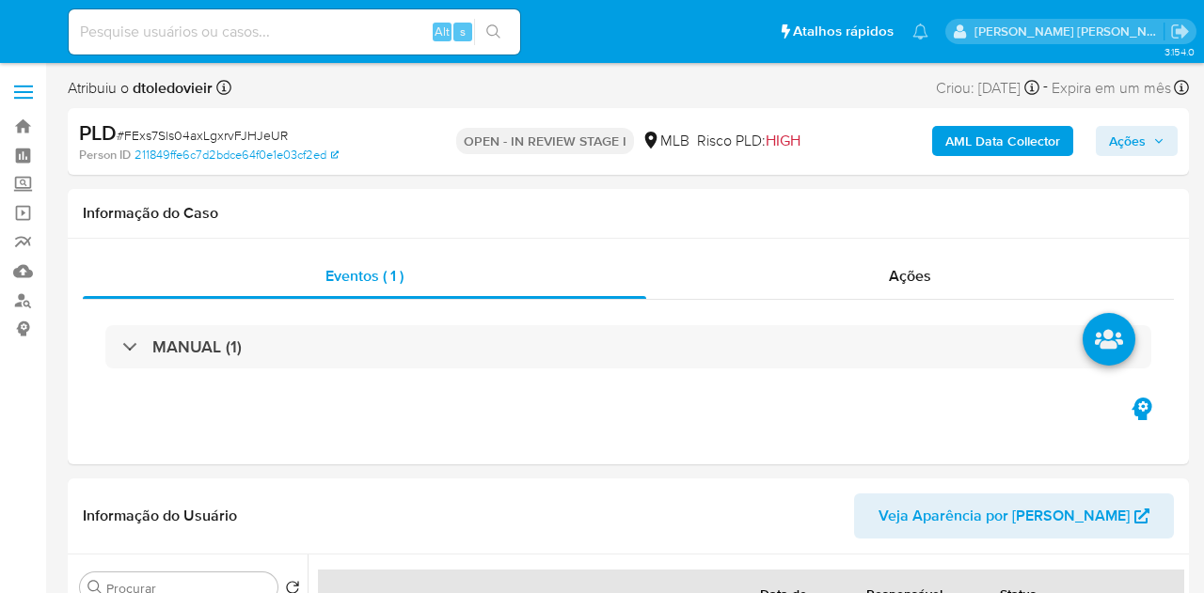
select select "10"
